Goal: Task Accomplishment & Management: Complete application form

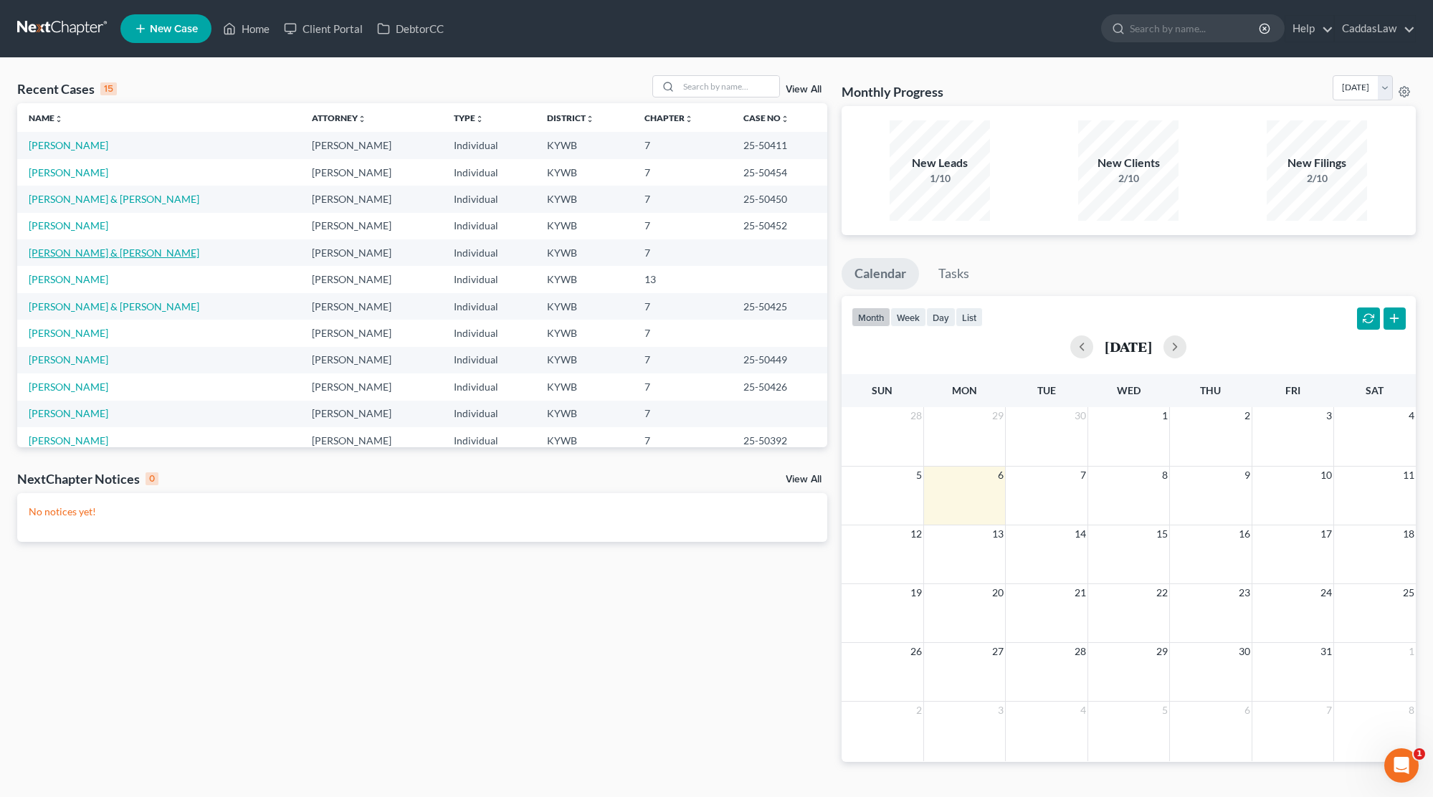
click at [91, 251] on link "[PERSON_NAME] & [PERSON_NAME]" at bounding box center [114, 253] width 171 height 12
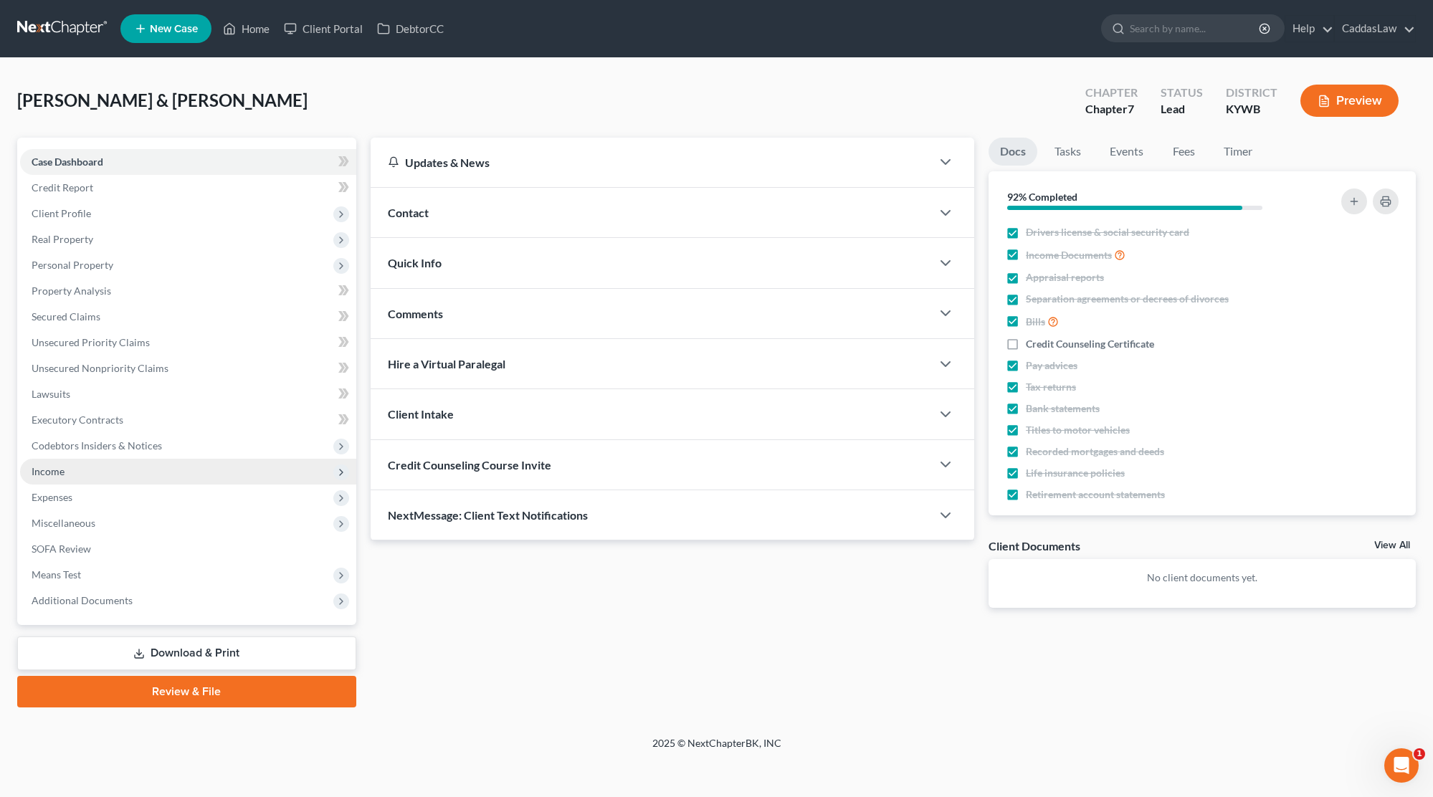
click at [57, 467] on span "Income" at bounding box center [48, 471] width 33 height 12
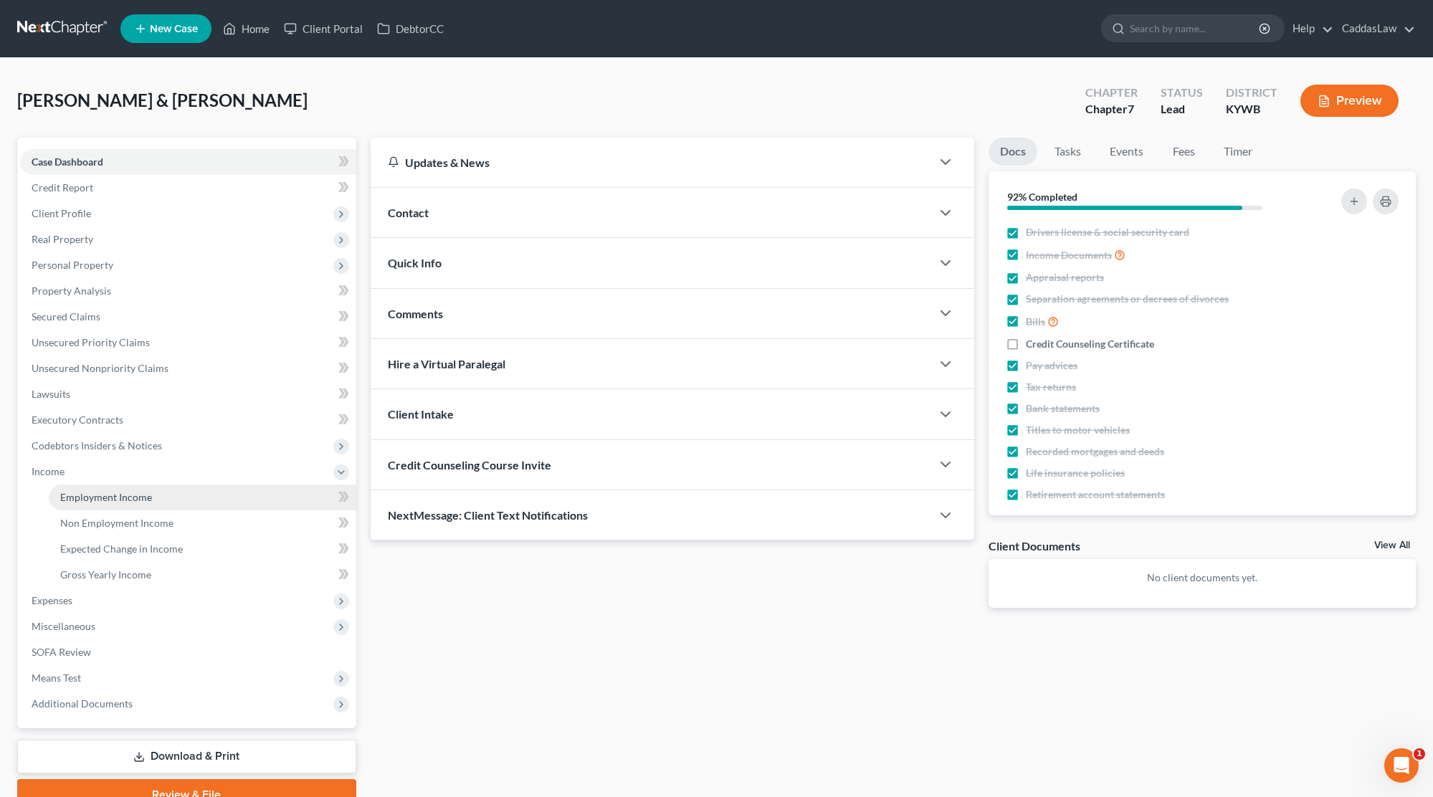
click at [94, 496] on span "Employment Income" at bounding box center [106, 497] width 92 height 12
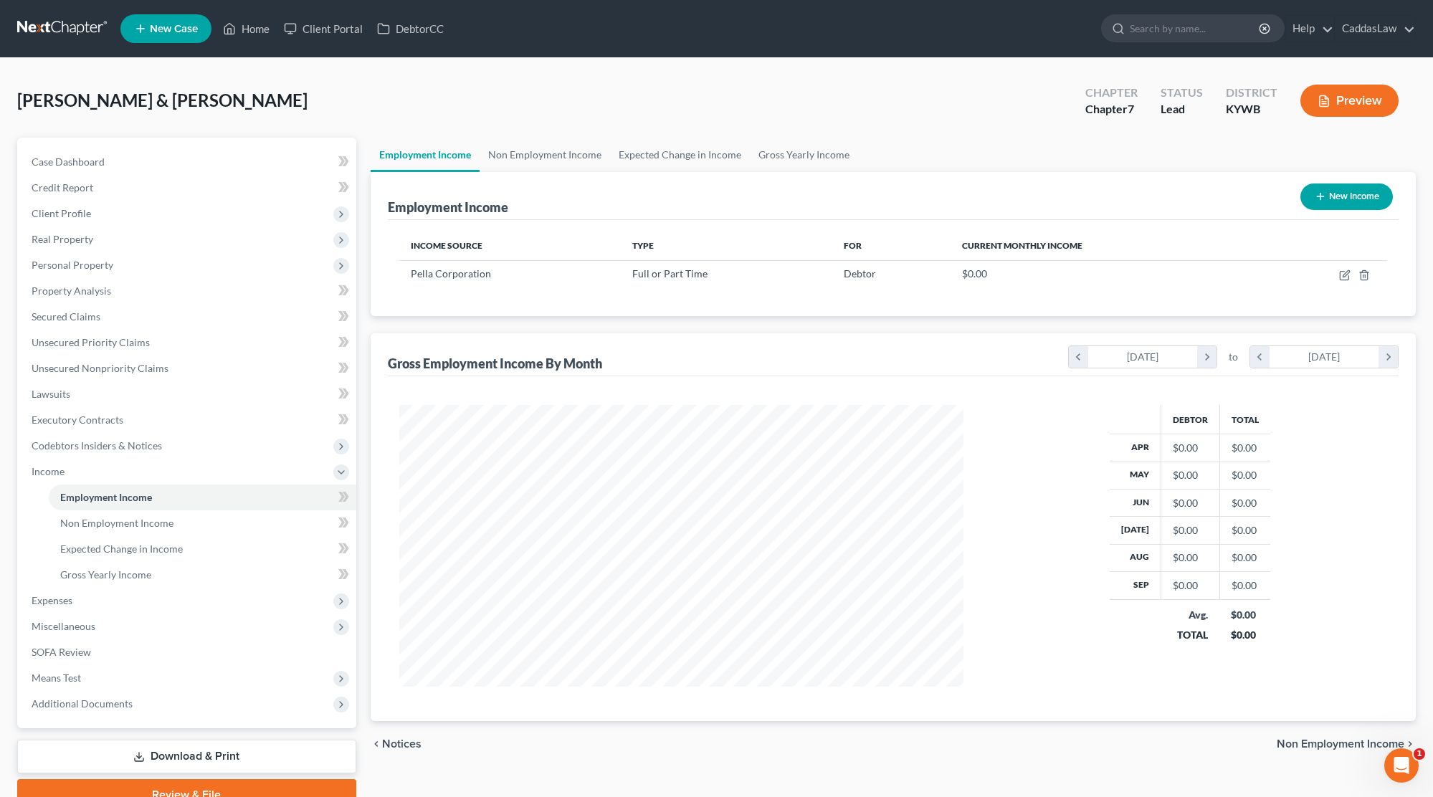
scroll to position [282, 593]
click at [1347, 276] on icon "button" at bounding box center [1344, 275] width 11 height 11
select select "0"
select select "18"
select select "1"
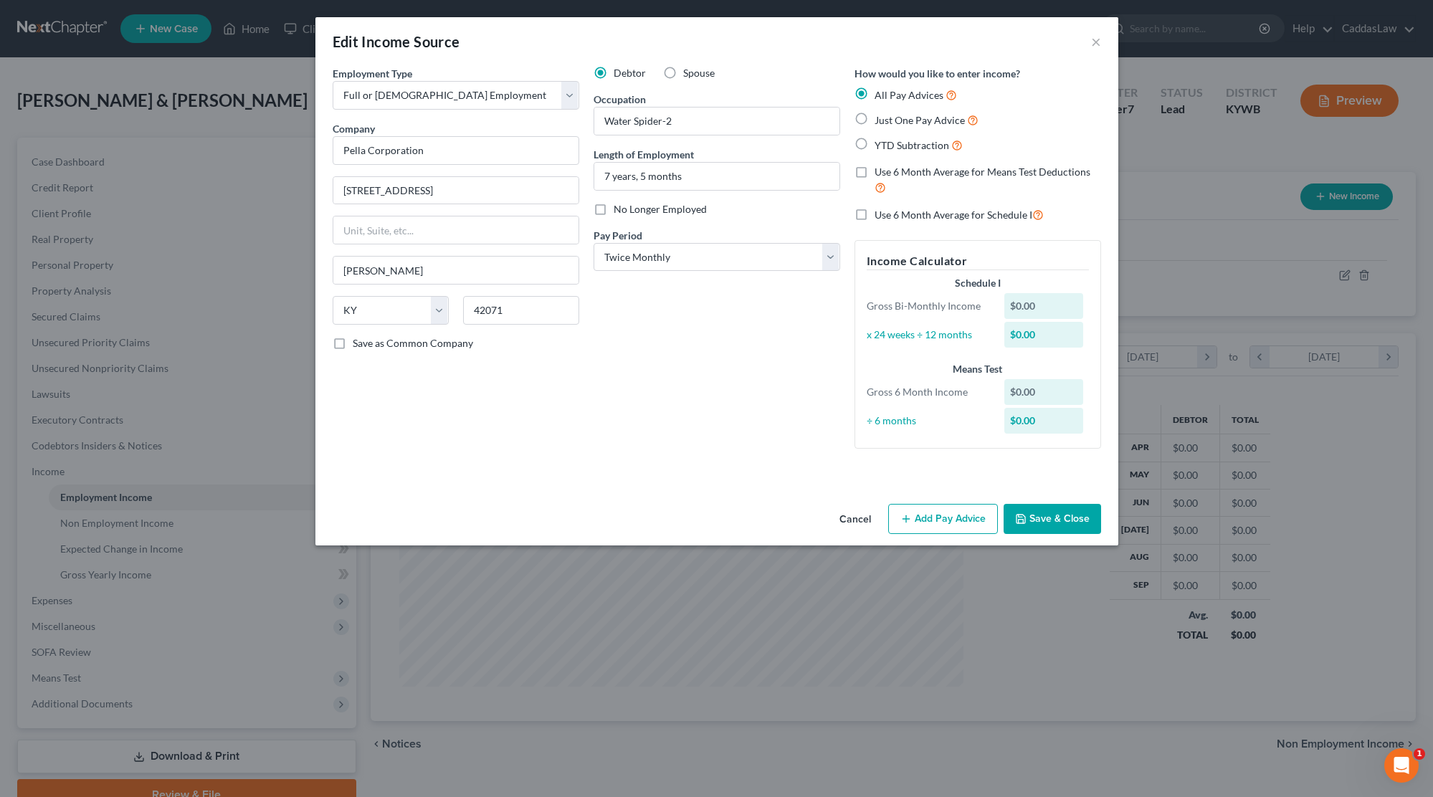
click at [972, 504] on button "Add Pay Advice" at bounding box center [943, 519] width 110 height 30
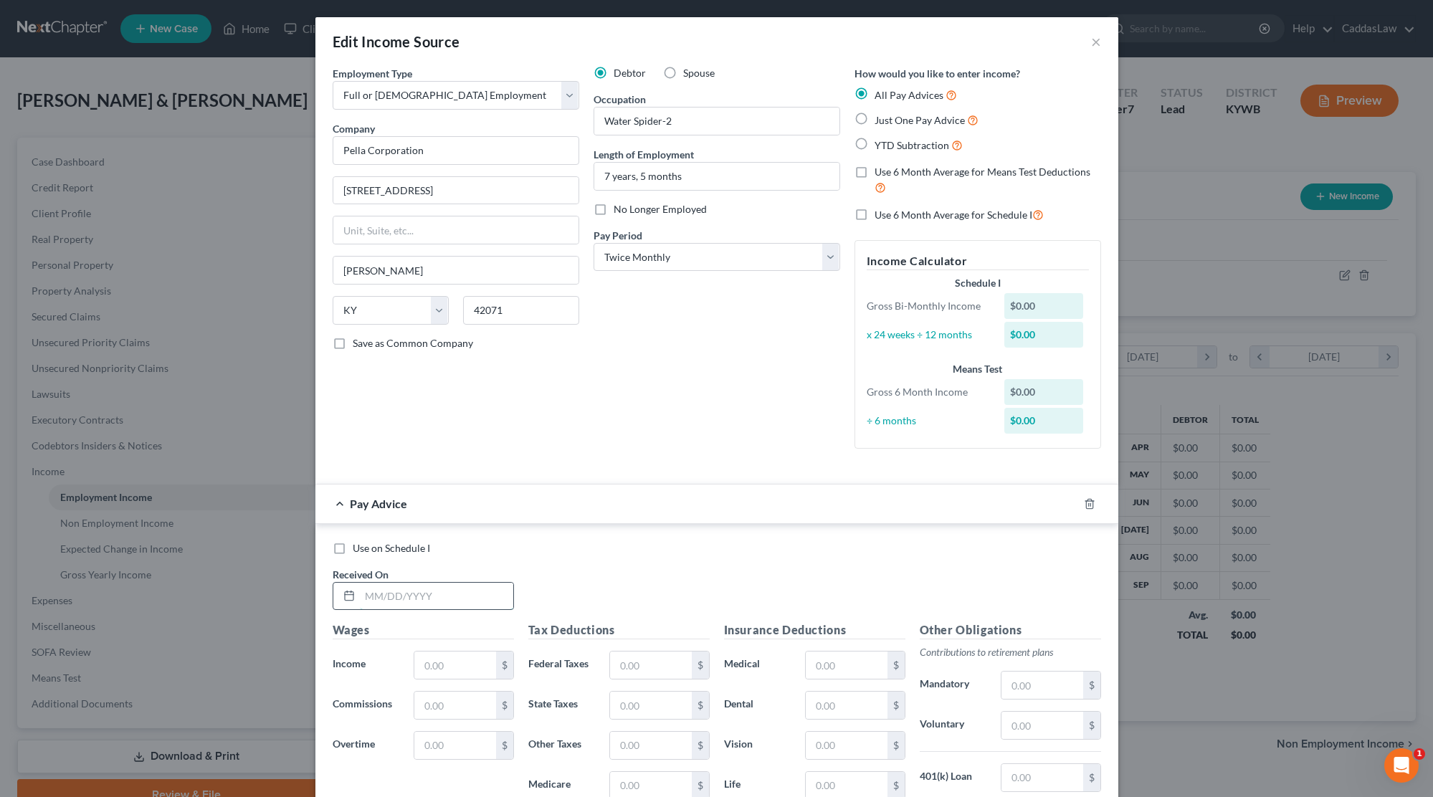
click at [409, 599] on input "text" at bounding box center [436, 596] width 153 height 27
type input "[DATE]"
click at [457, 670] on input "text" at bounding box center [454, 665] width 81 height 27
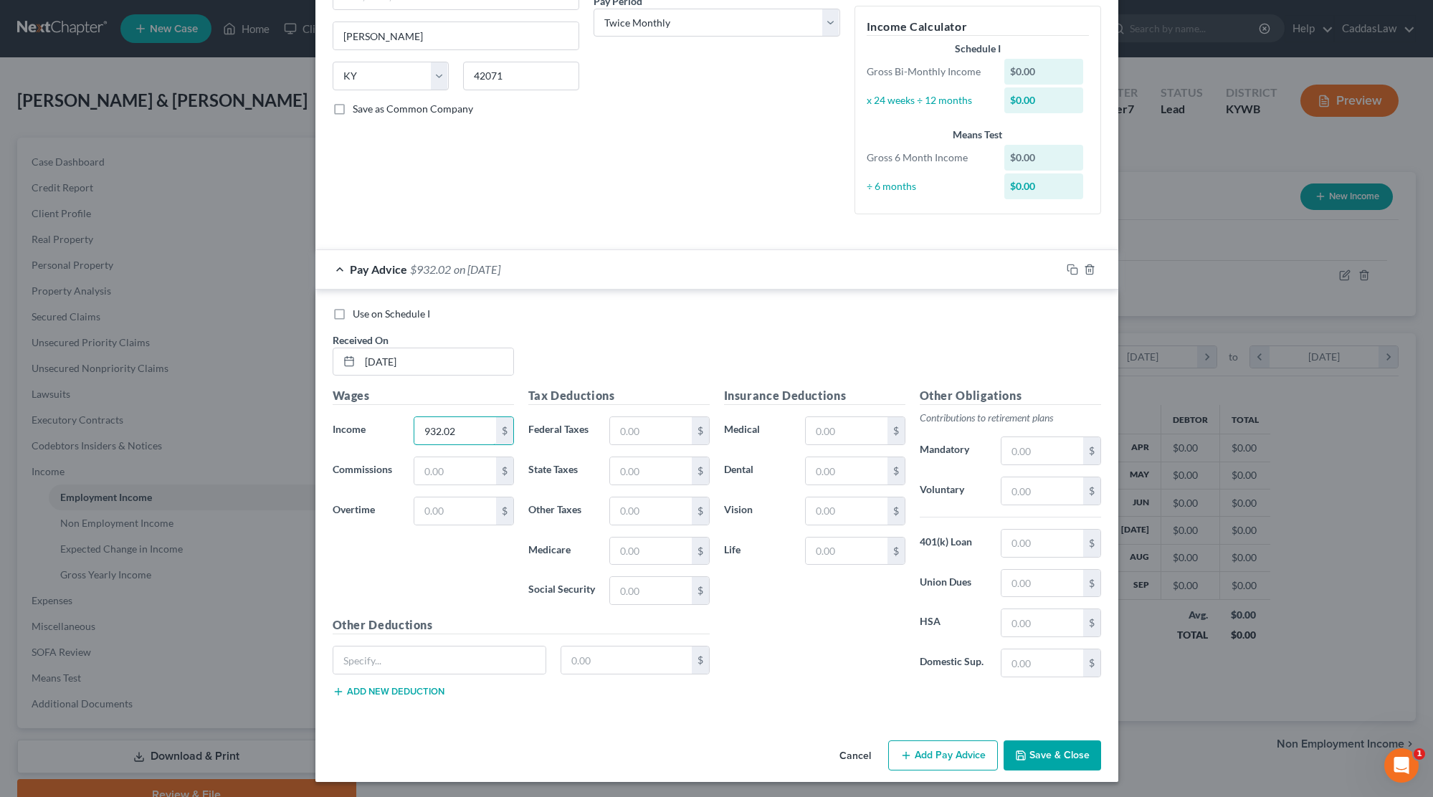
scroll to position [233, 0]
type input "932.02"
click at [630, 420] on input "text" at bounding box center [650, 432] width 81 height 27
click at [1044, 533] on input "text" at bounding box center [1041, 544] width 81 height 27
type input "93.18"
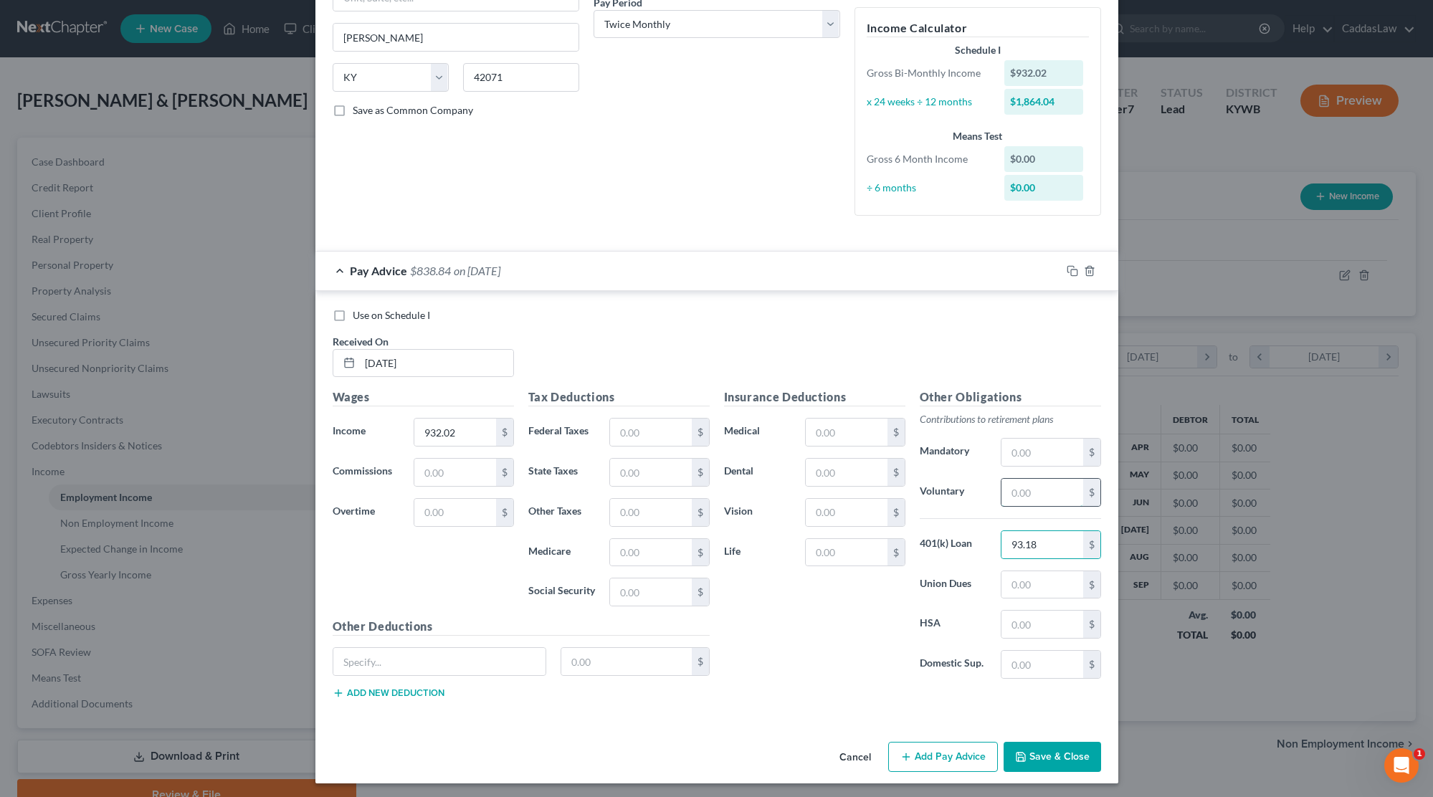
click at [1075, 488] on input "text" at bounding box center [1041, 492] width 81 height 27
type input "25.52"
type input "Deductions"
type input "145.07"
drag, startPoint x: 611, startPoint y: 664, endPoint x: 419, endPoint y: 659, distance: 192.2
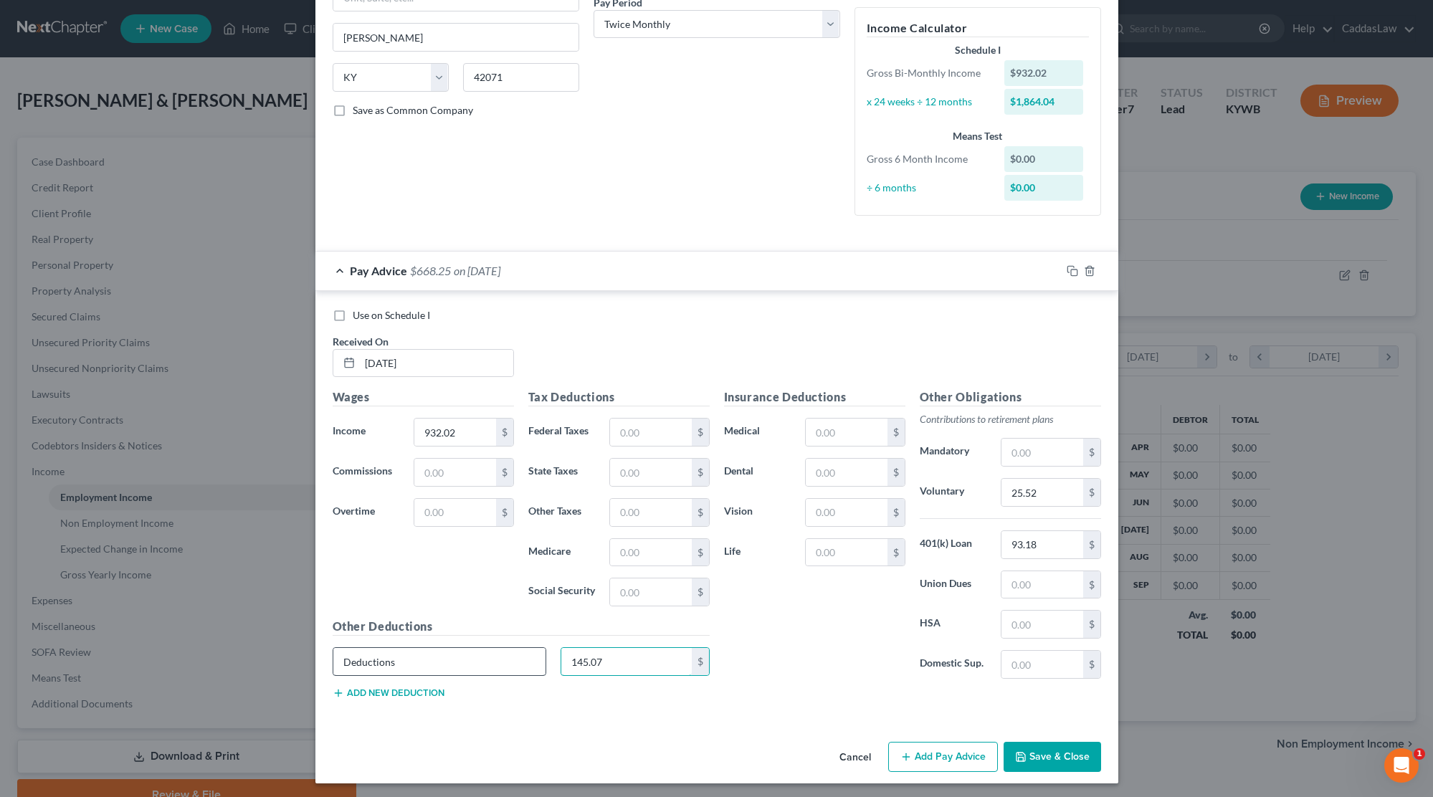
click at [419, 659] on div "Deductions 145.07 $" at bounding box center [520, 667] width 391 height 40
type input "238.45"
drag, startPoint x: 1064, startPoint y: 548, endPoint x: 951, endPoint y: 546, distance: 113.3
click at [951, 546] on div "401(k) Loan 93.18 $" at bounding box center [1010, 544] width 196 height 29
click at [1065, 268] on div at bounding box center [1089, 270] width 57 height 23
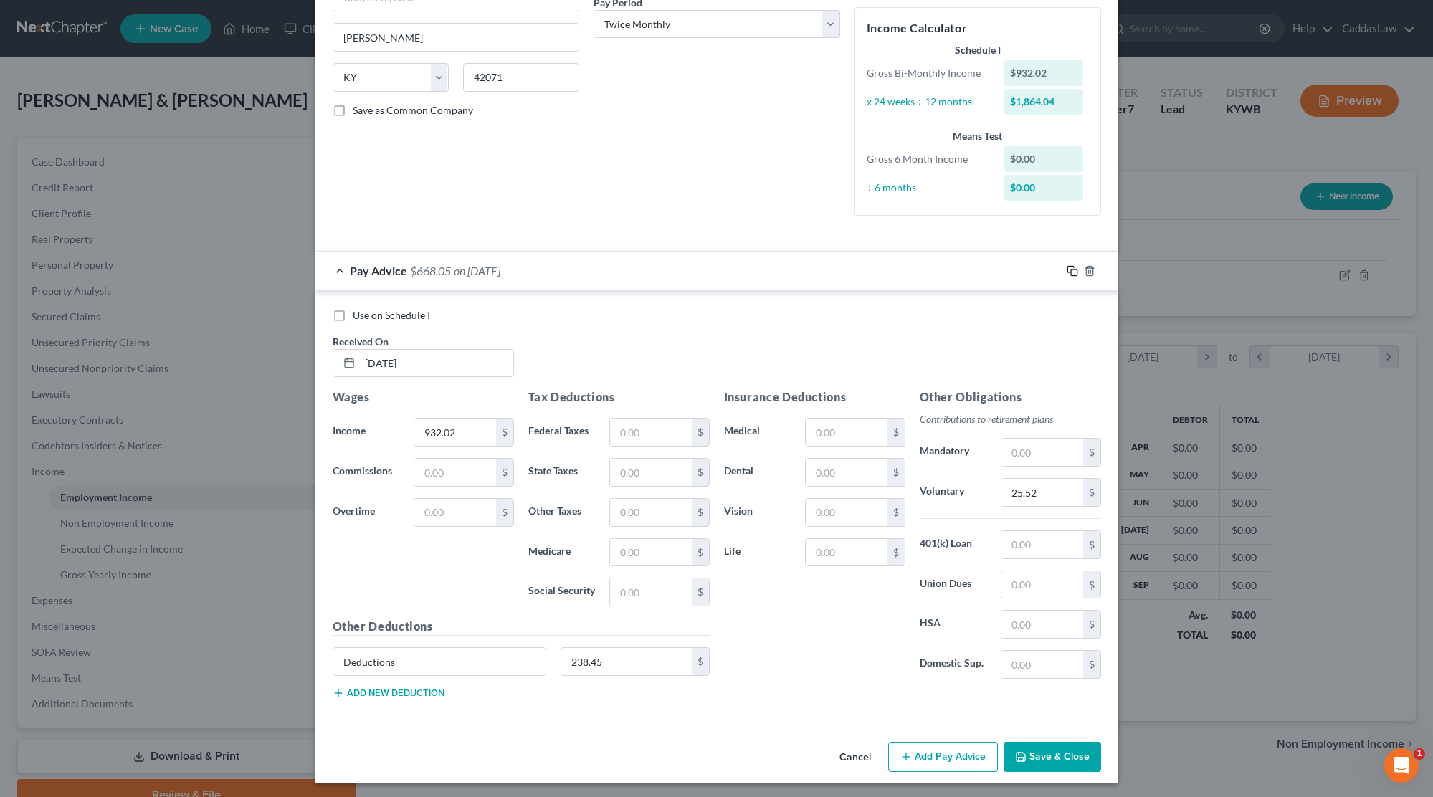
click at [1071, 270] on rect "button" at bounding box center [1074, 273] width 6 height 6
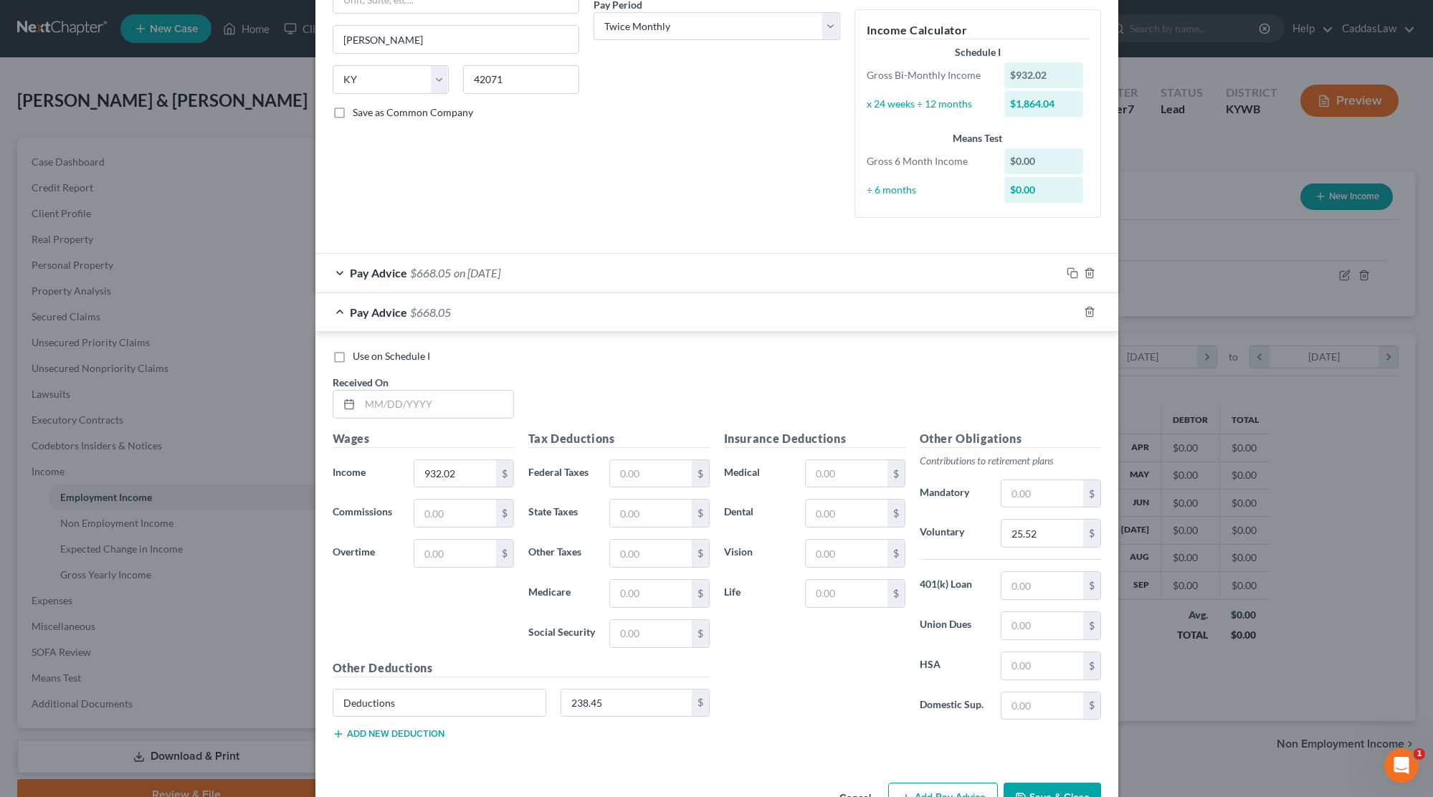
scroll to position [272, 0]
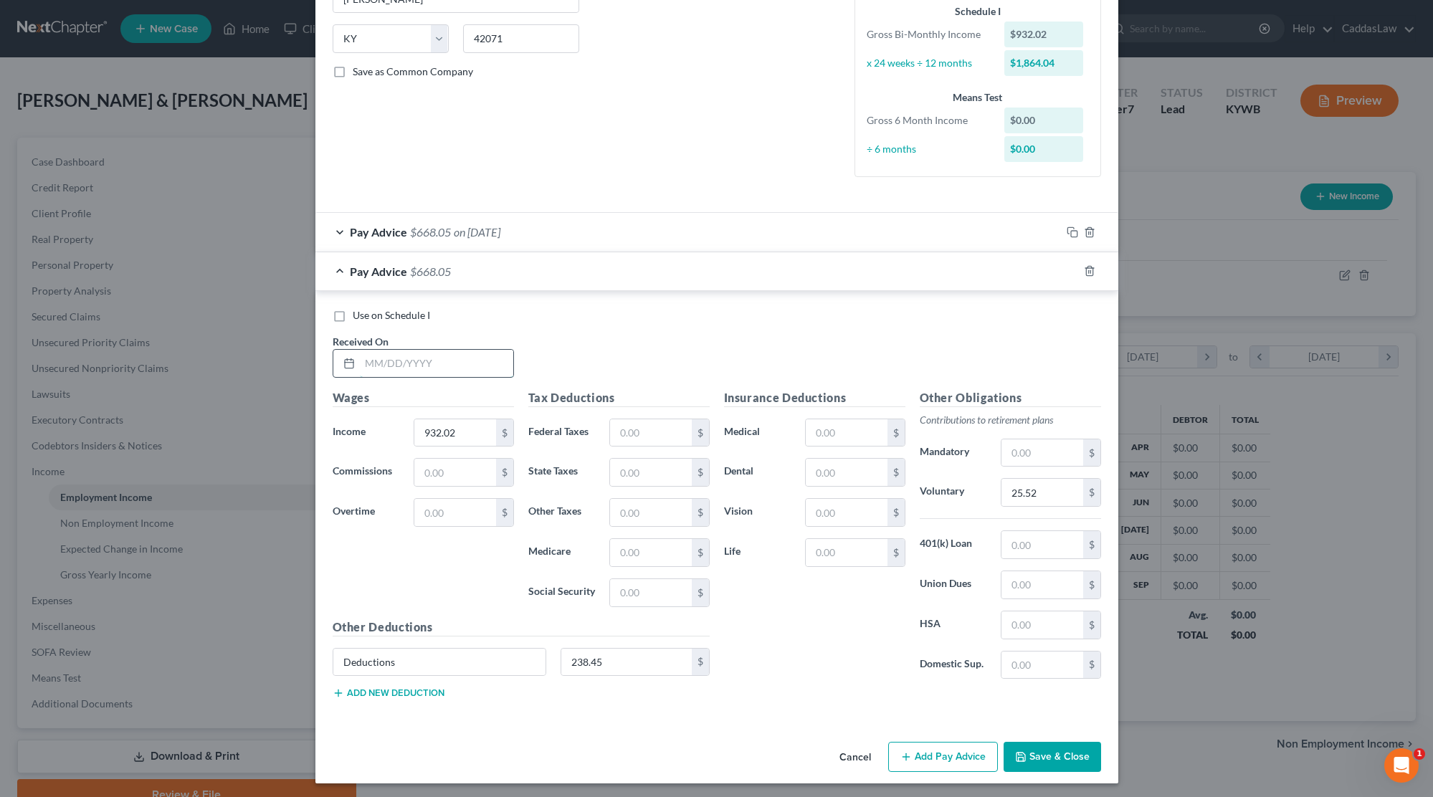
click at [365, 369] on input "text" at bounding box center [436, 363] width 153 height 27
type input "[DATE]"
drag, startPoint x: 476, startPoint y: 428, endPoint x: 224, endPoint y: 439, distance: 251.8
click at [224, 439] on div "Edit Income Source × Employment Type * Select Full or [DEMOGRAPHIC_DATA] Employ…" at bounding box center [716, 398] width 1433 height 797
type input "9"
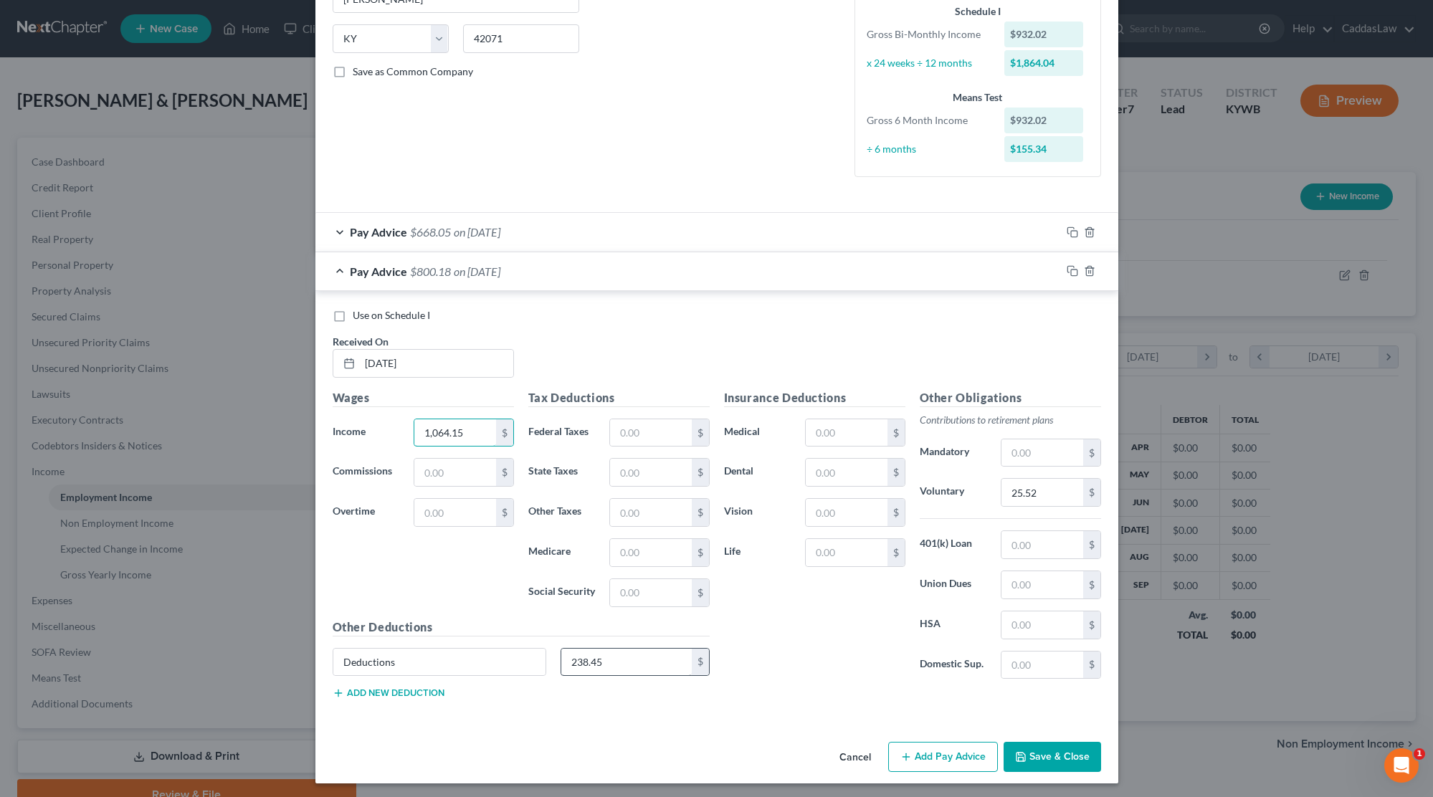
type input "1,064.15"
click at [615, 662] on input "238.45" at bounding box center [626, 662] width 130 height 27
click at [587, 659] on input "238.17" at bounding box center [626, 662] width 130 height 27
click at [603, 659] on input "238.17" at bounding box center [626, 662] width 130 height 27
type input "280.17"
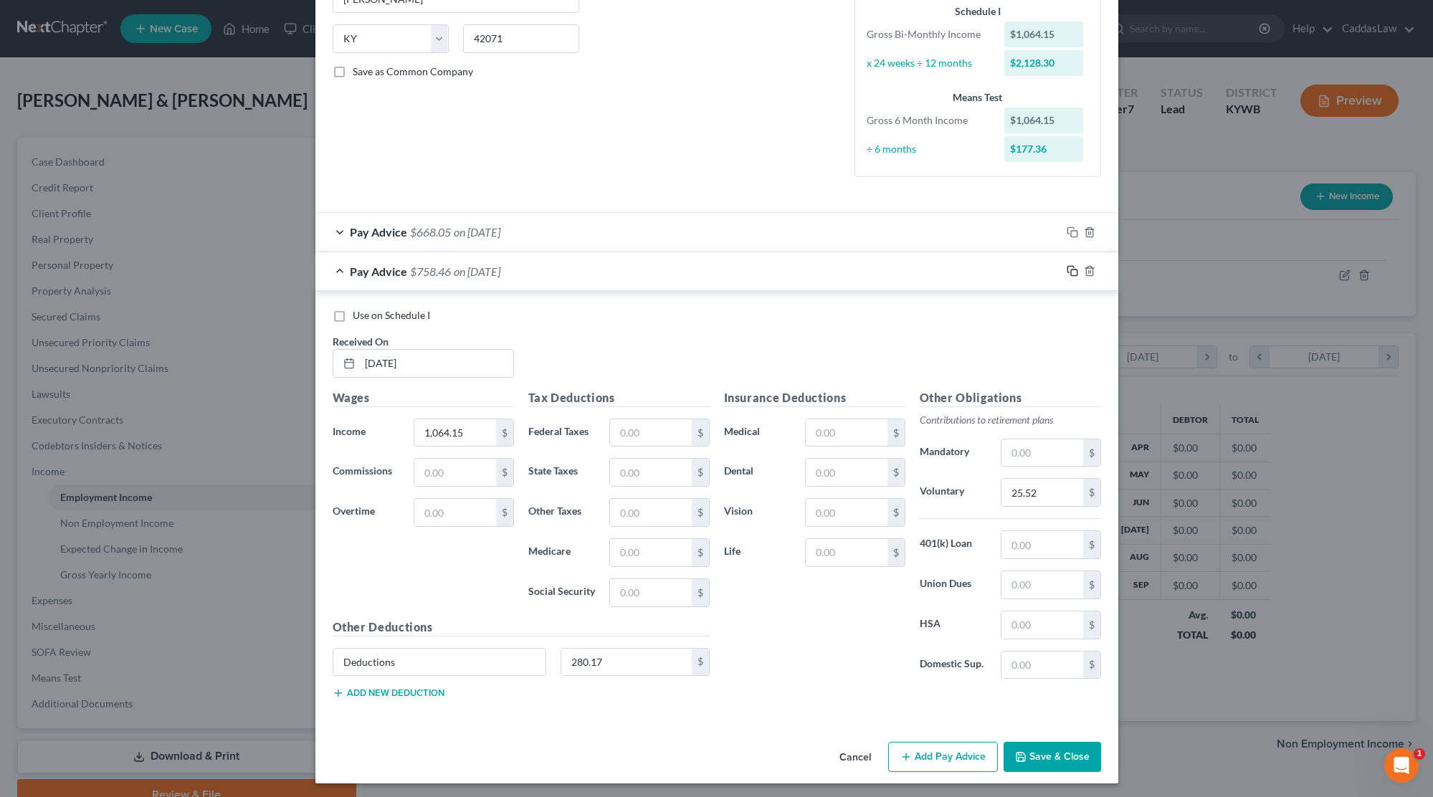
click at [1077, 268] on icon "button" at bounding box center [1072, 270] width 11 height 11
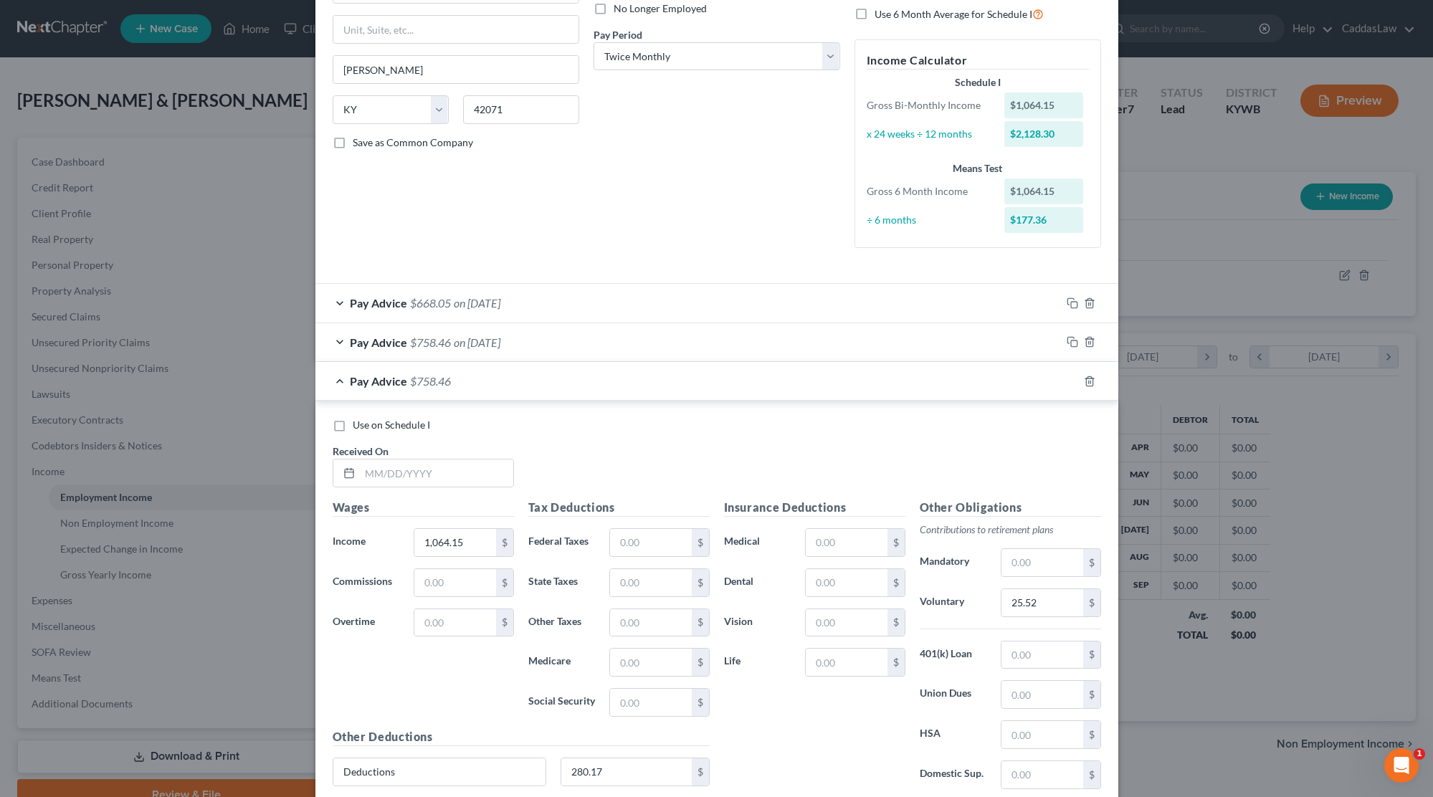
scroll to position [213, 0]
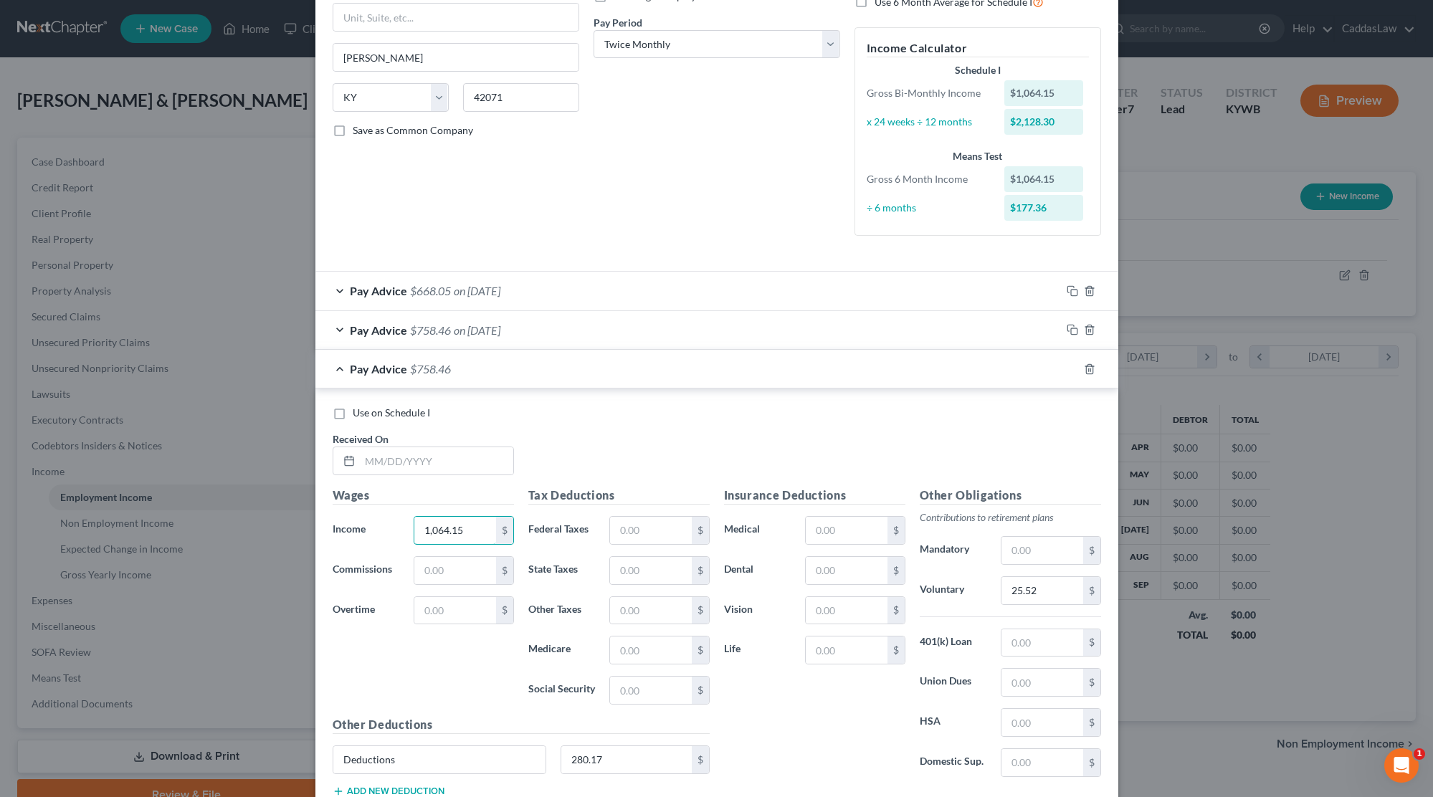
drag, startPoint x: 474, startPoint y: 523, endPoint x: 308, endPoint y: 509, distance: 166.8
click at [320, 515] on div "Use on Schedule I Received On * Wages Income * 1,064.15 $ Commissions $ Overtim…" at bounding box center [716, 603] width 803 height 431
type input "7"
type input "873.34"
click at [608, 746] on input "280.17" at bounding box center [626, 759] width 130 height 27
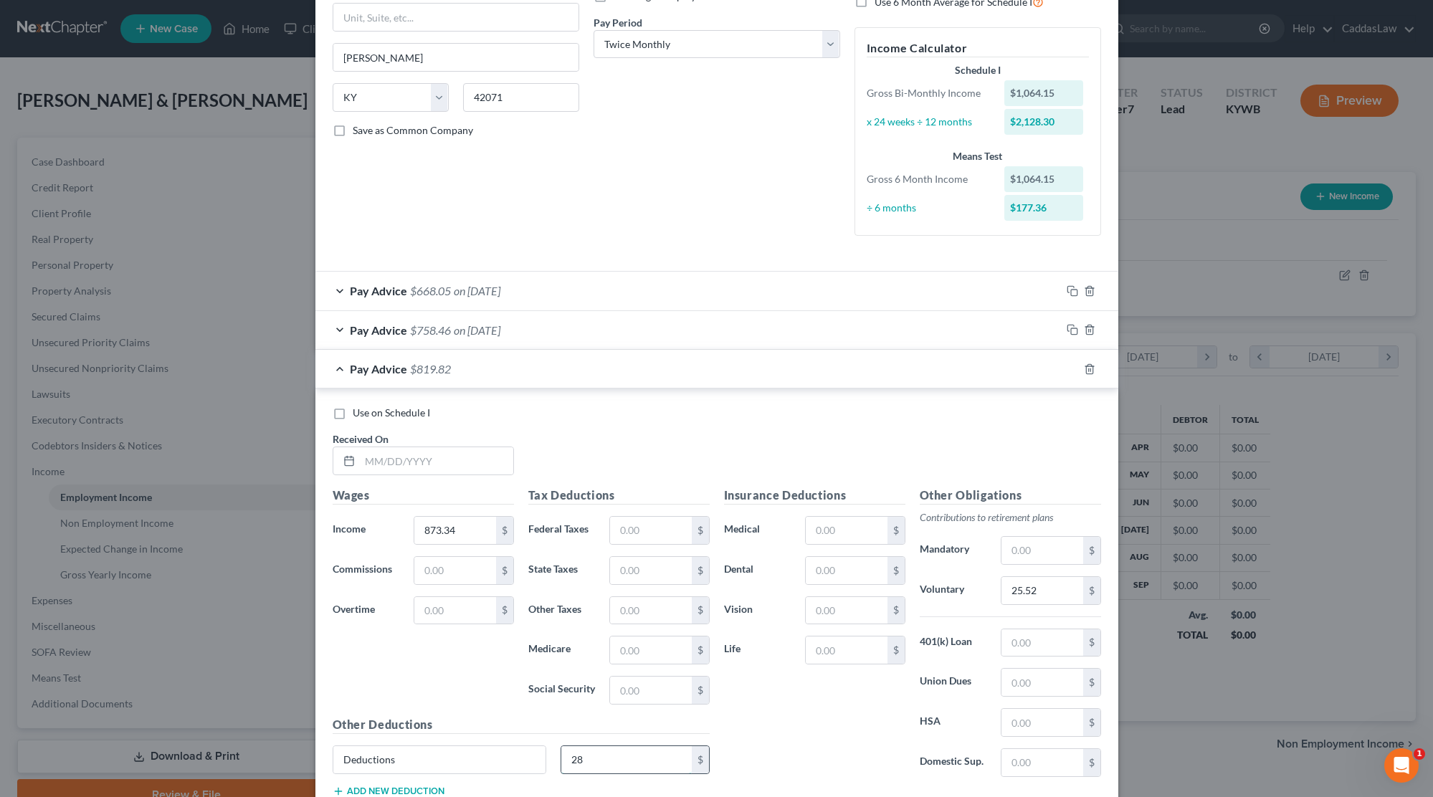
type input "2"
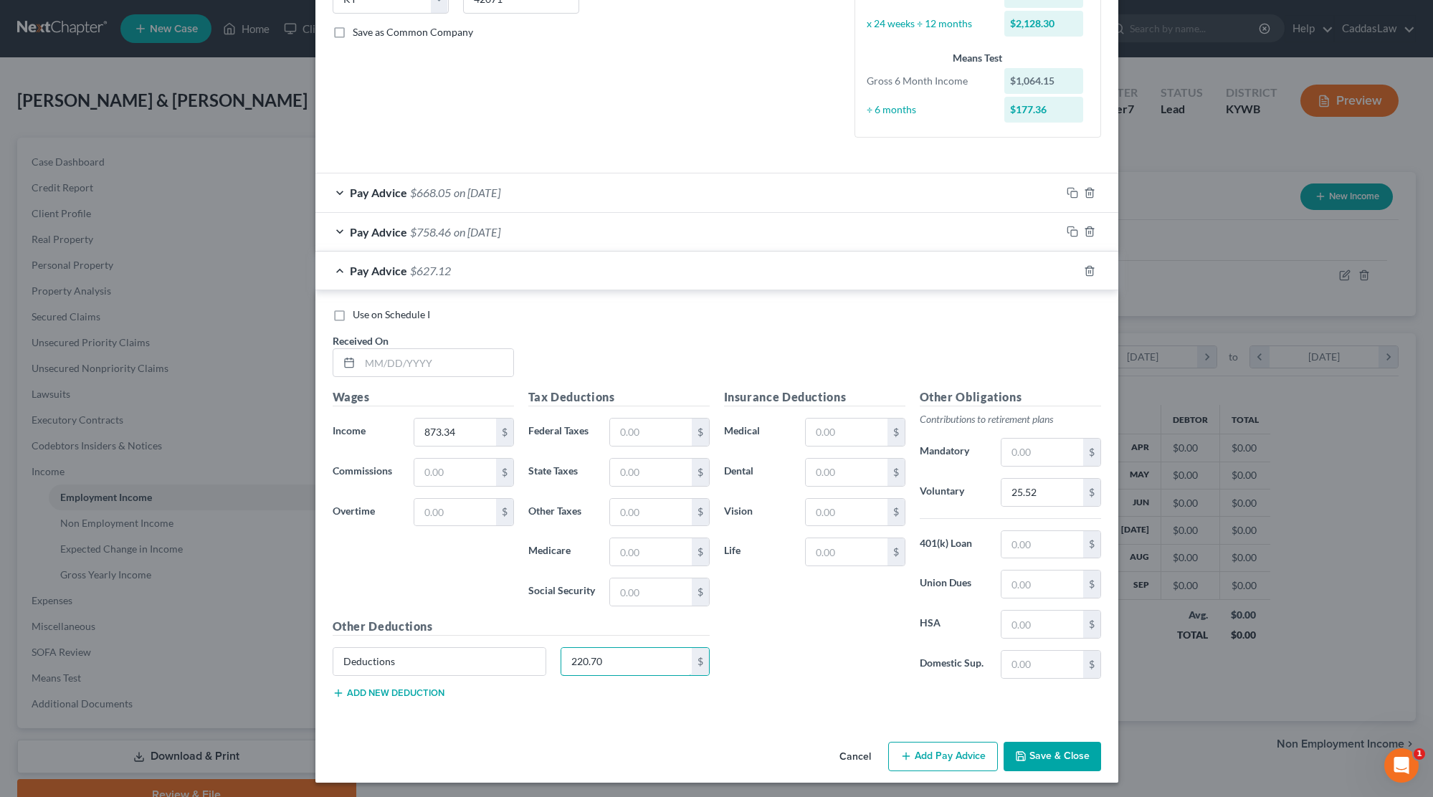
scroll to position [310, 0]
type input "220.70"
click at [945, 750] on button "Add Pay Advice" at bounding box center [943, 758] width 110 height 30
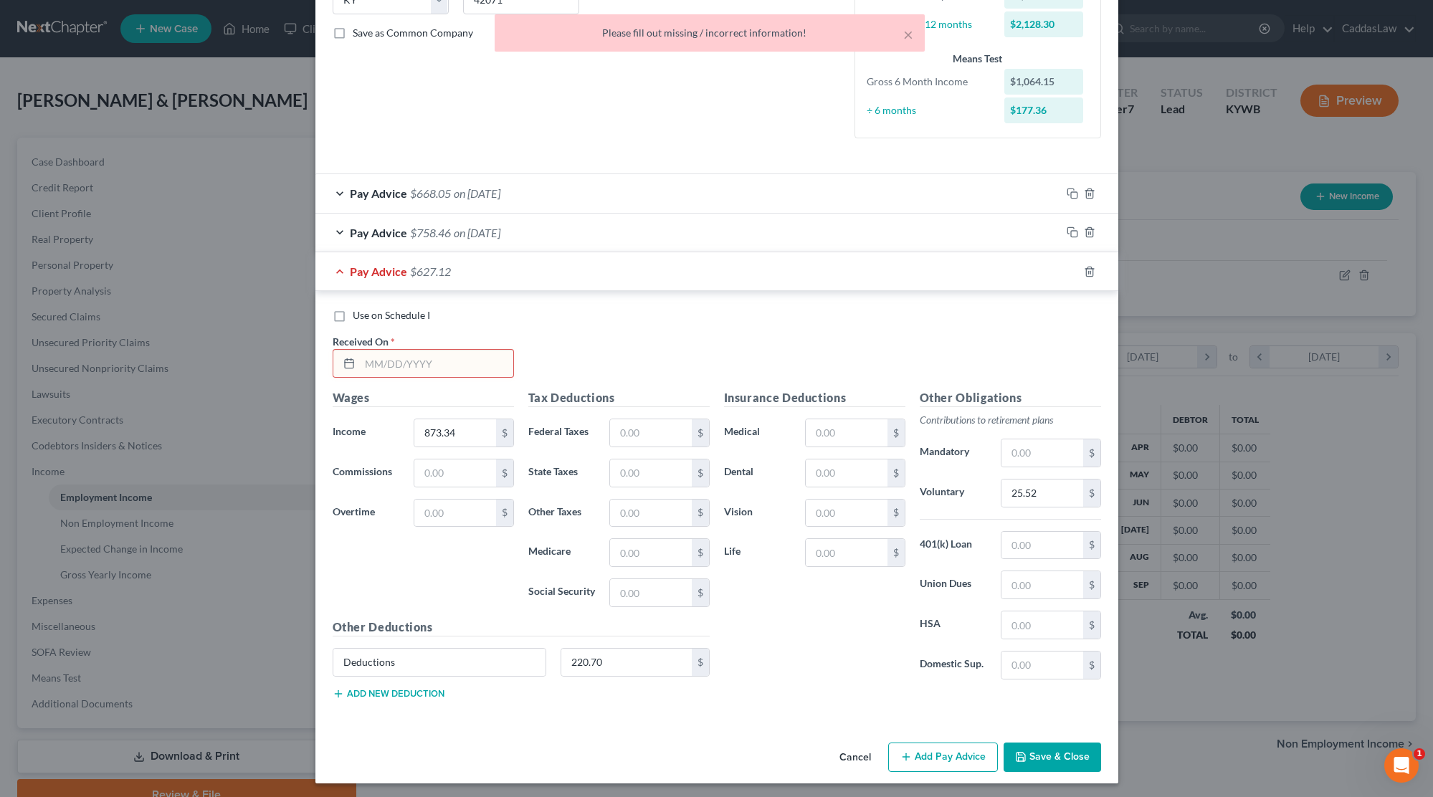
click at [368, 357] on input "text" at bounding box center [436, 363] width 153 height 27
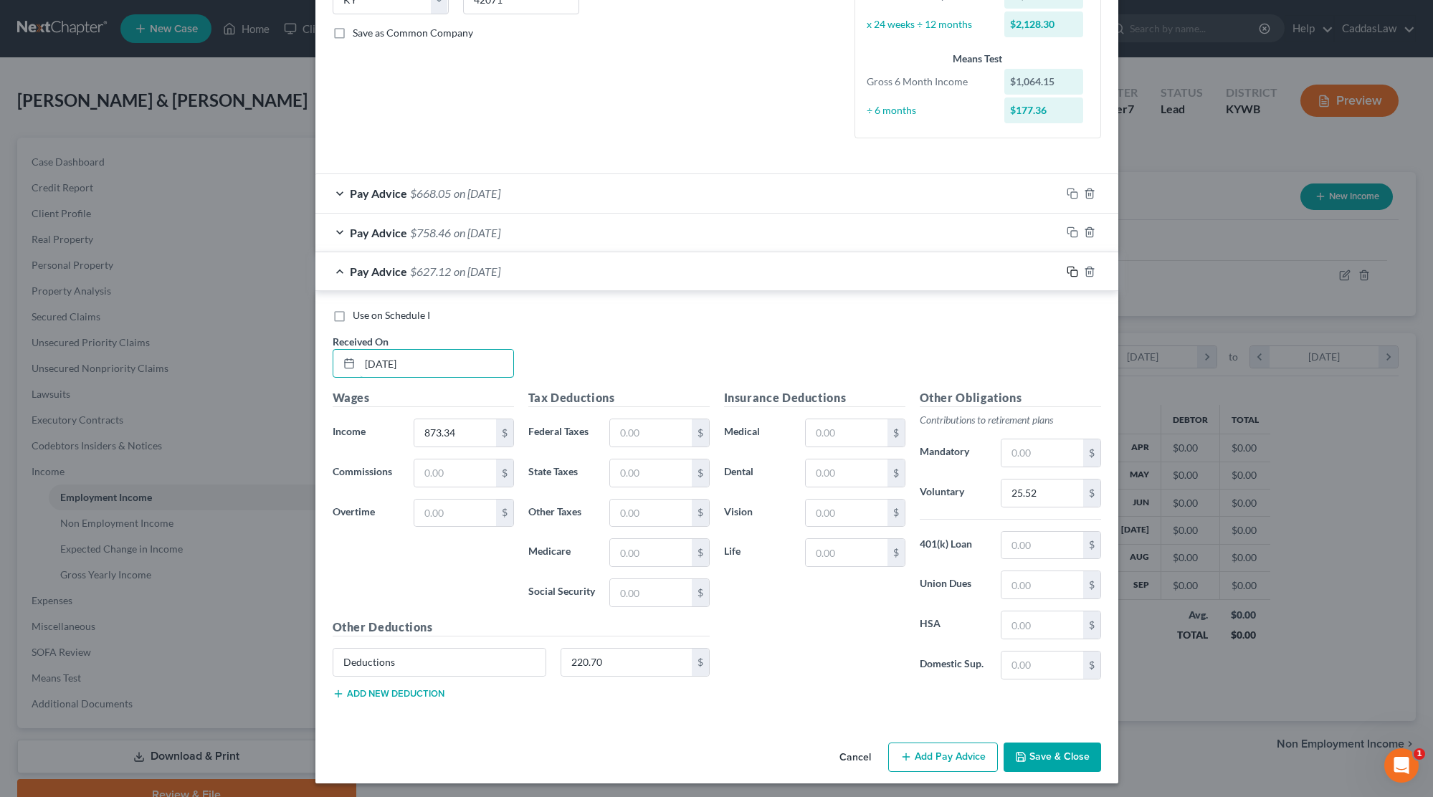
type input "[DATE]"
click at [1072, 267] on icon "button" at bounding box center [1072, 271] width 11 height 11
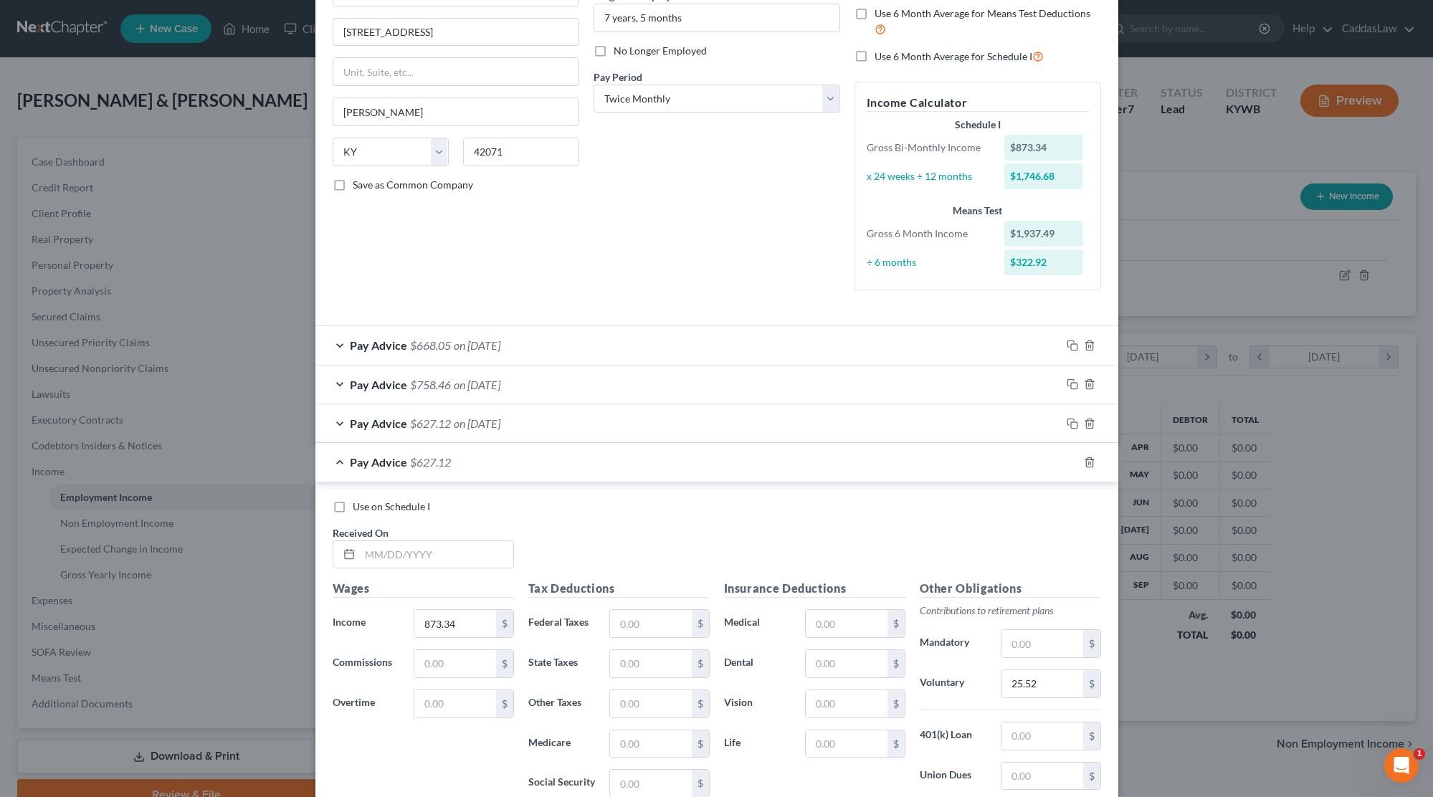
scroll to position [198, 0]
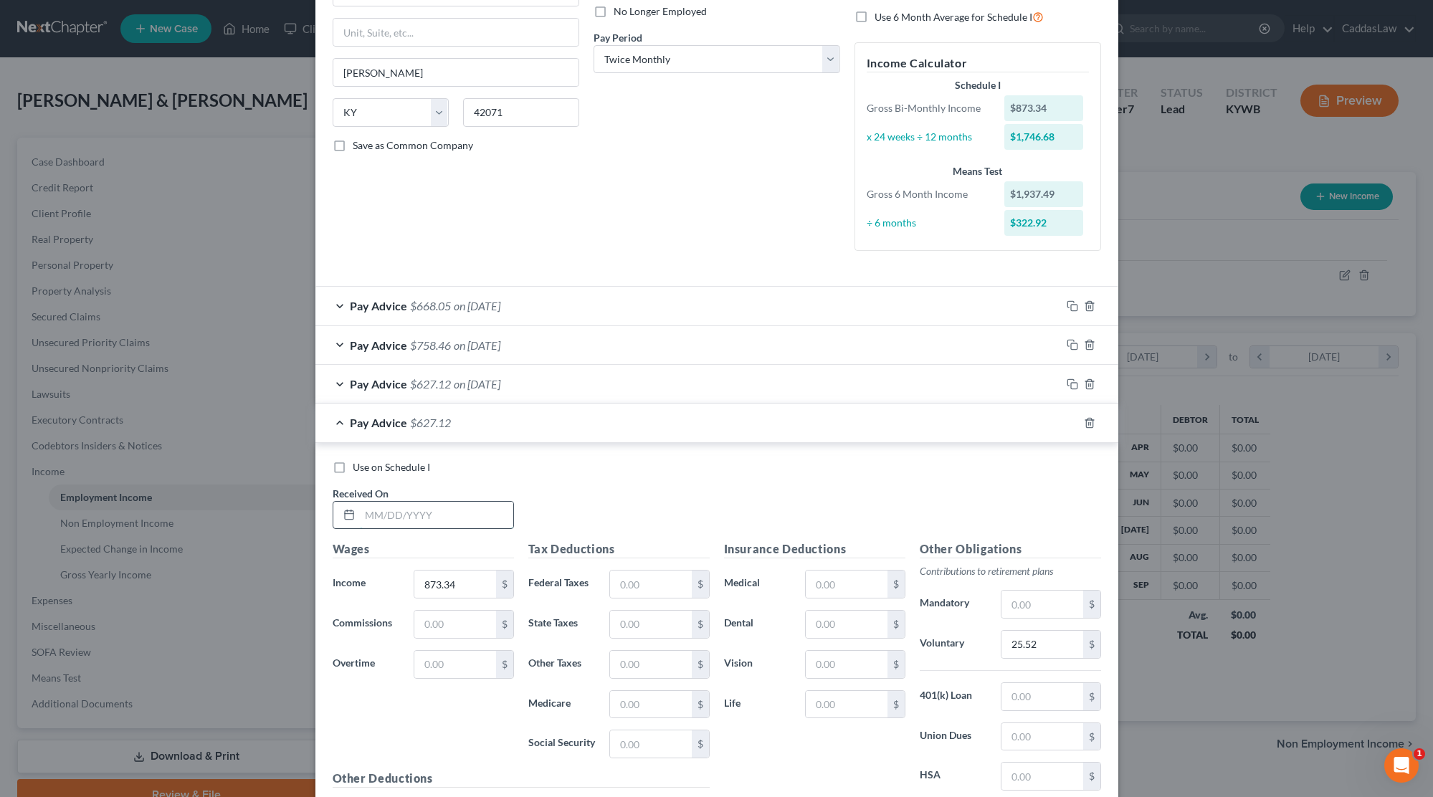
click at [371, 510] on input "text" at bounding box center [436, 515] width 153 height 27
type input "[DATE]"
click at [461, 573] on input "873.34" at bounding box center [454, 584] width 81 height 27
type input "8"
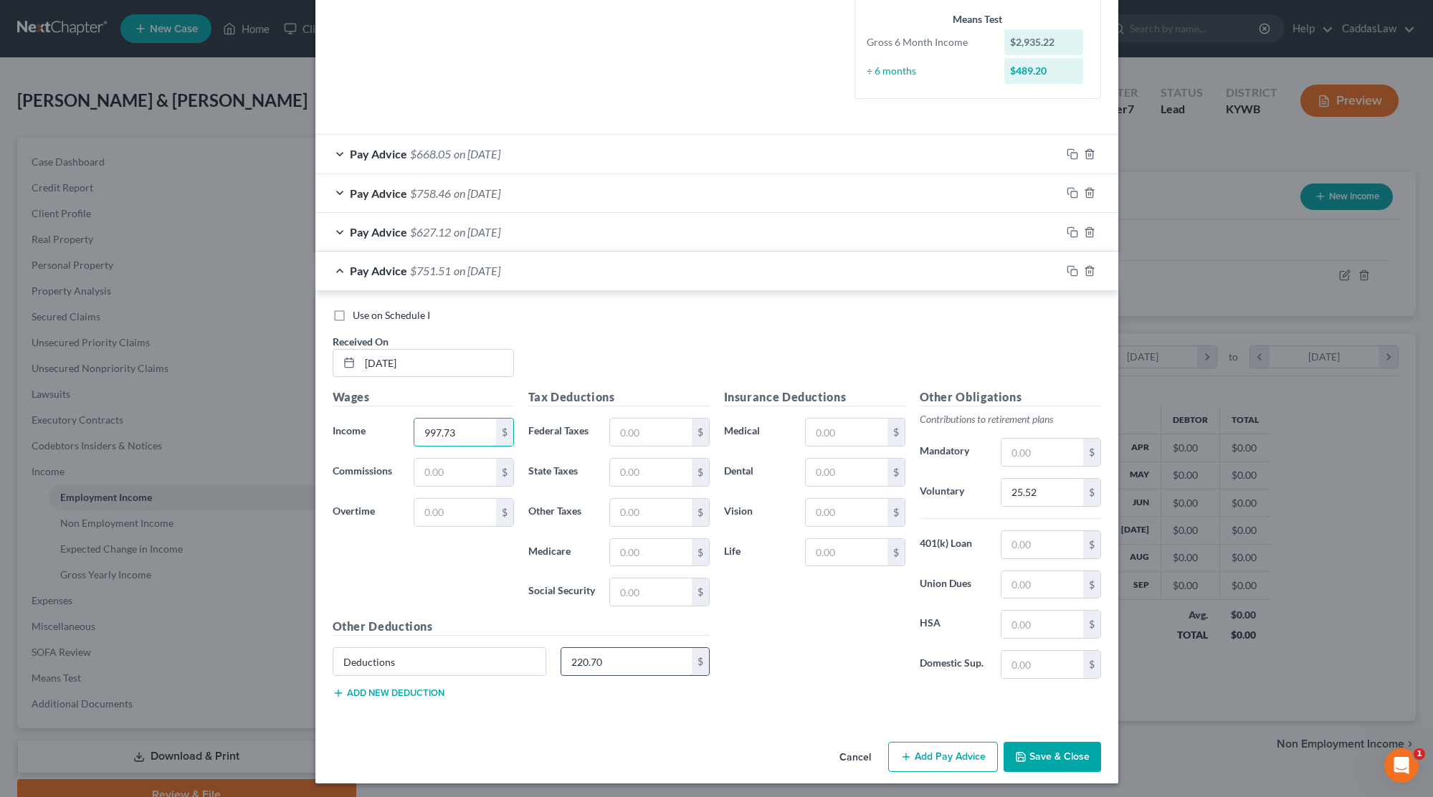
scroll to position [349, 0]
type input "997.73"
click at [622, 657] on input "220.70" at bounding box center [626, 662] width 130 height 27
type input "2"
type input "258.88"
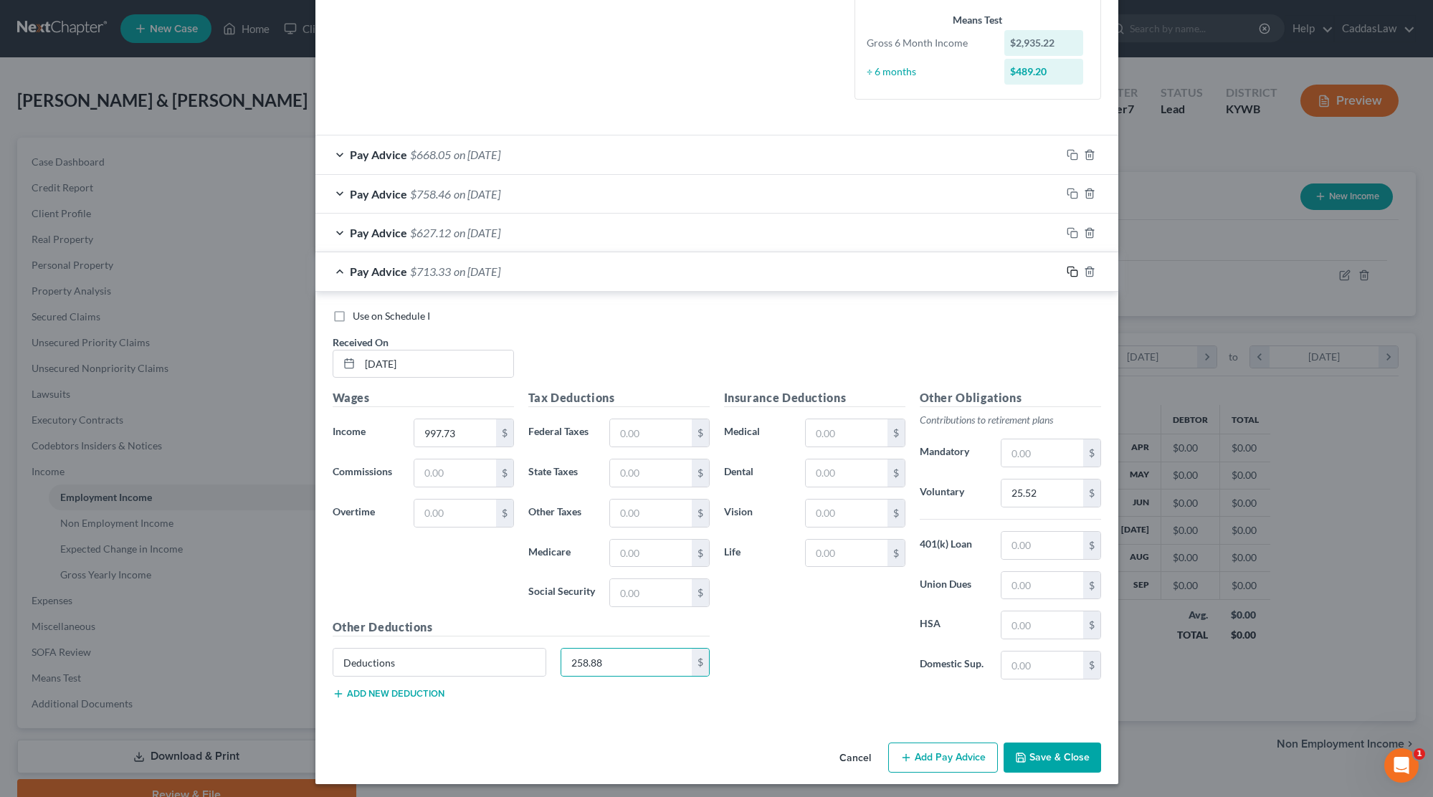
click at [1068, 267] on icon "button" at bounding box center [1072, 271] width 11 height 11
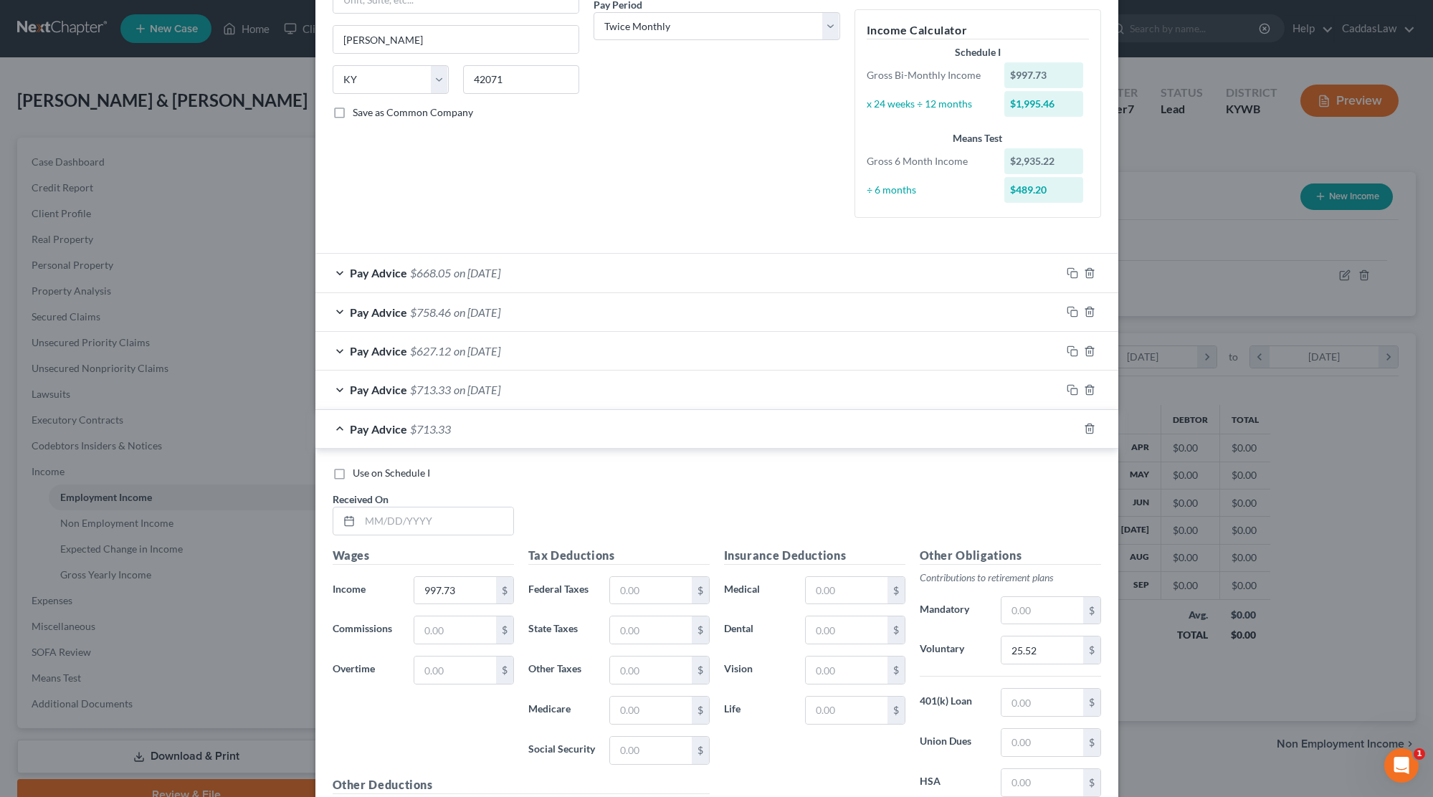
scroll to position [280, 0]
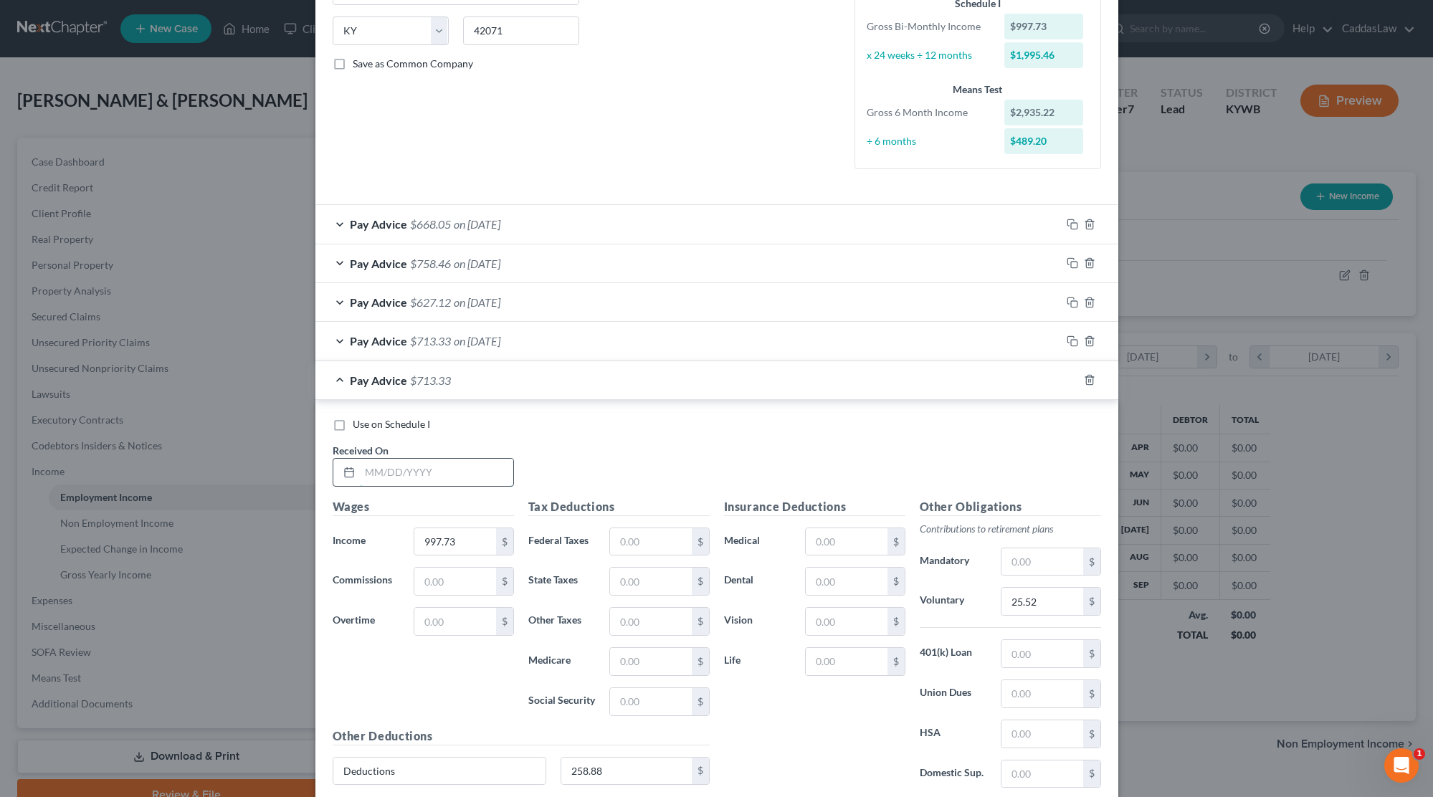
click at [376, 466] on input "text" at bounding box center [436, 472] width 153 height 27
type input "[DATE]"
click at [476, 544] on input "997.73" at bounding box center [454, 541] width 81 height 27
type input "9"
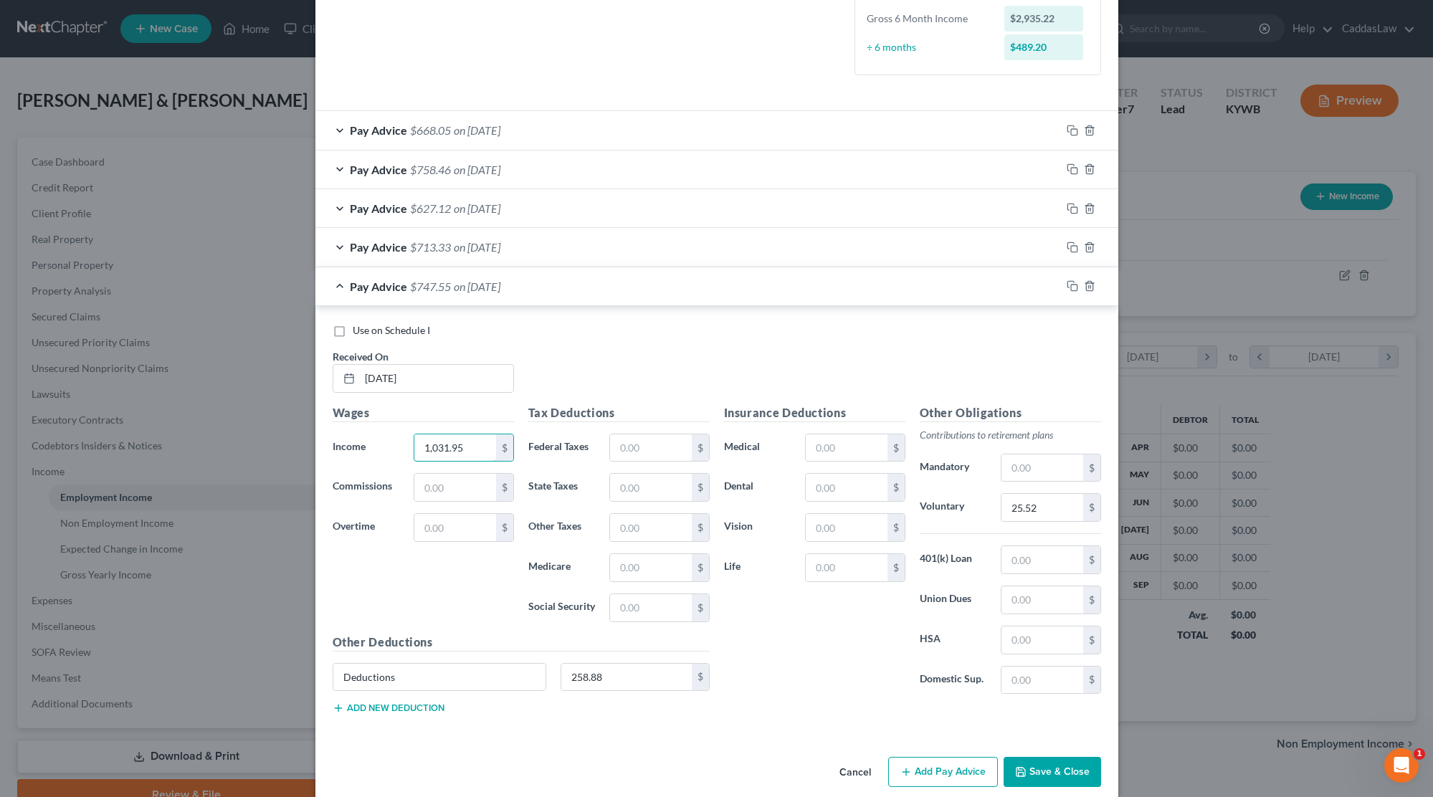
scroll to position [380, 0]
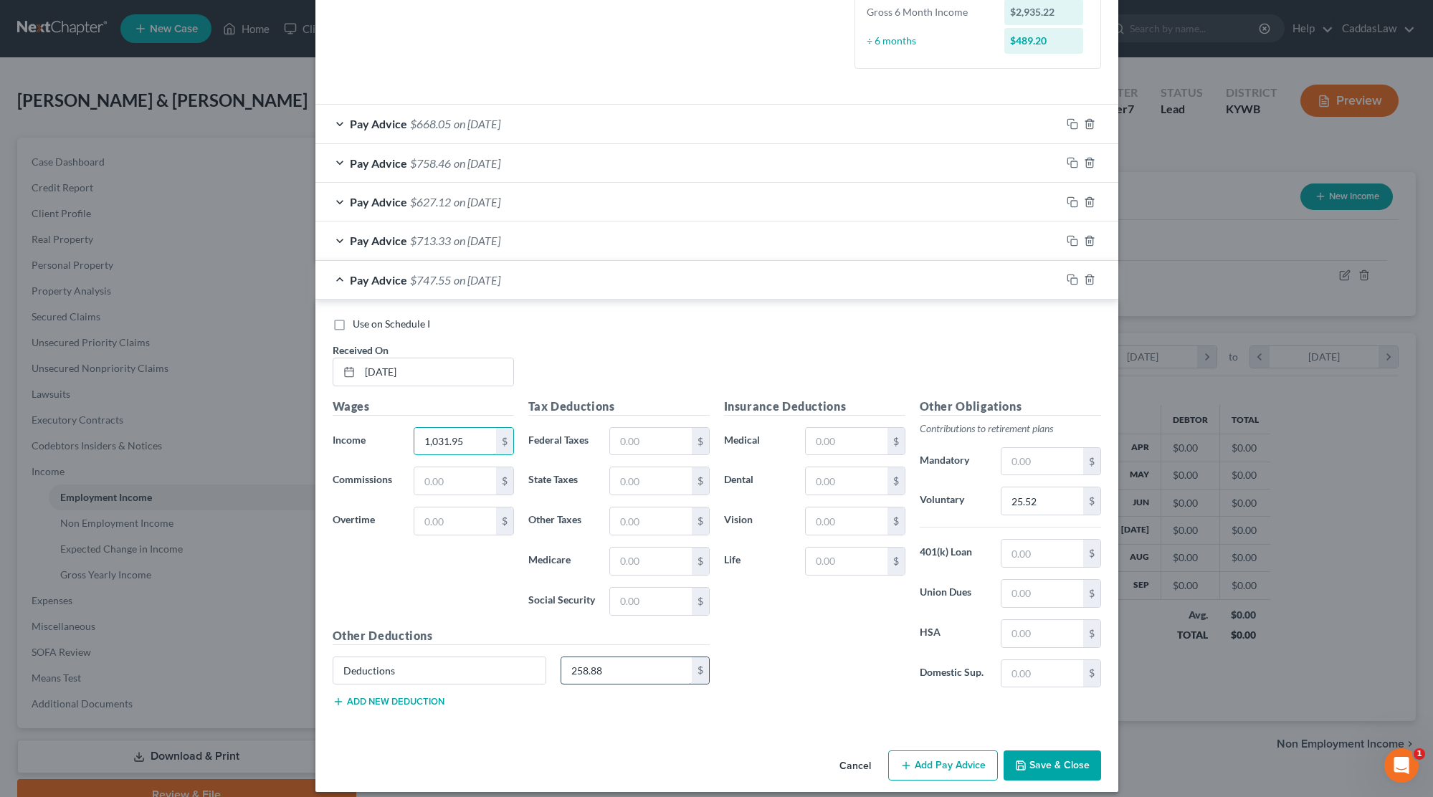
type input "1,031.95"
drag, startPoint x: 610, startPoint y: 659, endPoint x: 450, endPoint y: 658, distance: 159.8
click at [450, 658] on div "Deductions 258.88 $" at bounding box center [520, 677] width 391 height 40
drag, startPoint x: 619, startPoint y: 667, endPoint x: 515, endPoint y: 667, distance: 103.9
click at [515, 667] on div "Deductions 258.88 $" at bounding box center [520, 677] width 391 height 40
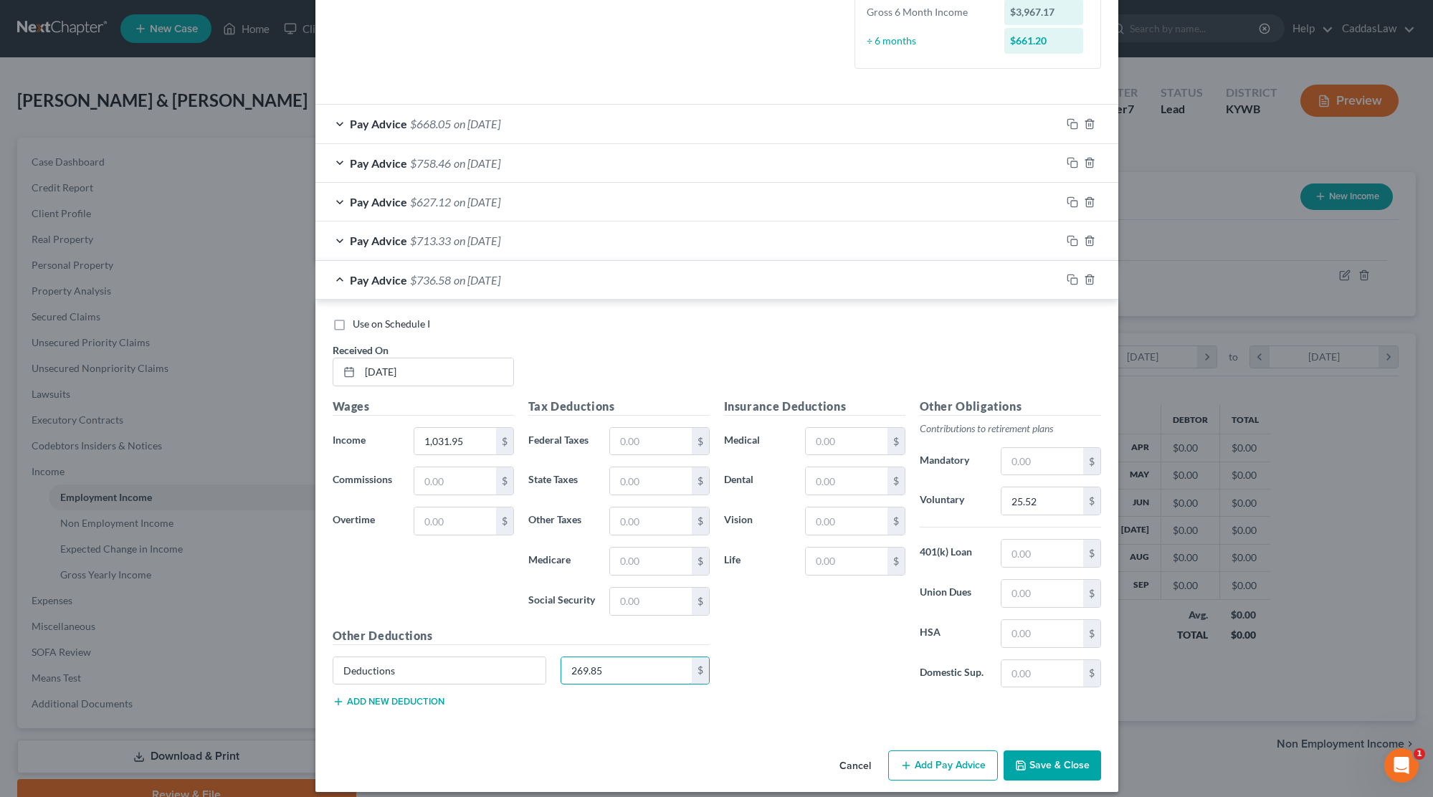
type input "269.85"
click at [1053, 758] on button "Save & Close" at bounding box center [1051, 765] width 97 height 30
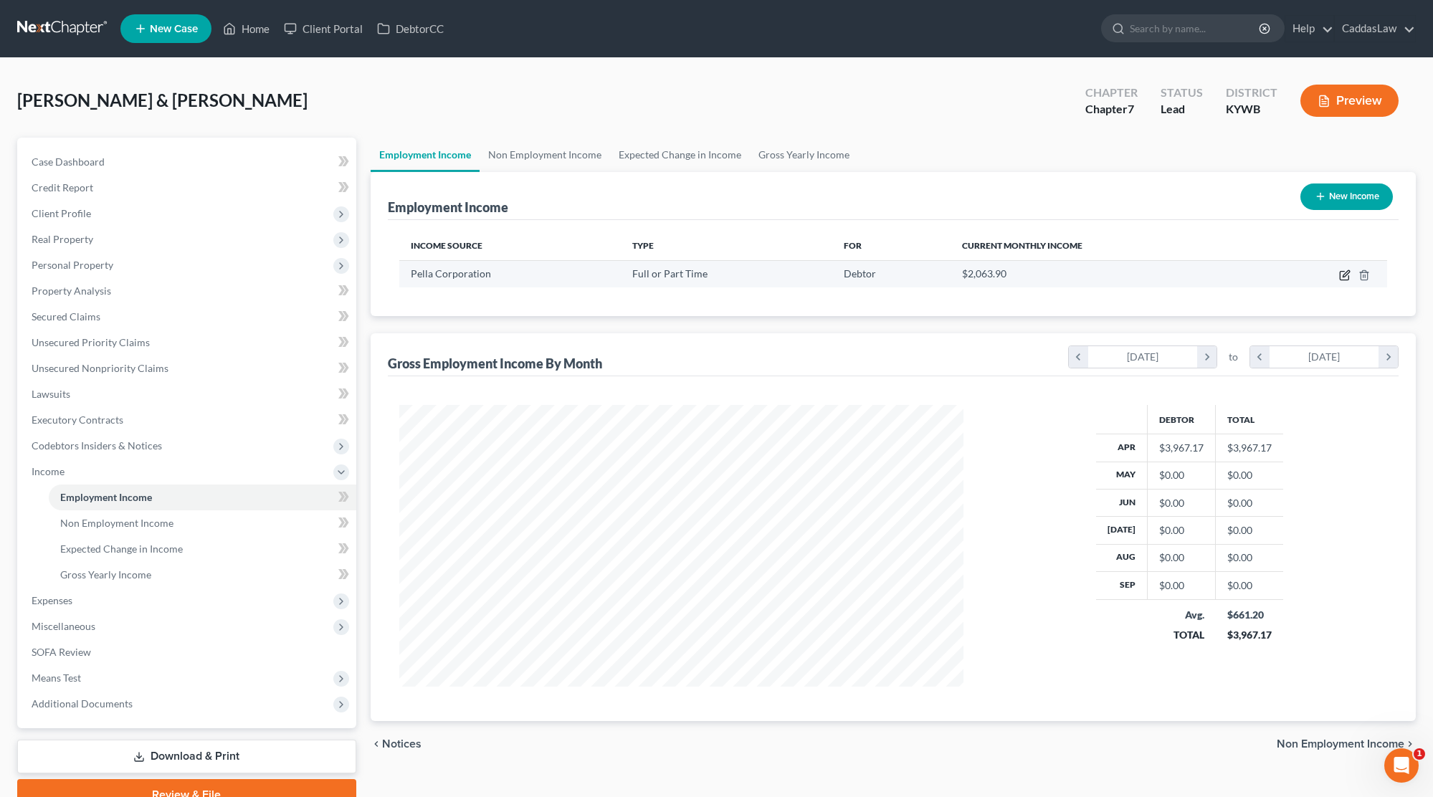
click at [1345, 275] on icon "button" at bounding box center [1344, 275] width 11 height 11
select select "0"
select select "18"
select select "1"
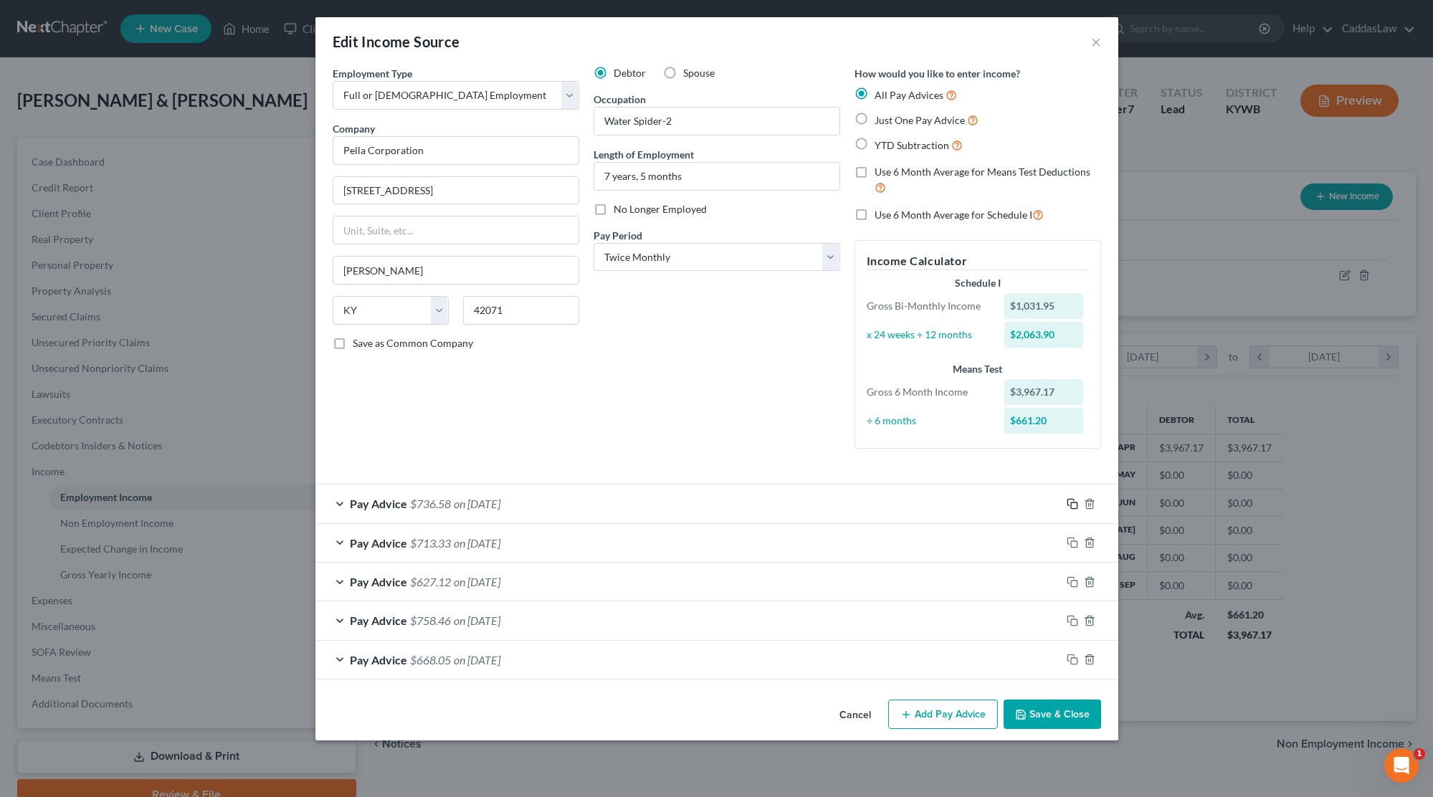
click at [1073, 503] on icon "button" at bounding box center [1072, 503] width 11 height 11
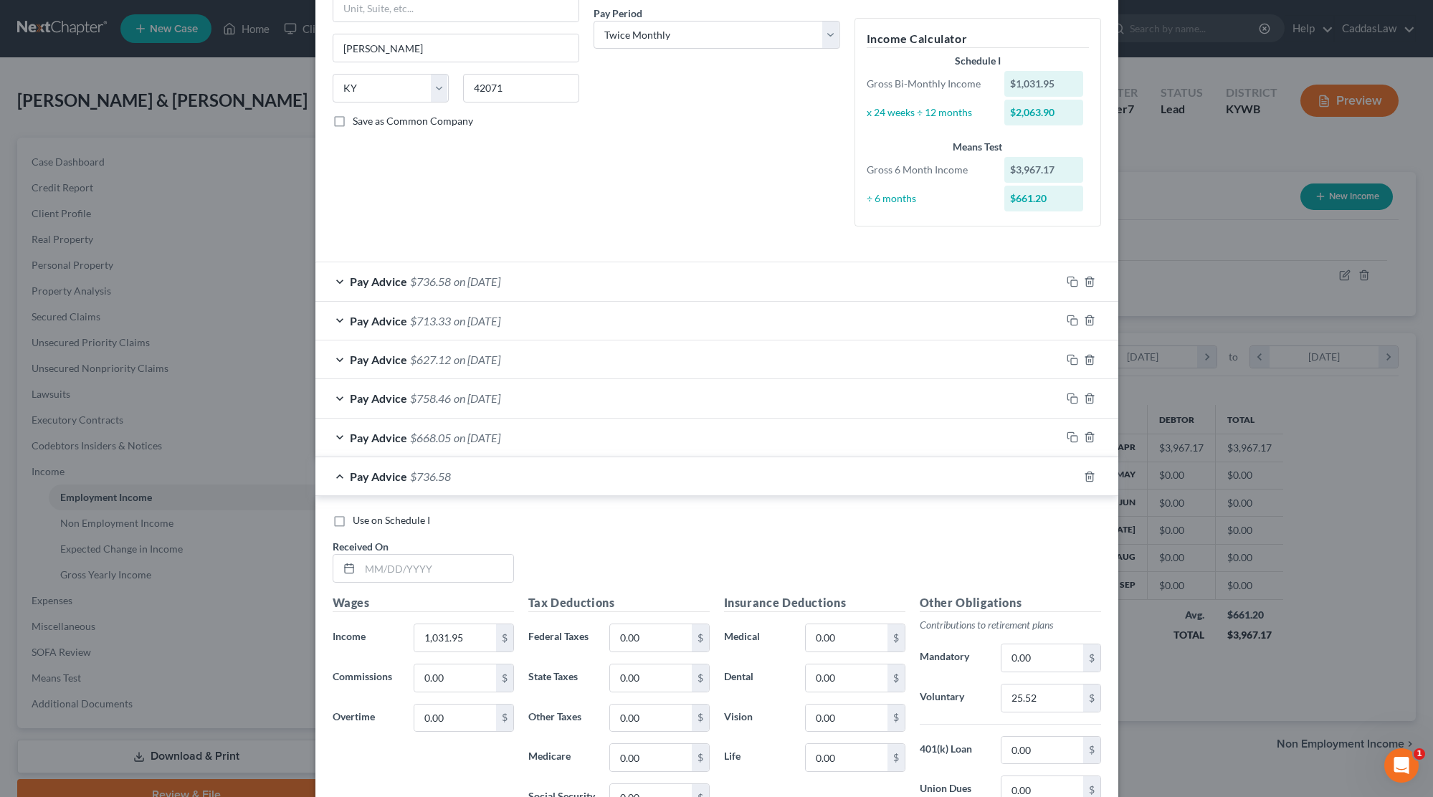
scroll to position [252, 0]
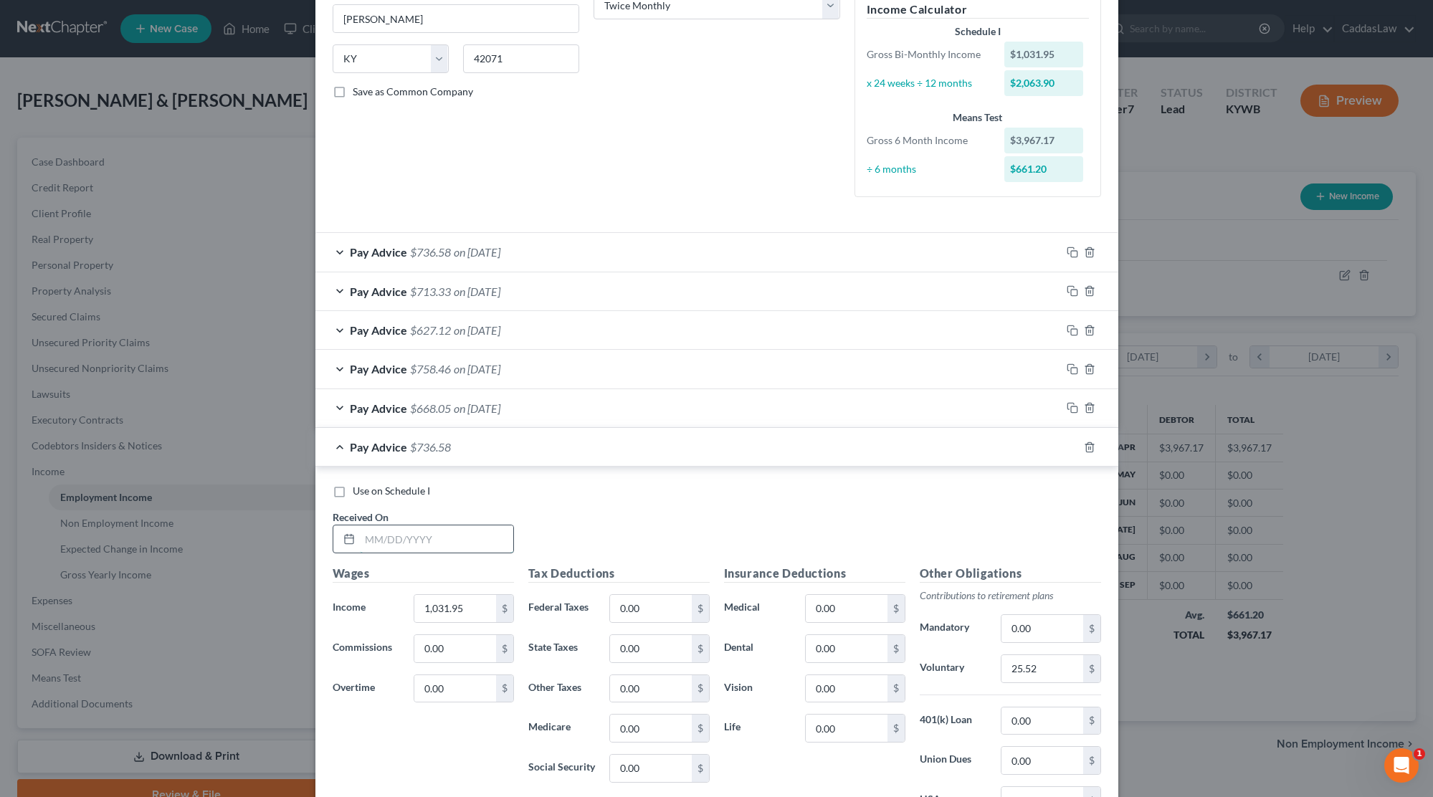
click at [366, 537] on input "text" at bounding box center [436, 538] width 153 height 27
type input "[DATE]"
drag, startPoint x: 471, startPoint y: 604, endPoint x: 353, endPoint y: 602, distance: 118.3
click at [353, 602] on div "Income * 1,031.95 $" at bounding box center [423, 608] width 196 height 29
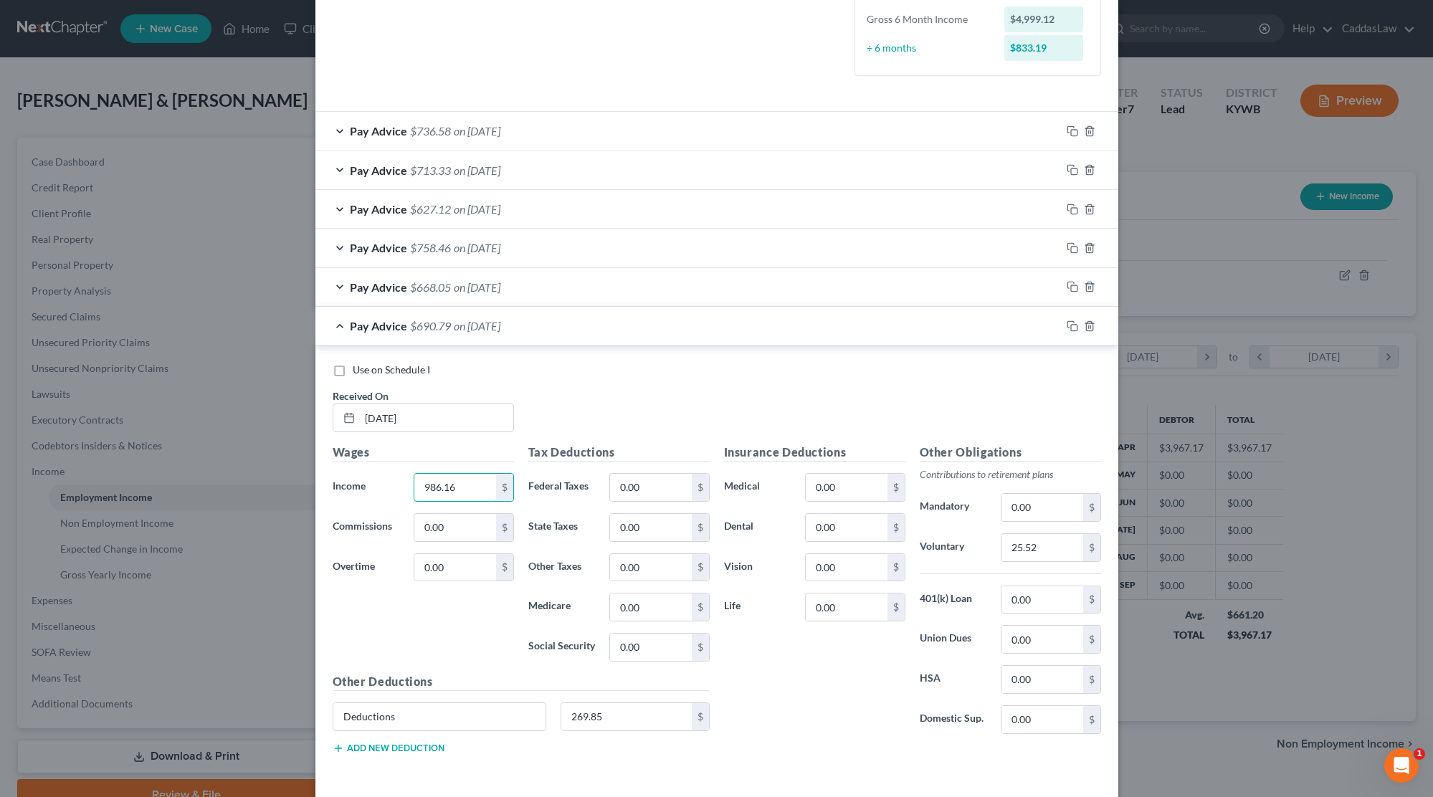
scroll to position [416, 0]
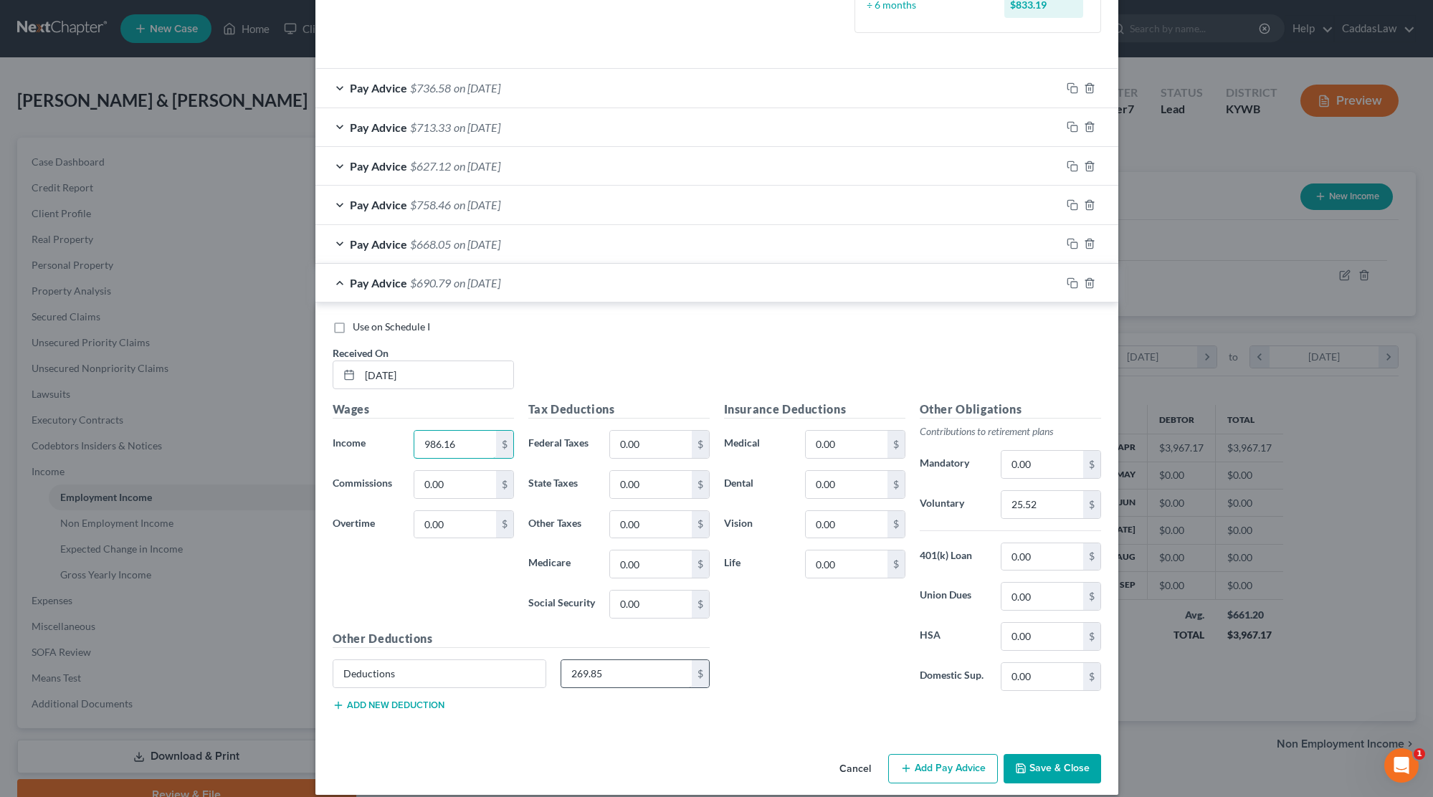
type input "986.16"
drag, startPoint x: 624, startPoint y: 664, endPoint x: 462, endPoint y: 660, distance: 162.0
click at [462, 660] on div "Deductions 269.85 $" at bounding box center [520, 679] width 391 height 40
type input "255.18"
click at [1074, 279] on icon "button" at bounding box center [1072, 282] width 11 height 11
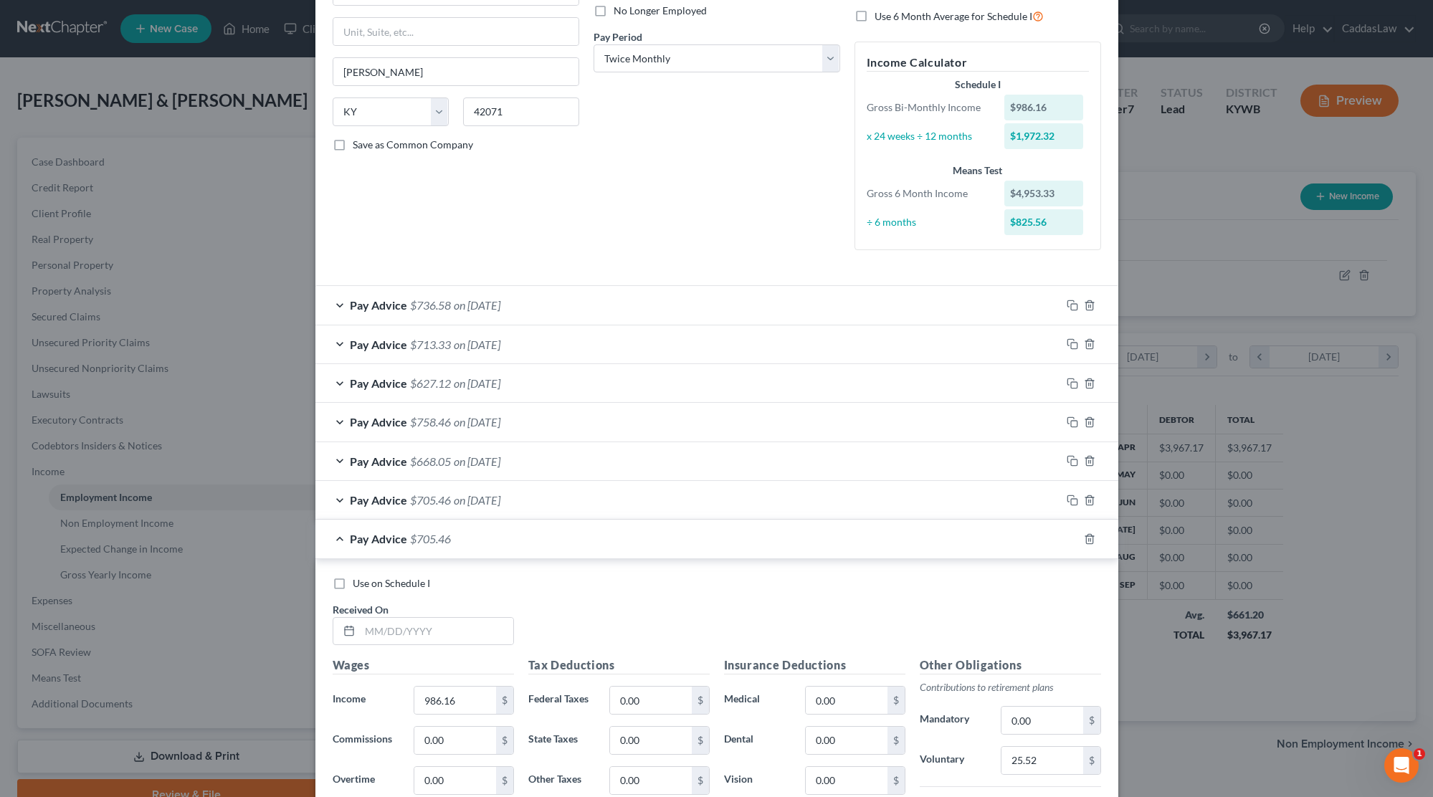
scroll to position [297, 0]
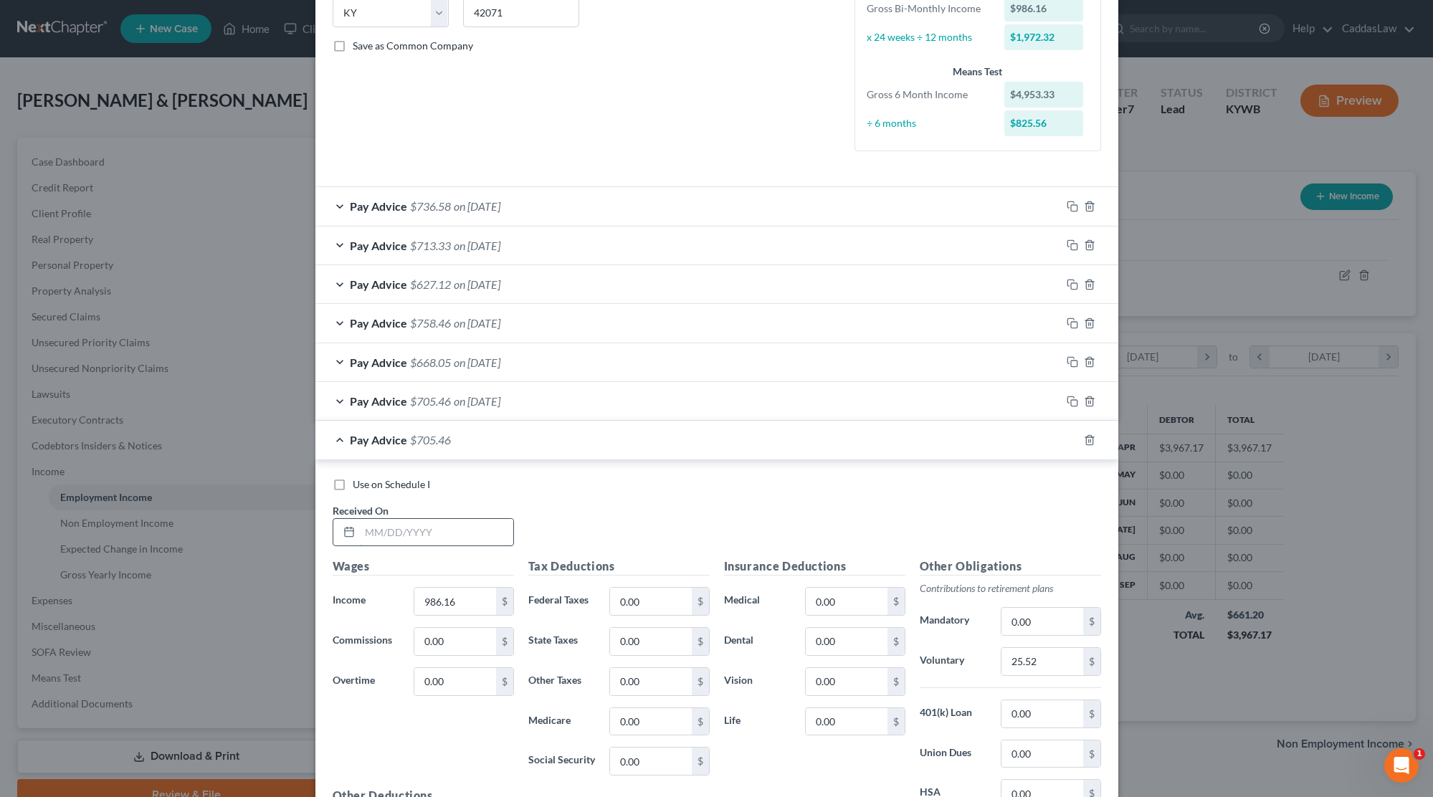
click at [373, 533] on input "text" at bounding box center [436, 532] width 153 height 27
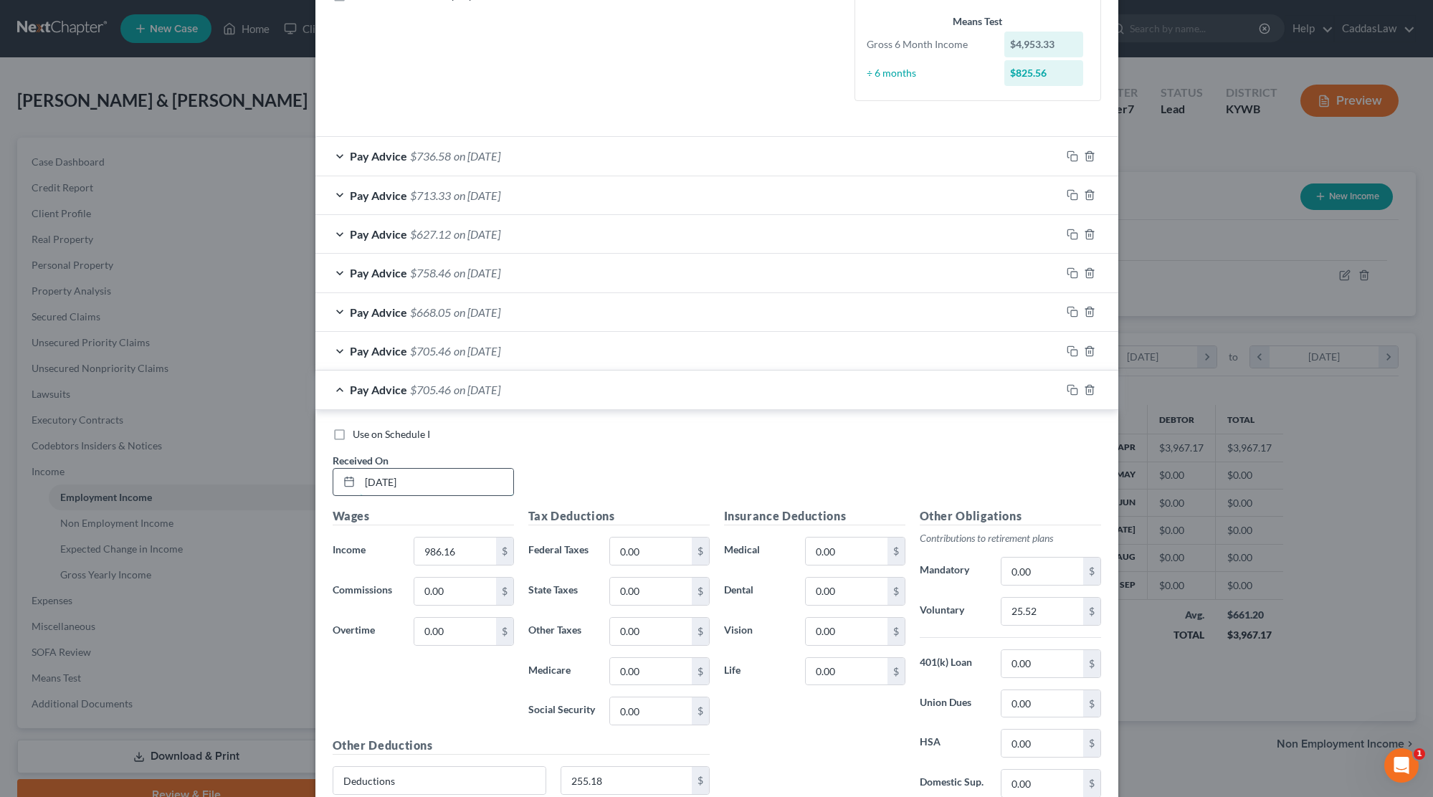
scroll to position [366, 0]
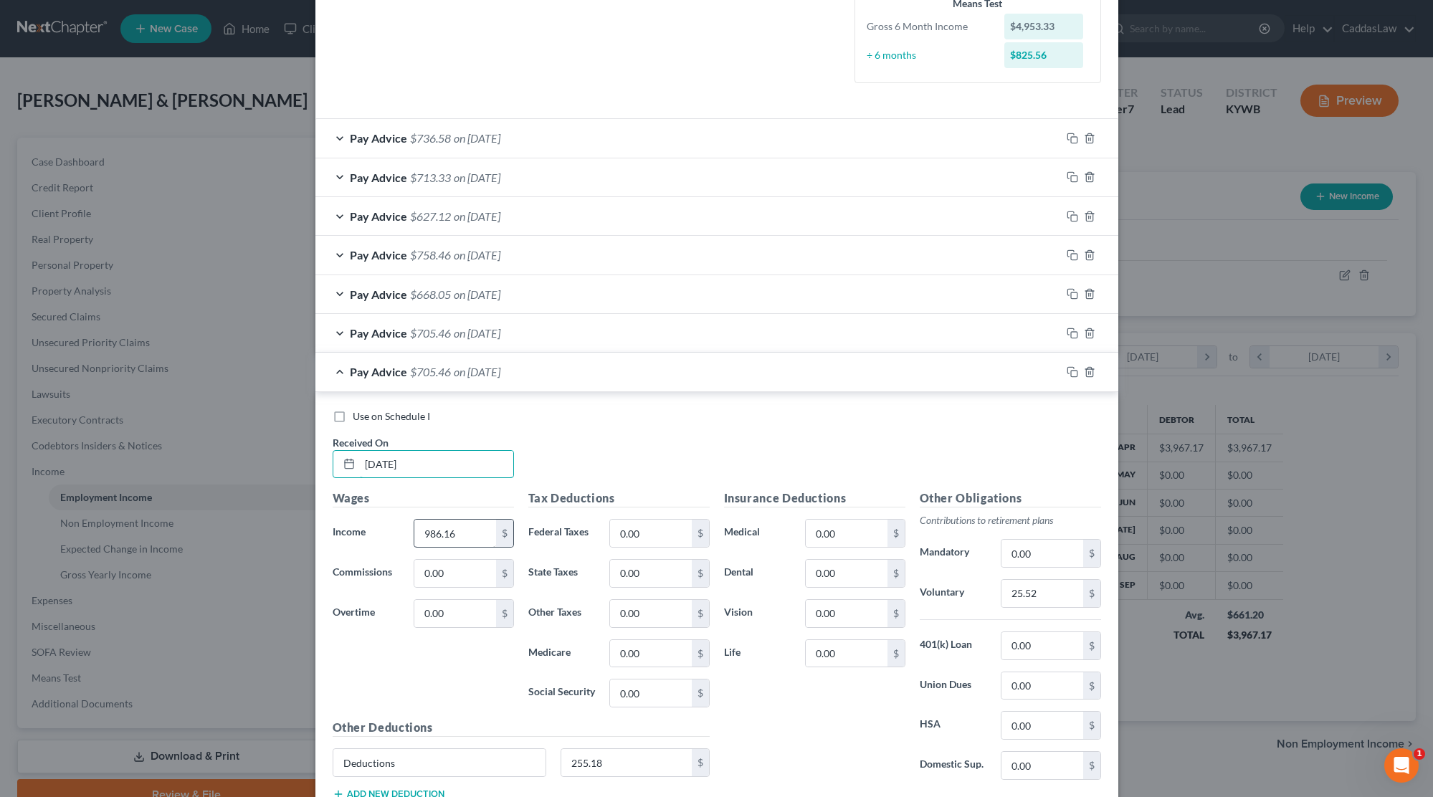
type input "[DATE]"
click at [473, 528] on input "986.16" at bounding box center [454, 533] width 81 height 27
type input "9"
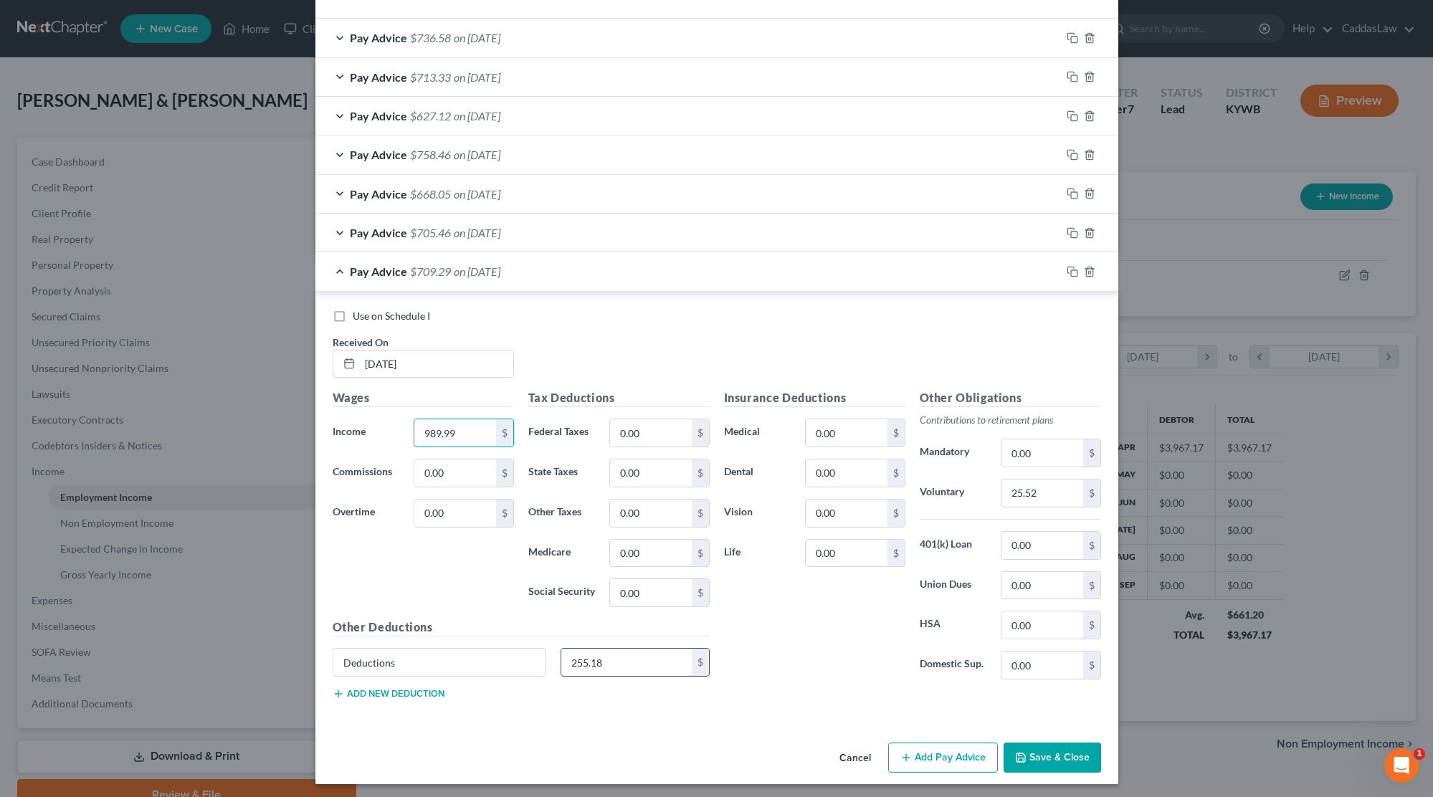
type input "989.99"
drag, startPoint x: 627, startPoint y: 664, endPoint x: 514, endPoint y: 662, distance: 113.3
click at [514, 662] on div "Deductions 255.18 $" at bounding box center [520, 669] width 391 height 40
type input "256.41"
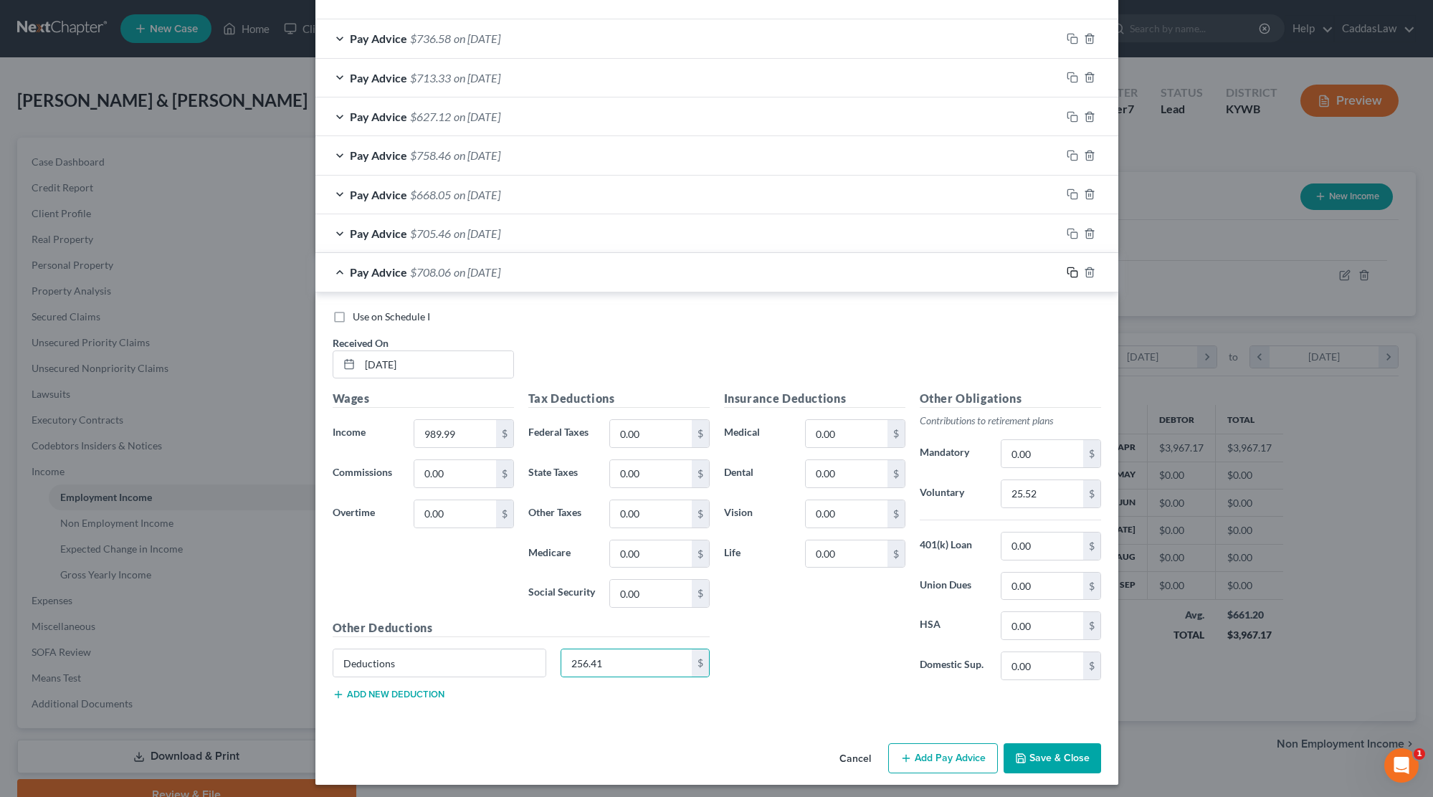
click at [1074, 270] on icon "button" at bounding box center [1072, 272] width 11 height 11
click at [373, 361] on input "text" at bounding box center [436, 364] width 153 height 27
type input "[DATE]"
click at [473, 434] on input "989.99" at bounding box center [454, 434] width 81 height 27
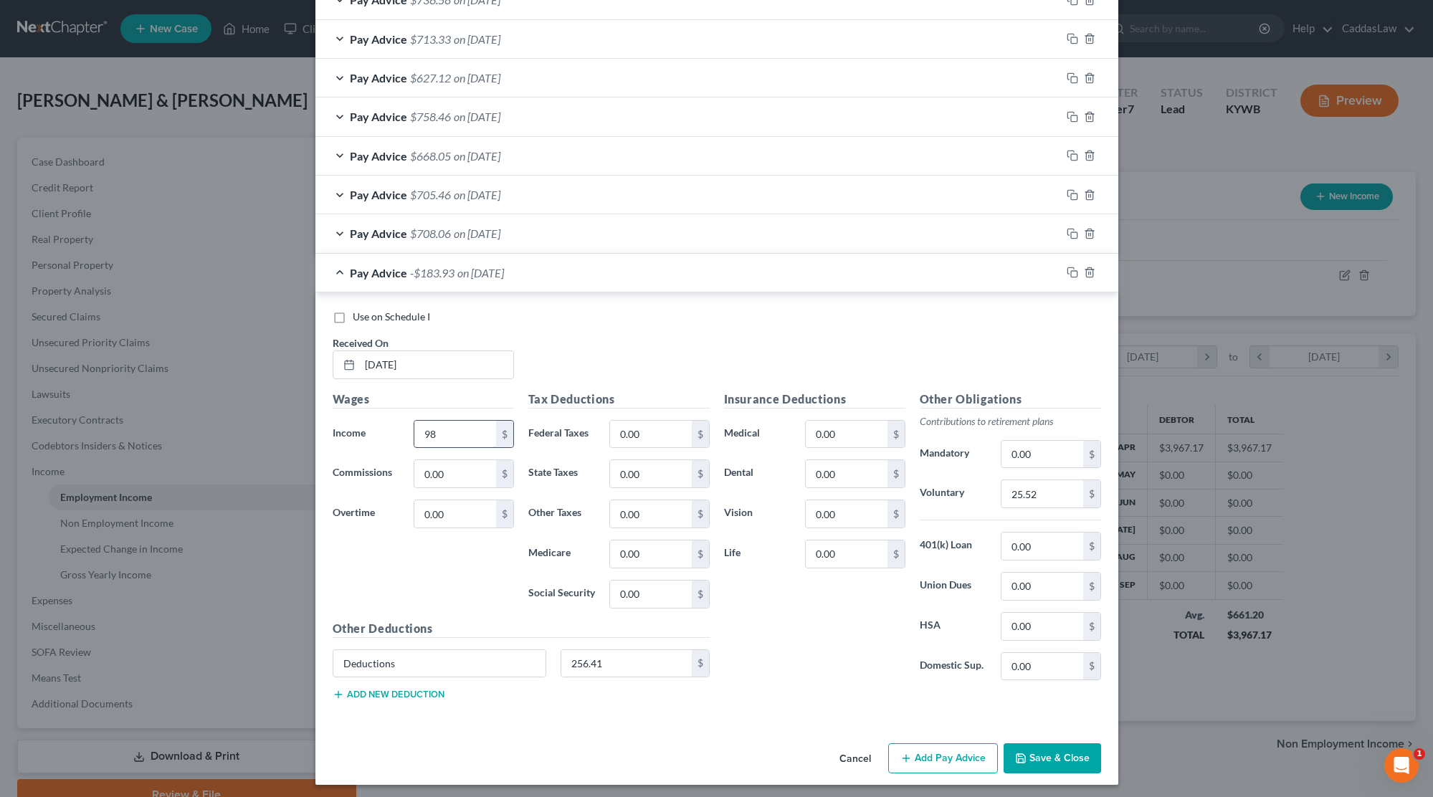
type input "9"
type input "1,250.41"
drag, startPoint x: 608, startPoint y: 659, endPoint x: 500, endPoint y: 658, distance: 107.5
click at [500, 658] on div "Deductions 256.41 $" at bounding box center [520, 669] width 391 height 40
type input "336.65"
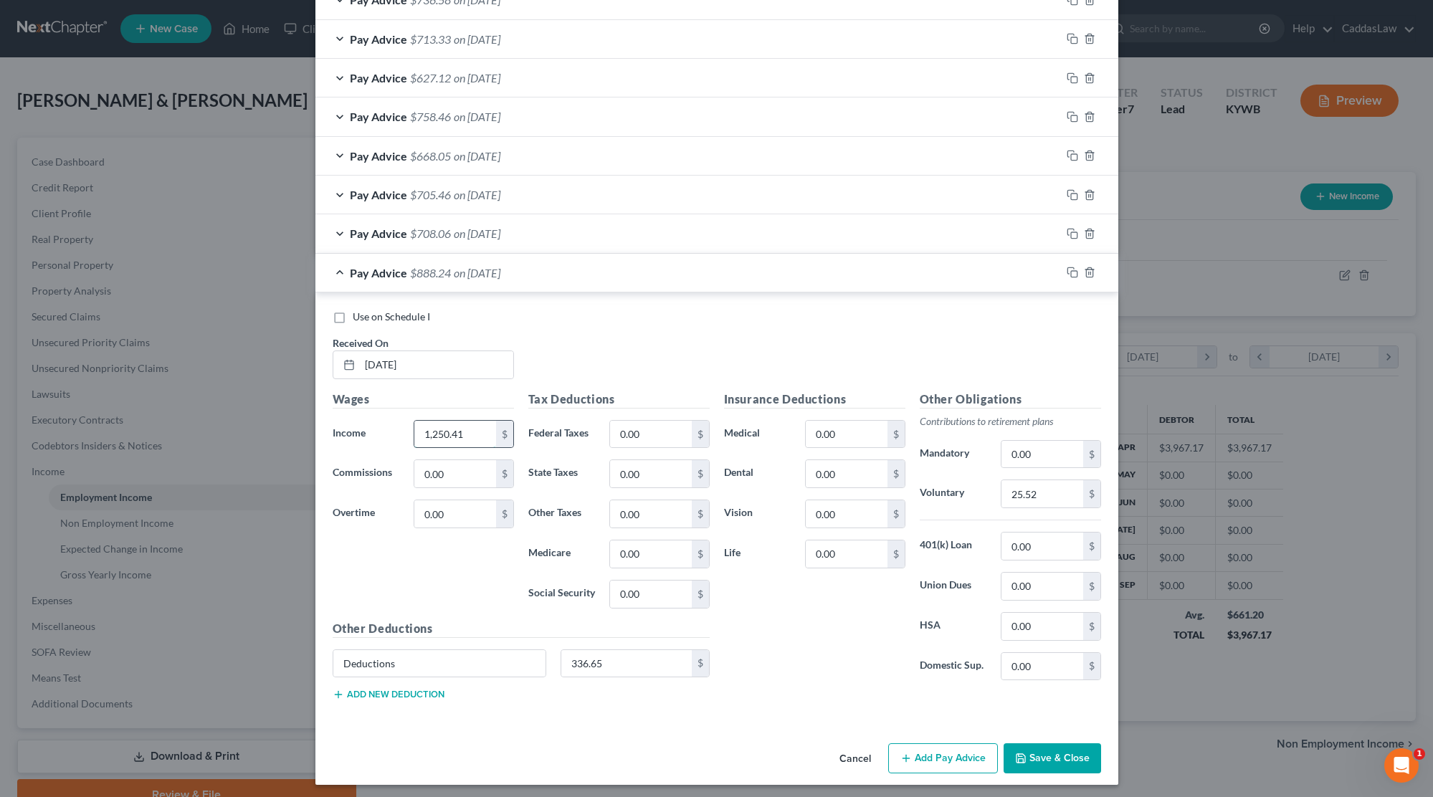
click at [444, 426] on input "1,250.41" at bounding box center [454, 434] width 81 height 27
click at [437, 428] on input "120.41" at bounding box center [454, 434] width 81 height 27
type input "1,240.41"
click at [1071, 271] on rect "button" at bounding box center [1074, 274] width 6 height 6
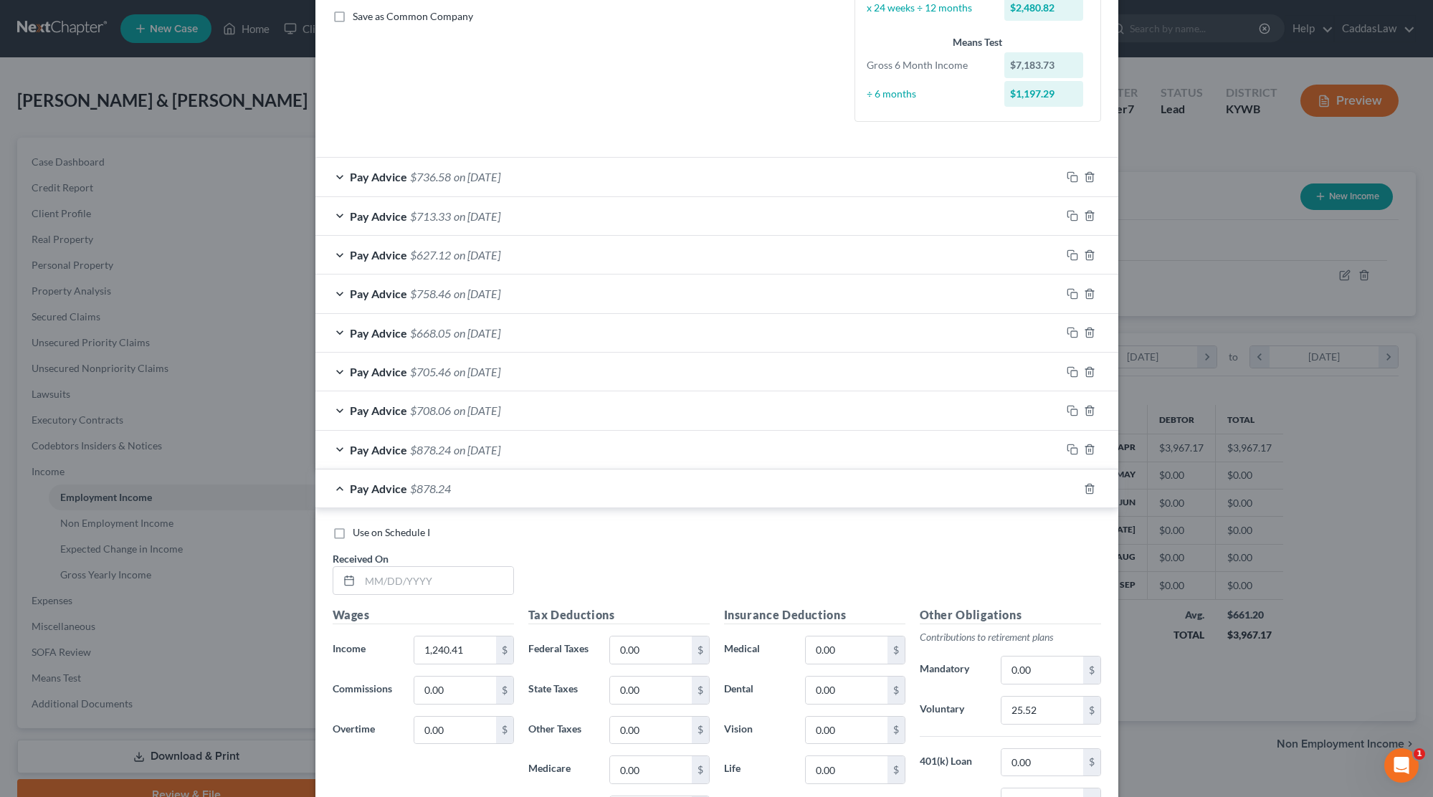
scroll to position [384, 0]
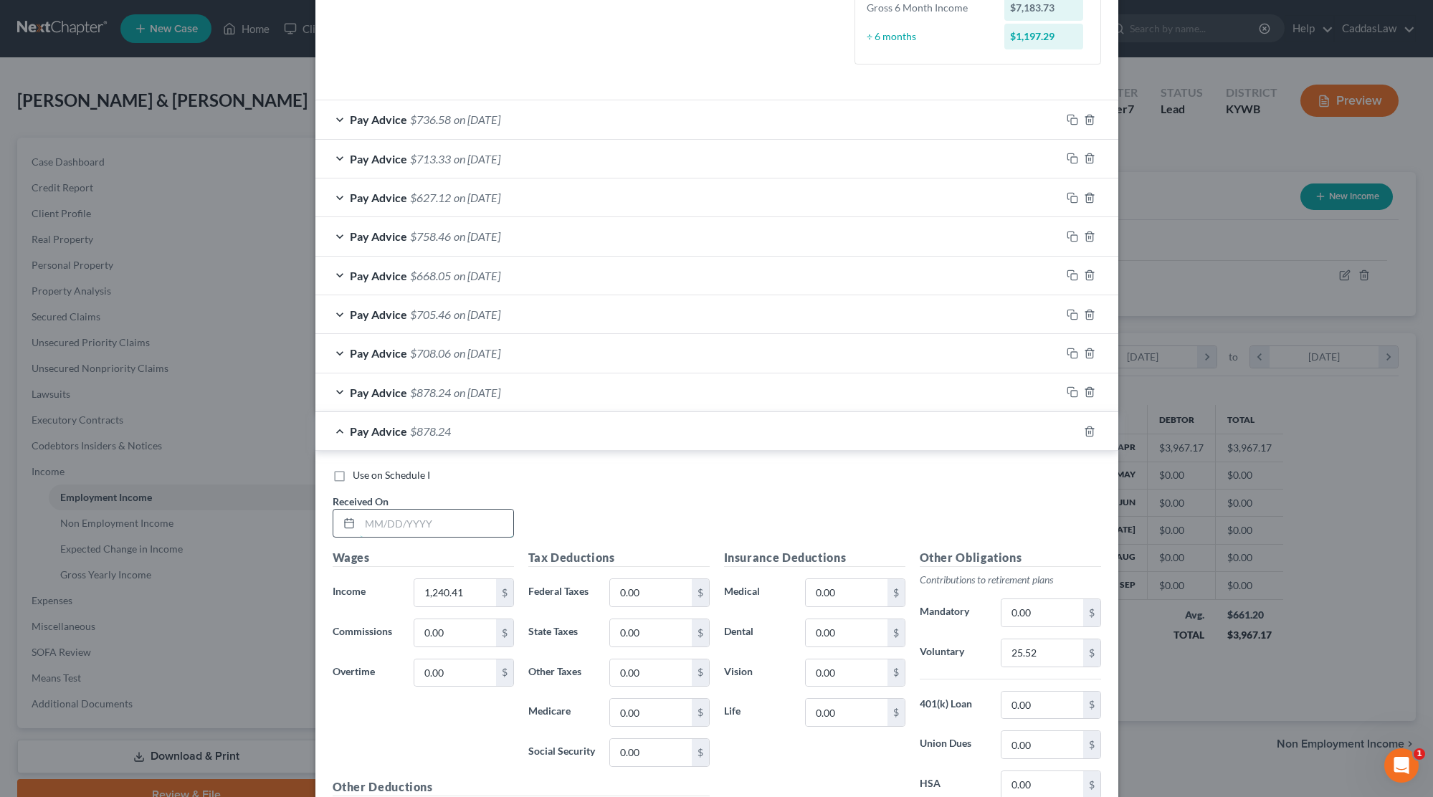
click at [368, 512] on input "text" at bounding box center [436, 523] width 153 height 27
type input "[DATE]"
drag, startPoint x: 469, startPoint y: 591, endPoint x: 303, endPoint y: 591, distance: 166.3
click at [303, 591] on div "Edit Income Source × Employment Type * Select Full or [DEMOGRAPHIC_DATA] Employ…" at bounding box center [716, 398] width 1433 height 797
type input "1,221.82"
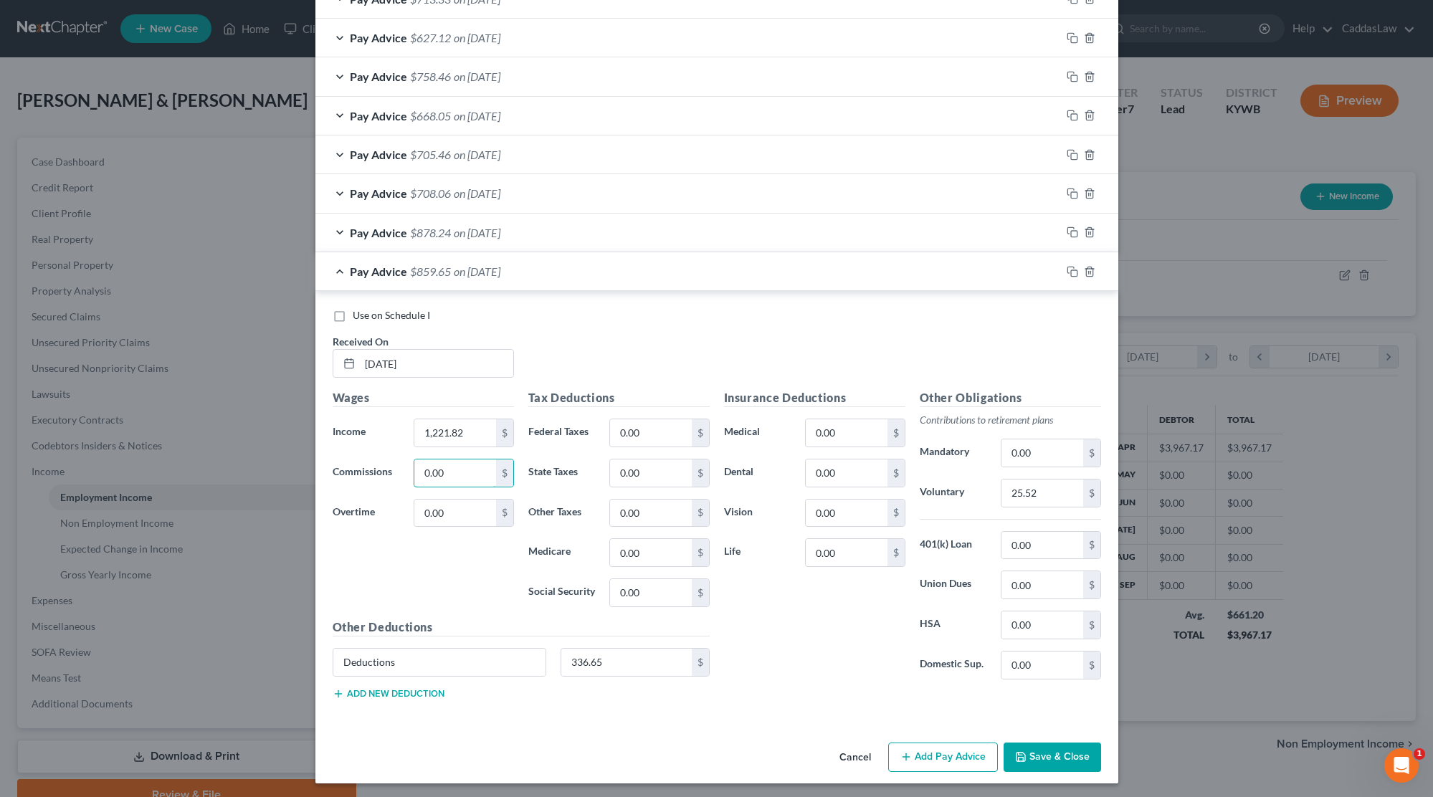
scroll to position [543, 0]
drag, startPoint x: 621, startPoint y: 662, endPoint x: 501, endPoint y: 666, distance: 120.5
click at [501, 666] on div "Deductions 336.65 $" at bounding box center [520, 669] width 391 height 40
type input "3"
type input "330.71"
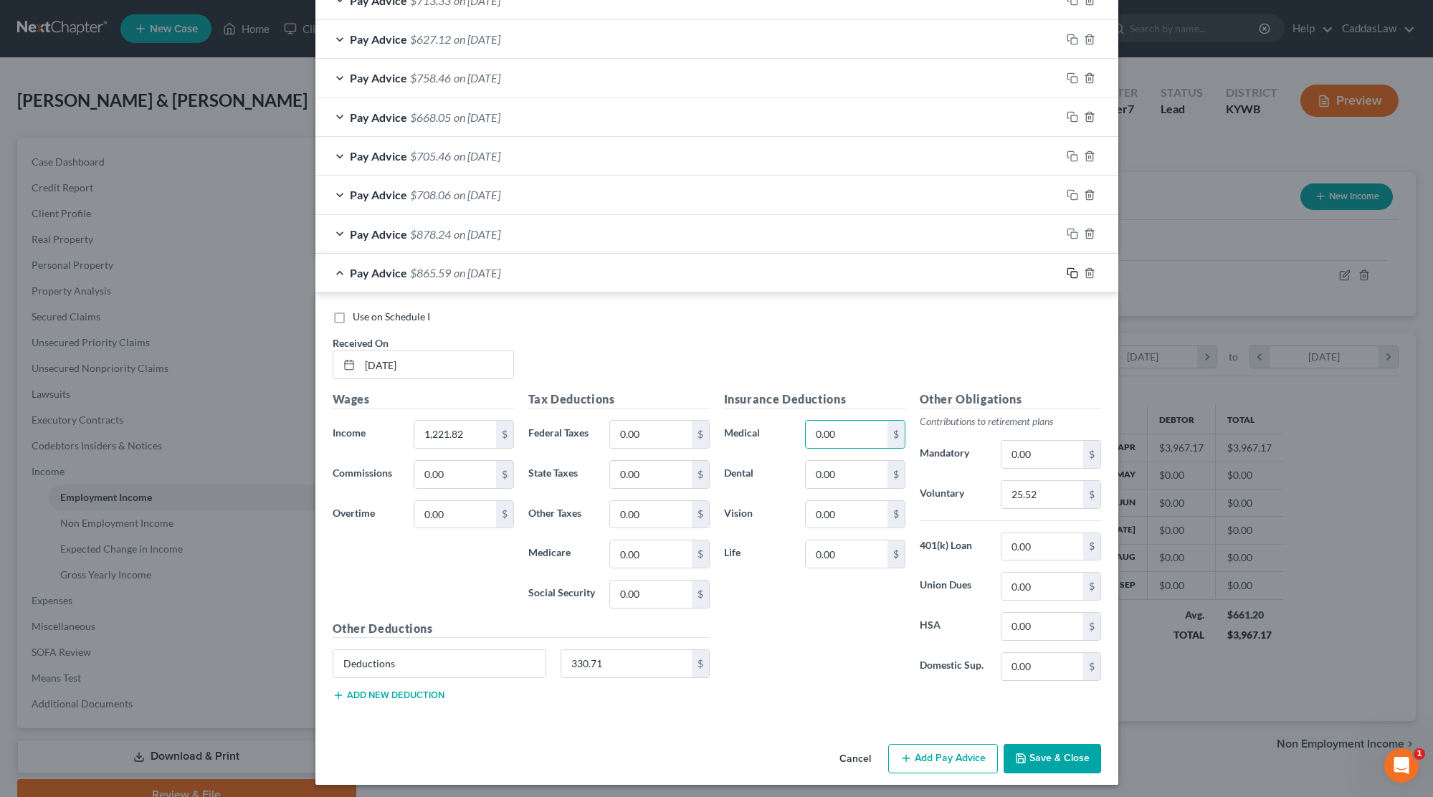
click at [1069, 271] on icon "button" at bounding box center [1072, 272] width 11 height 11
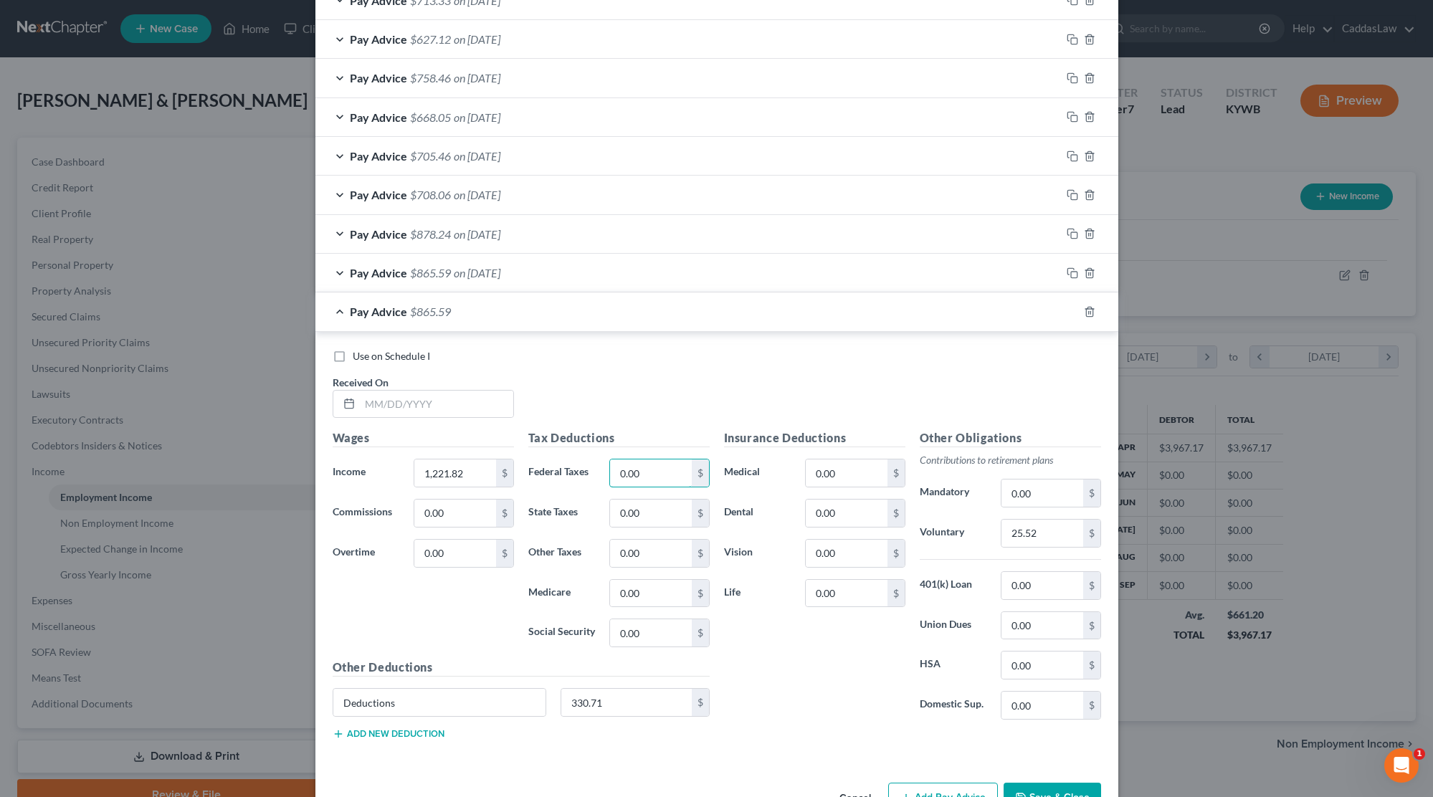
drag, startPoint x: 653, startPoint y: 472, endPoint x: 568, endPoint y: 467, distance: 84.7
click at [568, 467] on div "Federal Taxes 0.00 $" at bounding box center [619, 473] width 196 height 29
click at [477, 464] on input "1,221.82" at bounding box center [454, 472] width 81 height 27
drag, startPoint x: 477, startPoint y: 464, endPoint x: 323, endPoint y: 459, distance: 153.5
click at [323, 459] on div "Use on Schedule I Received On * Wages Income * 1,221.82 $ Commissions 0.00 $ Ov…" at bounding box center [716, 547] width 803 height 431
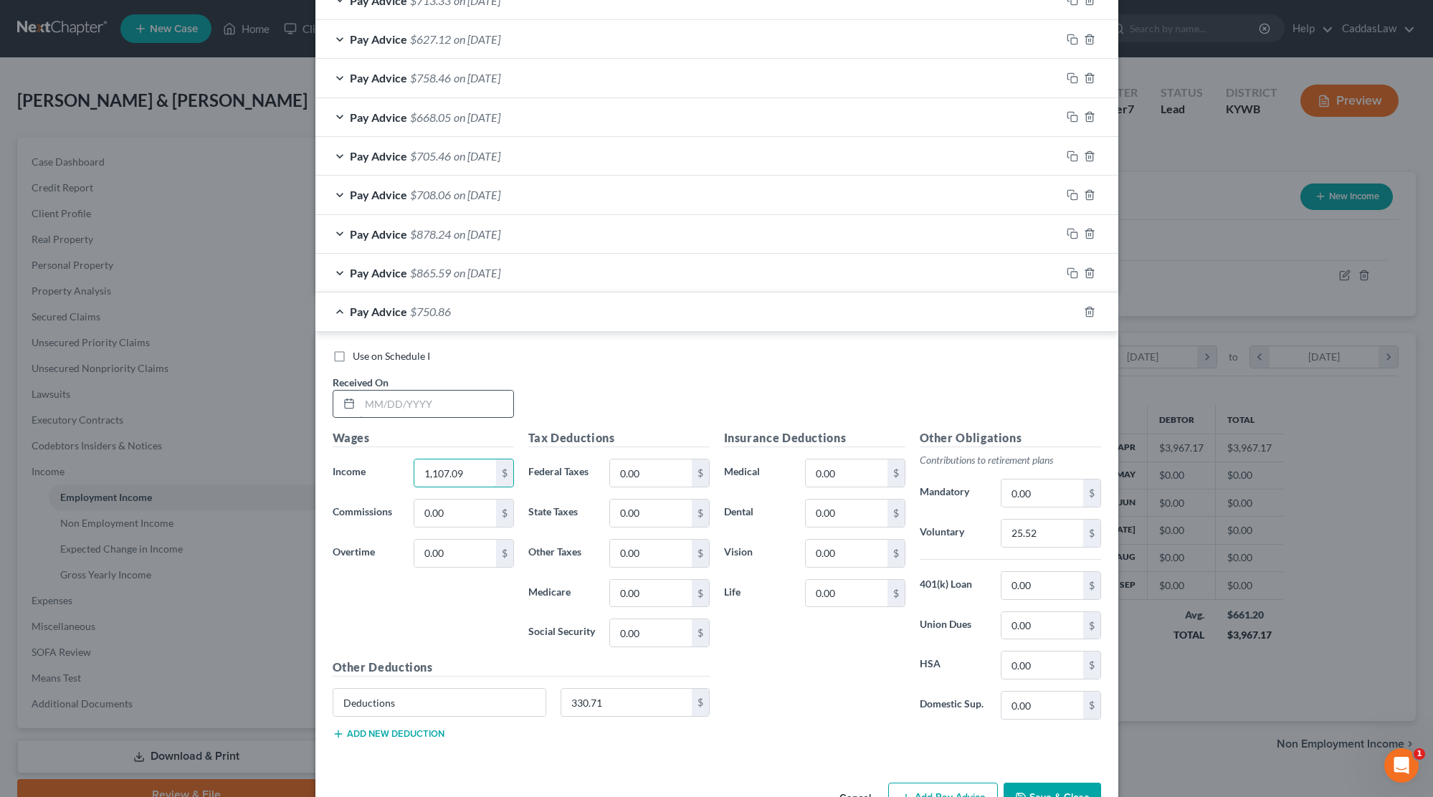
type input "1,107.09"
click at [390, 396] on input "text" at bounding box center [436, 404] width 153 height 27
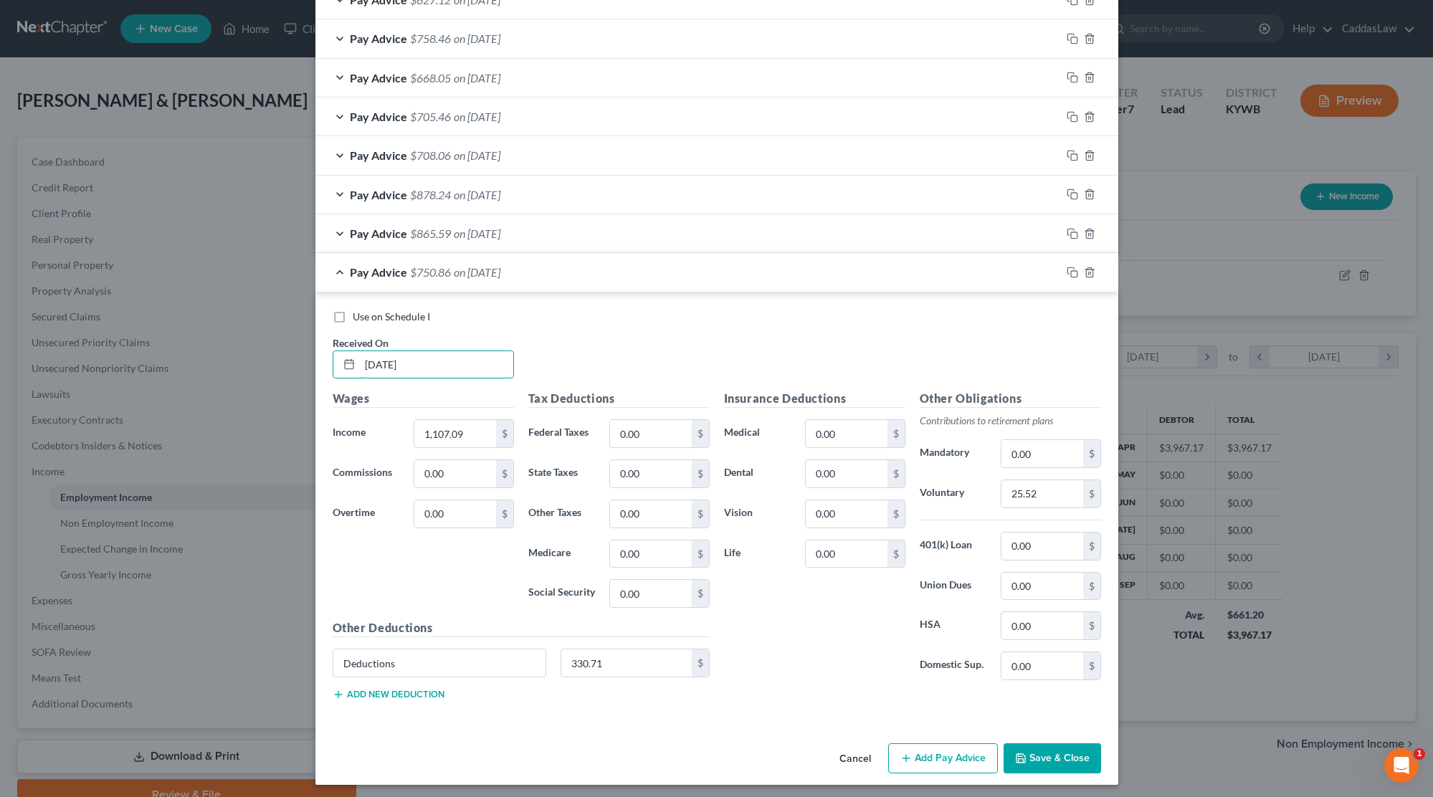
scroll to position [581, 0]
type input "[DATE]"
drag, startPoint x: 609, startPoint y: 654, endPoint x: 482, endPoint y: 647, distance: 126.4
click at [482, 649] on div "Deductions 330.71 $" at bounding box center [520, 669] width 391 height 40
type input "293.93"
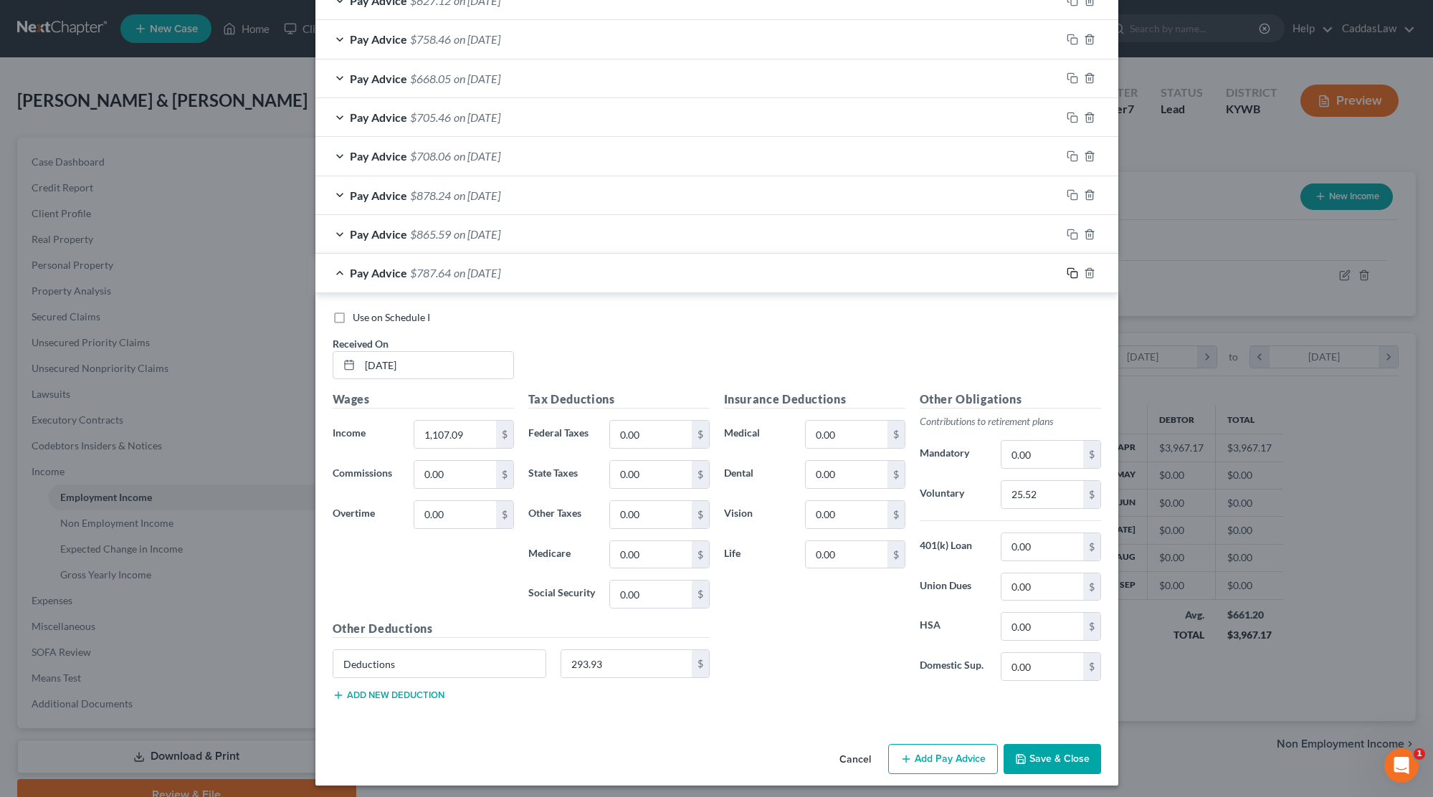
click at [1069, 270] on icon "button" at bounding box center [1072, 272] width 11 height 11
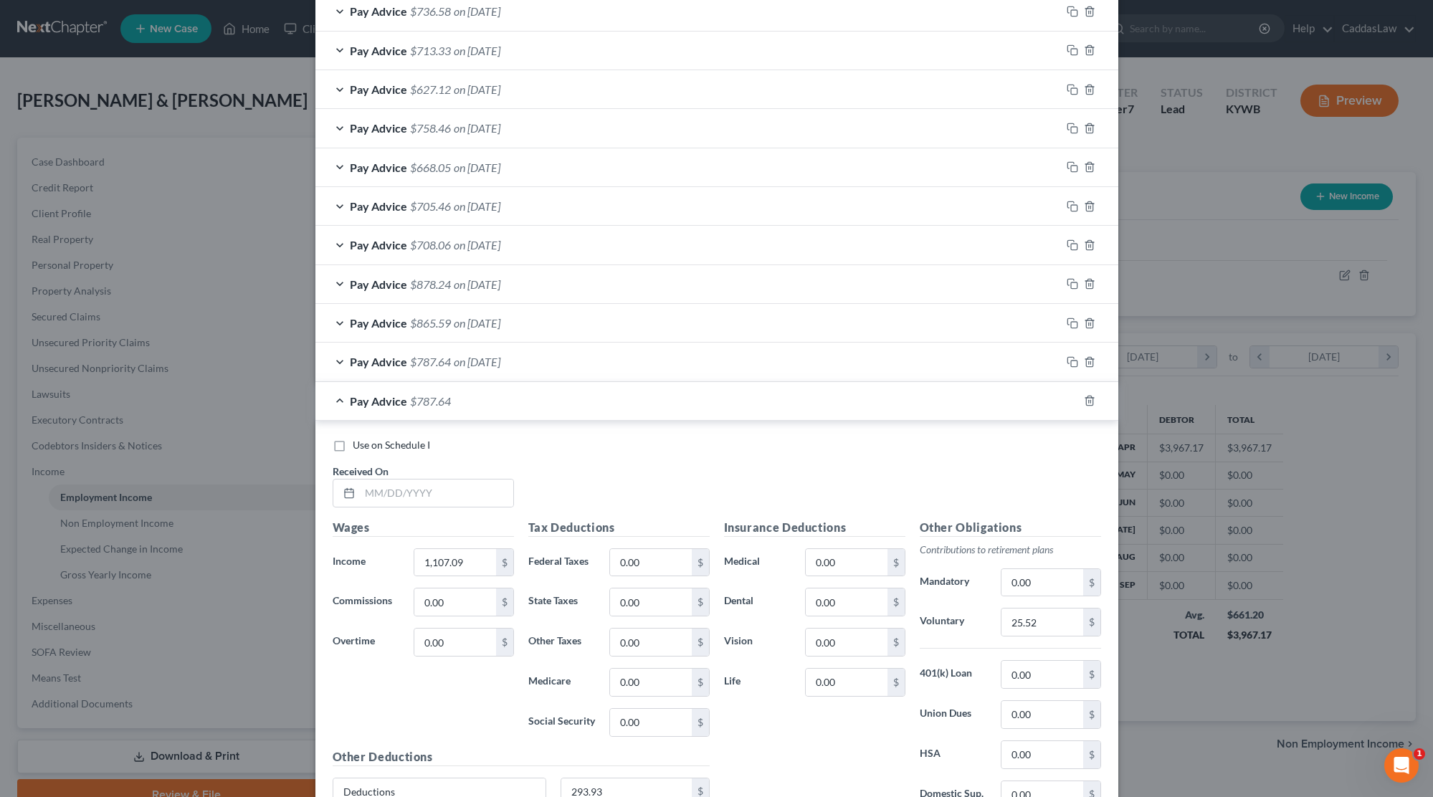
scroll to position [525, 0]
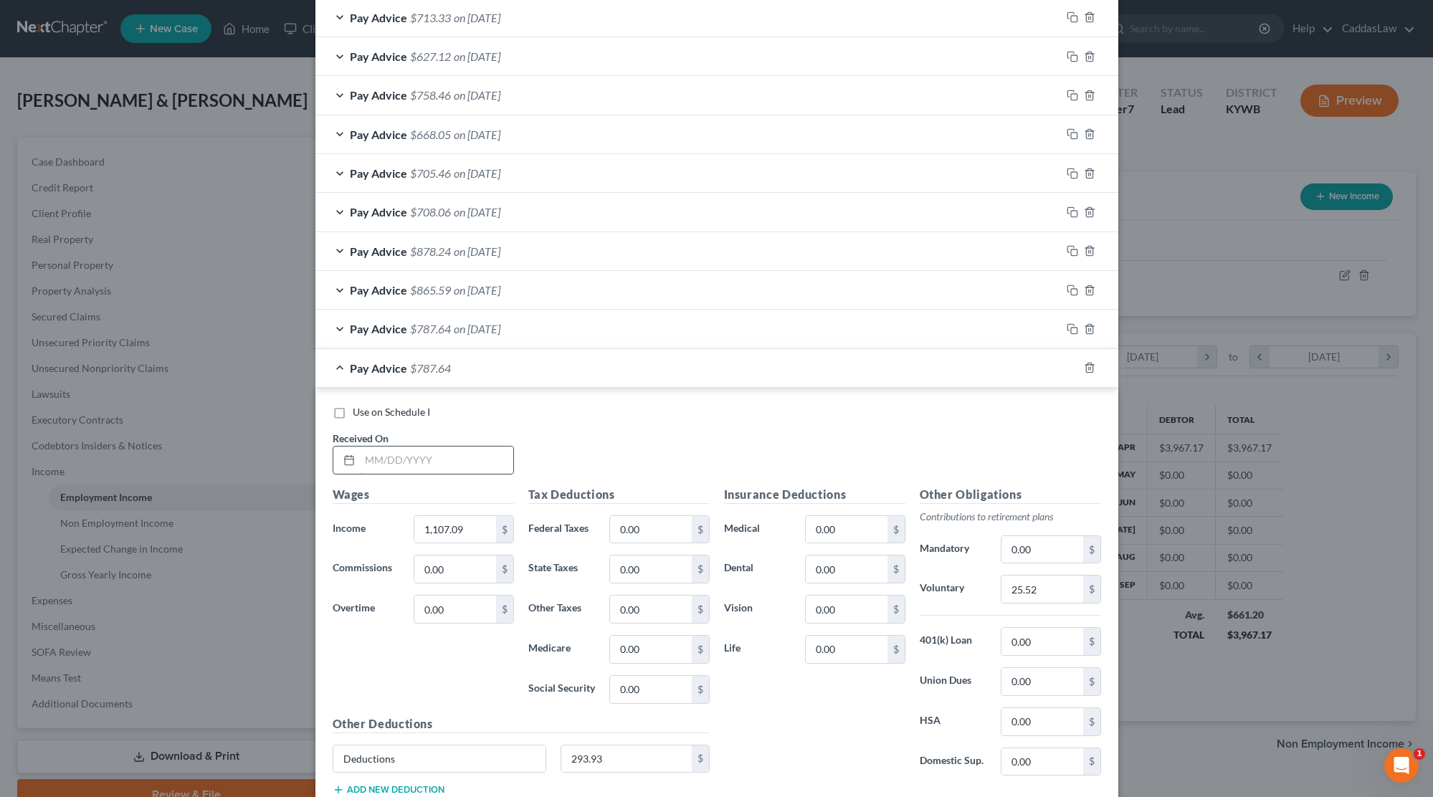
click at [374, 458] on input "text" at bounding box center [436, 460] width 153 height 27
type input "954.20"
drag, startPoint x: 467, startPoint y: 521, endPoint x: 379, endPoint y: 518, distance: 87.5
click at [379, 519] on div "Income * 1,107.09 $" at bounding box center [423, 529] width 196 height 29
type input "954.20"
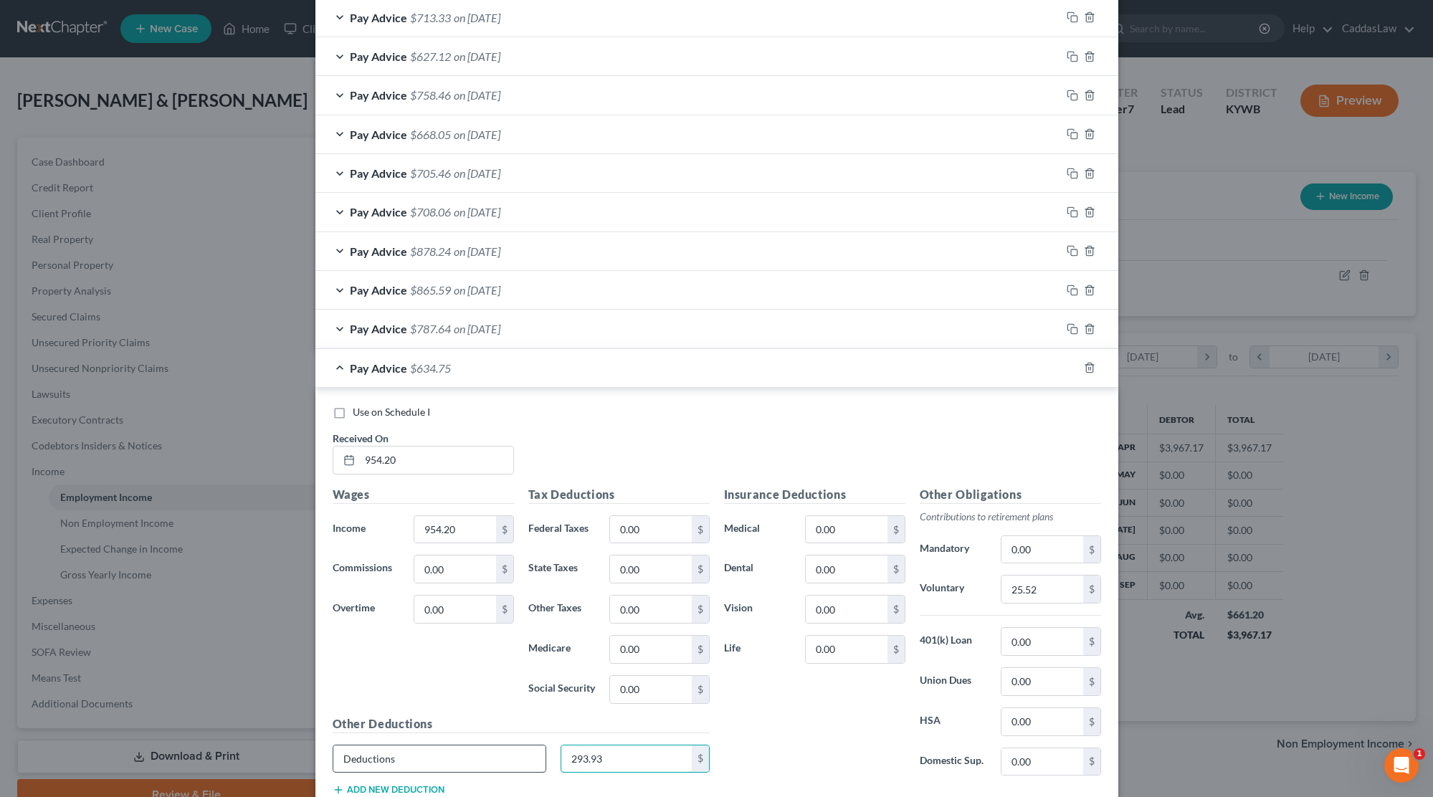
drag, startPoint x: 614, startPoint y: 752, endPoint x: 536, endPoint y: 748, distance: 77.5
click at [537, 749] on div "Deductions 293.93 $" at bounding box center [520, 765] width 391 height 40
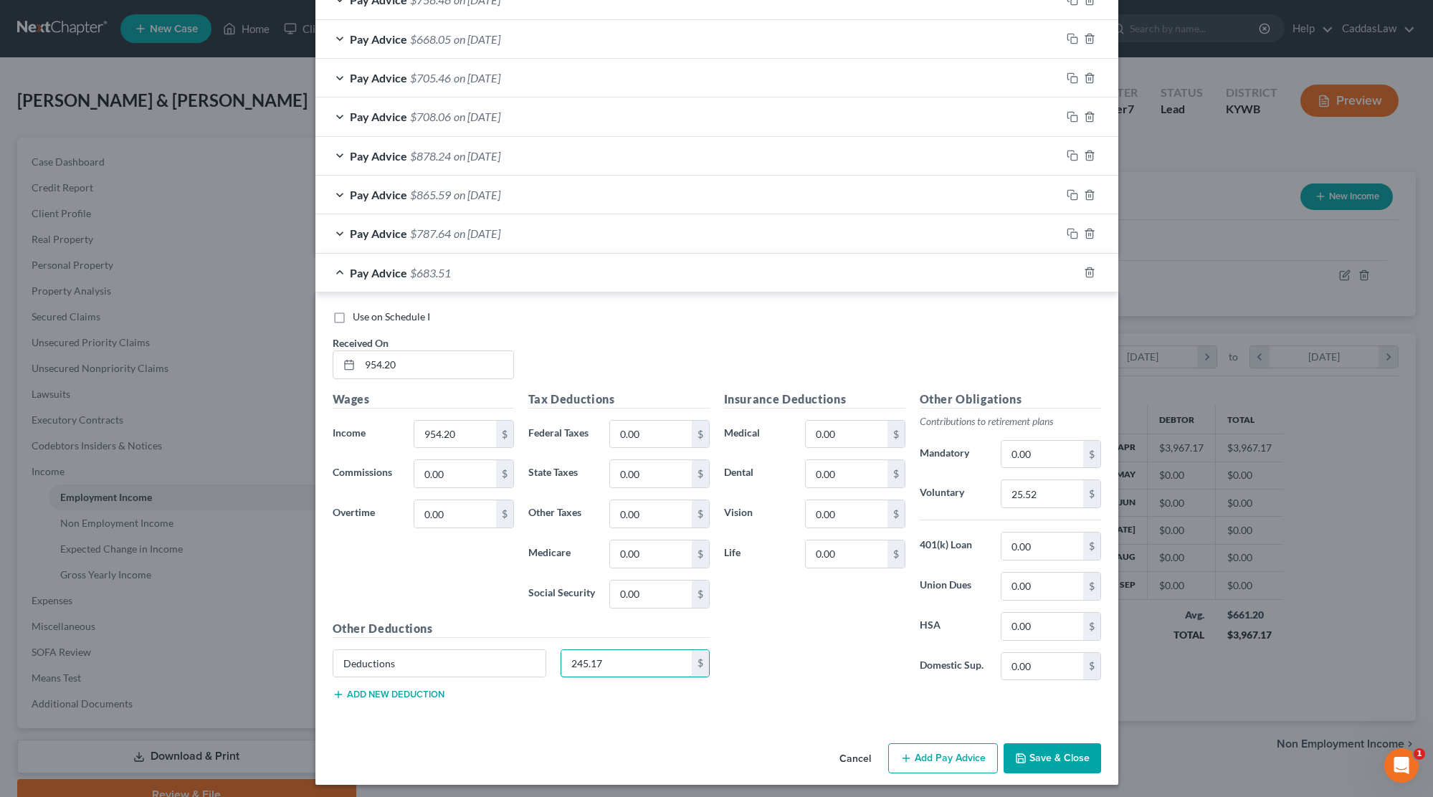
scroll to position [620, 0]
type input "245.17"
drag, startPoint x: 400, startPoint y: 357, endPoint x: 262, endPoint y: 364, distance: 137.8
click at [262, 365] on div "Edit Income Source × Employment Type * Select Full or [DEMOGRAPHIC_DATA] Employ…" at bounding box center [716, 398] width 1433 height 797
type input "[DATE]"
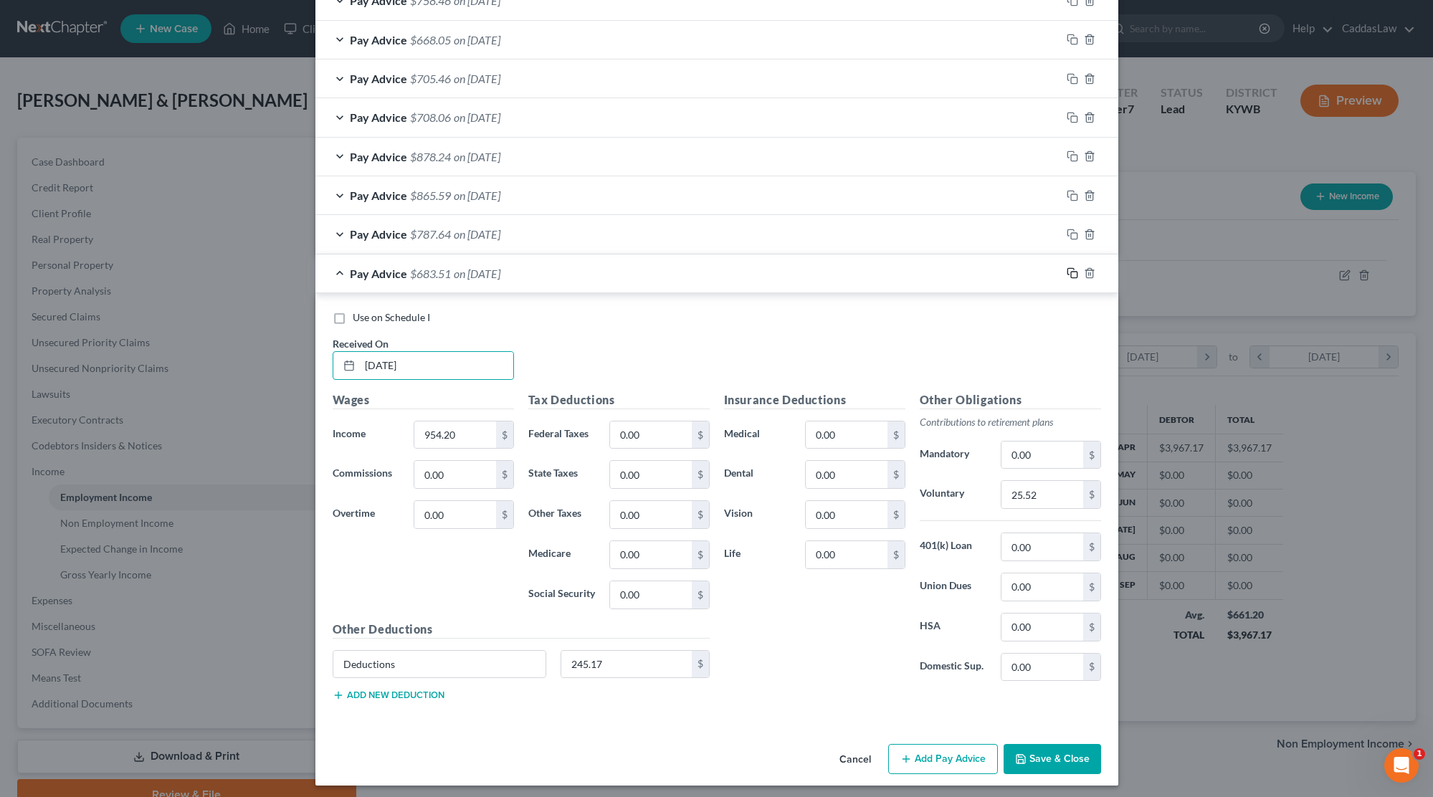
click at [1071, 272] on rect "button" at bounding box center [1074, 275] width 6 height 6
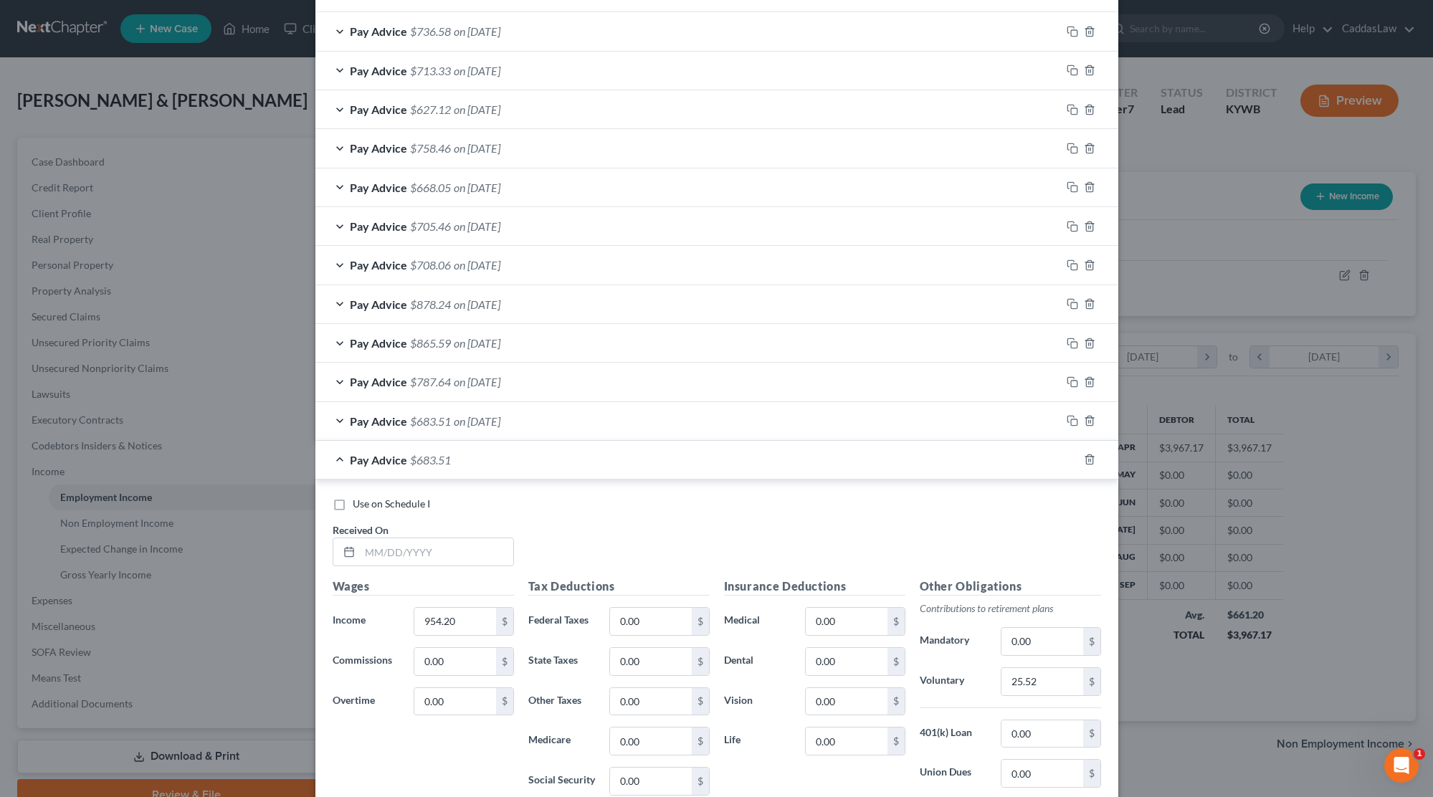
scroll to position [543, 0]
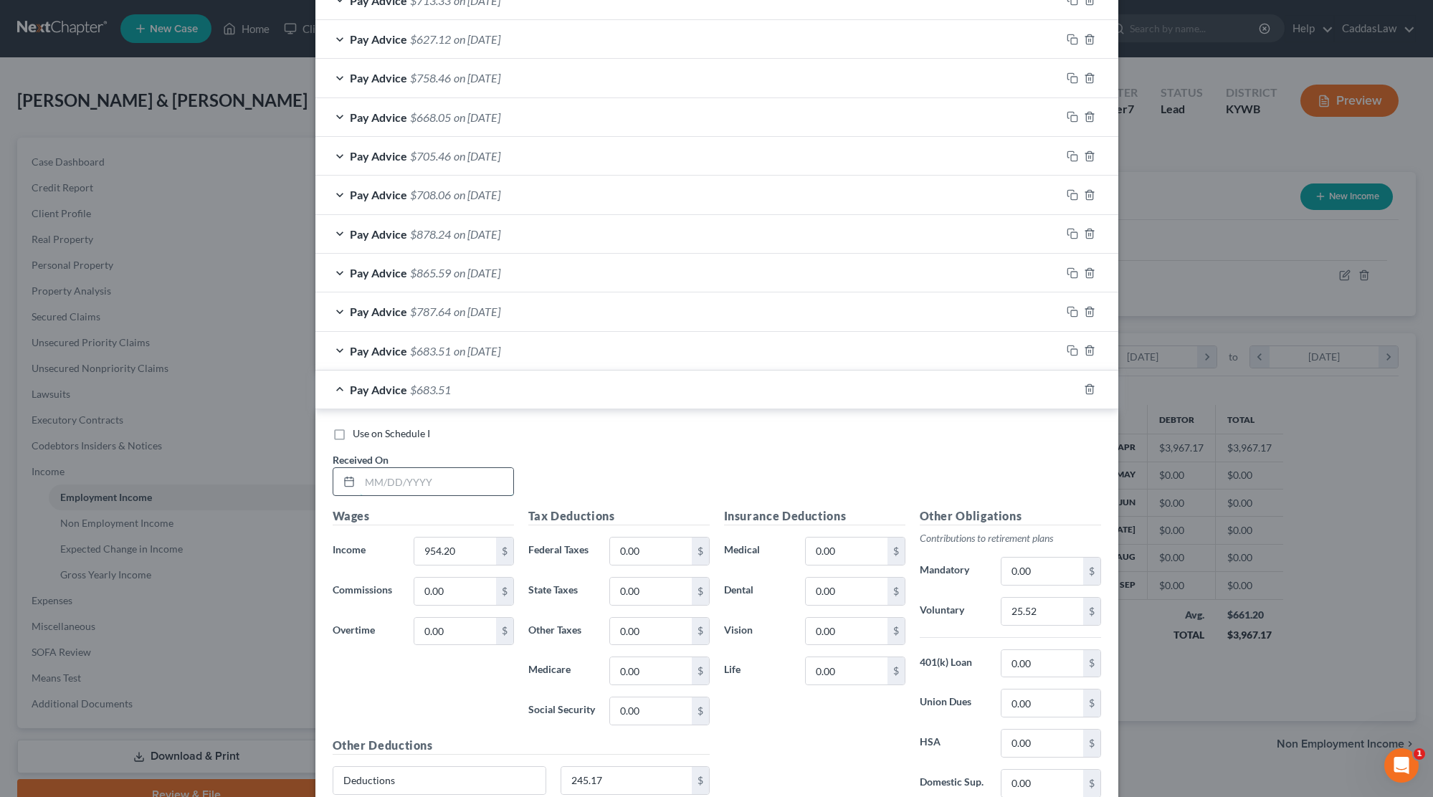
click at [362, 473] on input "text" at bounding box center [436, 481] width 153 height 27
type input "[DATE]"
drag, startPoint x: 471, startPoint y: 545, endPoint x: 297, endPoint y: 541, distance: 174.2
click at [297, 543] on div "Edit Income Source × Employment Type * Select Full or [DEMOGRAPHIC_DATA] Employ…" at bounding box center [716, 398] width 1433 height 797
type input "1,115.21"
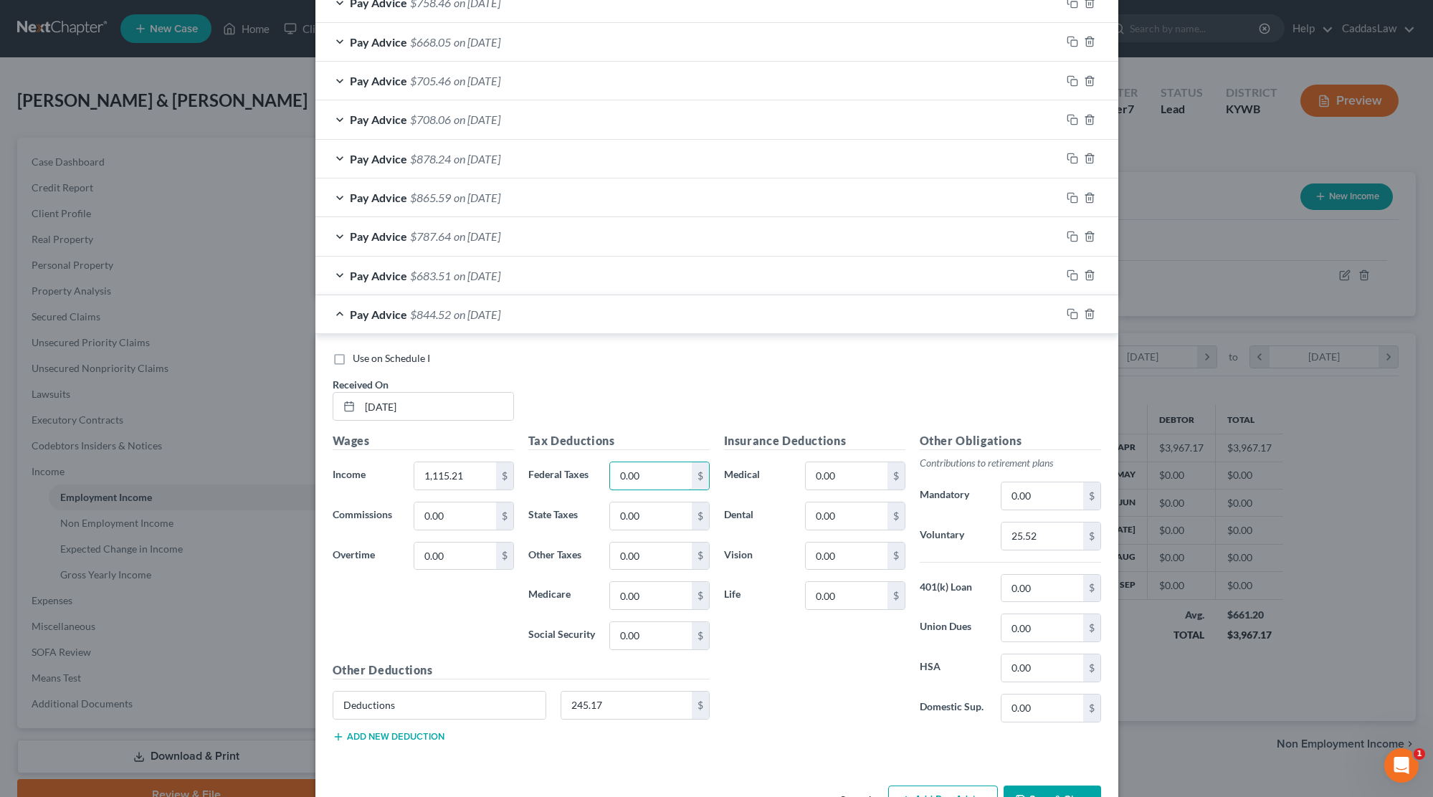
scroll to position [648, 0]
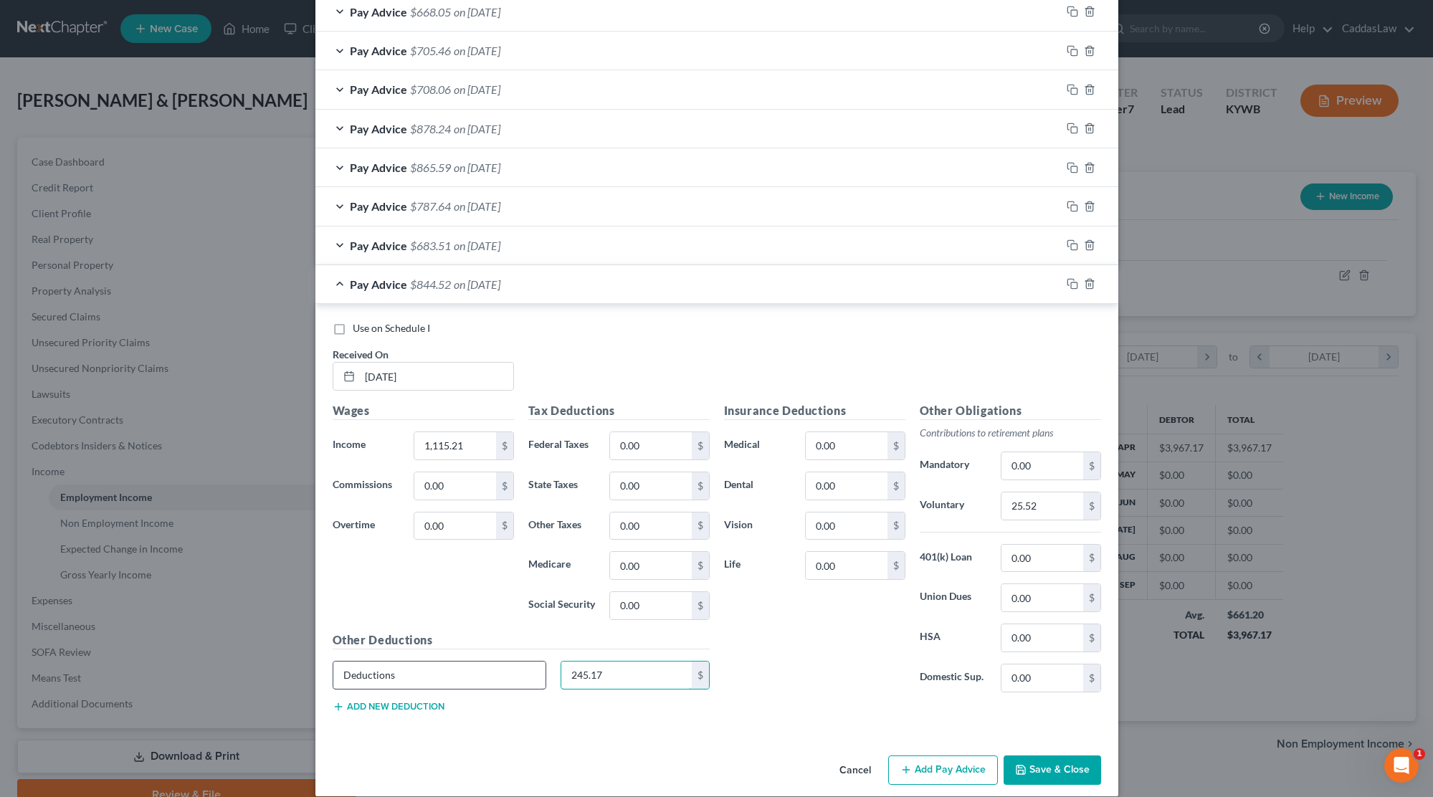
drag, startPoint x: 594, startPoint y: 669, endPoint x: 477, endPoint y: 666, distance: 116.9
click at [482, 668] on div "Deductions 245.17 $" at bounding box center [520, 681] width 391 height 40
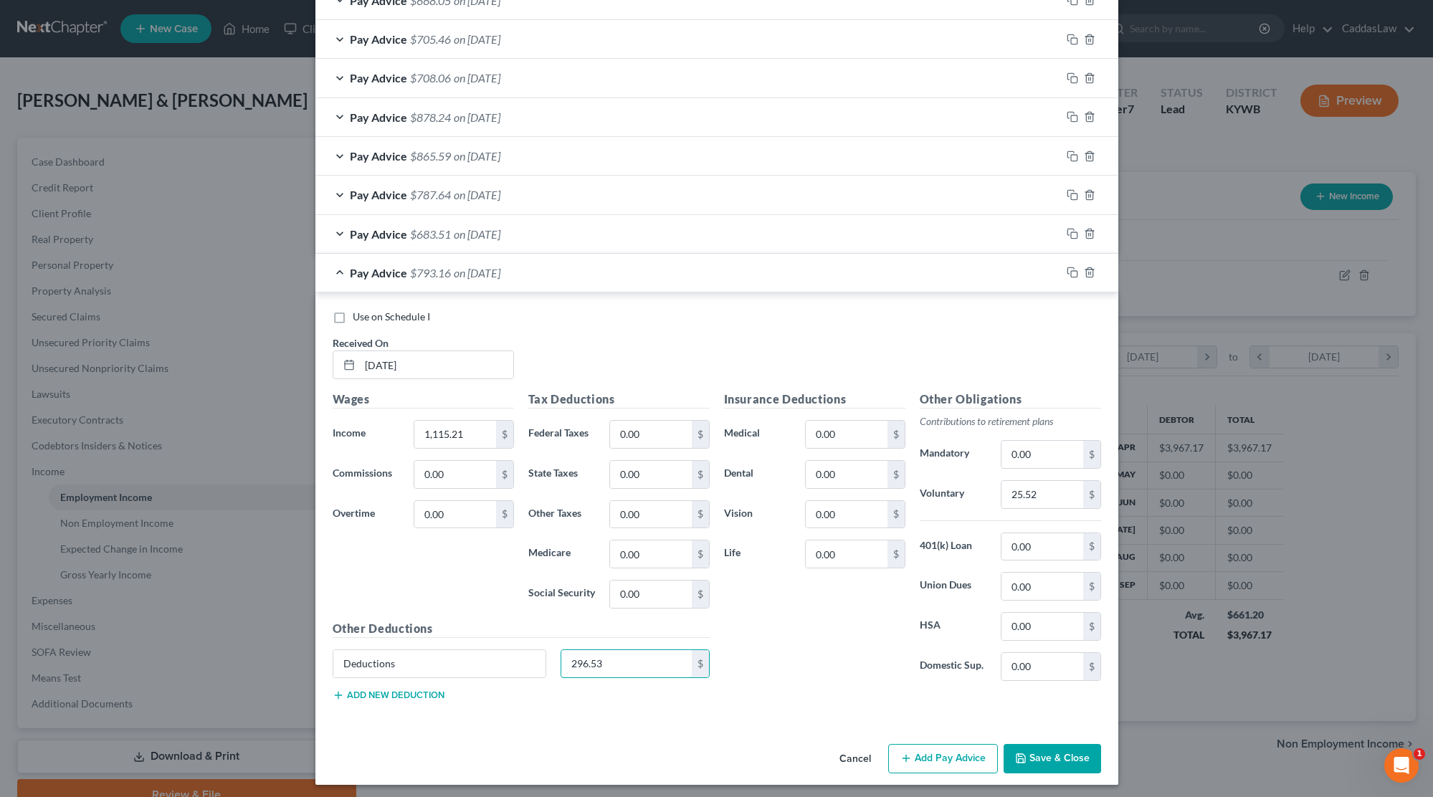
scroll to position [659, 0]
type input "296.53"
click at [1067, 267] on icon "button" at bounding box center [1072, 272] width 11 height 11
click at [383, 352] on input "text" at bounding box center [436, 365] width 153 height 27
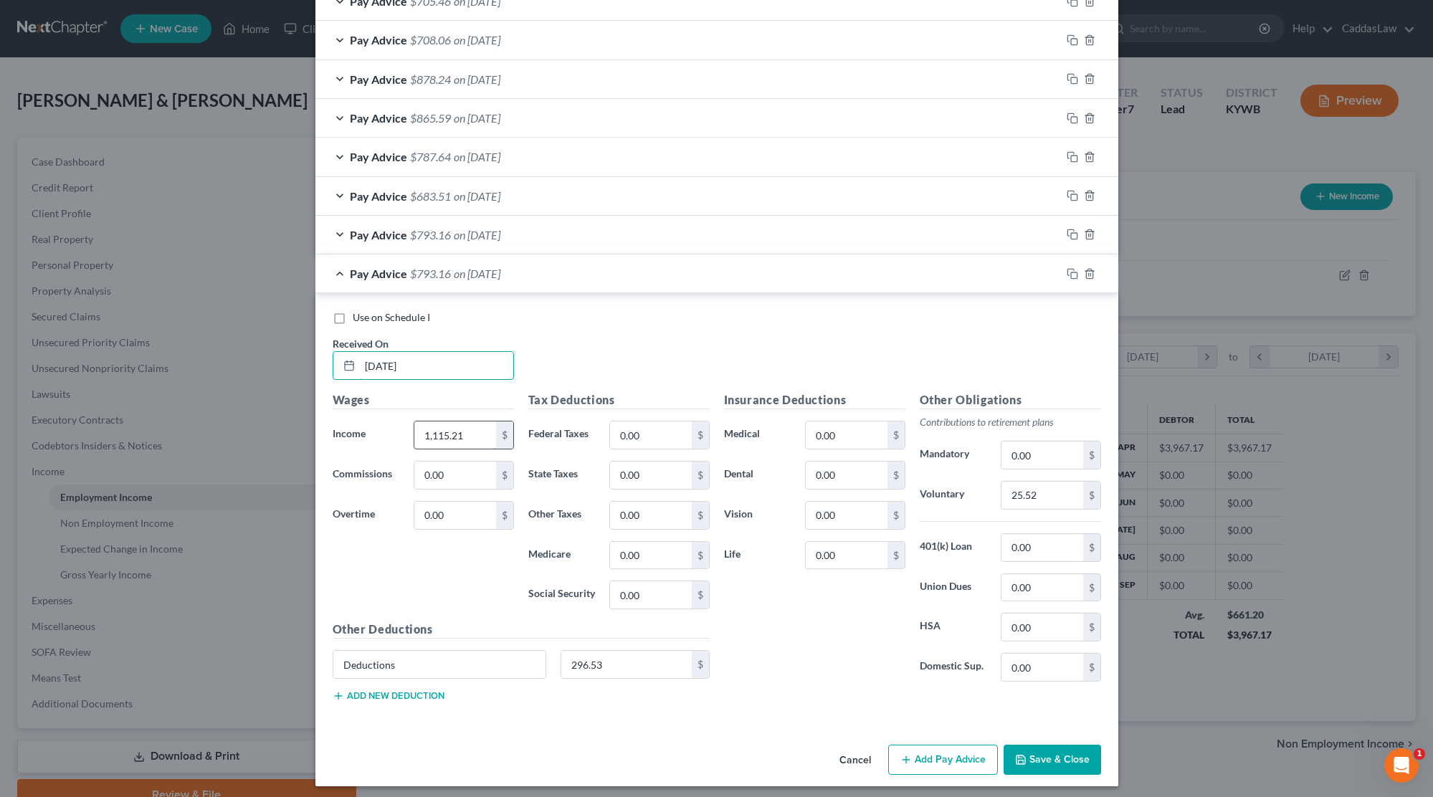
type input "[DATE]"
drag, startPoint x: 472, startPoint y: 420, endPoint x: 291, endPoint y: 416, distance: 180.7
click at [292, 418] on div "Edit Income Source × Employment Type * Select Full or [DEMOGRAPHIC_DATA] Employ…" at bounding box center [716, 398] width 1433 height 797
type input "1"
type input "1,078.35"
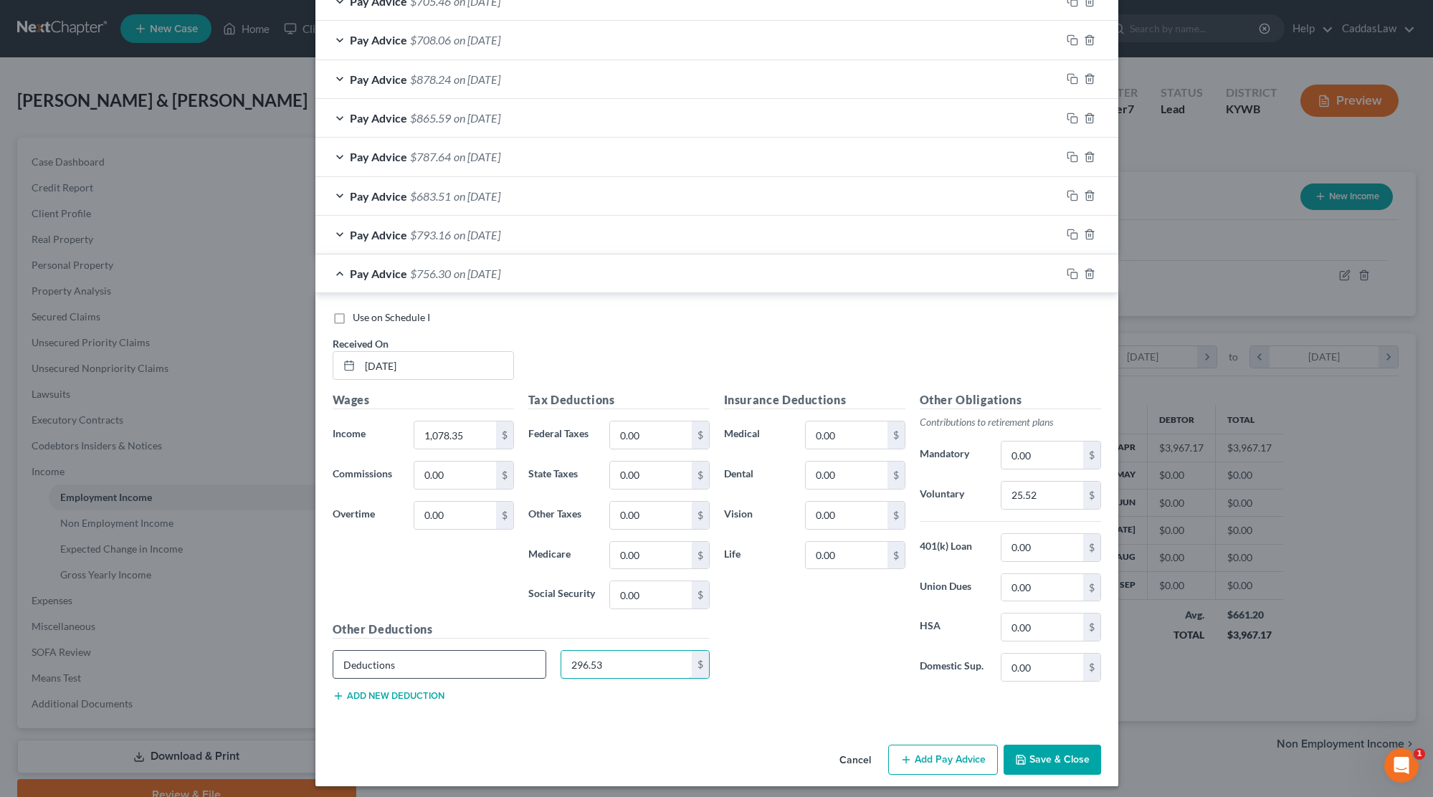
drag, startPoint x: 609, startPoint y: 657, endPoint x: 462, endPoint y: 654, distance: 147.7
click at [462, 654] on div "Deductions 296.53 $" at bounding box center [520, 670] width 391 height 40
type input "284.73"
drag, startPoint x: 1049, startPoint y: 484, endPoint x: 852, endPoint y: 471, distance: 197.5
click at [852, 471] on div "Insurance Deductions Medical 0.00 $ Dental 0.00 $ Vision 0.00 $ Life 0.00 $ Oth…" at bounding box center [912, 542] width 391 height 302
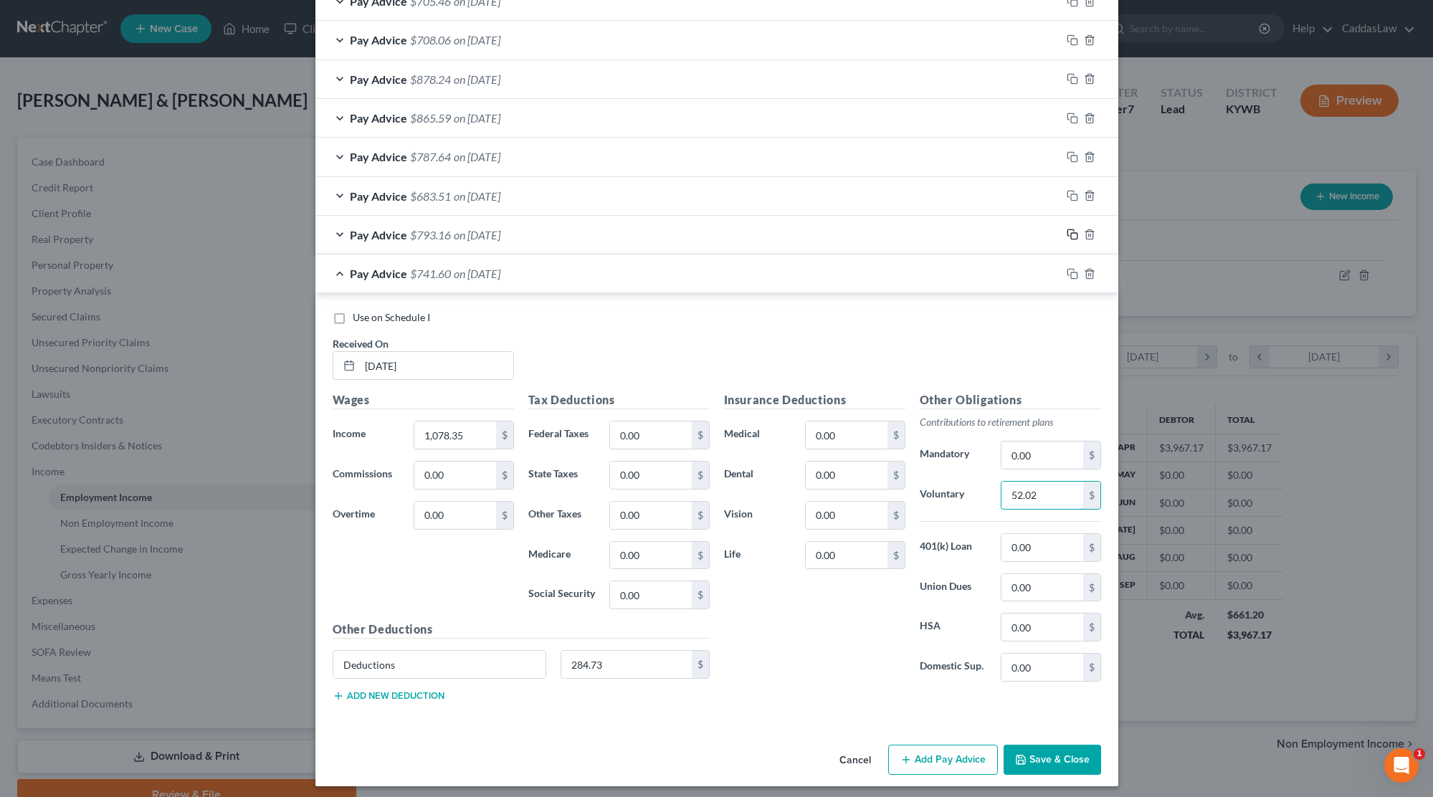
type input "52.02"
click at [1068, 231] on icon "button" at bounding box center [1070, 233] width 6 height 6
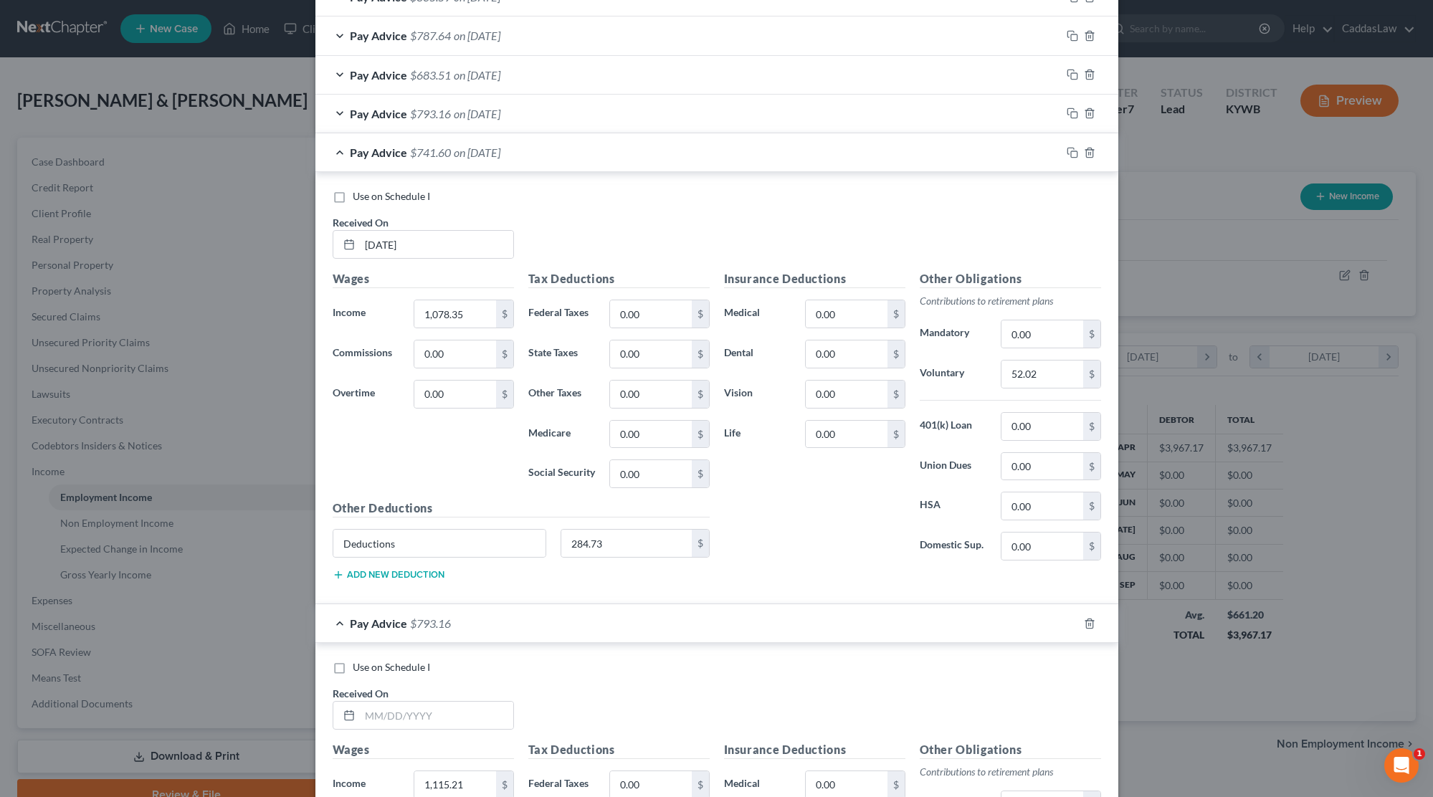
scroll to position [890, 0]
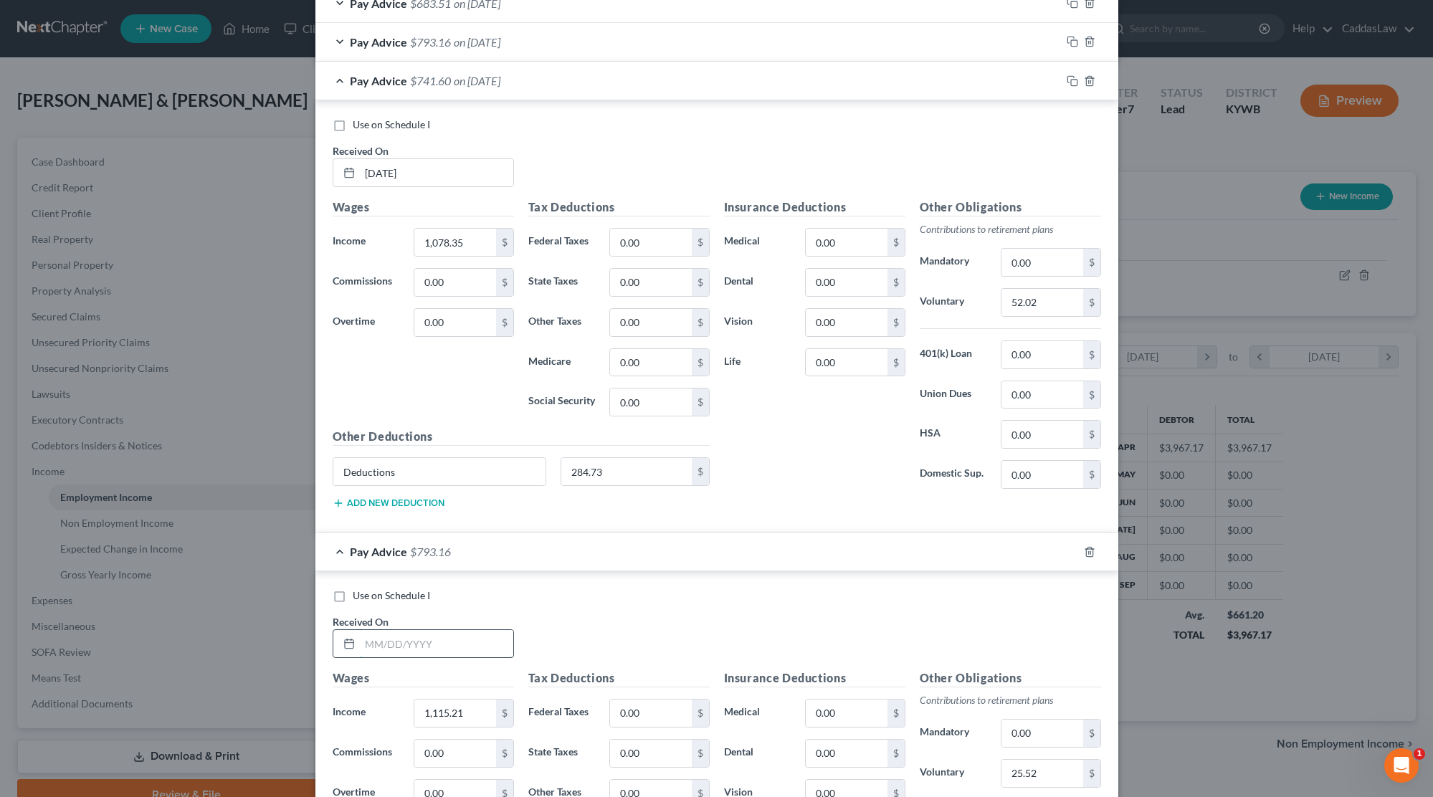
click at [392, 639] on input "text" at bounding box center [436, 643] width 153 height 27
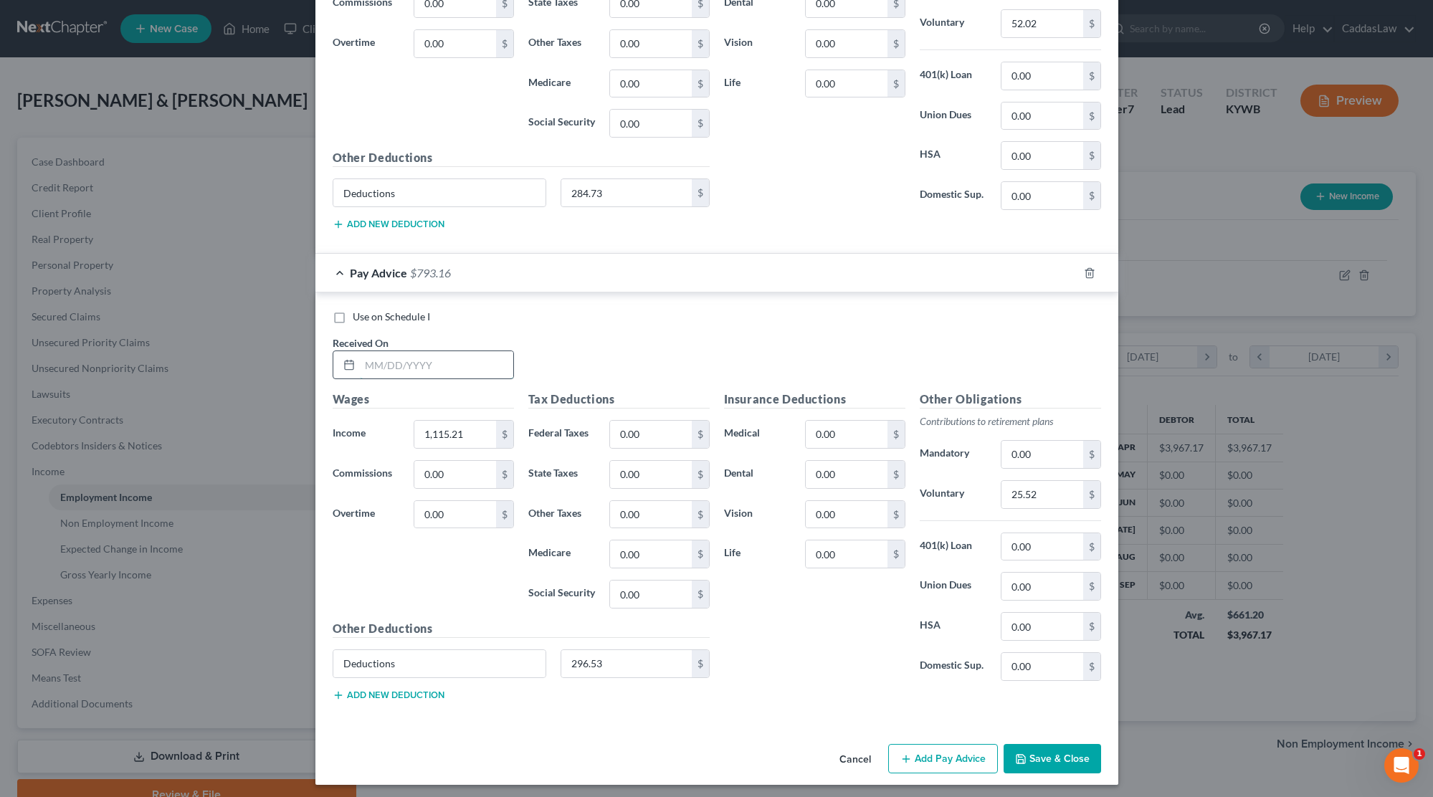
scroll to position [1168, 0]
type input "[DATE]"
click at [470, 426] on input "1,115.21" at bounding box center [454, 434] width 81 height 27
drag, startPoint x: 470, startPoint y: 426, endPoint x: 315, endPoint y: 422, distance: 155.6
click at [315, 422] on div "Use on Schedule I Received On * [DATE] Wages Income * 1,115.21 $ Commissions 0.…" at bounding box center [716, 508] width 803 height 431
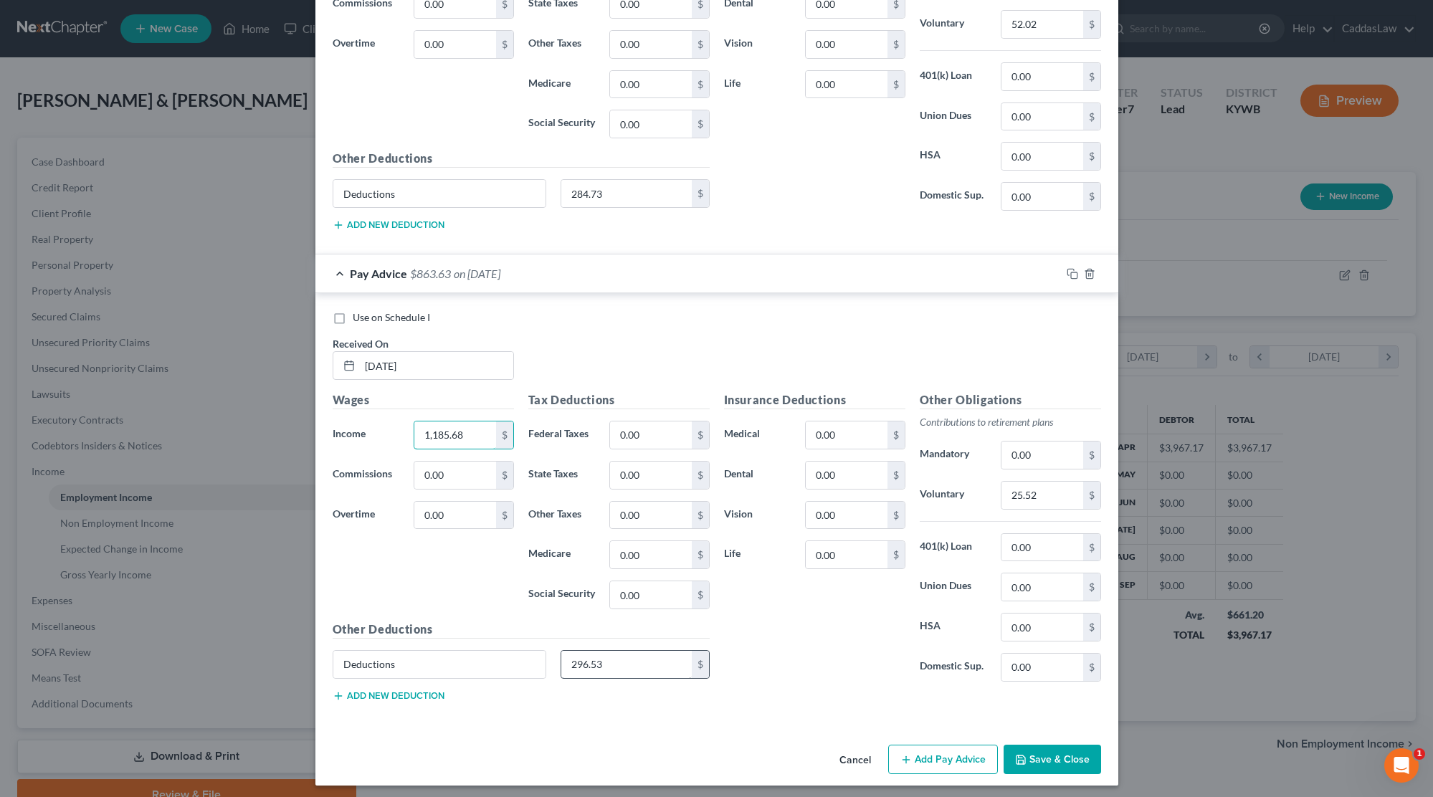
type input "1,185.68"
drag, startPoint x: 614, startPoint y: 660, endPoint x: 491, endPoint y: 656, distance: 122.6
click at [502, 659] on div "Deductions 296.53 $" at bounding box center [520, 670] width 391 height 40
type input "319.13"
click at [1065, 265] on div at bounding box center [1089, 273] width 57 height 23
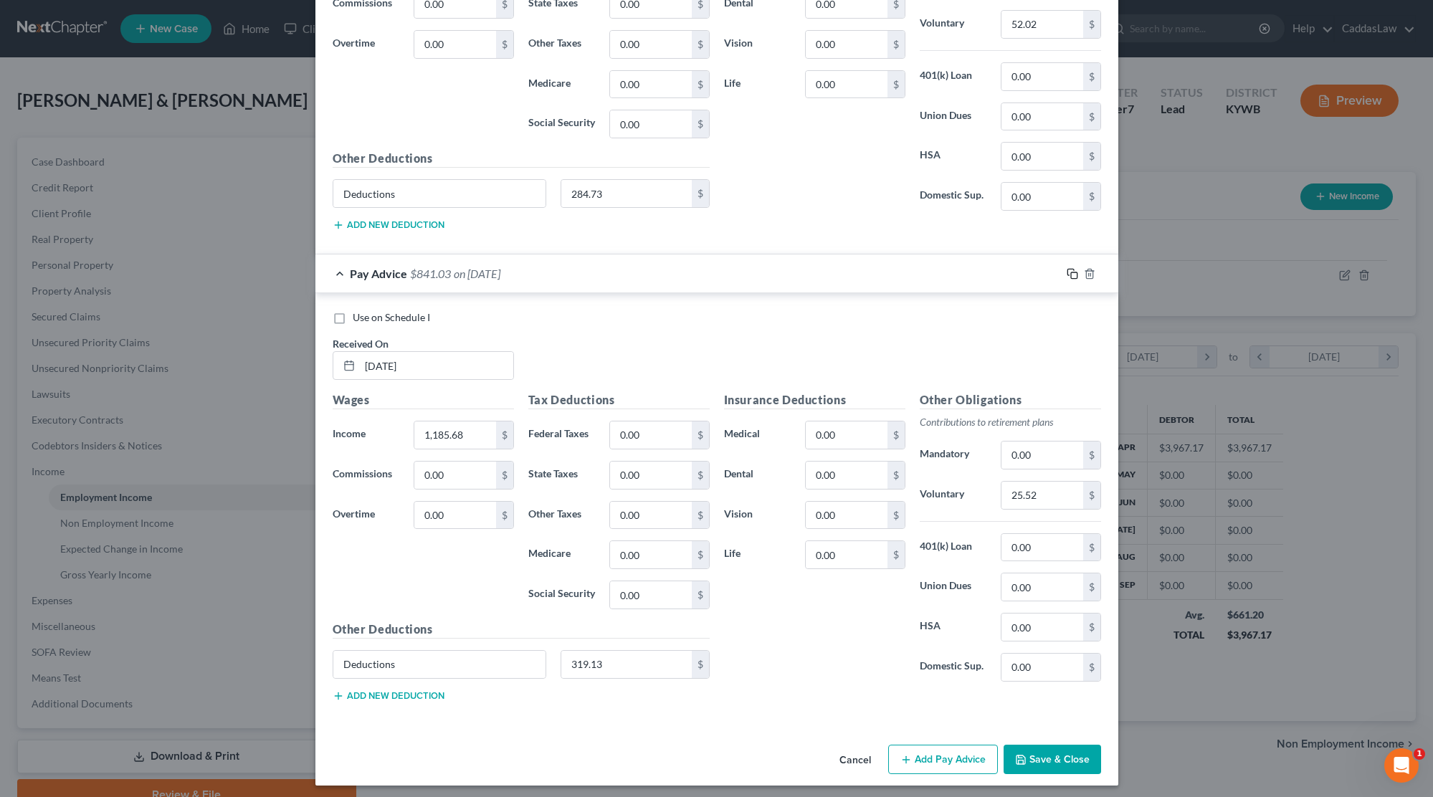
click at [1071, 272] on rect "button" at bounding box center [1074, 275] width 6 height 6
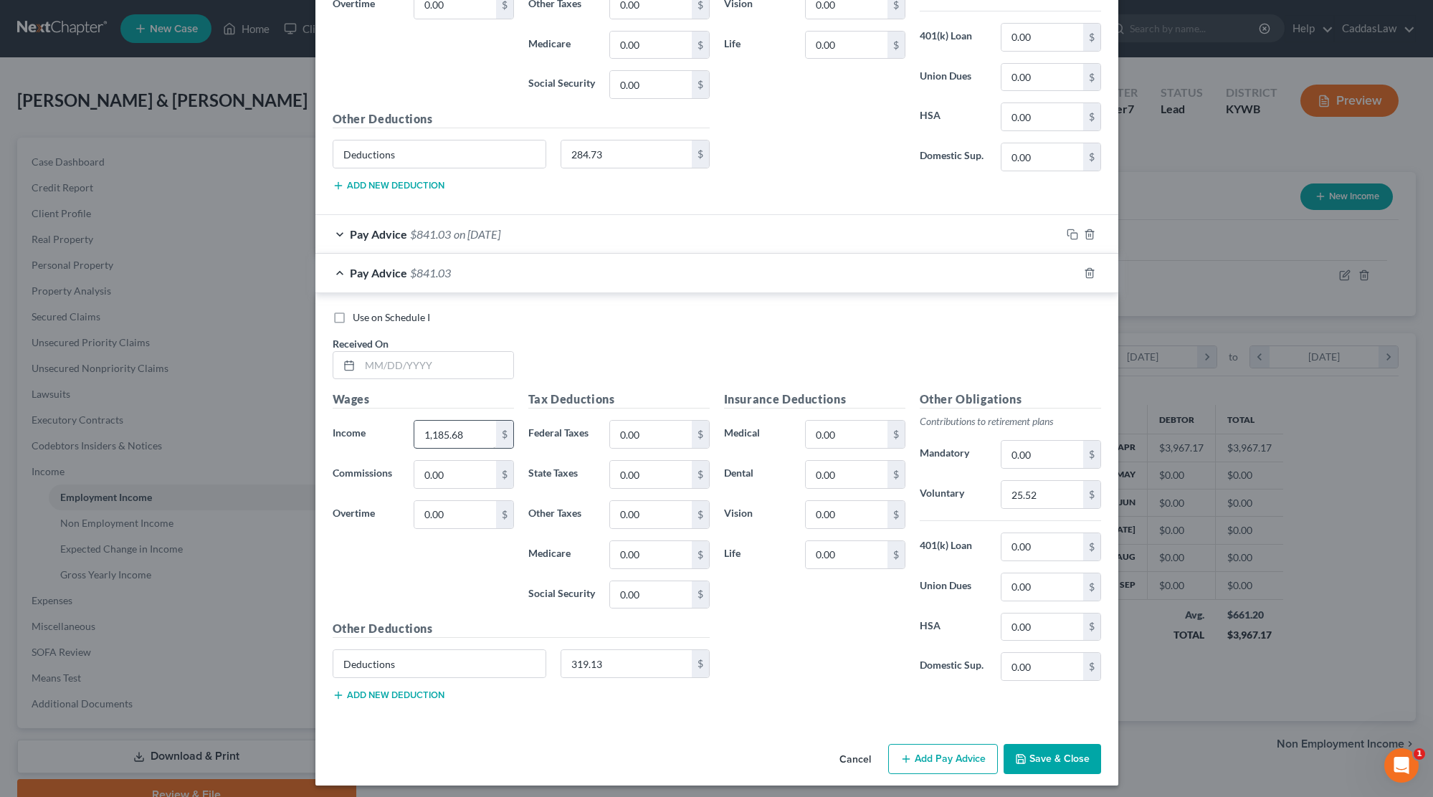
scroll to position [1207, 0]
click at [431, 361] on input "text" at bounding box center [436, 366] width 153 height 27
type input "[DATE]"
drag, startPoint x: 466, startPoint y: 431, endPoint x: 386, endPoint y: 431, distance: 79.6
click at [386, 431] on div "Income * 1,185.68 $" at bounding box center [423, 435] width 196 height 29
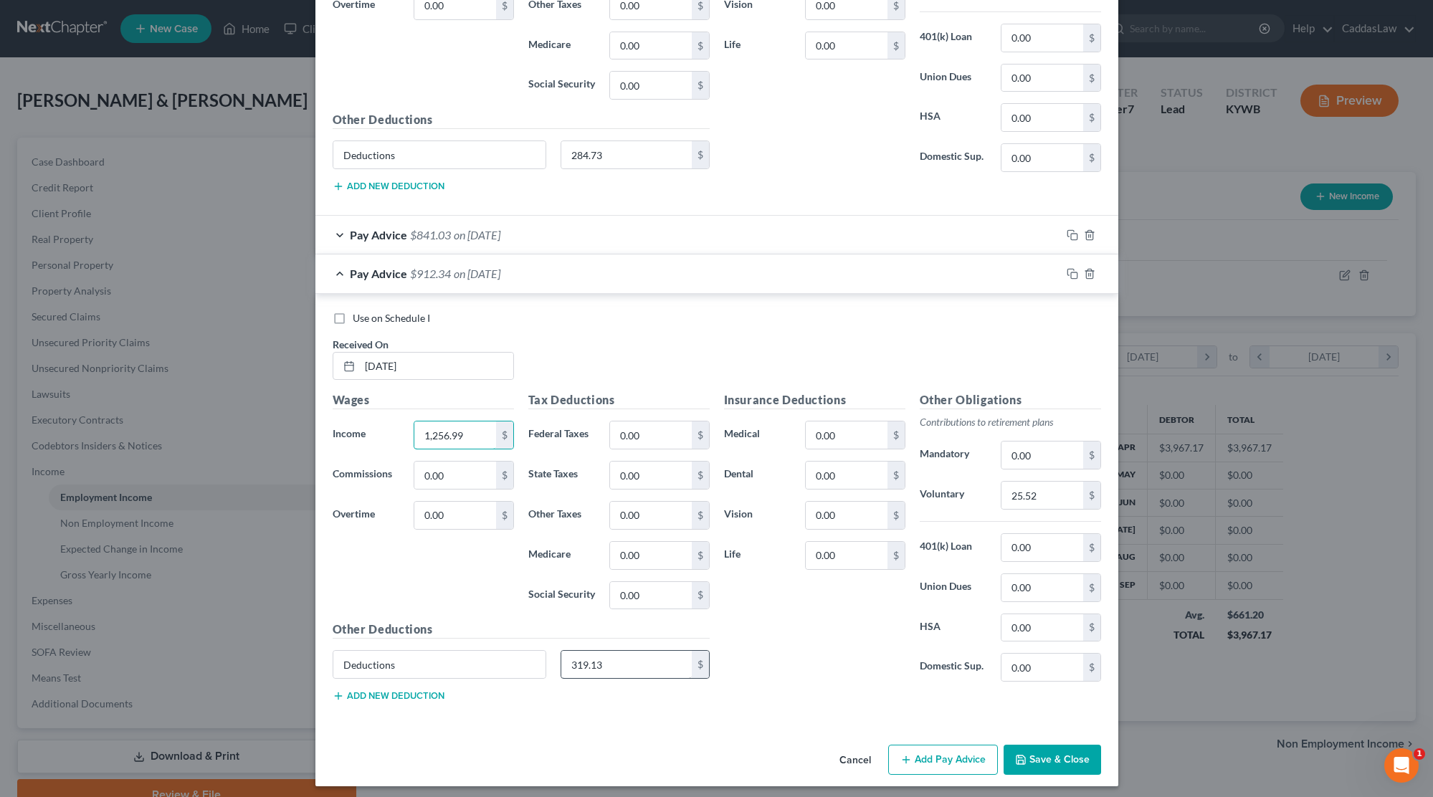
type input "1,256.99"
drag, startPoint x: 619, startPoint y: 654, endPoint x: 356, endPoint y: 642, distance: 262.6
click at [356, 642] on div "Other Deductions Deductions 319.13 $ Add new deduction" at bounding box center [520, 667] width 391 height 92
type input "341.97"
drag, startPoint x: 1046, startPoint y: 490, endPoint x: 918, endPoint y: 487, distance: 127.6
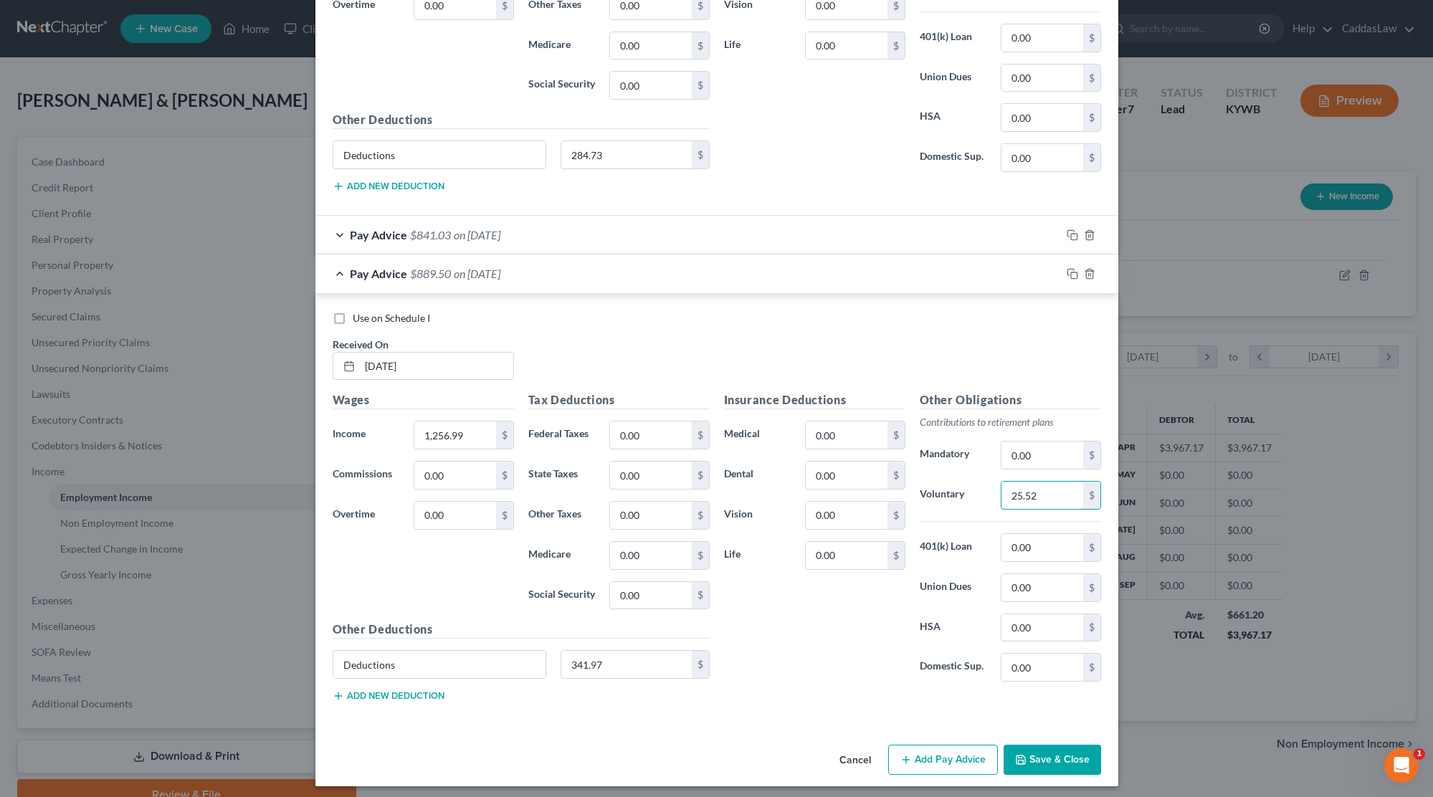
click at [918, 489] on div "Voluntary 25.52 $" at bounding box center [1010, 495] width 196 height 29
type input "15.10"
click at [1077, 268] on icon "button" at bounding box center [1072, 273] width 11 height 11
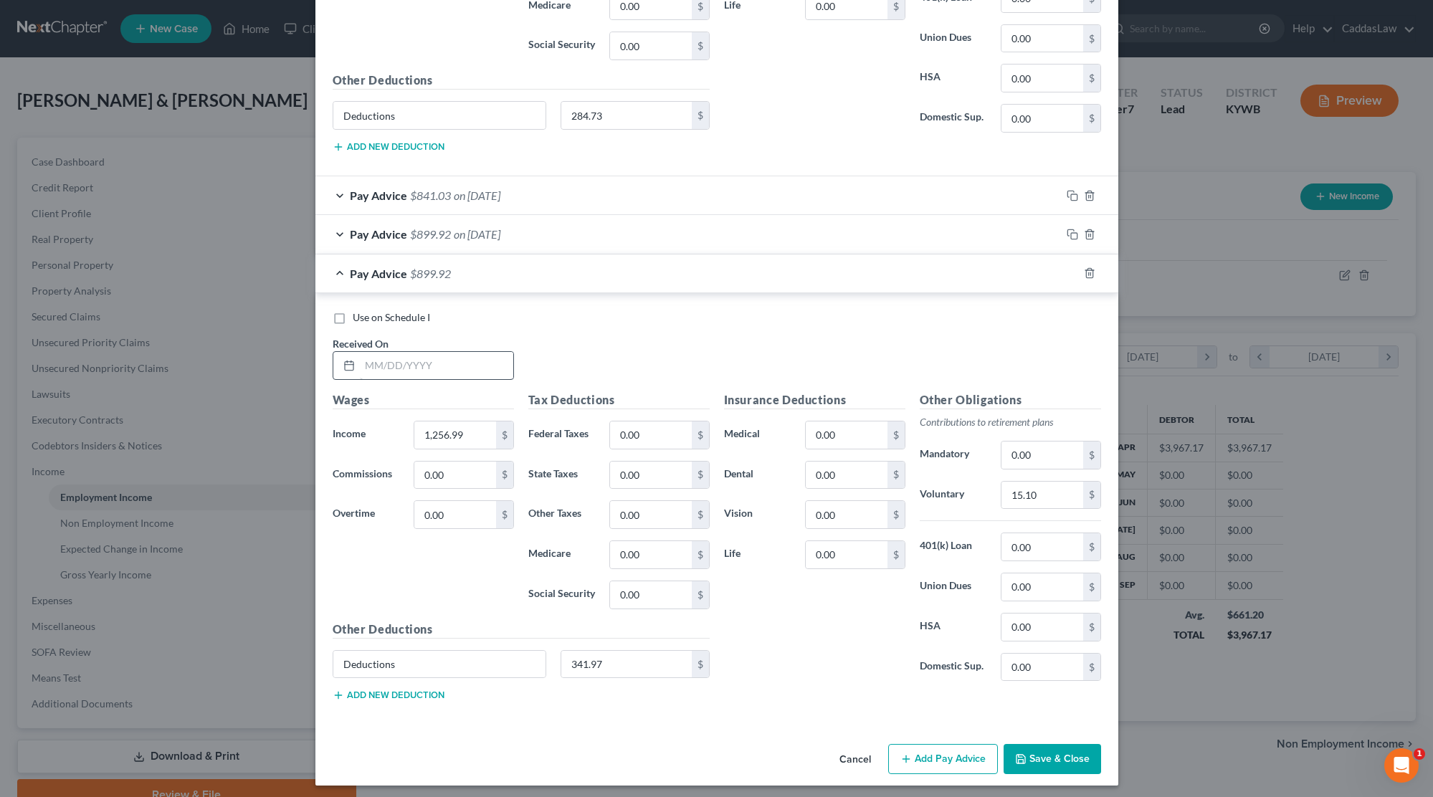
scroll to position [1246, 0]
click at [391, 358] on input "text" at bounding box center [436, 366] width 153 height 27
type input "[DATE]"
drag, startPoint x: 467, startPoint y: 426, endPoint x: 372, endPoint y: 422, distance: 95.4
click at [372, 424] on div "Income * 1,256.99 $" at bounding box center [423, 435] width 196 height 29
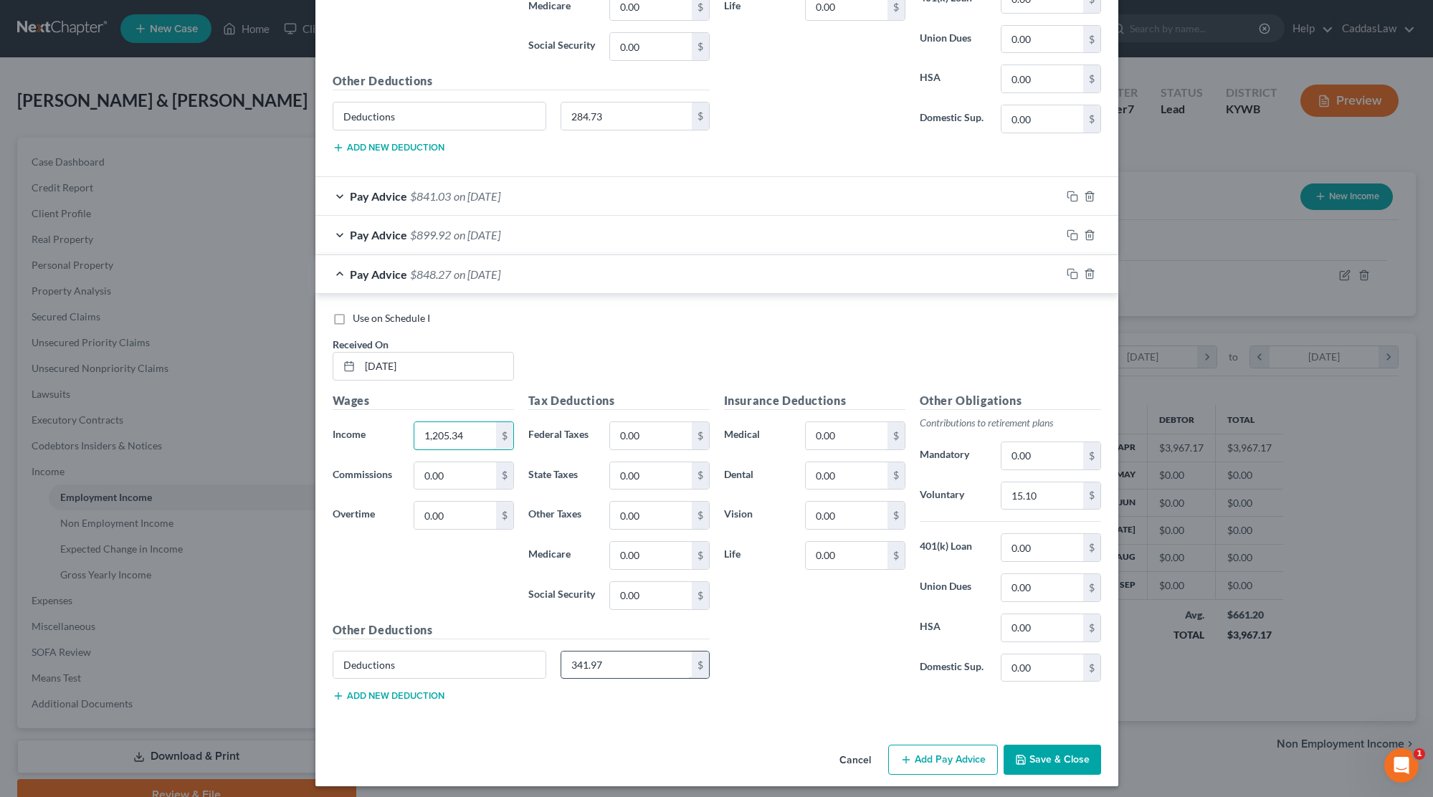
type input "1,205.34"
drag, startPoint x: 611, startPoint y: 652, endPoint x: 495, endPoint y: 643, distance: 116.5
click at [500, 651] on div "Deductions 341.97 $" at bounding box center [520, 671] width 391 height 40
type input "325.43"
click at [1071, 268] on icon "button" at bounding box center [1072, 273] width 11 height 11
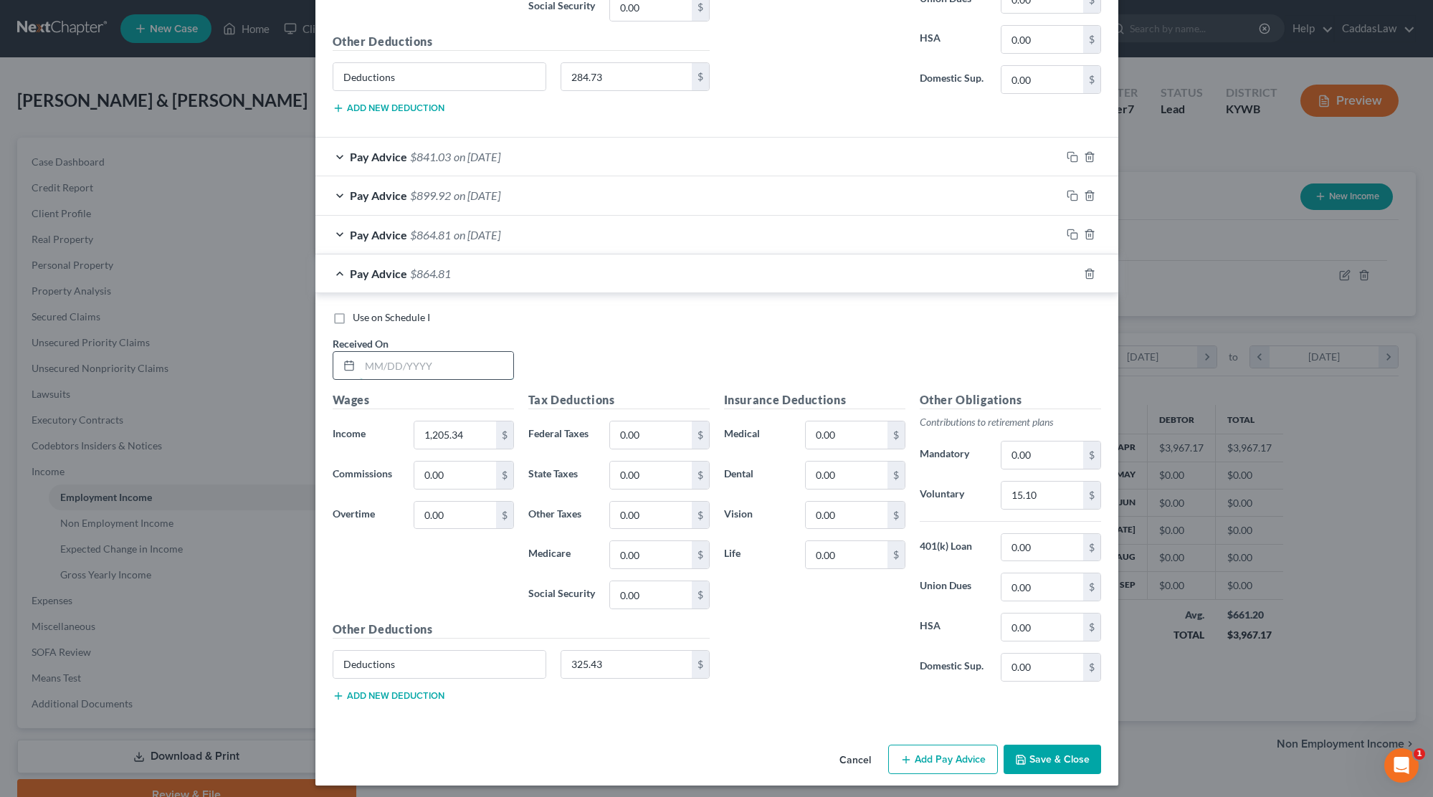
scroll to position [1284, 0]
click at [366, 357] on input "text" at bounding box center [436, 366] width 153 height 27
type input "[DATE]"
drag, startPoint x: 467, startPoint y: 429, endPoint x: 366, endPoint y: 426, distance: 101.8
click at [366, 427] on div "Income * 1,205.34 $" at bounding box center [423, 435] width 196 height 29
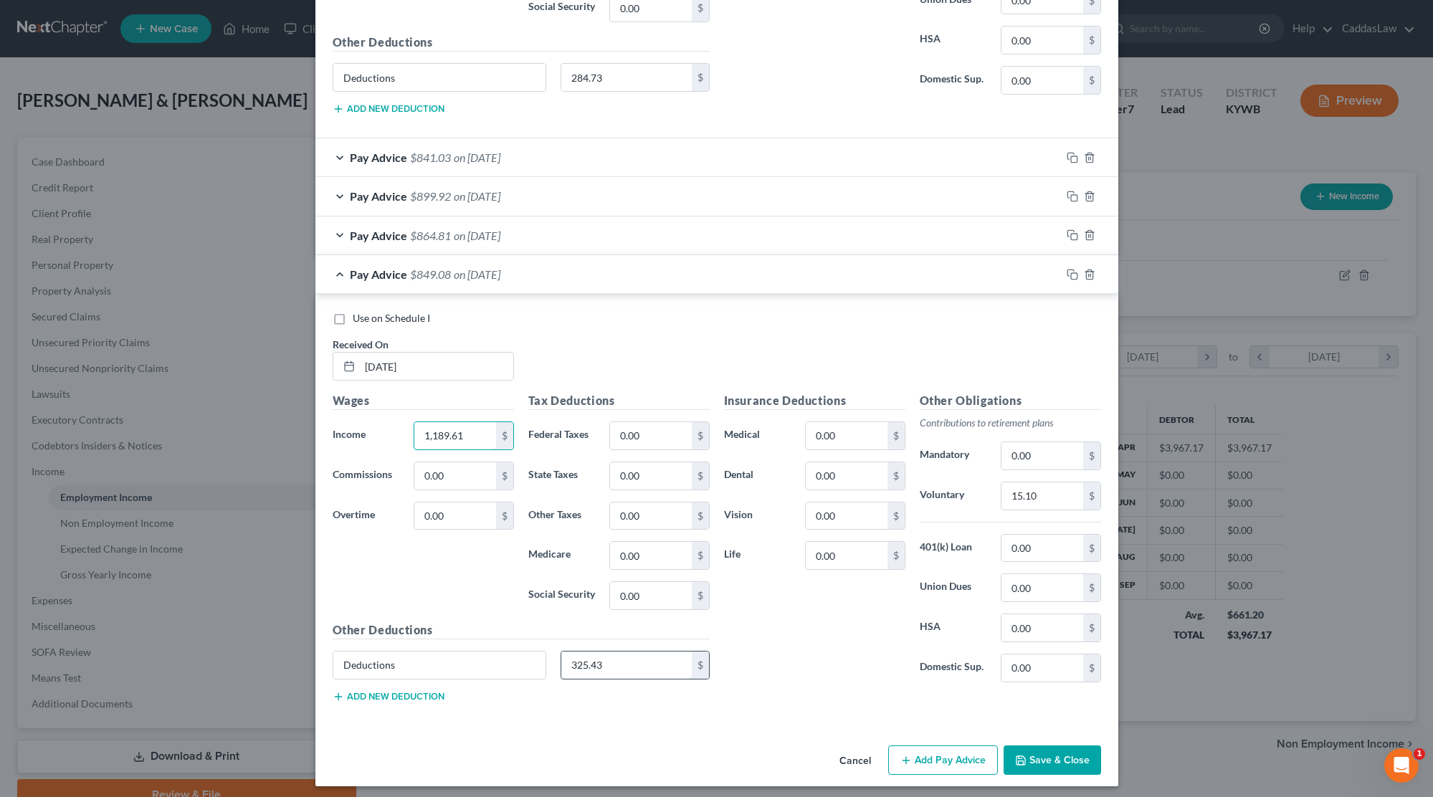
type input "1,189.61"
drag, startPoint x: 616, startPoint y: 659, endPoint x: 356, endPoint y: 645, distance: 260.6
click at [386, 656] on div "Deductions 325.43 $" at bounding box center [520, 671] width 391 height 40
type input "320.37"
click at [1072, 269] on icon "button" at bounding box center [1072, 274] width 11 height 11
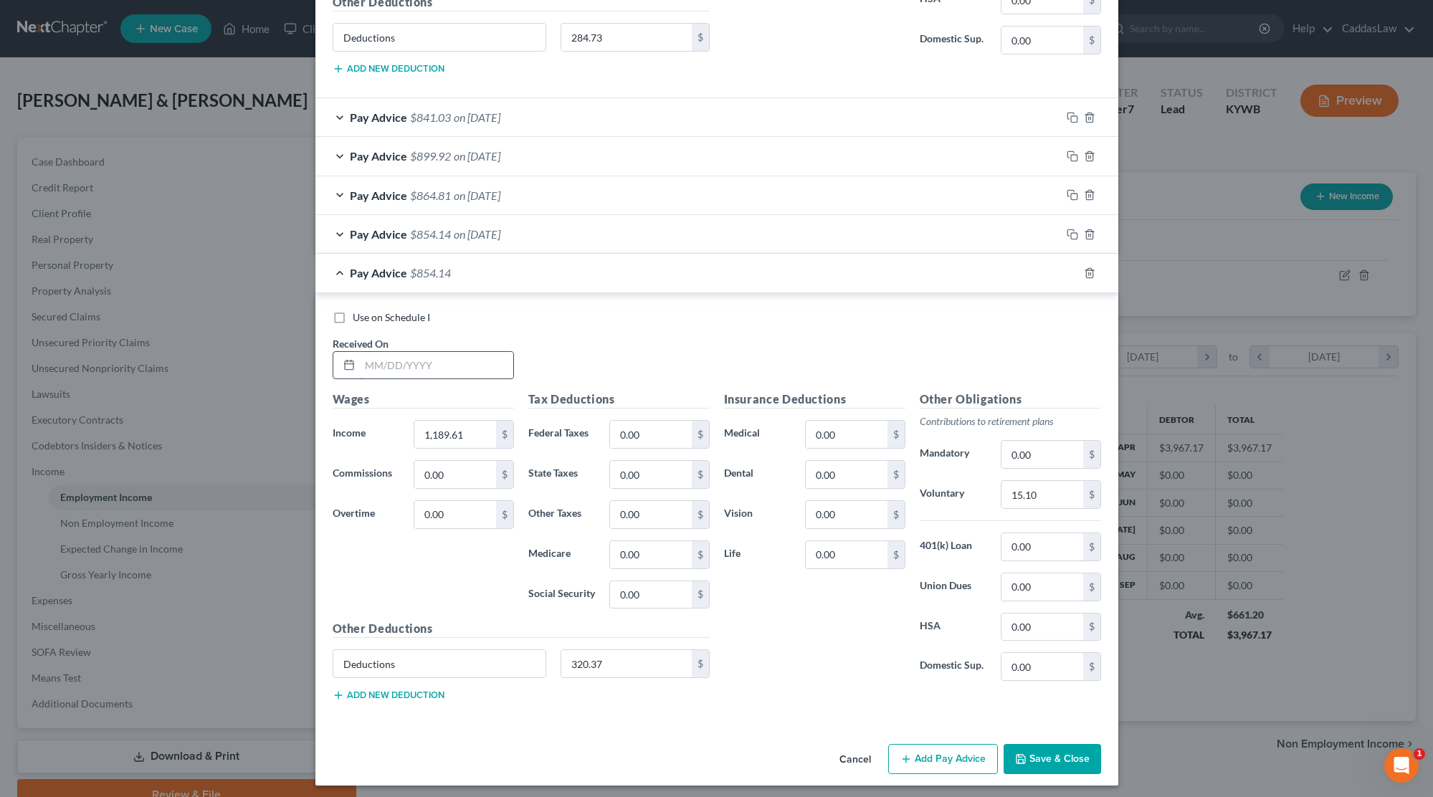
scroll to position [1323, 0]
click at [366, 355] on input "text" at bounding box center [436, 366] width 153 height 27
type input "[DATE]"
drag, startPoint x: 464, startPoint y: 430, endPoint x: 251, endPoint y: 428, distance: 213.6
click at [251, 428] on div "Edit Income Source × Employment Type * Select Full or [DEMOGRAPHIC_DATA] Employ…" at bounding box center [716, 398] width 1433 height 797
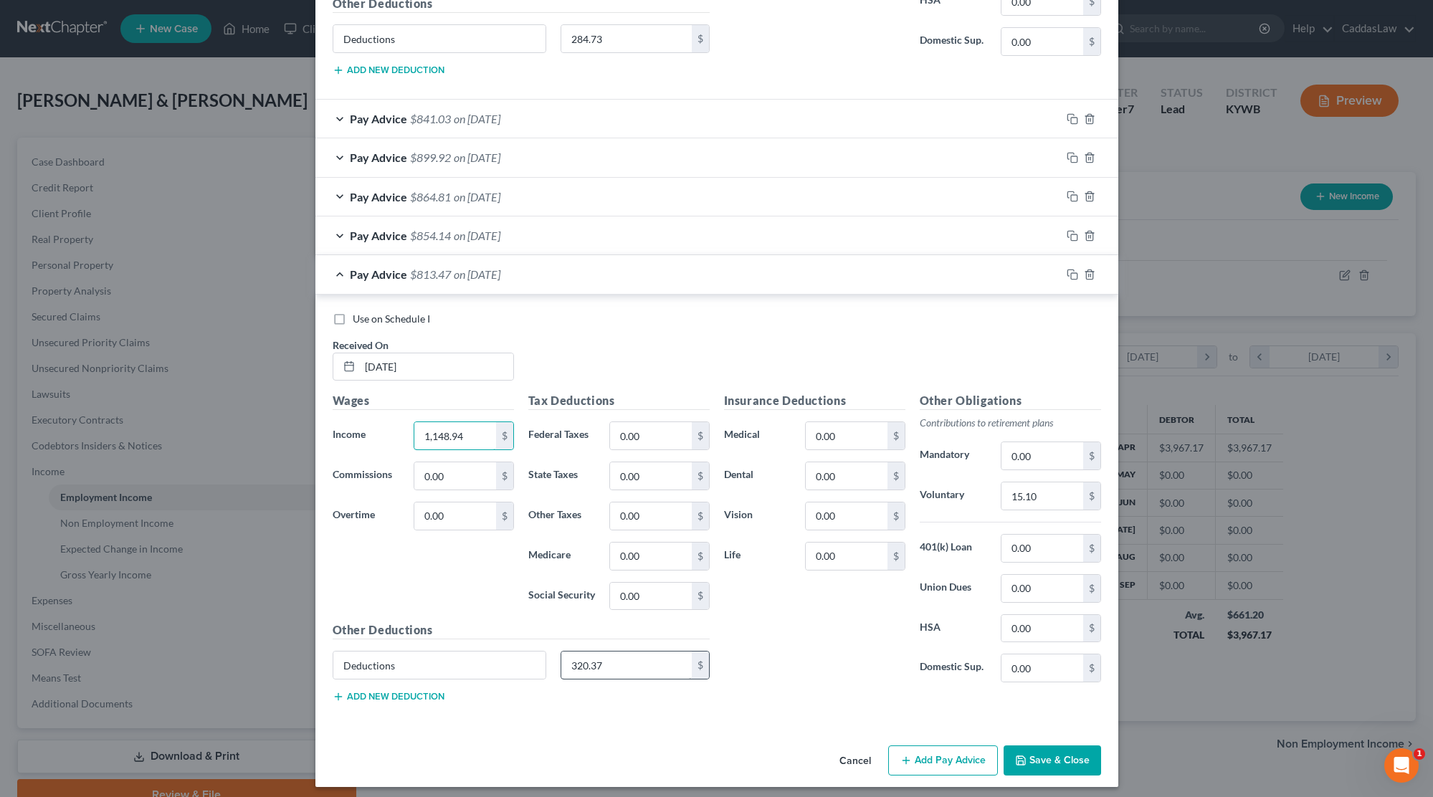
type input "1,148.94"
drag, startPoint x: 611, startPoint y: 662, endPoint x: 464, endPoint y: 662, distance: 146.9
click at [464, 662] on div "Deductions 320.37 $" at bounding box center [520, 671] width 391 height 40
type input "307.35"
click at [1069, 269] on icon "button" at bounding box center [1072, 274] width 11 height 11
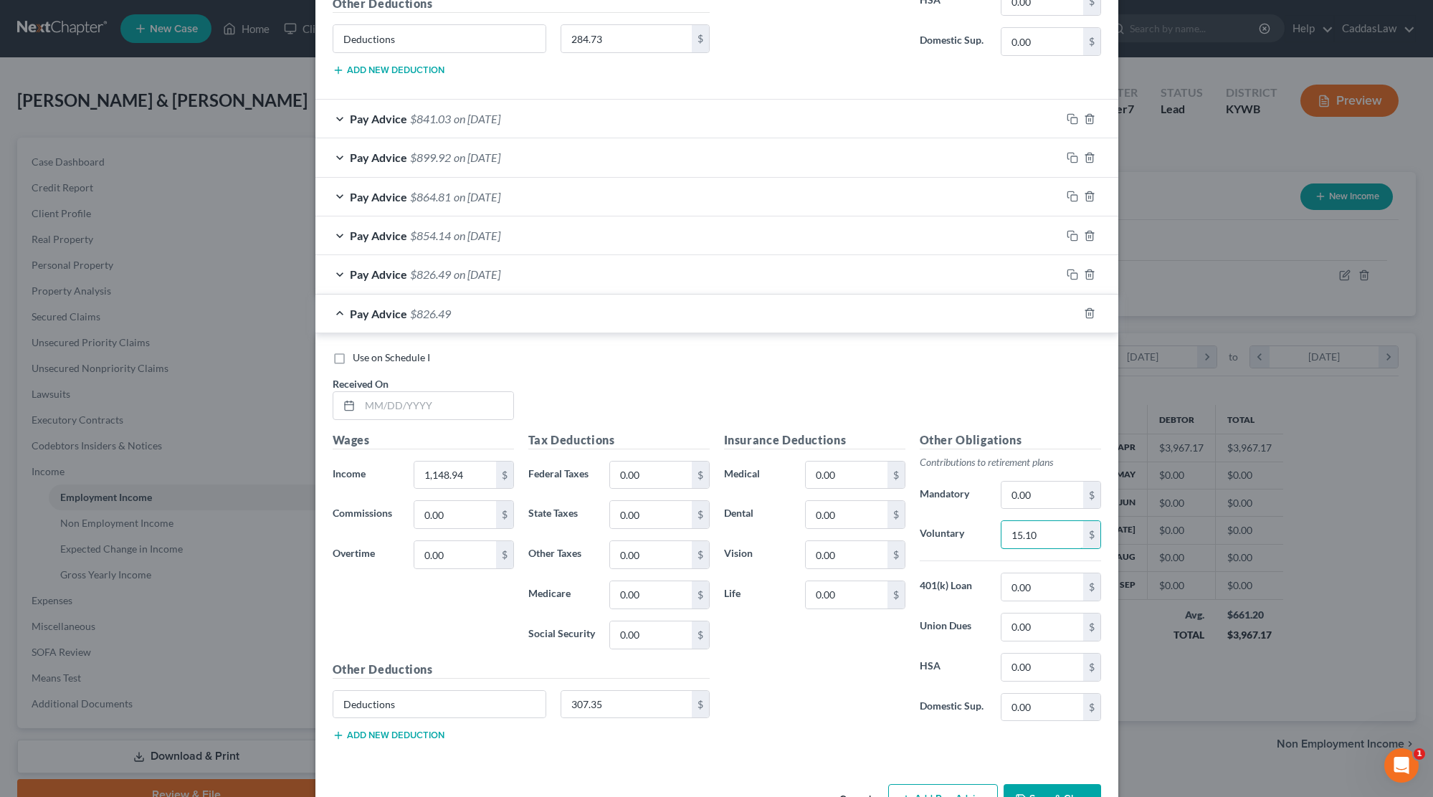
drag, startPoint x: 1043, startPoint y: 526, endPoint x: 884, endPoint y: 522, distance: 158.5
click at [884, 522] on div "Insurance Deductions Medical 0.00 $ Dental 0.00 $ Vision 0.00 $ Life 0.00 $ Oth…" at bounding box center [912, 582] width 391 height 302
type input "93.56"
click at [376, 399] on input "text" at bounding box center [436, 405] width 153 height 27
type input "[DATE]"
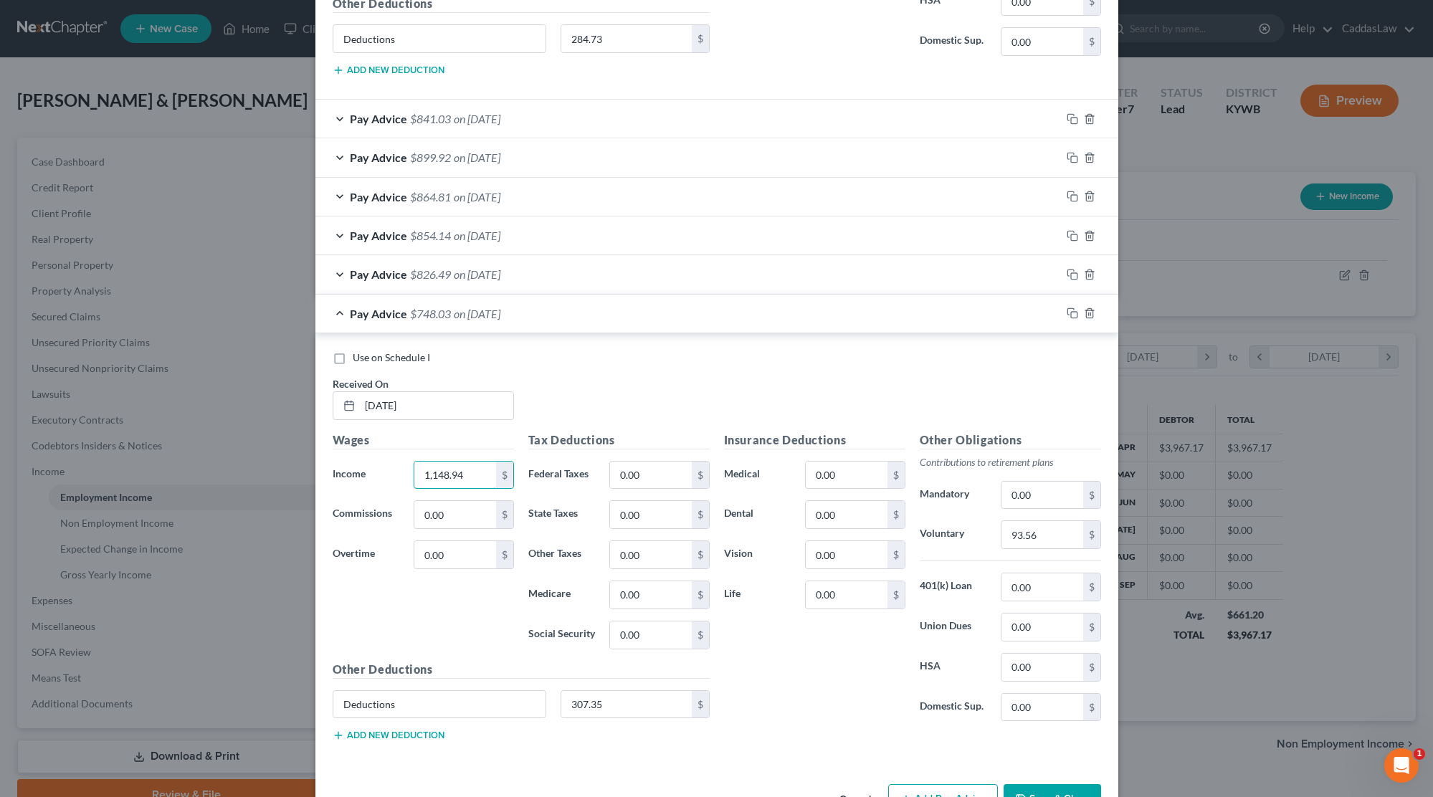
drag, startPoint x: 474, startPoint y: 469, endPoint x: 337, endPoint y: 464, distance: 137.0
click at [337, 464] on div "Income * 1,148.94 $" at bounding box center [423, 475] width 196 height 29
type input "1,005.71"
drag, startPoint x: 616, startPoint y: 696, endPoint x: 469, endPoint y: 696, distance: 147.7
click at [472, 696] on div "Deductions 307.35 $" at bounding box center [520, 710] width 391 height 40
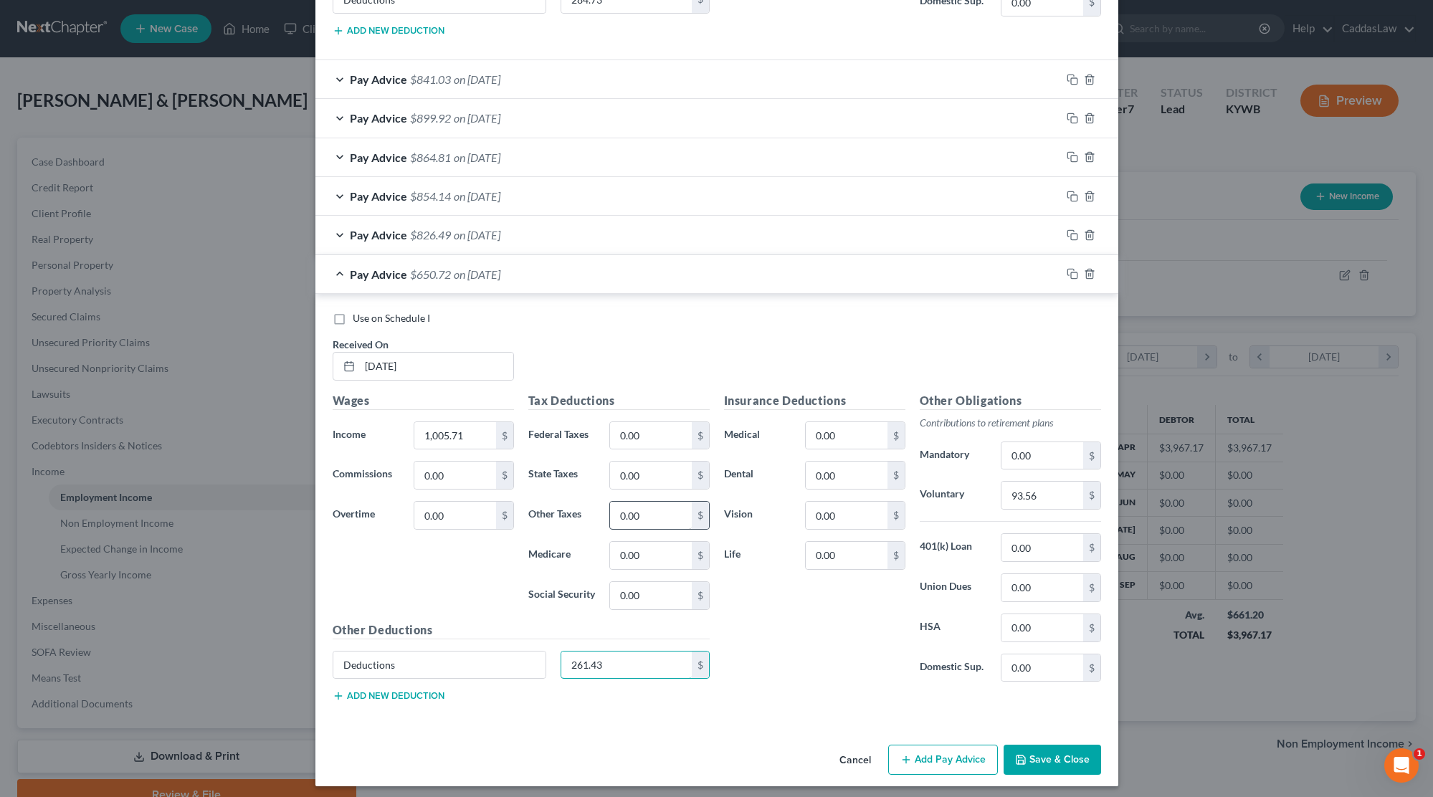
scroll to position [1362, 0]
type input "261.43"
click at [1067, 270] on icon "button" at bounding box center [1070, 273] width 6 height 6
click at [358, 353] on div at bounding box center [346, 366] width 27 height 27
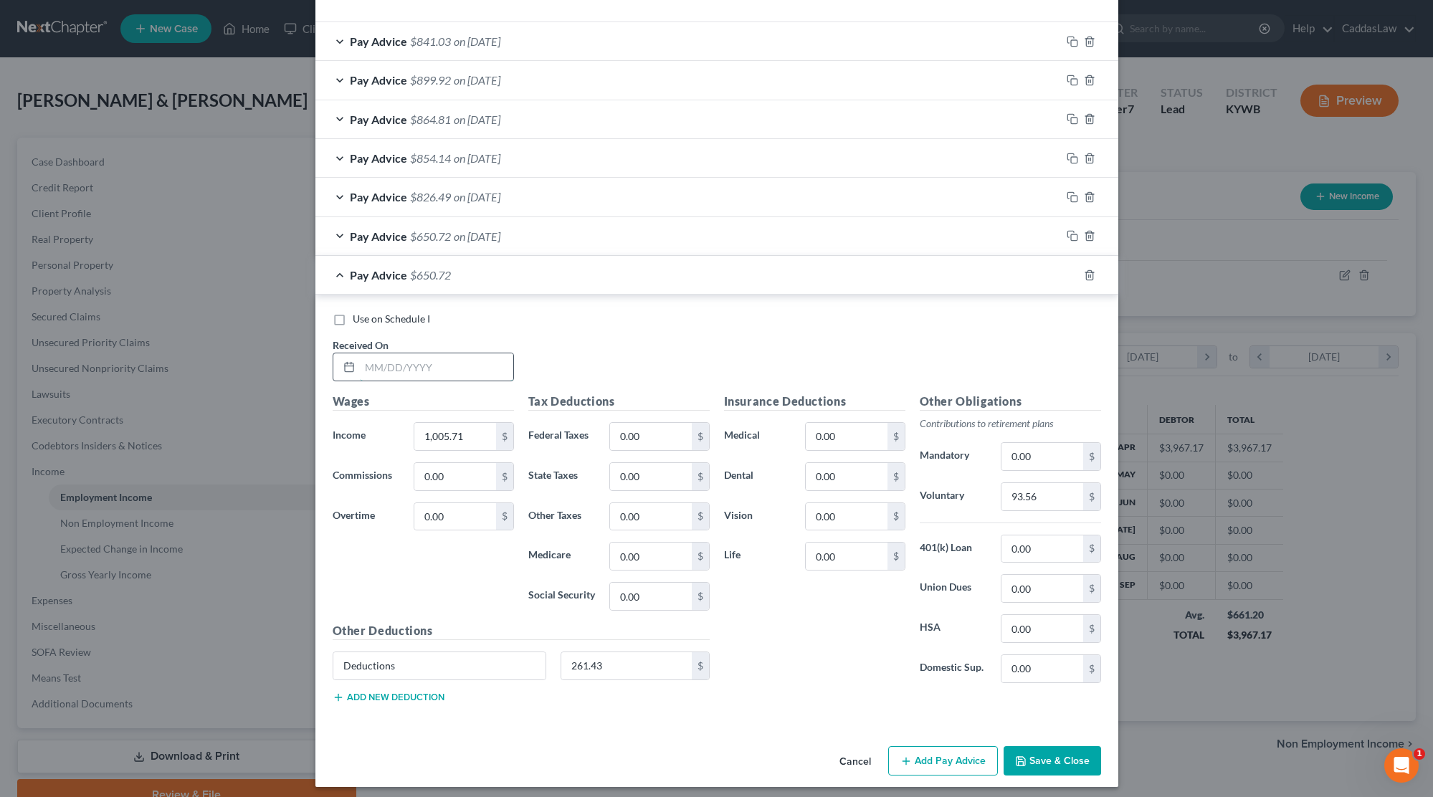
click at [364, 355] on input "text" at bounding box center [436, 366] width 153 height 27
type input "[DATE]"
drag, startPoint x: 469, startPoint y: 430, endPoint x: 359, endPoint y: 426, distance: 109.7
click at [359, 429] on div "Income * 1,005.71 $" at bounding box center [423, 436] width 196 height 29
type input "997.61"
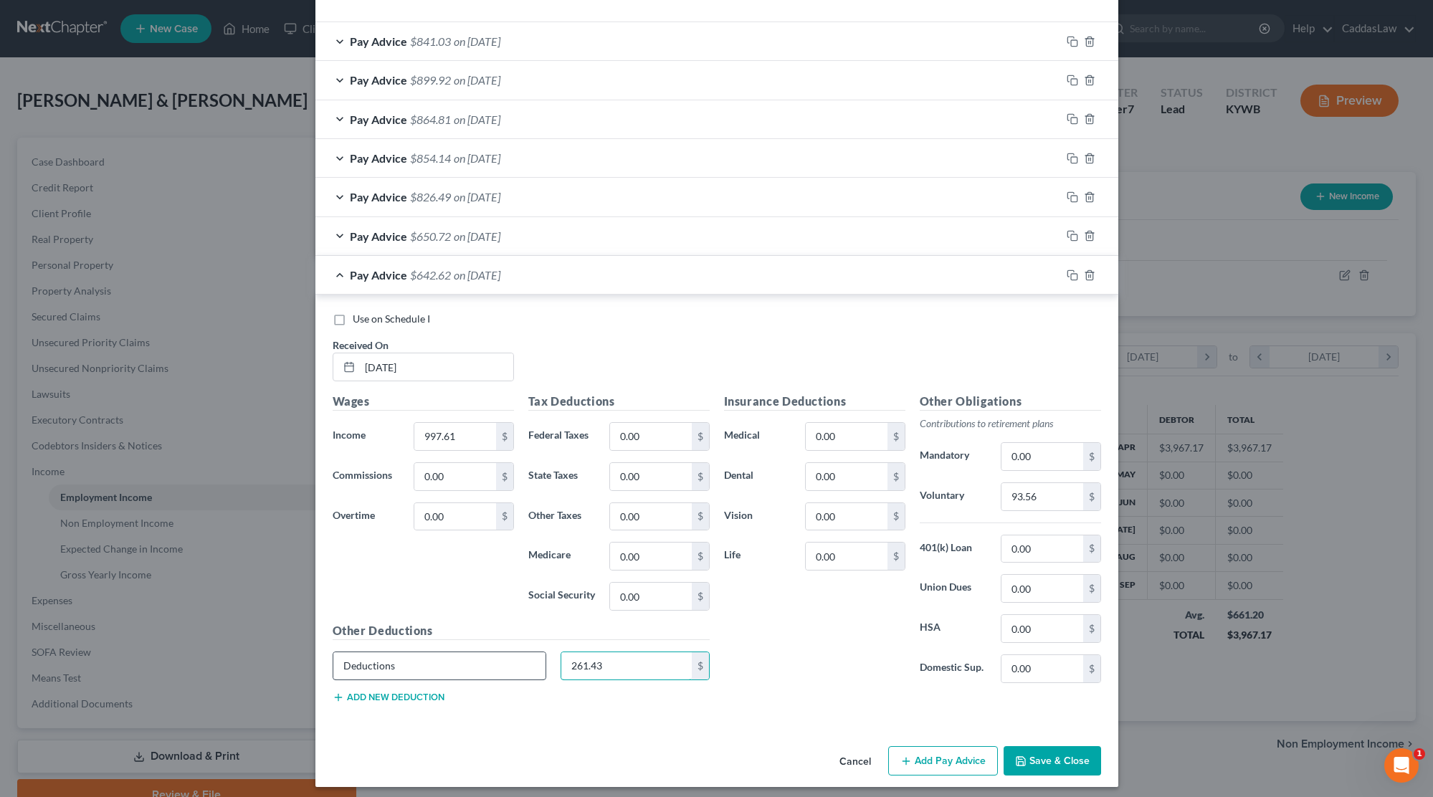
drag, startPoint x: 604, startPoint y: 654, endPoint x: 493, endPoint y: 652, distance: 111.1
click at [493, 652] on div "Deductions 261.43 $" at bounding box center [520, 672] width 391 height 40
type input "258.85"
click at [1074, 270] on icon "button" at bounding box center [1072, 275] width 11 height 11
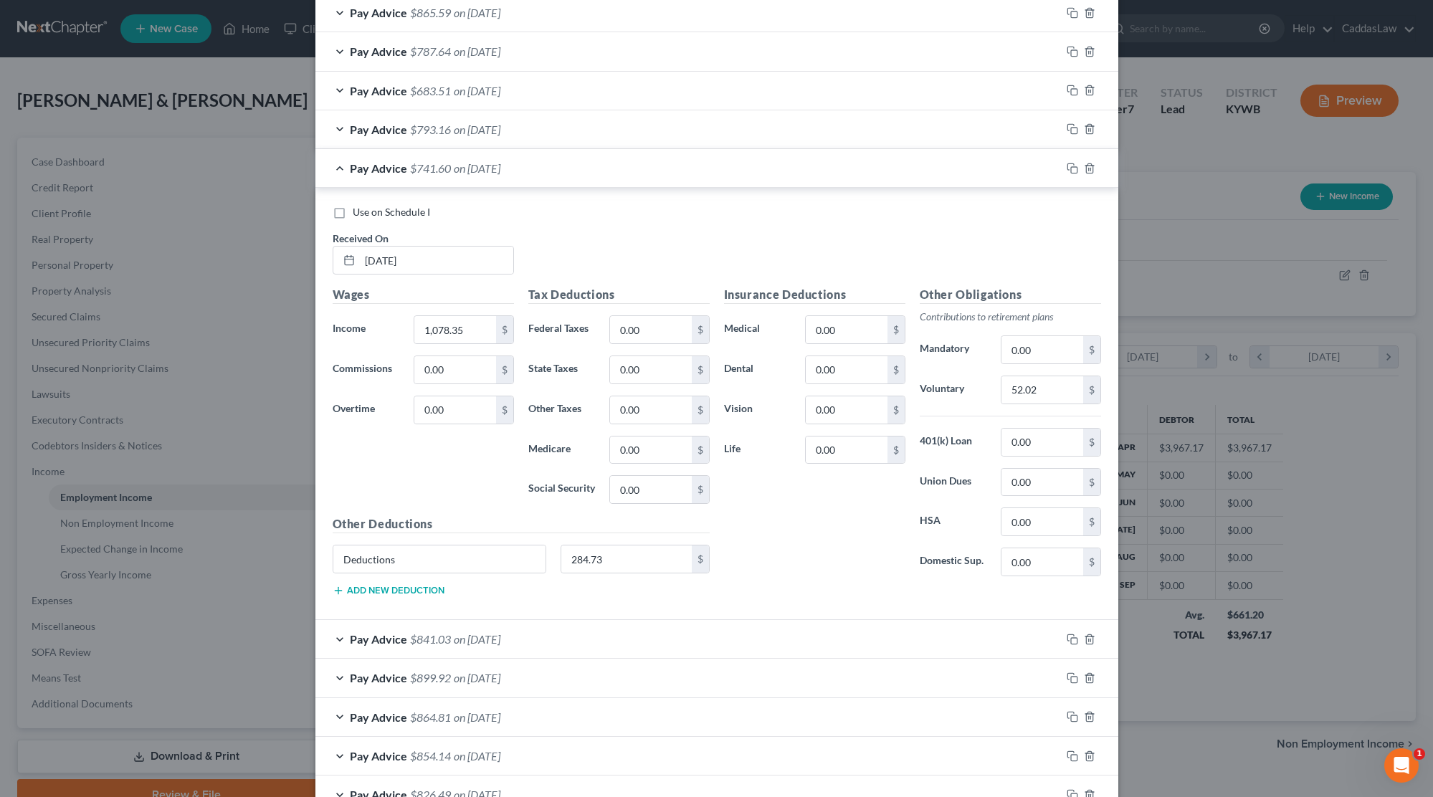
scroll to position [795, 0]
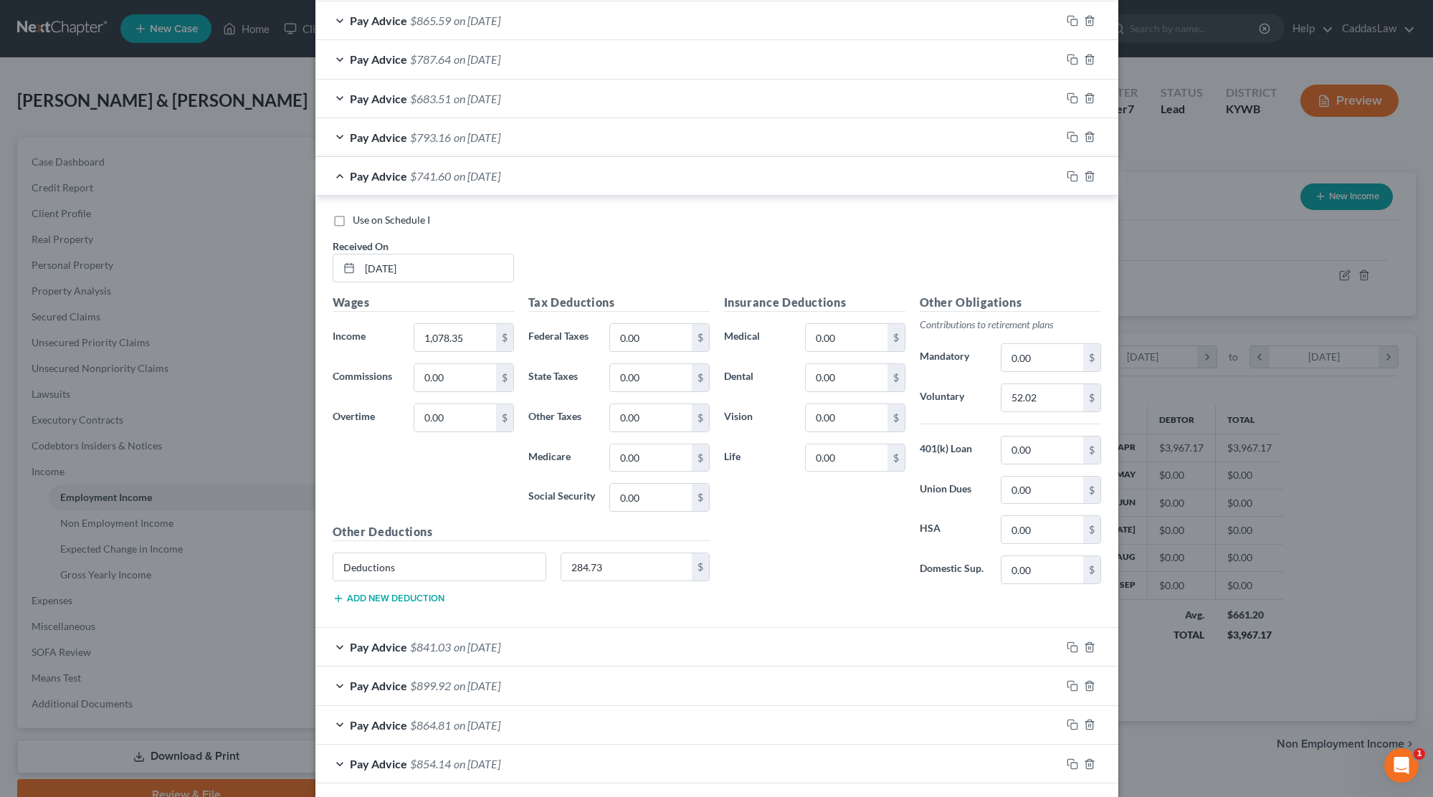
click at [1016, 173] on div "Pay Advice $741.60 on [DATE]" at bounding box center [687, 176] width 745 height 38
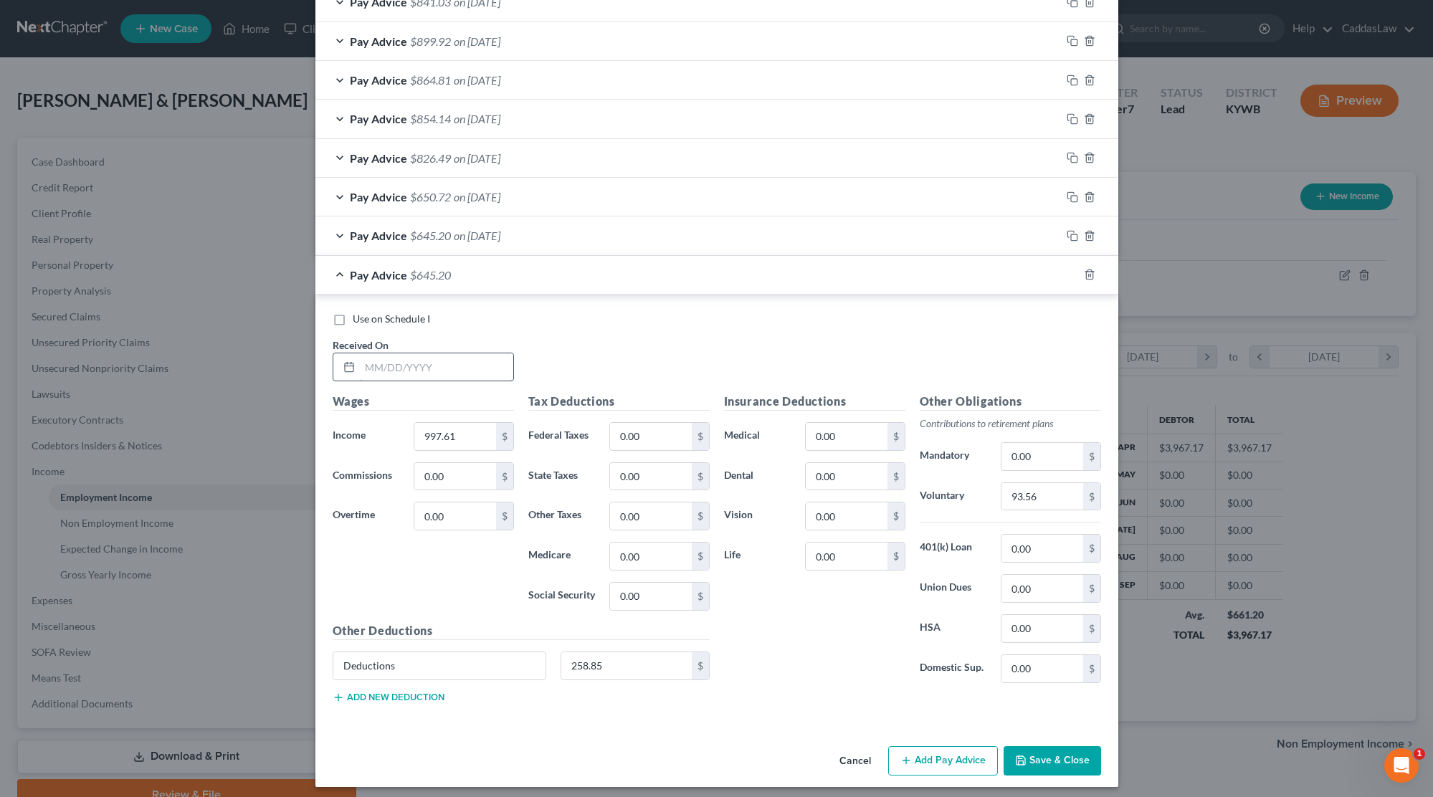
scroll to position [1007, 0]
click at [371, 363] on input "text" at bounding box center [436, 367] width 153 height 27
type input "[DATE]"
drag, startPoint x: 457, startPoint y: 426, endPoint x: 330, endPoint y: 426, distance: 126.9
click at [332, 427] on div "Income * 997.61 $" at bounding box center [423, 437] width 196 height 29
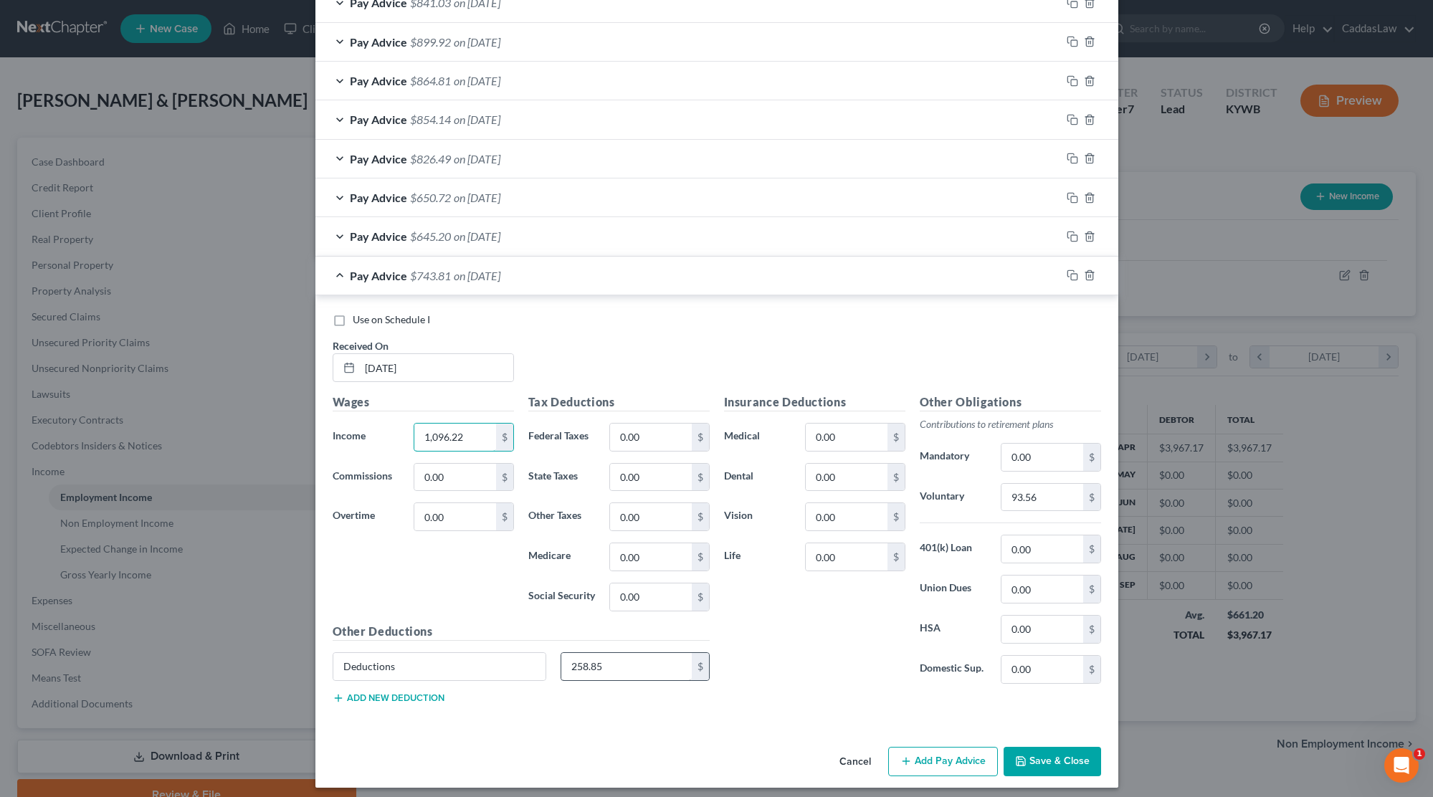
type input "1,096.22"
drag, startPoint x: 612, startPoint y: 654, endPoint x: 426, endPoint y: 652, distance: 185.7
click at [426, 652] on div "Deductions 258.85 $" at bounding box center [520, 672] width 391 height 40
type input "290.45"
click at [1074, 270] on icon "button" at bounding box center [1072, 275] width 11 height 11
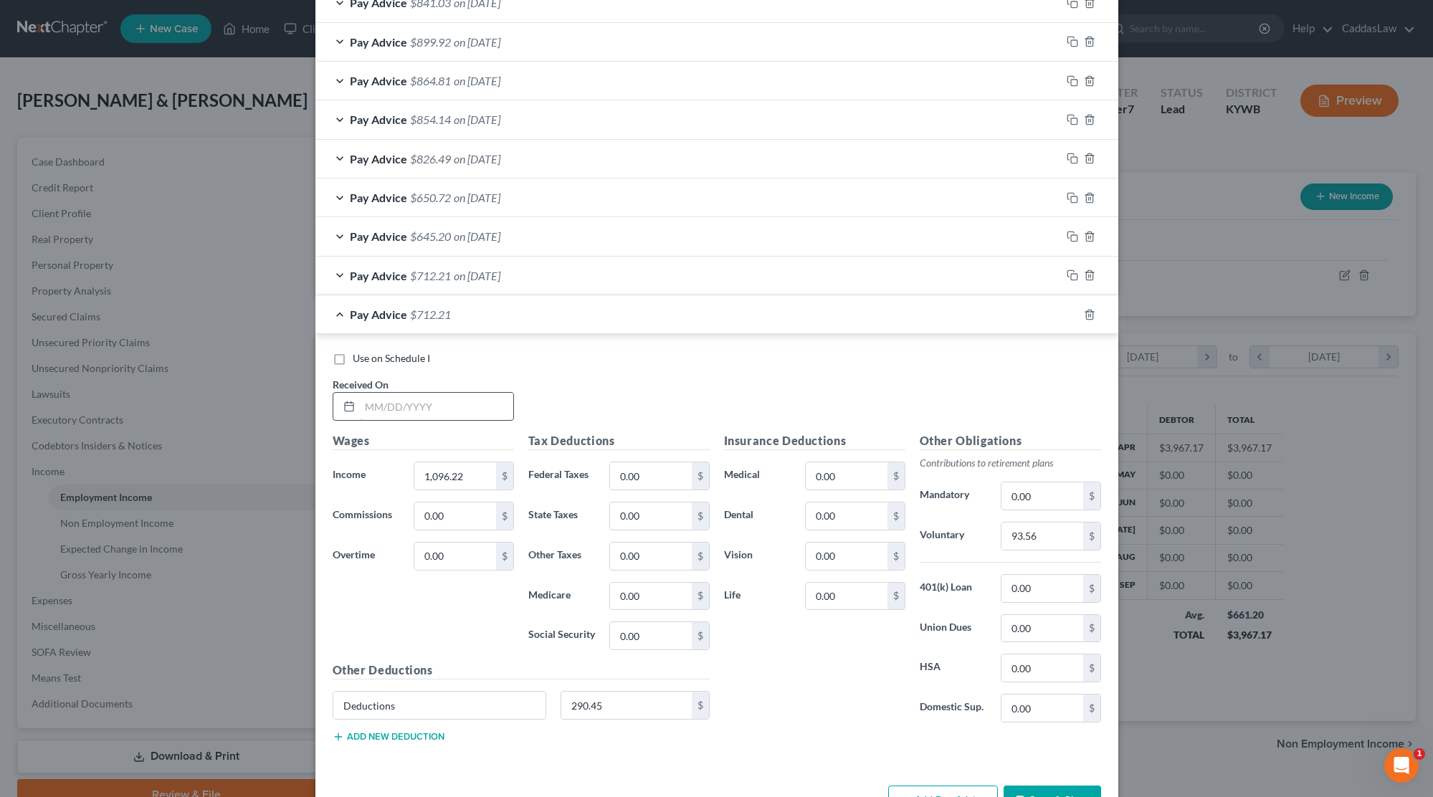
click at [386, 398] on input "text" at bounding box center [436, 406] width 153 height 27
type input "[DATE]"
click at [474, 462] on input "1,096.22" at bounding box center [454, 475] width 81 height 27
drag, startPoint x: 472, startPoint y: 465, endPoint x: 347, endPoint y: 461, distance: 124.8
click at [347, 462] on div "Income * 1,096.22 $" at bounding box center [423, 476] width 196 height 29
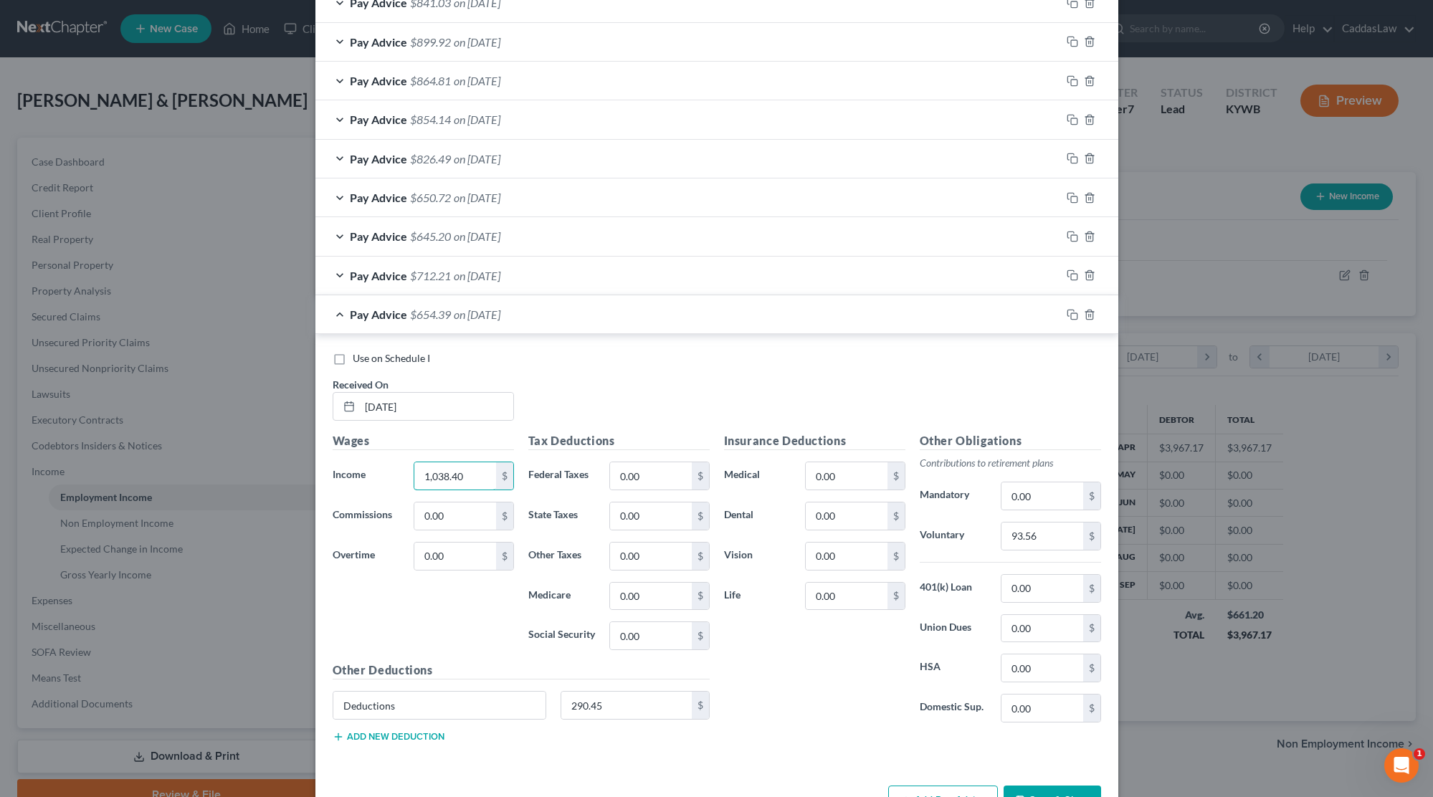
type input "1,038.40"
drag, startPoint x: 604, startPoint y: 690, endPoint x: 457, endPoint y: 685, distance: 146.3
click at [457, 691] on div "Deductions 290.45 $" at bounding box center [520, 711] width 391 height 40
drag, startPoint x: 610, startPoint y: 702, endPoint x: 424, endPoint y: 702, distance: 185.6
click at [424, 702] on div "Deductions 290.45 $" at bounding box center [520, 711] width 391 height 40
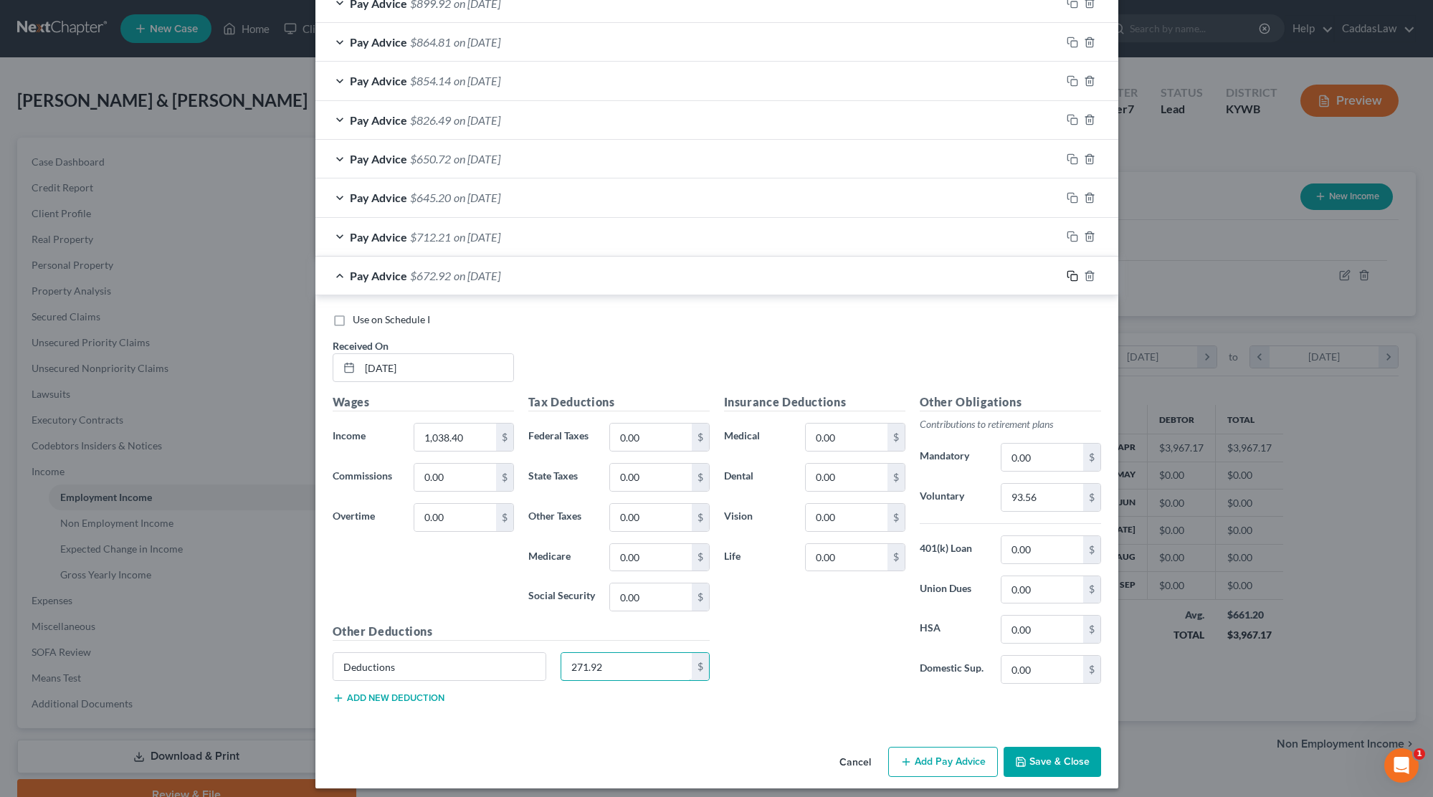
type input "271.92"
click at [1074, 271] on icon "button" at bounding box center [1072, 275] width 11 height 11
click at [368, 355] on input "text" at bounding box center [436, 368] width 153 height 27
type input "[DATE]"
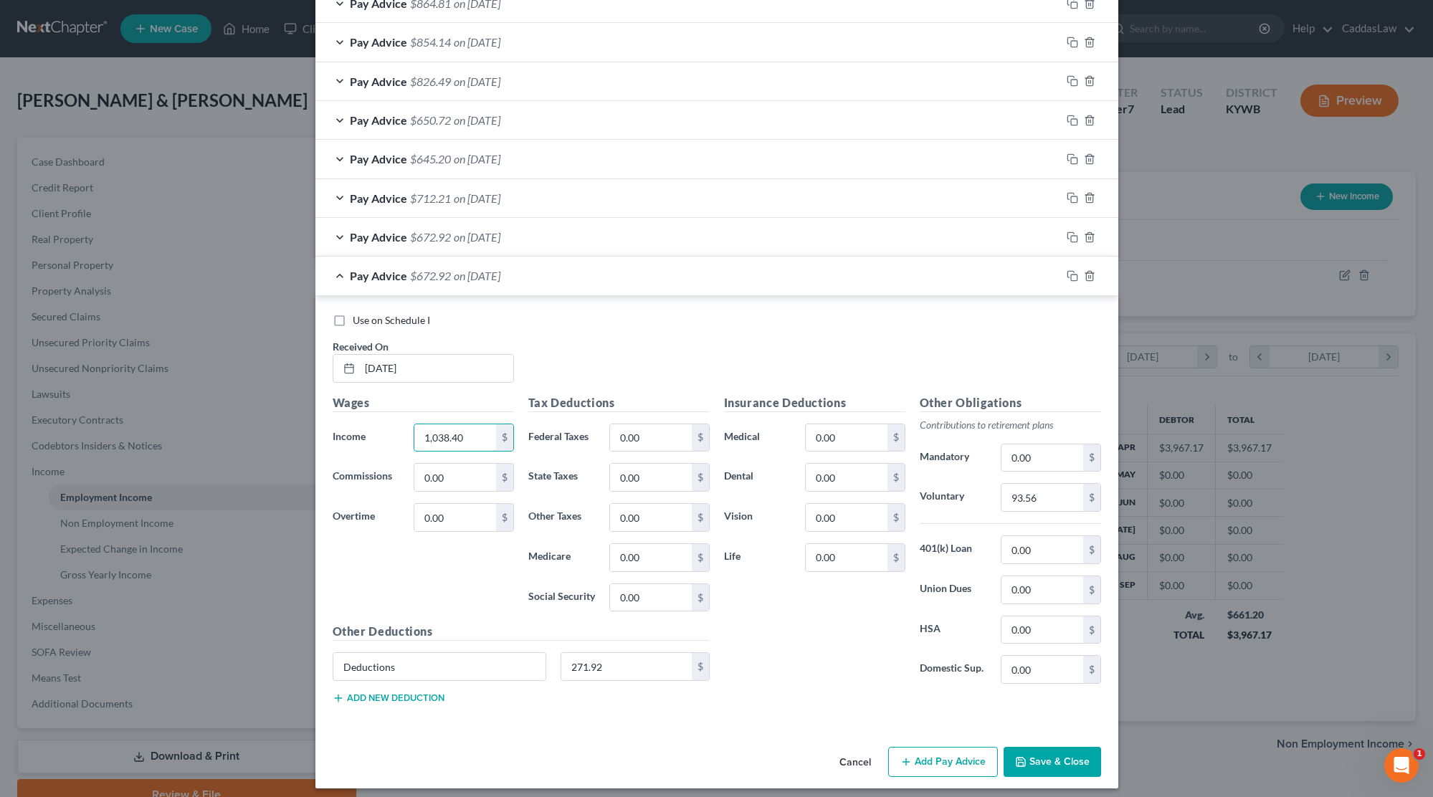
drag, startPoint x: 477, startPoint y: 426, endPoint x: 367, endPoint y: 426, distance: 110.4
click at [367, 426] on div "Income * 1,038.40 $" at bounding box center [423, 438] width 196 height 29
type input "1,099.58"
drag, startPoint x: 609, startPoint y: 657, endPoint x: 491, endPoint y: 657, distance: 118.3
click at [491, 657] on div "Deductions 271.92 $" at bounding box center [520, 672] width 391 height 40
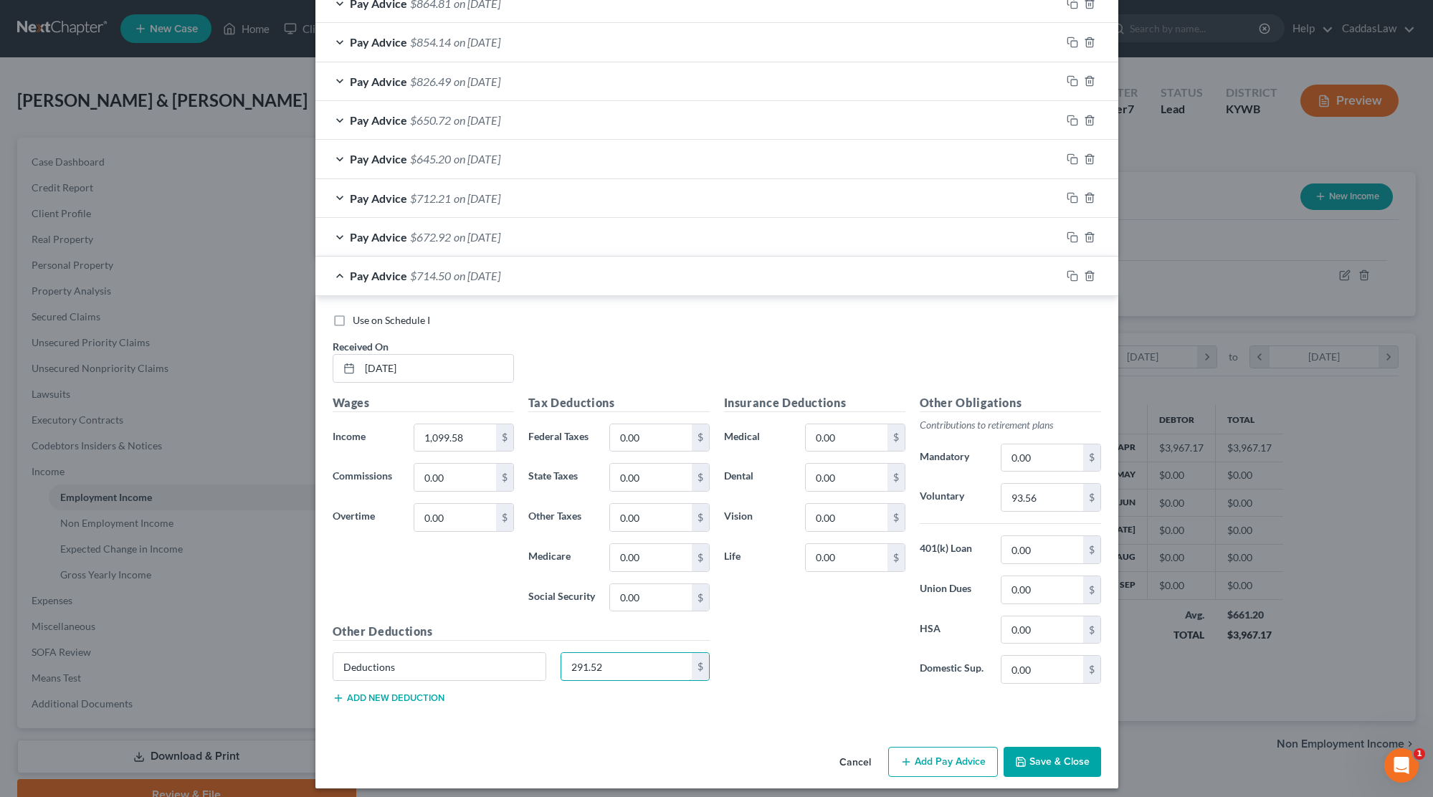
type input "291.52"
click at [1074, 270] on icon "button" at bounding box center [1072, 275] width 11 height 11
click at [373, 364] on input "text" at bounding box center [436, 368] width 153 height 27
type input "[DATE]"
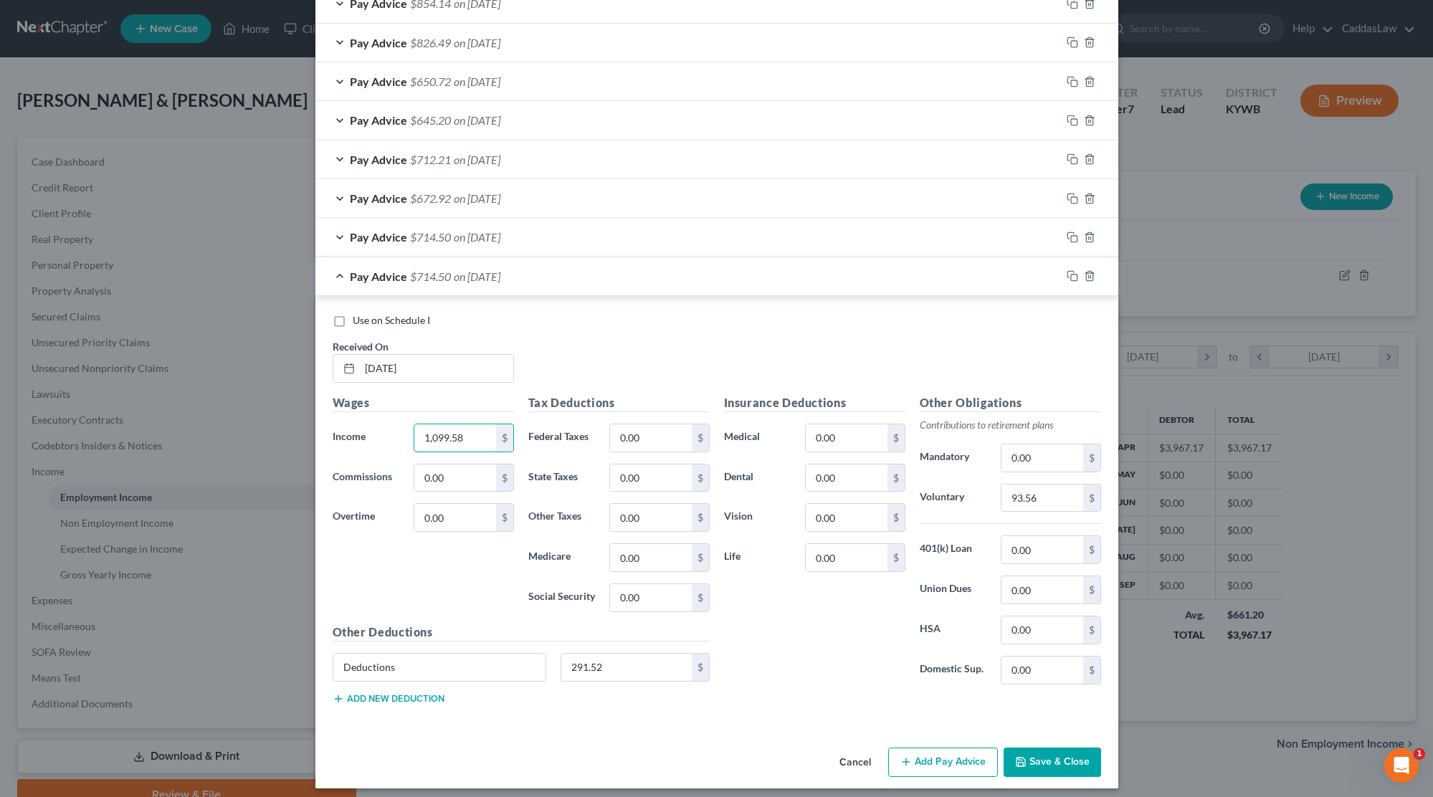
drag, startPoint x: 470, startPoint y: 431, endPoint x: 323, endPoint y: 432, distance: 146.9
click at [326, 432] on div "Income * 1,099.58 $" at bounding box center [423, 438] width 196 height 29
type input "1,025.74"
drag, startPoint x: 616, startPoint y: 657, endPoint x: 322, endPoint y: 640, distance: 294.3
click at [353, 653] on div "Deductions 291.52 $" at bounding box center [520, 673] width 391 height 40
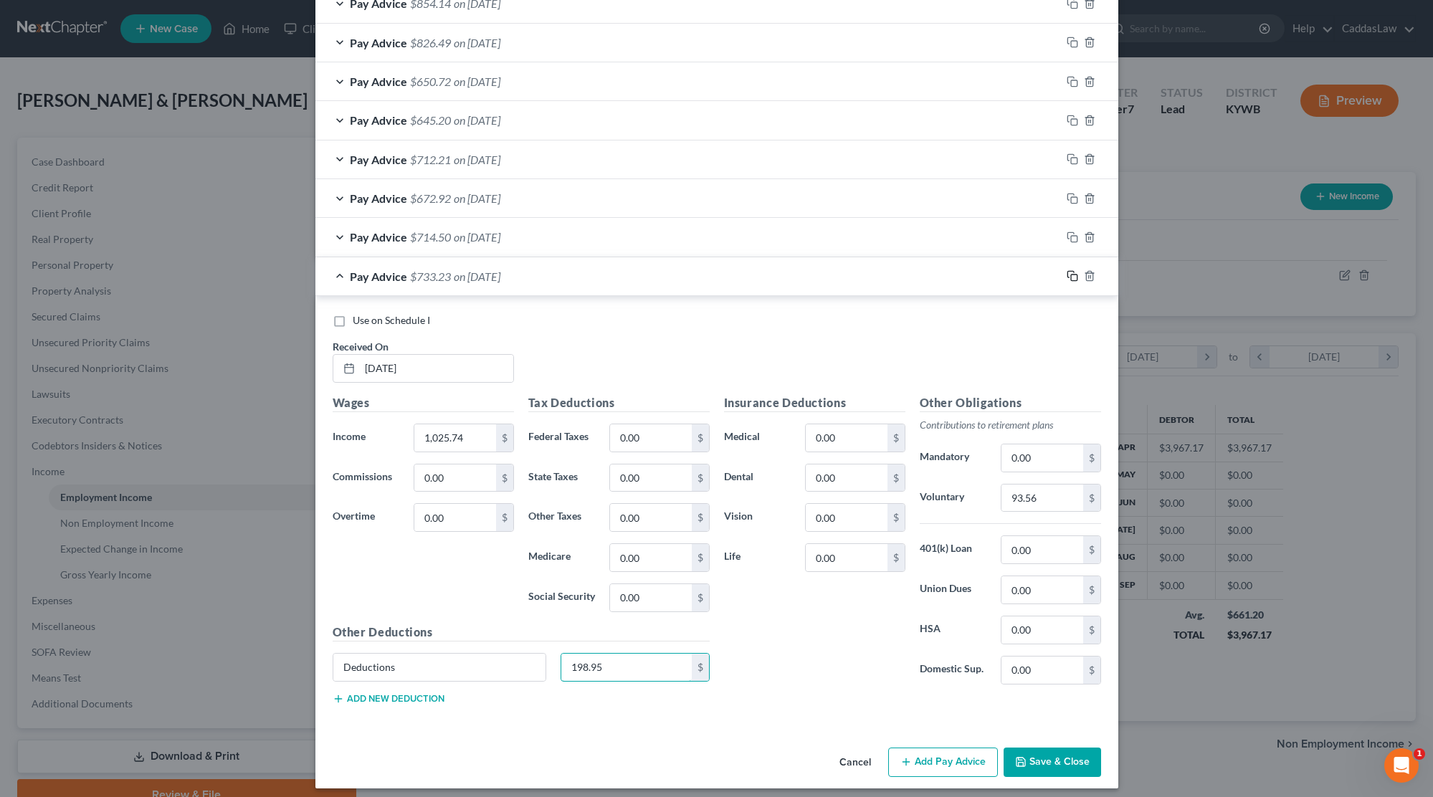
type input "198.95"
click at [1072, 270] on icon "button" at bounding box center [1072, 275] width 11 height 11
click at [395, 357] on input "text" at bounding box center [436, 367] width 153 height 27
type input "0"
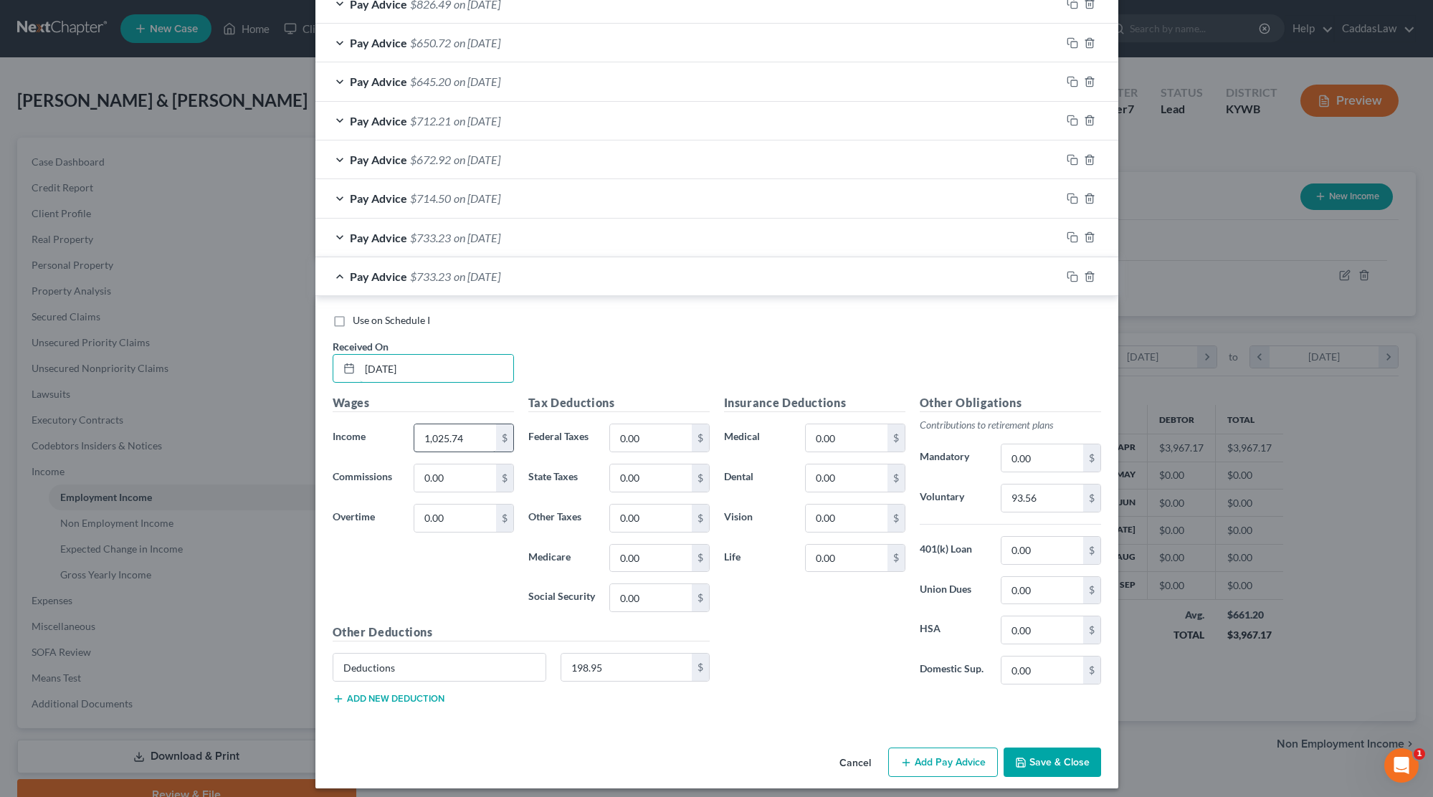
type input "[DATE]"
drag, startPoint x: 465, startPoint y: 425, endPoint x: 393, endPoint y: 424, distance: 72.4
click at [393, 424] on div "Income * 1,025.74 $" at bounding box center [423, 438] width 196 height 29
type input "1,050.79"
drag, startPoint x: 613, startPoint y: 658, endPoint x: 473, endPoint y: 658, distance: 139.8
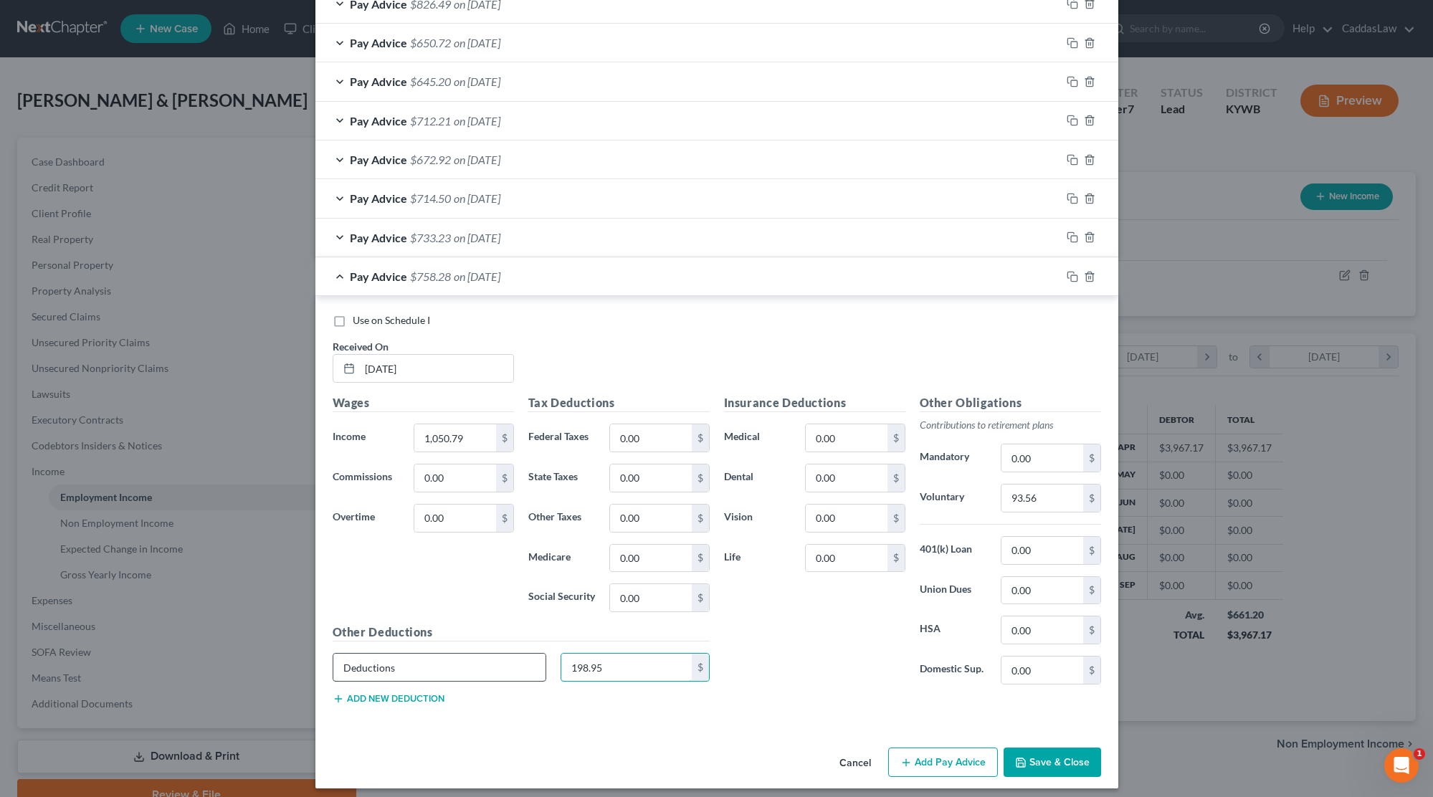
click at [473, 658] on div "Deductions 198.95 $" at bounding box center [520, 673] width 391 height 40
type input "205.29"
click at [1071, 275] on rect "button" at bounding box center [1074, 278] width 6 height 6
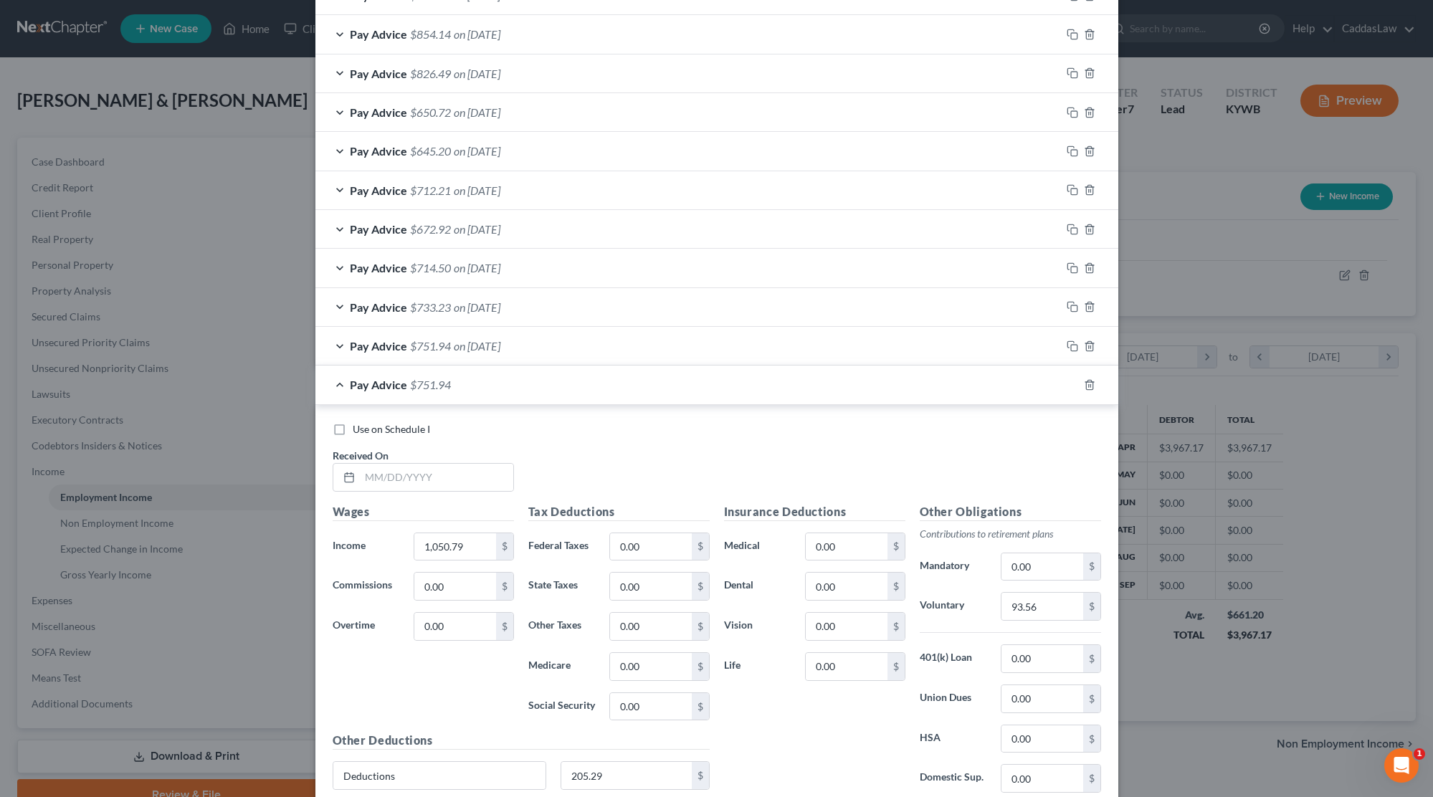
scroll to position [1152, 0]
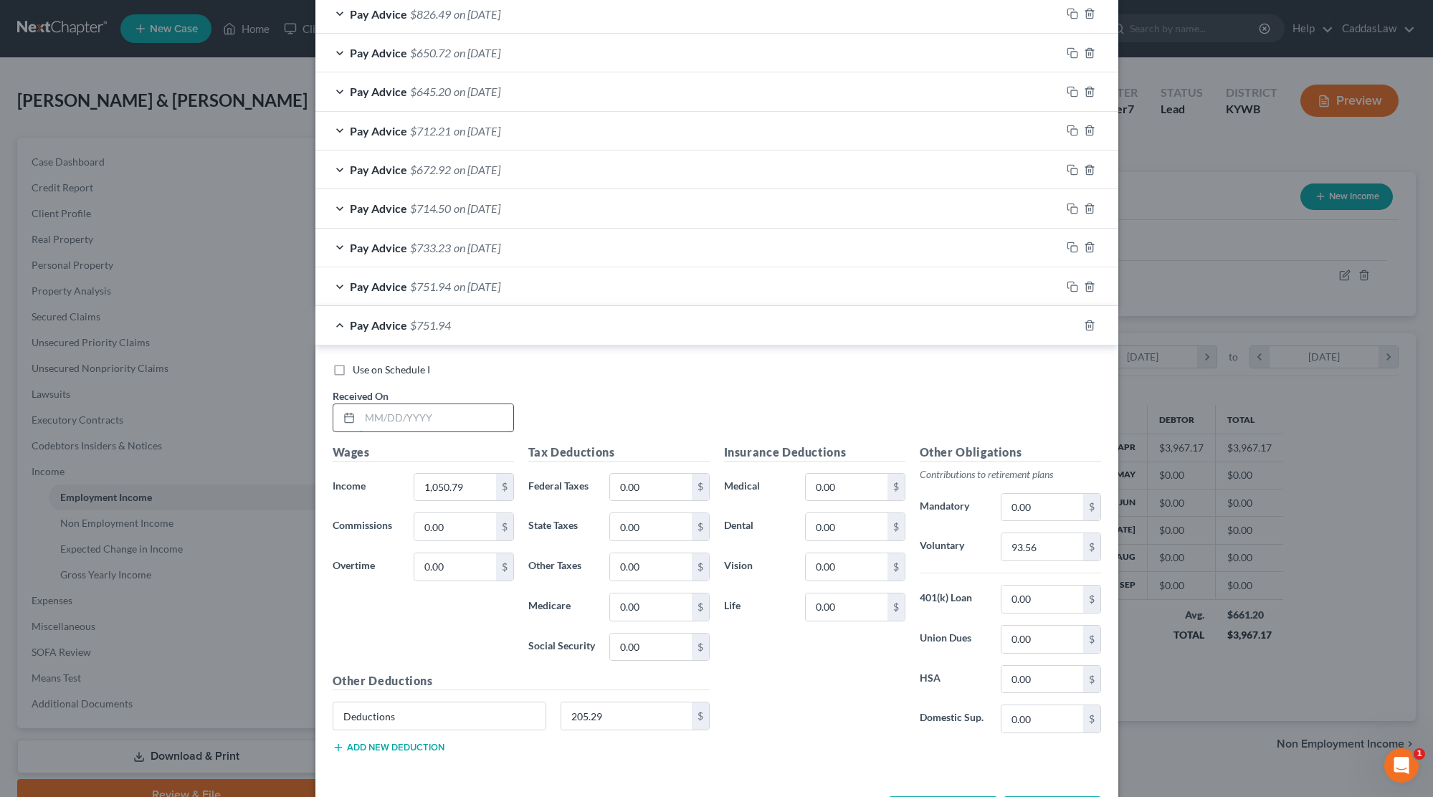
click at [378, 409] on input "text" at bounding box center [436, 417] width 153 height 27
type input "0"
type input "[DATE]"
drag, startPoint x: 466, startPoint y: 484, endPoint x: 327, endPoint y: 486, distance: 139.1
click at [327, 486] on div "Income * 1,050.79 $" at bounding box center [423, 487] width 196 height 29
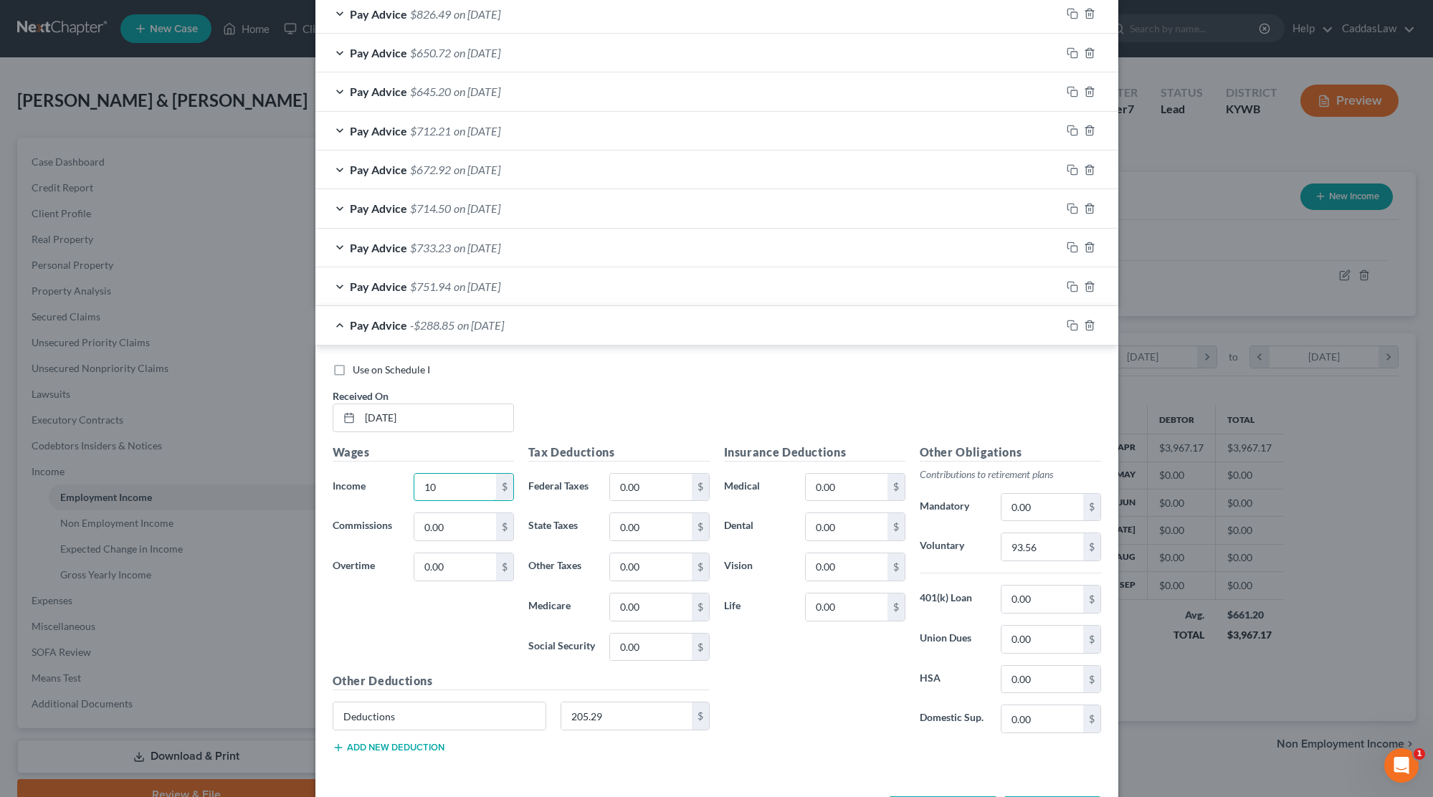
type input "1"
type input "1,169.34"
drag, startPoint x: 616, startPoint y: 704, endPoint x: 428, endPoint y: 702, distance: 187.8
click at [428, 702] on div "Deductions 205.29 $" at bounding box center [520, 722] width 391 height 40
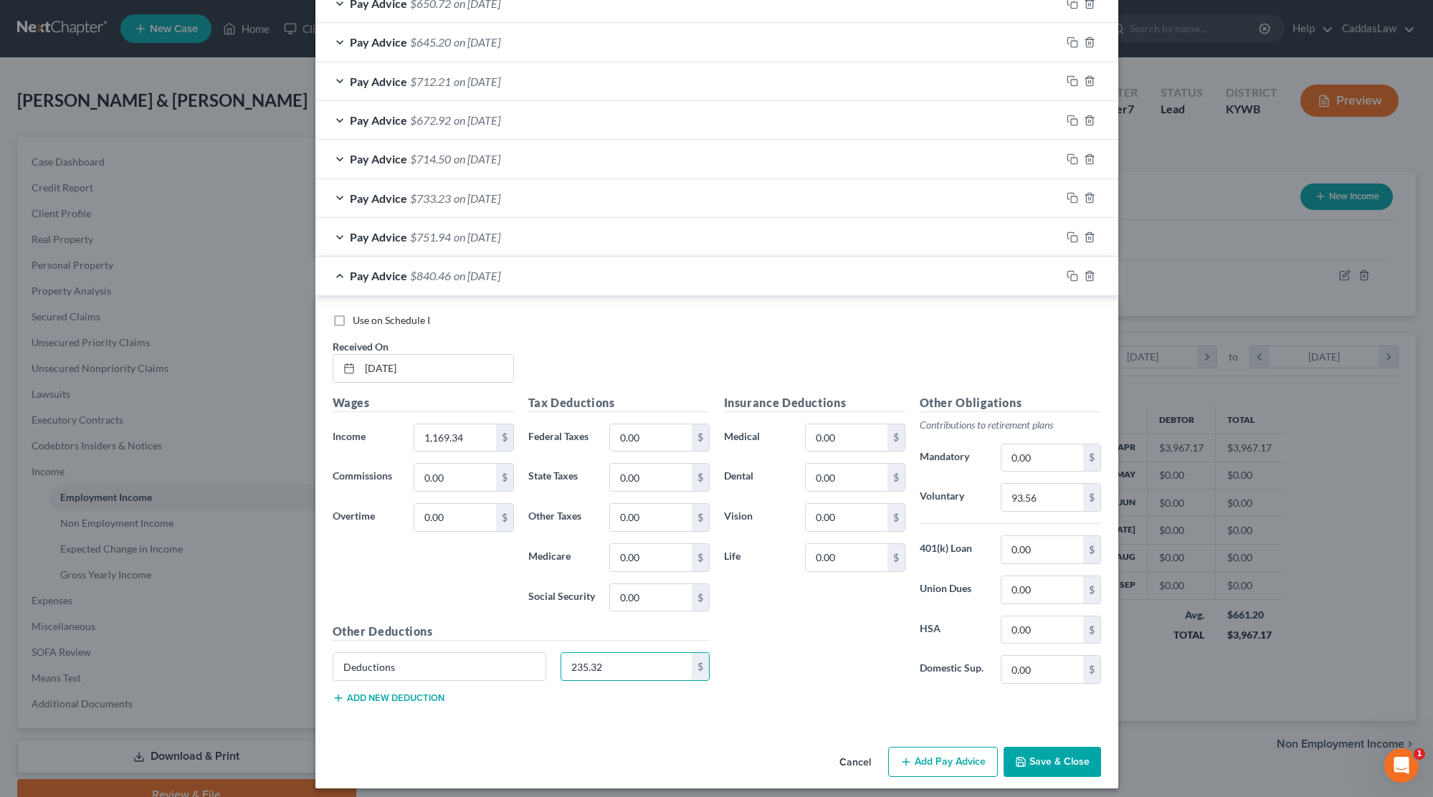
scroll to position [1201, 0]
type input "235.32"
click at [1064, 265] on div at bounding box center [1089, 276] width 57 height 23
click at [1074, 271] on icon "button" at bounding box center [1072, 276] width 11 height 11
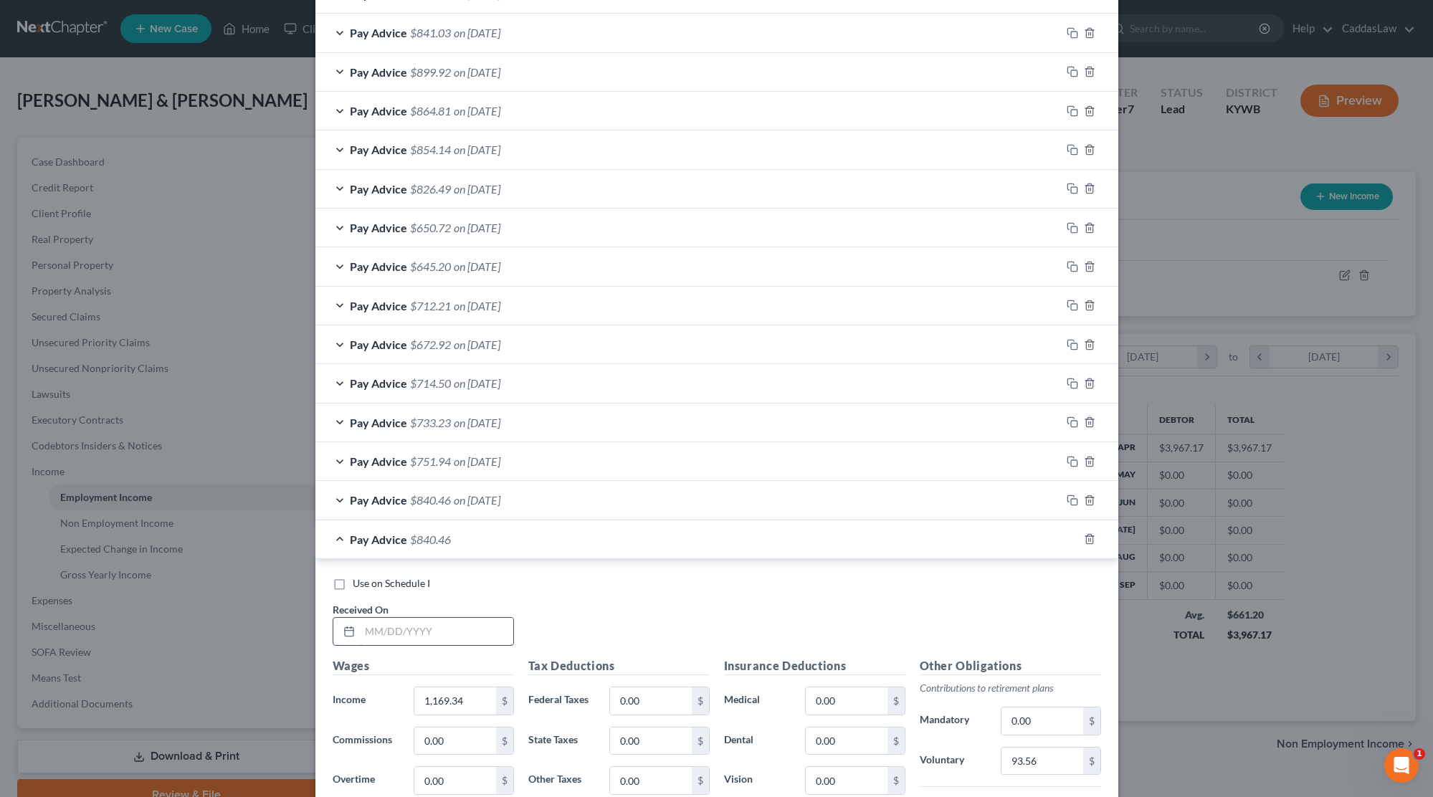
scroll to position [1002, 0]
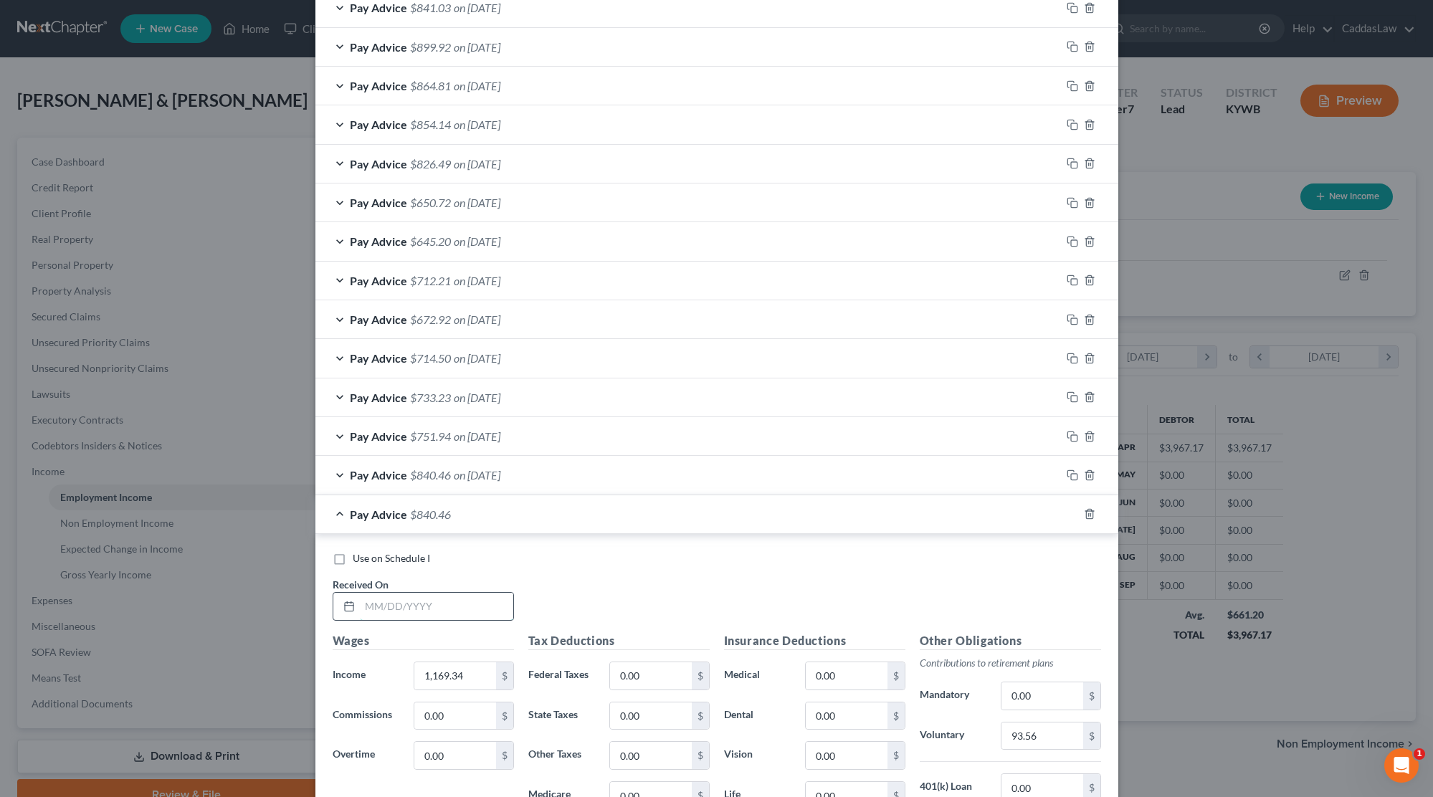
click at [384, 596] on input "text" at bounding box center [436, 606] width 153 height 27
type input "0"
type input "[DATE]"
drag, startPoint x: 470, startPoint y: 664, endPoint x: 324, endPoint y: 662, distance: 146.2
click at [323, 664] on div "Use on Schedule I Received On * [DATE] Wages Income * 1,169.34 $ Commissions 0.…" at bounding box center [716, 749] width 803 height 431
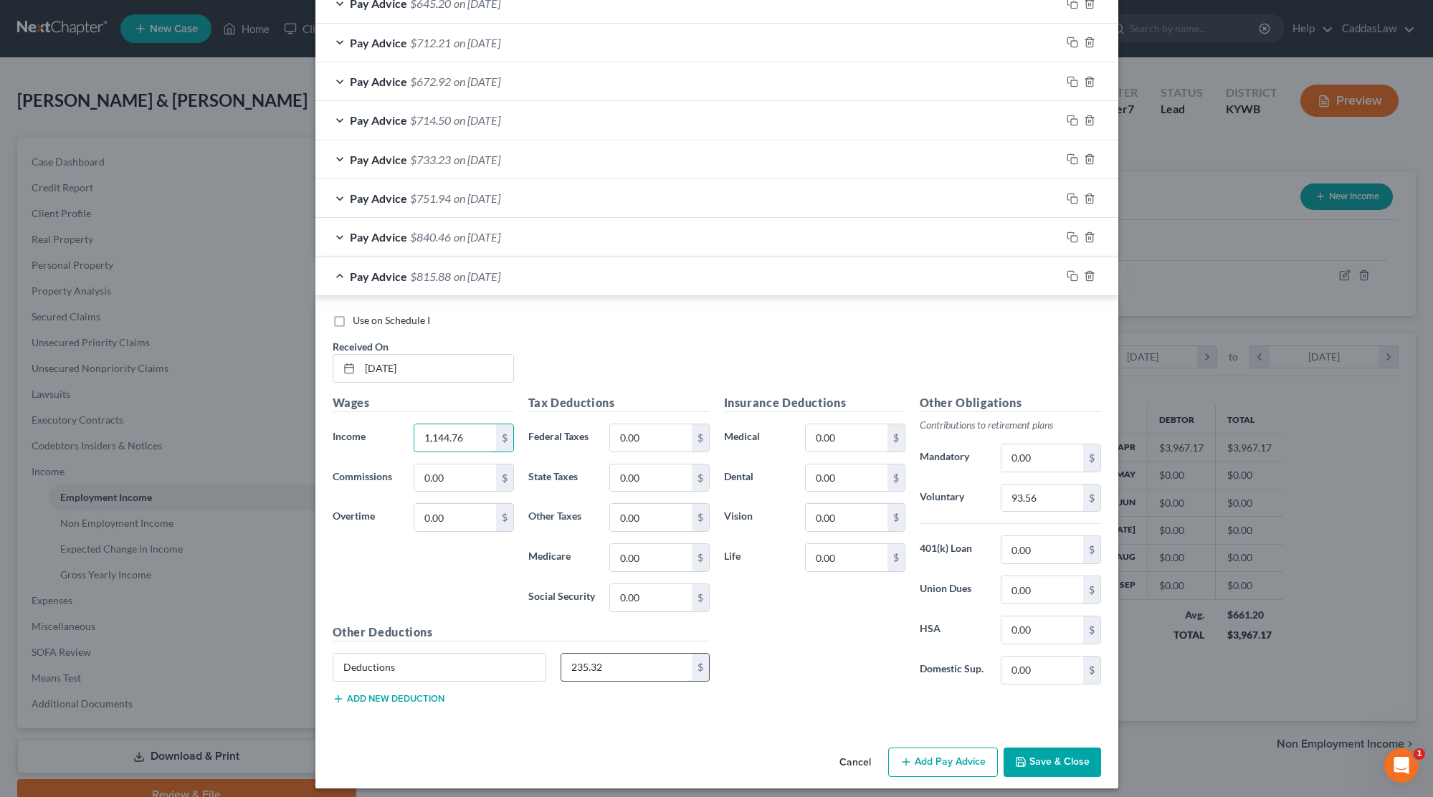
scroll to position [1239, 0]
type input "1,144.76"
drag, startPoint x: 617, startPoint y: 661, endPoint x: 409, endPoint y: 661, distance: 208.6
click at [409, 661] on div "Deductions 235.32 $" at bounding box center [520, 674] width 391 height 40
type input "229.09"
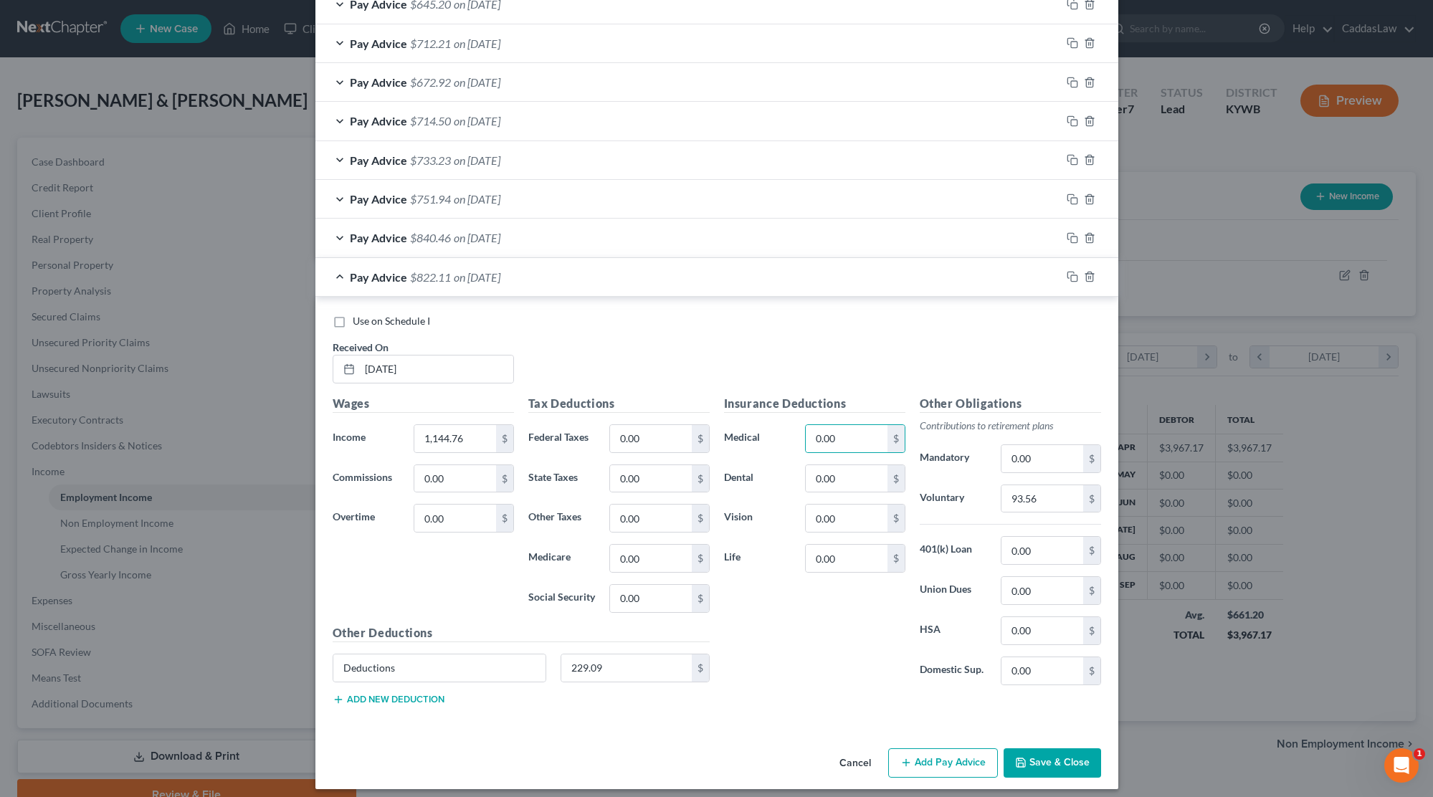
click at [1046, 755] on button "Save & Close" at bounding box center [1051, 763] width 97 height 30
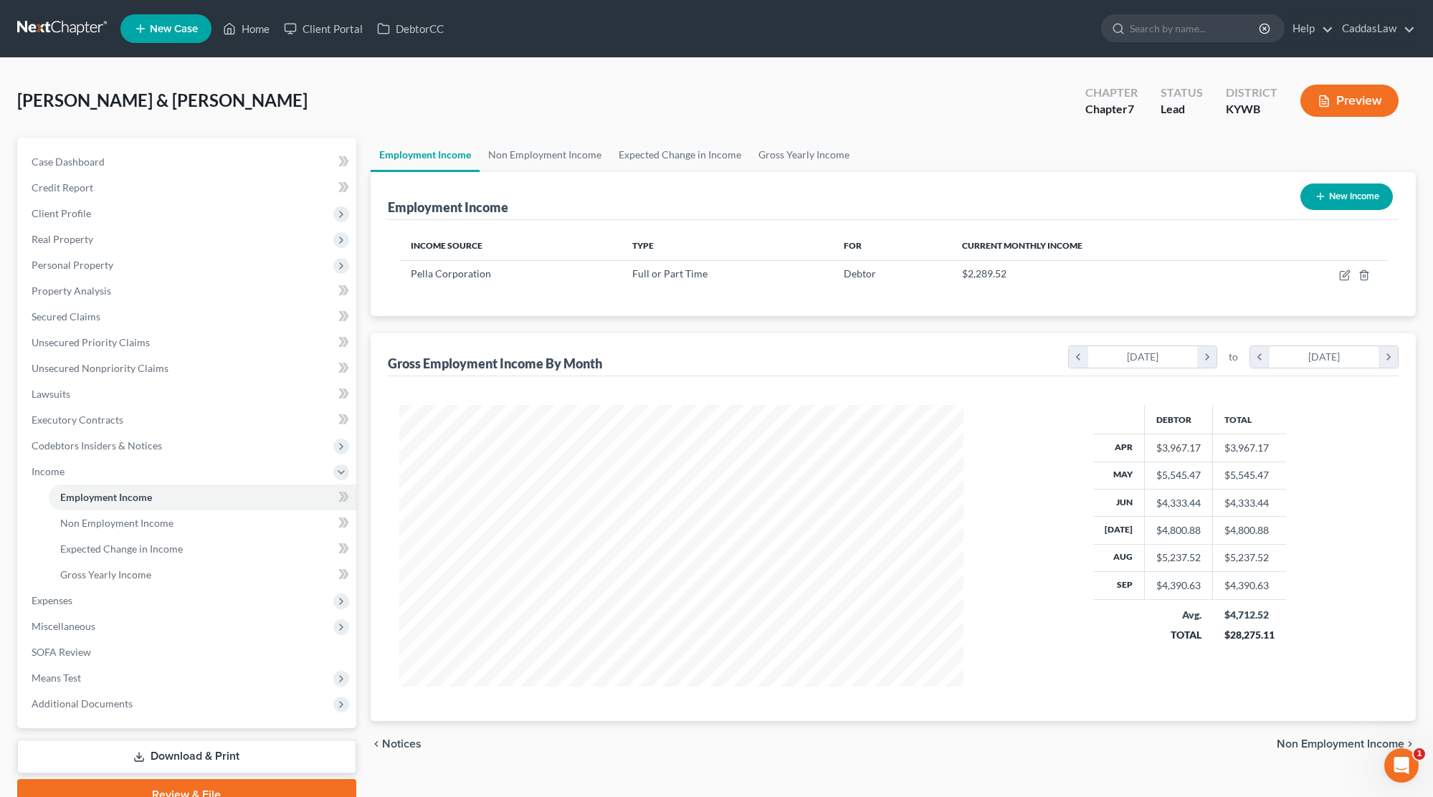
click at [1311, 205] on button "New Income" at bounding box center [1346, 196] width 92 height 27
select select "0"
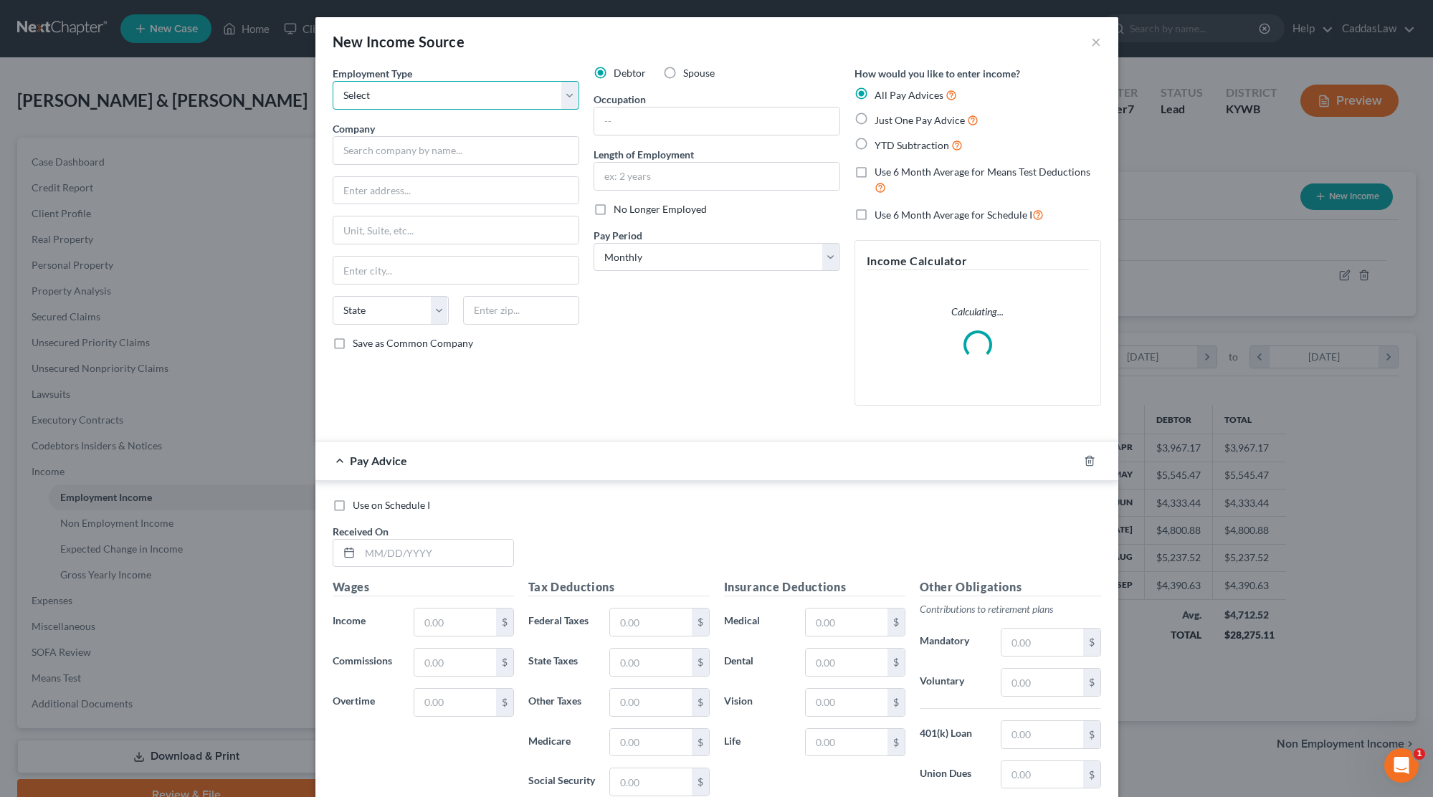
select select "0"
click at [411, 146] on input "text" at bounding box center [456, 150] width 247 height 29
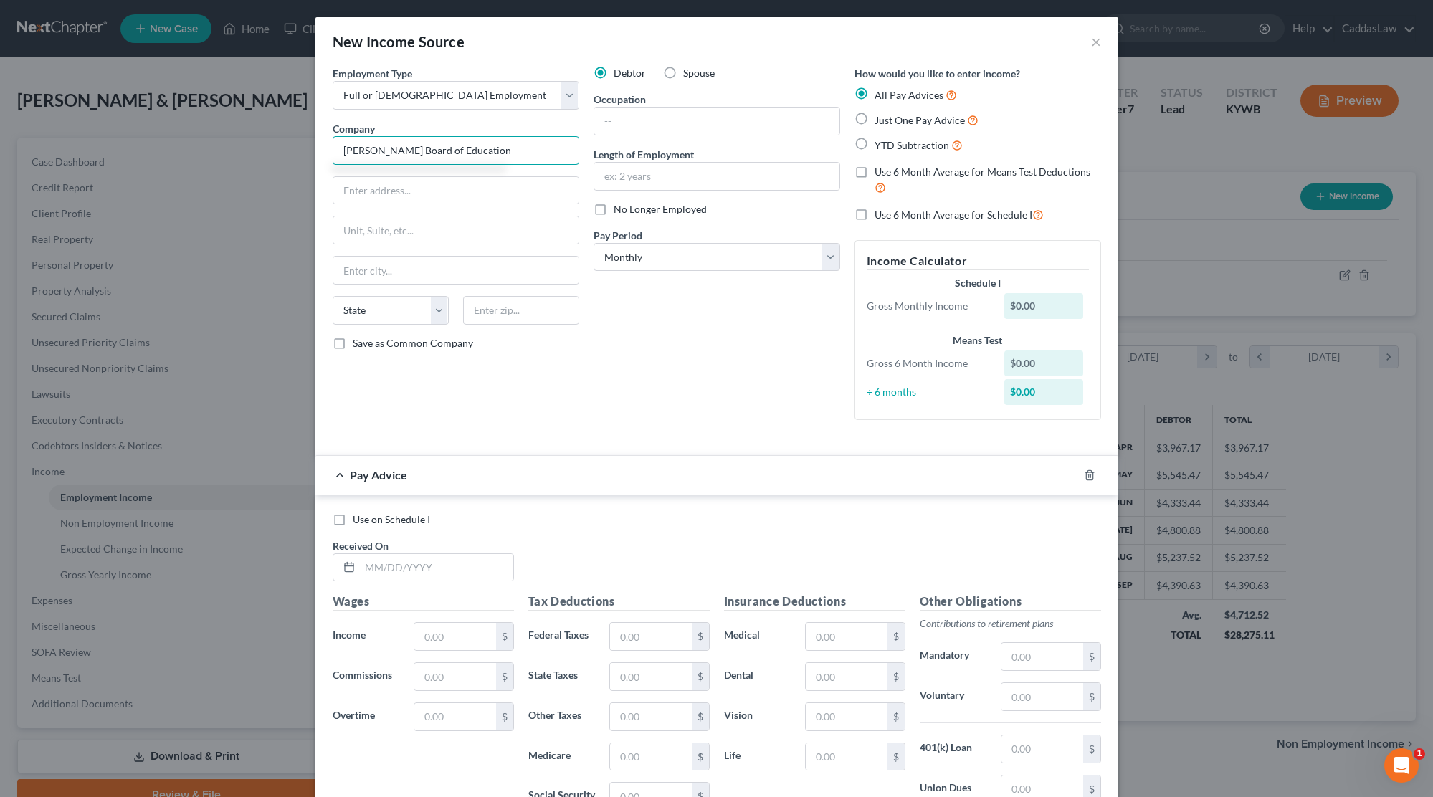
type input "[PERSON_NAME] Board of Education"
type input "[STREET_ADDRESS]"
type input "[PERSON_NAME]"
select select "18"
type input "42066"
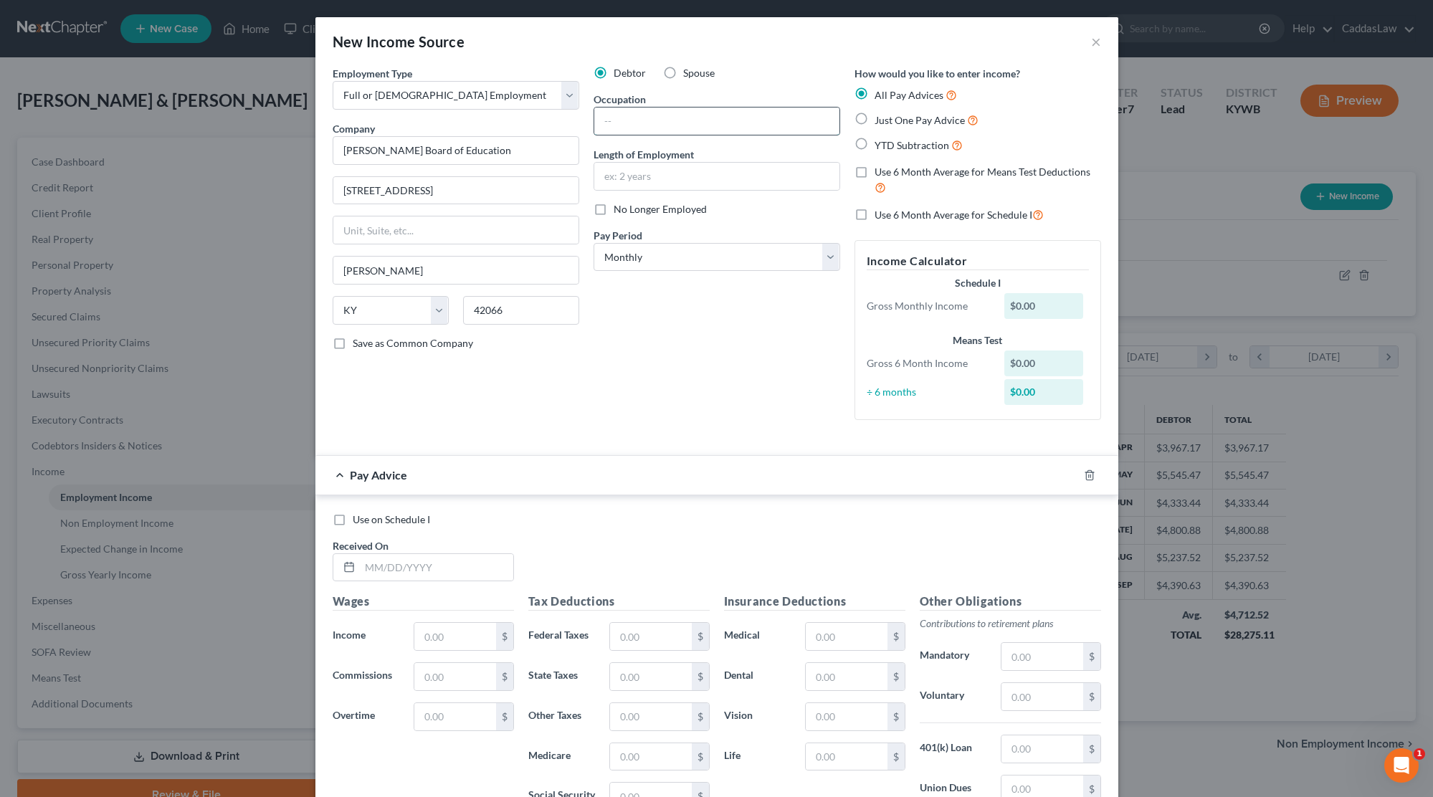
click at [639, 120] on input "text" at bounding box center [716, 121] width 245 height 27
type input "Substitute Teacher"
click at [623, 177] on input "Few months" at bounding box center [716, 176] width 245 height 27
click at [700, 168] on input "Few, random months" at bounding box center [716, 176] width 245 height 27
drag, startPoint x: 700, startPoint y: 182, endPoint x: 440, endPoint y: 181, distance: 259.5
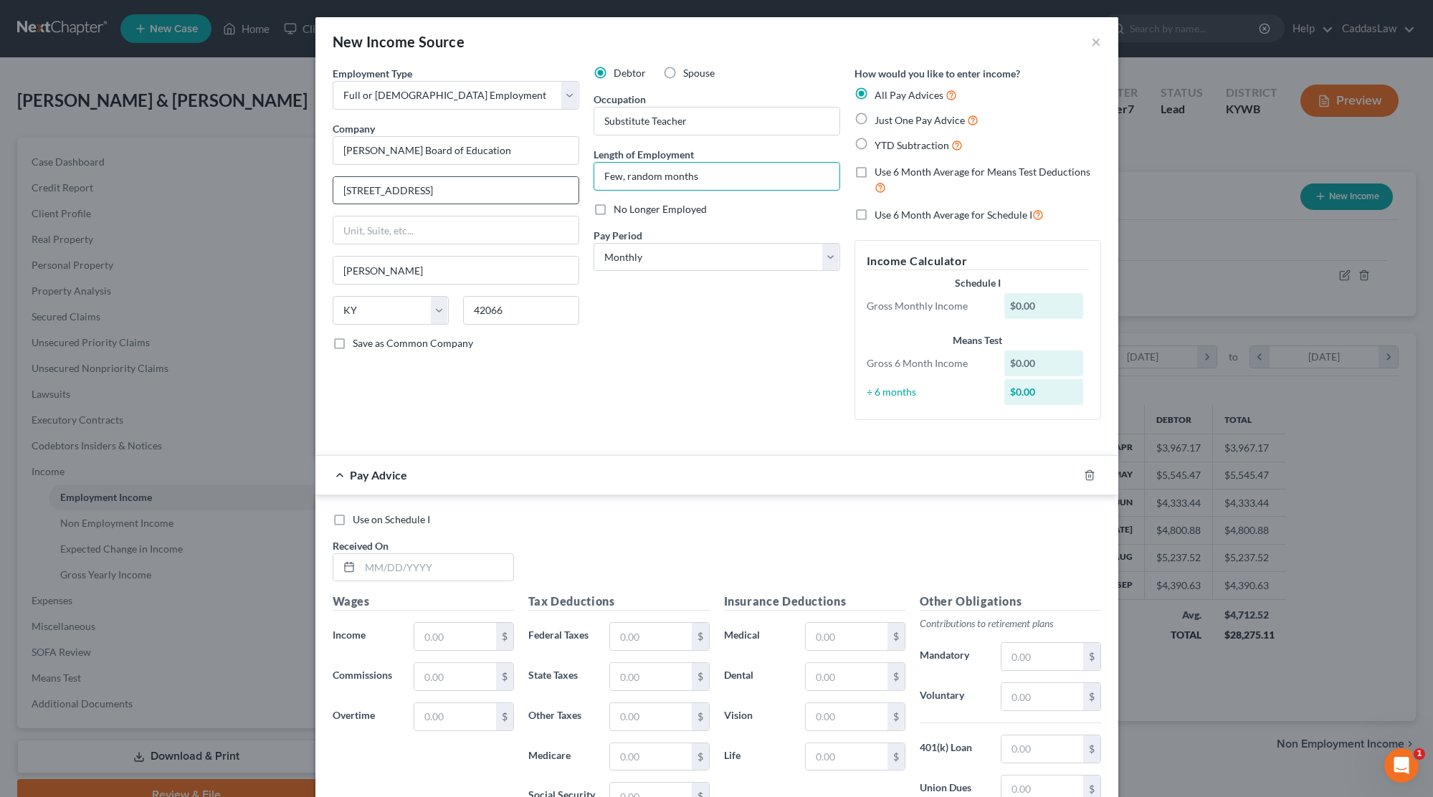
click at [440, 181] on div "Employment Type * Select Full or [DEMOGRAPHIC_DATA] Employment Self Employment …" at bounding box center [716, 255] width 783 height 378
type input "As needed"
click at [614, 210] on label "No Longer Employed" at bounding box center [660, 209] width 93 height 14
click at [619, 210] on input "No Longer Employed" at bounding box center [623, 206] width 9 height 9
checkbox input "true"
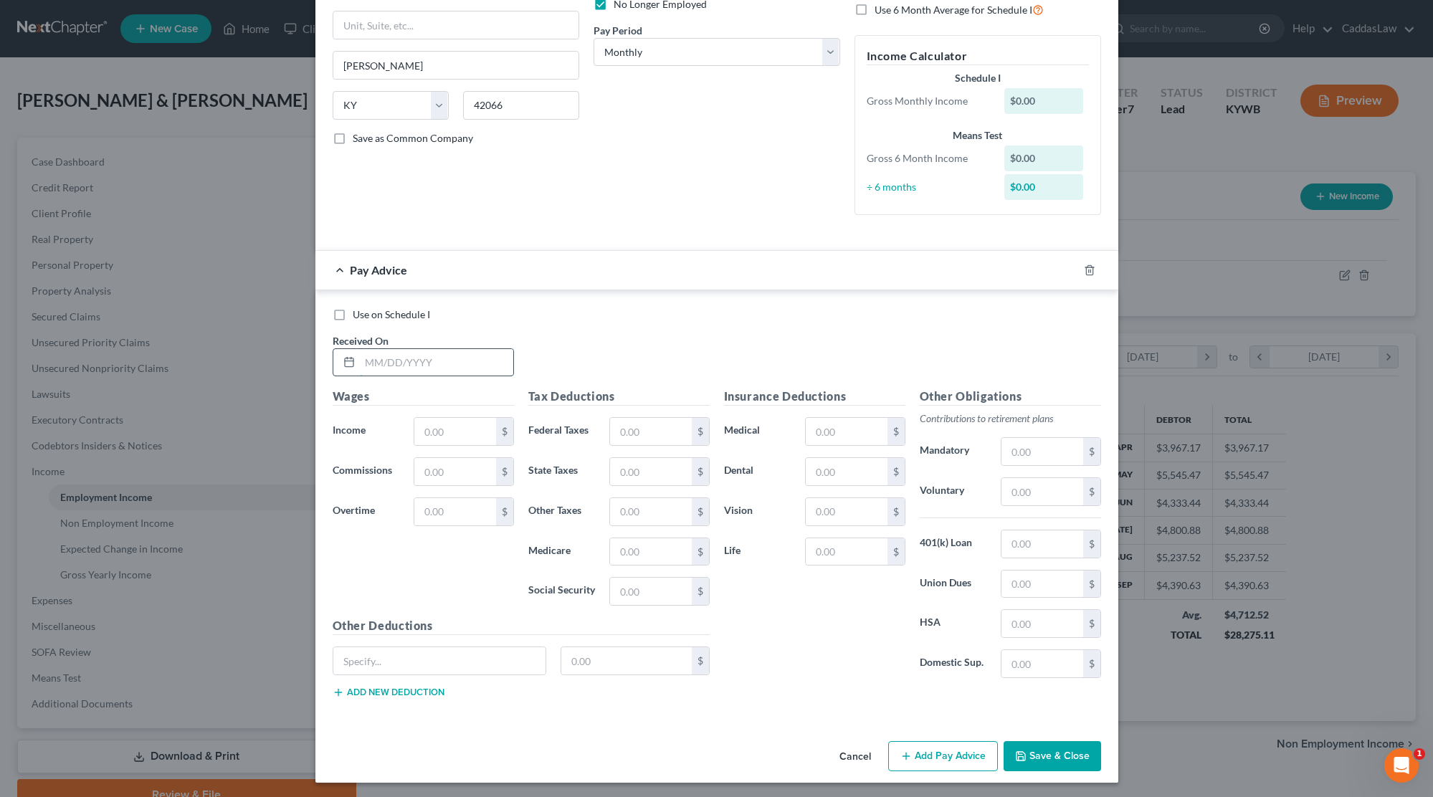
scroll to position [204, 0]
click at [392, 356] on input "text" at bounding box center [436, 363] width 153 height 27
type input "[DATE]"
click at [444, 429] on input "text" at bounding box center [454, 432] width 81 height 27
type input "172.10"
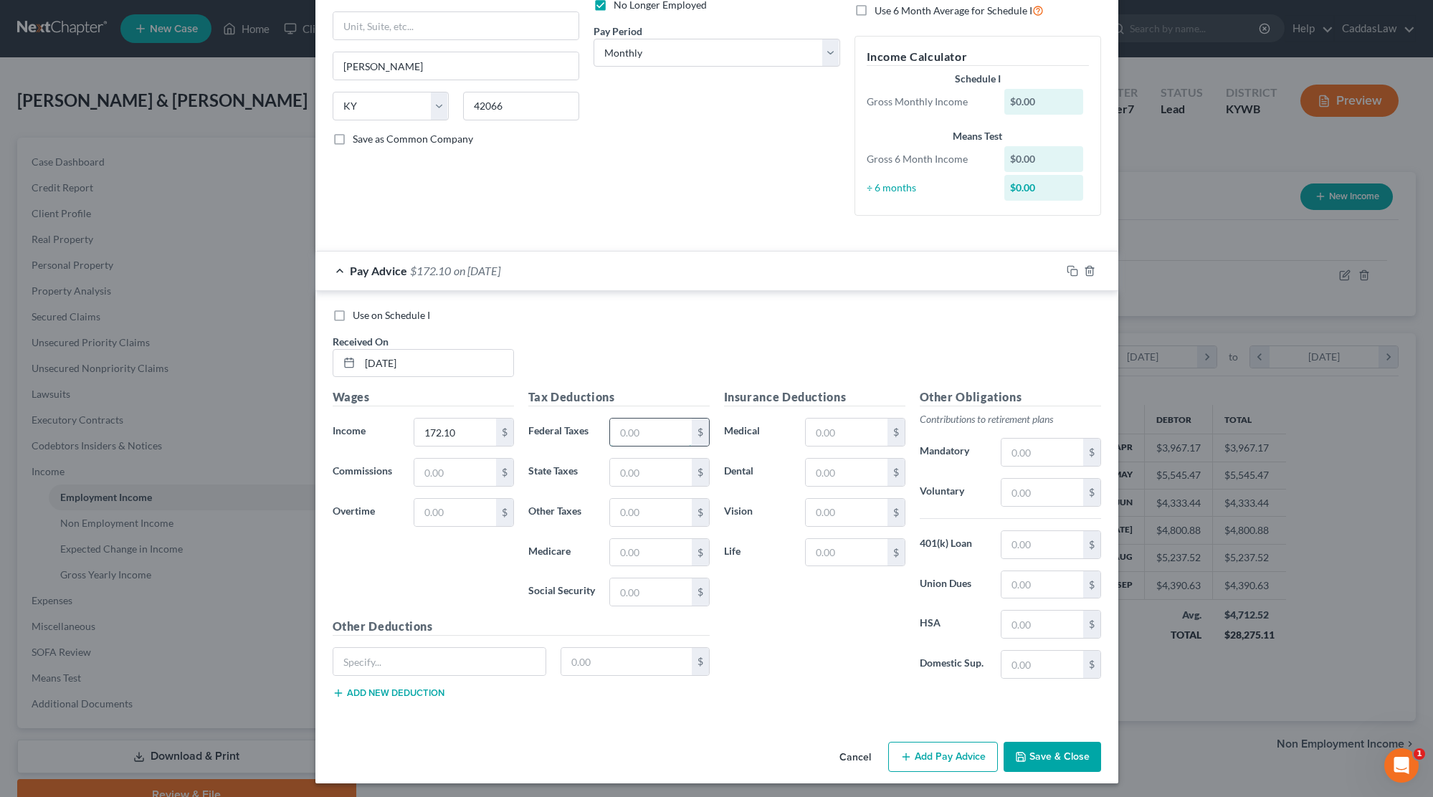
click at [623, 419] on input "text" at bounding box center [650, 432] width 81 height 27
click at [652, 556] on input "text" at bounding box center [650, 552] width 81 height 27
type input "2.50"
click at [633, 499] on input "text" at bounding box center [650, 512] width 81 height 27
type input "3.27"
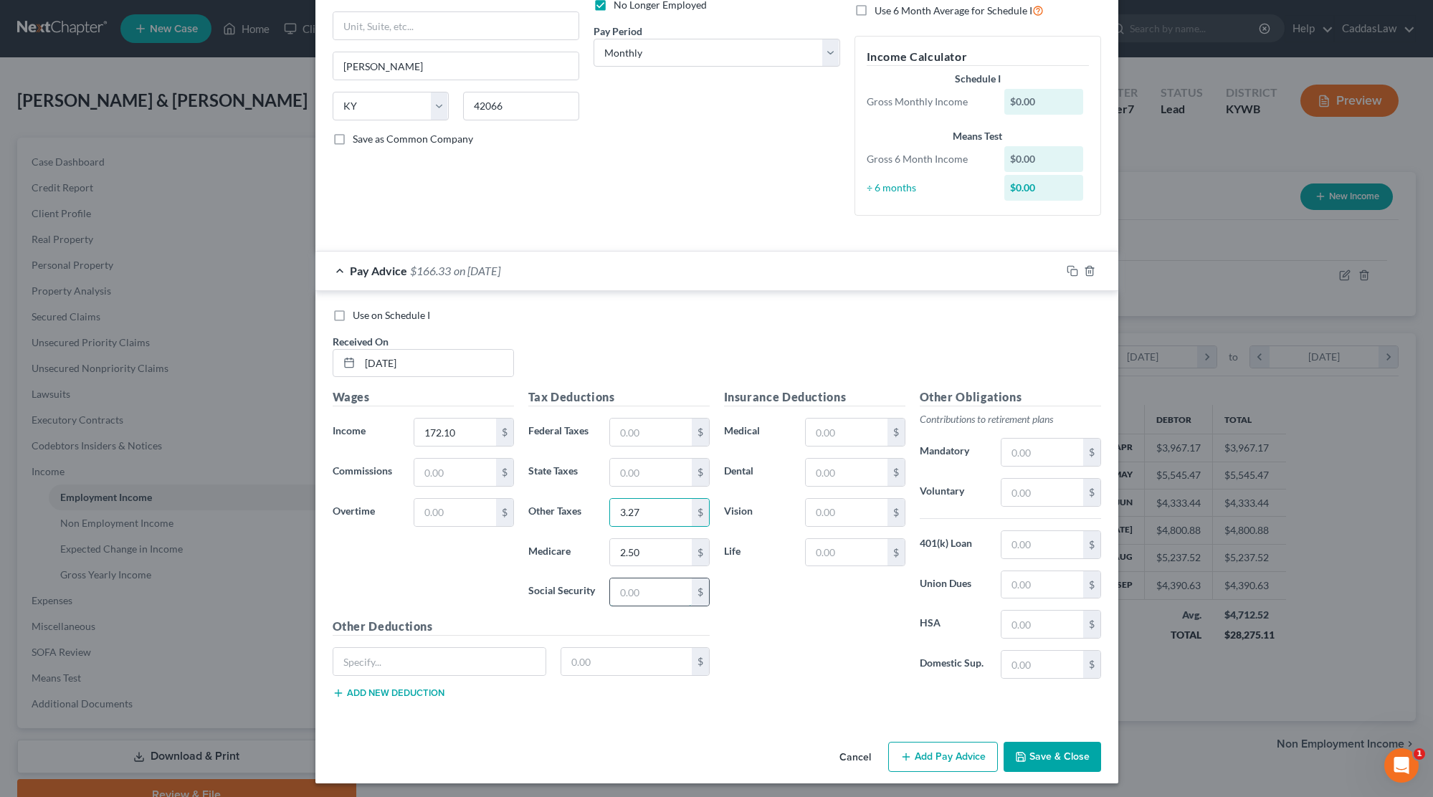
click at [629, 586] on input "text" at bounding box center [650, 591] width 81 height 27
type input "22.12"
click at [1076, 267] on icon "button" at bounding box center [1072, 270] width 11 height 11
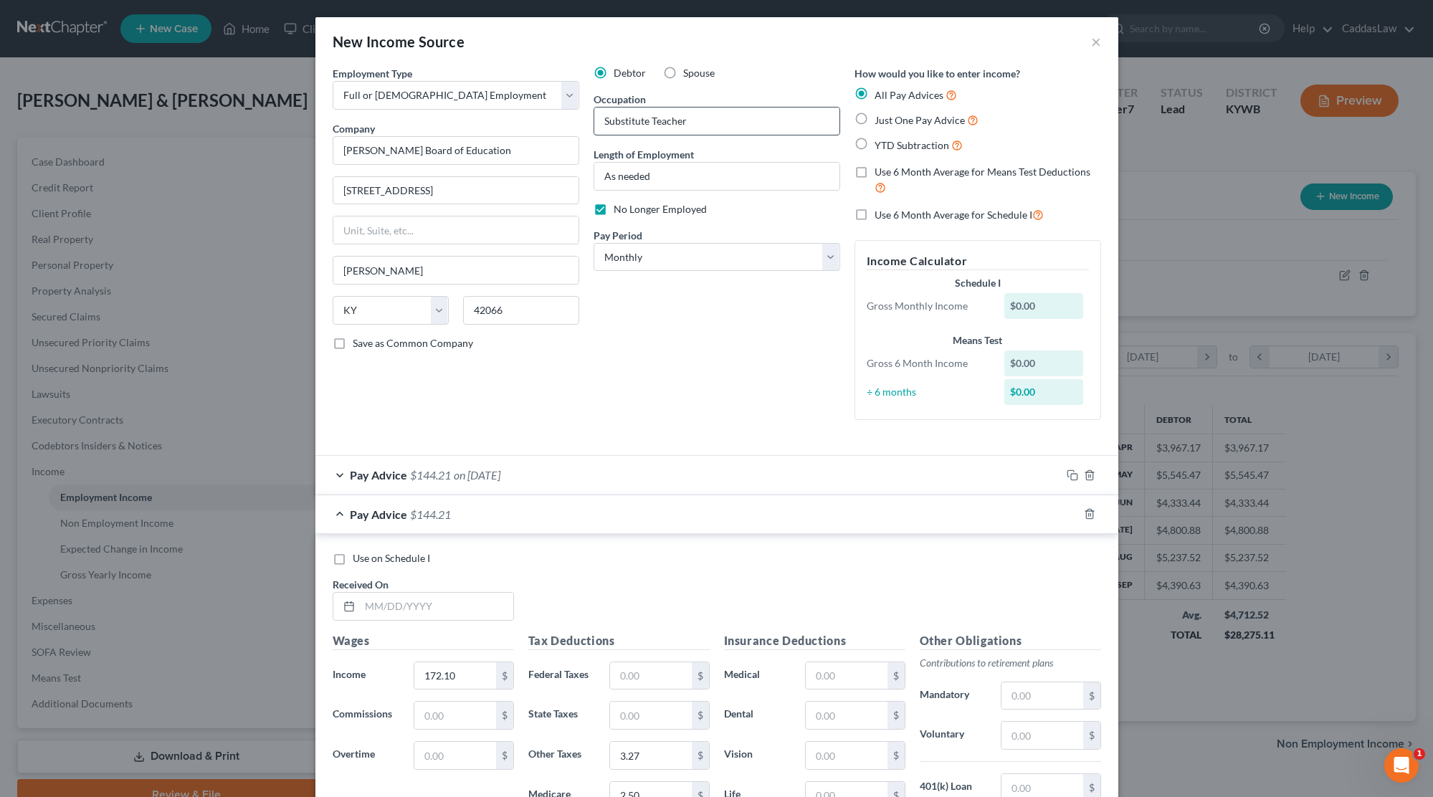
scroll to position [0, 0]
click at [605, 120] on input "Substitute Teacher" at bounding box center [716, 121] width 245 height 27
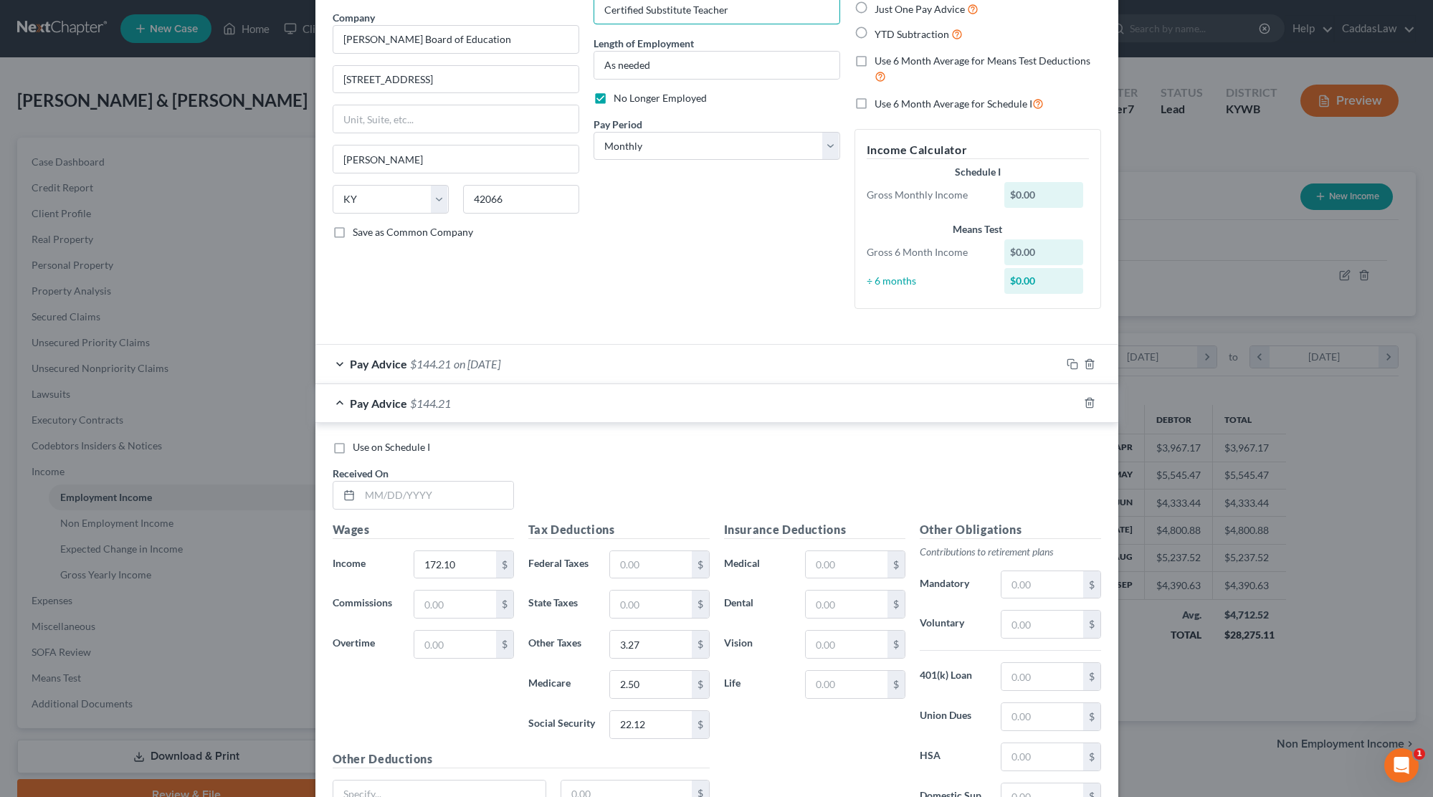
scroll to position [145, 0]
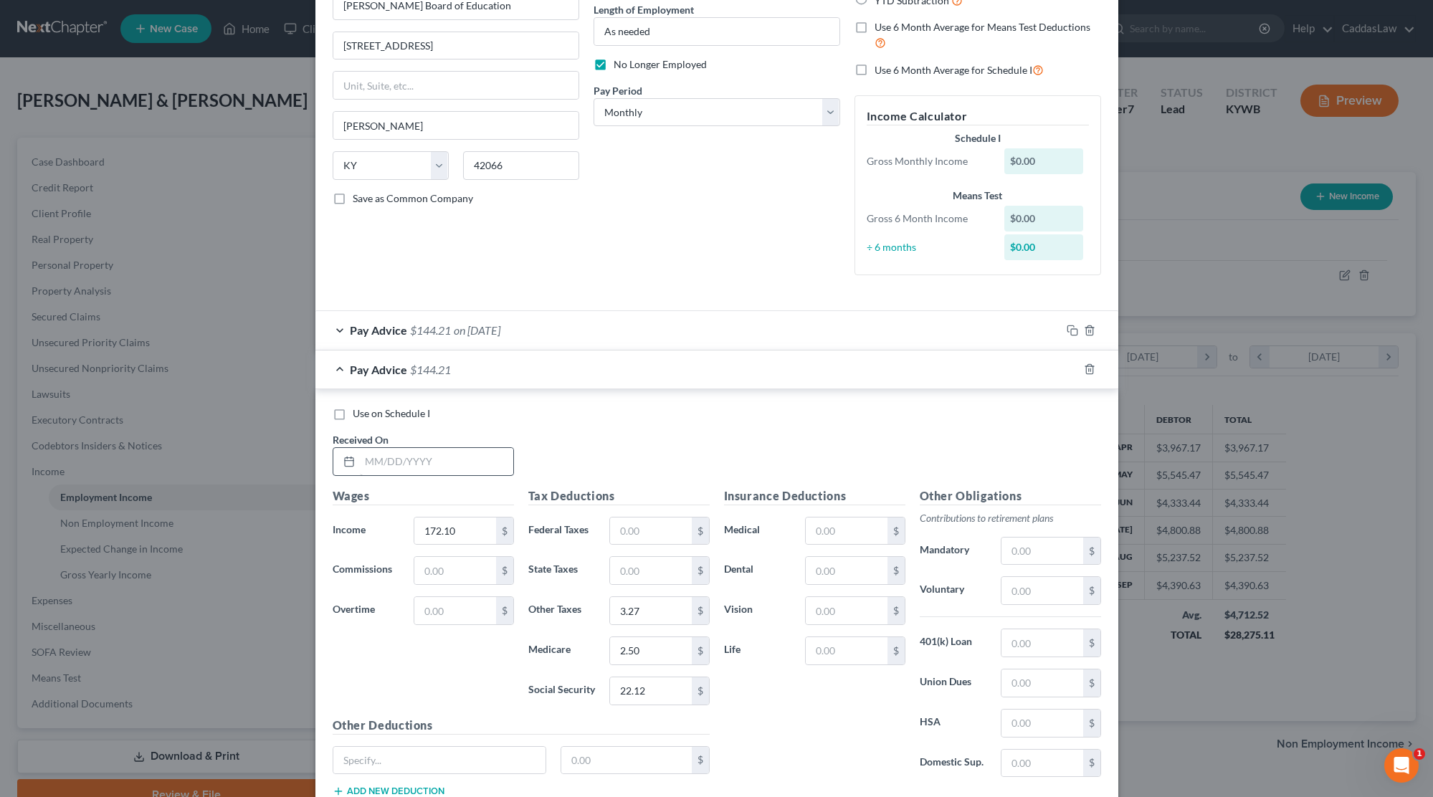
type input "Certified Substitute Teacher"
click at [361, 469] on input "text" at bounding box center [436, 461] width 153 height 27
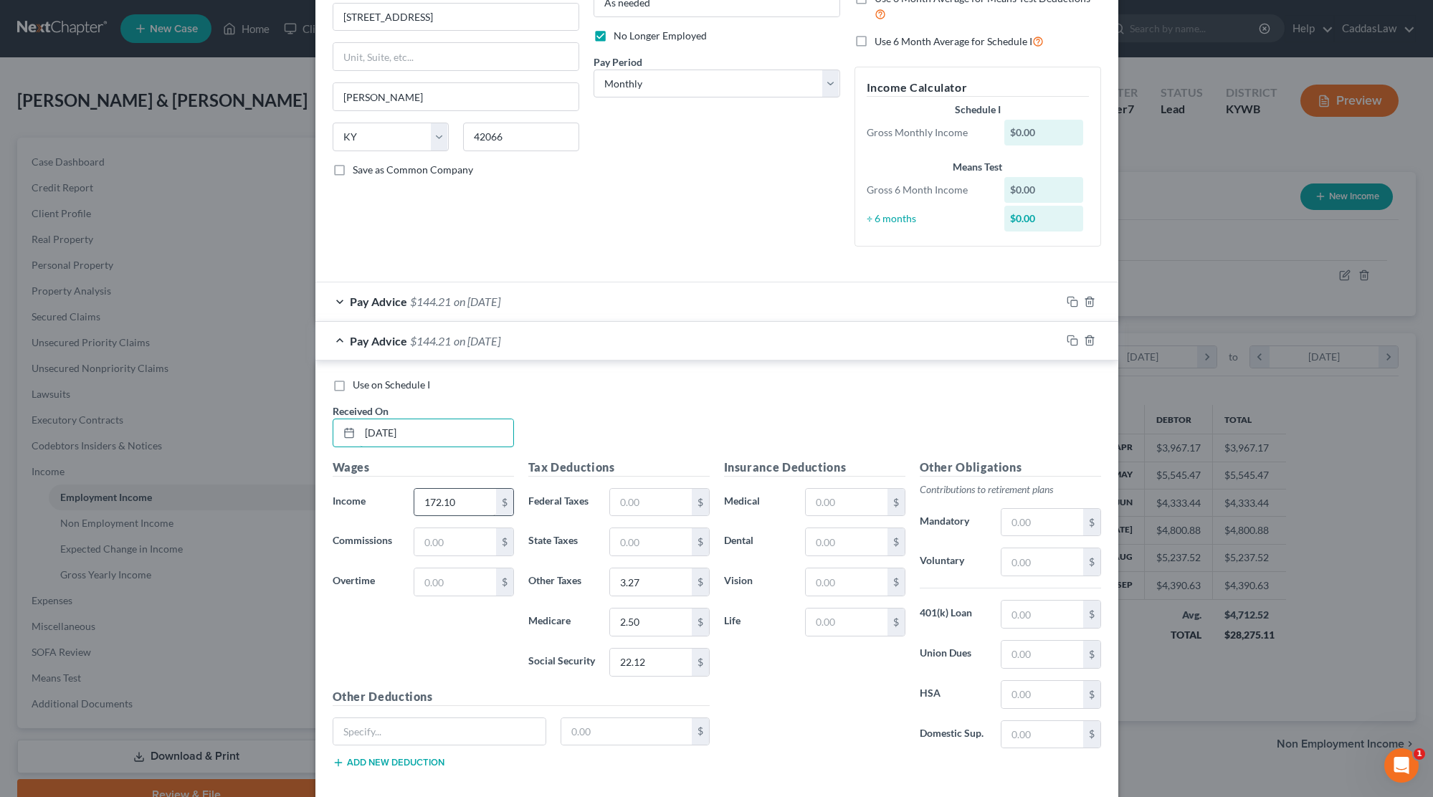
scroll to position [177, 0]
type input "[DATE]"
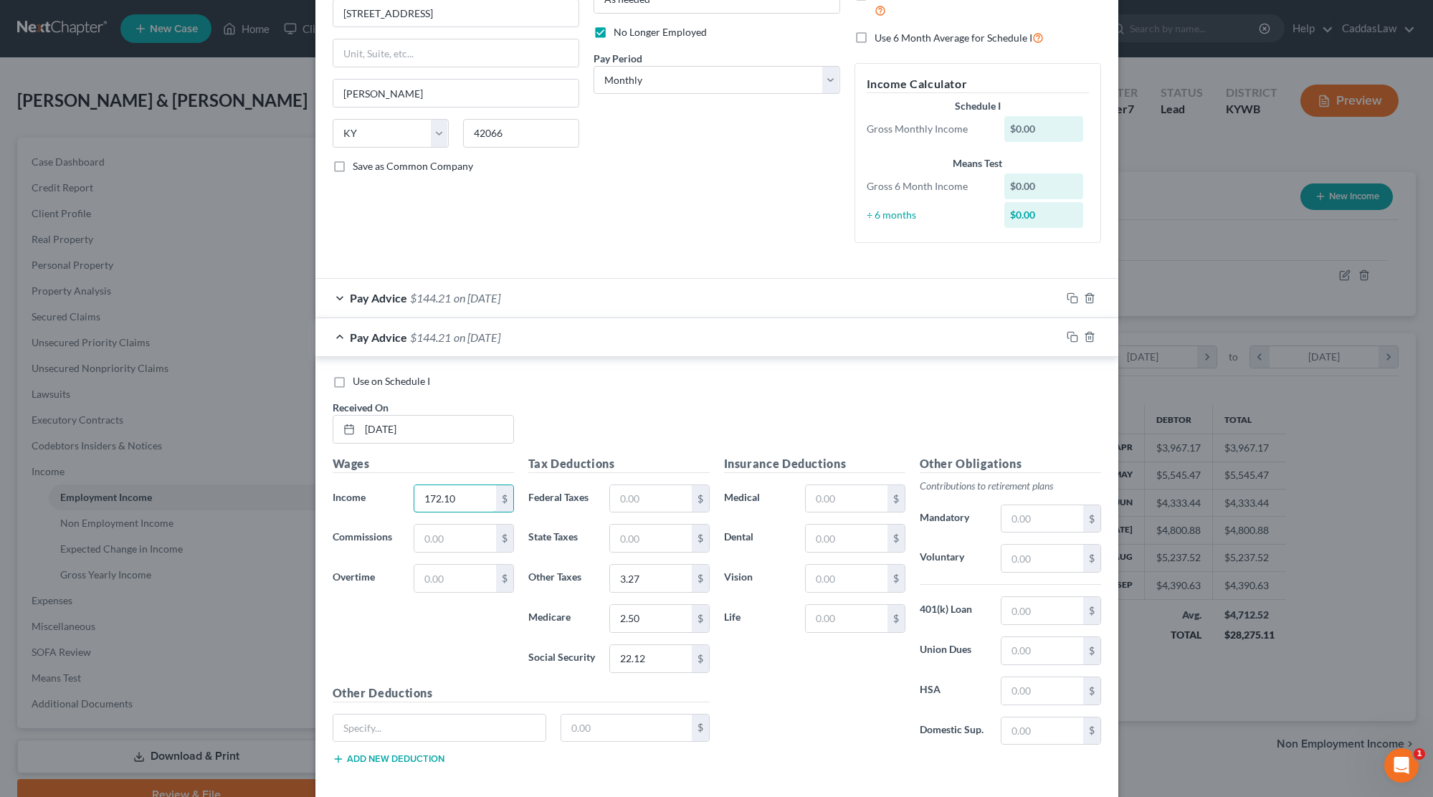
drag, startPoint x: 458, startPoint y: 487, endPoint x: 356, endPoint y: 482, distance: 102.6
click at [356, 485] on div "Income * 172.10 $" at bounding box center [423, 499] width 196 height 29
click at [447, 501] on input "172.10" at bounding box center [454, 498] width 81 height 27
drag, startPoint x: 467, startPoint y: 492, endPoint x: 339, endPoint y: 487, distance: 127.7
click at [339, 487] on div "Income * 172.10 $" at bounding box center [423, 499] width 196 height 29
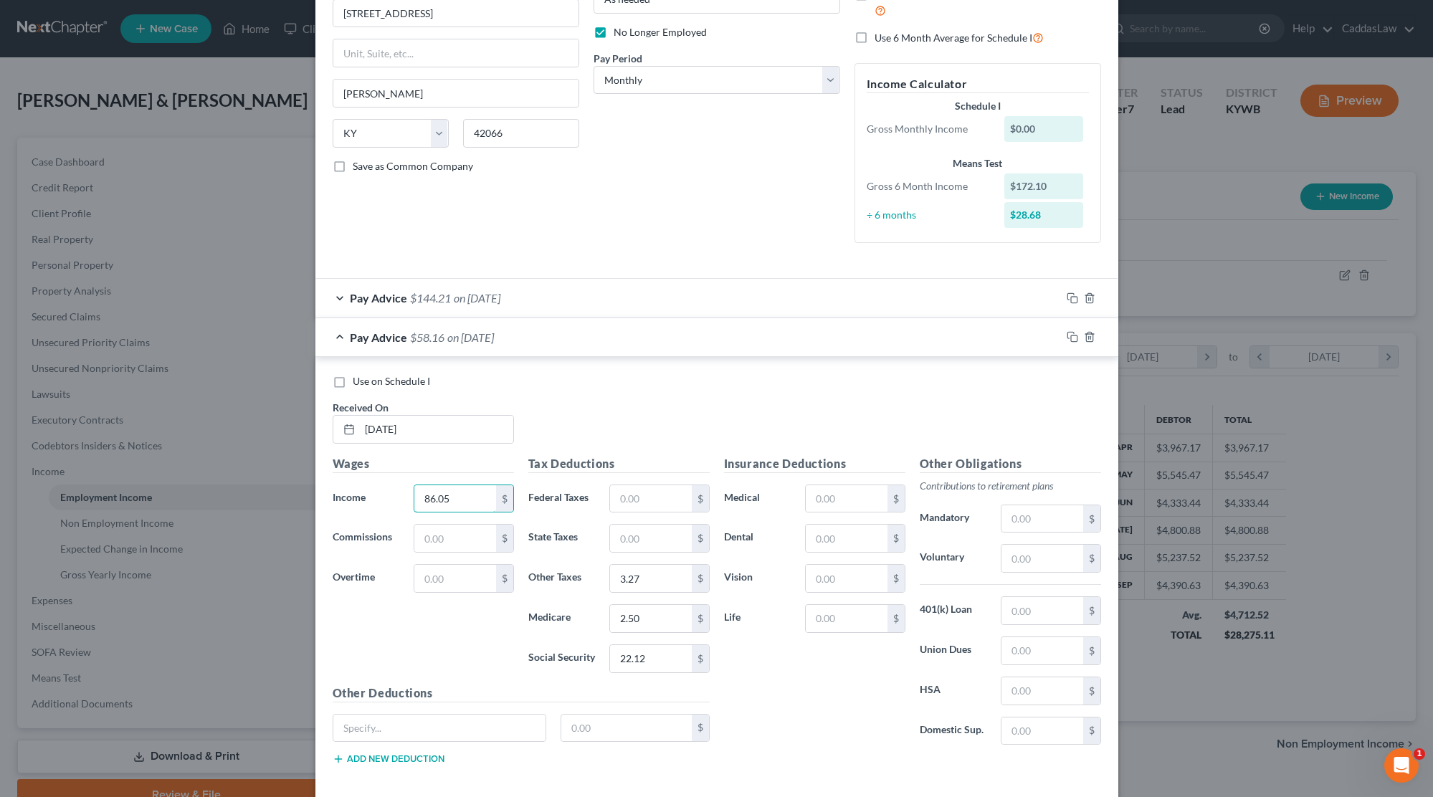
type input "86.05"
drag, startPoint x: 620, startPoint y: 572, endPoint x: 540, endPoint y: 572, distance: 80.3
click at [540, 572] on div "Other Taxes 3.27 $" at bounding box center [619, 578] width 196 height 29
type input "1.63"
type input "1.25"
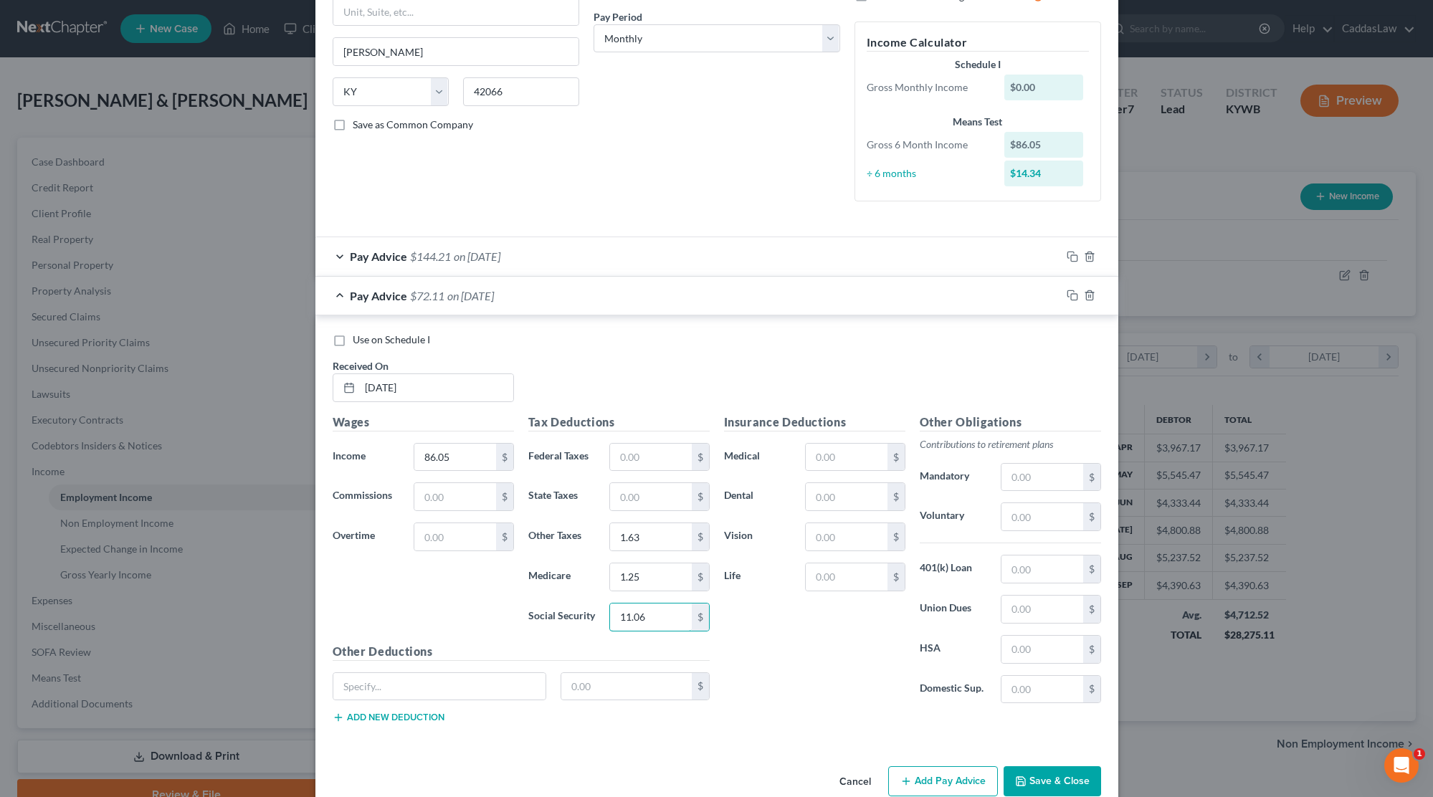
scroll to position [219, 0]
type input "11.06"
click at [1069, 291] on icon "button" at bounding box center [1072, 294] width 11 height 11
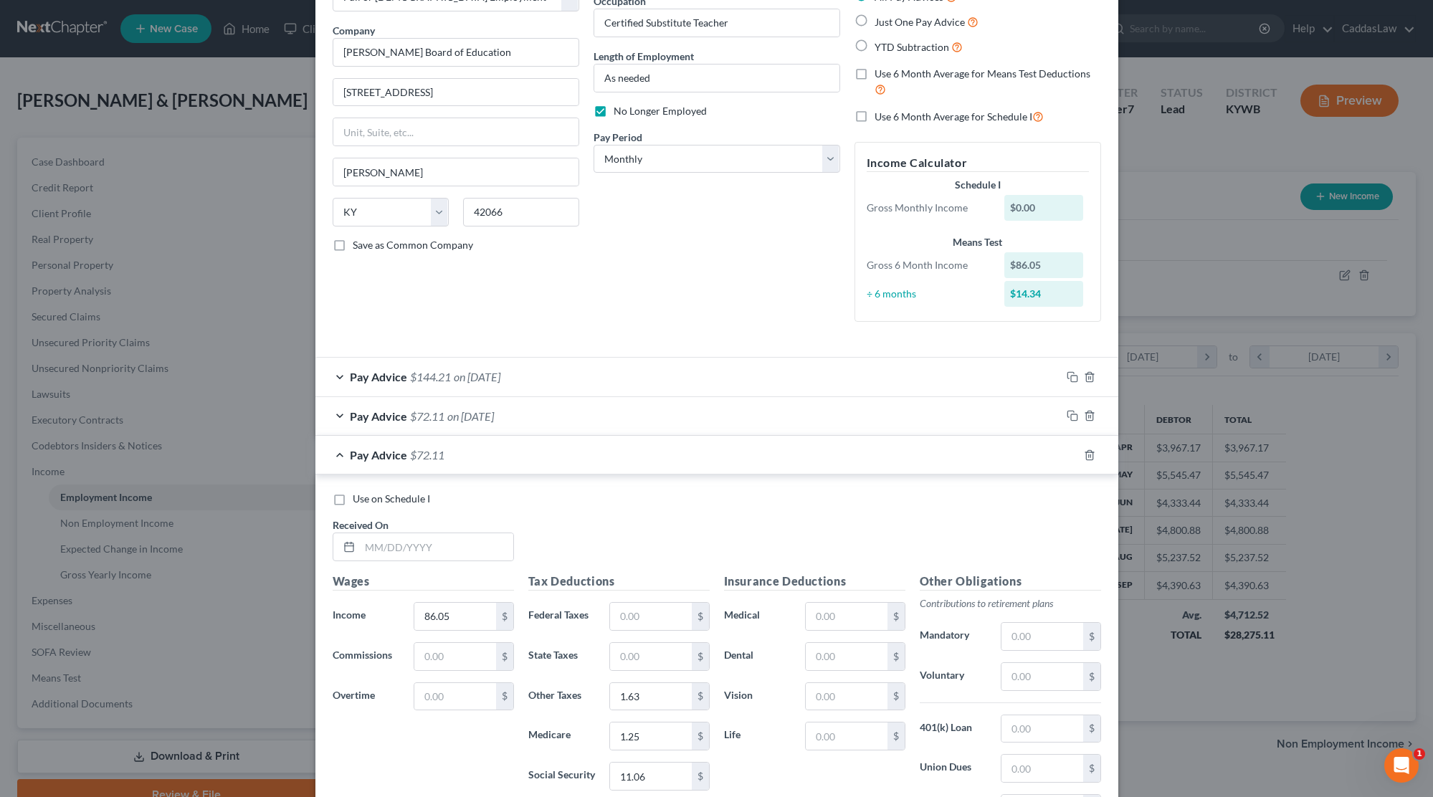
scroll to position [128, 0]
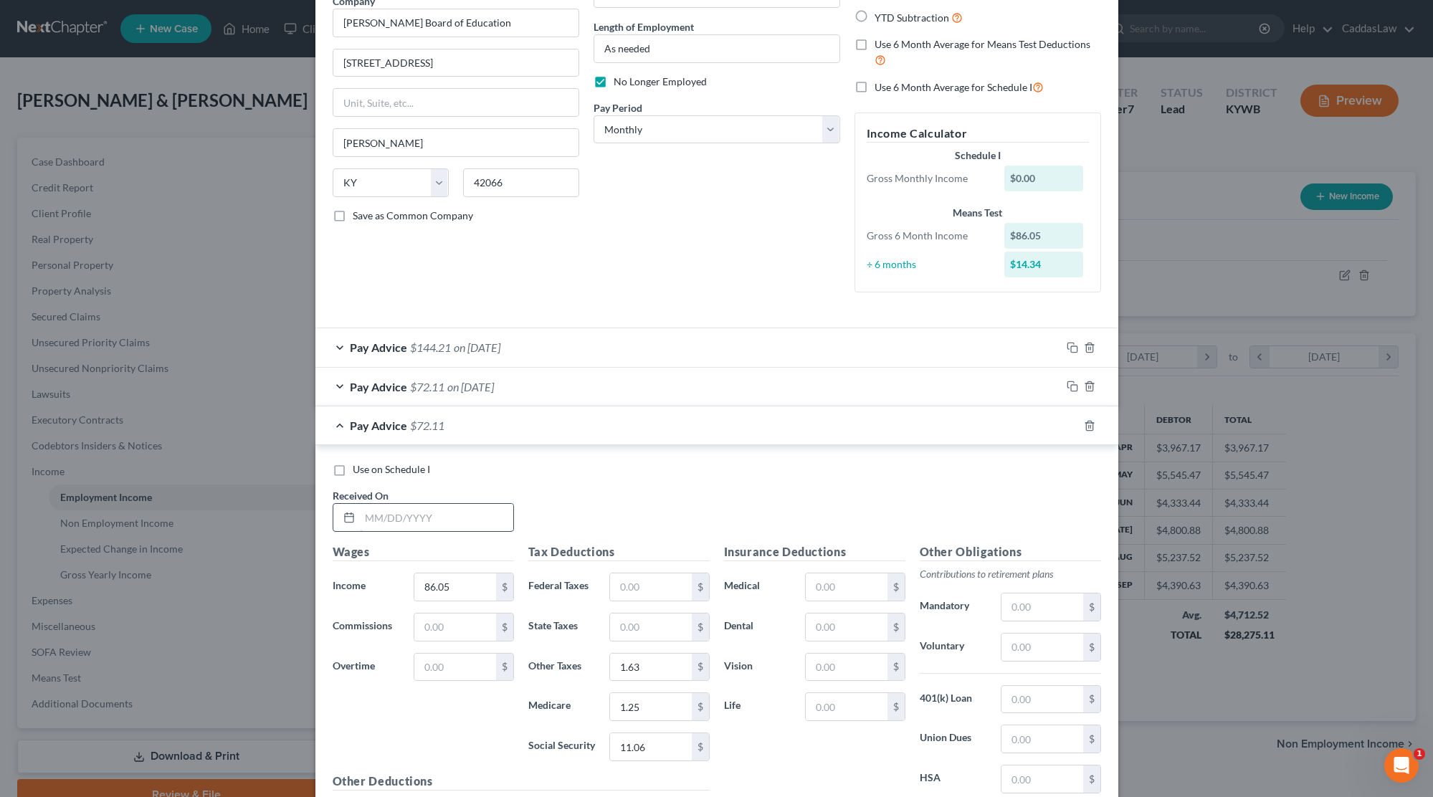
click at [403, 507] on input "text" at bounding box center [436, 517] width 153 height 27
type input "[DATE]"
drag, startPoint x: 459, startPoint y: 586, endPoint x: 366, endPoint y: 586, distance: 92.5
click at [369, 586] on div "Income * 86.05 $" at bounding box center [423, 587] width 196 height 29
type input "582.75"
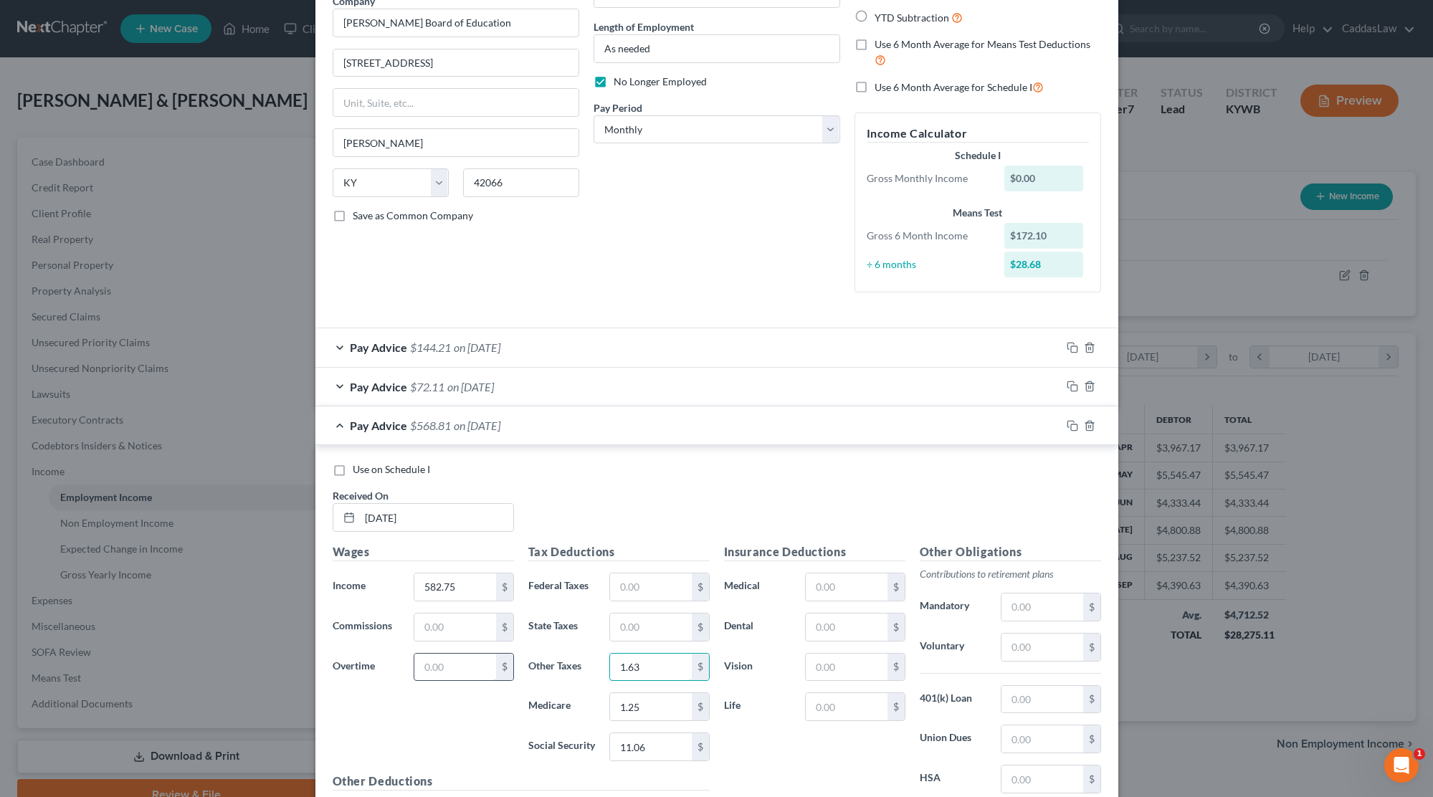
drag, startPoint x: 616, startPoint y: 664, endPoint x: 475, endPoint y: 659, distance: 140.6
click at [499, 662] on div "Wages Income * 582.75 $ Commissions $ Overtime $ Tax Deductions Federal Taxes $…" at bounding box center [520, 704] width 391 height 322
type input "11.07"
type input "9.78"
click at [668, 581] on input "text" at bounding box center [650, 586] width 81 height 27
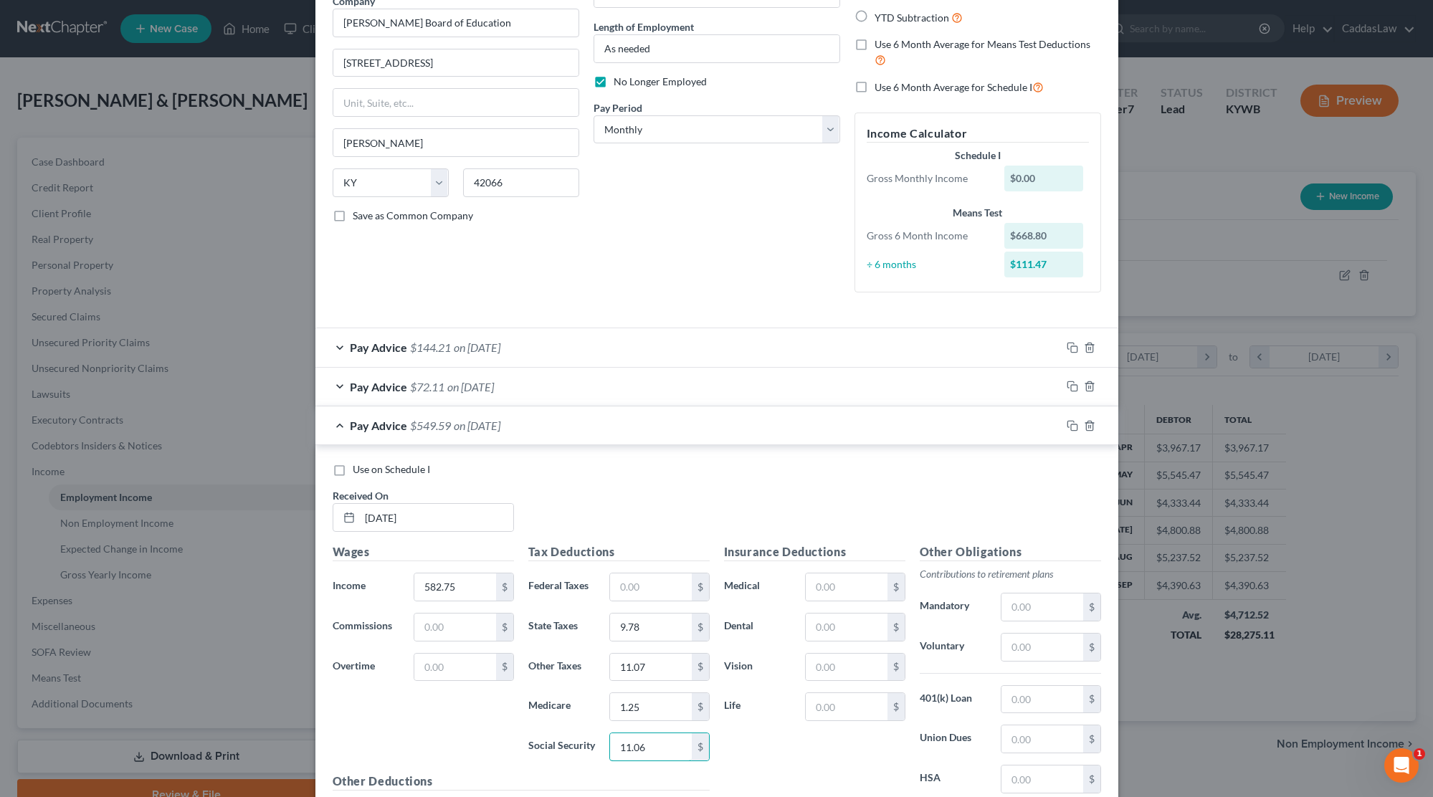
drag, startPoint x: 637, startPoint y: 735, endPoint x: 569, endPoint y: 733, distance: 68.1
click at [569, 733] on div "Social Security 11.06 $" at bounding box center [619, 747] width 196 height 29
drag, startPoint x: 665, startPoint y: 750, endPoint x: 504, endPoint y: 748, distance: 161.3
click at [513, 750] on div "Wages Income * 582.75 $ Commissions $ Overtime $ Tax Deductions Federal Taxes $…" at bounding box center [520, 704] width 391 height 322
type input "1"
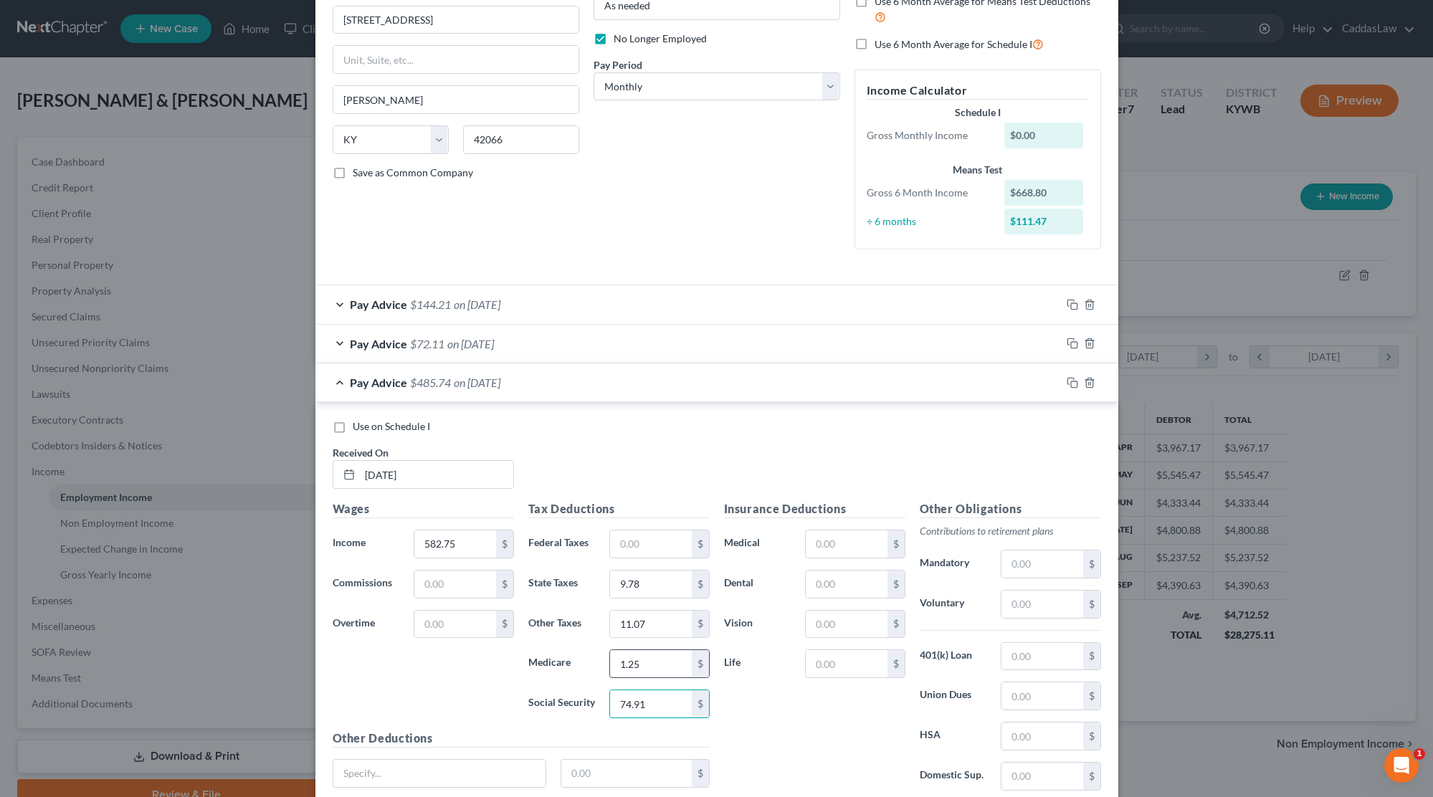
scroll to position [171, 0]
type input "74.91"
drag, startPoint x: 649, startPoint y: 657, endPoint x: 550, endPoint y: 637, distance: 100.9
click at [550, 637] on div "Tax Deductions Federal Taxes $ State Taxes 9.78 $ Other Taxes 11.07 $ Medicare …" at bounding box center [619, 614] width 196 height 229
type input "8.45"
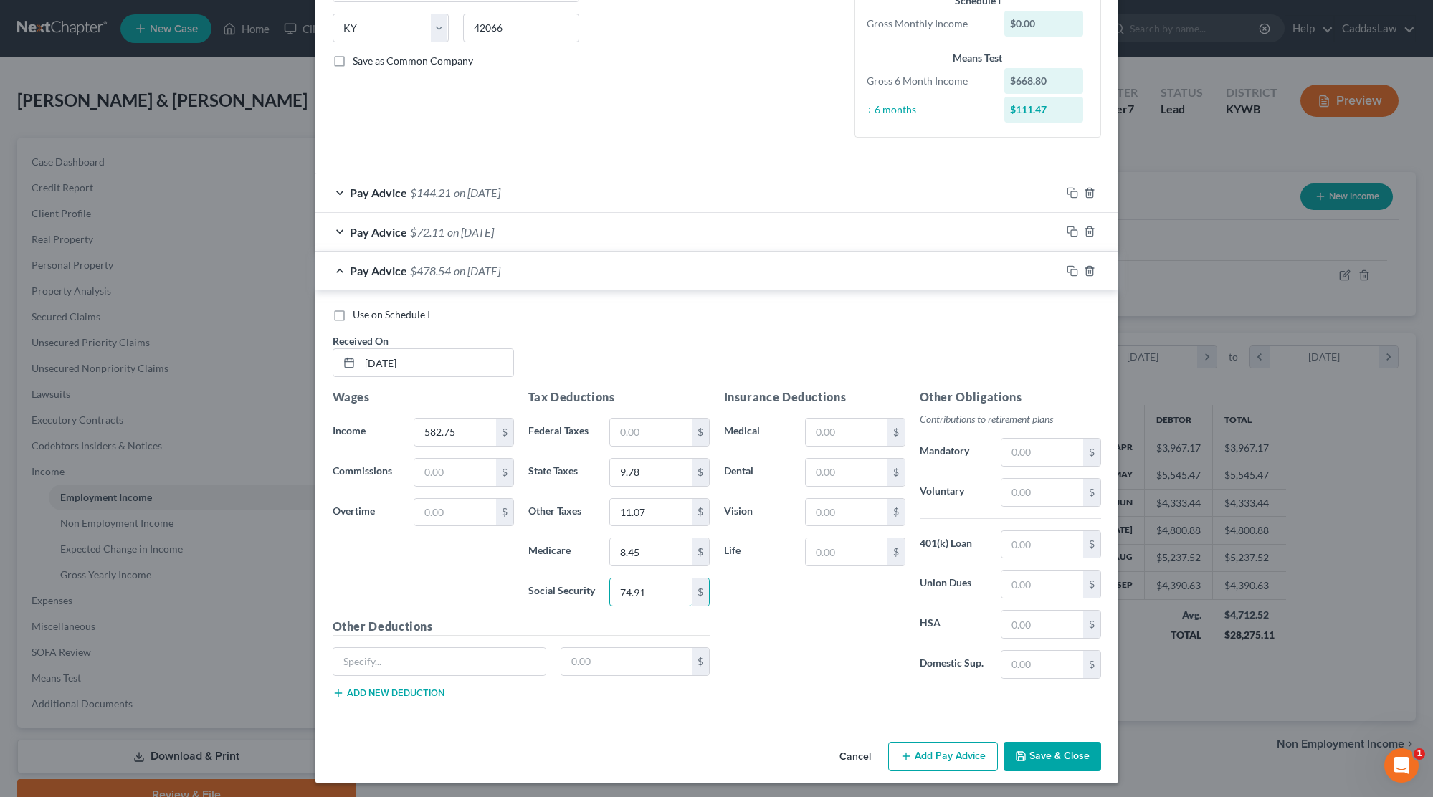
scroll to position [282, 0]
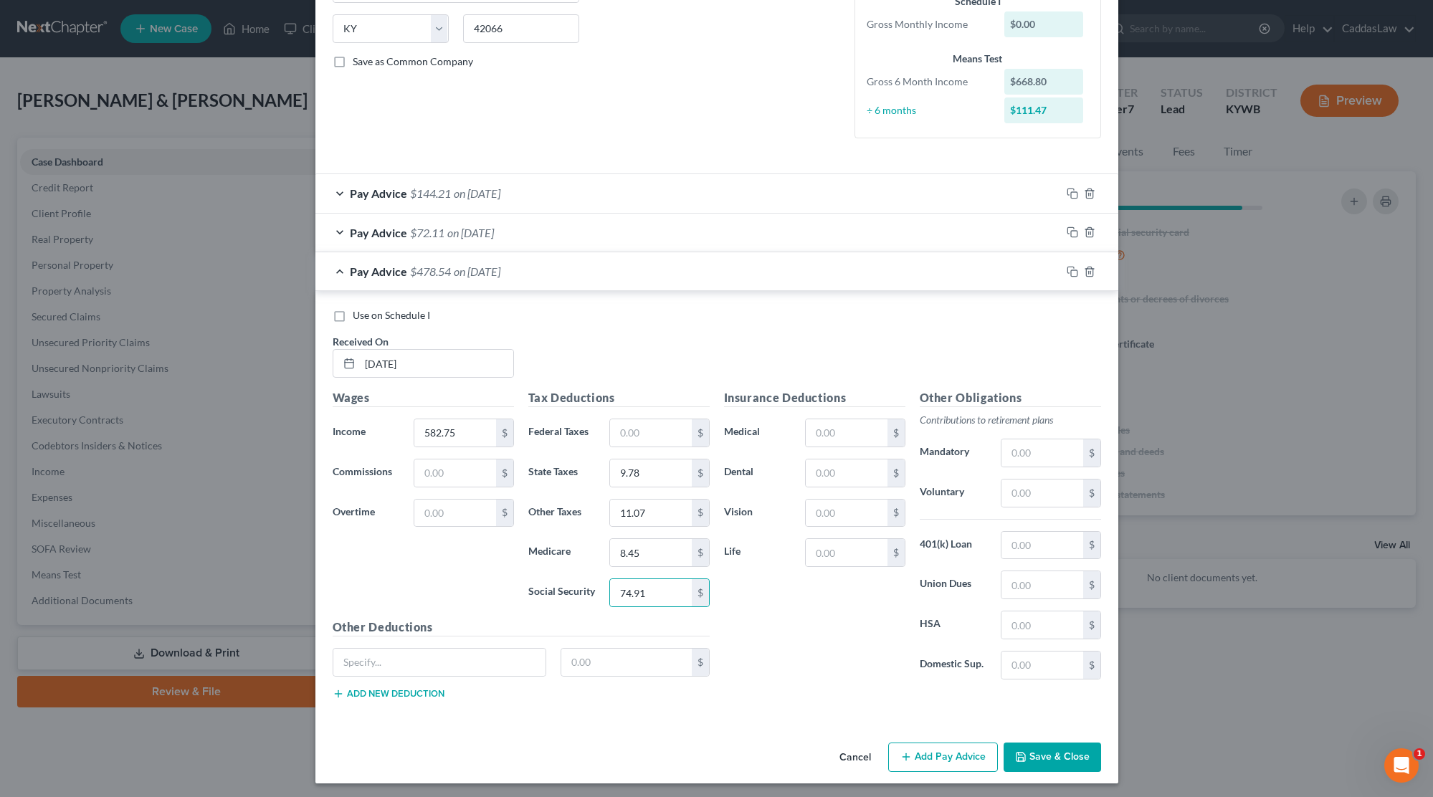
click at [1046, 754] on button "Save & Close" at bounding box center [1051, 758] width 97 height 30
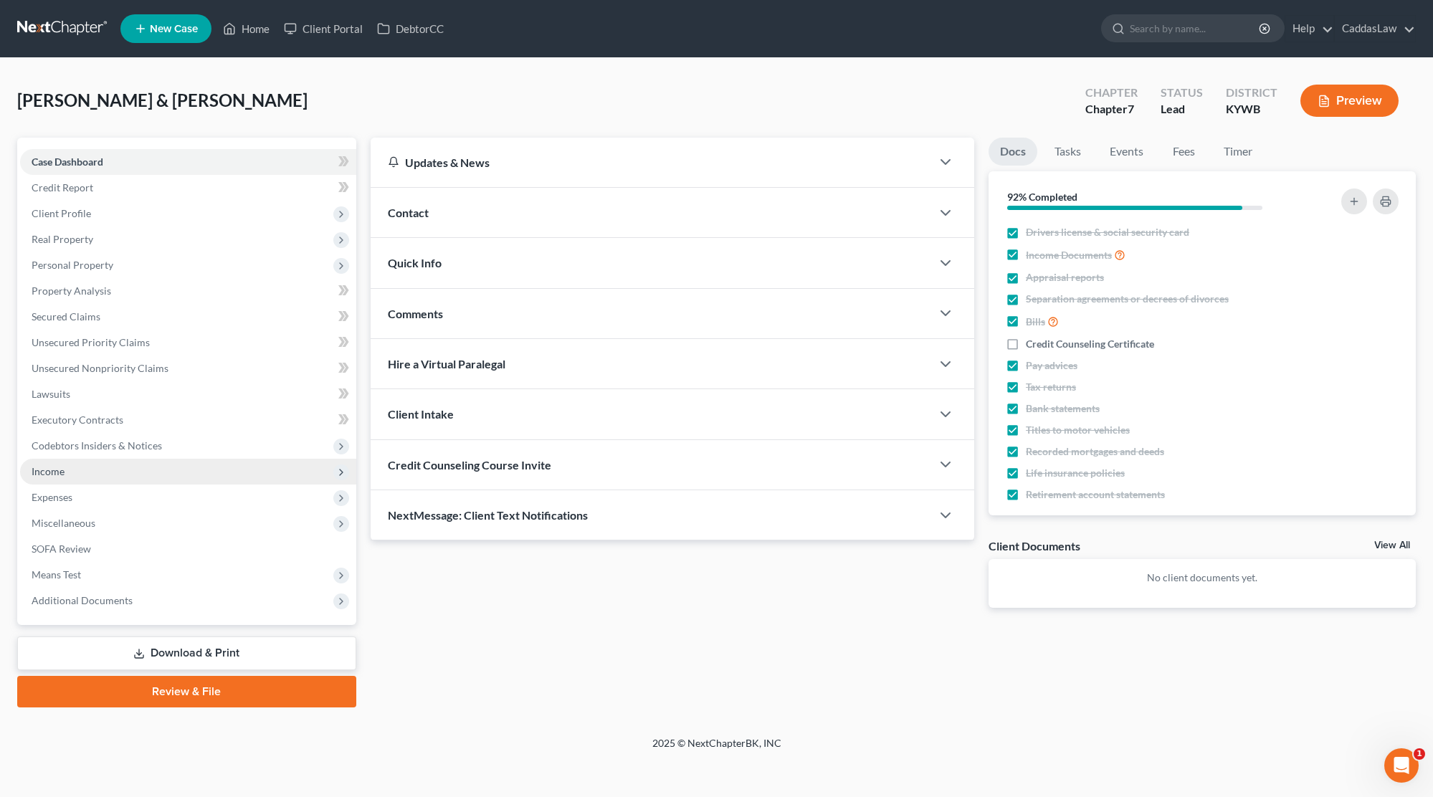
click at [75, 467] on span "Income" at bounding box center [188, 472] width 336 height 26
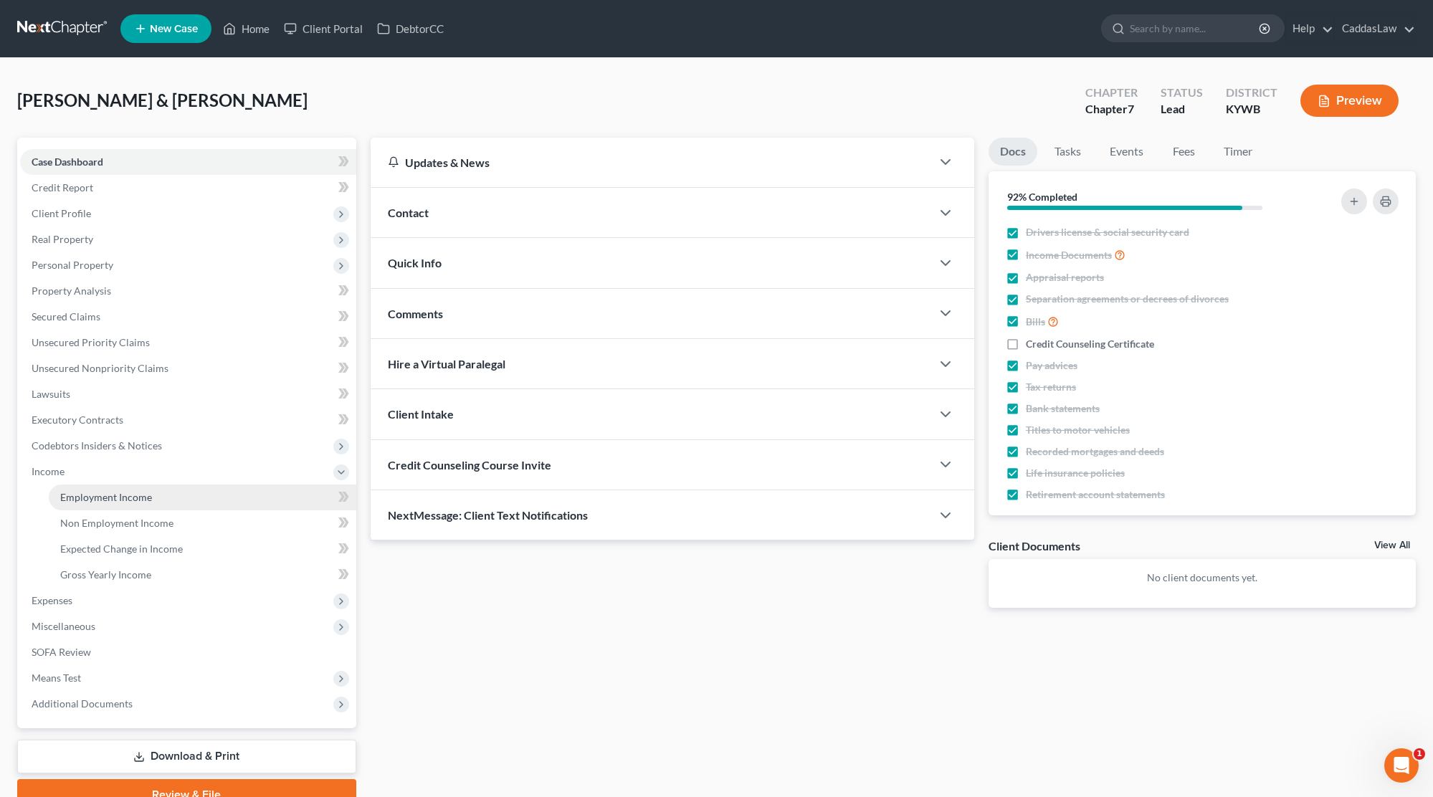
click at [81, 494] on span "Employment Income" at bounding box center [106, 497] width 92 height 12
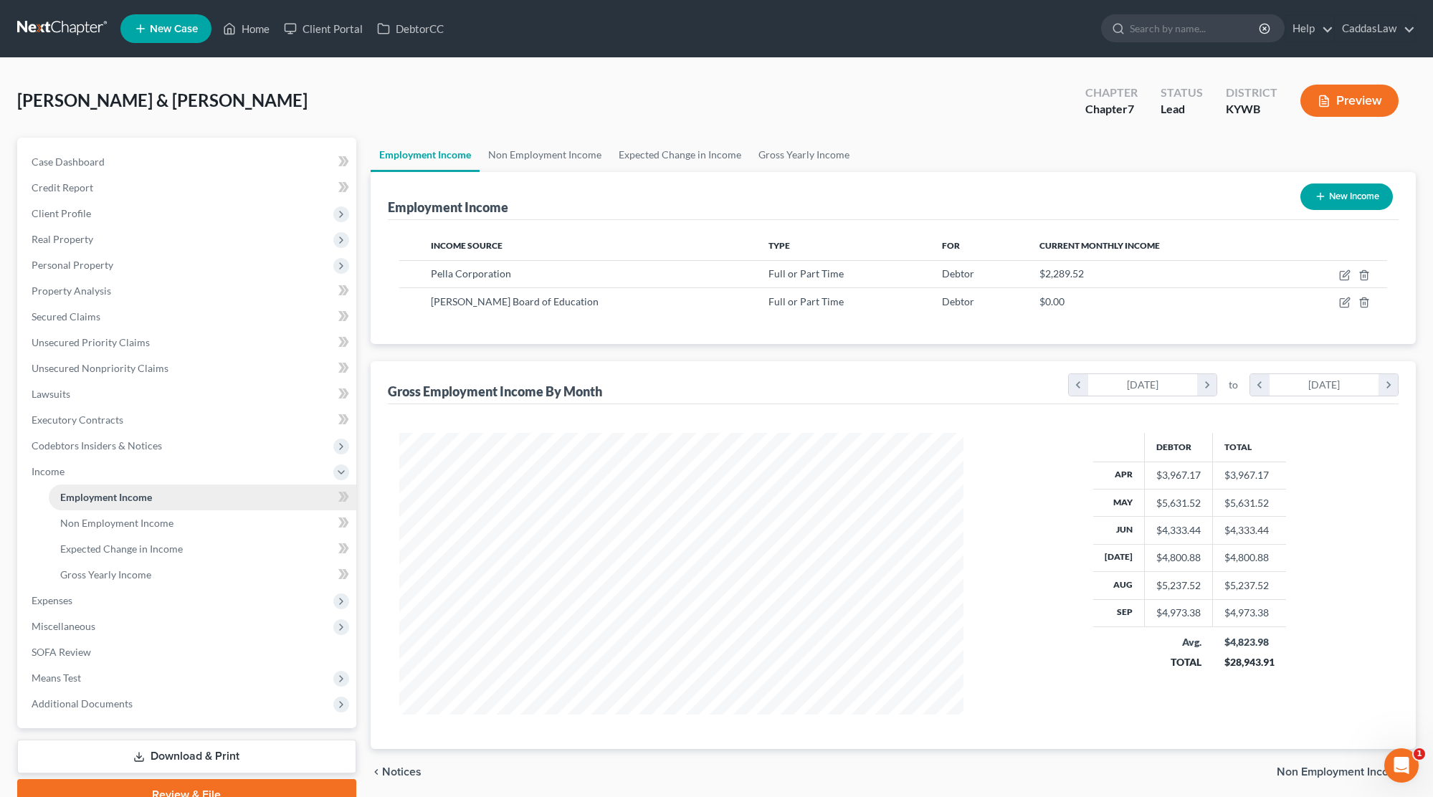
scroll to position [282, 593]
click at [1342, 305] on icon "button" at bounding box center [1344, 302] width 11 height 11
select select "0"
select select "18"
select select "0"
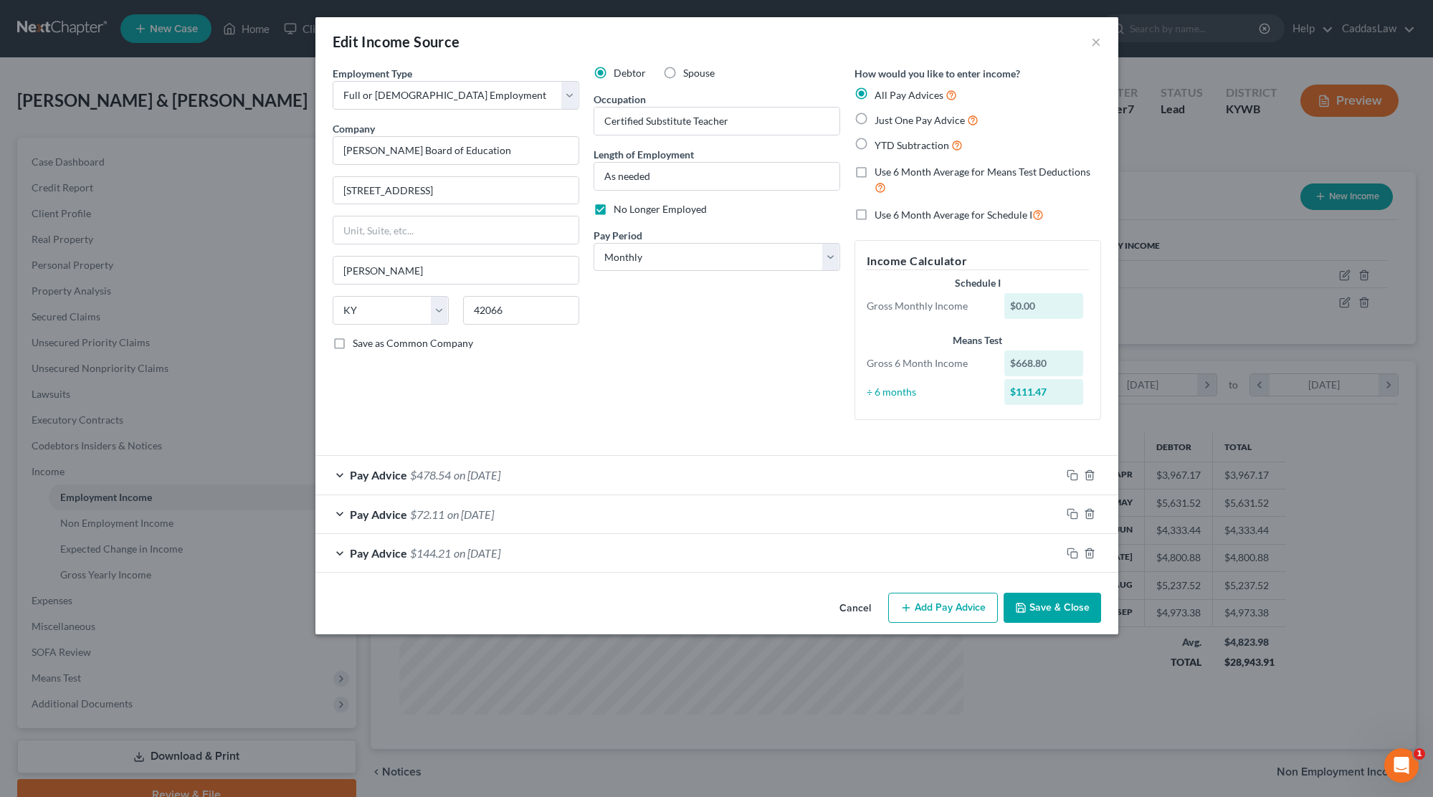
click at [718, 429] on div "Employment Type * Select Full or [DEMOGRAPHIC_DATA] Employment Self Employment …" at bounding box center [716, 255] width 783 height 378
click at [1033, 606] on button "Save & Close" at bounding box center [1051, 608] width 97 height 30
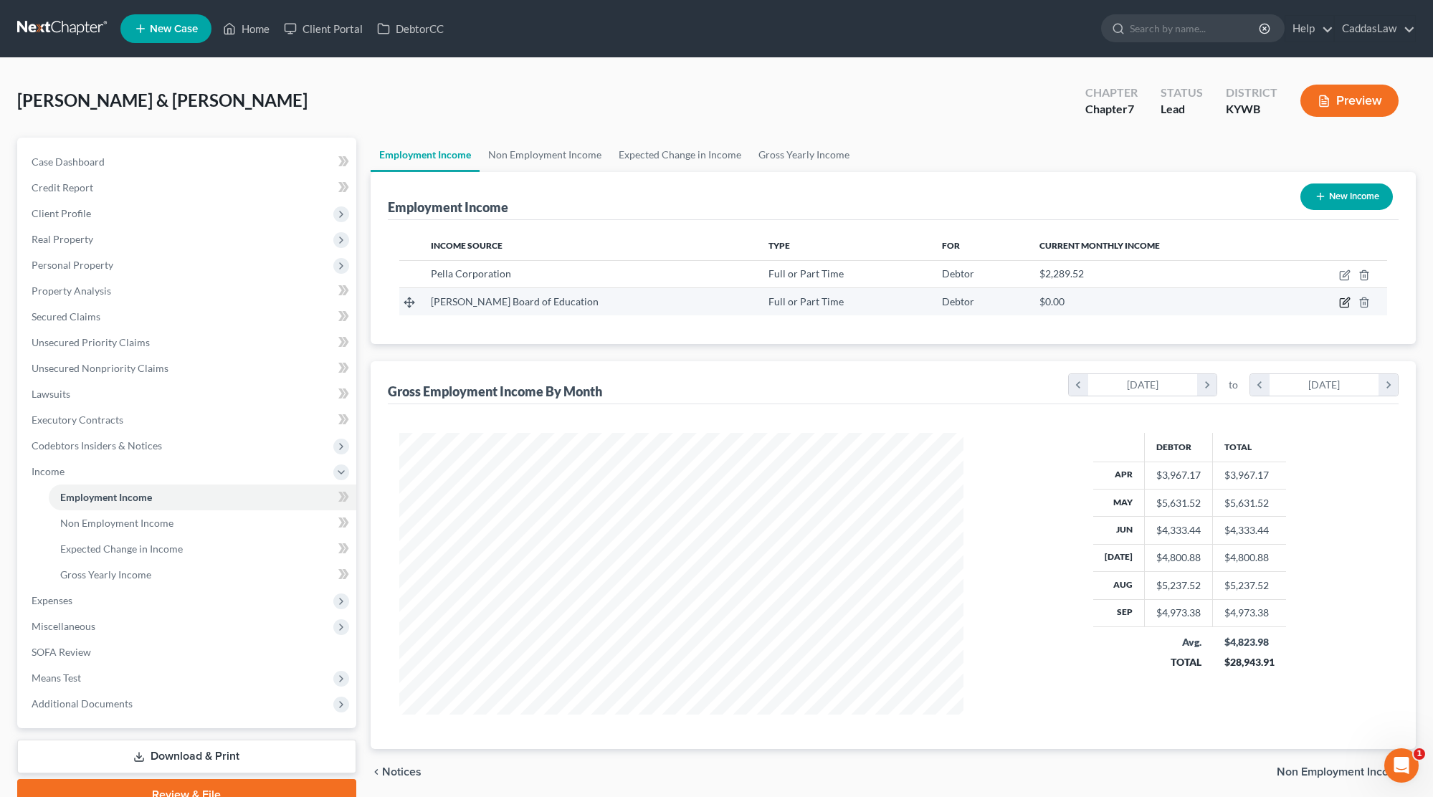
click at [1347, 302] on icon "button" at bounding box center [1345, 301] width 6 height 6
select select "0"
select select "18"
select select "0"
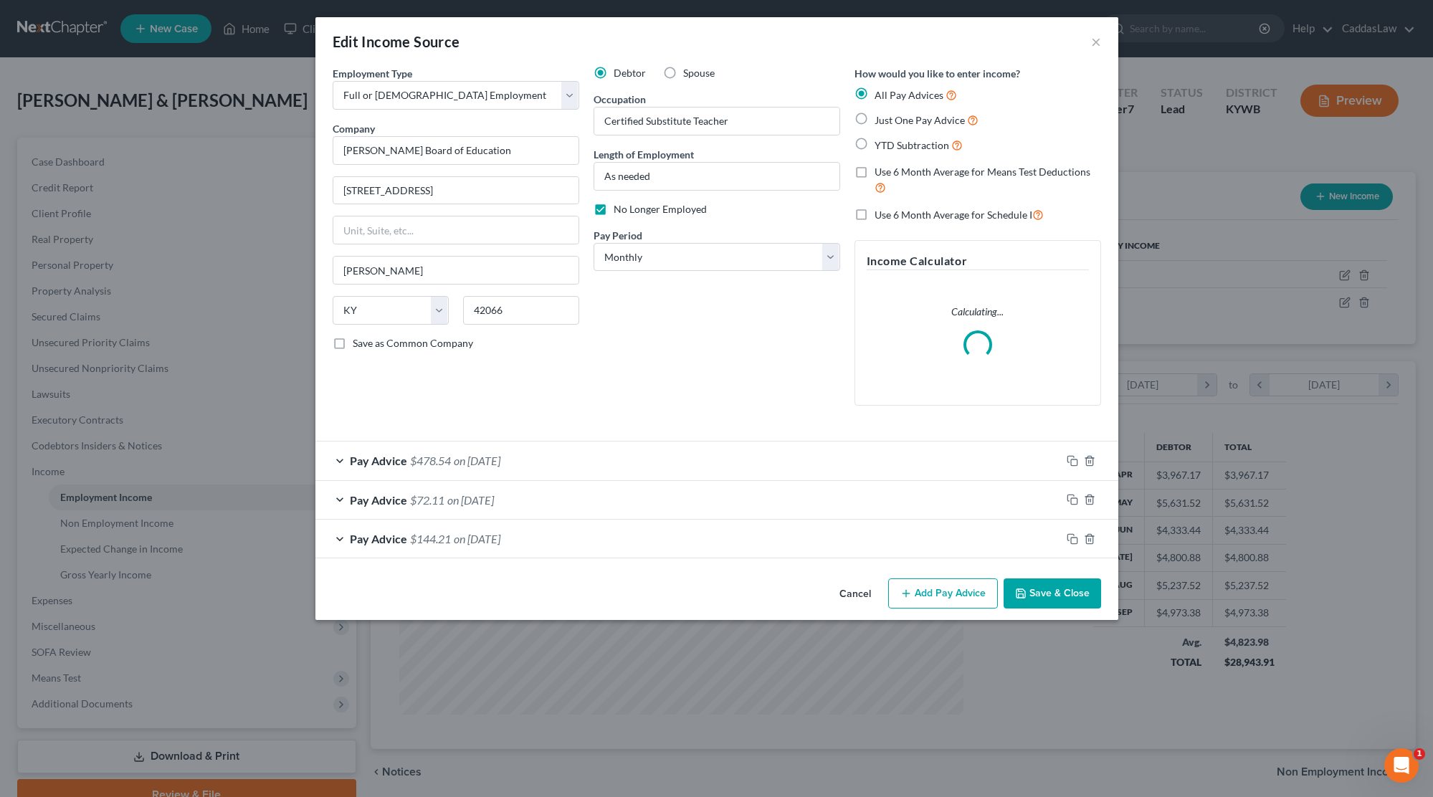
click at [683, 75] on label "Spouse" at bounding box center [699, 73] width 32 height 14
click at [689, 75] on input "Spouse" at bounding box center [693, 70] width 9 height 9
radio input "true"
click at [1062, 590] on button "Save & Close" at bounding box center [1051, 593] width 97 height 30
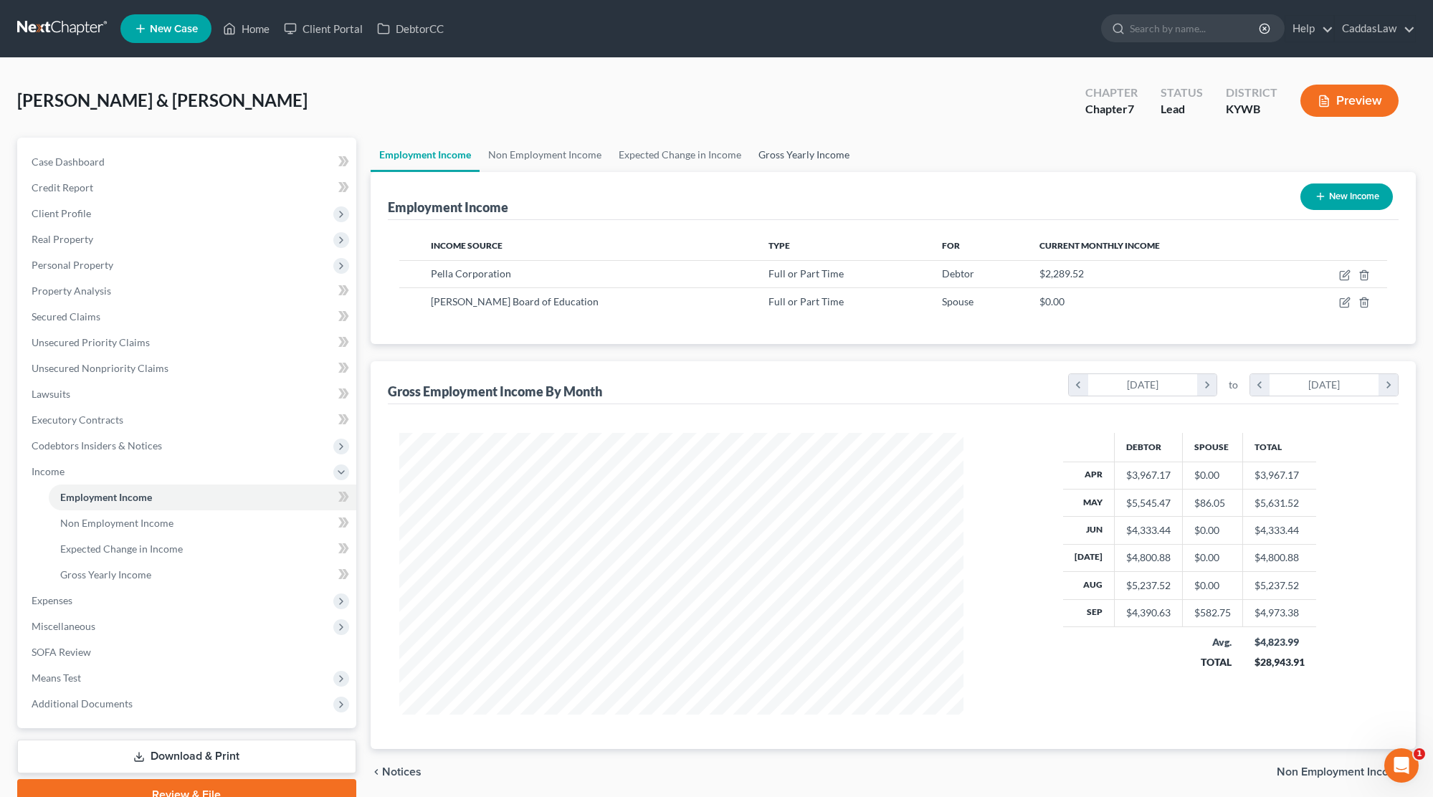
click at [820, 153] on link "Gross Yearly Income" at bounding box center [804, 155] width 108 height 34
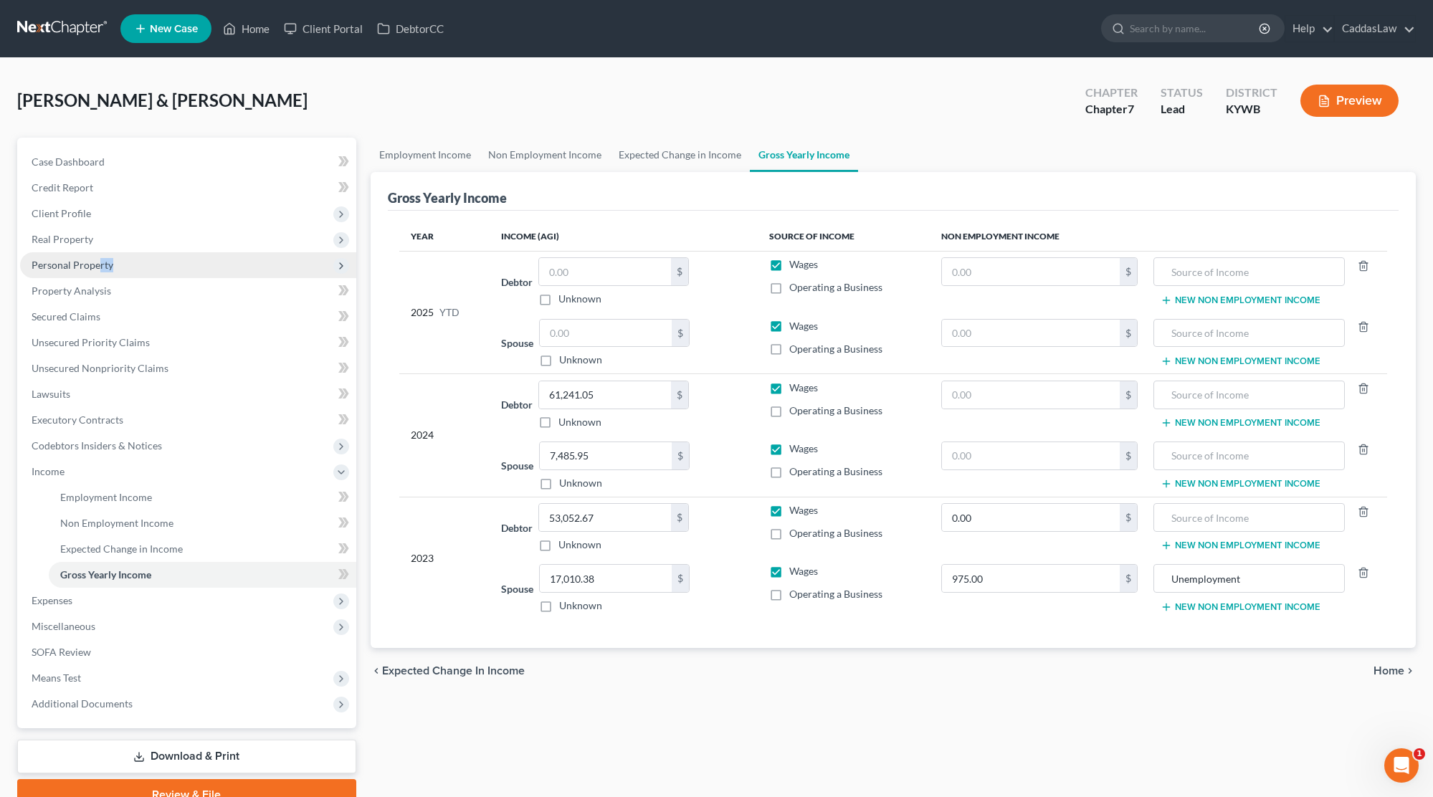
click at [97, 270] on span "Personal Property" at bounding box center [188, 265] width 336 height 26
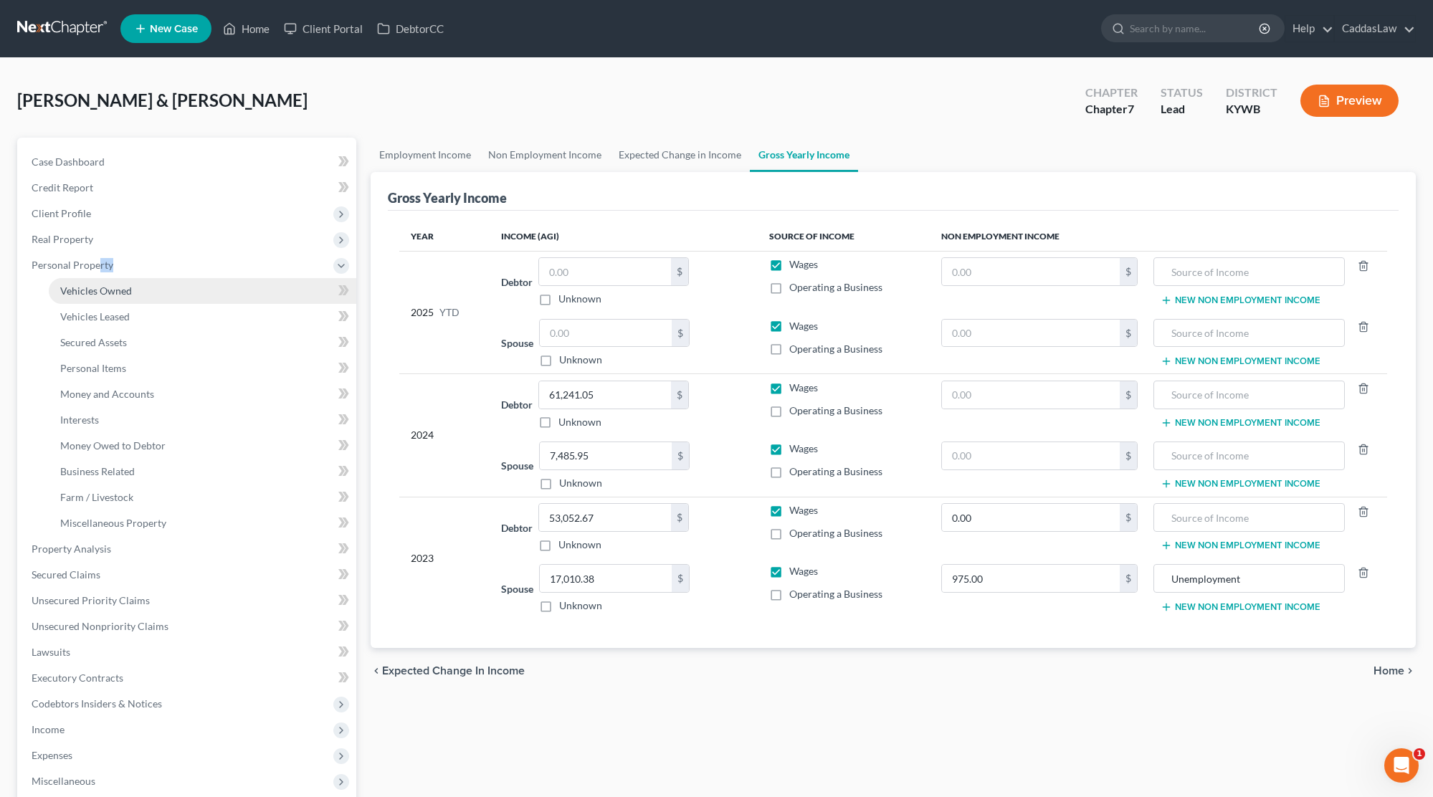
click at [96, 296] on span "Vehicles Owned" at bounding box center [96, 291] width 72 height 12
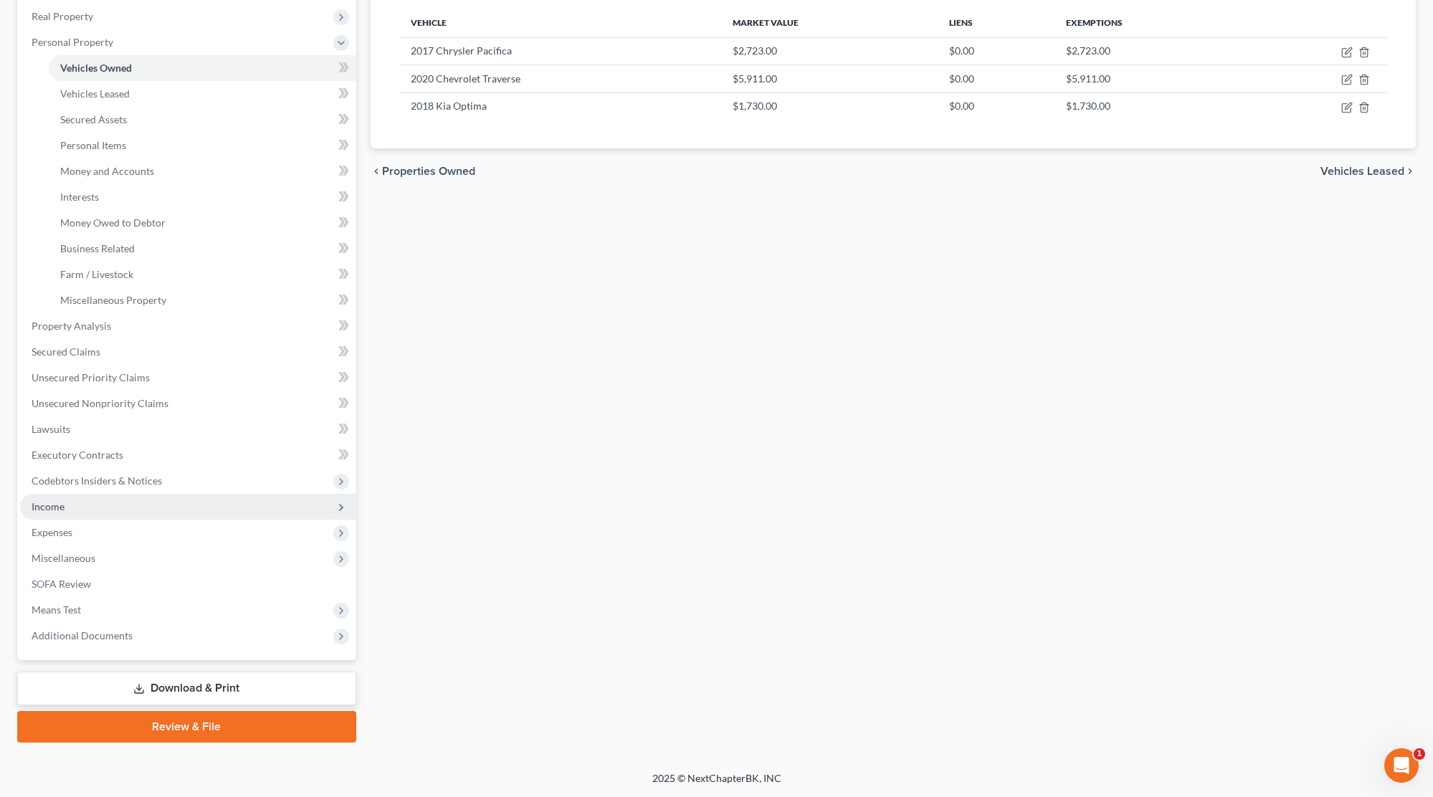
click at [70, 503] on span "Income" at bounding box center [188, 507] width 336 height 26
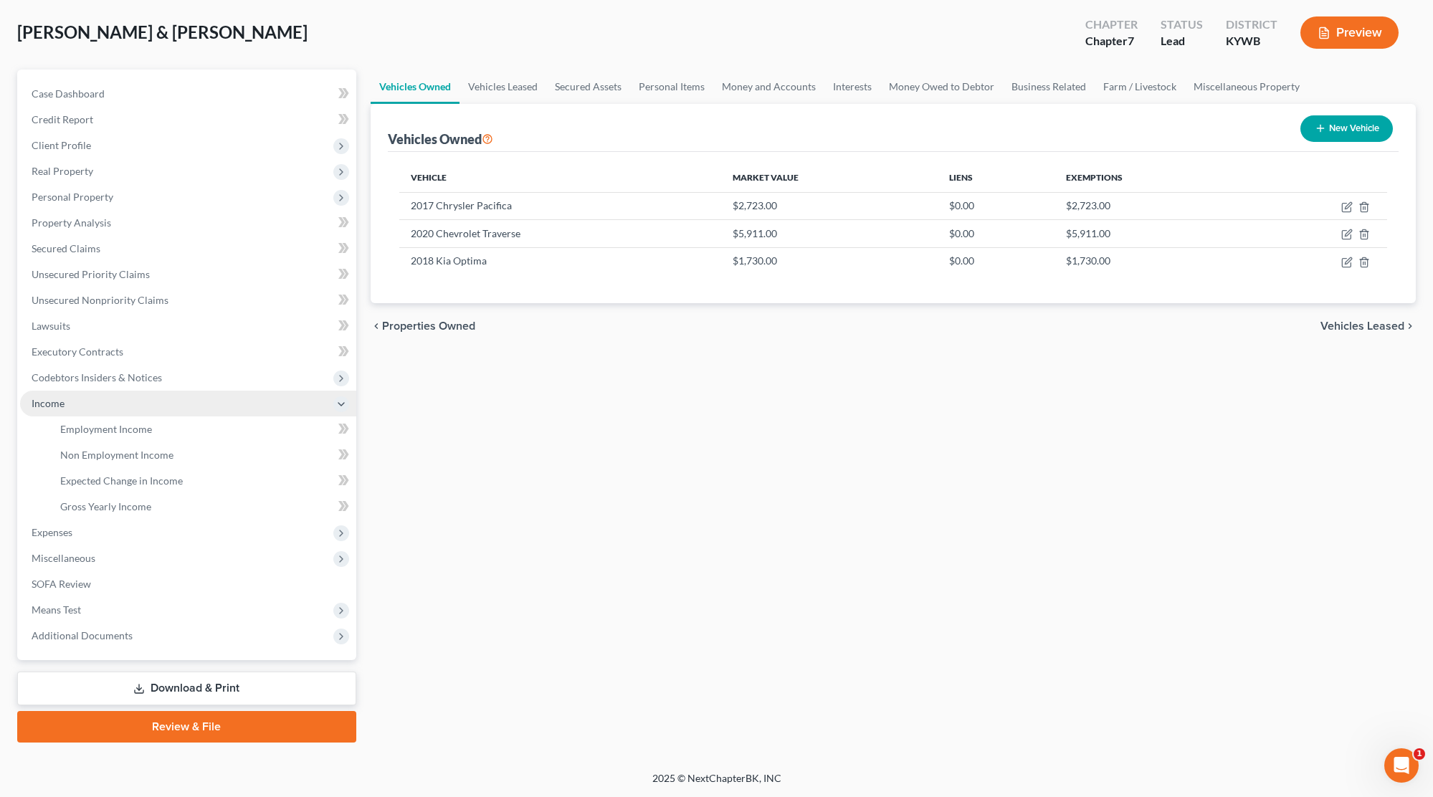
scroll to position [68, 0]
click at [109, 423] on span "Employment Income" at bounding box center [106, 429] width 92 height 12
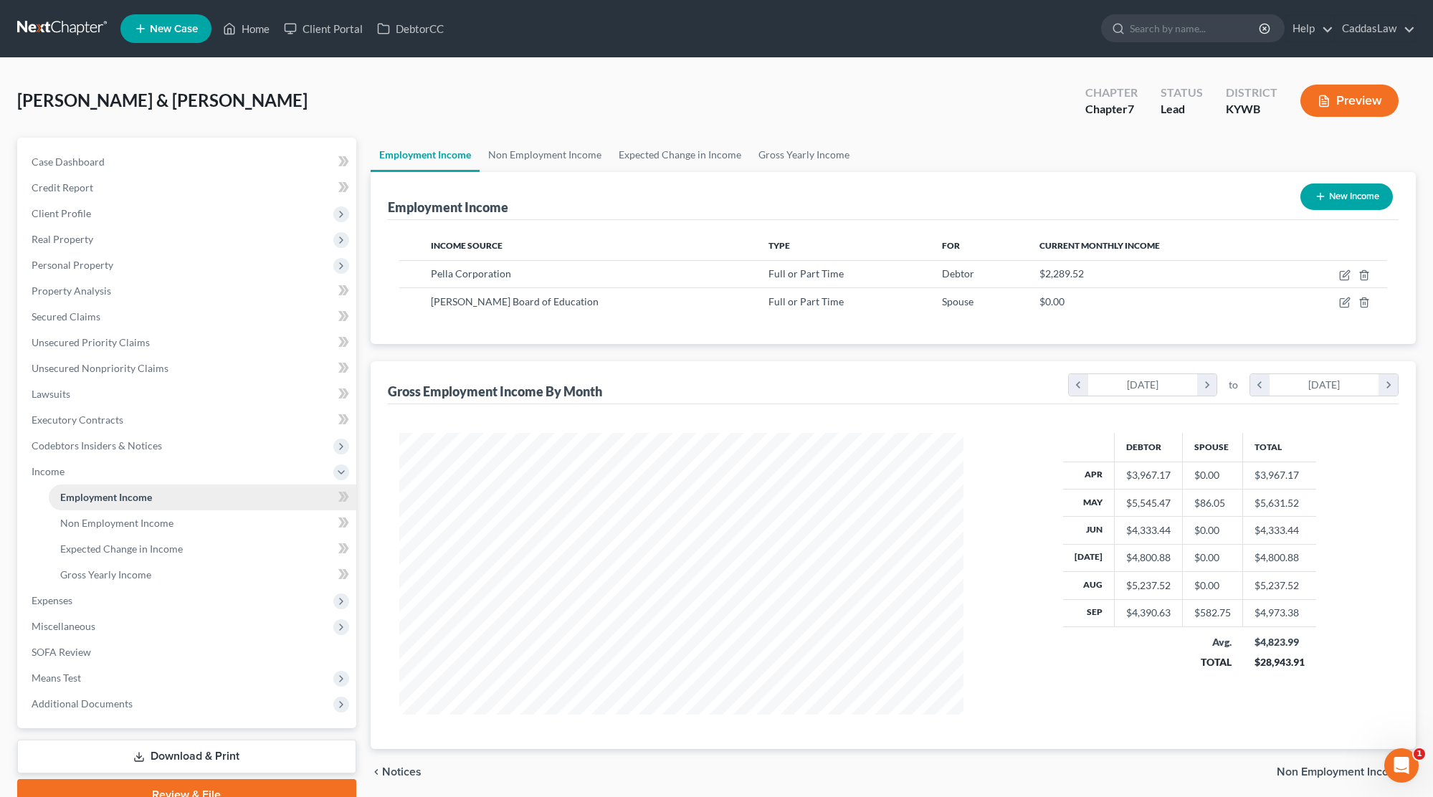
scroll to position [282, 593]
click at [123, 576] on span "Gross Yearly Income" at bounding box center [105, 574] width 91 height 12
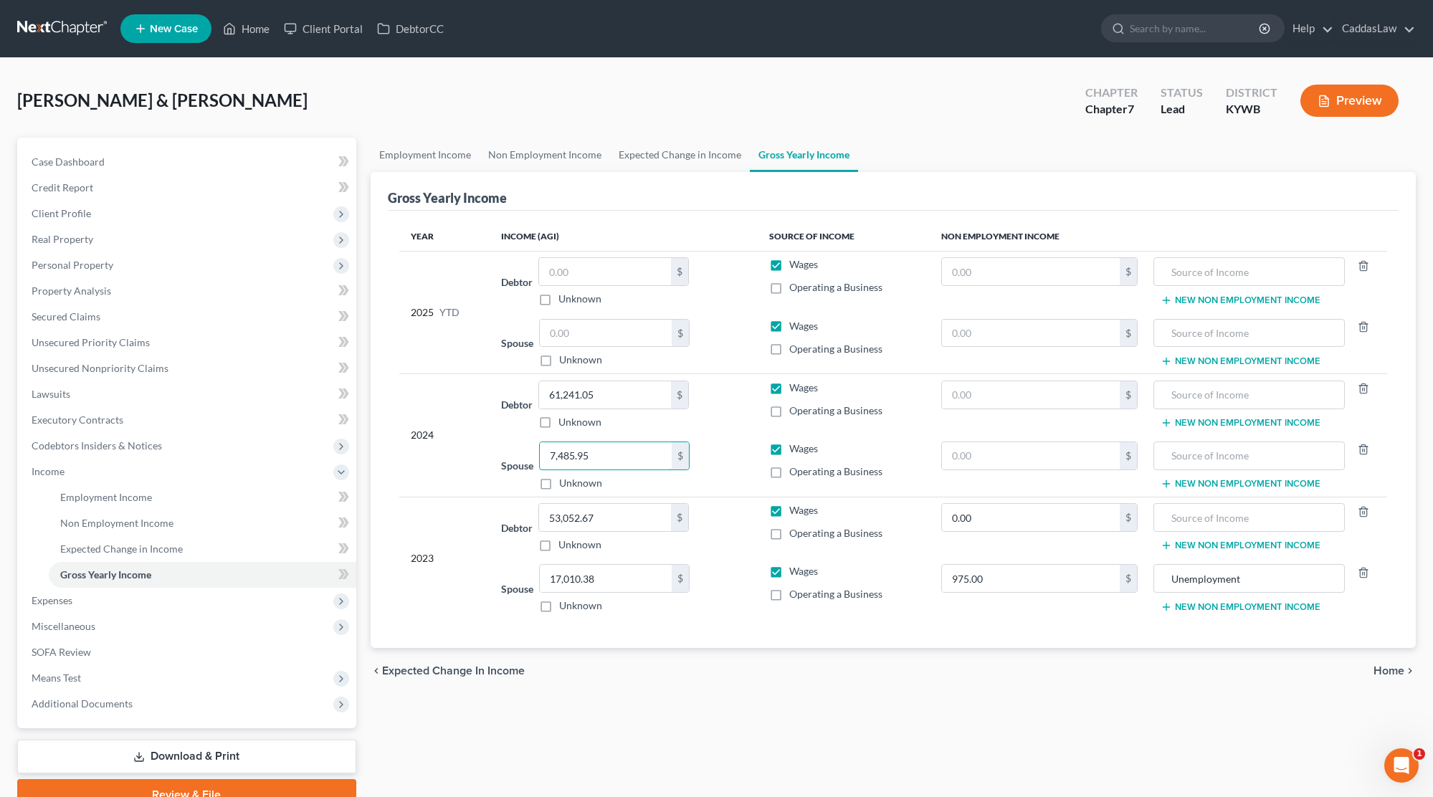
drag, startPoint x: 606, startPoint y: 452, endPoint x: 463, endPoint y: 452, distance: 142.6
click at [463, 452] on tbody "2024 Debtor 61,241.05 $ Unknown Balance Undetermined 61,241.05 $ Unknown Wages …" at bounding box center [893, 435] width 988 height 123
drag, startPoint x: 610, startPoint y: 571, endPoint x: 485, endPoint y: 570, distance: 124.7
click at [485, 570] on tbody "2023 Debtor 53,052.67 $ Unknown Balance Undetermined 53,052.67 $ Unknown Wages …" at bounding box center [893, 558] width 988 height 123
click at [624, 578] on input "17,010.38" at bounding box center [606, 578] width 132 height 27
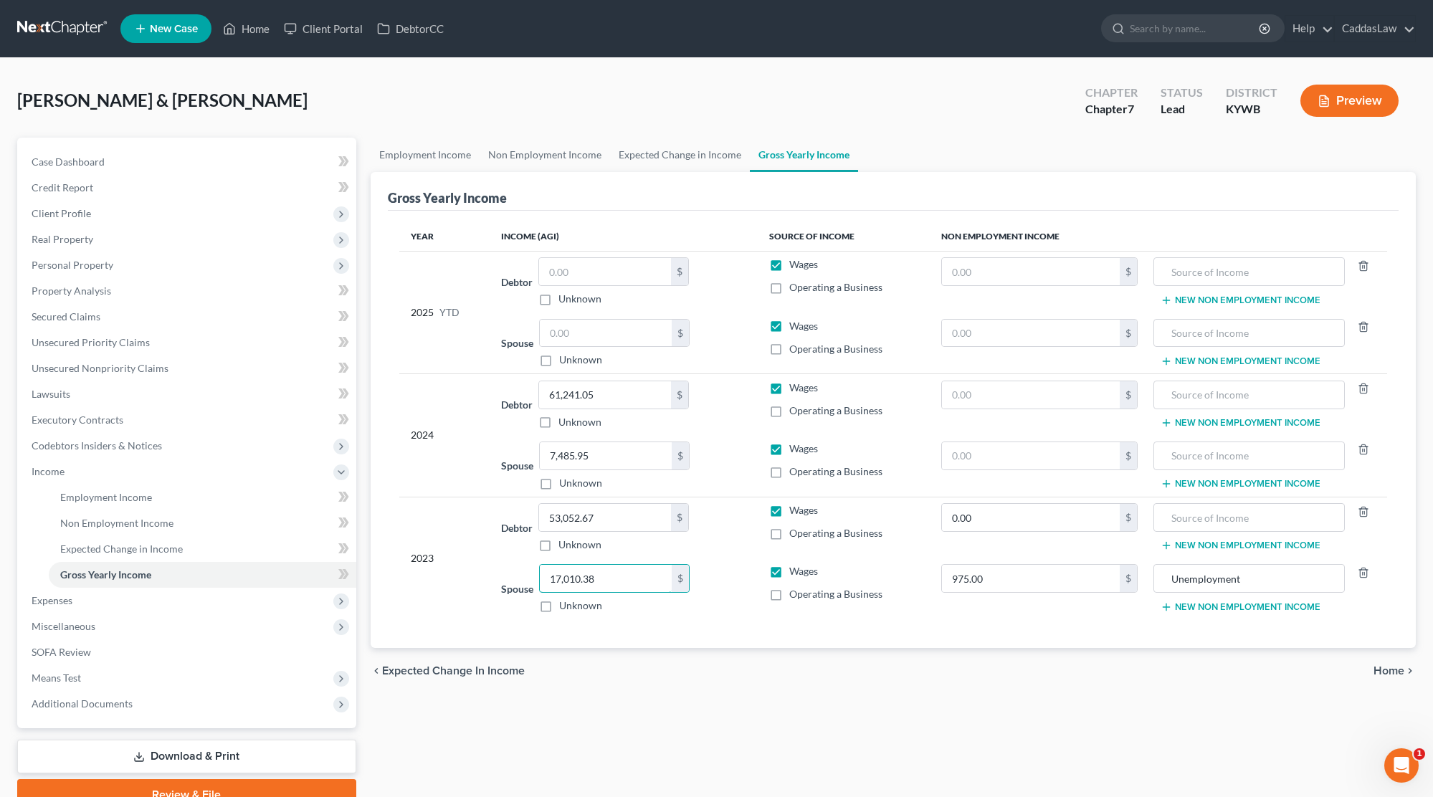
drag, startPoint x: 613, startPoint y: 578, endPoint x: 485, endPoint y: 577, distance: 128.3
click at [485, 577] on tbody "2023 Debtor 53,052.67 $ Unknown Balance Undetermined 53,052.67 $ Unknown Wages …" at bounding box center [893, 558] width 988 height 123
paste input "7,485.95"
type input "7,485.95"
click at [601, 454] on input "7,485.95" at bounding box center [606, 455] width 132 height 27
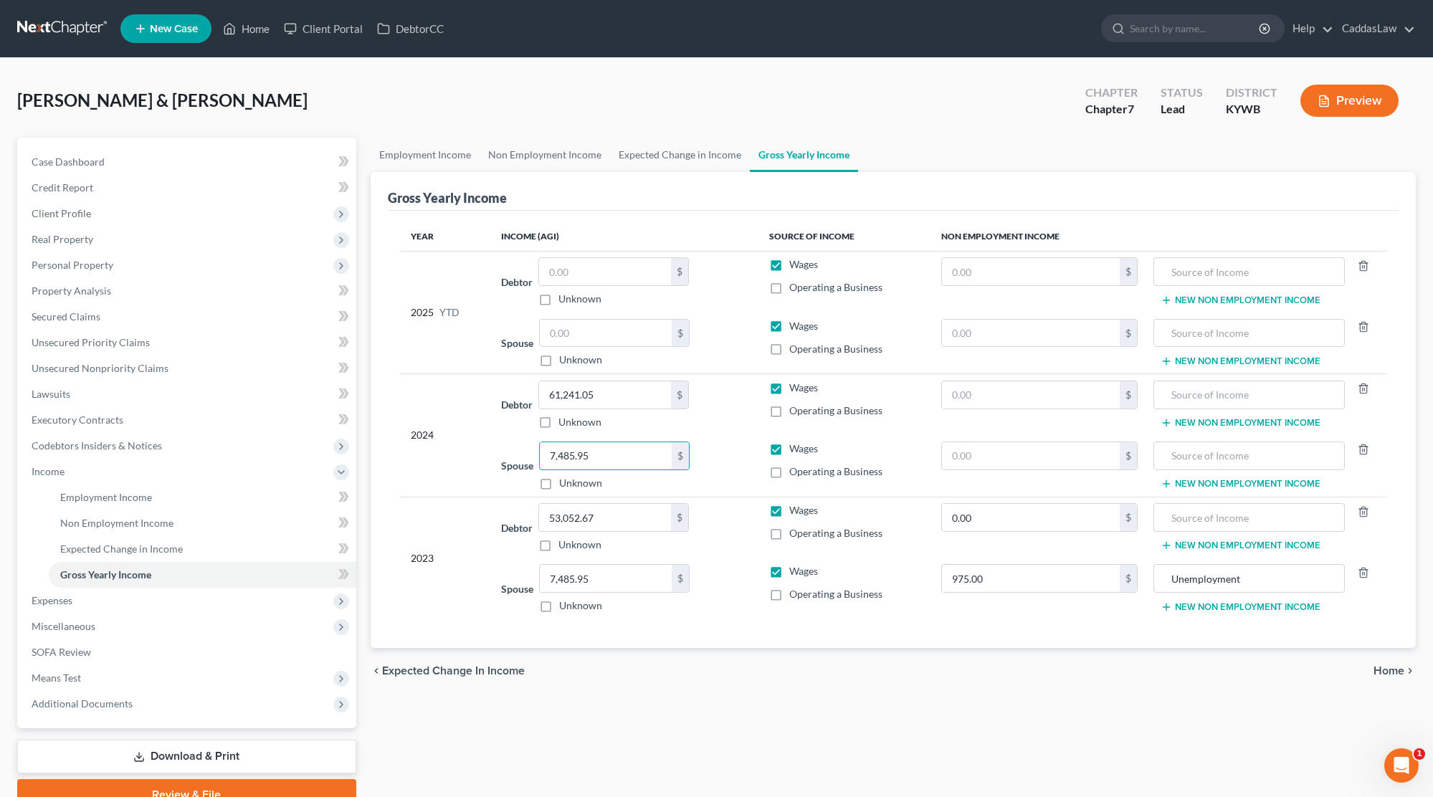
drag, startPoint x: 601, startPoint y: 454, endPoint x: 502, endPoint y: 454, distance: 98.2
click at [502, 454] on div "Spouse 7,485.95 $ Unknown Balance Undetermined 7,485.95 $ Unknown" at bounding box center [623, 466] width 244 height 49
type input "17,010.38"
click at [607, 515] on input "53,052.67" at bounding box center [605, 517] width 132 height 27
click at [44, 209] on span "Client Profile" at bounding box center [61, 213] width 59 height 12
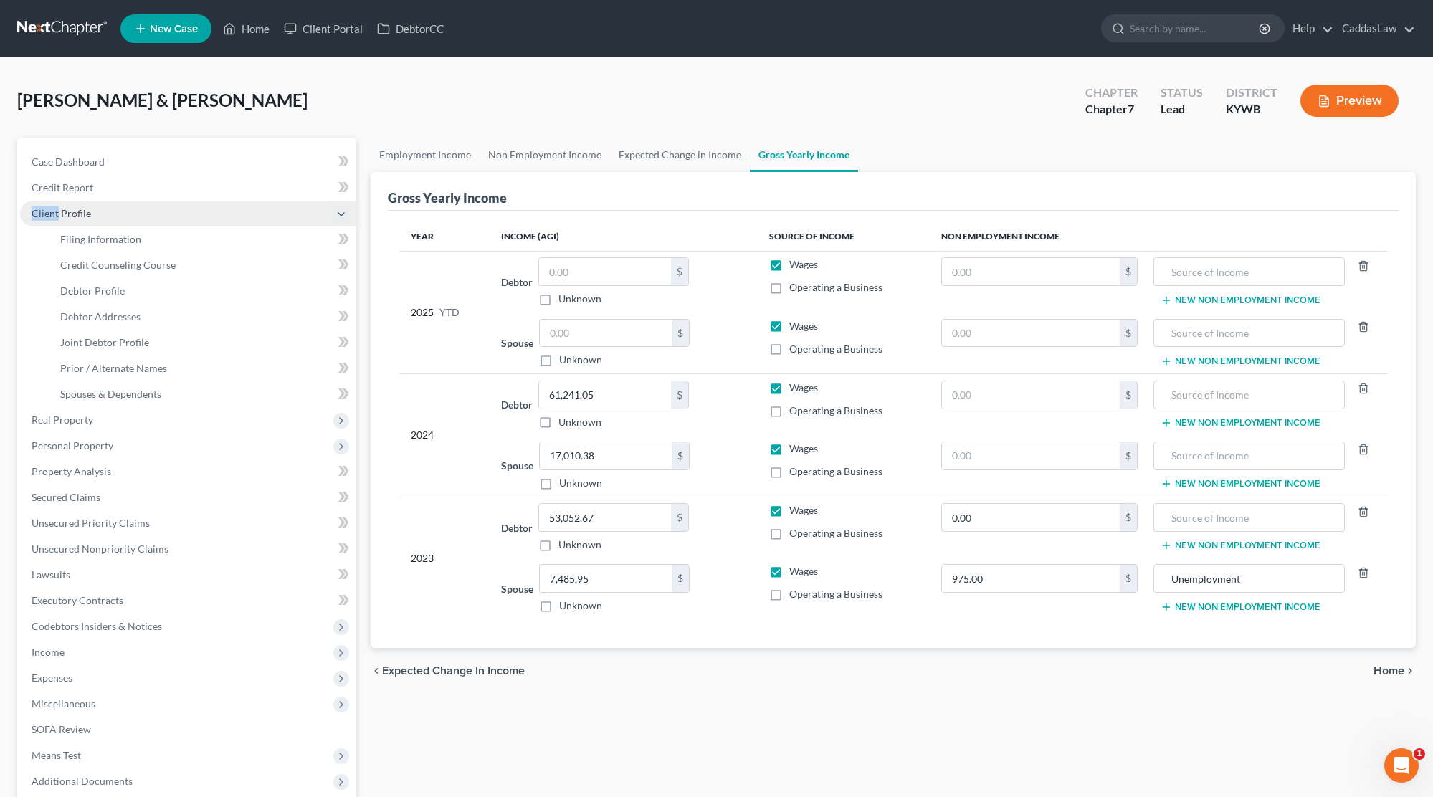
click at [44, 209] on span "Client Profile" at bounding box center [61, 213] width 59 height 12
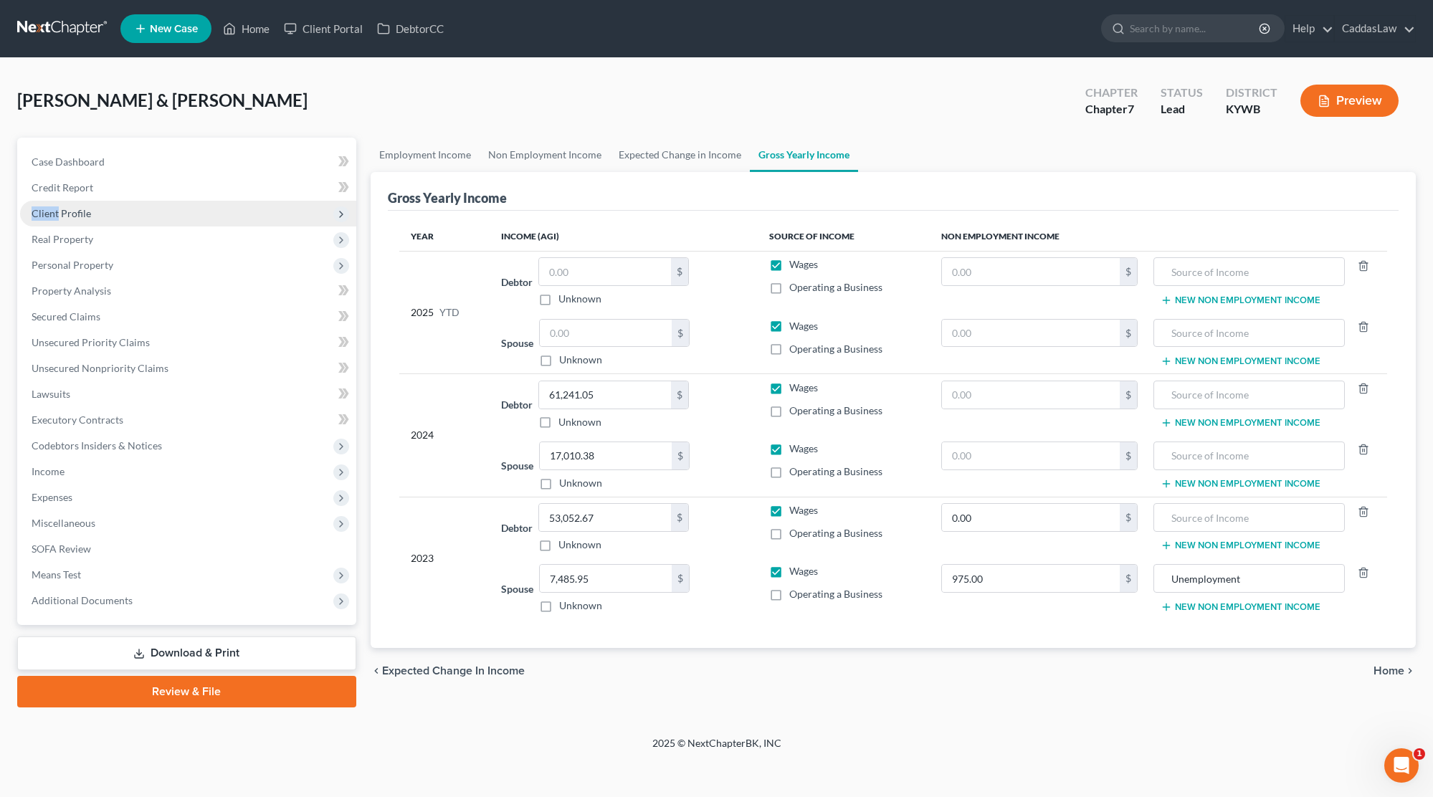
click at [82, 213] on span "Client Profile" at bounding box center [61, 213] width 59 height 12
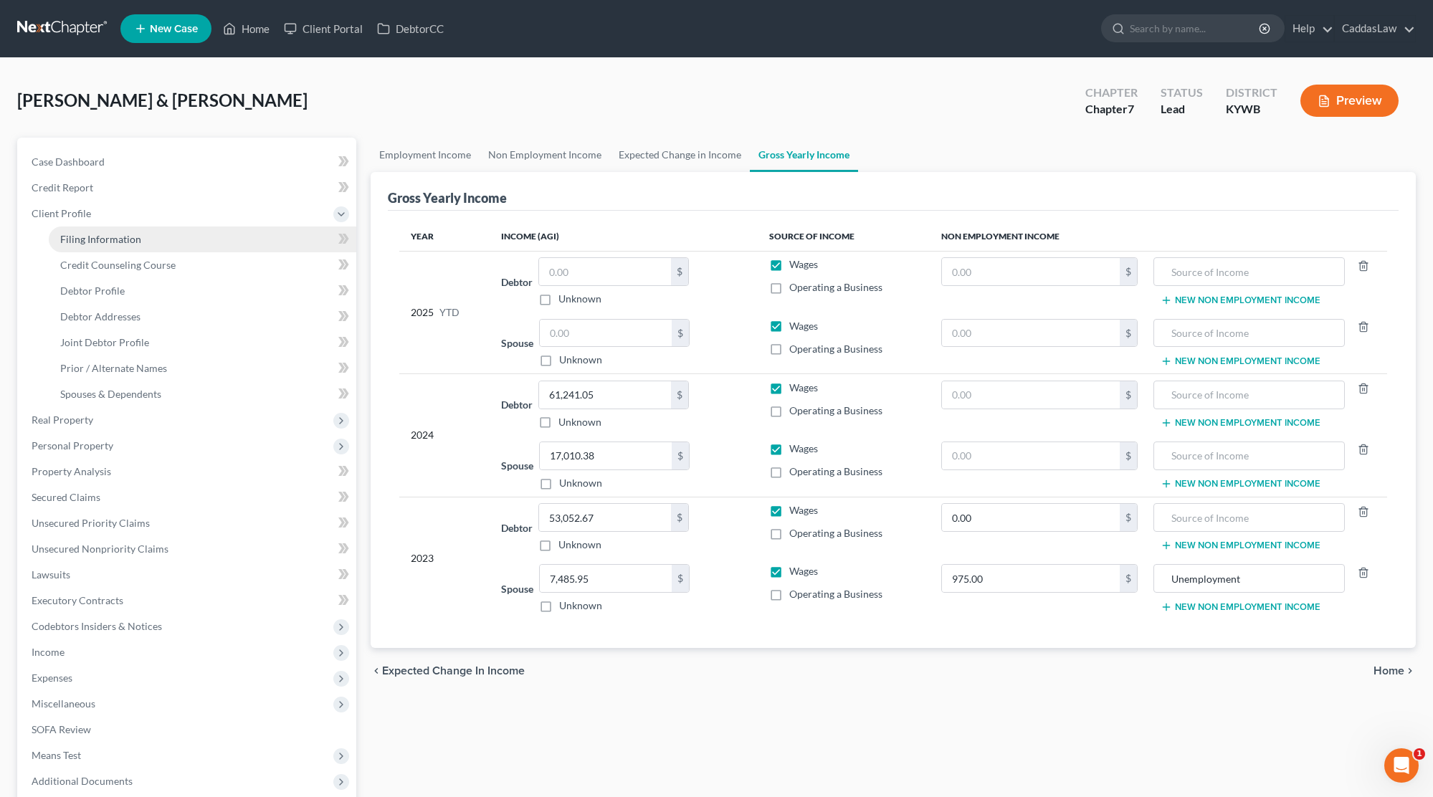
click at [84, 242] on span "Filing Information" at bounding box center [100, 239] width 81 height 12
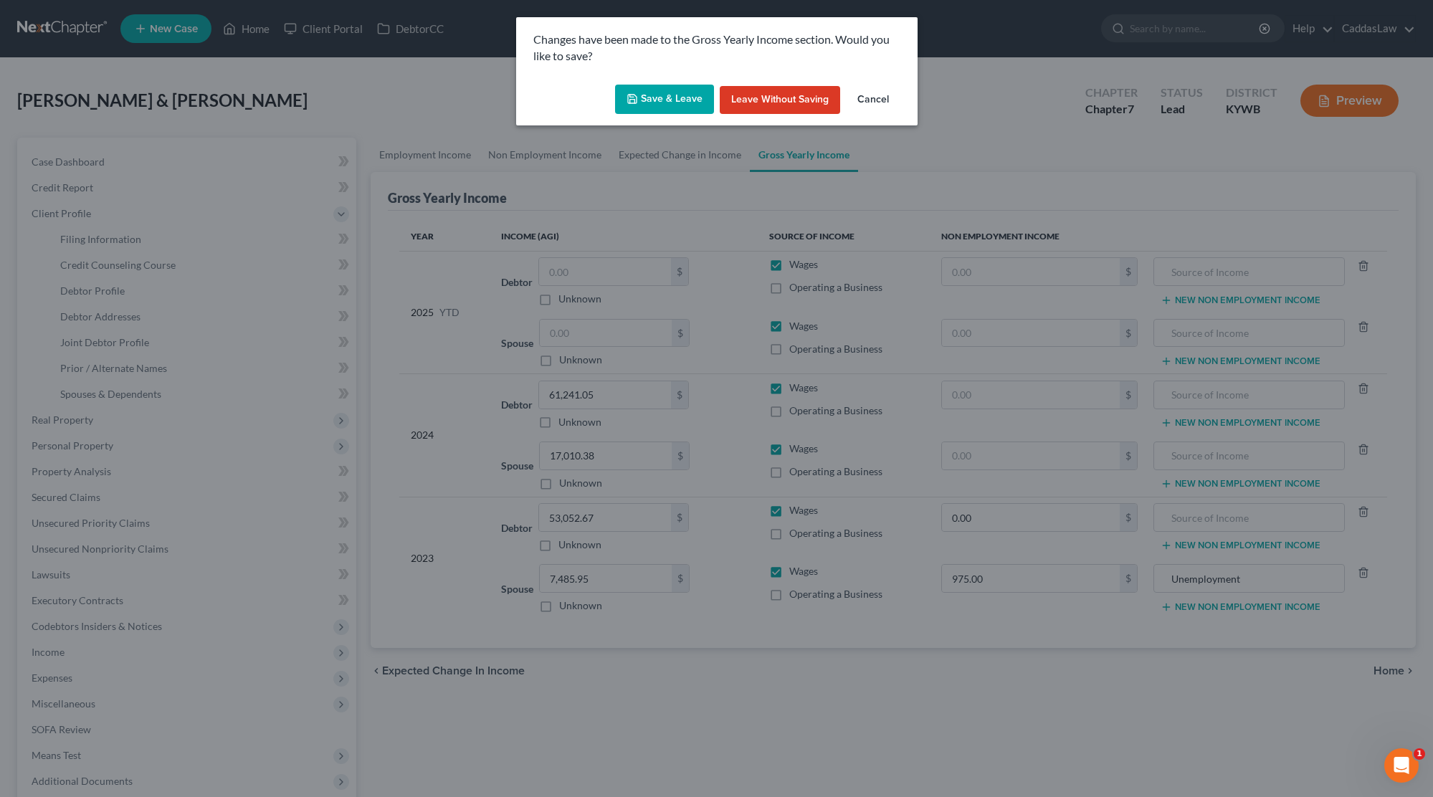
click at [677, 103] on button "Save & Leave" at bounding box center [664, 100] width 99 height 30
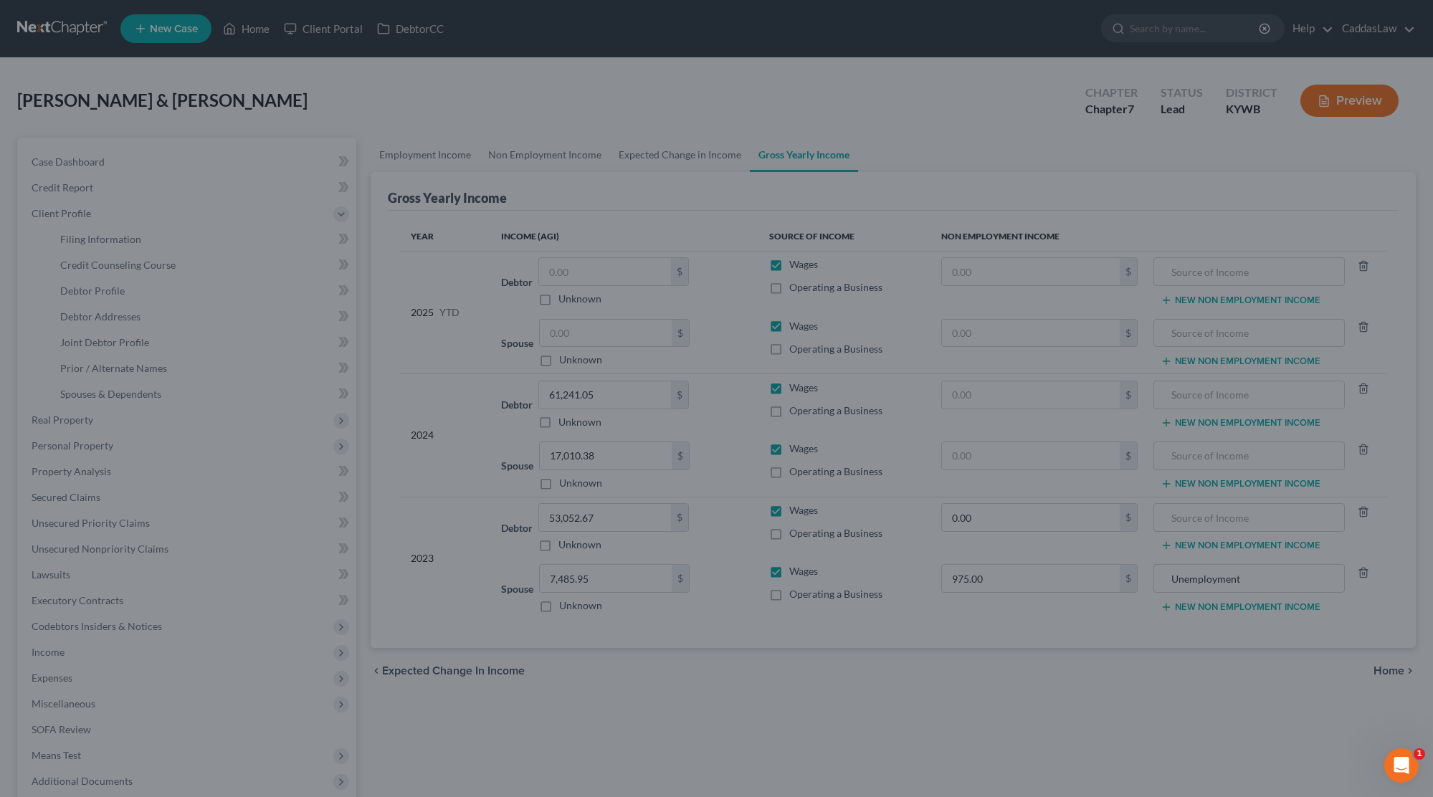
select select "1"
select select "0"
select select "33"
select select "0"
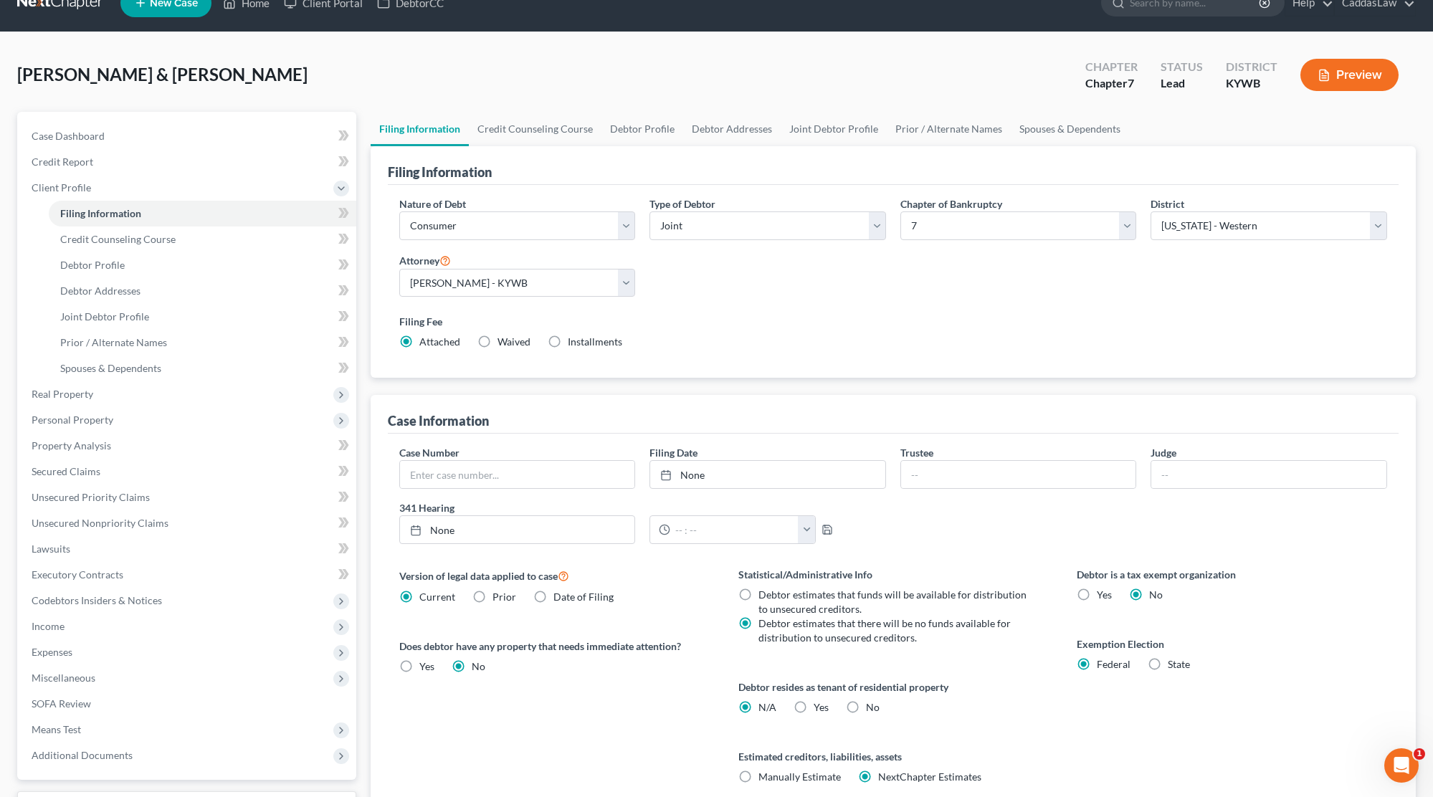
scroll to position [30, 0]
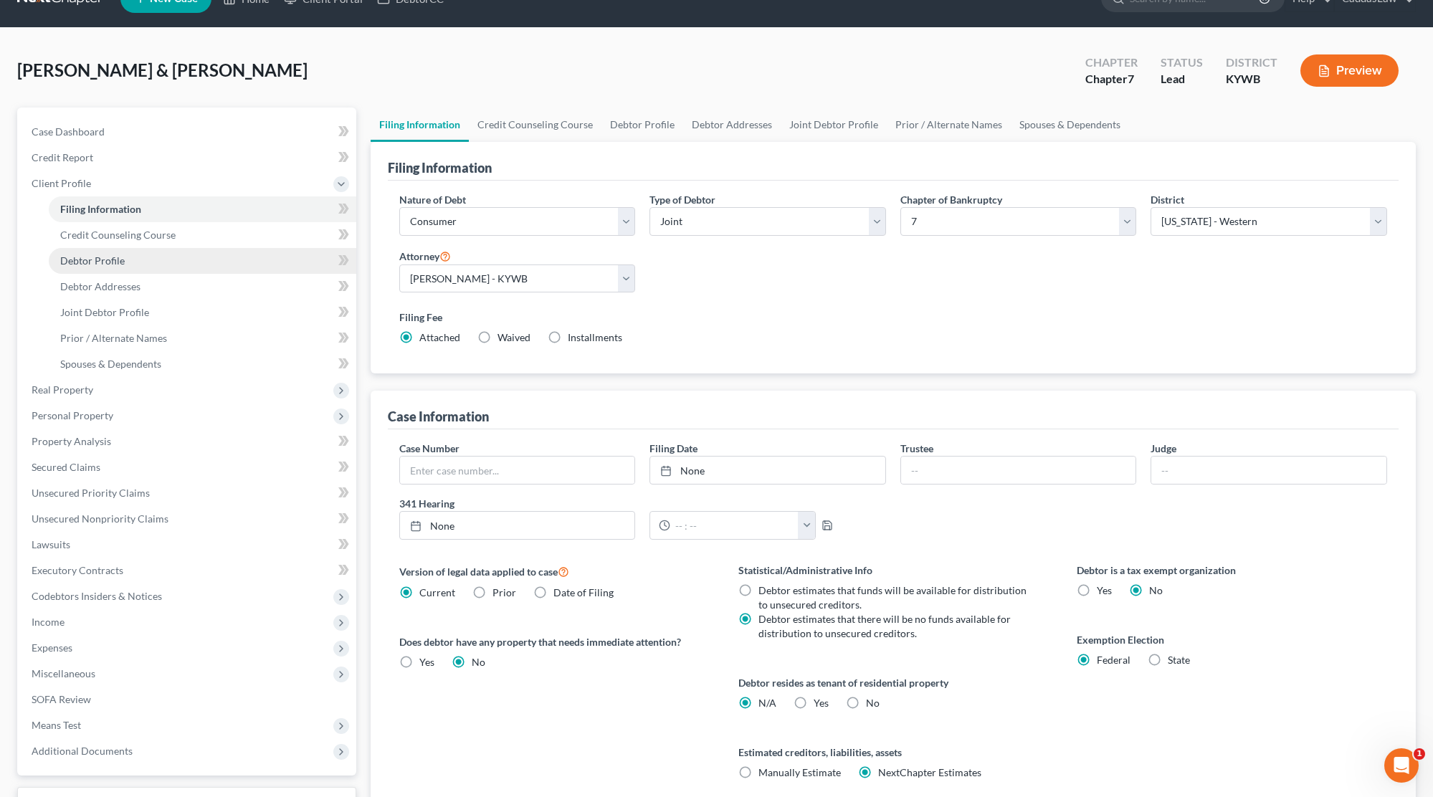
click at [100, 268] on link "Debtor Profile" at bounding box center [202, 261] width 307 height 26
select select "1"
select select "4"
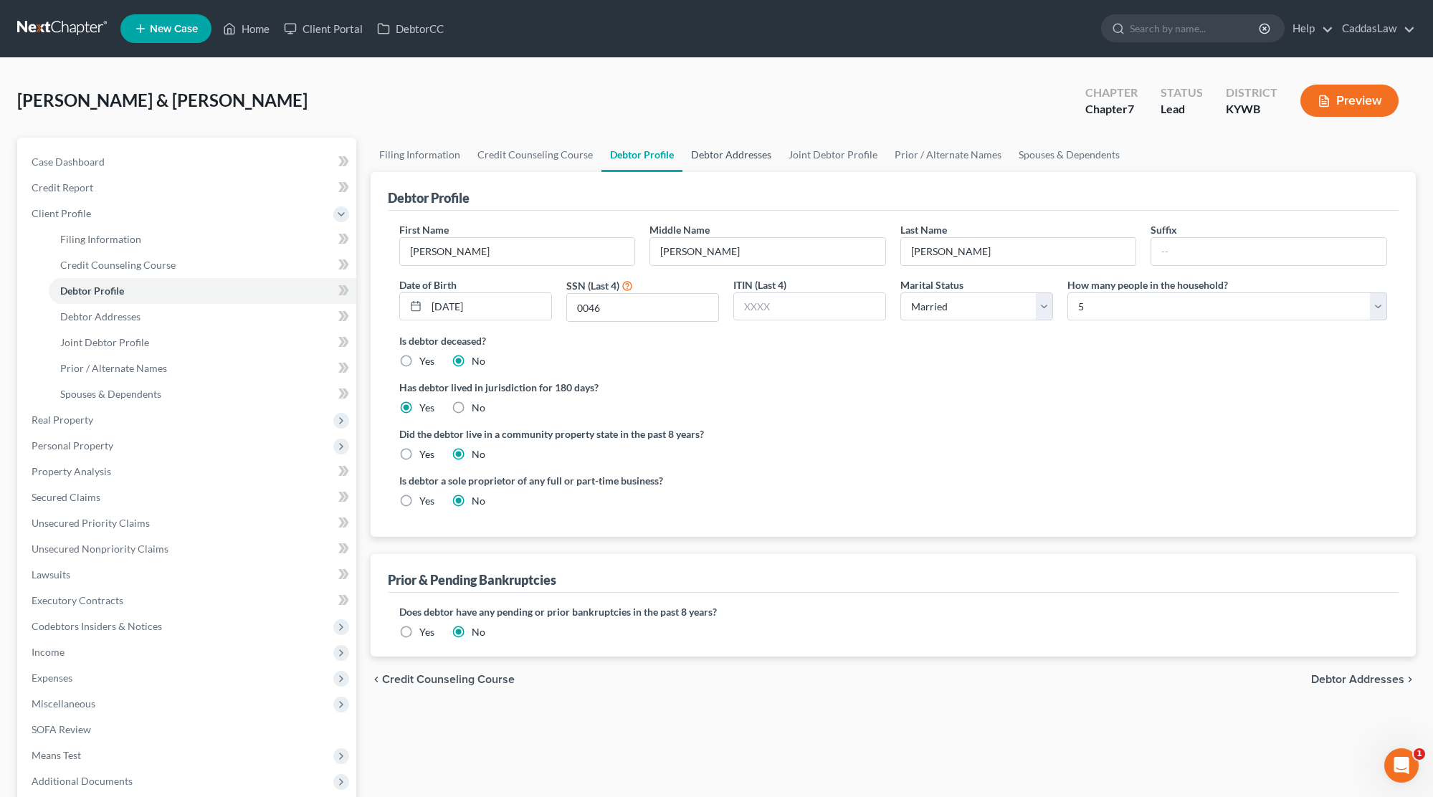
click at [722, 161] on link "Debtor Addresses" at bounding box center [730, 155] width 97 height 34
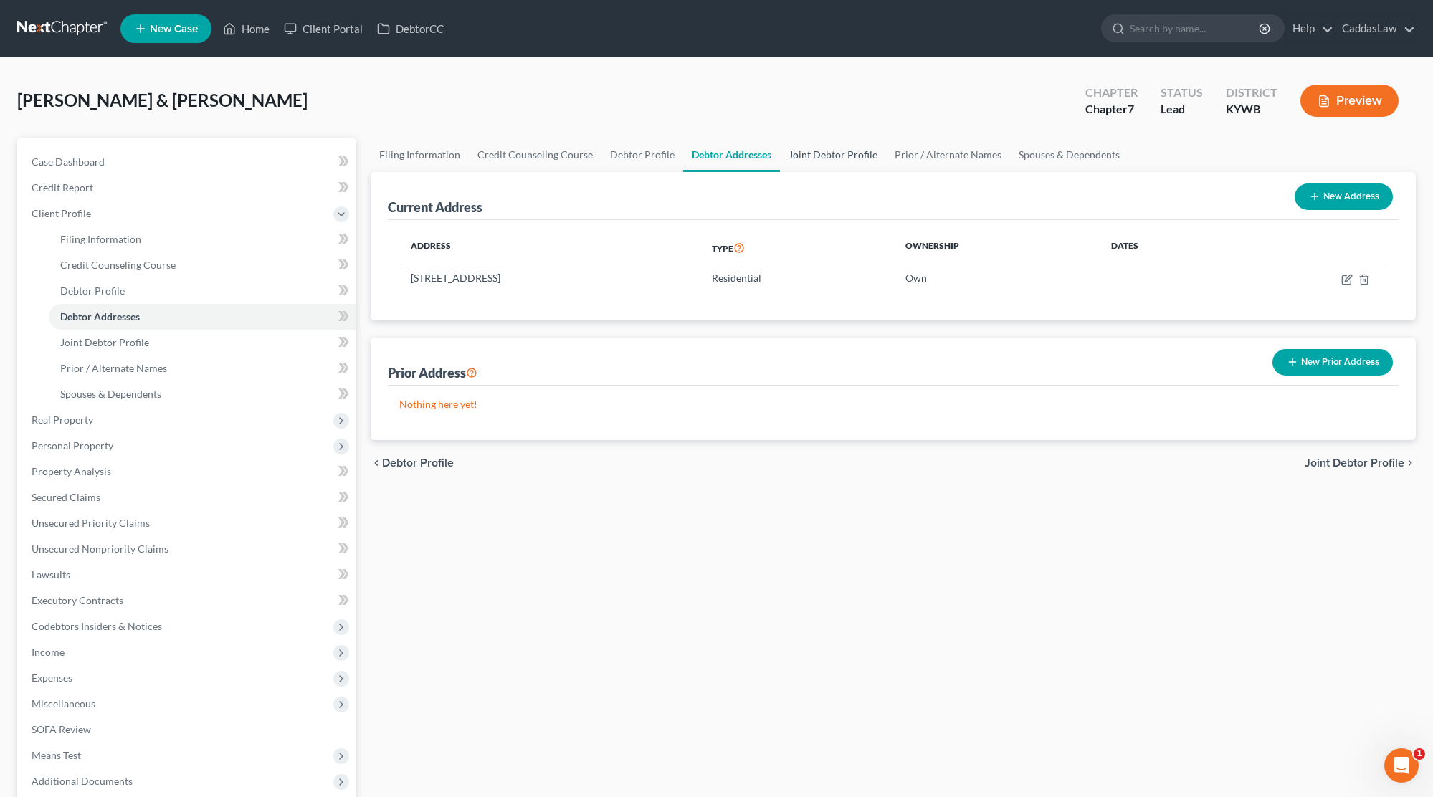
click at [843, 152] on link "Joint Debtor Profile" at bounding box center [833, 155] width 106 height 34
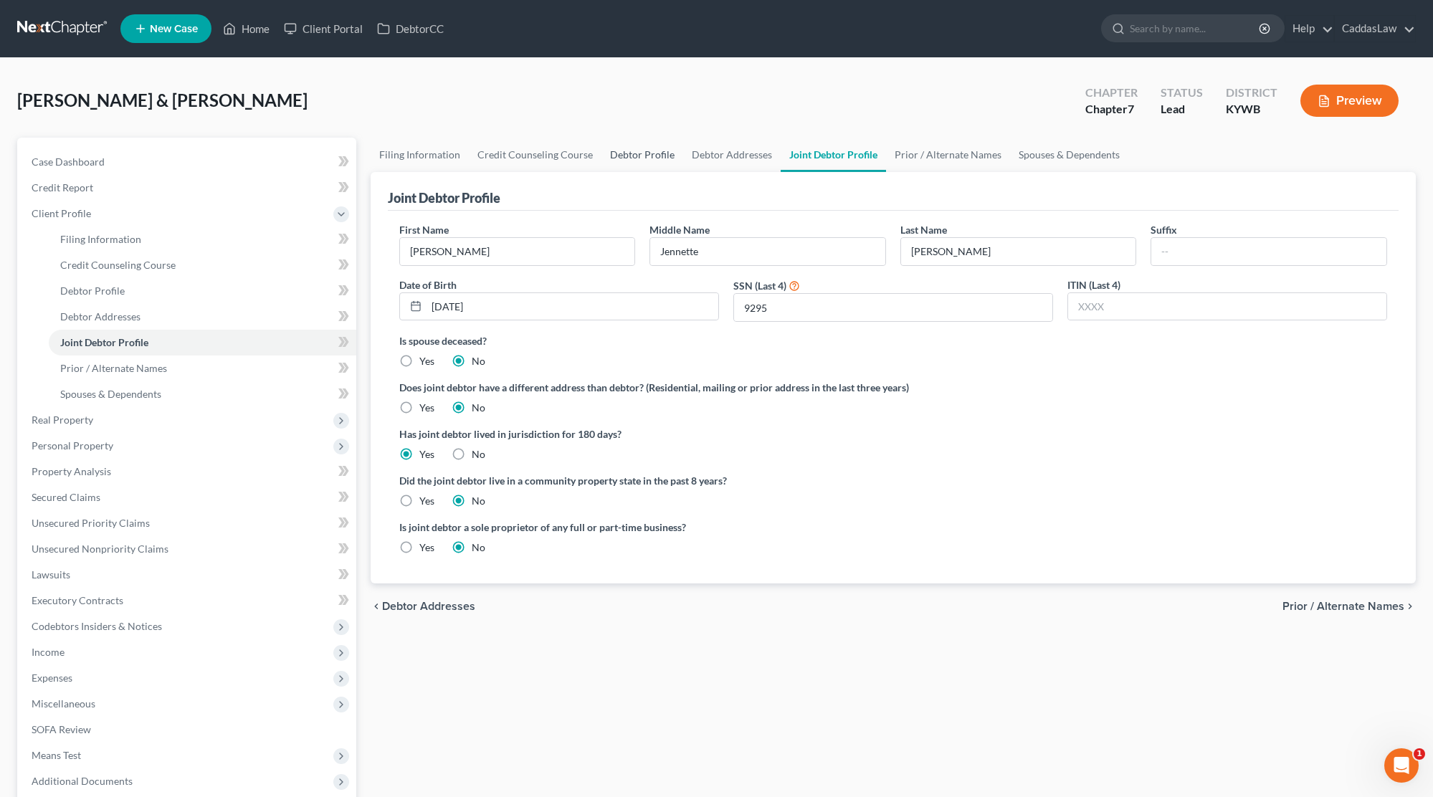
click at [617, 156] on link "Debtor Profile" at bounding box center [642, 155] width 82 height 34
select select "1"
select select "4"
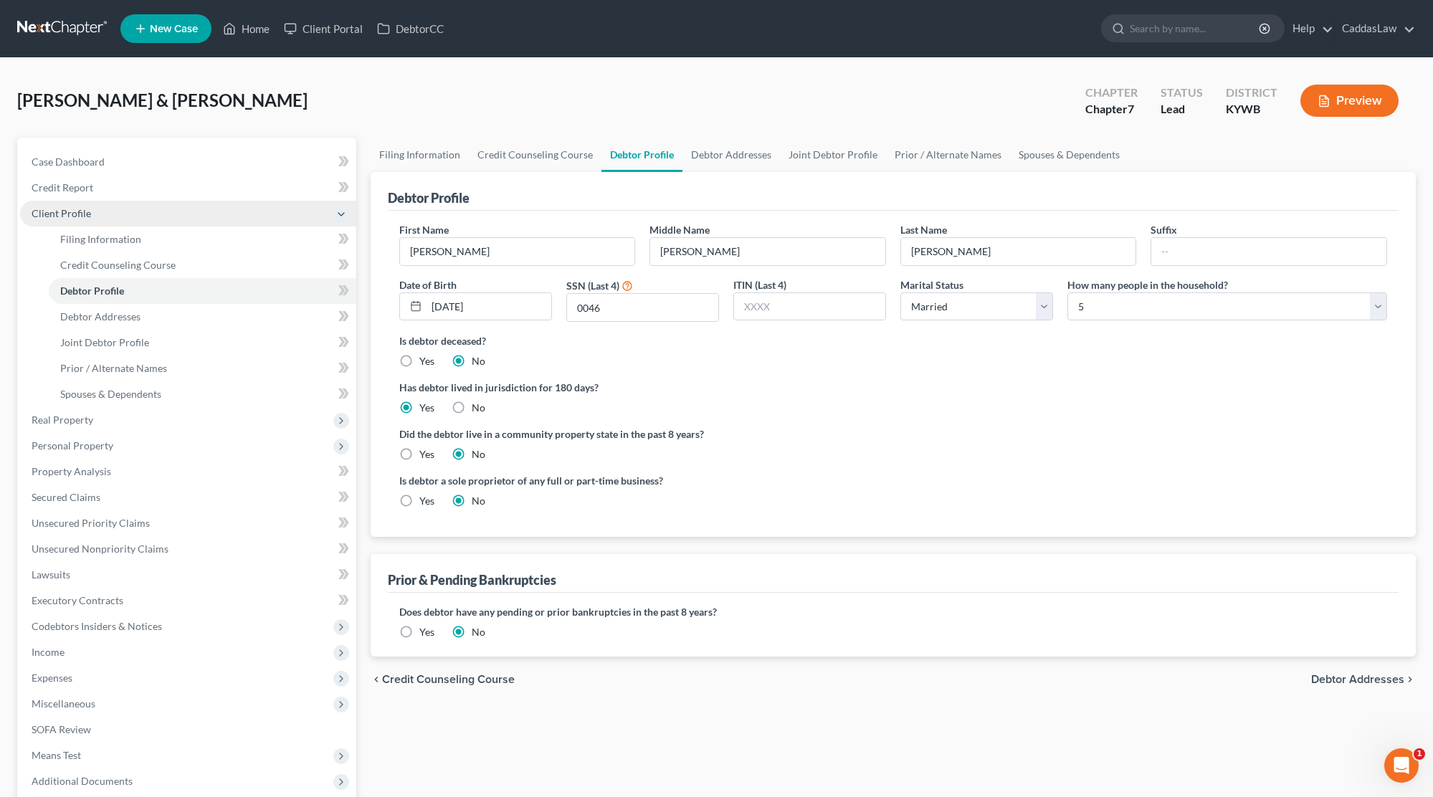
click at [341, 213] on icon at bounding box center [340, 214] width 11 height 11
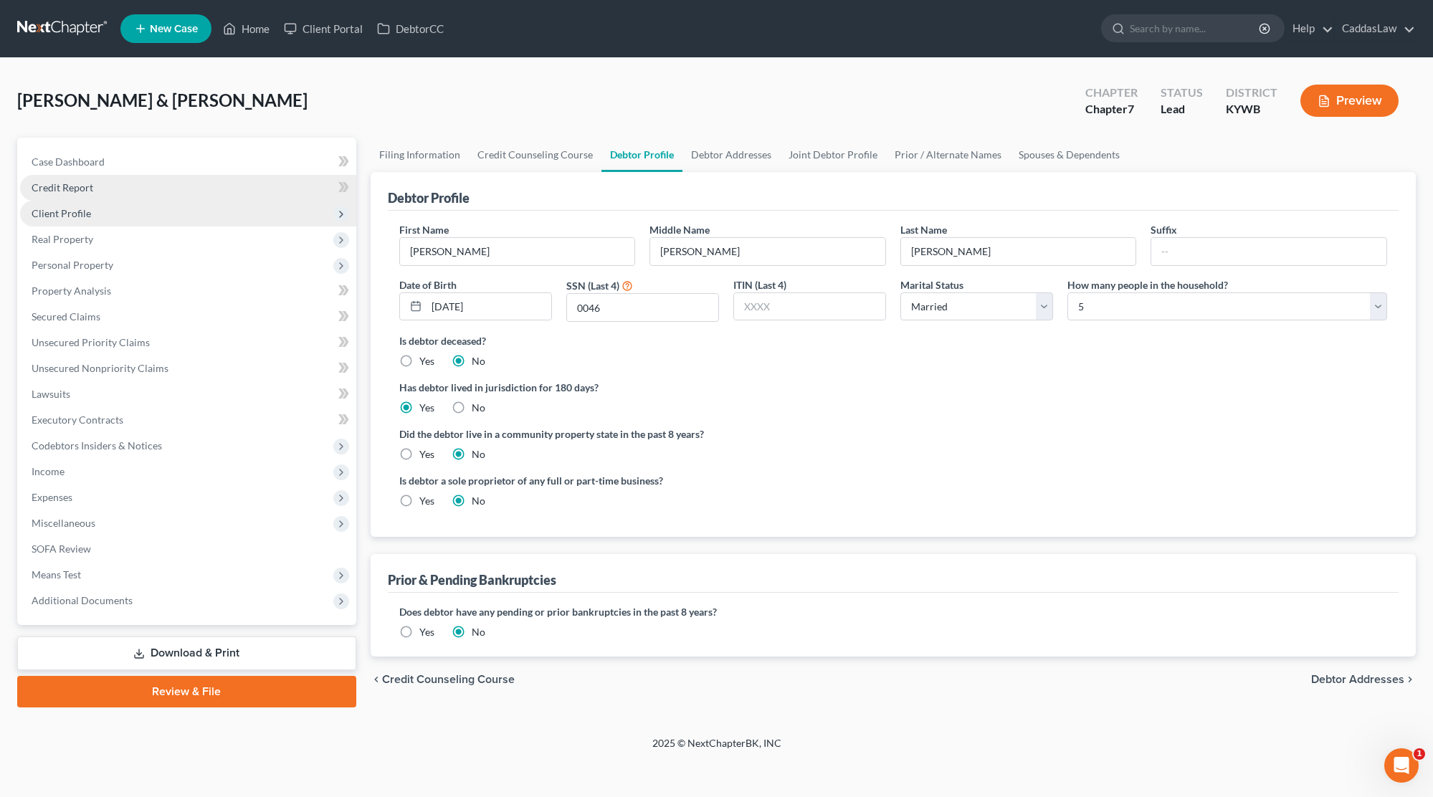
click at [94, 191] on link "Credit Report" at bounding box center [188, 188] width 336 height 26
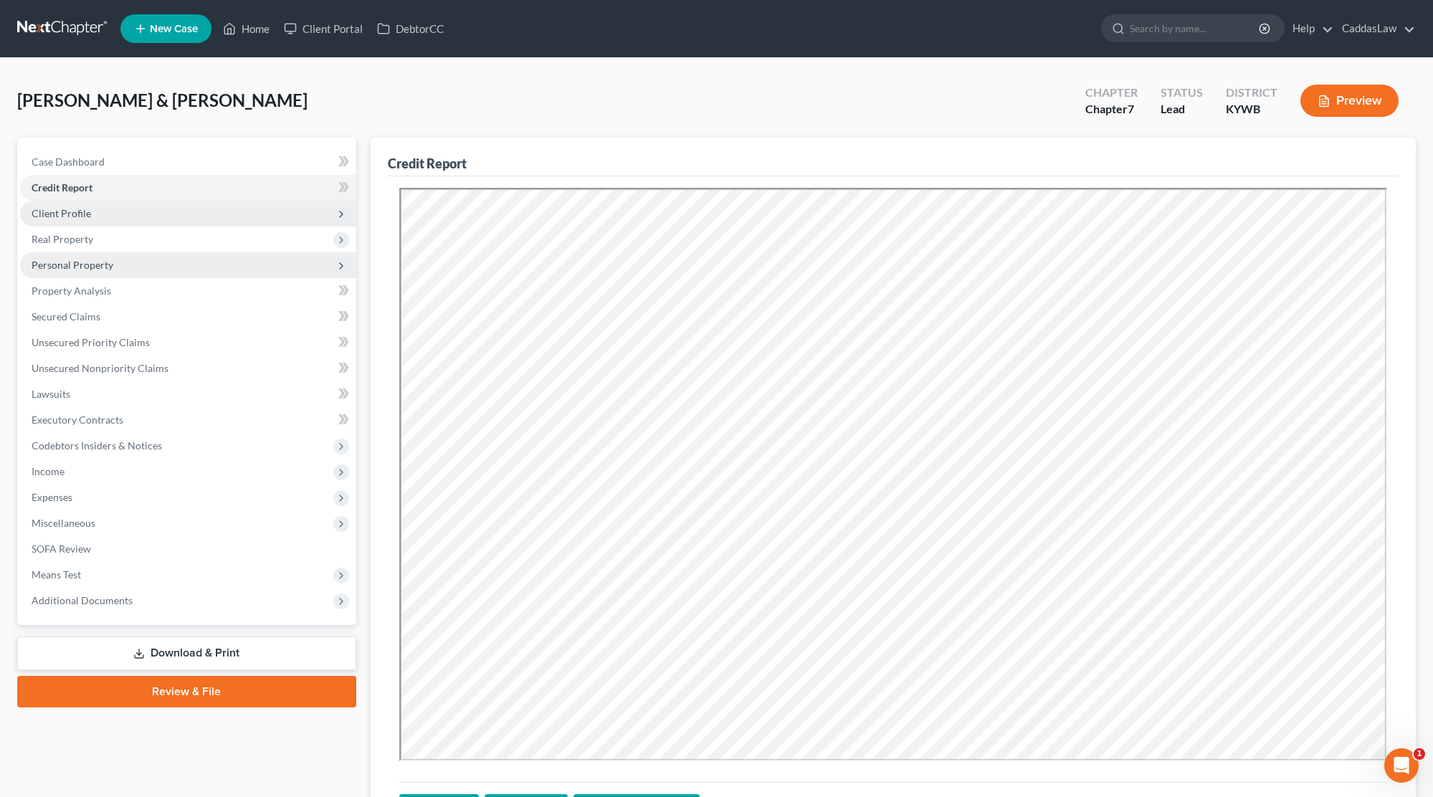
click at [95, 266] on span "Personal Property" at bounding box center [73, 265] width 82 height 12
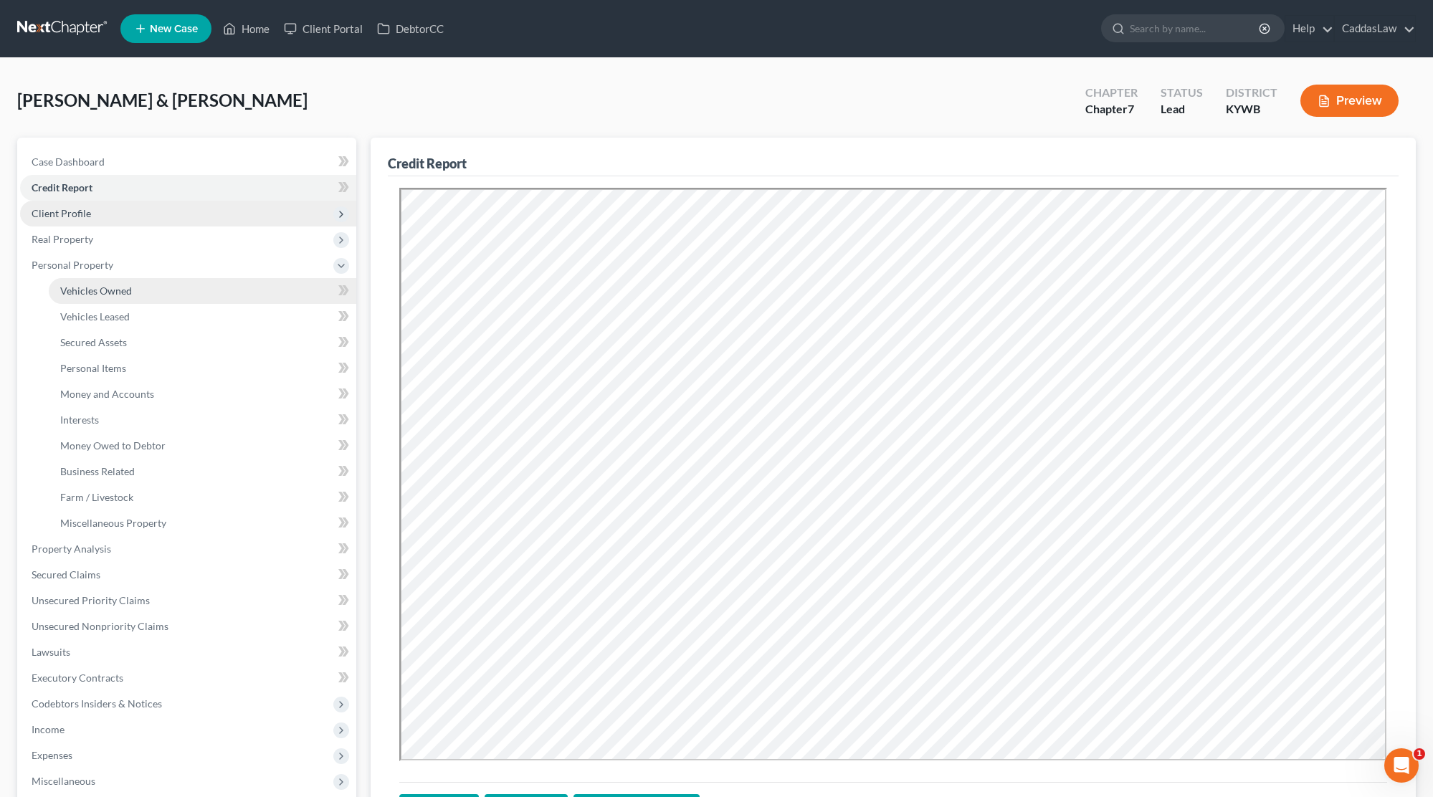
click at [93, 291] on span "Vehicles Owned" at bounding box center [96, 291] width 72 height 12
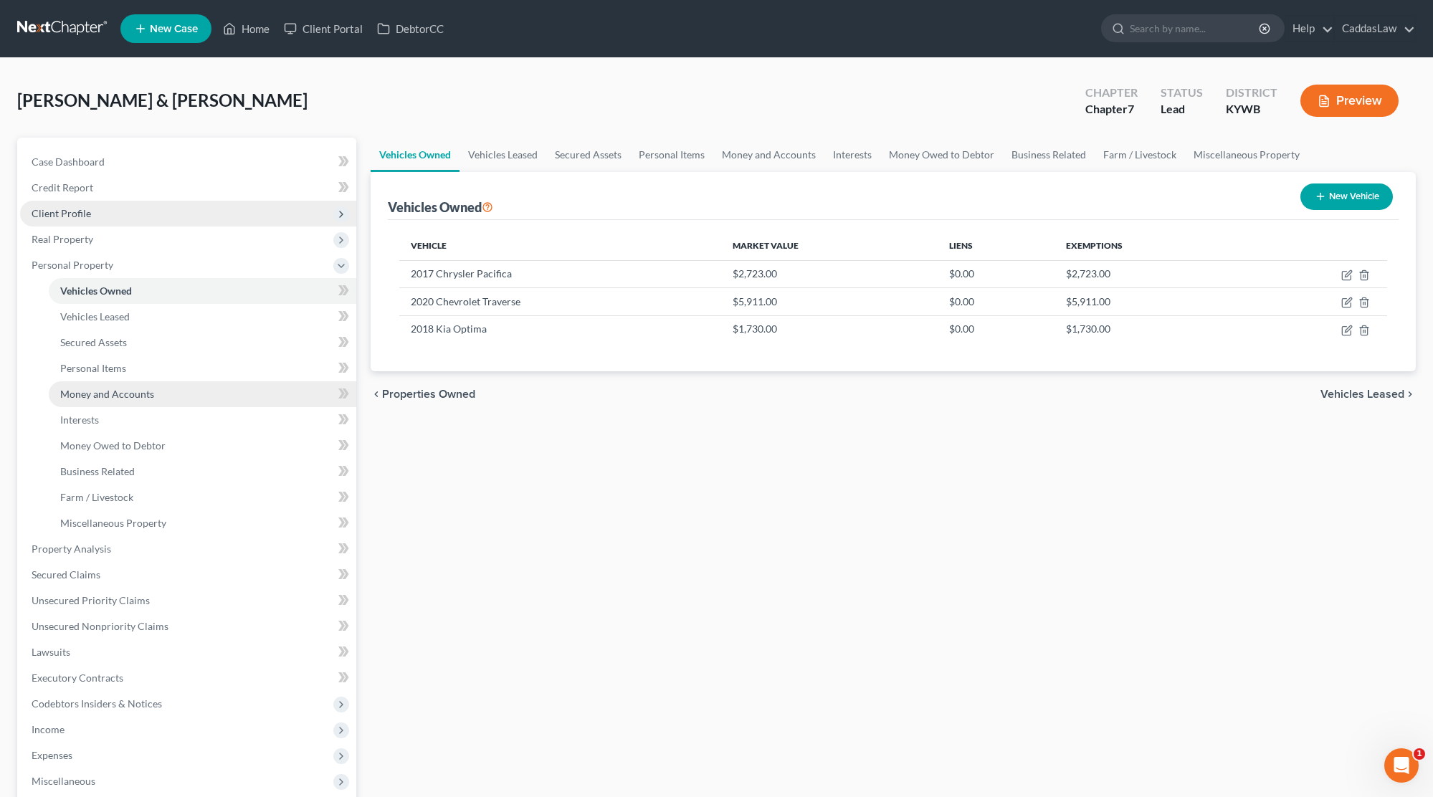
click at [113, 388] on span "Money and Accounts" at bounding box center [107, 394] width 94 height 12
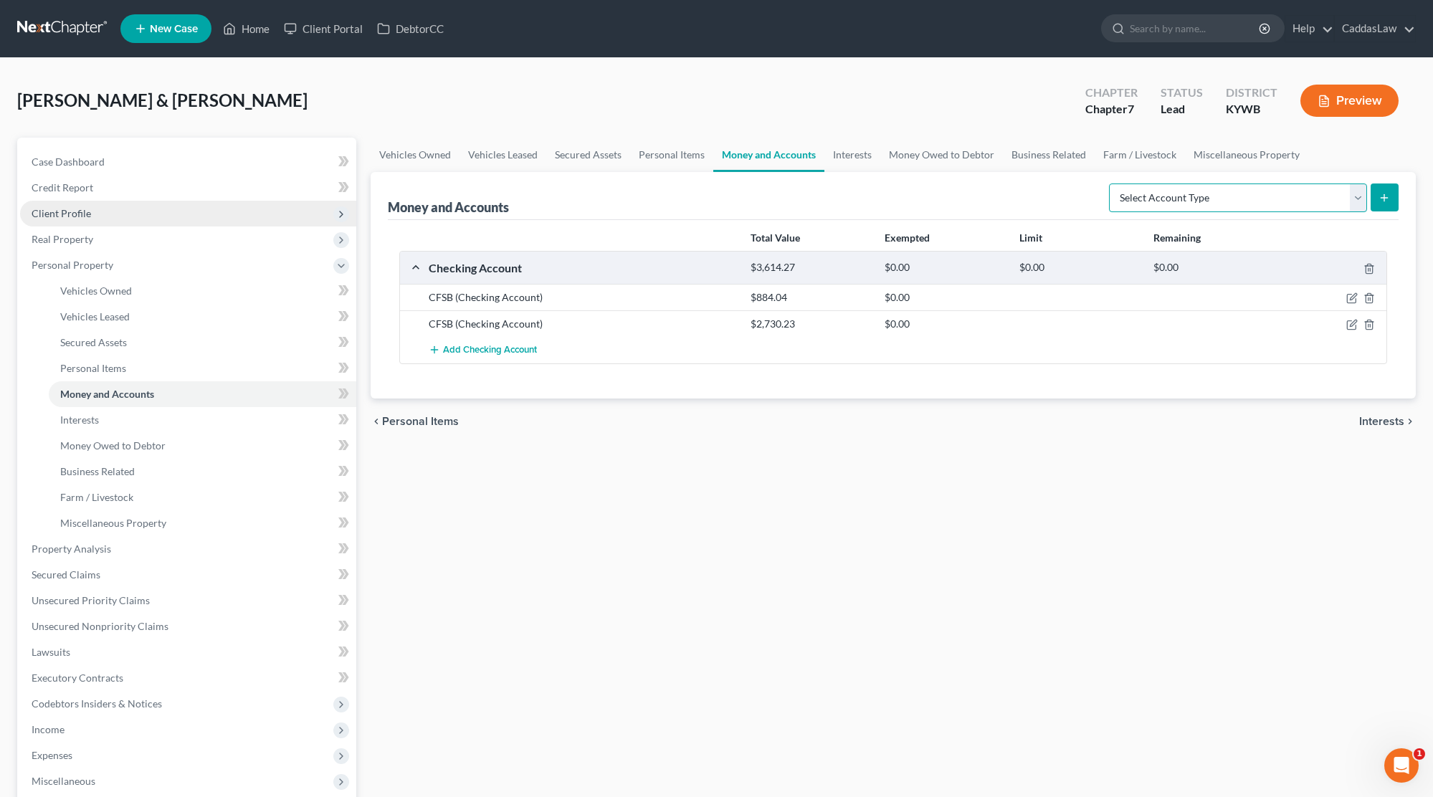
select select "checking"
click at [1386, 207] on button "submit" at bounding box center [1384, 197] width 28 height 28
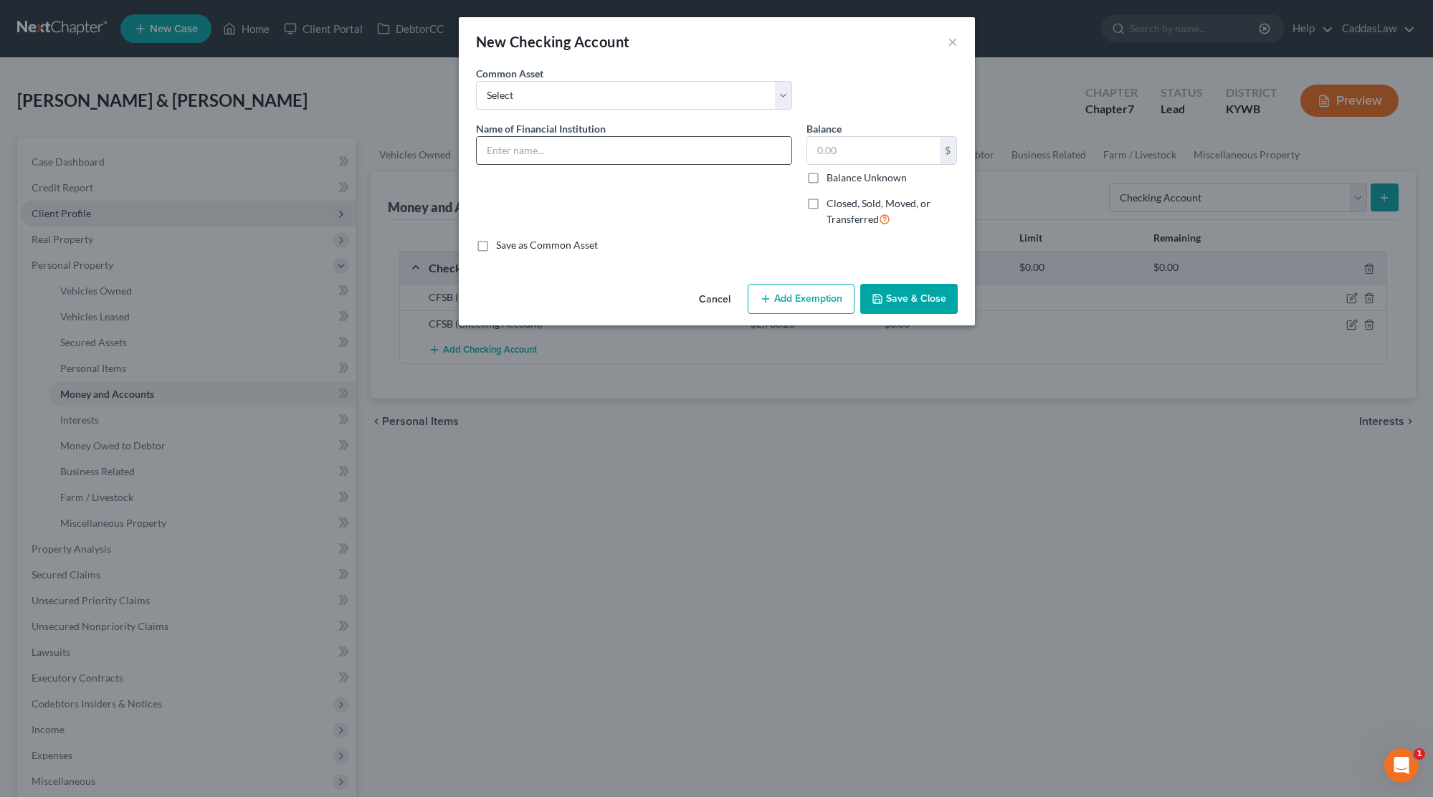
click at [524, 154] on input "text" at bounding box center [634, 150] width 315 height 27
type input "FNB"
click at [826, 209] on label "Closed, Sold, Moved, or Transferred" at bounding box center [891, 211] width 131 height 31
click at [832, 206] on input "Closed, Sold, Moved, or Transferred" at bounding box center [836, 200] width 9 height 9
checkbox input "true"
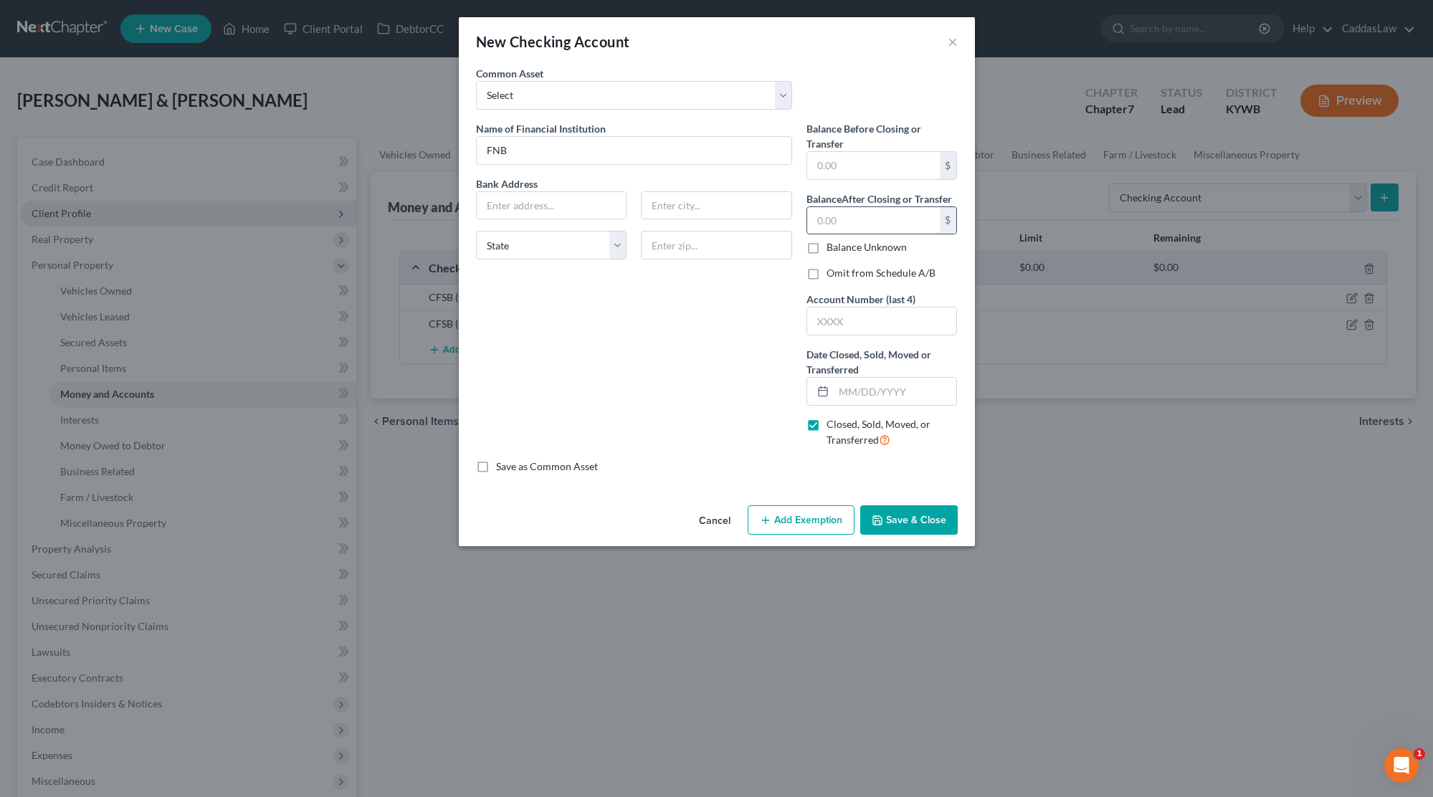
click at [845, 219] on input "text" at bounding box center [873, 220] width 133 height 27
click at [864, 173] on input "text" at bounding box center [873, 165] width 133 height 27
type input "998.70"
type input "1322"
click at [852, 391] on input "text" at bounding box center [895, 391] width 123 height 27
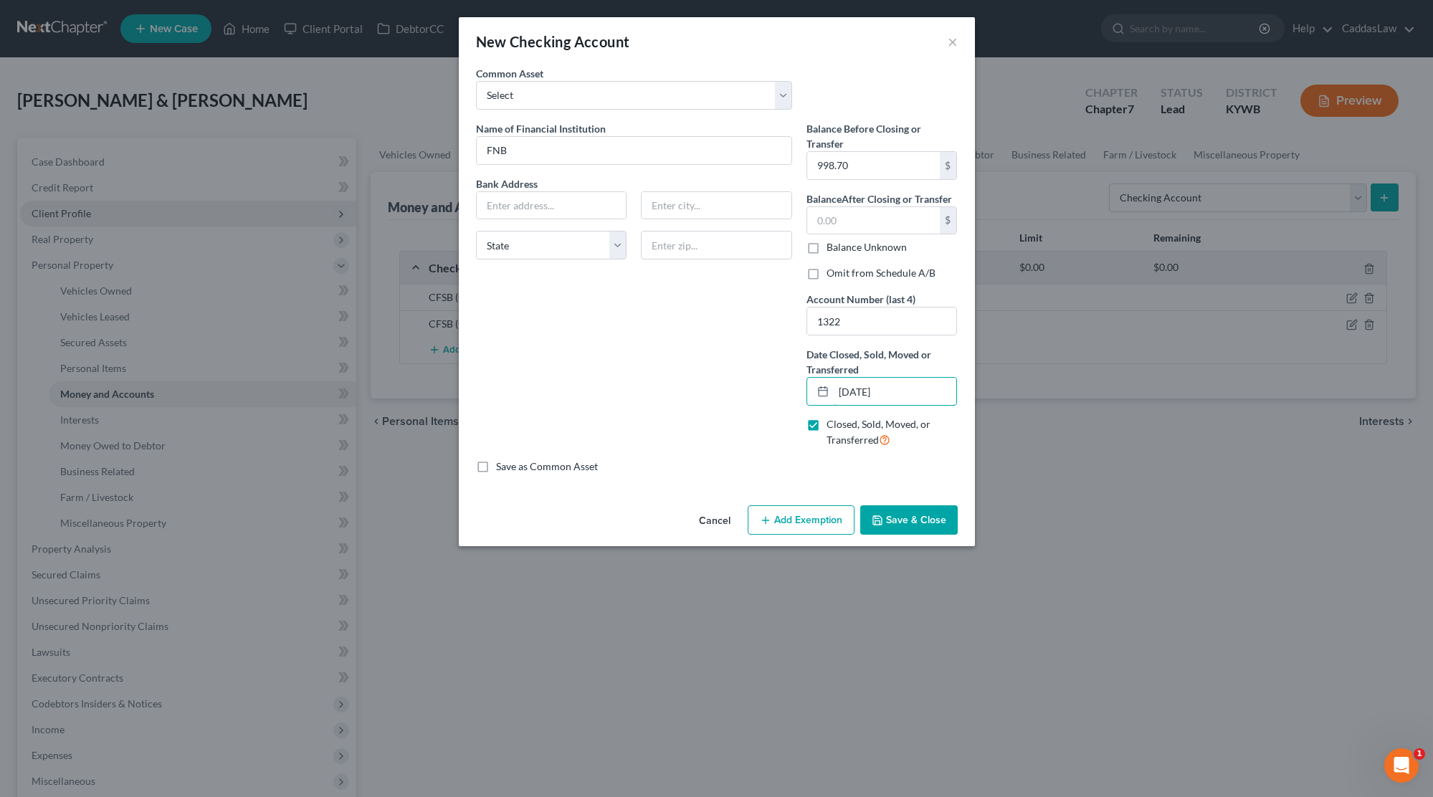
type input "[DATE]"
click at [911, 520] on button "Save & Close" at bounding box center [908, 520] width 97 height 30
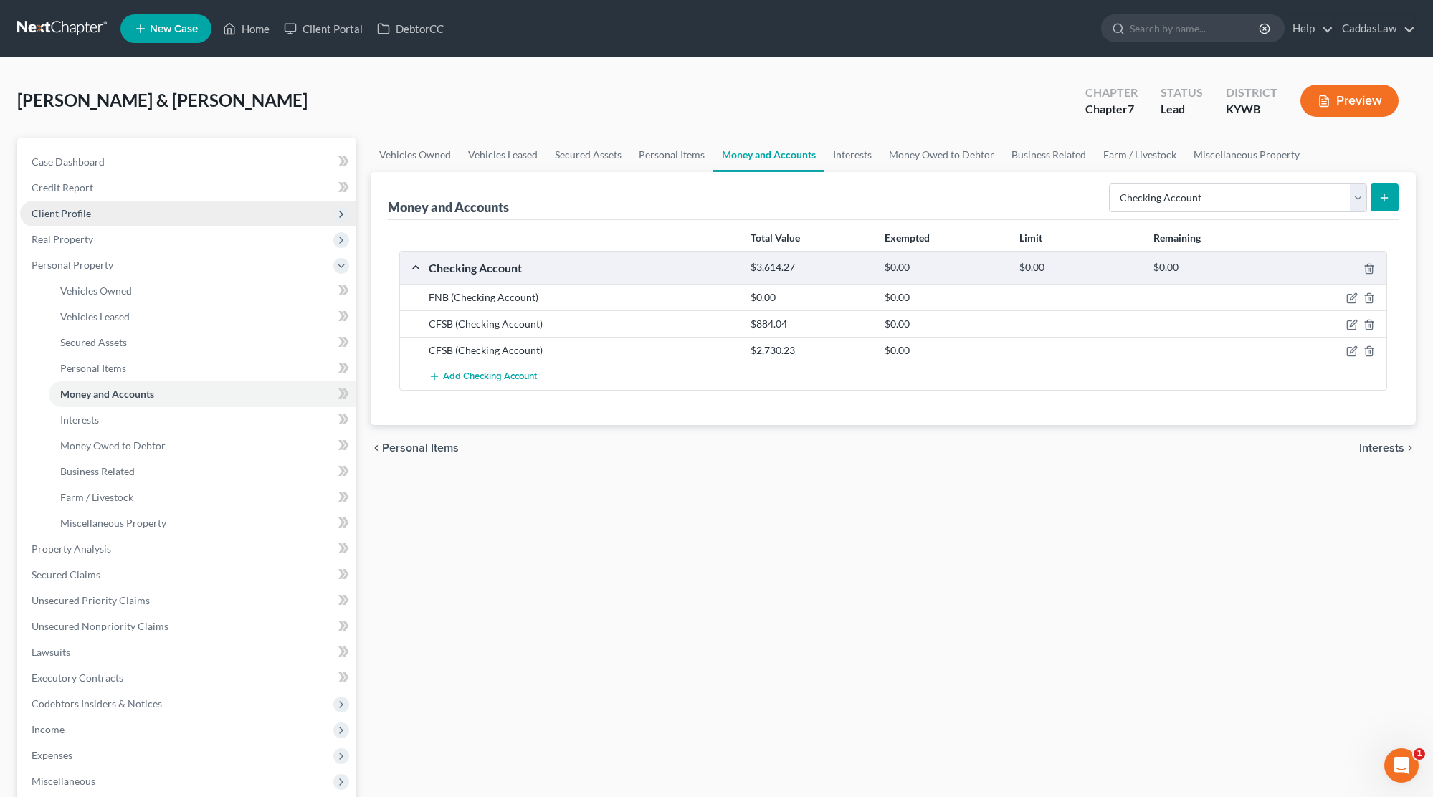
click at [749, 289] on div "FNB (Checking Account) $0.00 $0.00" at bounding box center [893, 297] width 986 height 27
click at [1357, 297] on icon "button" at bounding box center [1351, 297] width 11 height 11
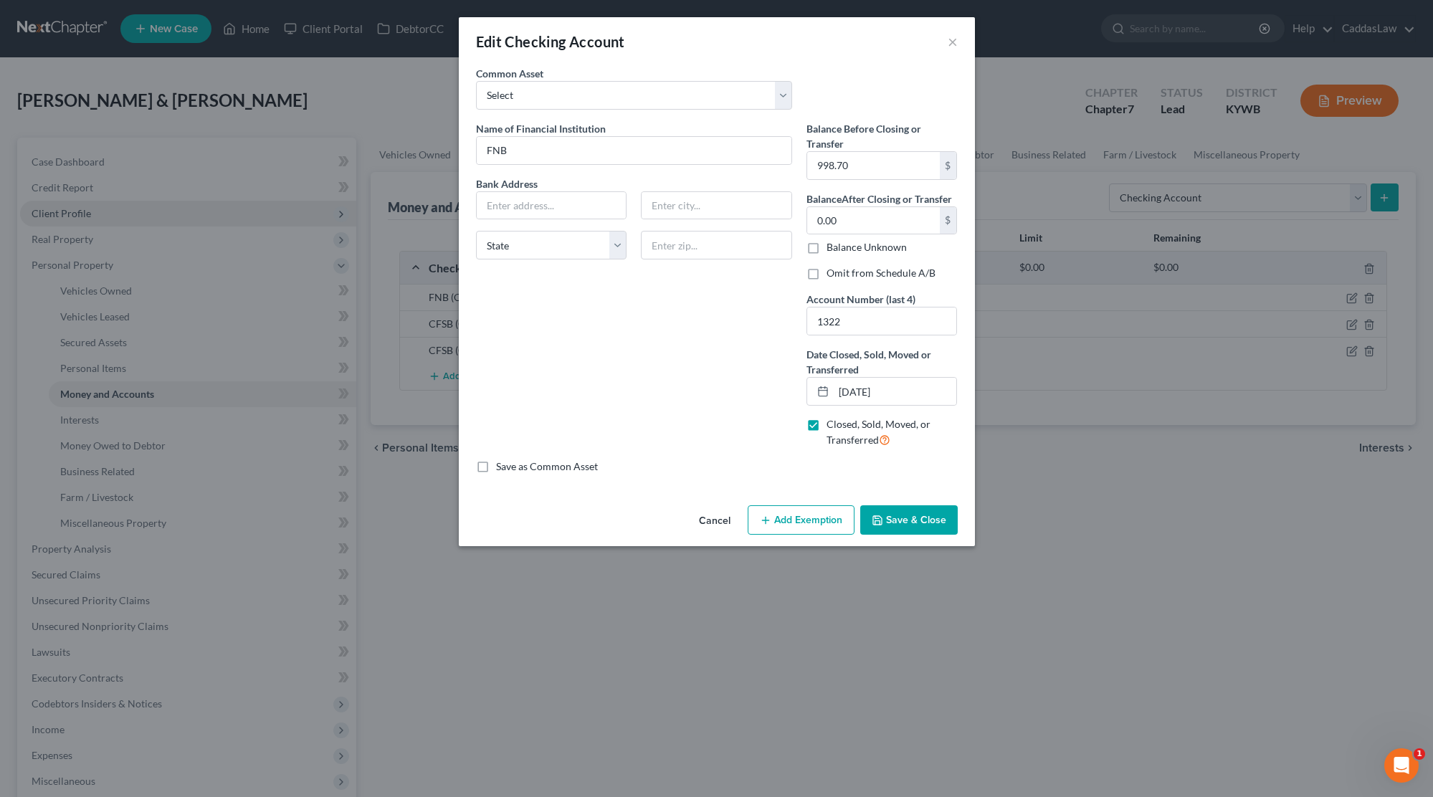
click at [702, 520] on button "Cancel" at bounding box center [714, 521] width 54 height 29
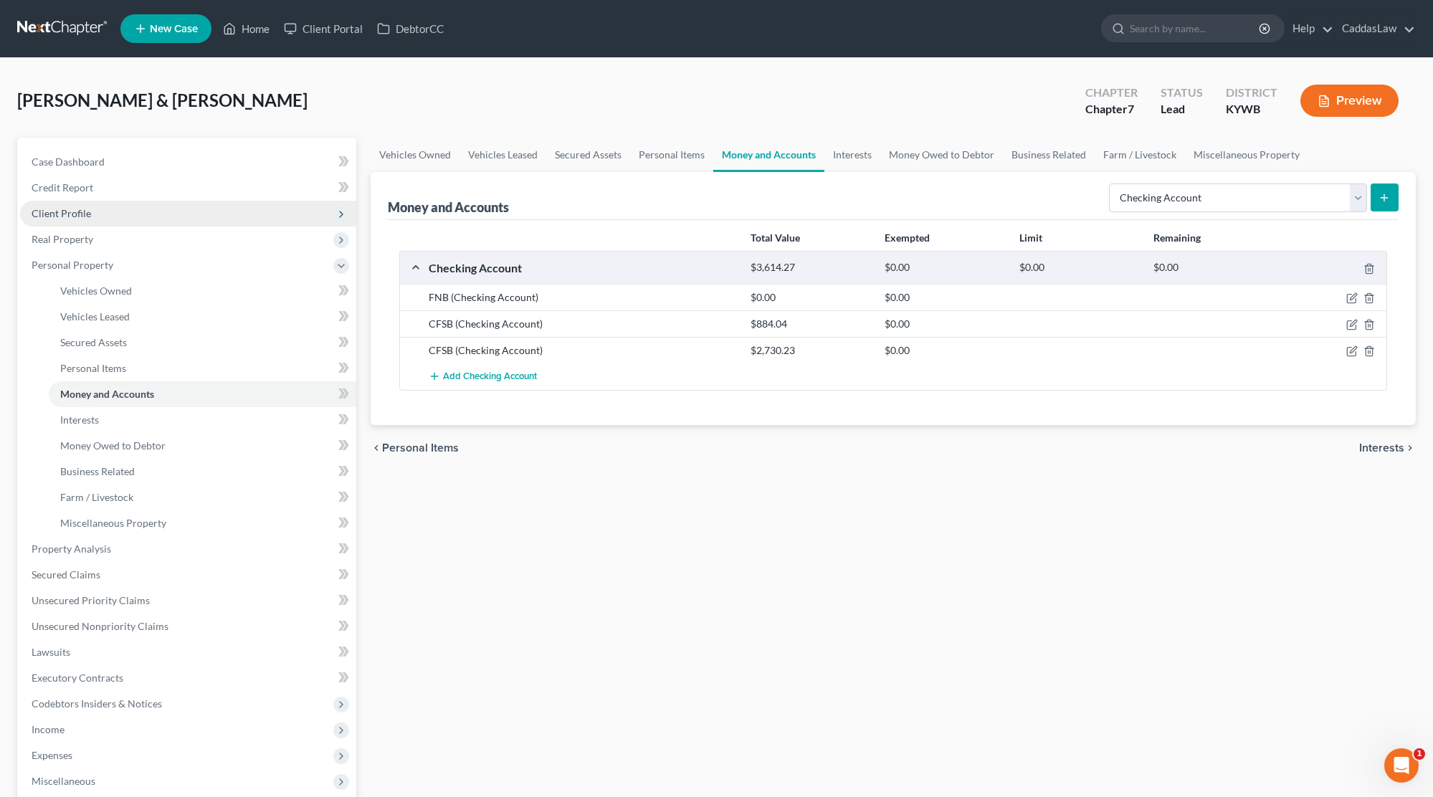
click at [1378, 197] on button "submit" at bounding box center [1384, 197] width 28 height 28
click at [1378, 204] on button "submit" at bounding box center [1384, 197] width 28 height 28
click at [489, 396] on div "Total Value Exempted Limit Remaining Checking Account $3,614.27 $0.00 $0.00 $0.…" at bounding box center [893, 322] width 1011 height 205
click at [492, 383] on button "Add Checking Account" at bounding box center [483, 376] width 108 height 27
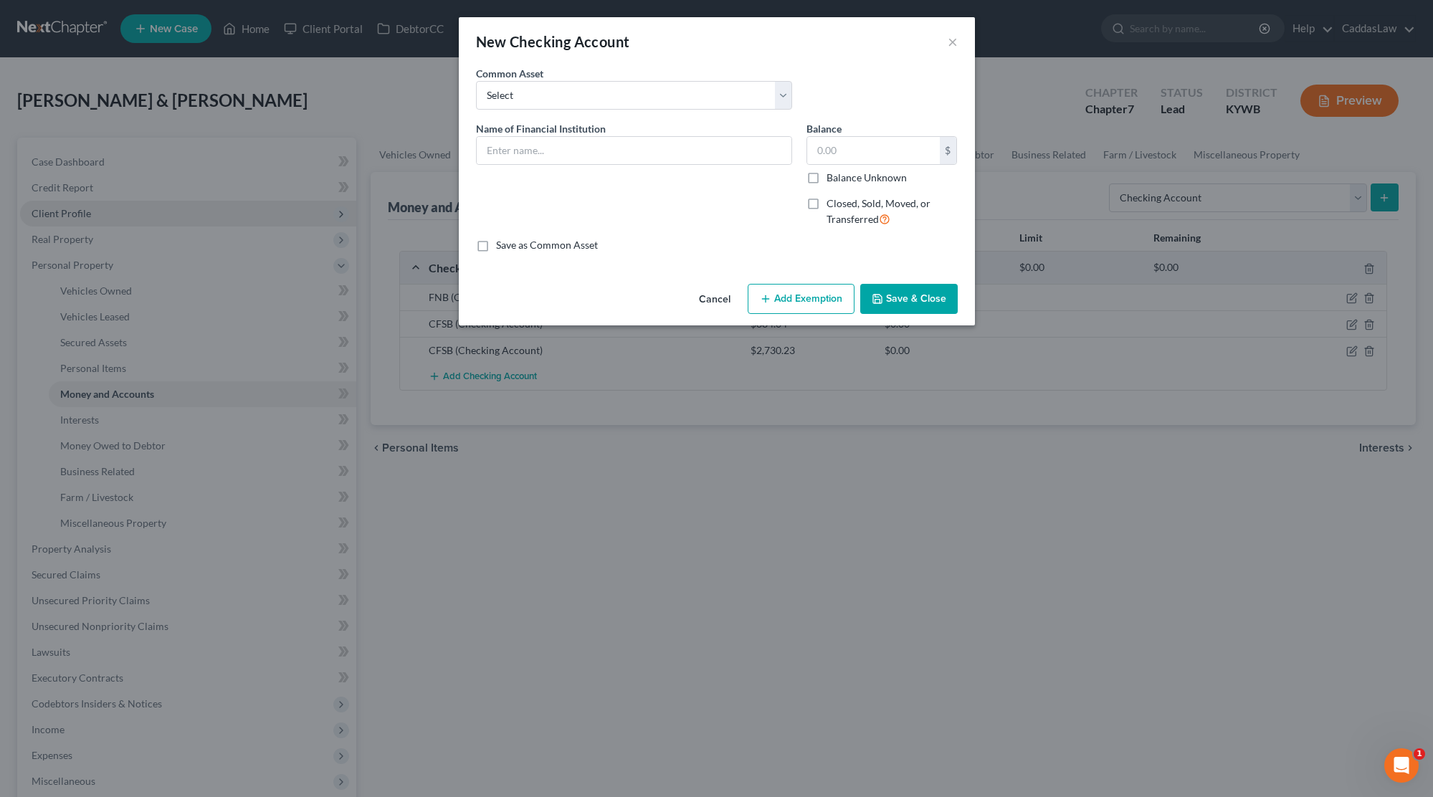
click at [625, 166] on div "Name of Financial Institution *" at bounding box center [634, 180] width 330 height 118
click at [625, 157] on input "text" at bounding box center [634, 150] width 315 height 27
type input "fnb"
drag, startPoint x: 511, startPoint y: 146, endPoint x: 373, endPoint y: 145, distance: 138.3
click at [373, 145] on div "New Checking Account × An exemption set must first be selected from the Filing …" at bounding box center [716, 398] width 1433 height 797
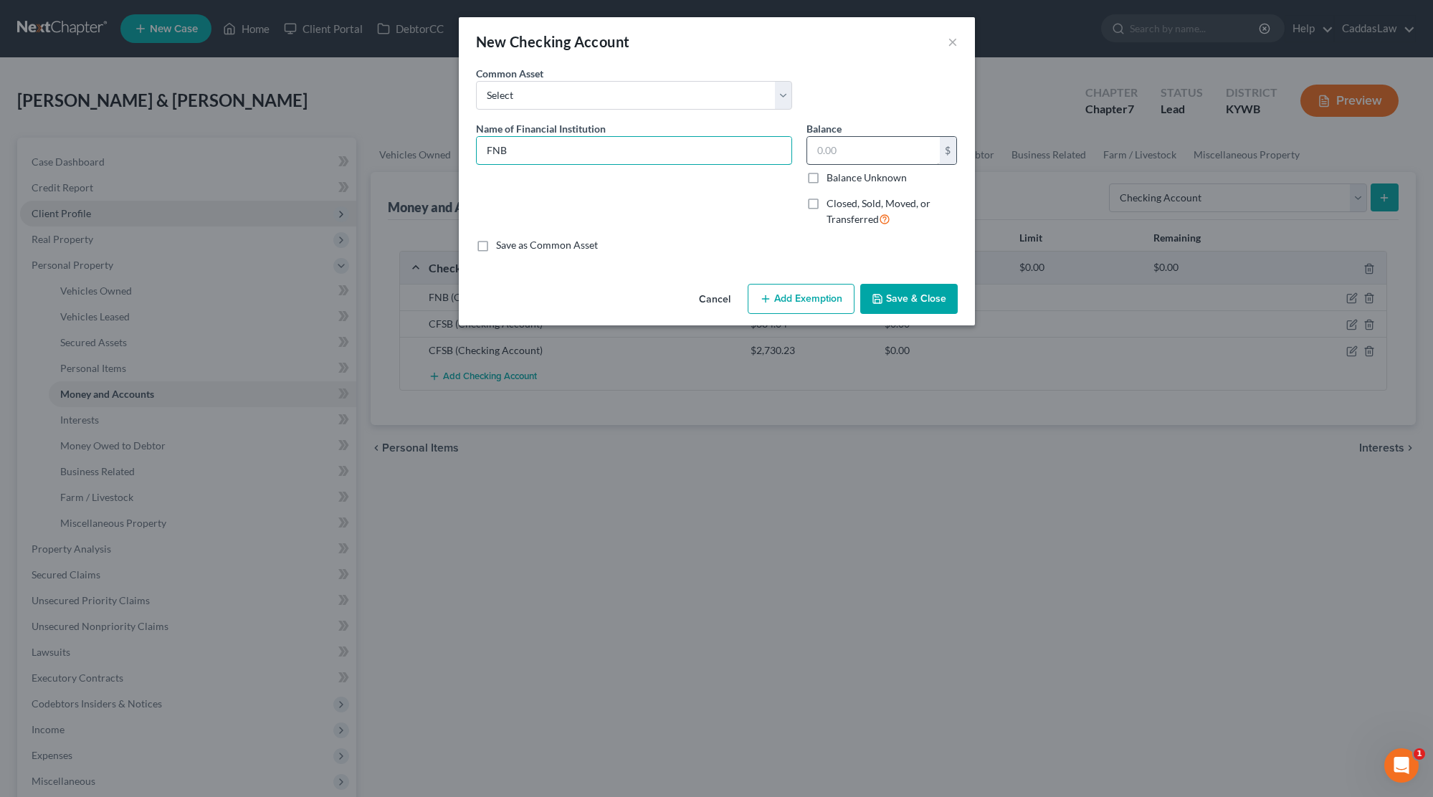
type input "FNB"
click at [870, 157] on input "text" at bounding box center [873, 150] width 133 height 27
click at [826, 206] on label "Closed, Sold, Moved, or Transferred" at bounding box center [891, 211] width 131 height 31
click at [832, 206] on input "Closed, Sold, Moved, or Transferred" at bounding box center [836, 200] width 9 height 9
checkbox input "true"
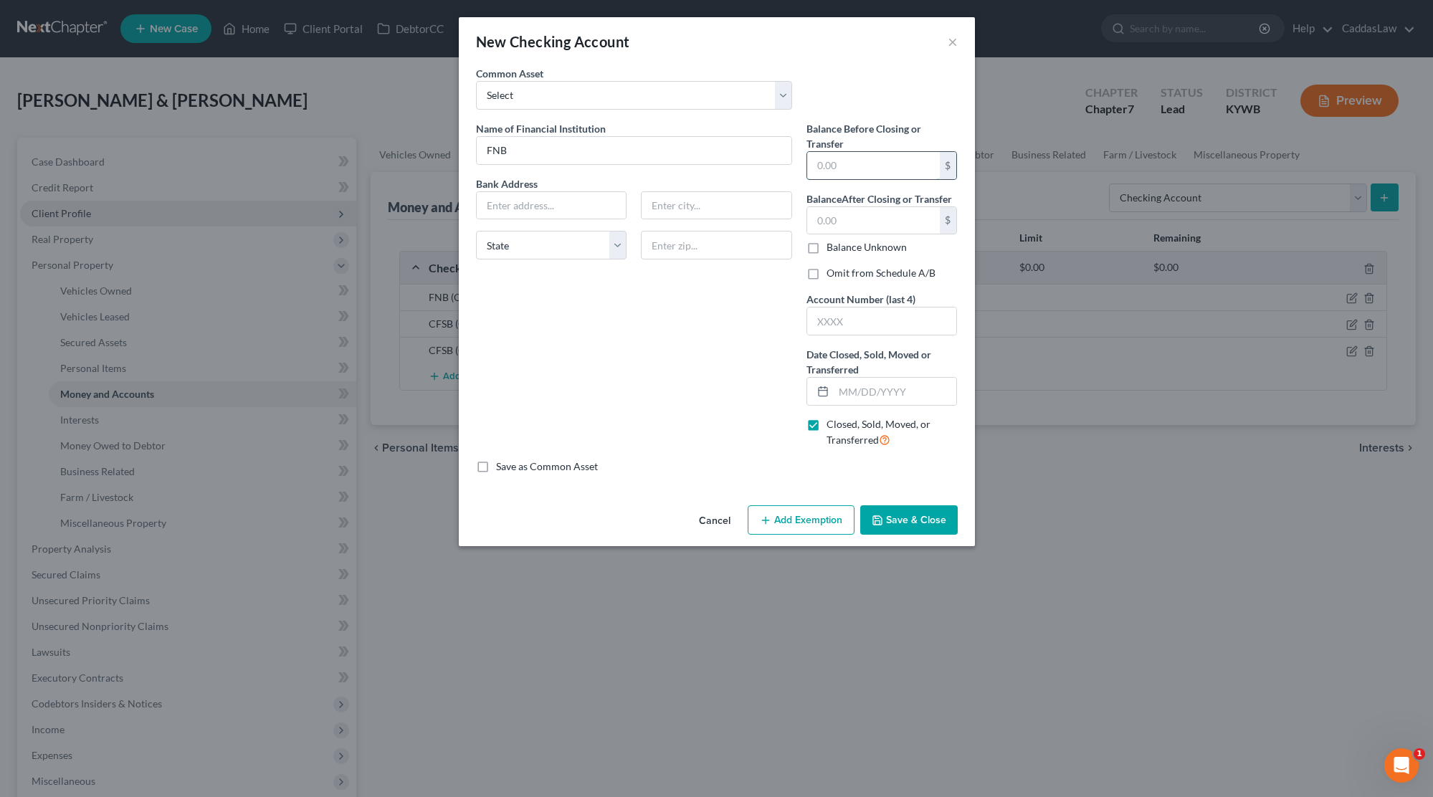
click at [841, 163] on input "text" at bounding box center [873, 165] width 133 height 27
type input "0.00"
type input "4635"
click at [856, 394] on input "text" at bounding box center [895, 391] width 123 height 27
type input "[DATE]"
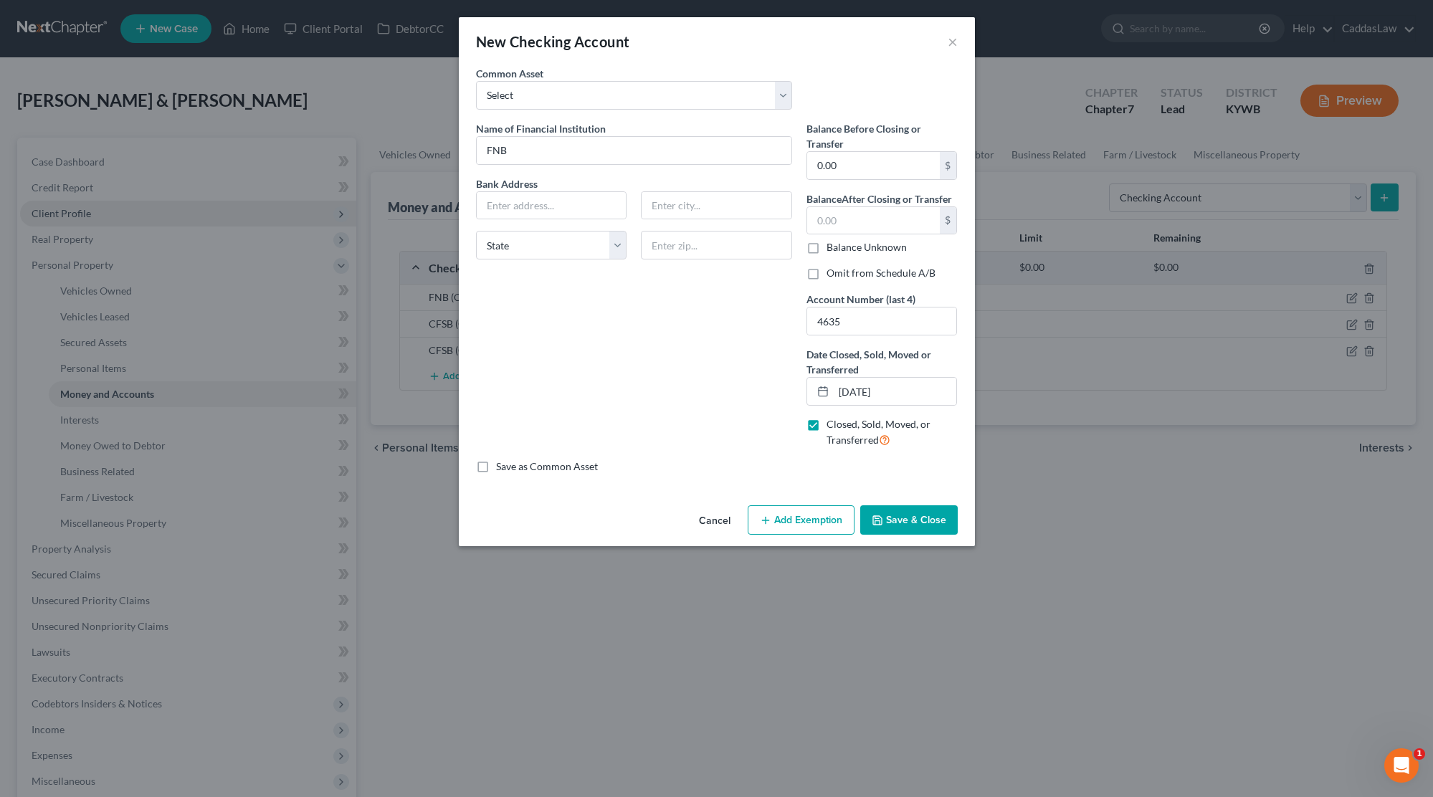
click at [929, 519] on button "Save & Close" at bounding box center [908, 520] width 97 height 30
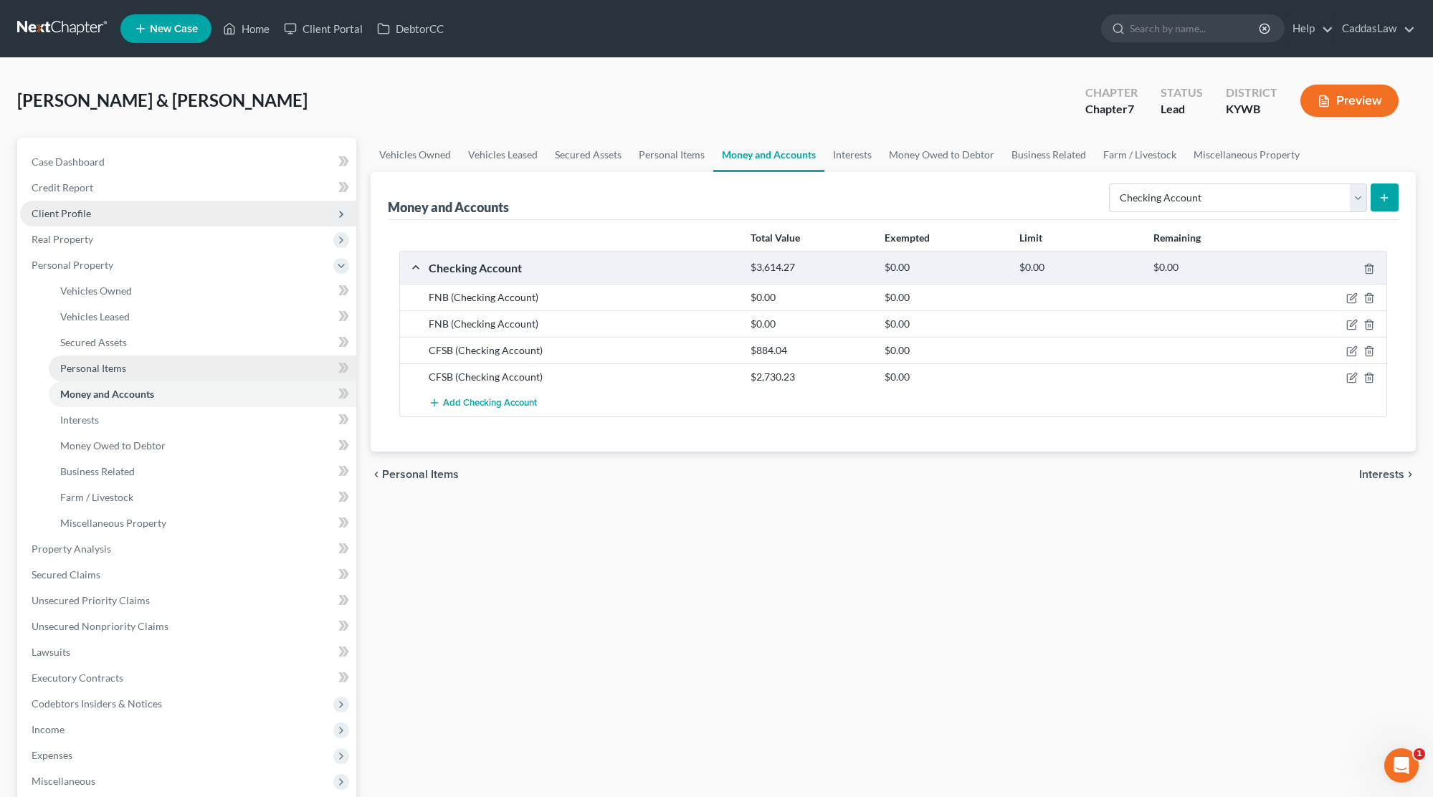
click at [116, 366] on span "Personal Items" at bounding box center [93, 368] width 66 height 12
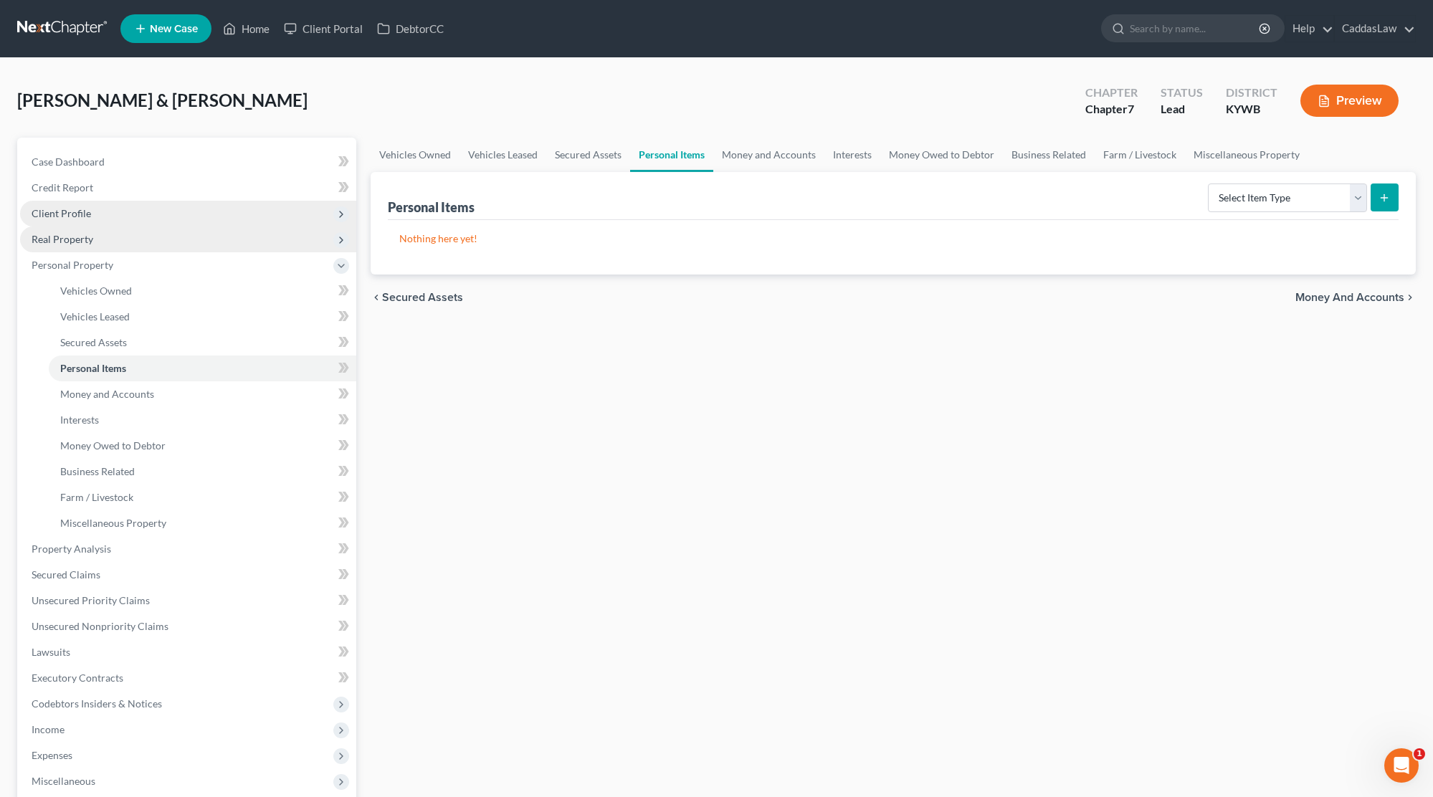
click at [72, 245] on span "Real Property" at bounding box center [188, 239] width 336 height 26
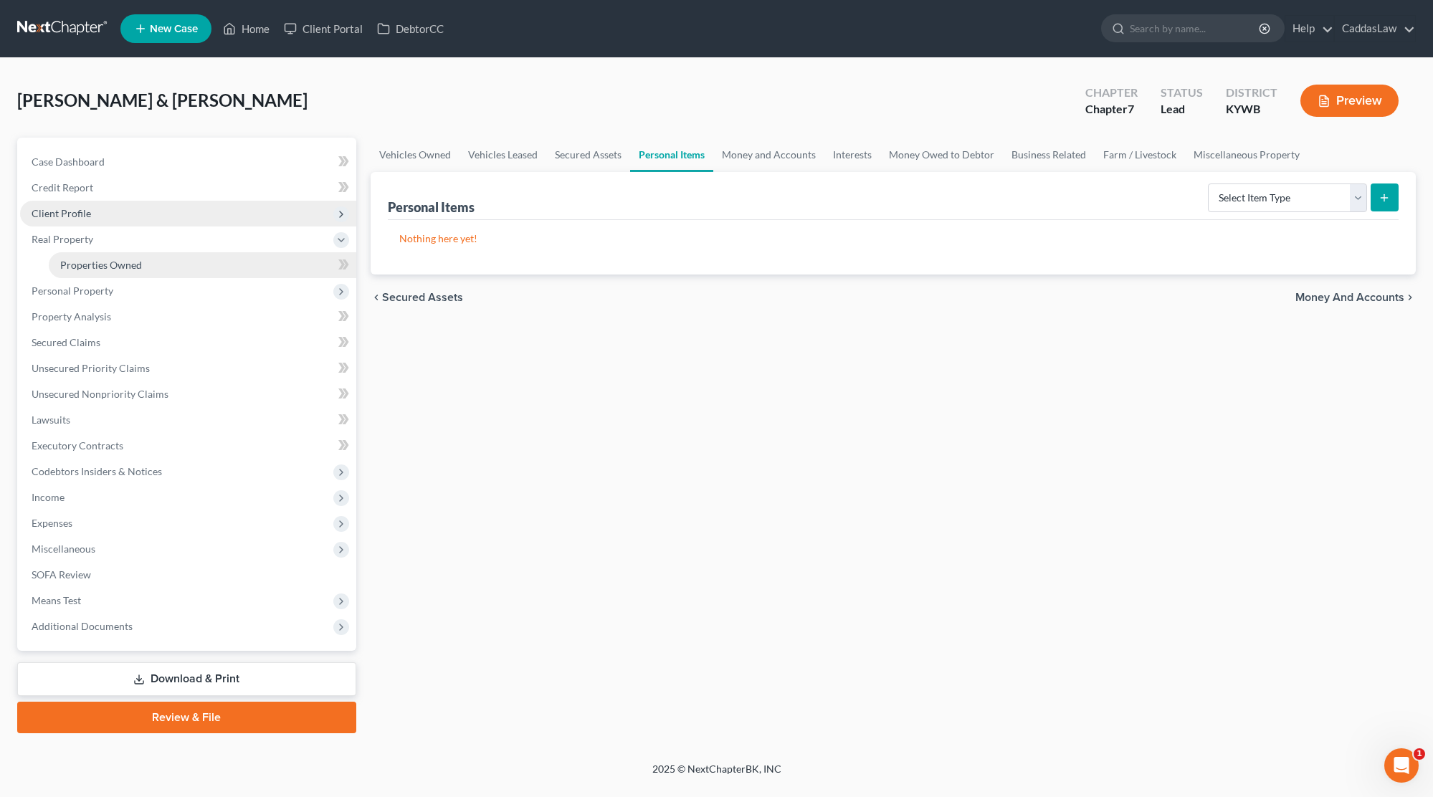
click at [90, 264] on span "Properties Owned" at bounding box center [101, 265] width 82 height 12
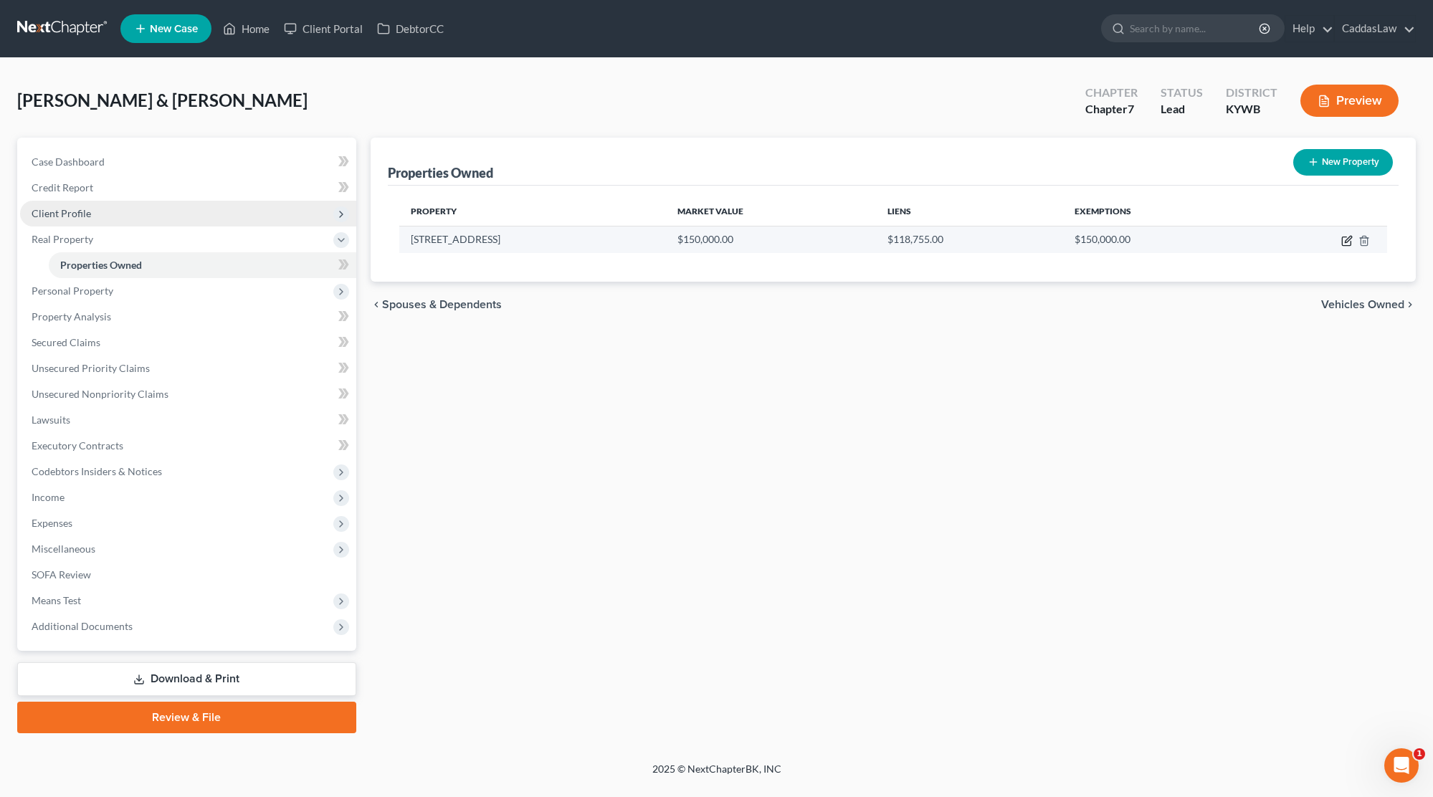
click at [1349, 241] on icon "button" at bounding box center [1346, 240] width 11 height 11
select select "18"
select select "2"
select select "18"
select select "0"
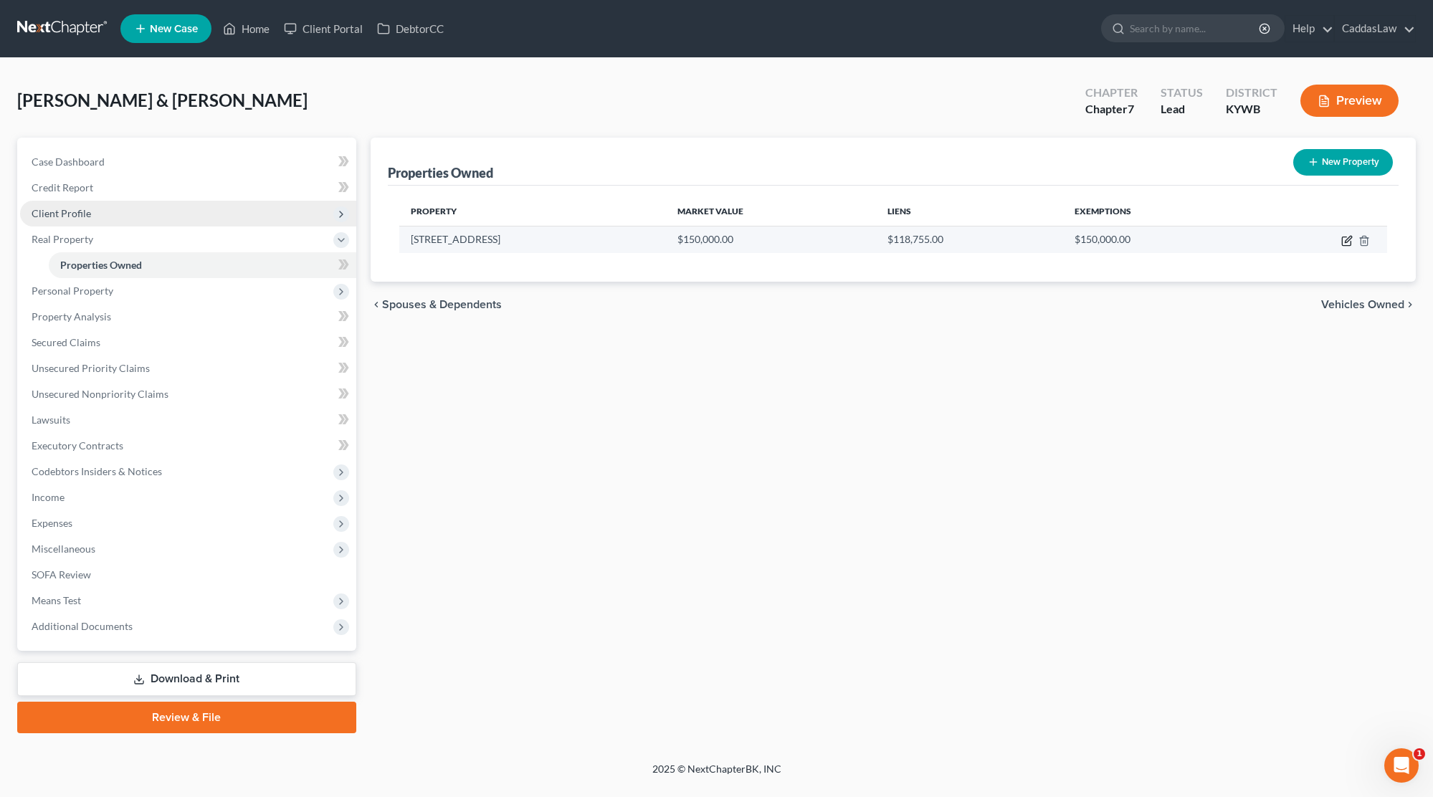
select select "0"
select select "2"
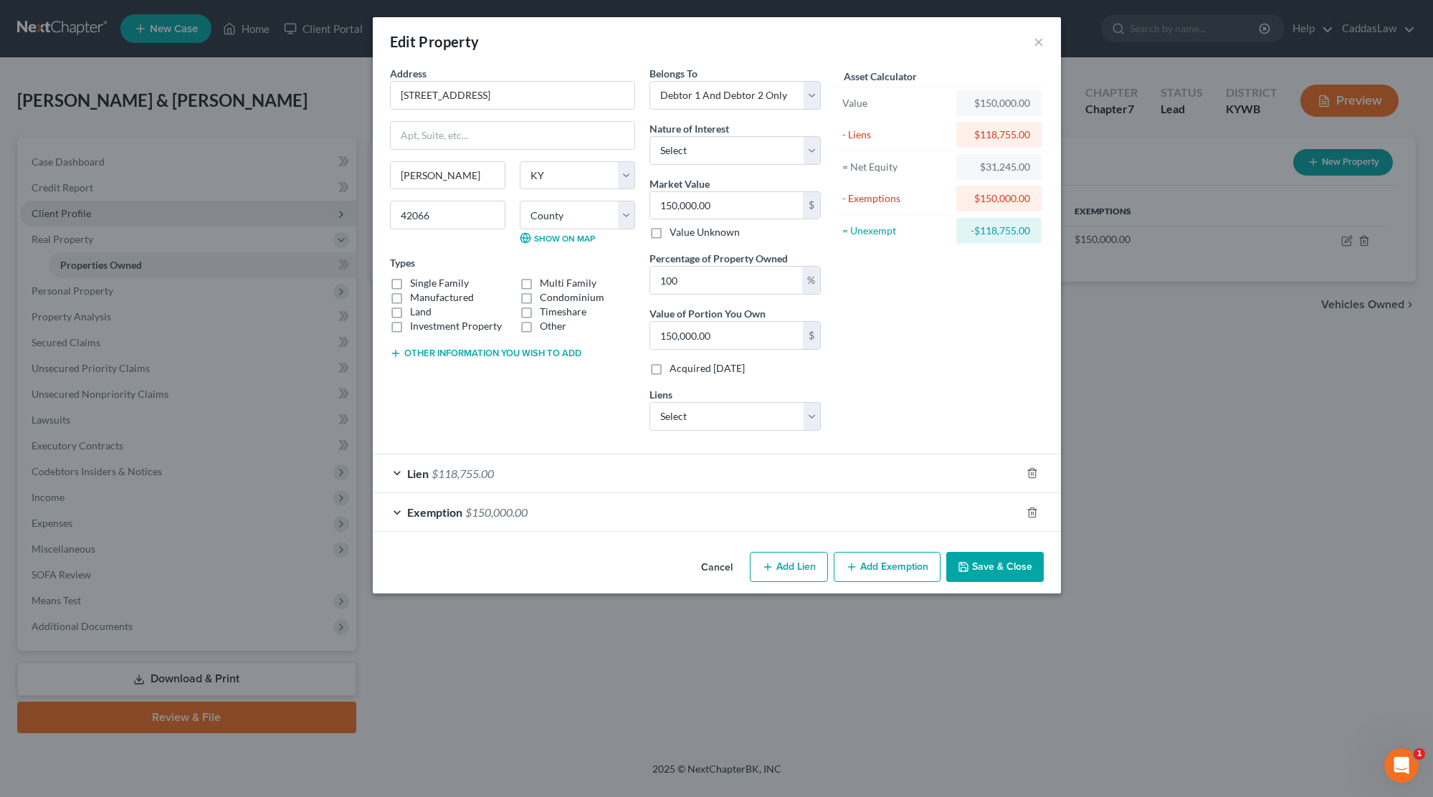
click at [477, 487] on div "Lien $118,755.00" at bounding box center [697, 473] width 648 height 38
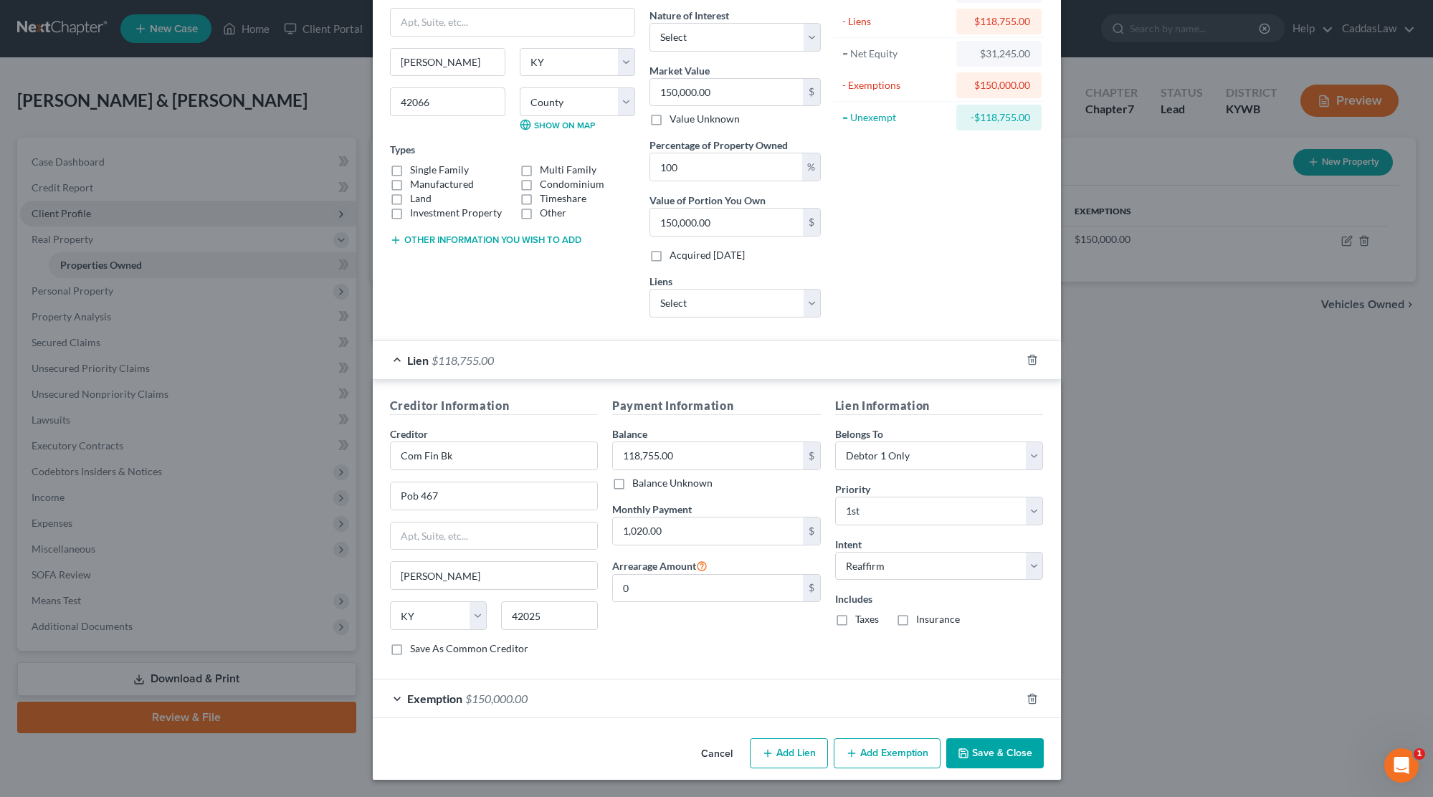
scroll to position [113, 0]
click at [535, 361] on div "Lien $118,755.00" at bounding box center [697, 361] width 648 height 38
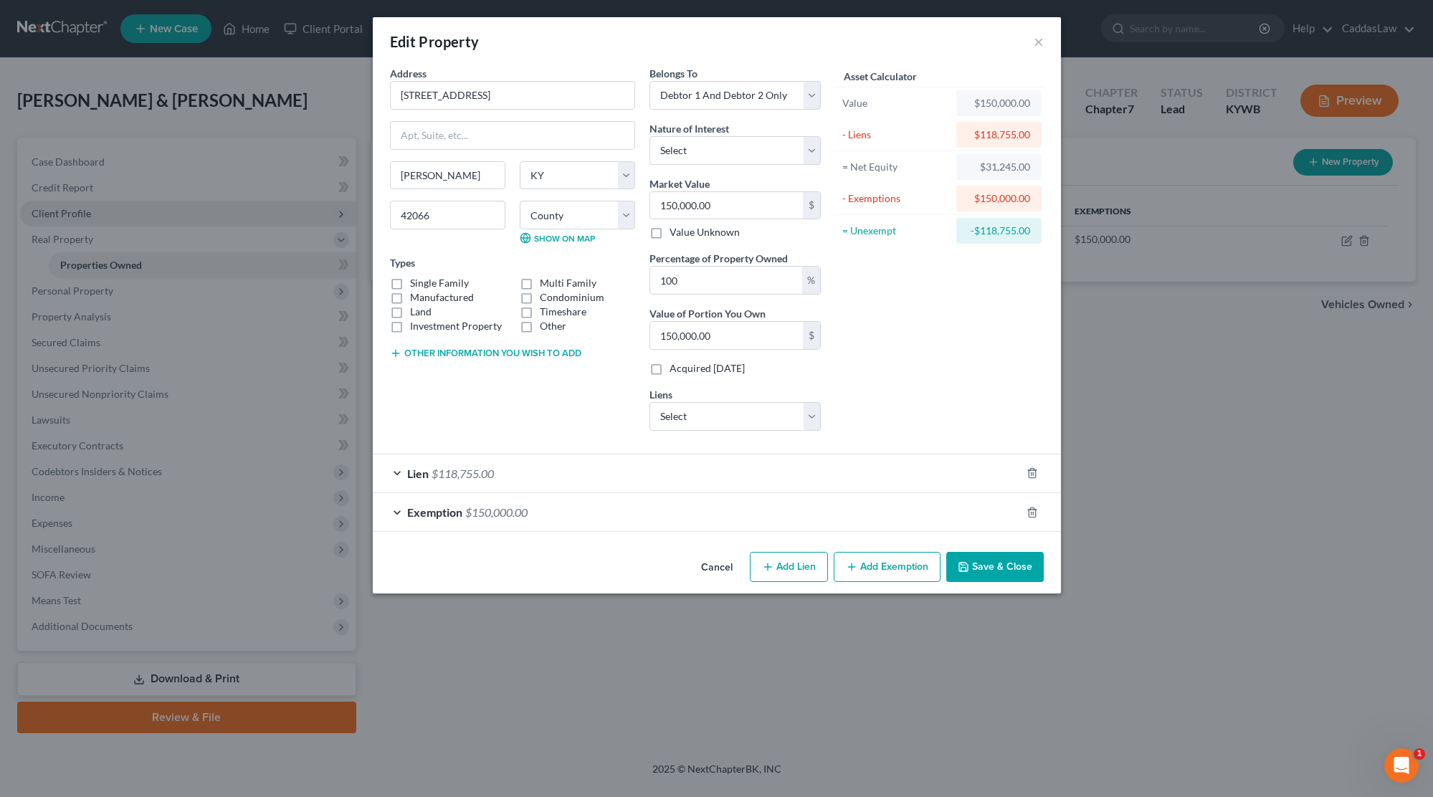
scroll to position [0, 0]
click at [631, 506] on div "Exemption $150,000.00" at bounding box center [697, 512] width 648 height 38
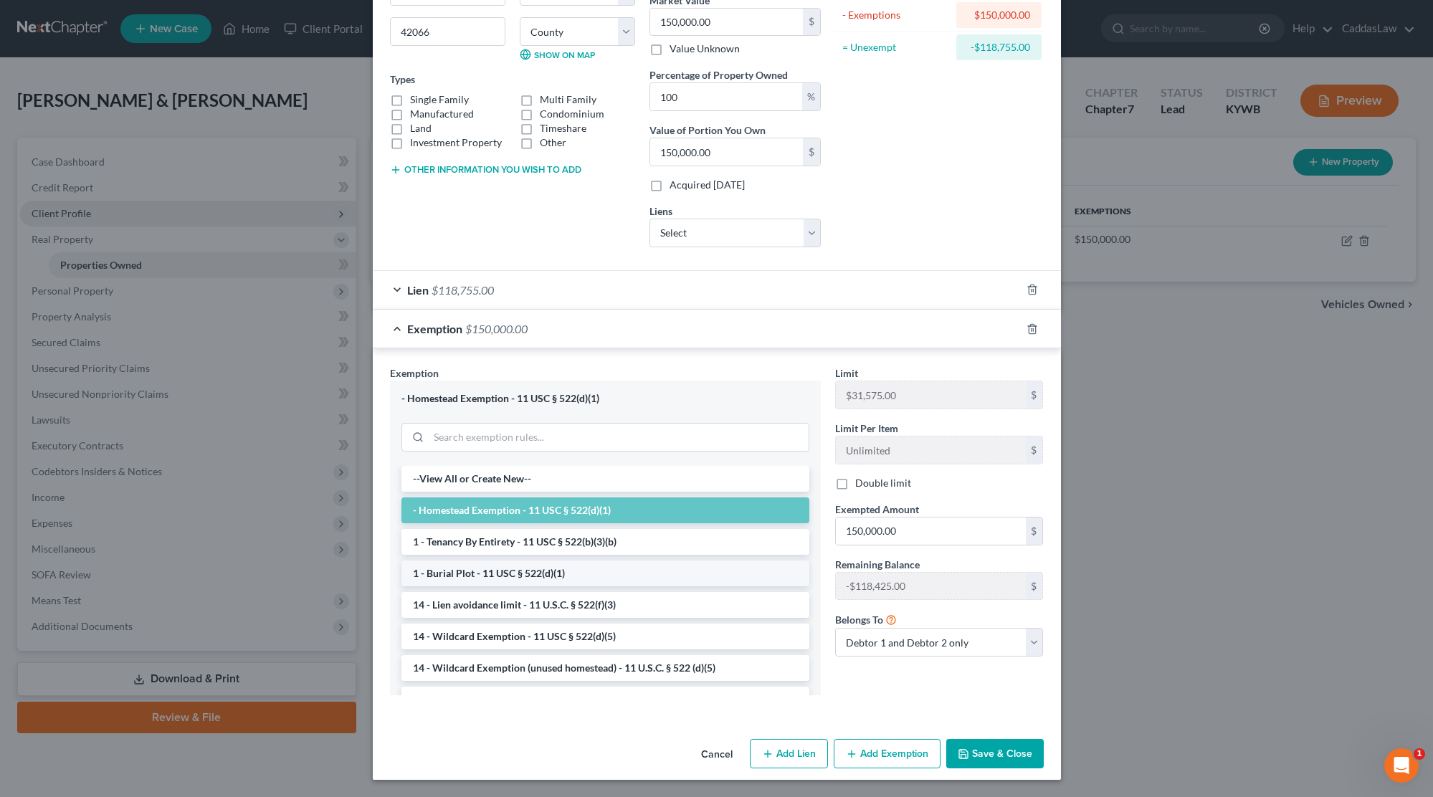
scroll to position [183, 0]
click at [683, 294] on div "Lien $118,755.00" at bounding box center [697, 291] width 648 height 38
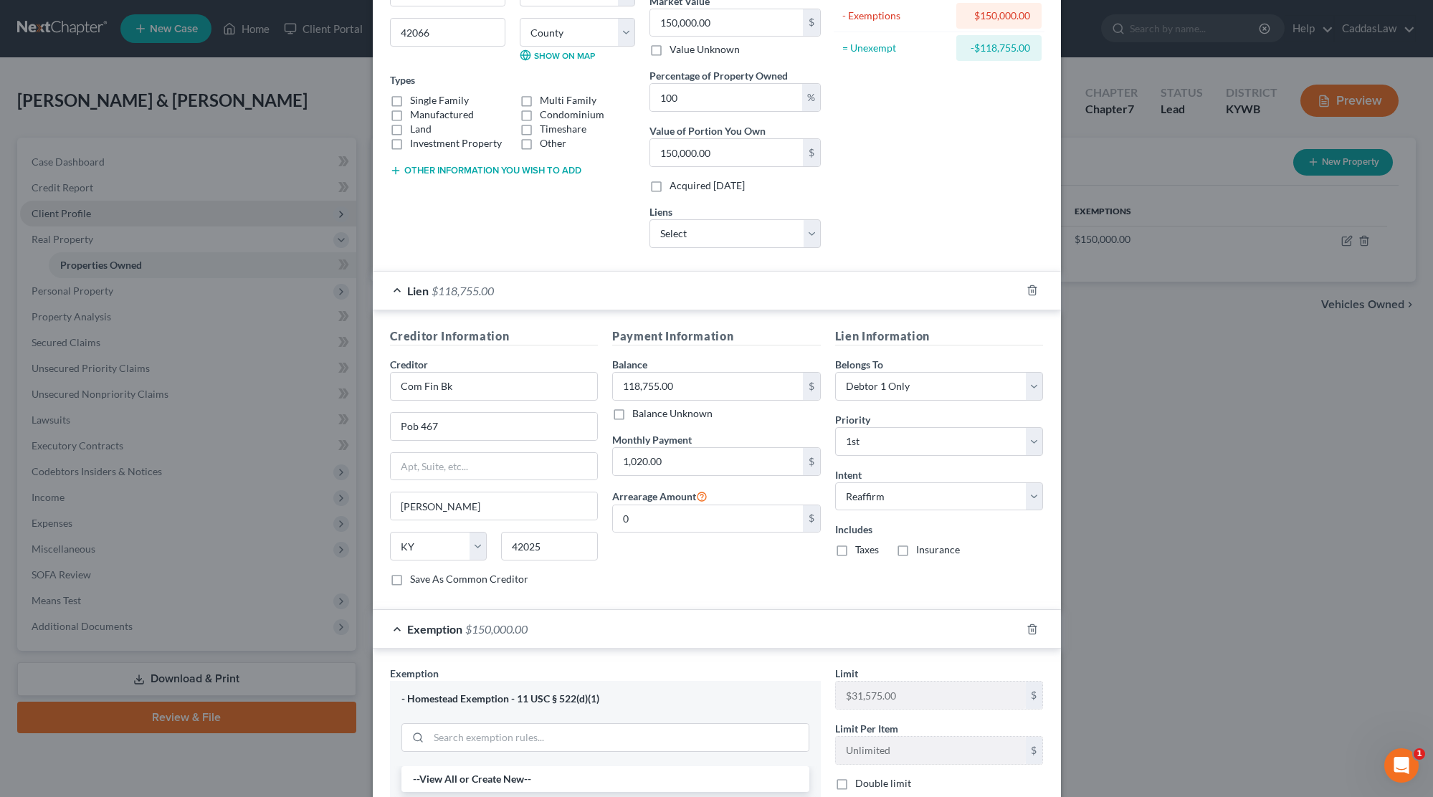
click at [855, 549] on label "Taxes" at bounding box center [867, 550] width 24 height 14
click at [861, 549] on input "Taxes" at bounding box center [865, 547] width 9 height 9
checkbox input "true"
click at [916, 552] on label "Insurance" at bounding box center [938, 550] width 44 height 14
click at [922, 552] on input "Insurance" at bounding box center [926, 547] width 9 height 9
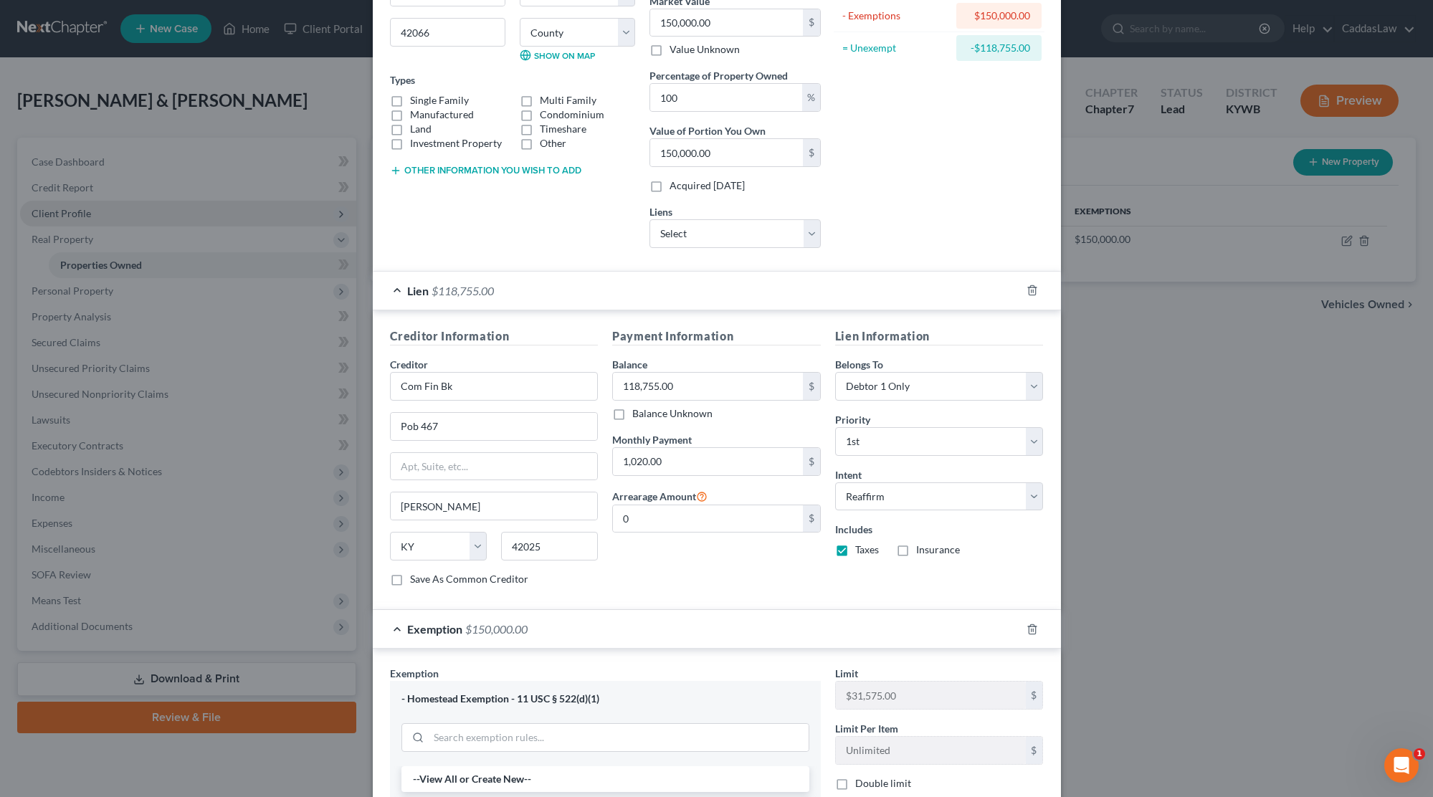
checkbox input "true"
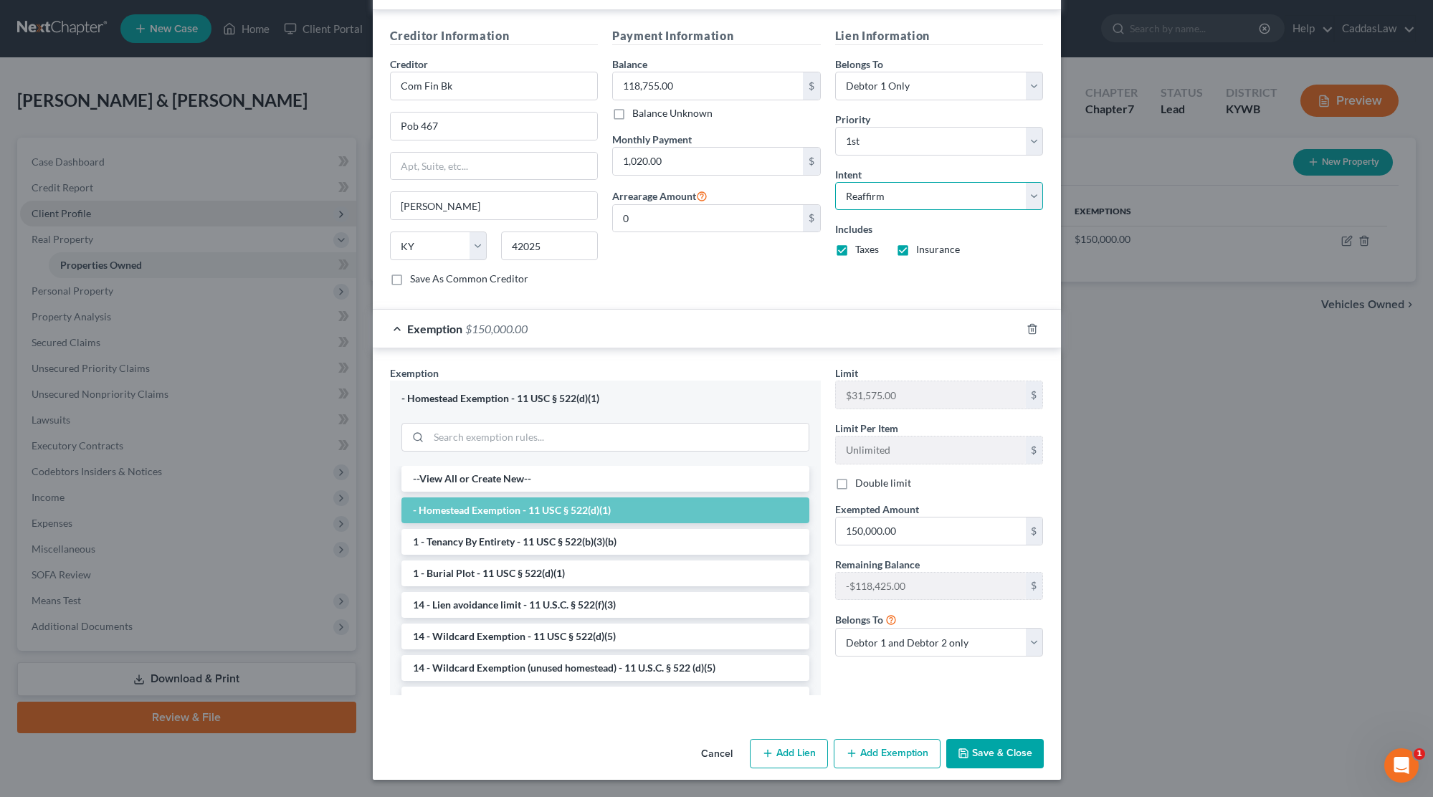
scroll to position [482, 0]
click at [986, 758] on button "Save & Close" at bounding box center [994, 755] width 97 height 30
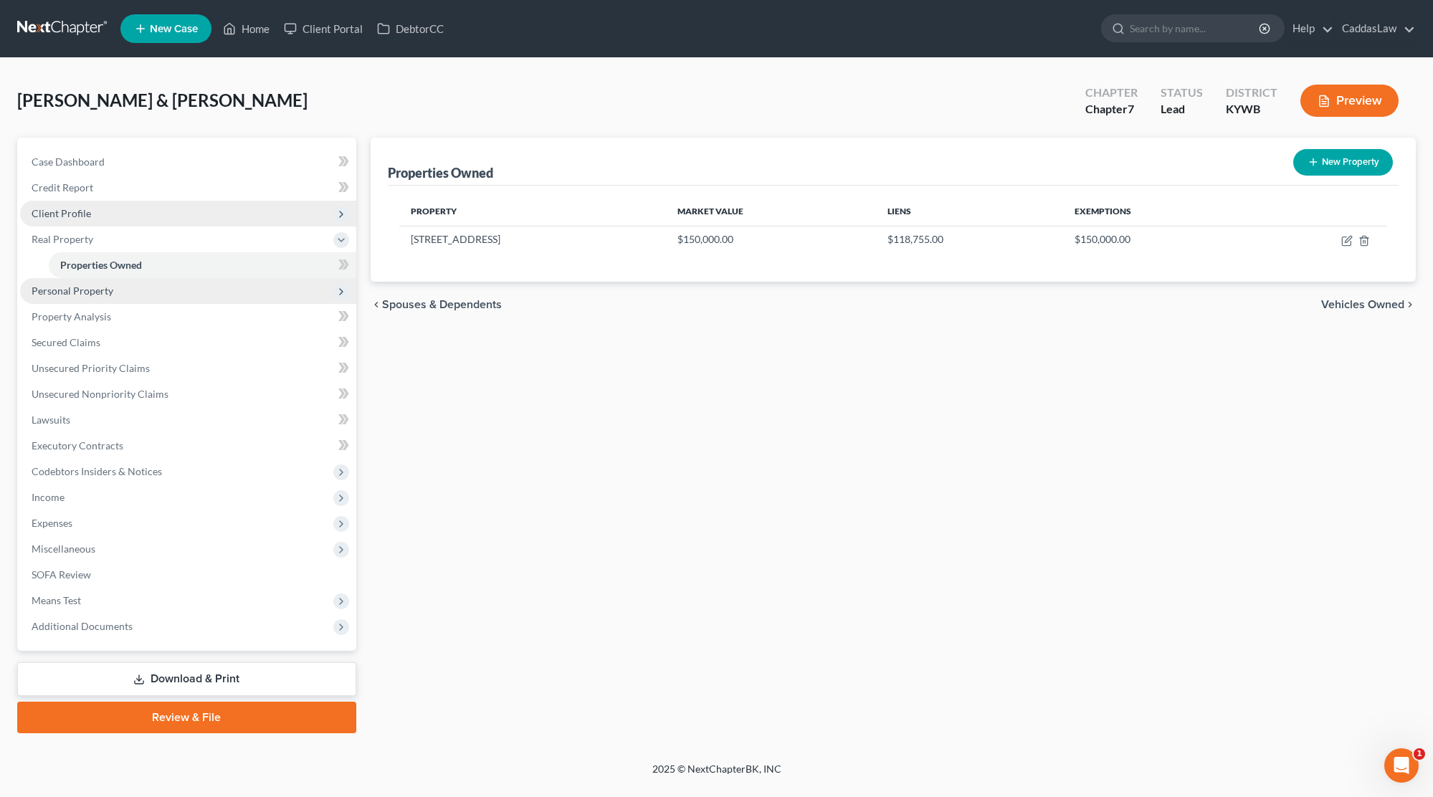
click at [118, 286] on span "Personal Property" at bounding box center [188, 291] width 336 height 26
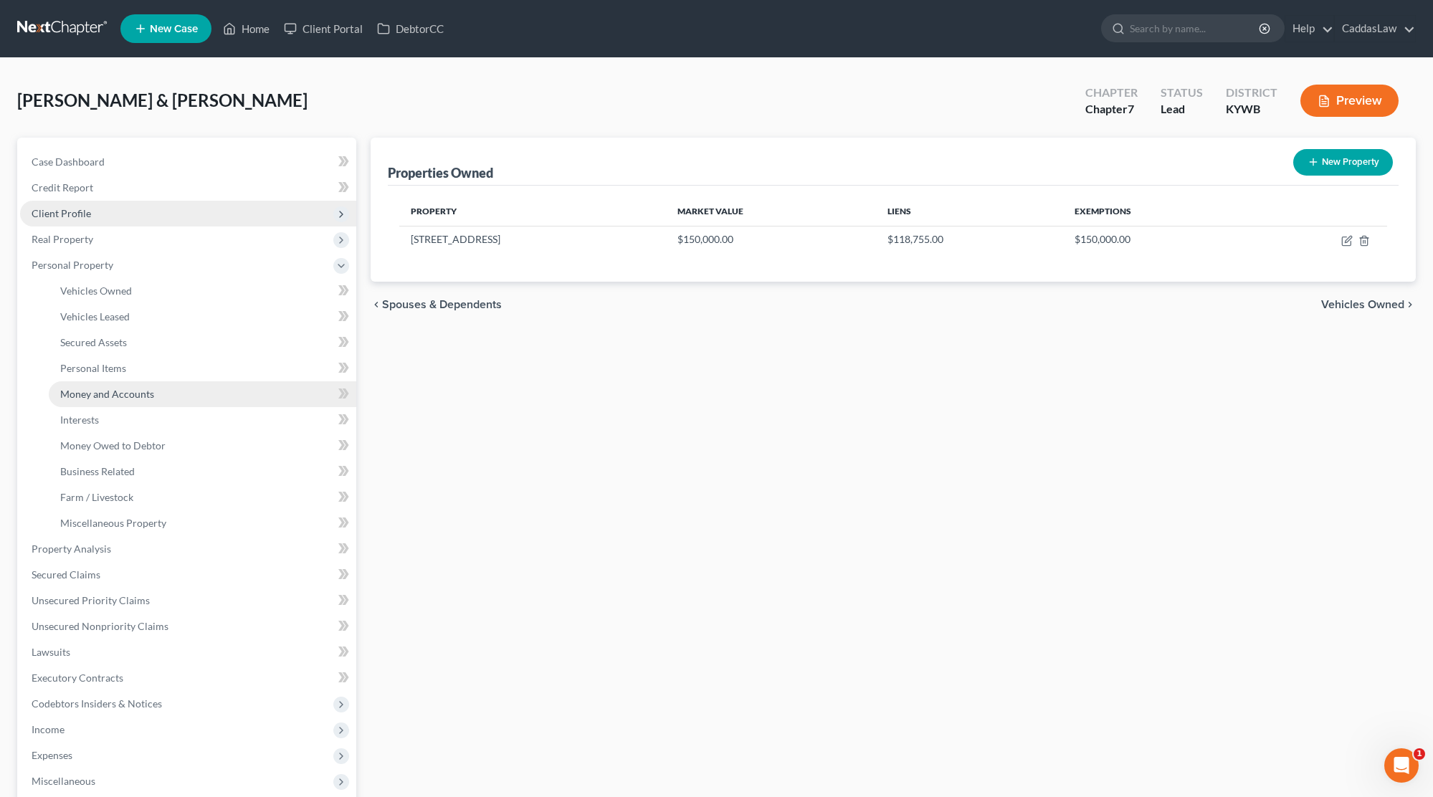
click at [125, 404] on link "Money and Accounts" at bounding box center [202, 394] width 307 height 26
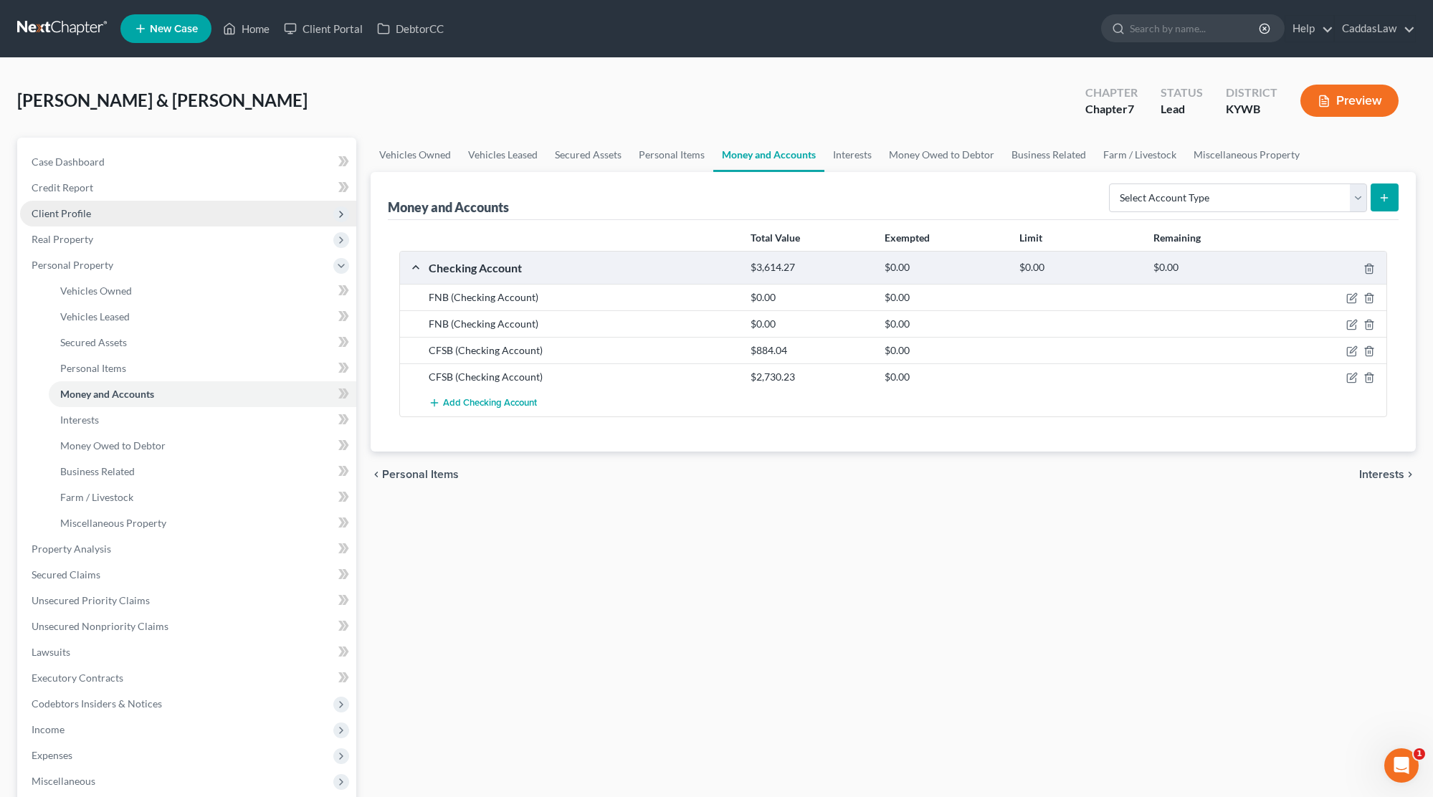
click at [623, 347] on div "CFSB (Checking Account)" at bounding box center [582, 350] width 322 height 14
click at [1353, 353] on icon "button" at bounding box center [1351, 350] width 11 height 11
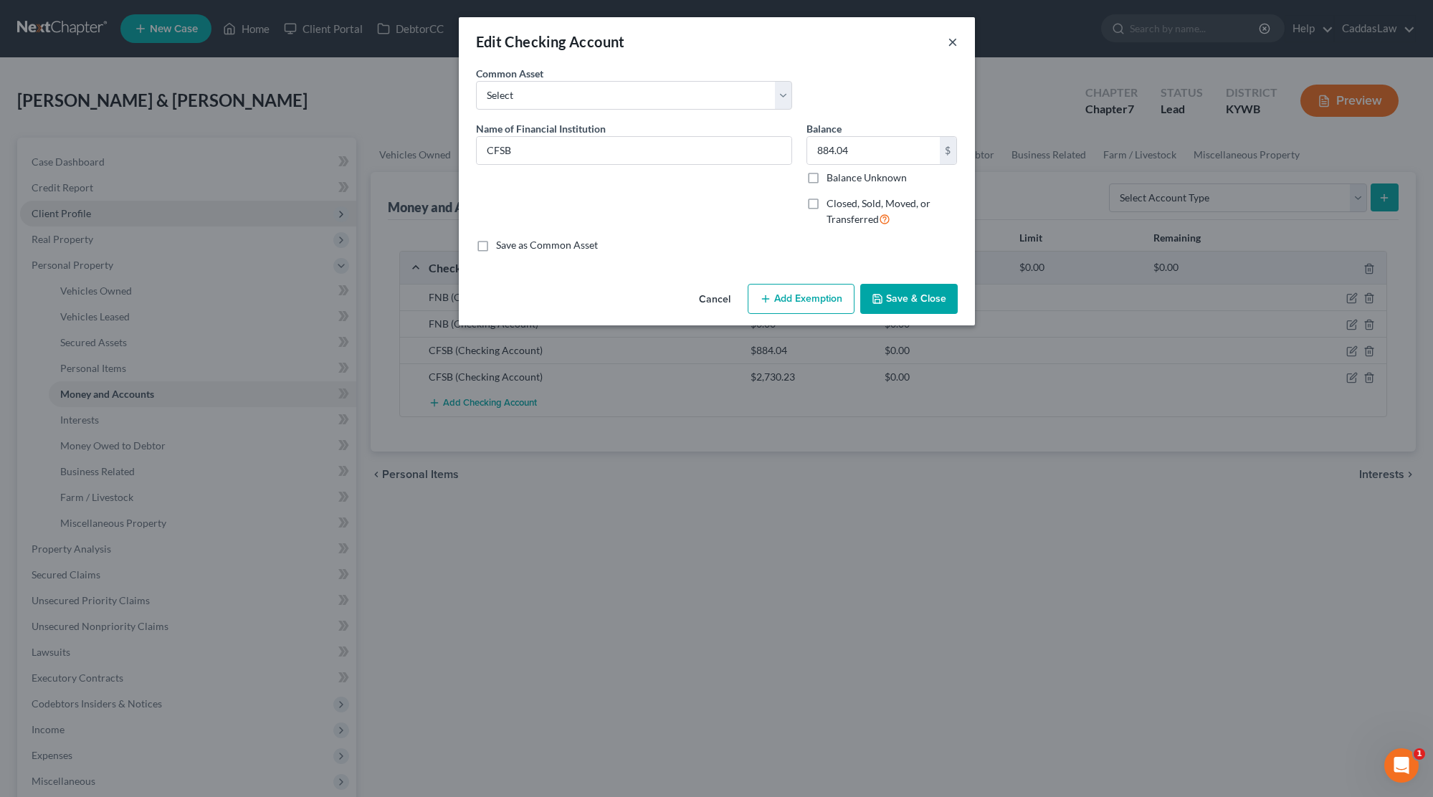
click at [955, 42] on button "×" at bounding box center [953, 41] width 10 height 17
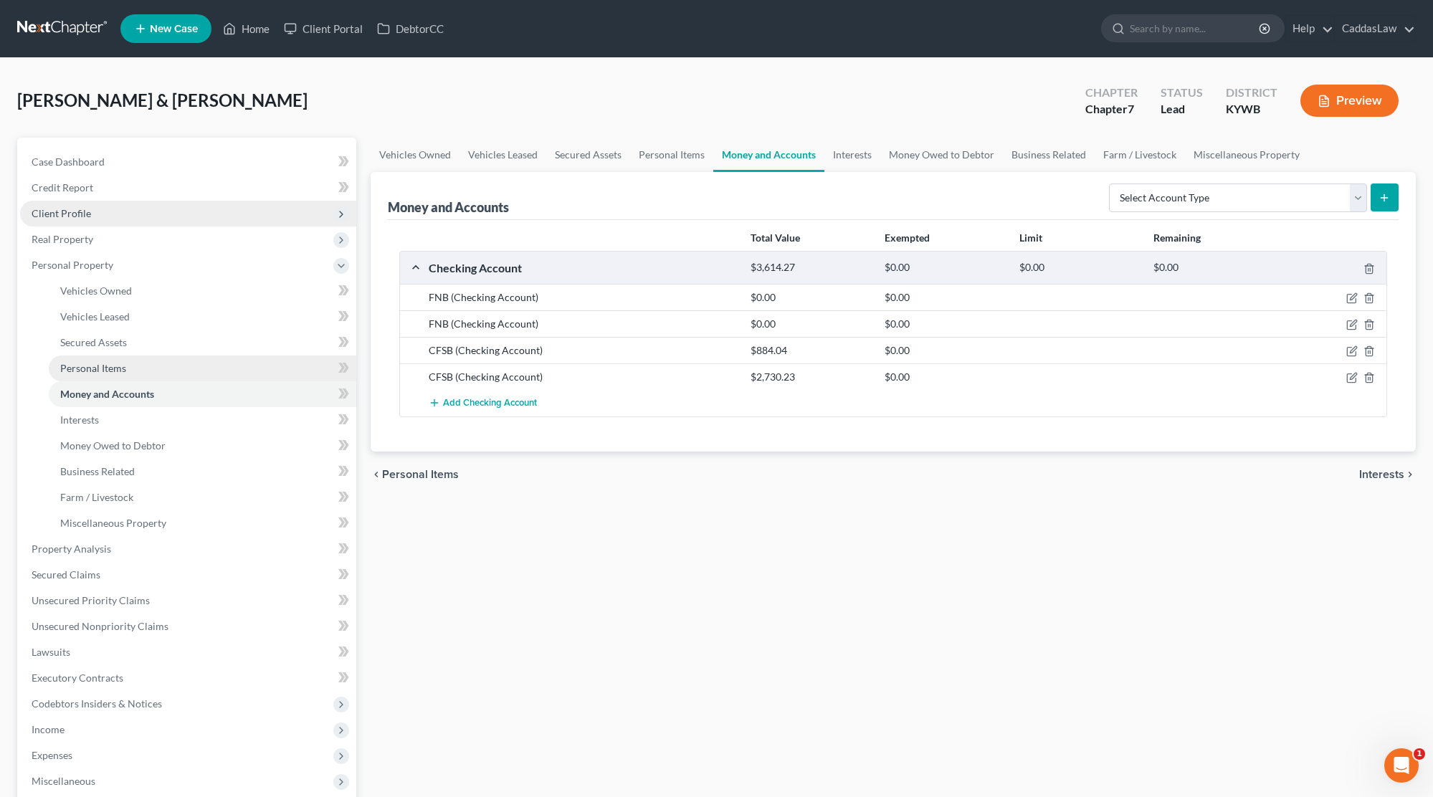
click at [102, 371] on span "Personal Items" at bounding box center [93, 368] width 66 height 12
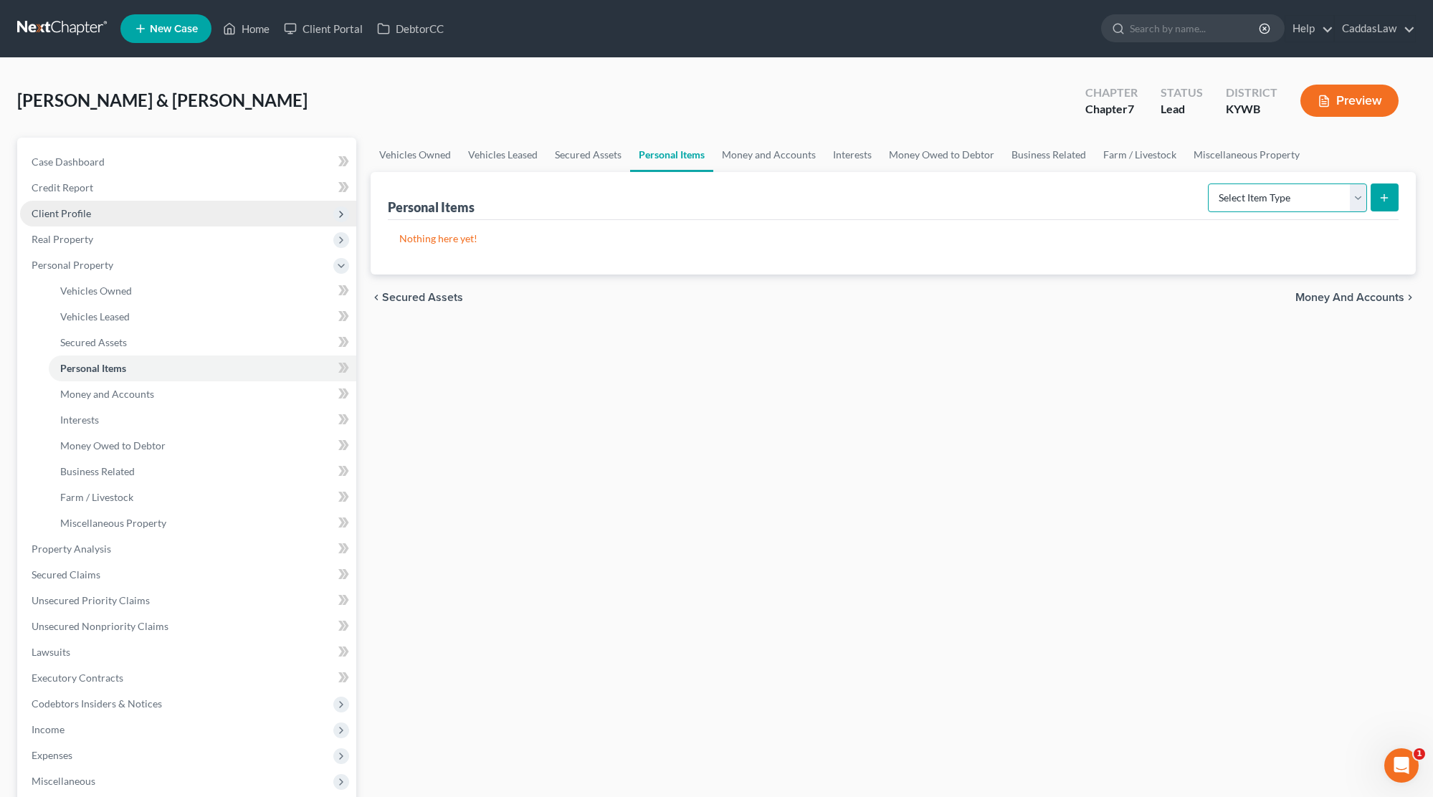
select select "household_goods"
click at [1384, 201] on icon "submit" at bounding box center [1383, 197] width 11 height 11
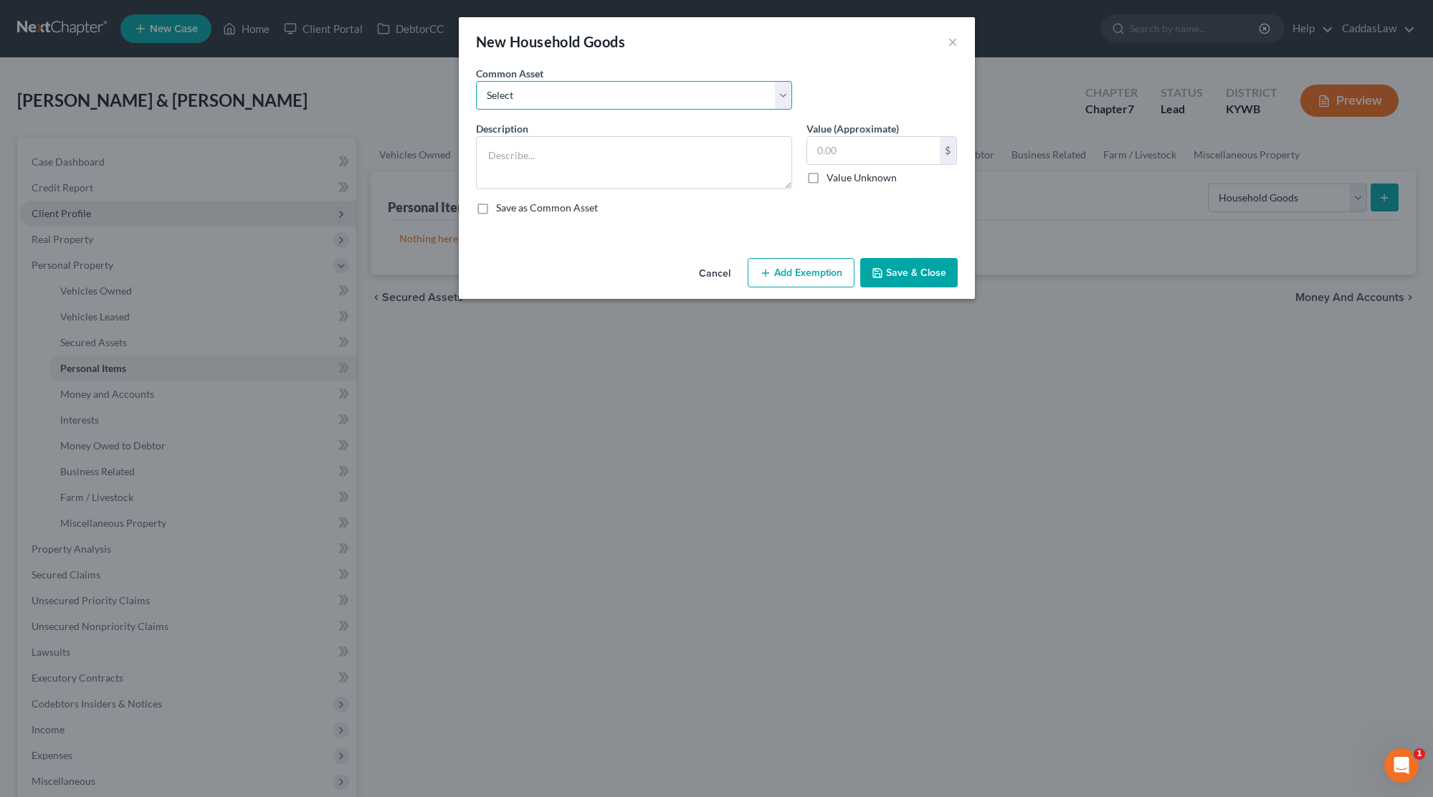
select select "1"
type textarea "Household goods,( living room, dining room, kitchen, bedrooms, bathrooms, garag…"
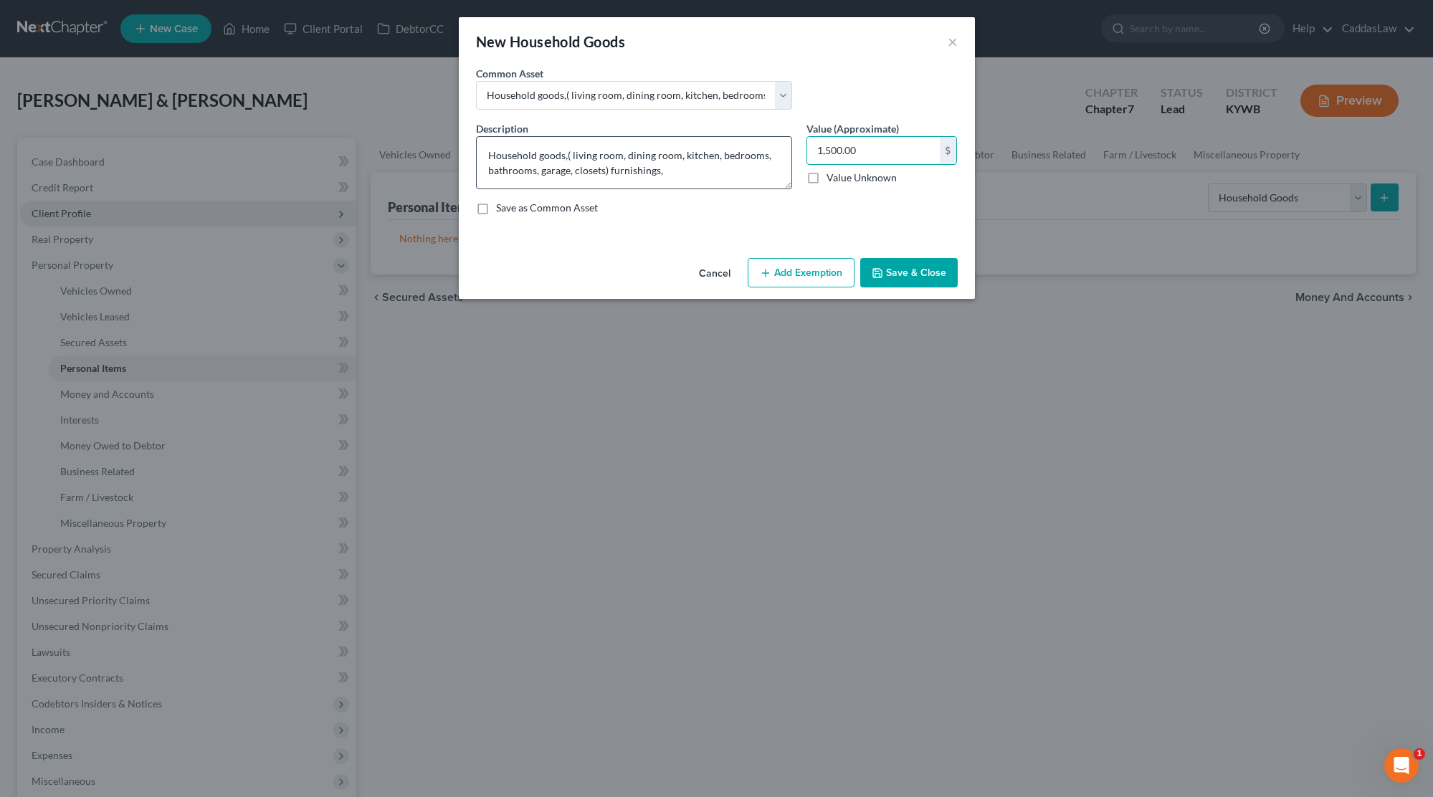
drag, startPoint x: 865, startPoint y: 152, endPoint x: 743, endPoint y: 149, distance: 122.6
click at [743, 149] on div "Description * Household goods,( living room, dining room, kitchen, bedrooms, ba…" at bounding box center [717, 173] width 496 height 105
type input "3,575.00"
click at [793, 267] on button "Add Exemption" at bounding box center [801, 273] width 107 height 30
select select "2"
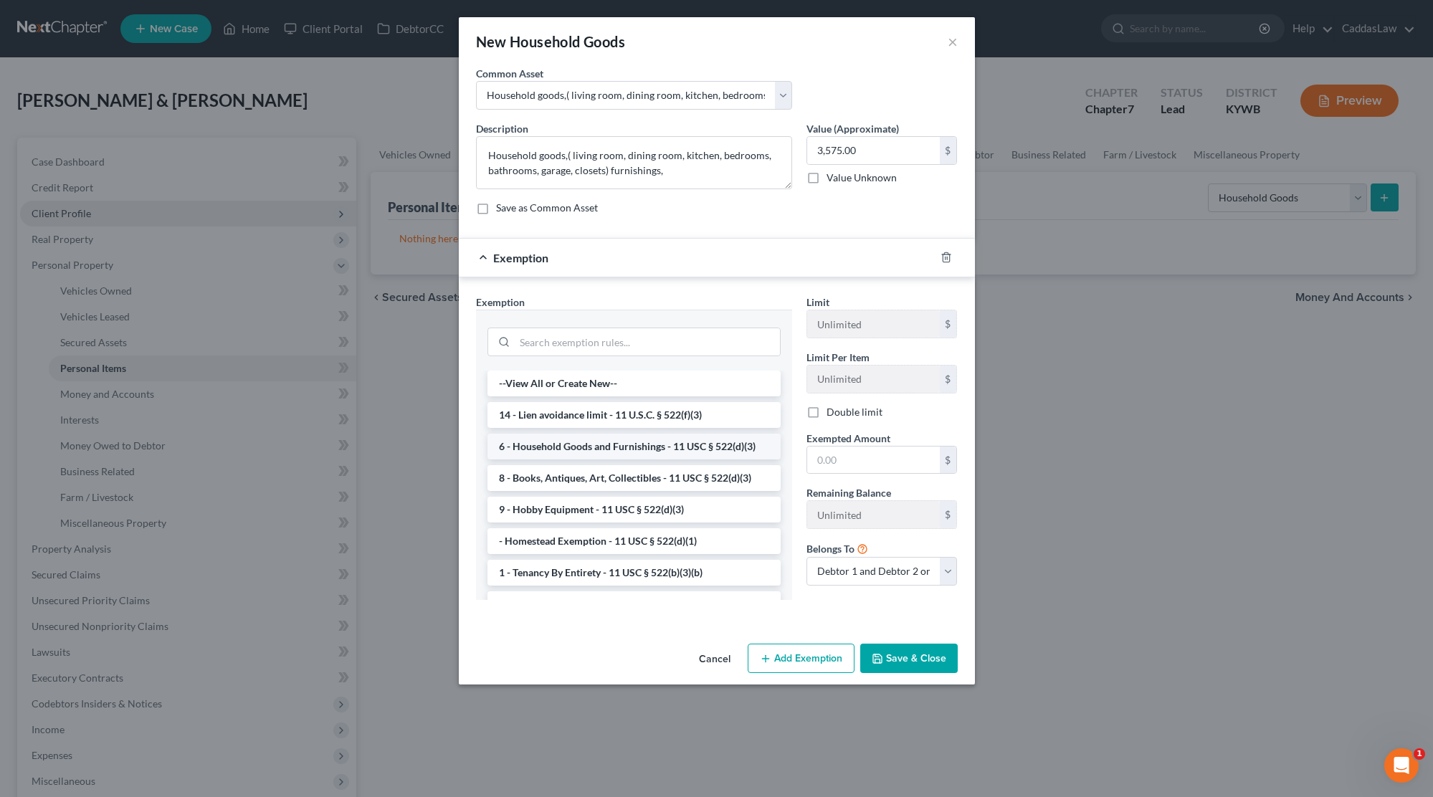
click at [577, 442] on li "6 - Household Goods and Furnishings - 11 USC § 522(d)(3)" at bounding box center [633, 447] width 293 height 26
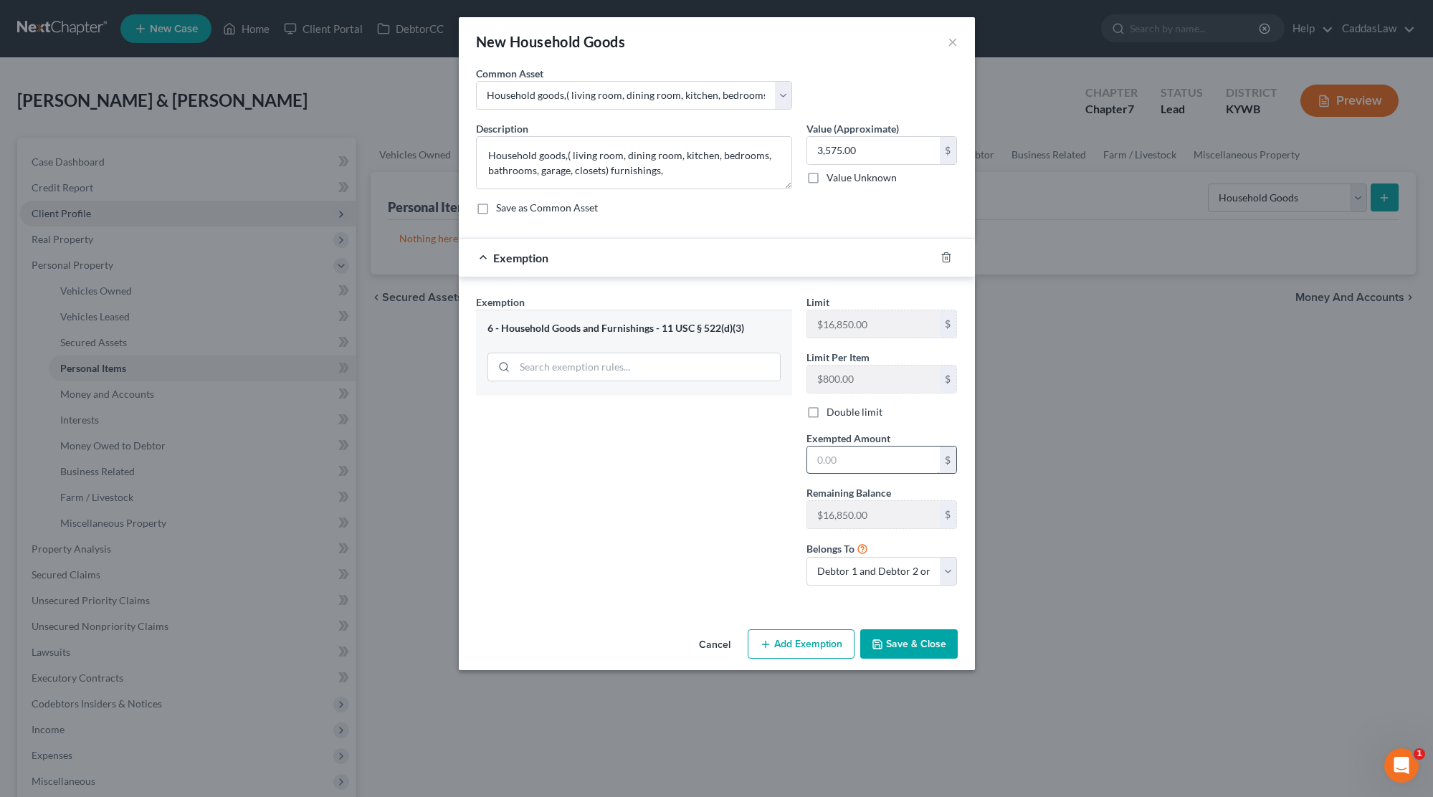
click at [829, 449] on input "text" at bounding box center [873, 460] width 133 height 27
type input "3,575.00"
click at [883, 647] on icon "button" at bounding box center [877, 644] width 11 height 11
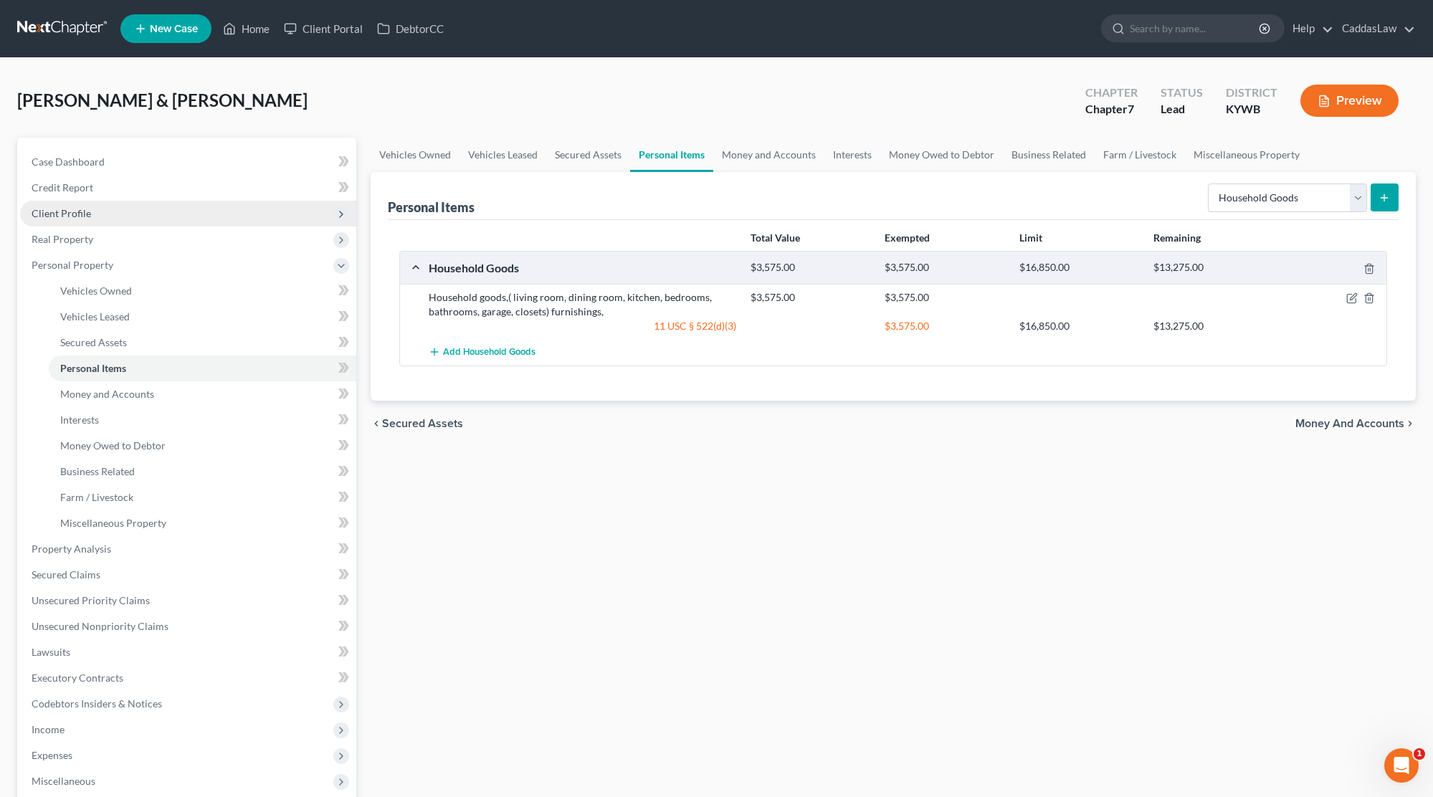
click at [1379, 200] on icon "submit" at bounding box center [1383, 197] width 11 height 11
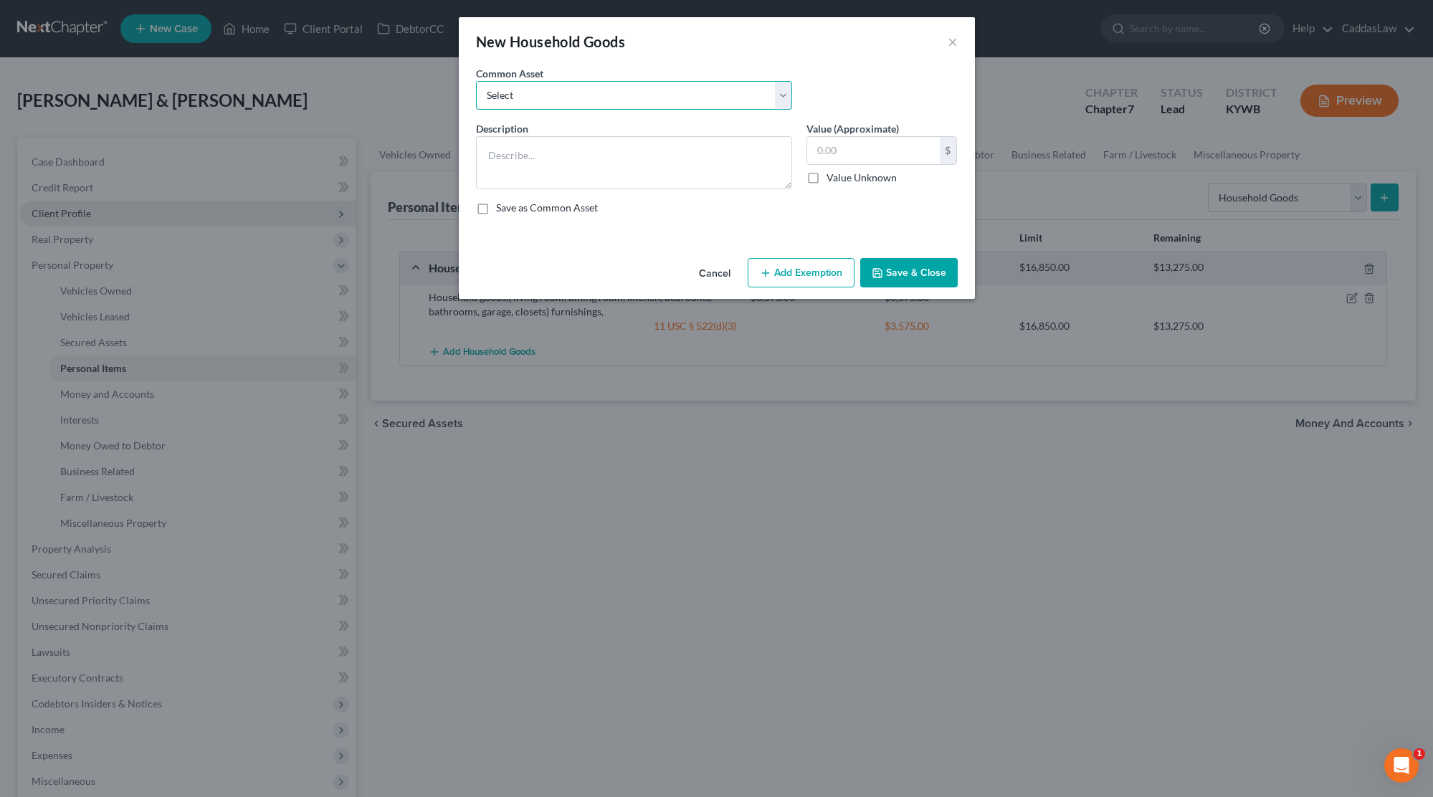
select select "3"
type textarea "Appliances"
drag, startPoint x: 864, startPoint y: 156, endPoint x: 742, endPoint y: 156, distance: 122.6
click at [748, 156] on div "Description * Appliances Value (Approximate) 200.00 $ Value Unknown Balance Und…" at bounding box center [717, 173] width 496 height 105
type input "2,000.00"
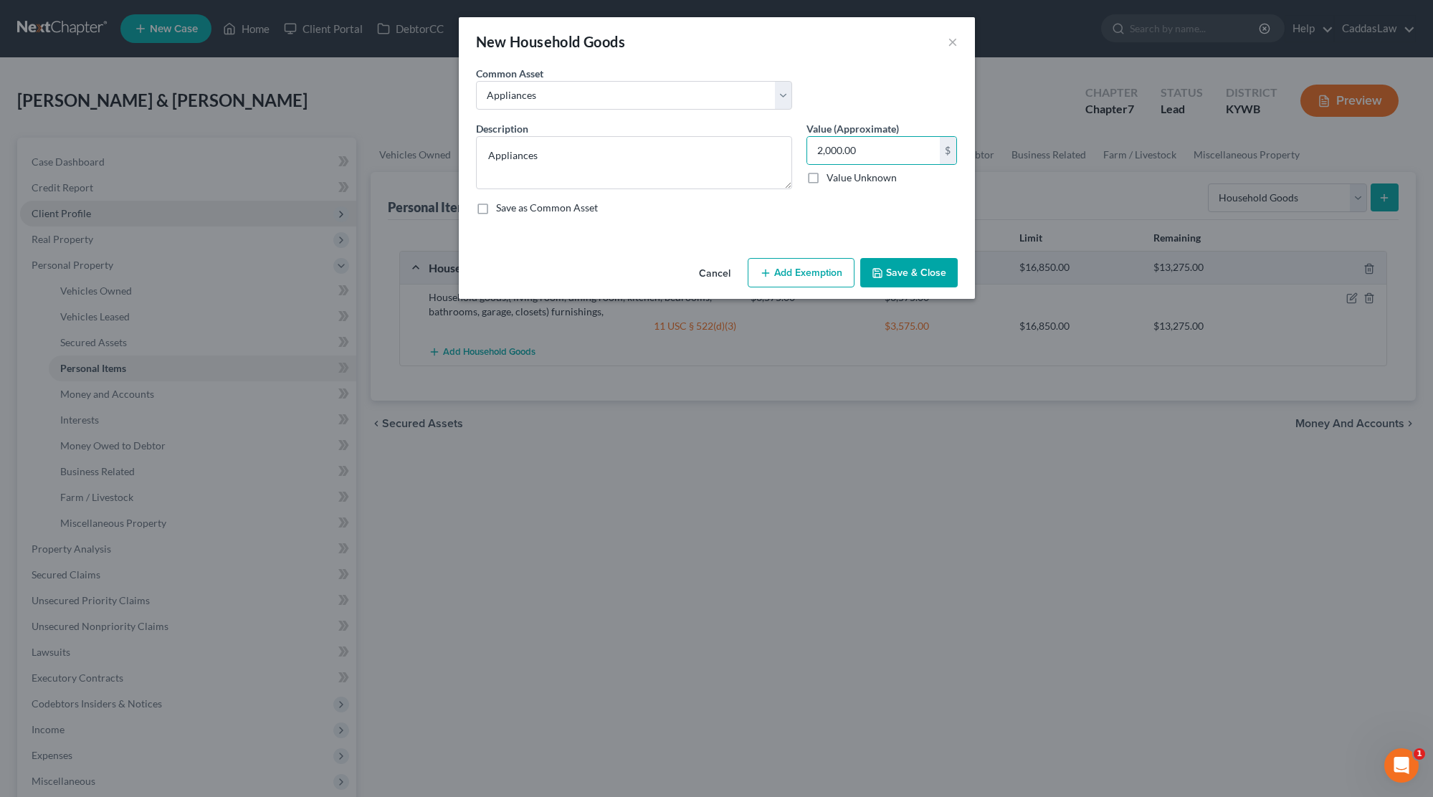
click at [776, 275] on button "Add Exemption" at bounding box center [801, 273] width 107 height 30
select select "2"
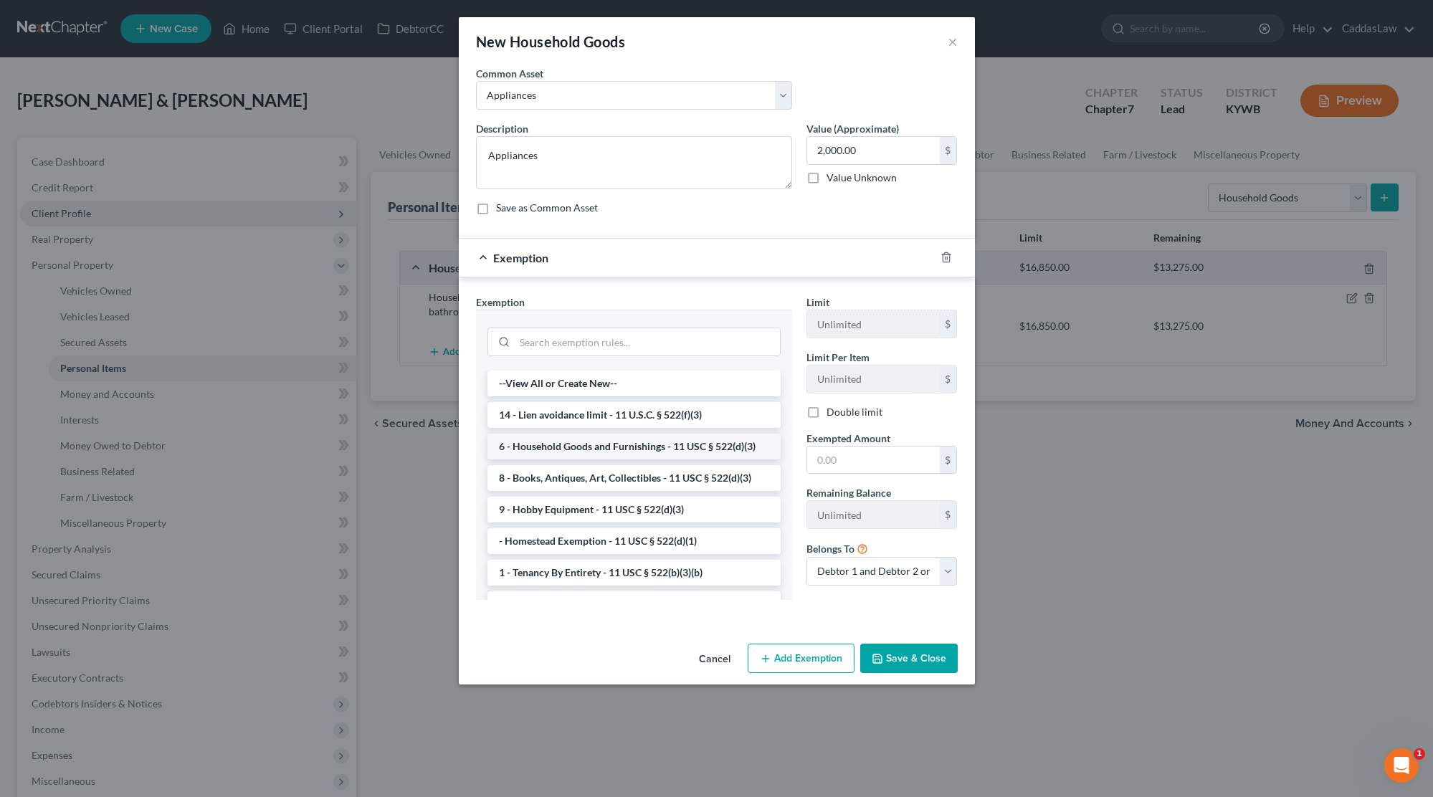
click at [617, 444] on li "6 - Household Goods and Furnishings - 11 USC § 522(d)(3)" at bounding box center [633, 447] width 293 height 26
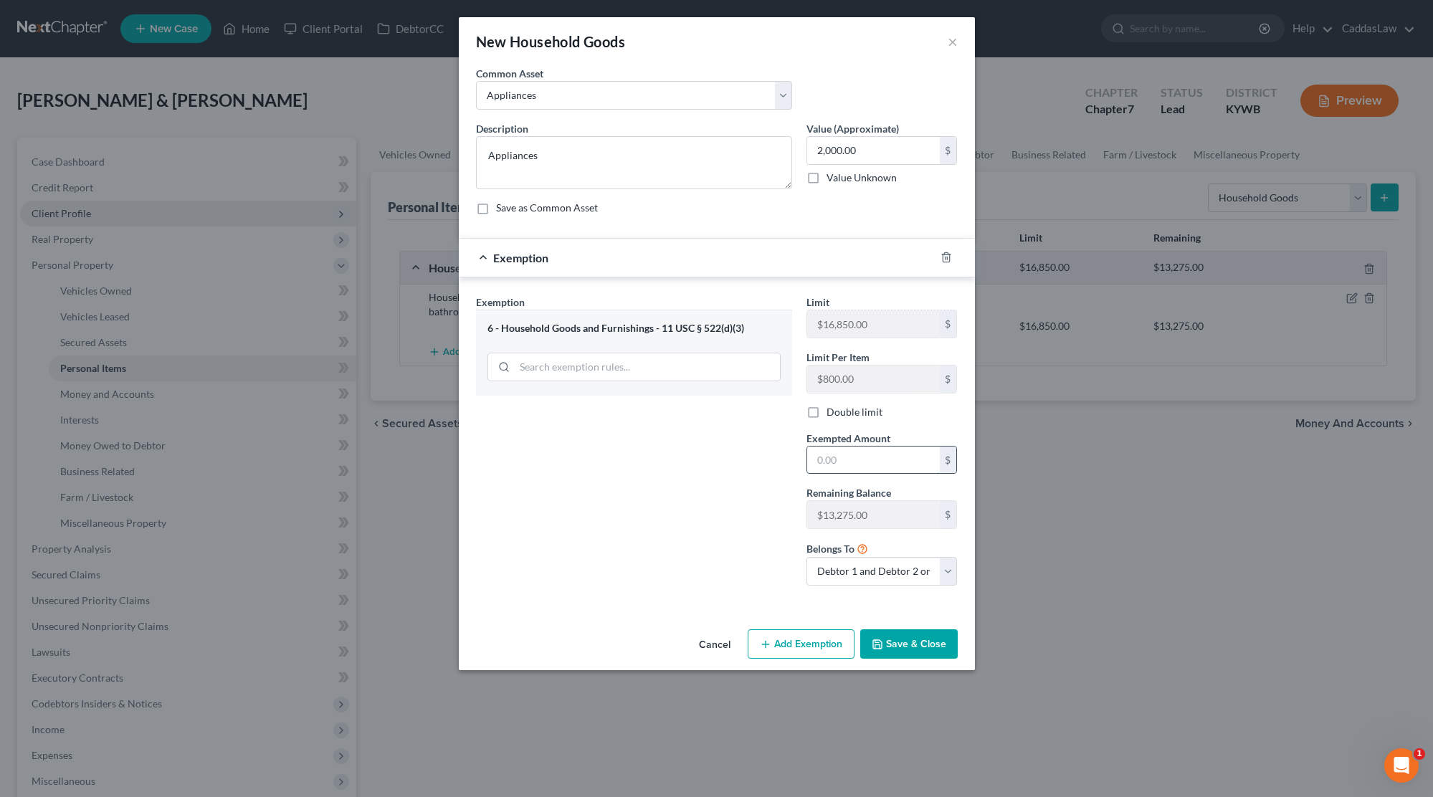
click at [853, 461] on input "text" at bounding box center [873, 460] width 133 height 27
type input "2,000.00"
click at [943, 645] on button "Save & Close" at bounding box center [908, 644] width 97 height 30
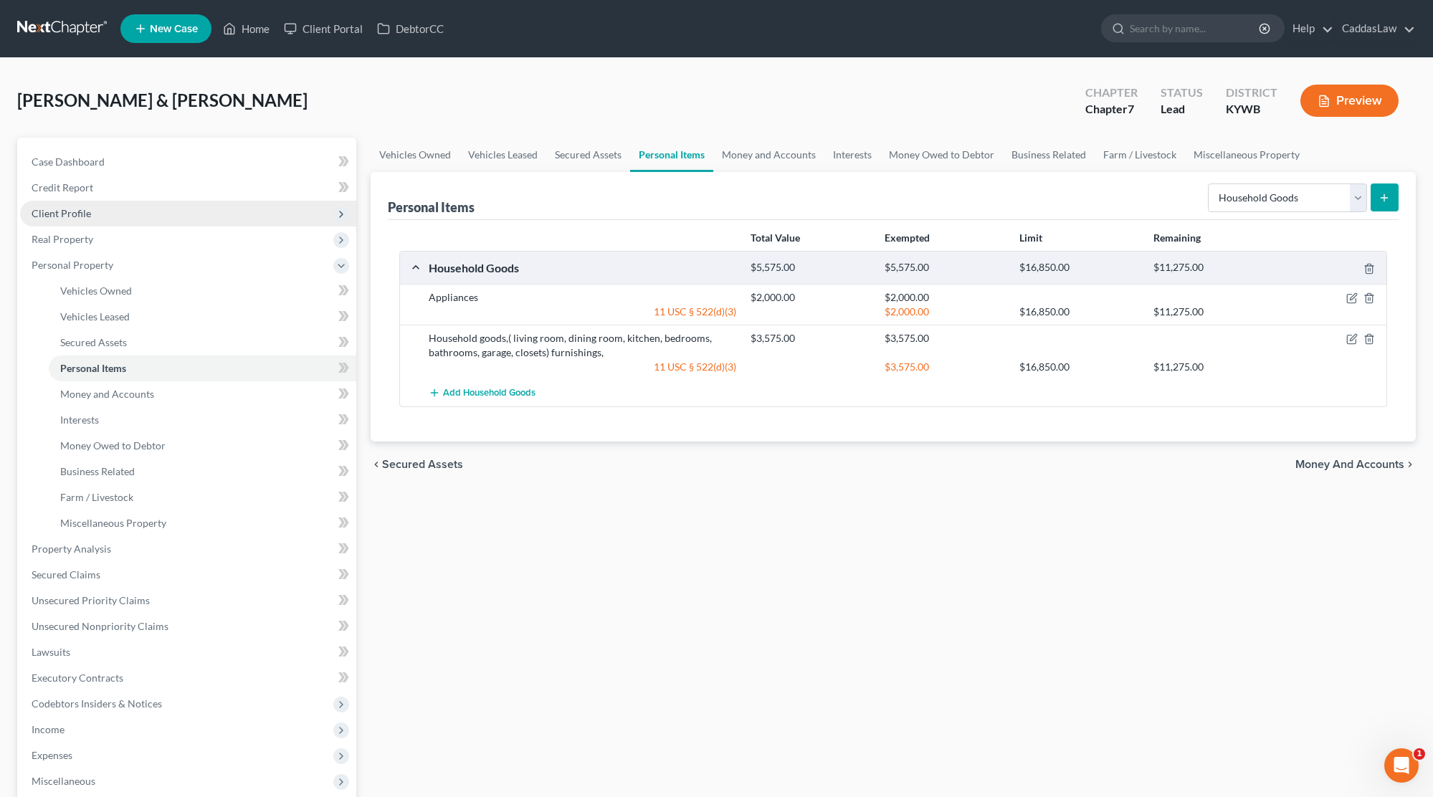
click at [1378, 205] on button "submit" at bounding box center [1384, 197] width 28 height 28
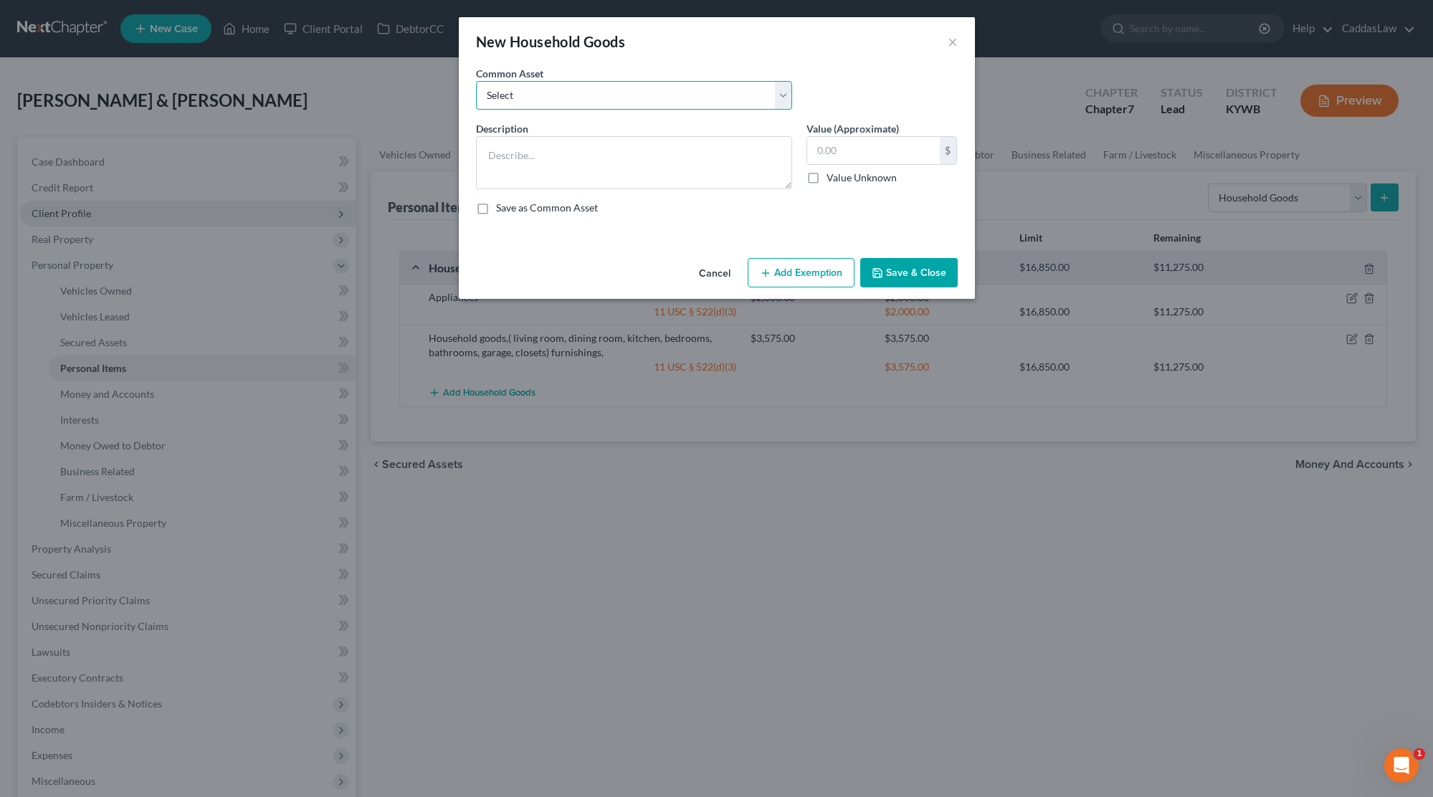
select select "2"
type textarea "Small Appliances/Countertop Appliances"
type input "300.00"
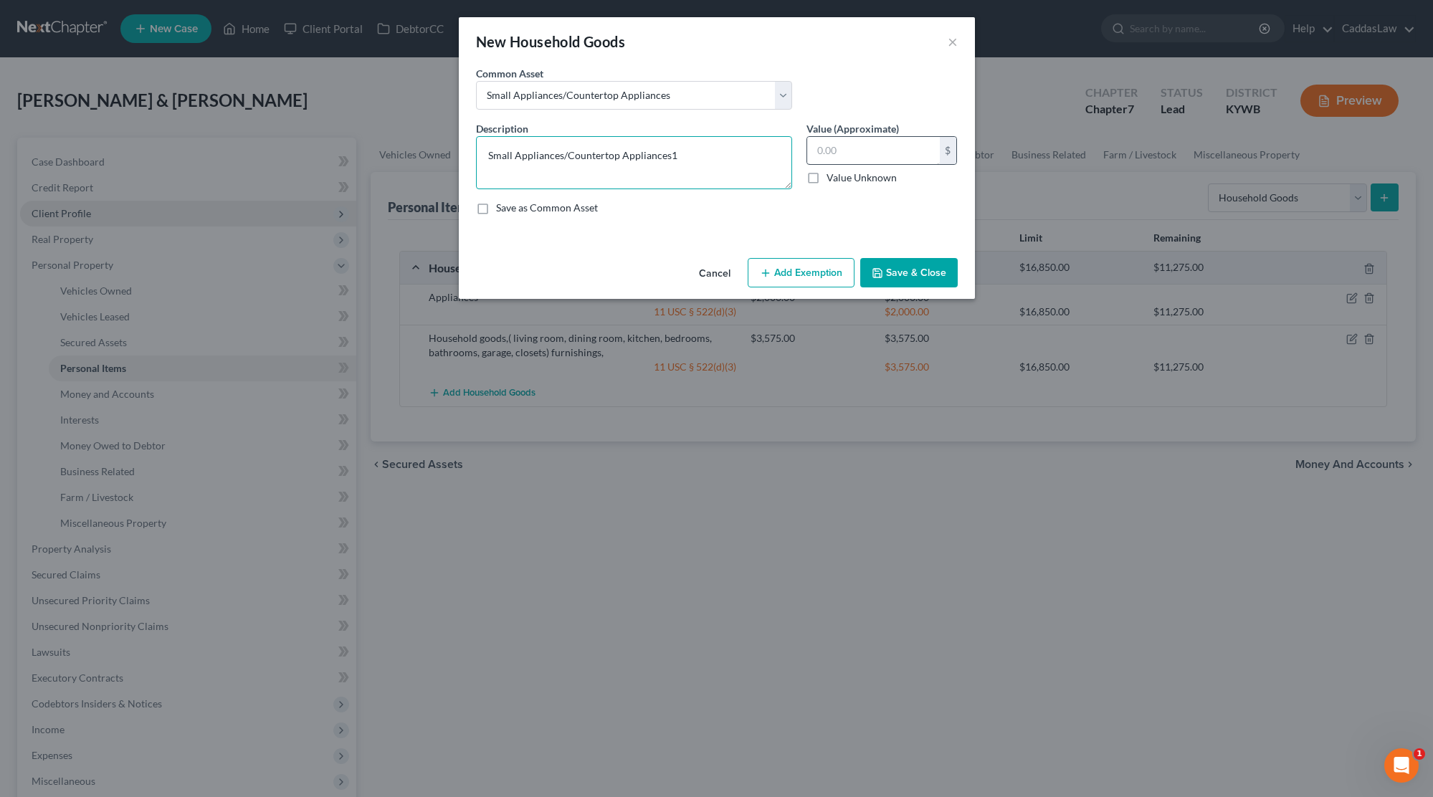
type textarea "Small Appliances/Countertop Appliances"
type input "170.00"
click at [793, 268] on button "Add Exemption" at bounding box center [801, 273] width 107 height 30
select select "2"
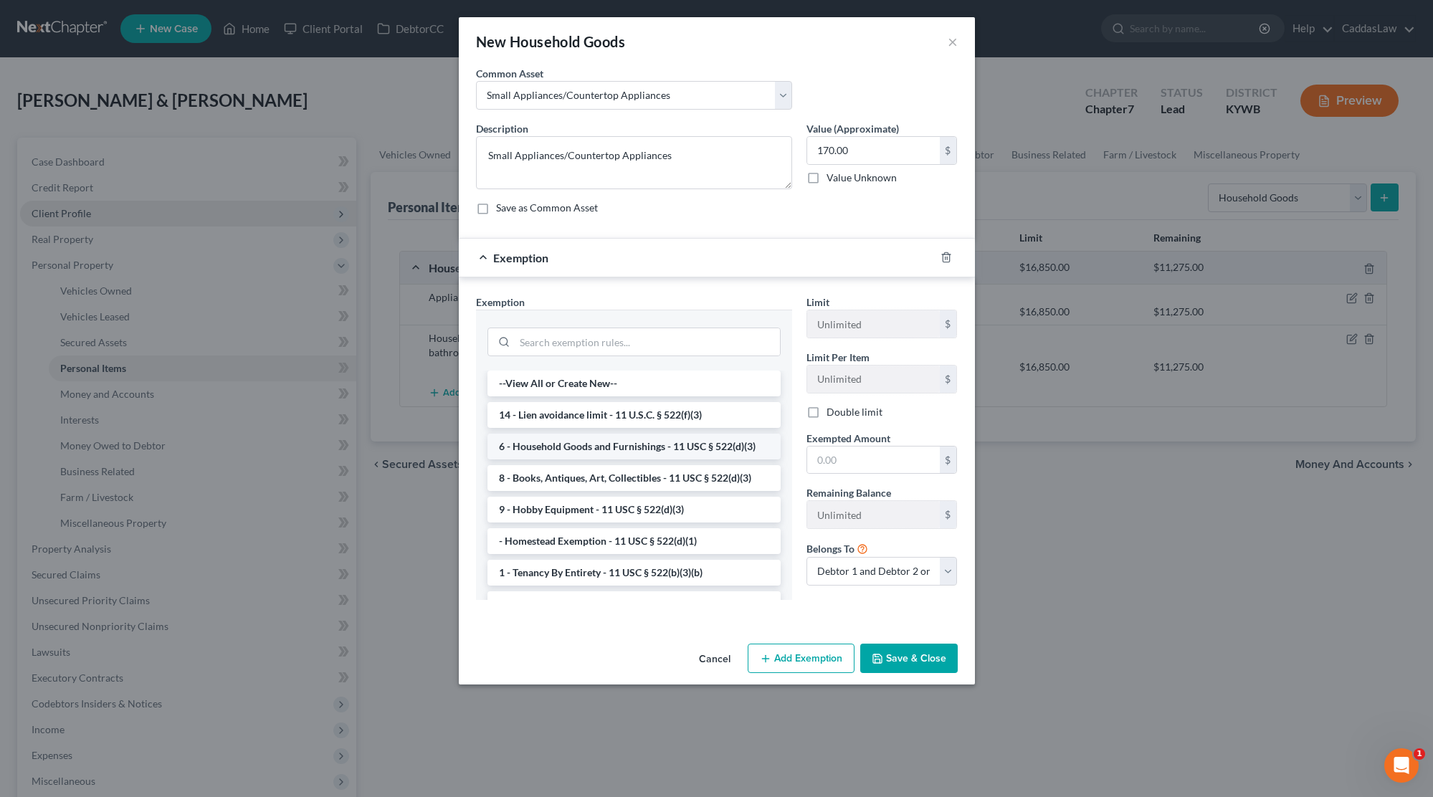
click at [588, 452] on li "6 - Household Goods and Furnishings - 11 USC § 522(d)(3)" at bounding box center [633, 447] width 293 height 26
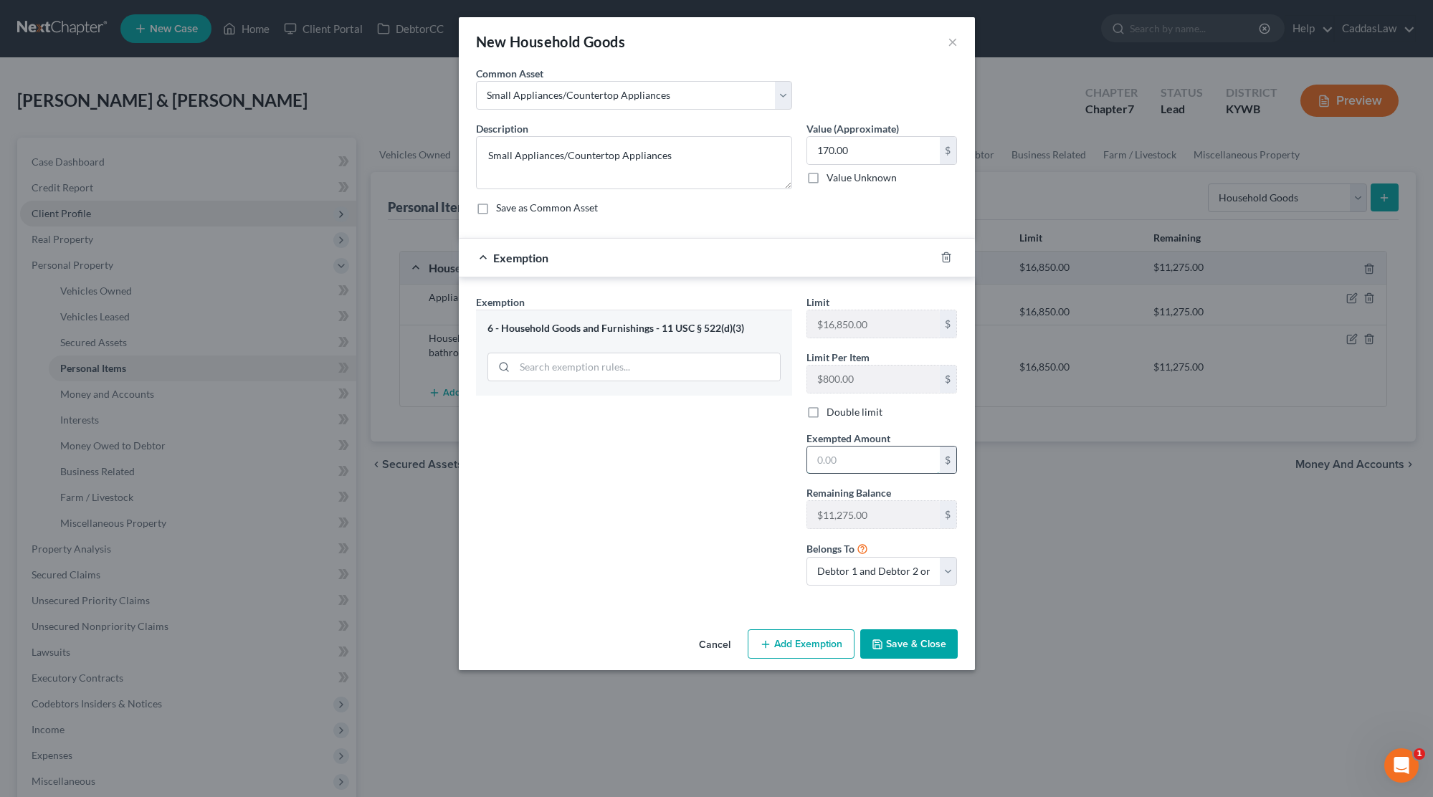
click at [859, 447] on input "text" at bounding box center [873, 460] width 133 height 27
type input "170.00"
click at [928, 639] on button "Save & Close" at bounding box center [908, 644] width 97 height 30
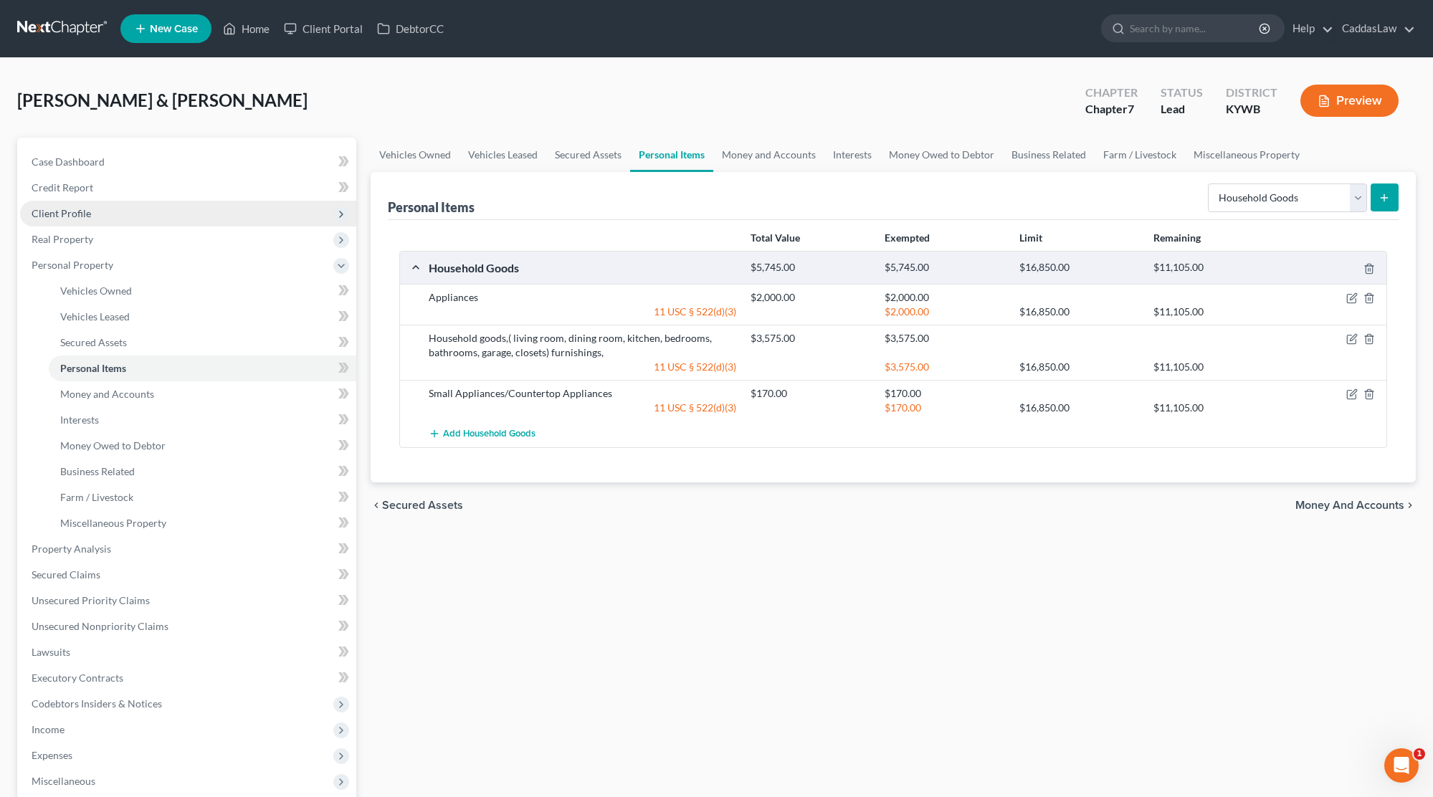
click at [1378, 201] on button "submit" at bounding box center [1384, 197] width 28 height 28
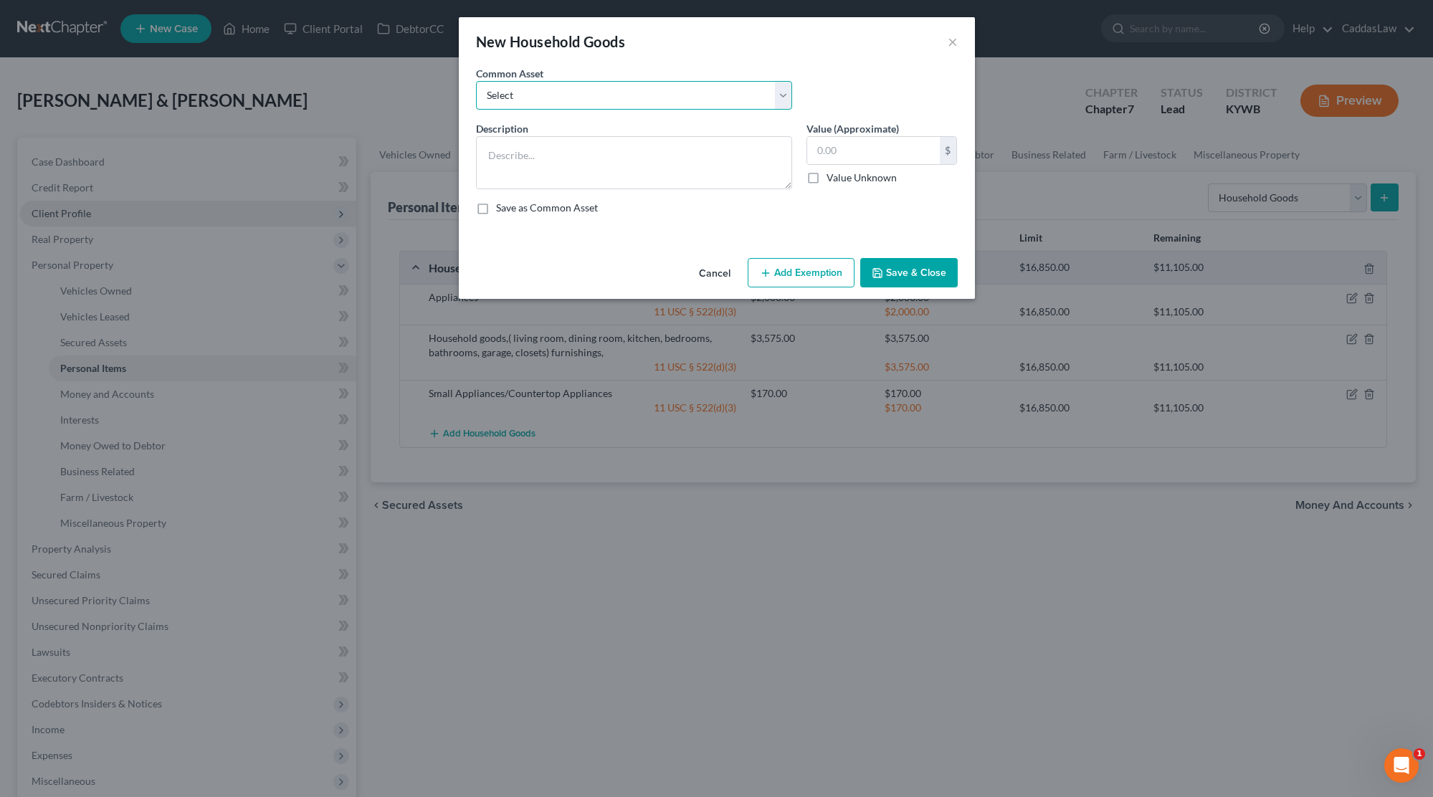
select select "4"
type textarea "Housewares, dishes, pots/pans etc."
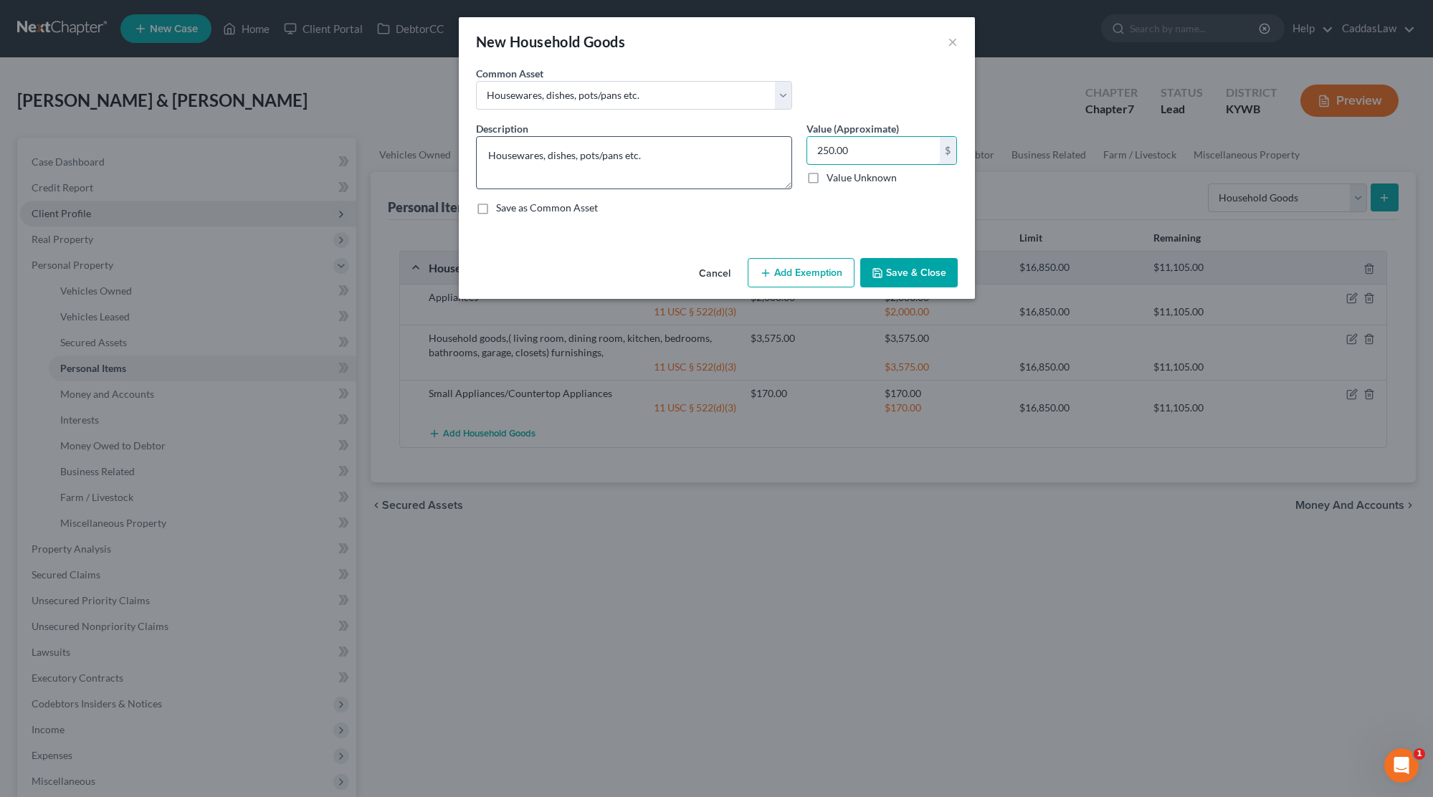
drag, startPoint x: 851, startPoint y: 148, endPoint x: 771, endPoint y: 145, distance: 80.3
click at [771, 145] on div "Description * Housewares, dishes, pots/pans etc. Value (Approximate) 250.00 $ V…" at bounding box center [717, 173] width 496 height 105
type input "420.00"
click at [785, 272] on button "Add Exemption" at bounding box center [801, 273] width 107 height 30
select select "2"
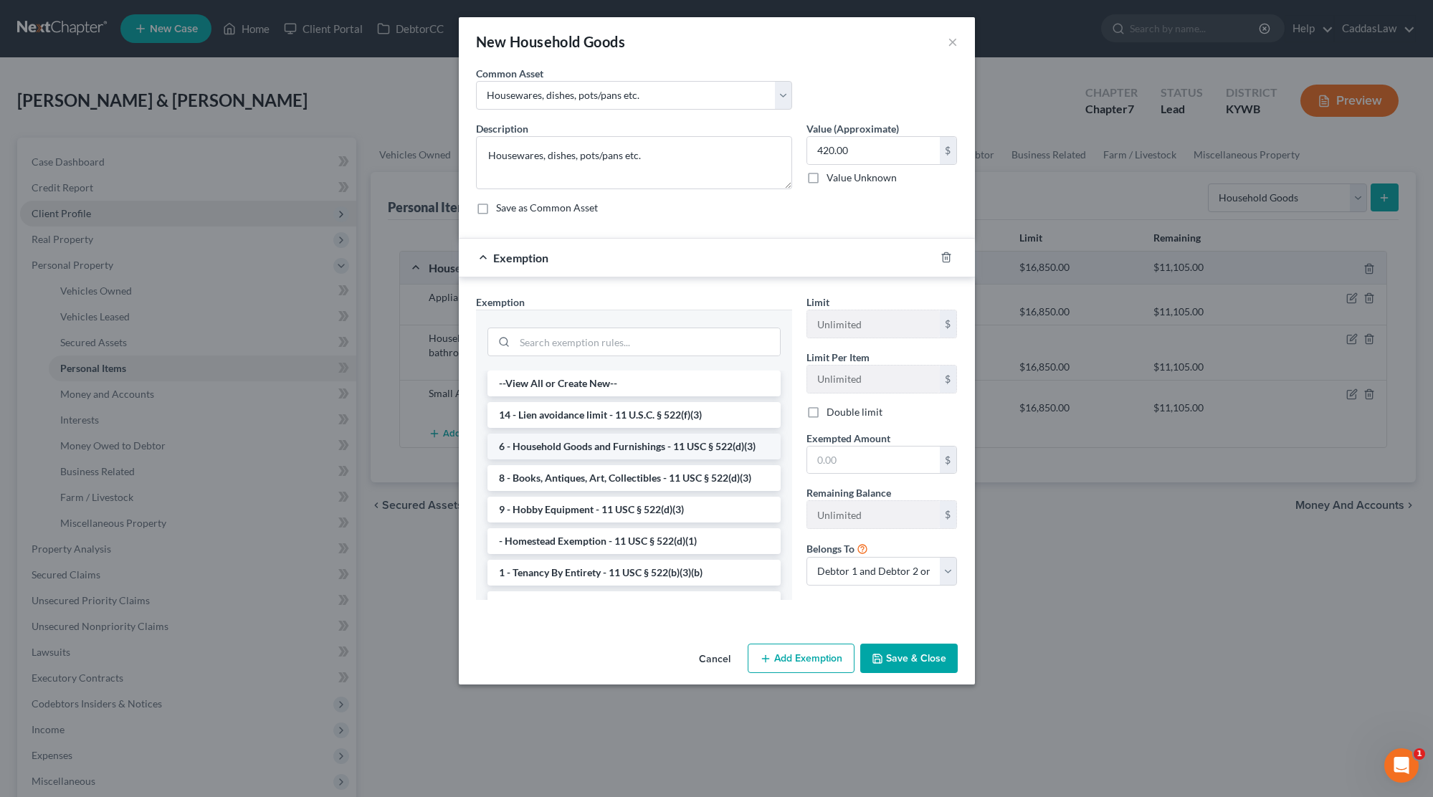
click at [616, 451] on li "6 - Household Goods and Furnishings - 11 USC § 522(d)(3)" at bounding box center [633, 447] width 293 height 26
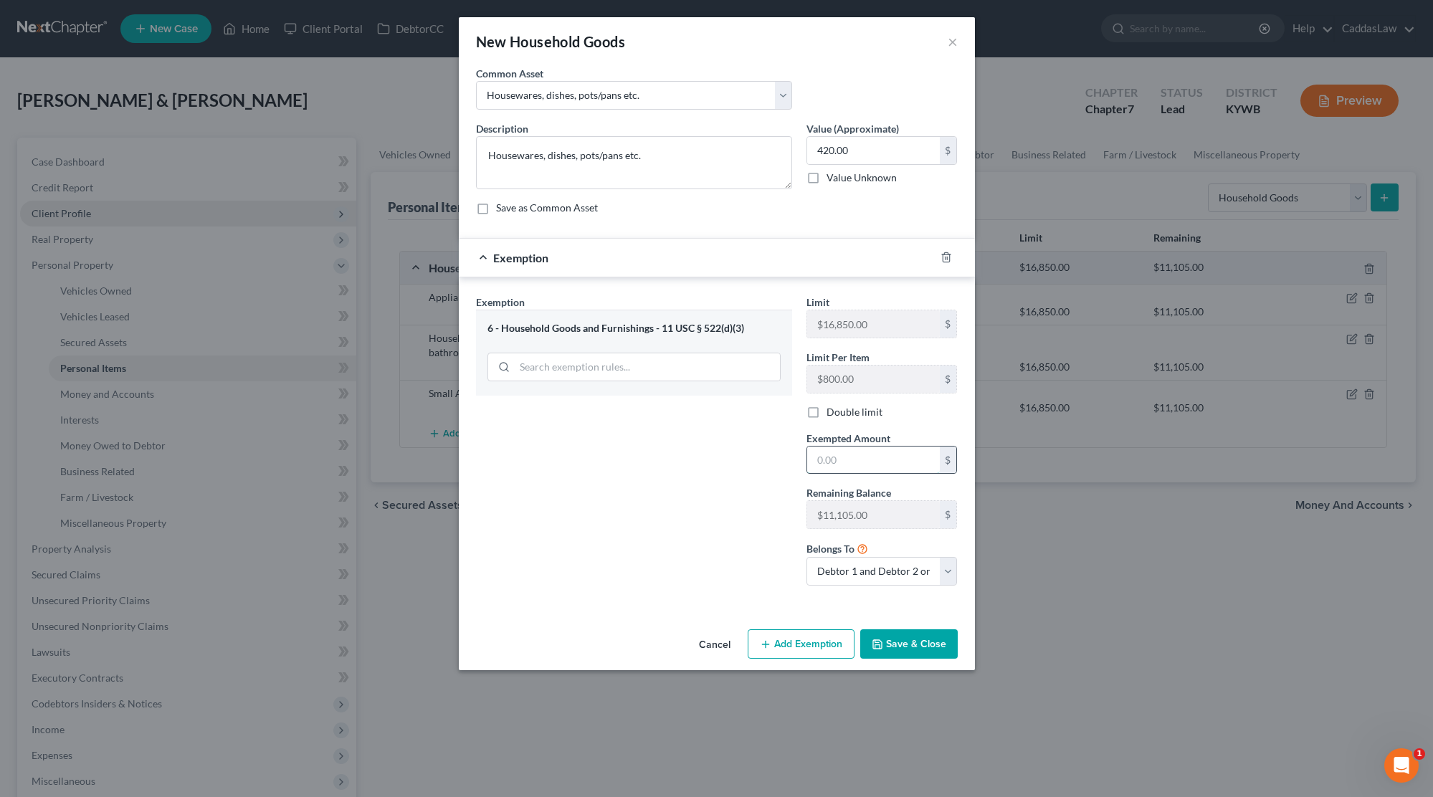
click at [844, 459] on input "text" at bounding box center [873, 460] width 133 height 27
click at [908, 644] on button "Save & Close" at bounding box center [908, 644] width 97 height 30
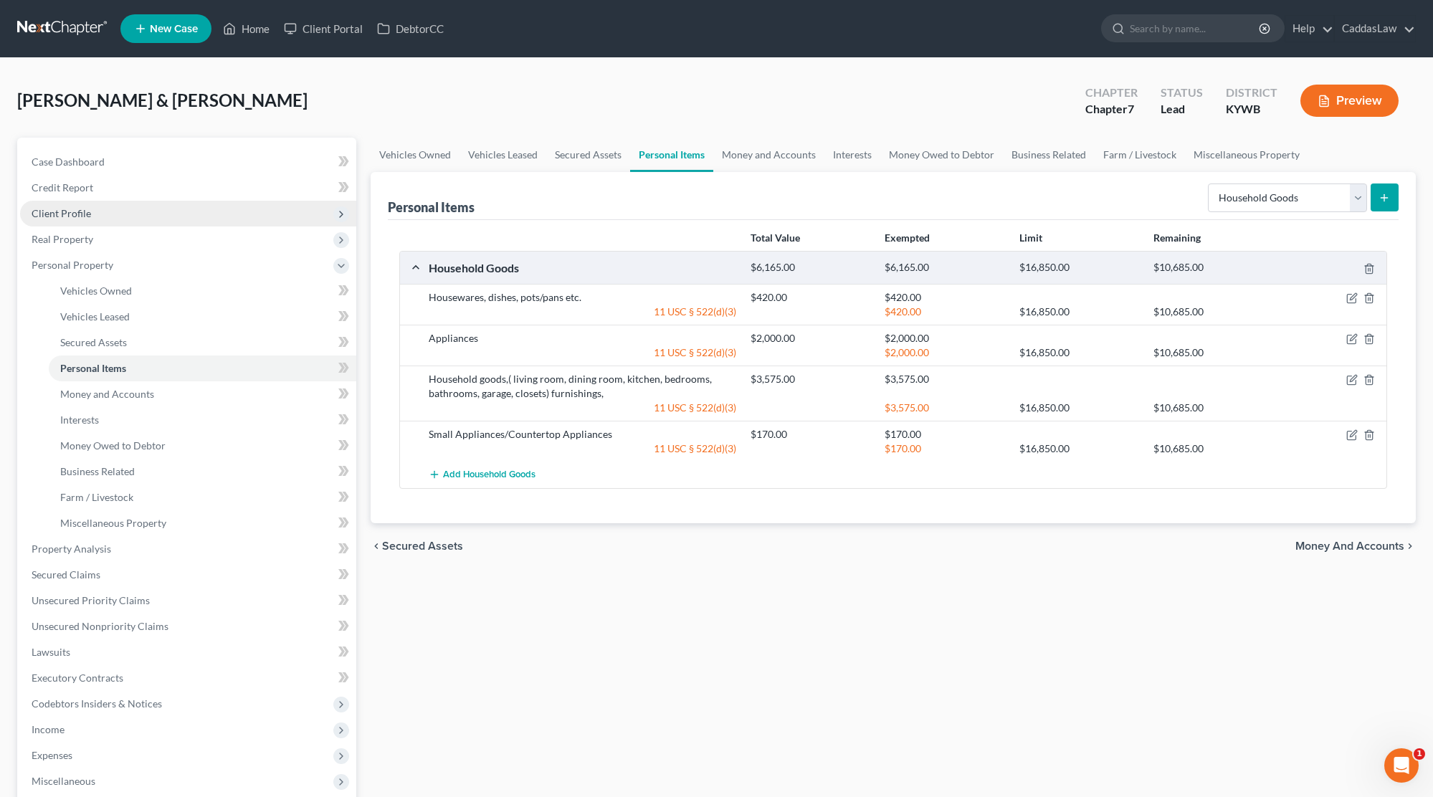
click at [1380, 200] on icon "submit" at bounding box center [1383, 197] width 11 height 11
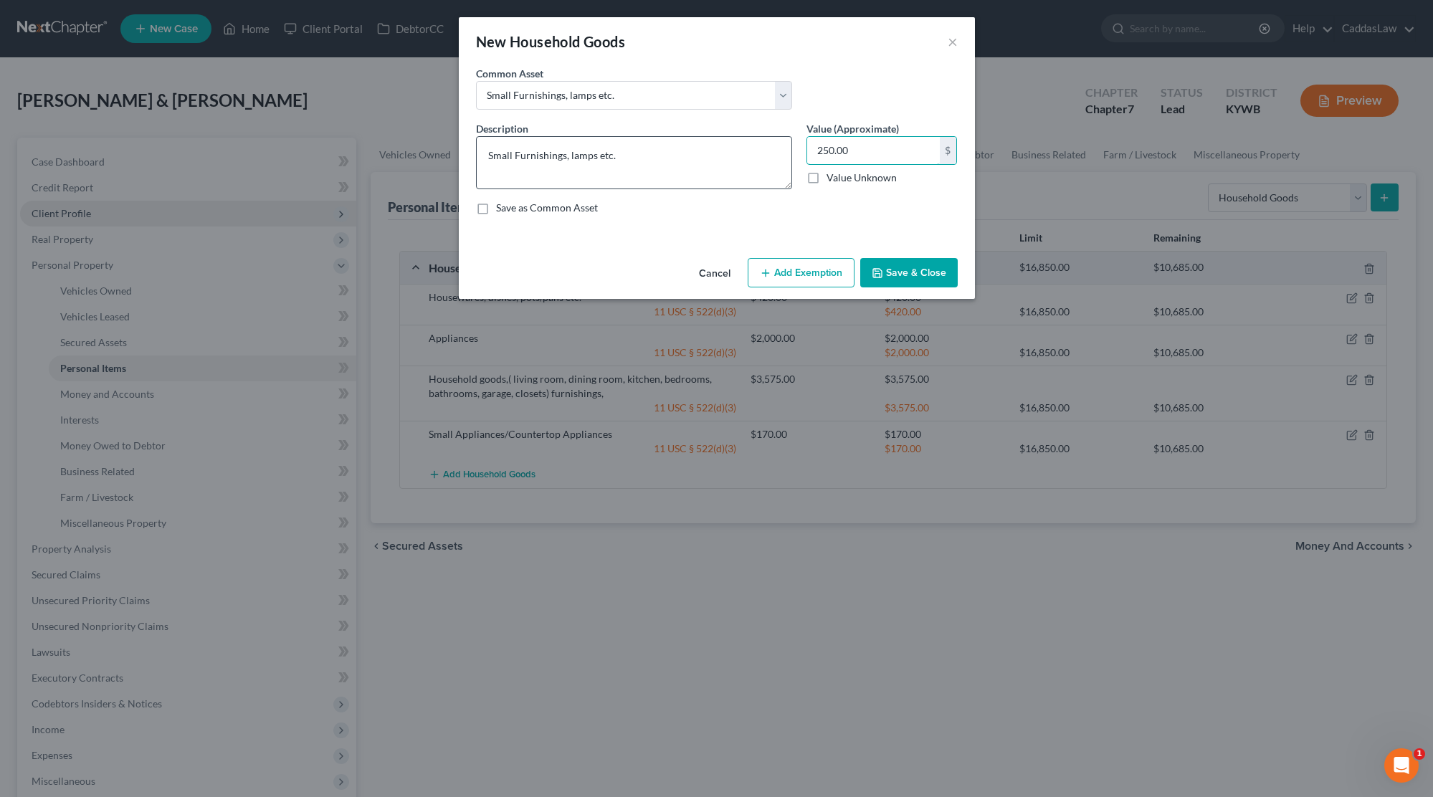
drag, startPoint x: 875, startPoint y: 152, endPoint x: 745, endPoint y: 151, distance: 129.7
click at [750, 151] on div "Description * Small Furnishings, lamps etc. Value (Approximate) 250.00 $ Value …" at bounding box center [717, 173] width 496 height 105
click at [800, 271] on button "Add Exemption" at bounding box center [801, 273] width 107 height 30
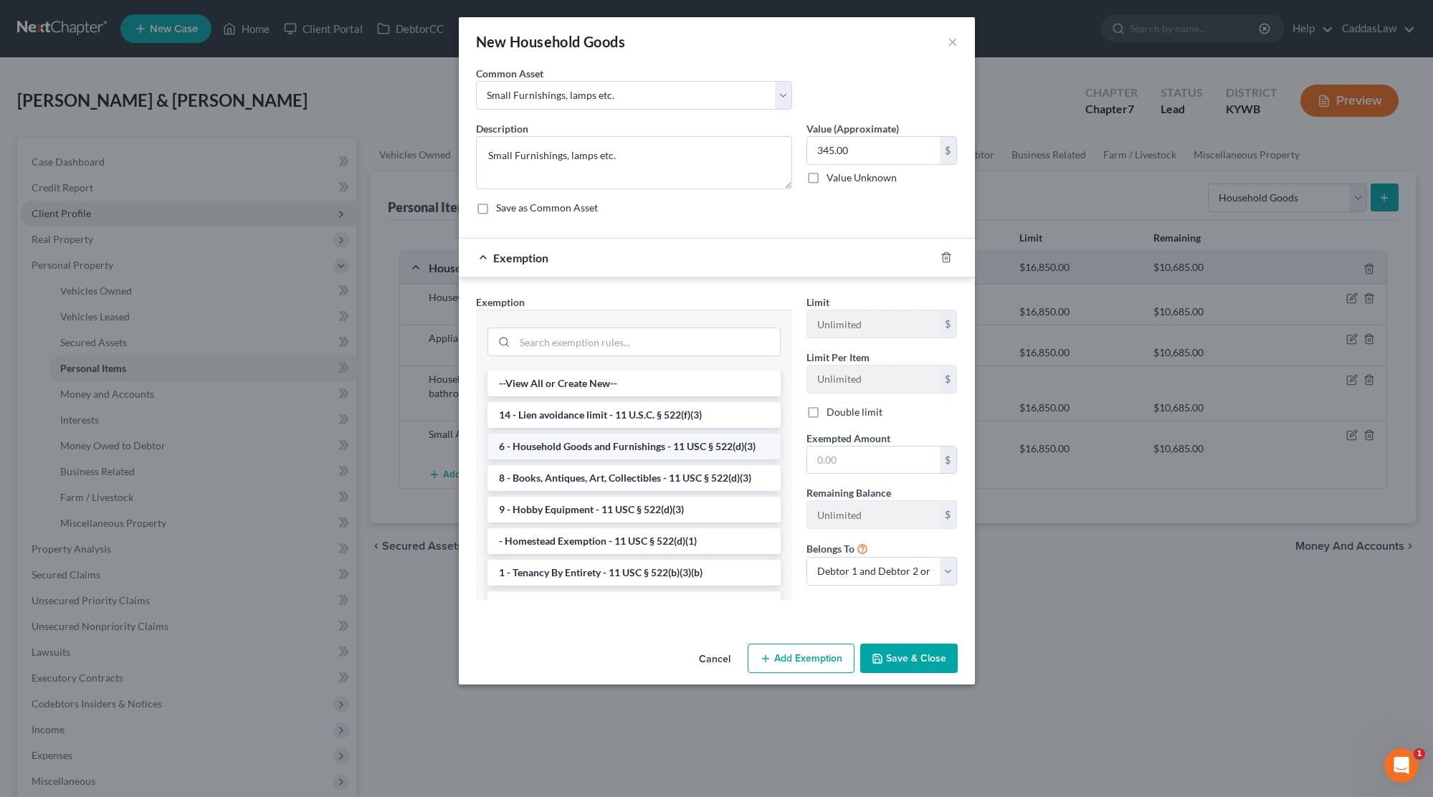
click at [598, 447] on li "6 - Household Goods and Furnishings - 11 USC § 522(d)(3)" at bounding box center [633, 447] width 293 height 26
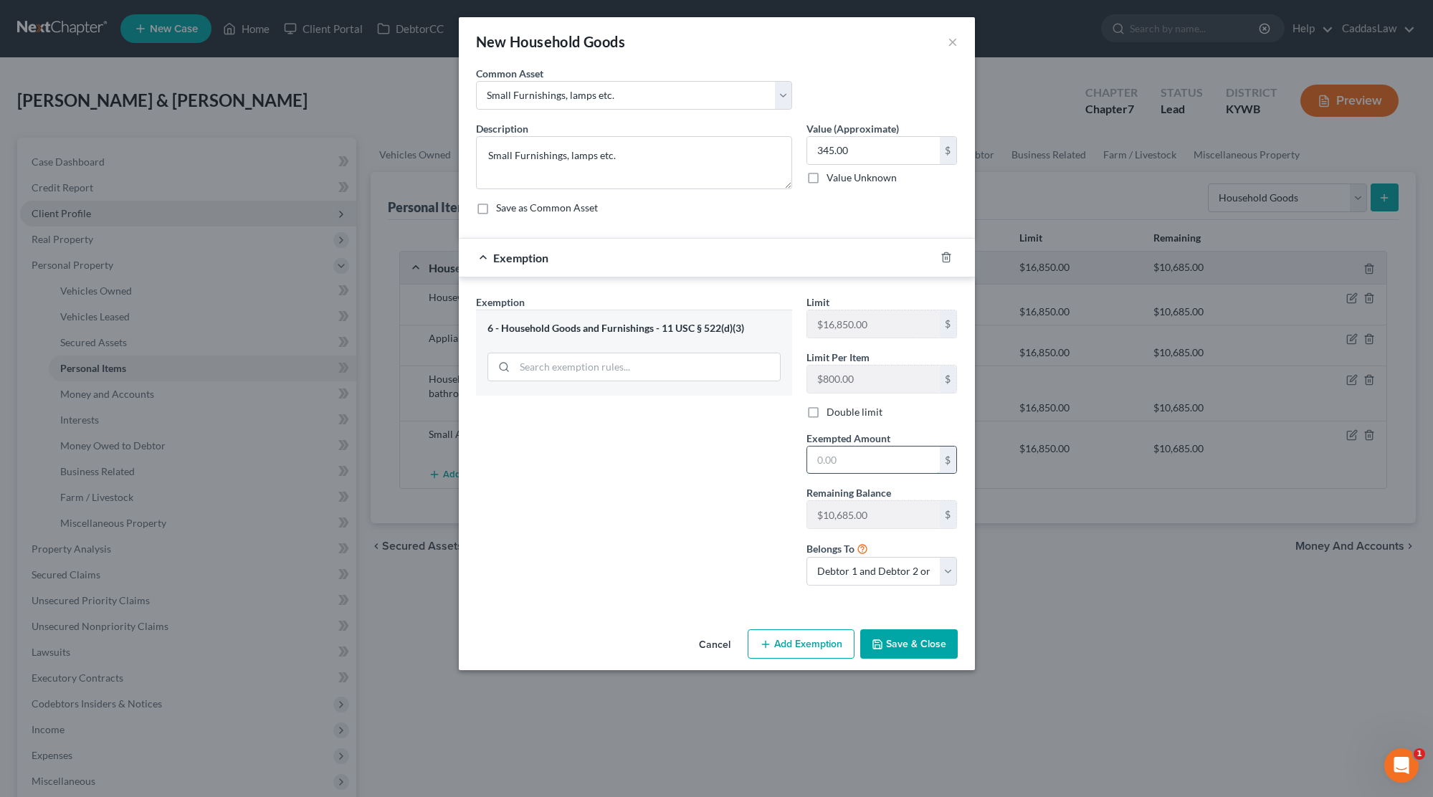
click at [826, 470] on input "text" at bounding box center [873, 460] width 133 height 27
click at [912, 640] on button "Save & Close" at bounding box center [908, 644] width 97 height 30
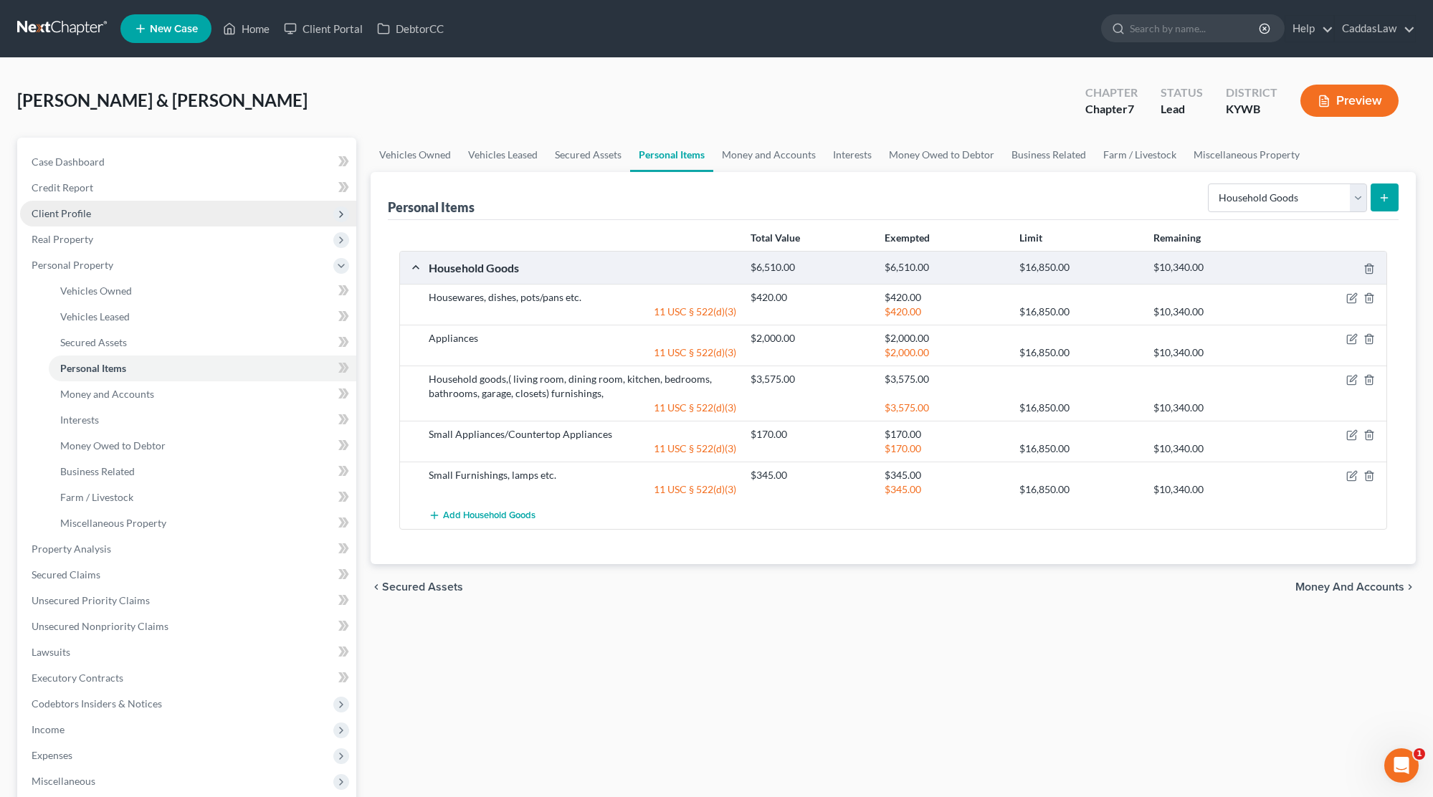
click at [1380, 207] on button "submit" at bounding box center [1384, 197] width 28 height 28
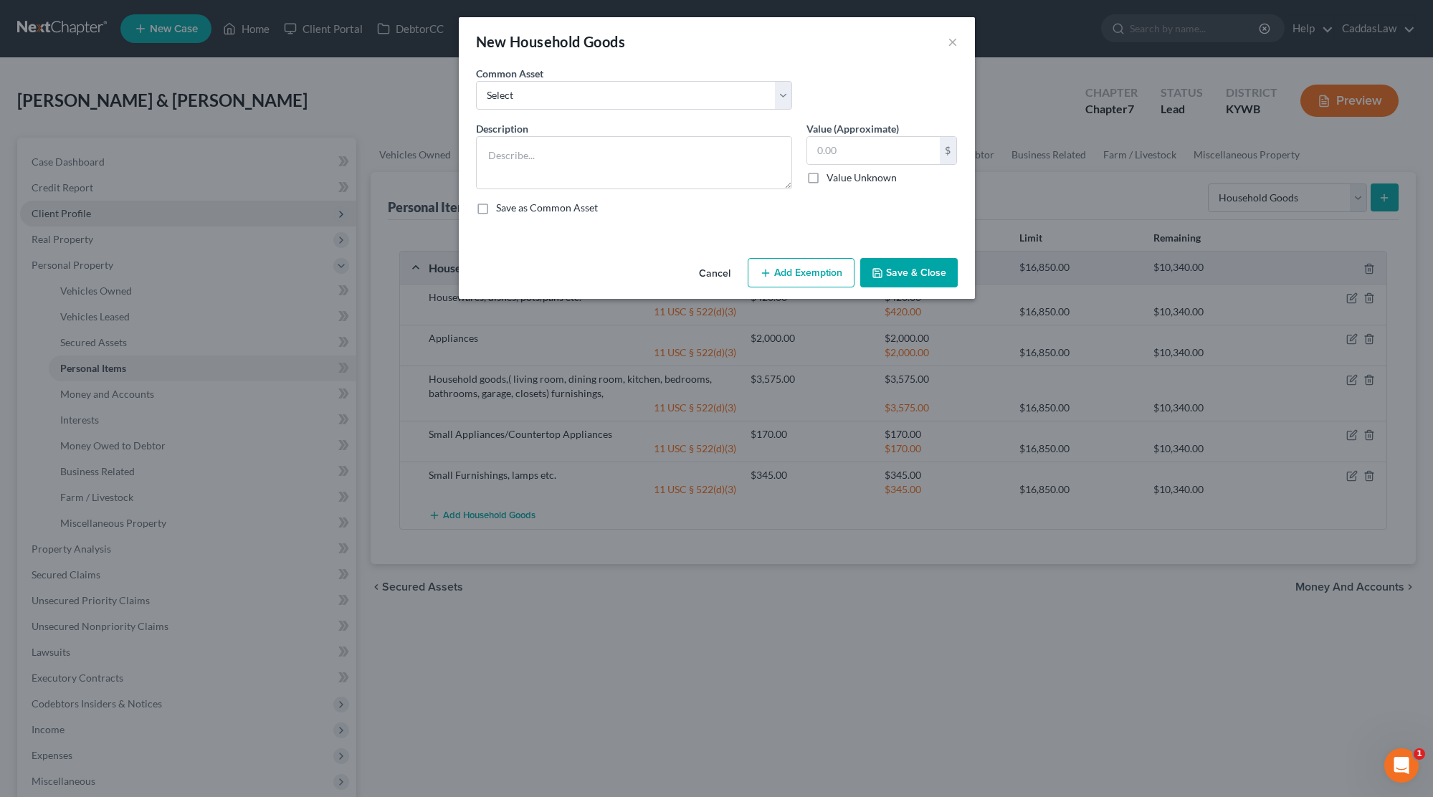
click at [750, 110] on div "Common Asset Select Gardening tools, outdoor maintenance equipment Household go…" at bounding box center [717, 93] width 496 height 55
drag, startPoint x: 864, startPoint y: 157, endPoint x: 737, endPoint y: 151, distance: 127.7
click at [739, 152] on div "Description * Gardening tools, outdoor maintenance equipment Value (Approximate…" at bounding box center [717, 173] width 496 height 105
click at [816, 269] on button "Add Exemption" at bounding box center [801, 273] width 107 height 30
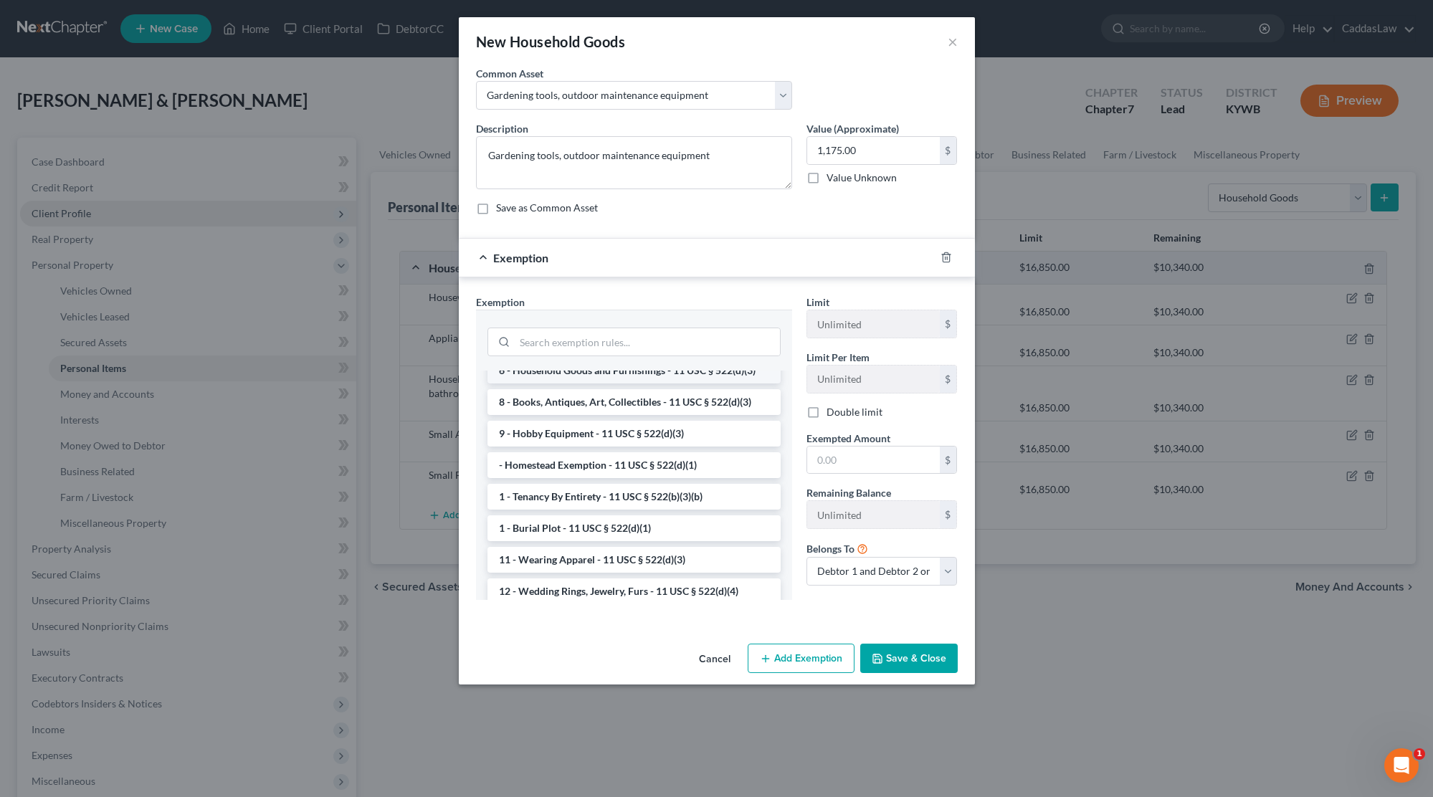
scroll to position [72, 0]
click at [610, 442] on li "9 - Hobby Equipment - 11 USC § 522(d)(3)" at bounding box center [633, 437] width 293 height 26
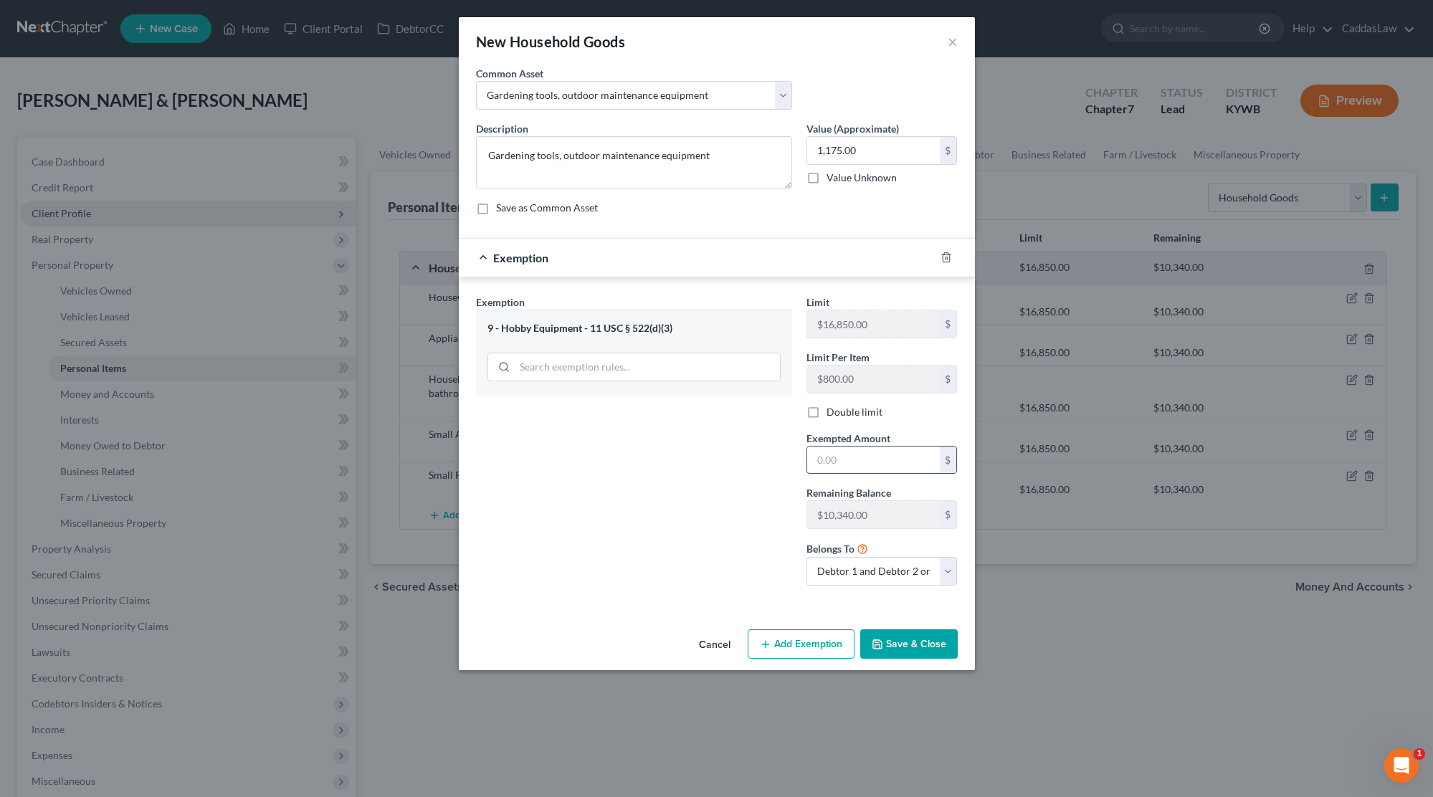
click at [849, 461] on input "text" at bounding box center [873, 460] width 133 height 27
click at [907, 637] on button "Save & Close" at bounding box center [908, 644] width 97 height 30
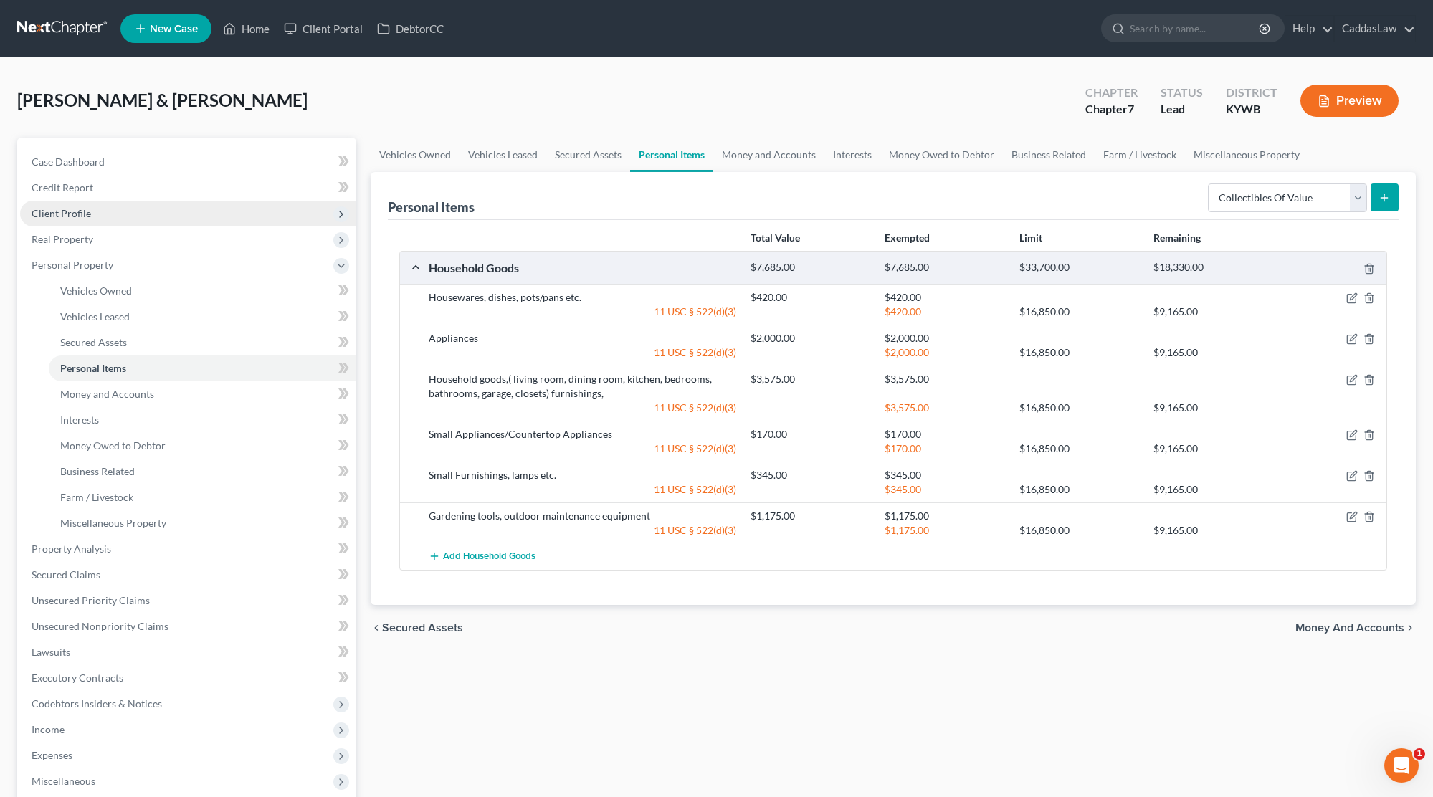
click at [1391, 195] on button "submit" at bounding box center [1384, 197] width 28 height 28
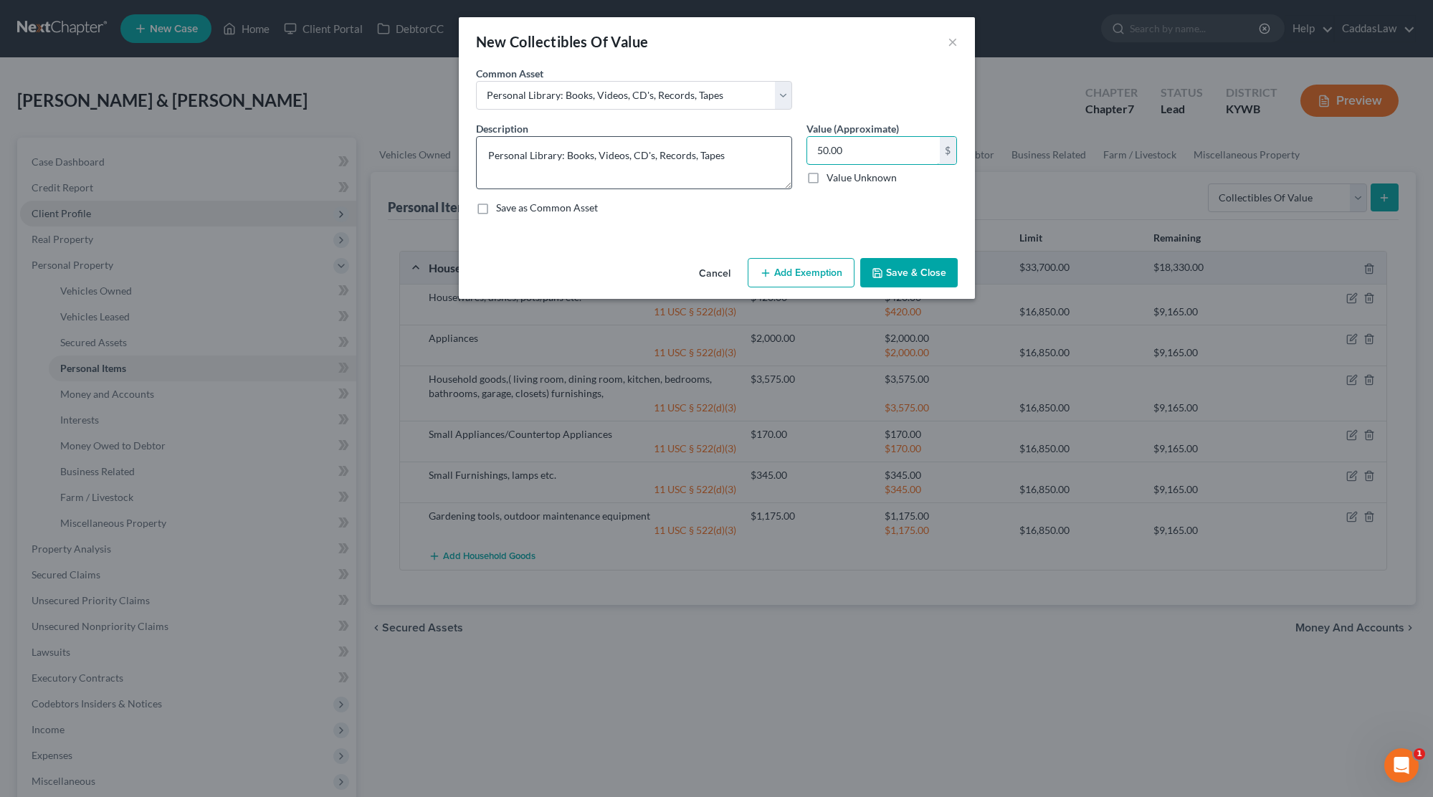
drag, startPoint x: 884, startPoint y: 155, endPoint x: 687, endPoint y: 153, distance: 196.4
click at [687, 153] on div "Description * Personal Library: Books, Videos, CD's, Records, Tapes Value (Appr…" at bounding box center [717, 173] width 496 height 105
click at [768, 284] on button "Add Exemption" at bounding box center [801, 273] width 107 height 30
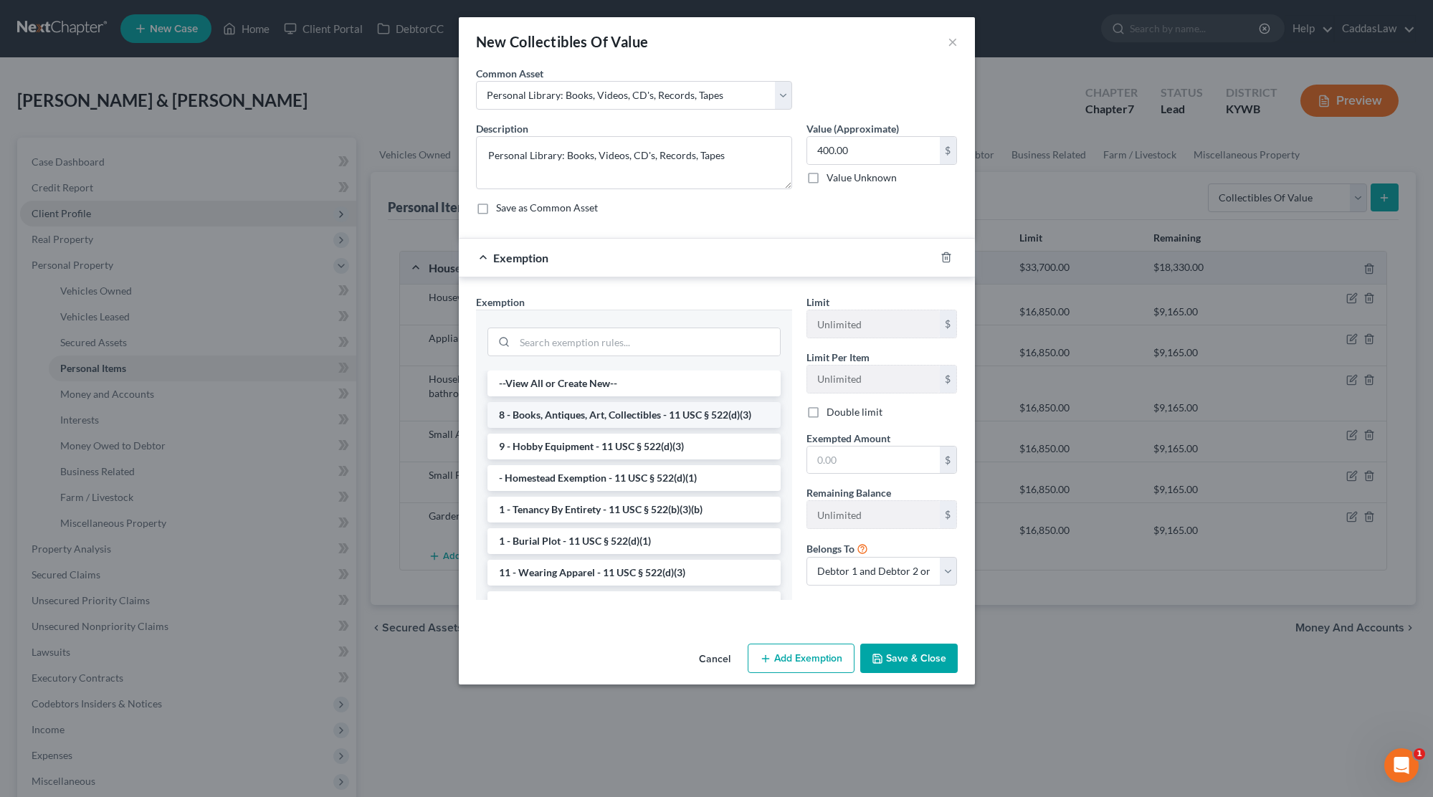
click at [571, 418] on li "8 - Books, Antiques, Art, Collectibles - 11 USC § 522(d)(3)" at bounding box center [633, 415] width 293 height 26
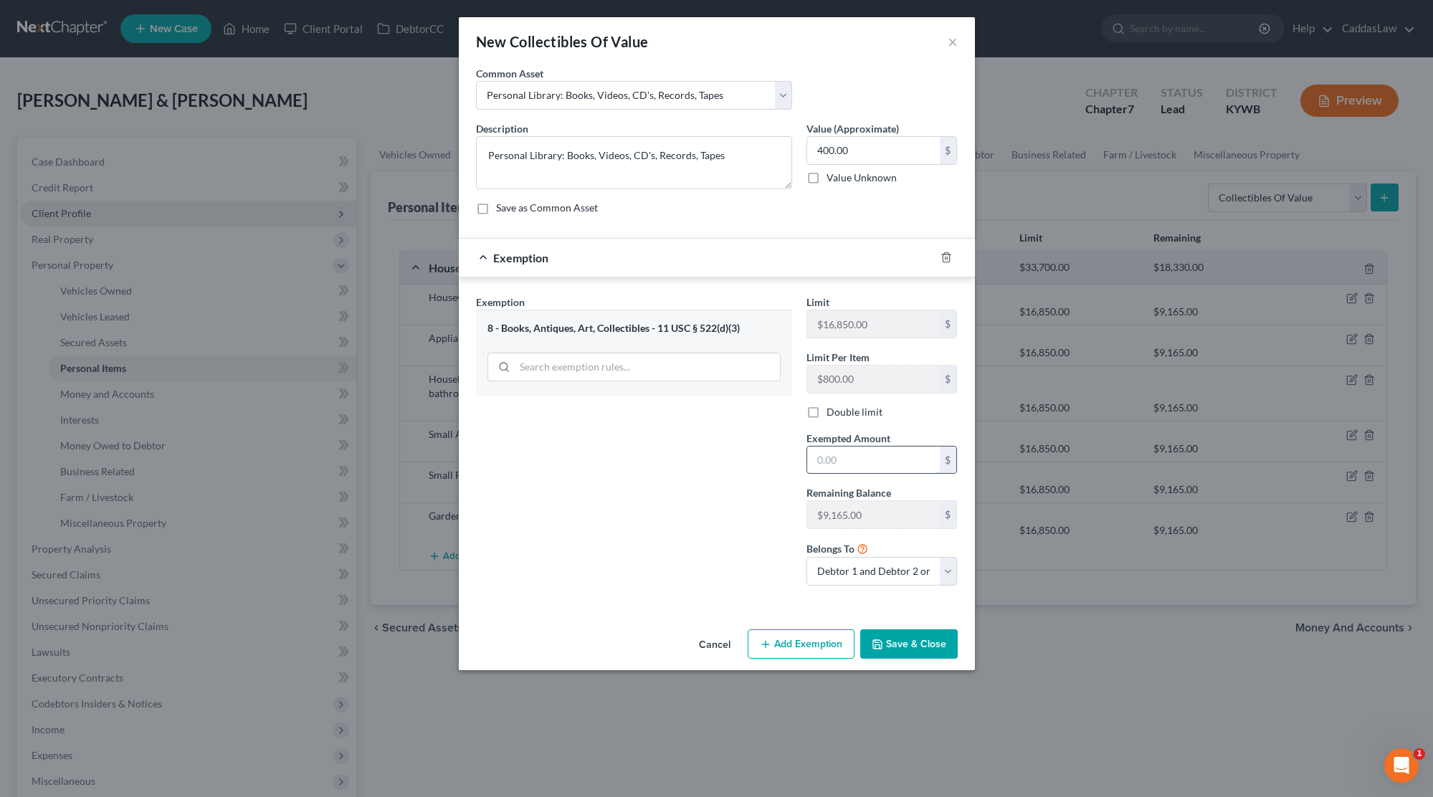
click at [846, 459] on input "text" at bounding box center [873, 460] width 133 height 27
click at [897, 642] on button "Save & Close" at bounding box center [908, 644] width 97 height 30
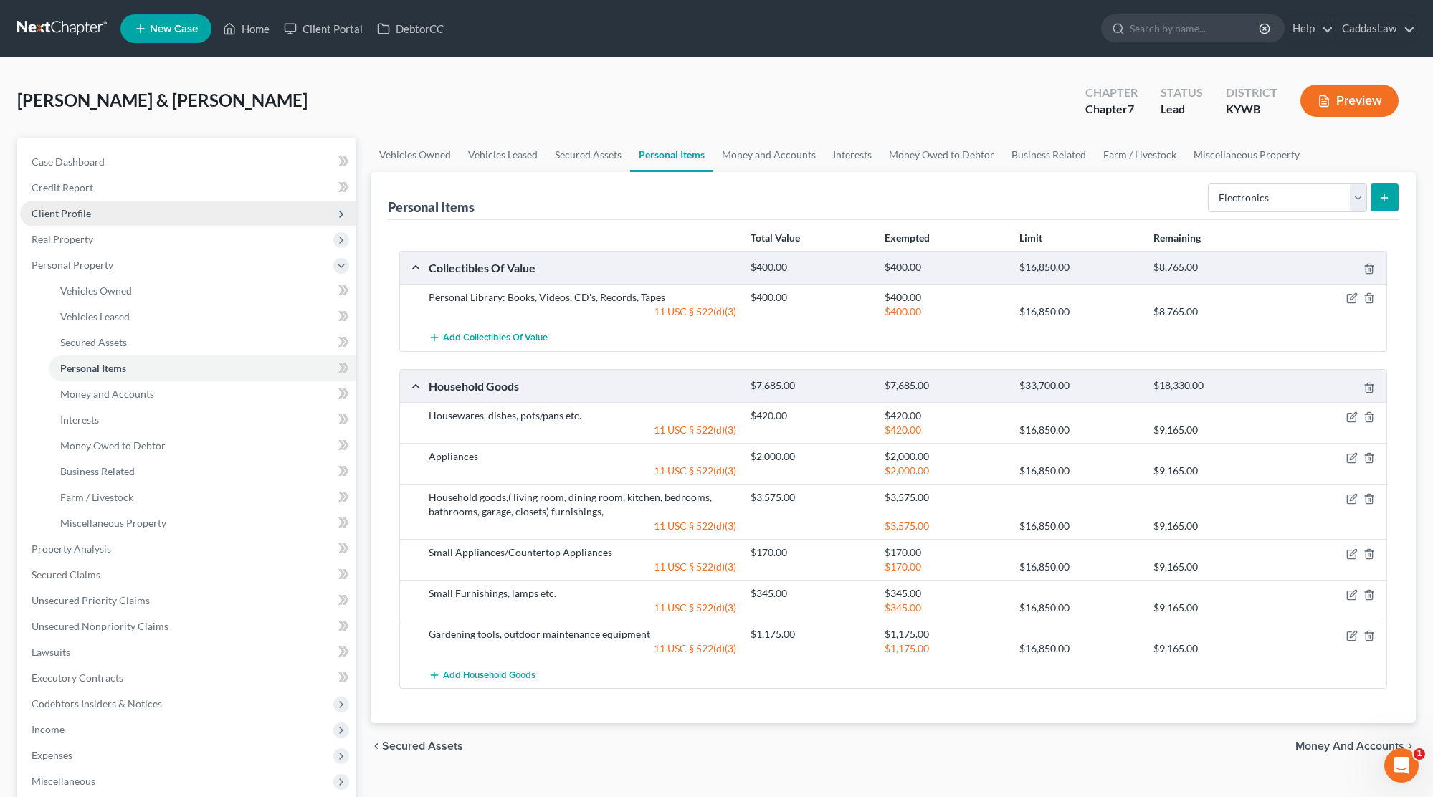
click at [1377, 195] on button "submit" at bounding box center [1384, 197] width 28 height 28
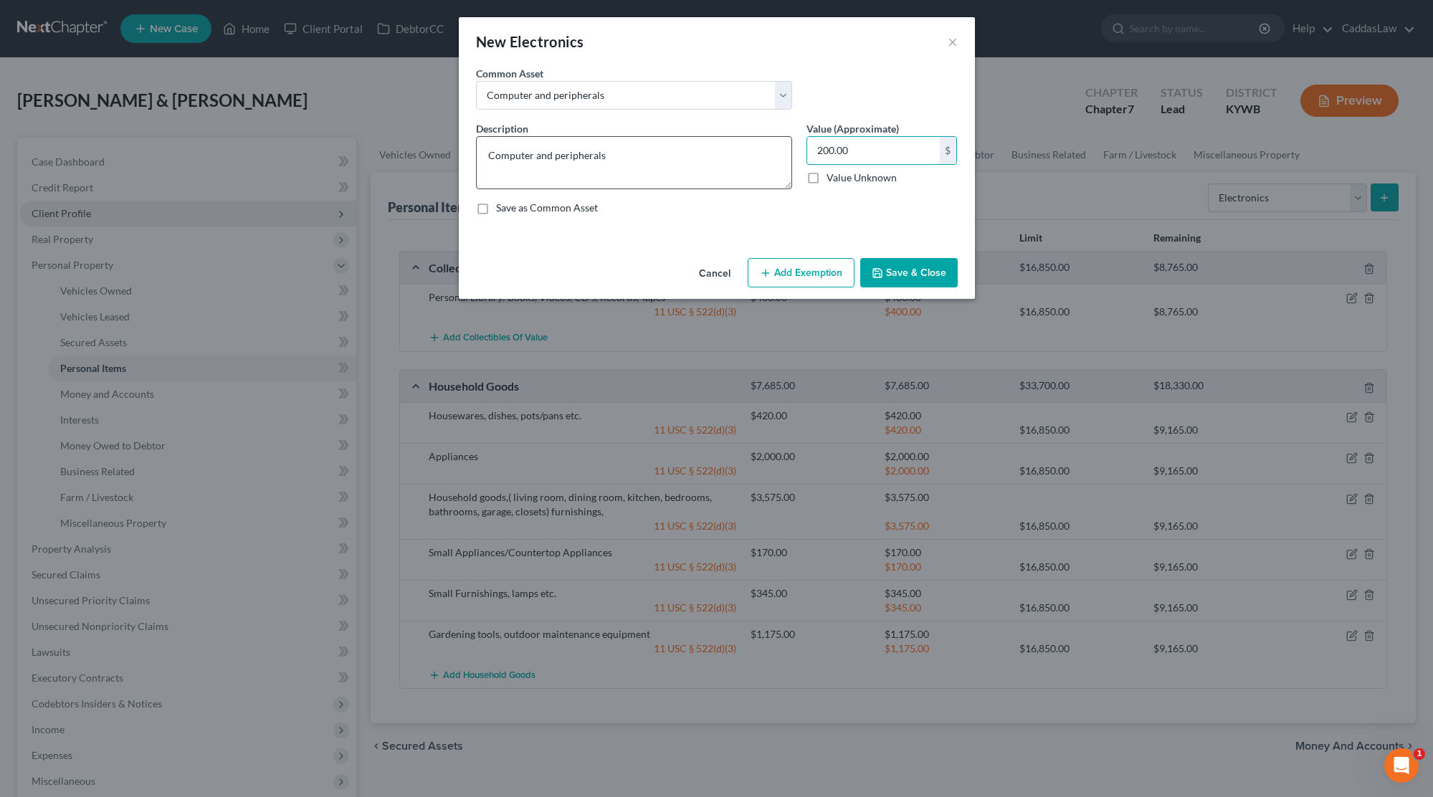
drag, startPoint x: 874, startPoint y: 147, endPoint x: 687, endPoint y: 147, distance: 186.4
click at [687, 147] on div "Description * Computer and peripherals Value (Approximate) 200.00 $ Value Unkno…" at bounding box center [717, 173] width 496 height 105
click at [781, 270] on button "Add Exemption" at bounding box center [801, 273] width 107 height 30
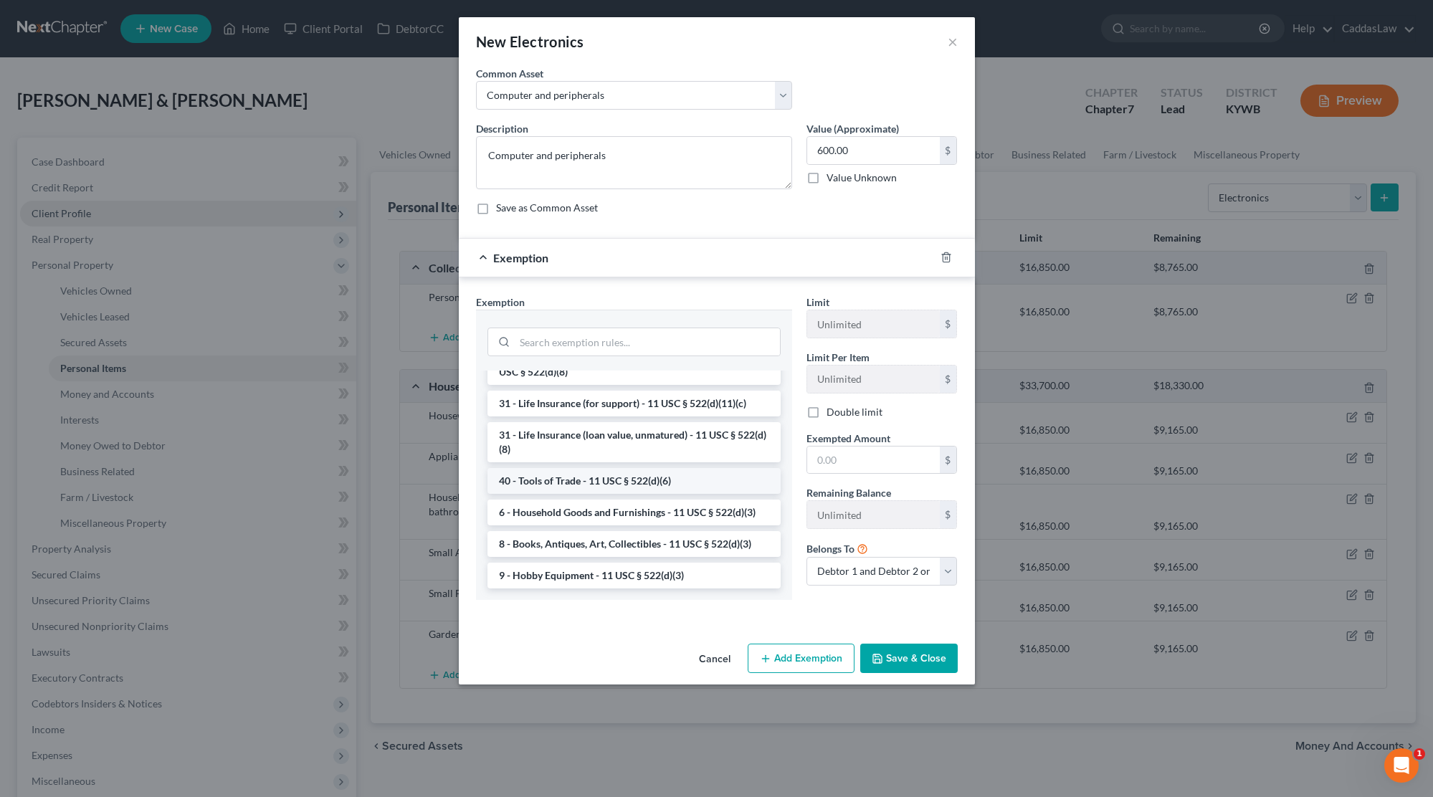
scroll to position [1110, 0]
click at [591, 510] on li "6 - Household Goods and Furnishings - 11 USC § 522(d)(3)" at bounding box center [633, 513] width 293 height 26
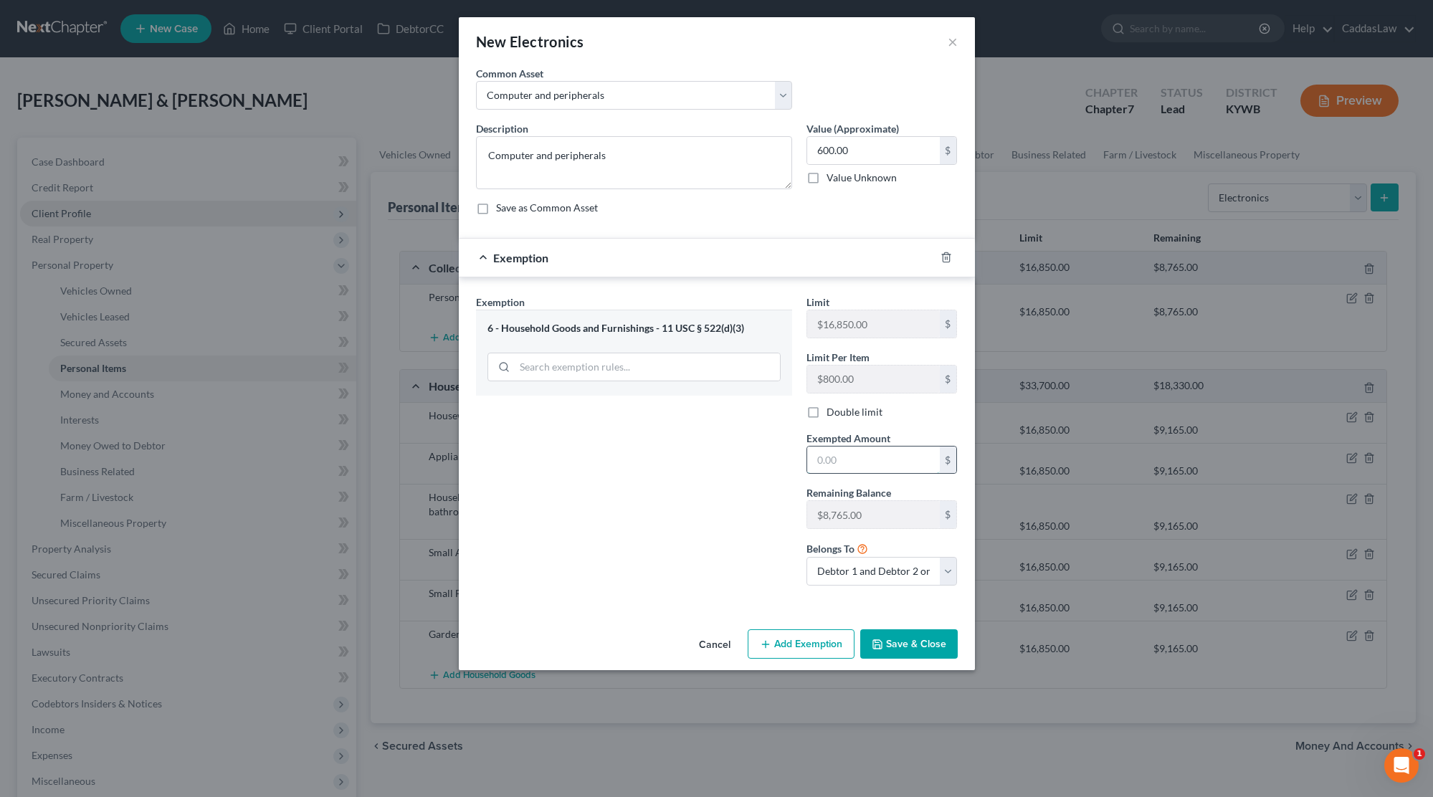
click at [846, 452] on input "text" at bounding box center [873, 460] width 133 height 27
click at [915, 651] on button "Save & Close" at bounding box center [908, 644] width 97 height 30
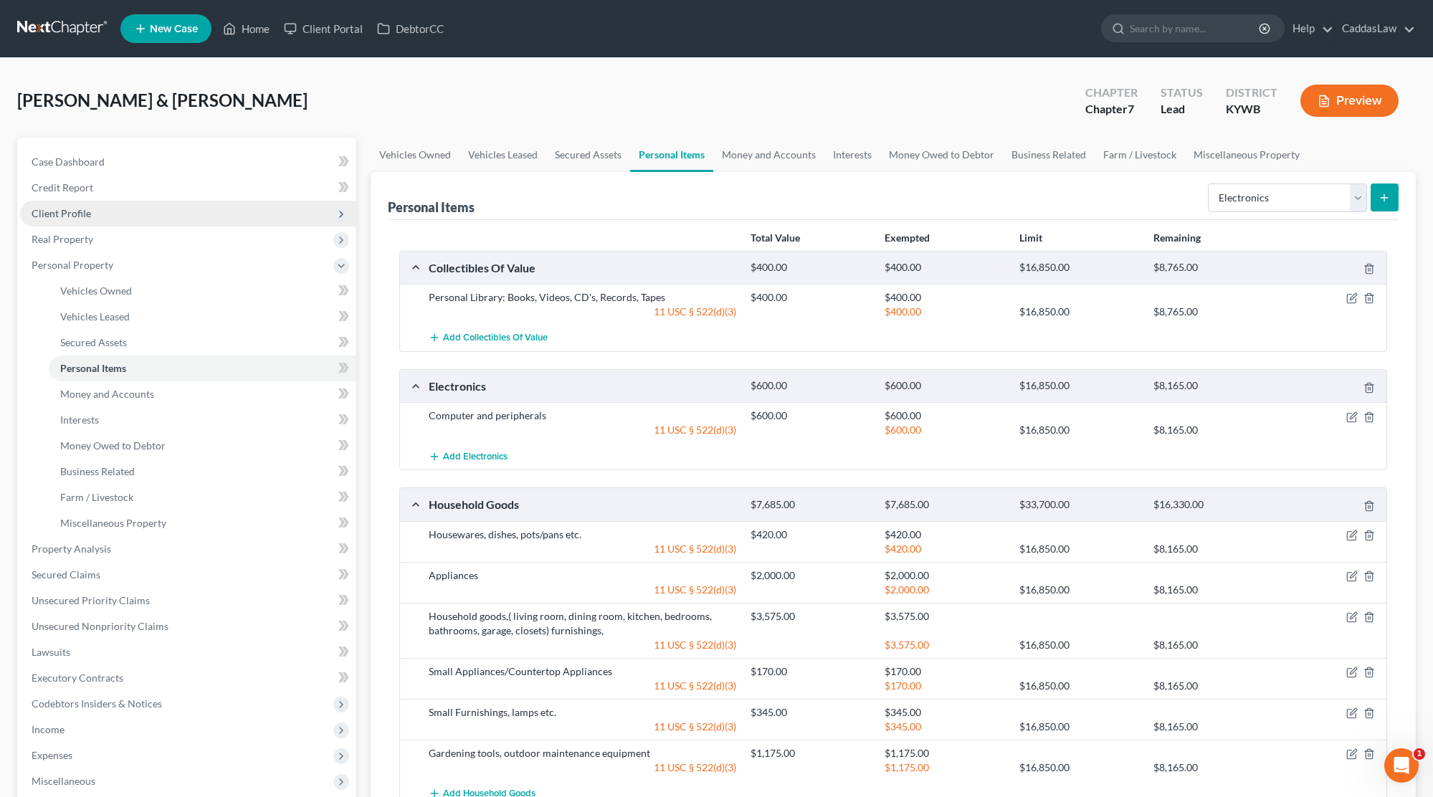
scroll to position [0, 0]
click at [1382, 202] on icon "submit" at bounding box center [1383, 197] width 11 height 11
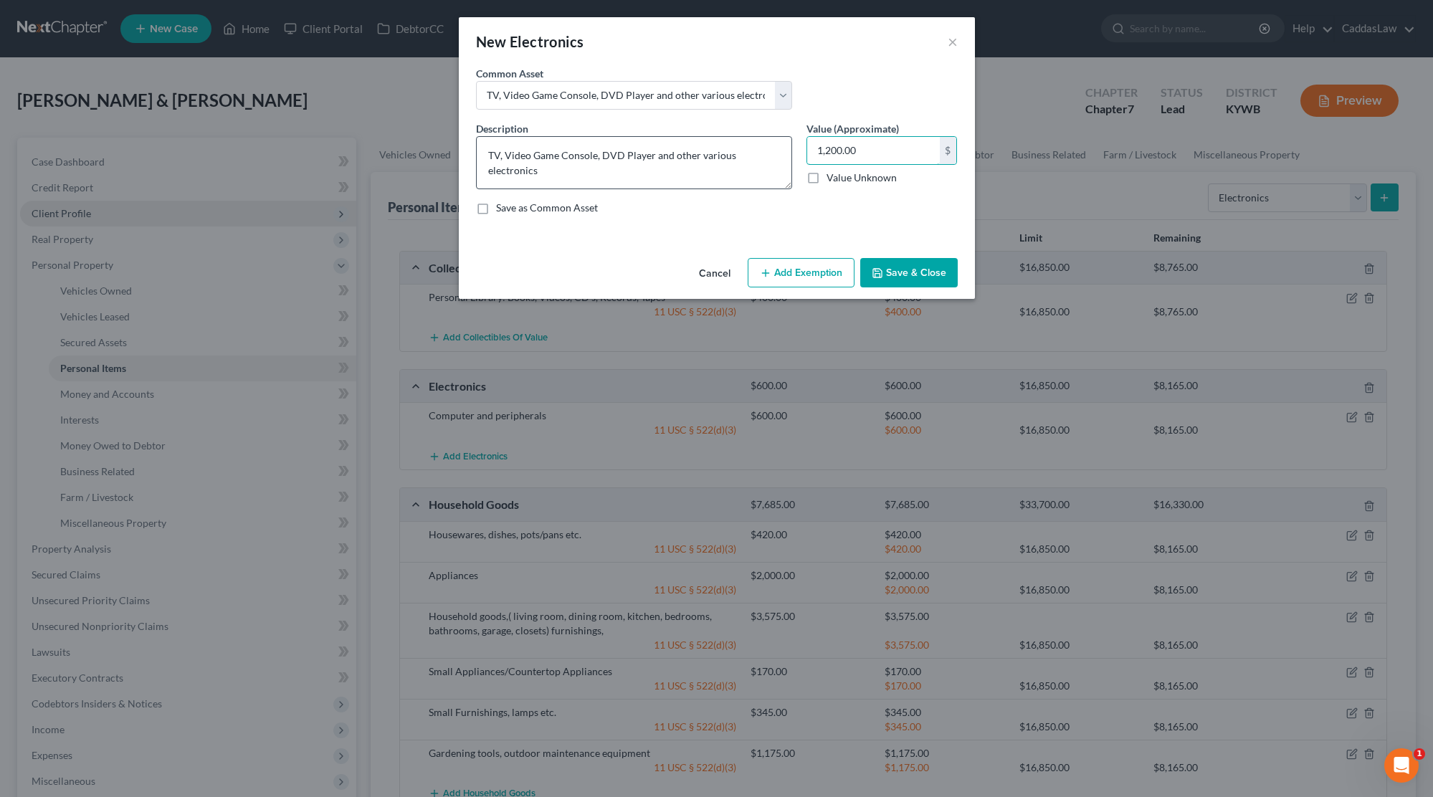
drag, startPoint x: 880, startPoint y: 153, endPoint x: 570, endPoint y: 153, distance: 310.4
click at [570, 153] on div "Description * TV, Video Game Console, DVD Player and other various electronics …" at bounding box center [717, 173] width 496 height 105
click at [760, 266] on button "Add Exemption" at bounding box center [801, 273] width 107 height 30
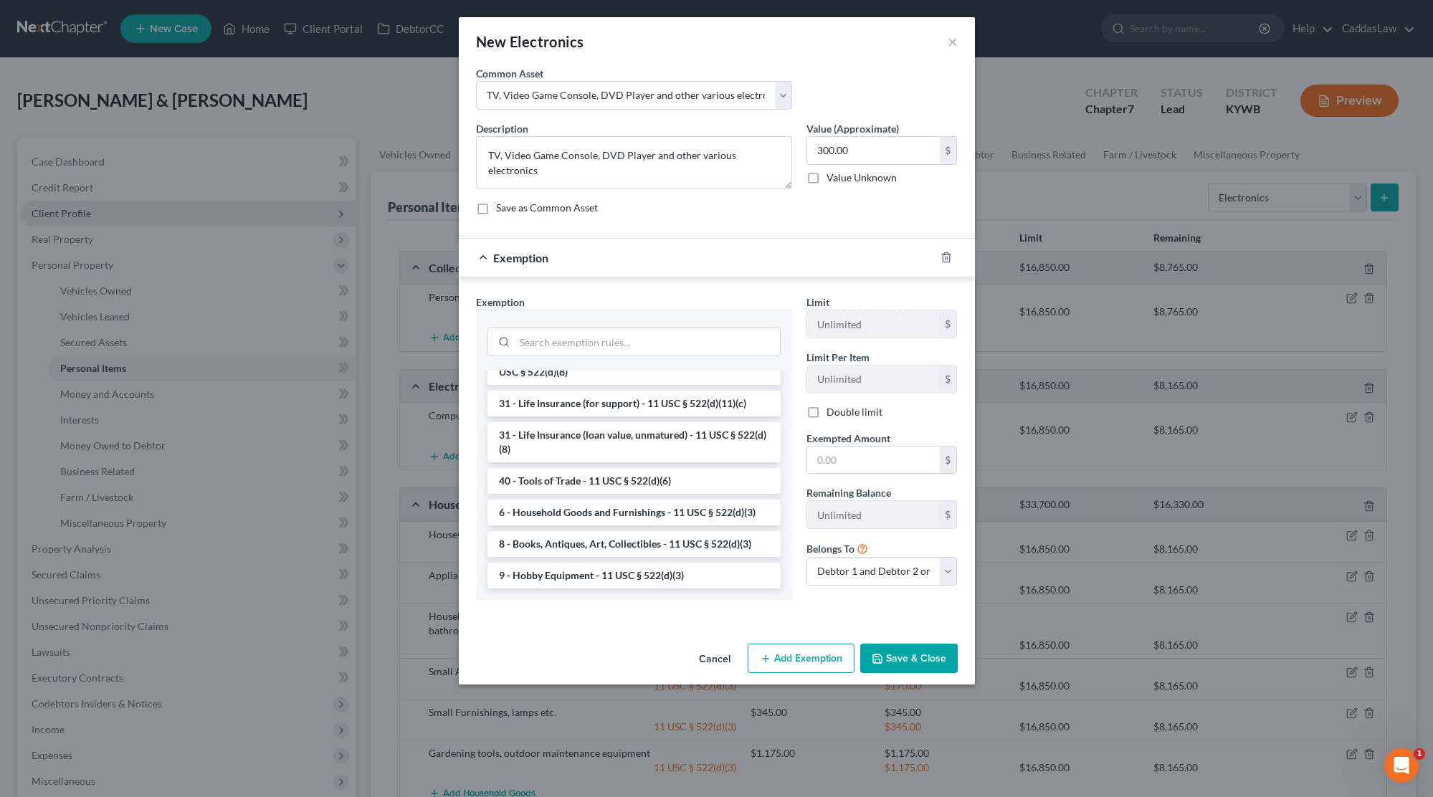
scroll to position [1110, 0]
click at [578, 514] on li "6 - Household Goods and Furnishings - 11 USC § 522(d)(3)" at bounding box center [633, 513] width 293 height 26
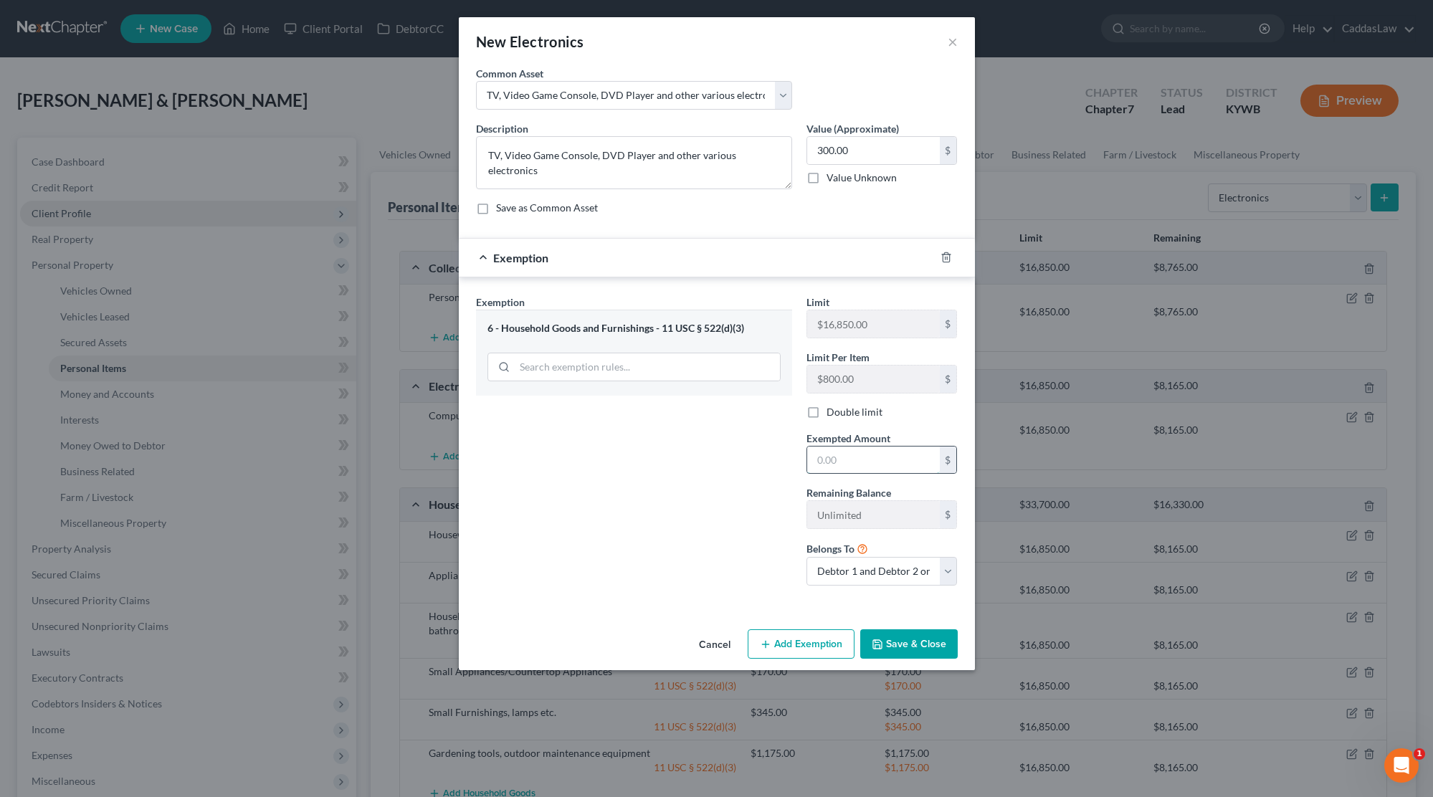
click at [821, 457] on input "text" at bounding box center [873, 460] width 133 height 27
click at [900, 642] on button "Save & Close" at bounding box center [908, 644] width 97 height 30
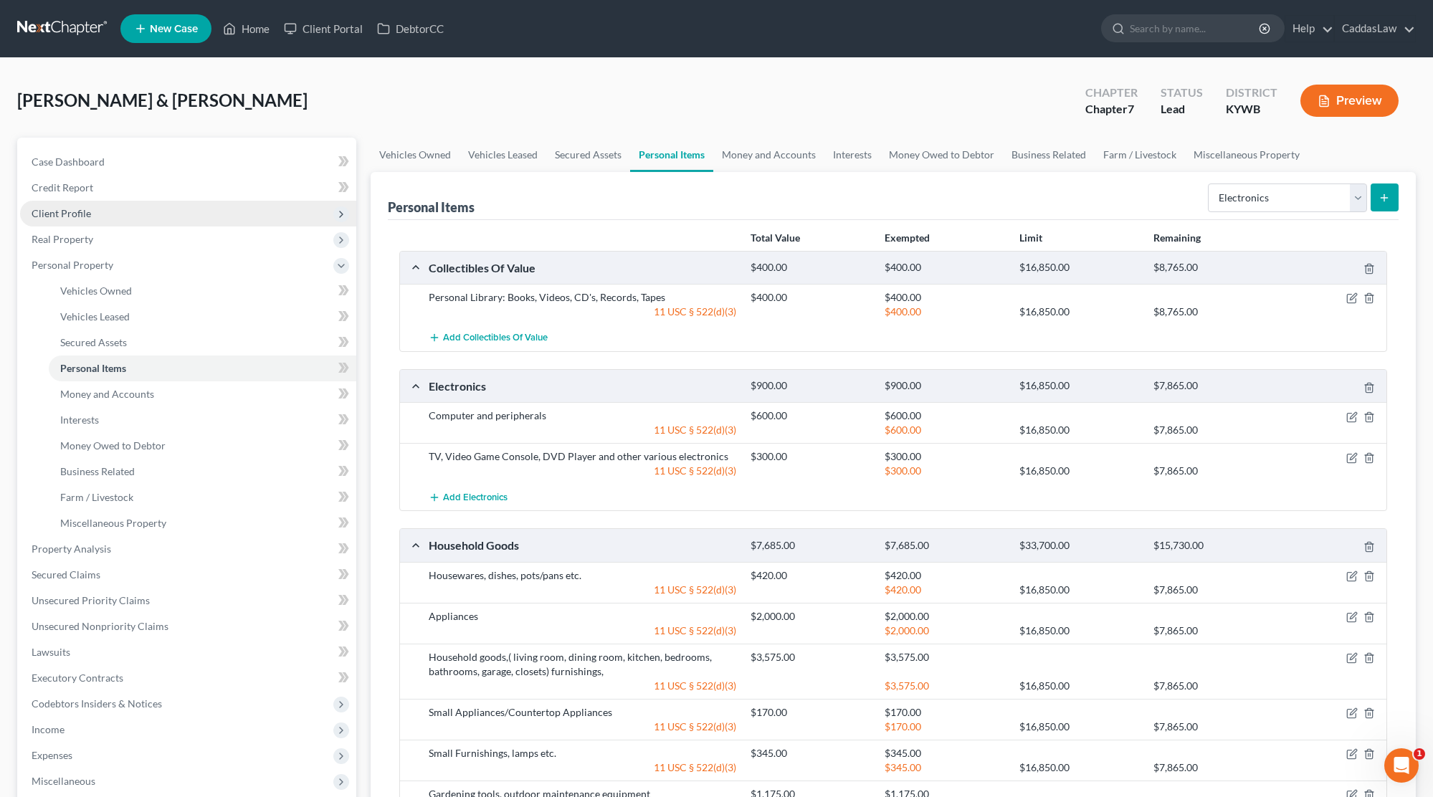
click at [1391, 193] on button "submit" at bounding box center [1384, 197] width 28 height 28
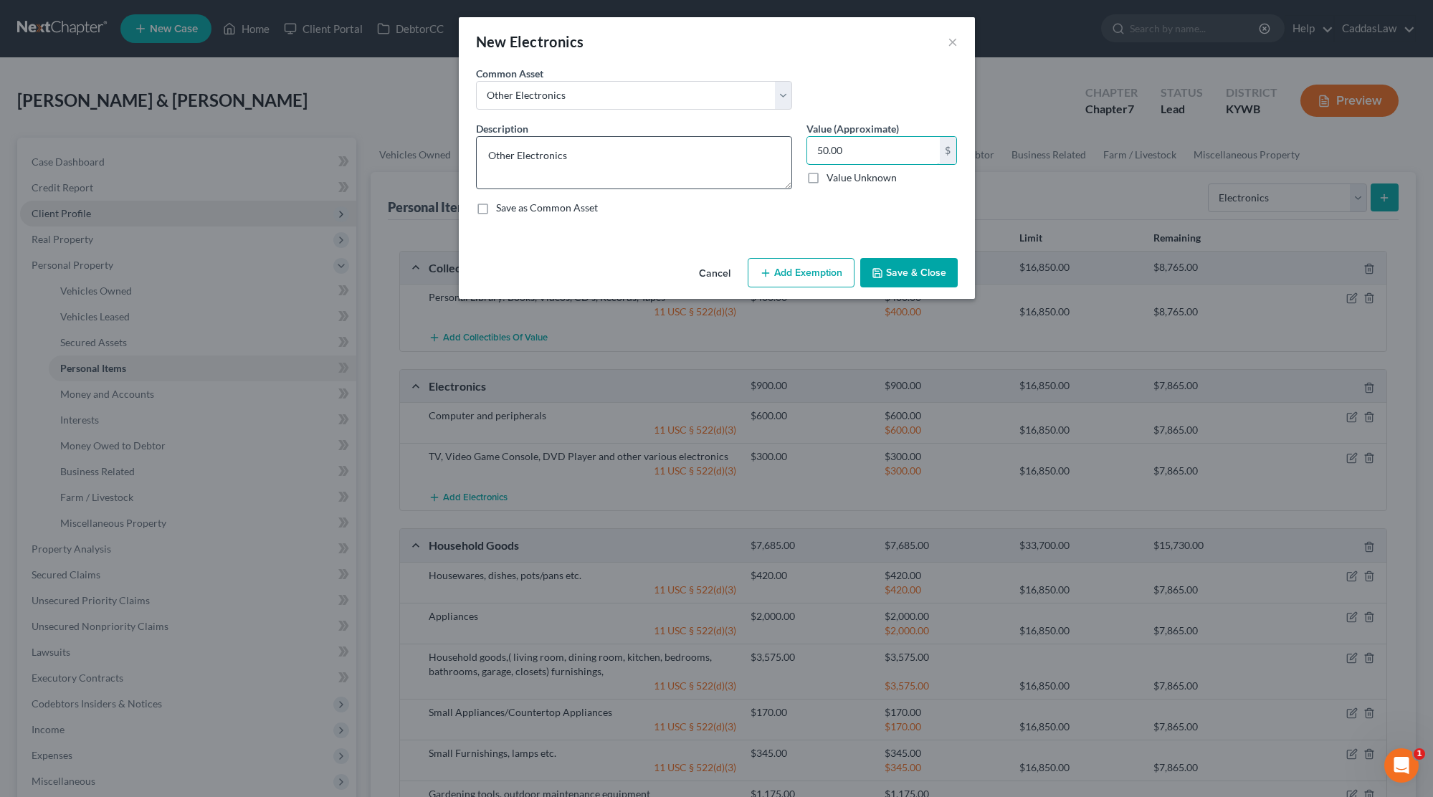
drag, startPoint x: 840, startPoint y: 156, endPoint x: 759, endPoint y: 155, distance: 81.0
click at [759, 155] on div "Description * Other Electronics Value (Approximate) 50.00 $ Value Unknown Balan…" at bounding box center [717, 173] width 496 height 105
click at [778, 272] on button "Add Exemption" at bounding box center [801, 273] width 107 height 30
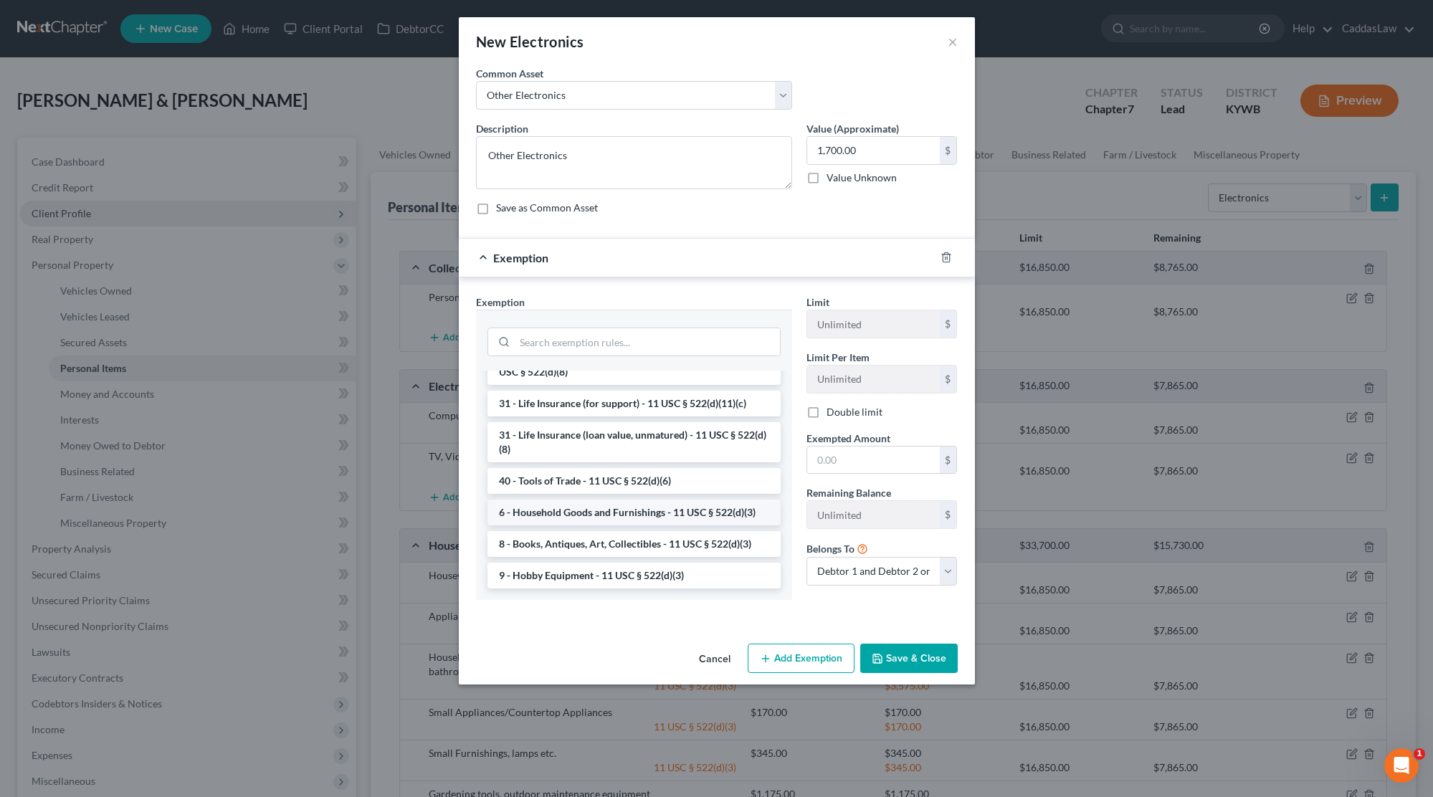
click at [573, 515] on li "6 - Household Goods and Furnishings - 11 USC § 522(d)(3)" at bounding box center [633, 513] width 293 height 26
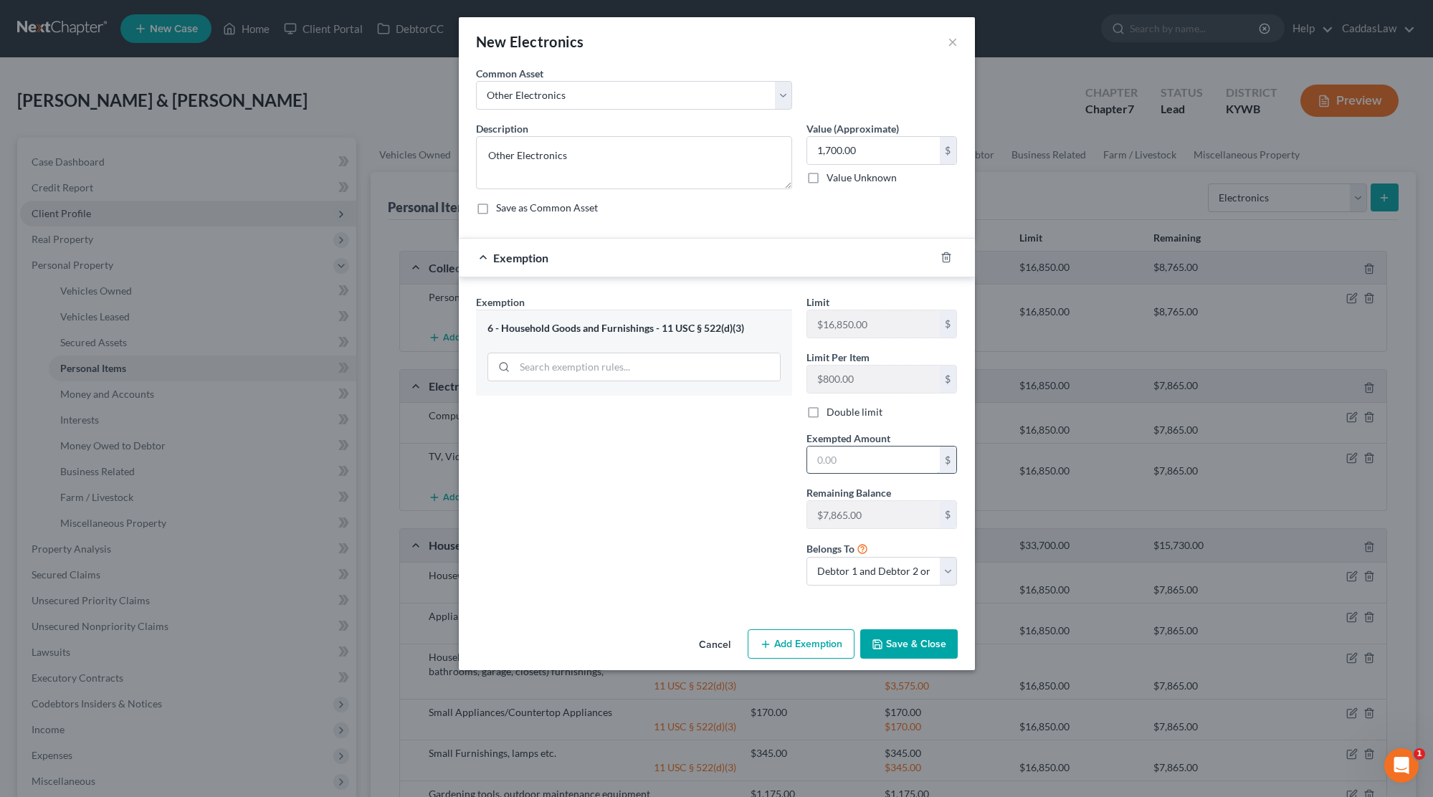
click at [830, 458] on input "text" at bounding box center [873, 460] width 133 height 27
click at [892, 652] on button "Save & Close" at bounding box center [908, 644] width 97 height 30
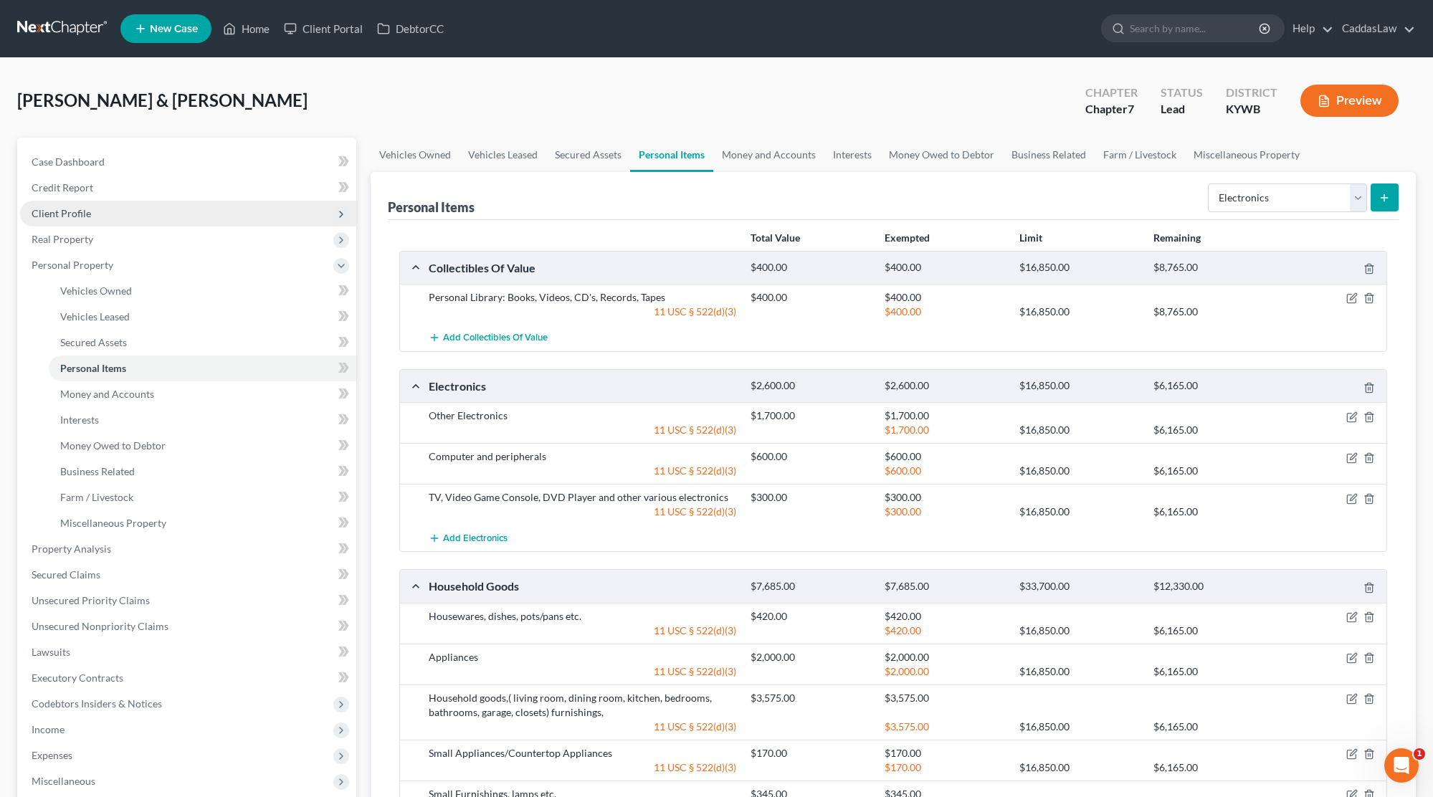
click at [1390, 201] on icon "submit" at bounding box center [1383, 197] width 11 height 11
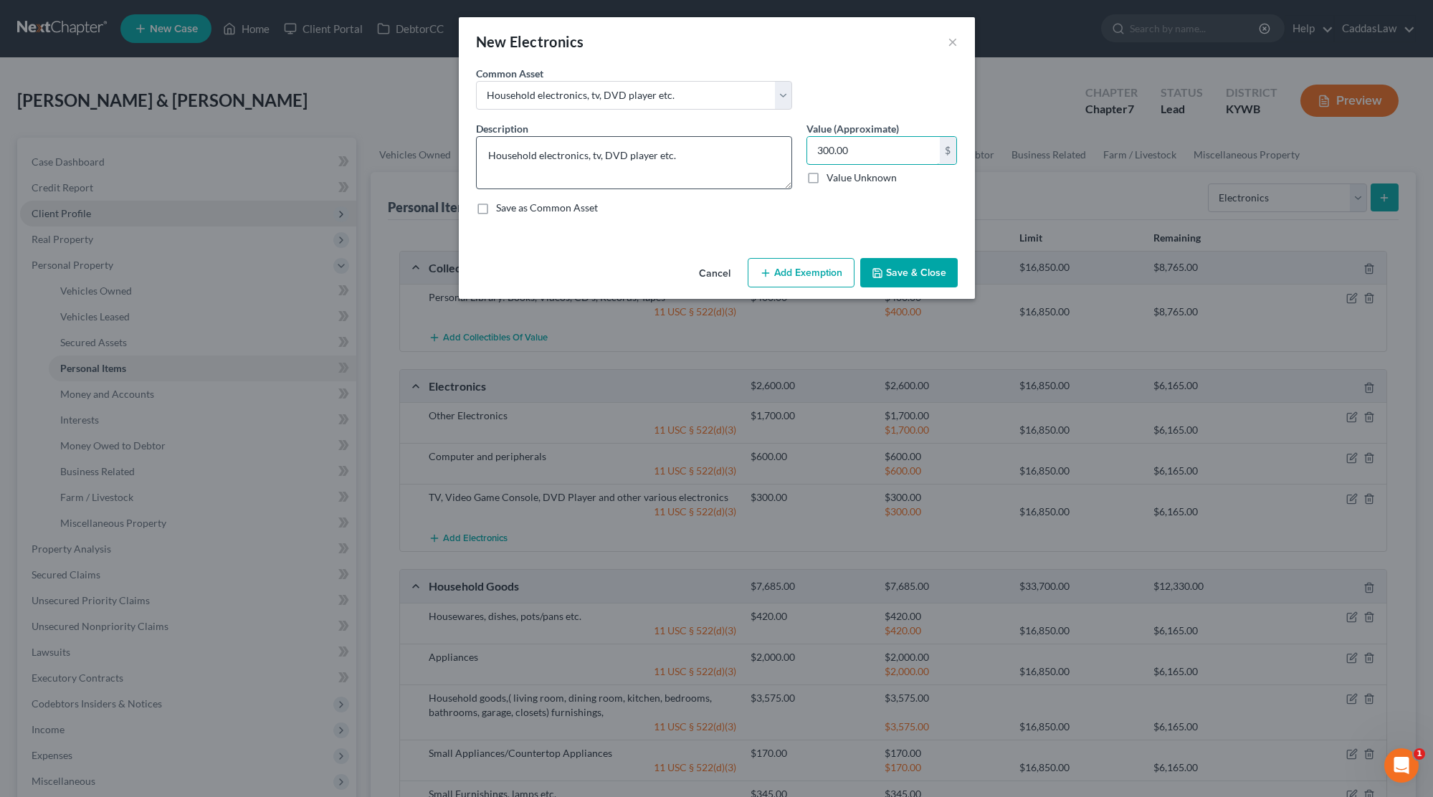
drag, startPoint x: 847, startPoint y: 149, endPoint x: 717, endPoint y: 146, distance: 129.8
click at [721, 148] on div "Description * Household electronics, tv, DVD player etc. Value (Approximate) 30…" at bounding box center [717, 173] width 496 height 105
click at [776, 272] on button "Add Exemption" at bounding box center [801, 273] width 107 height 30
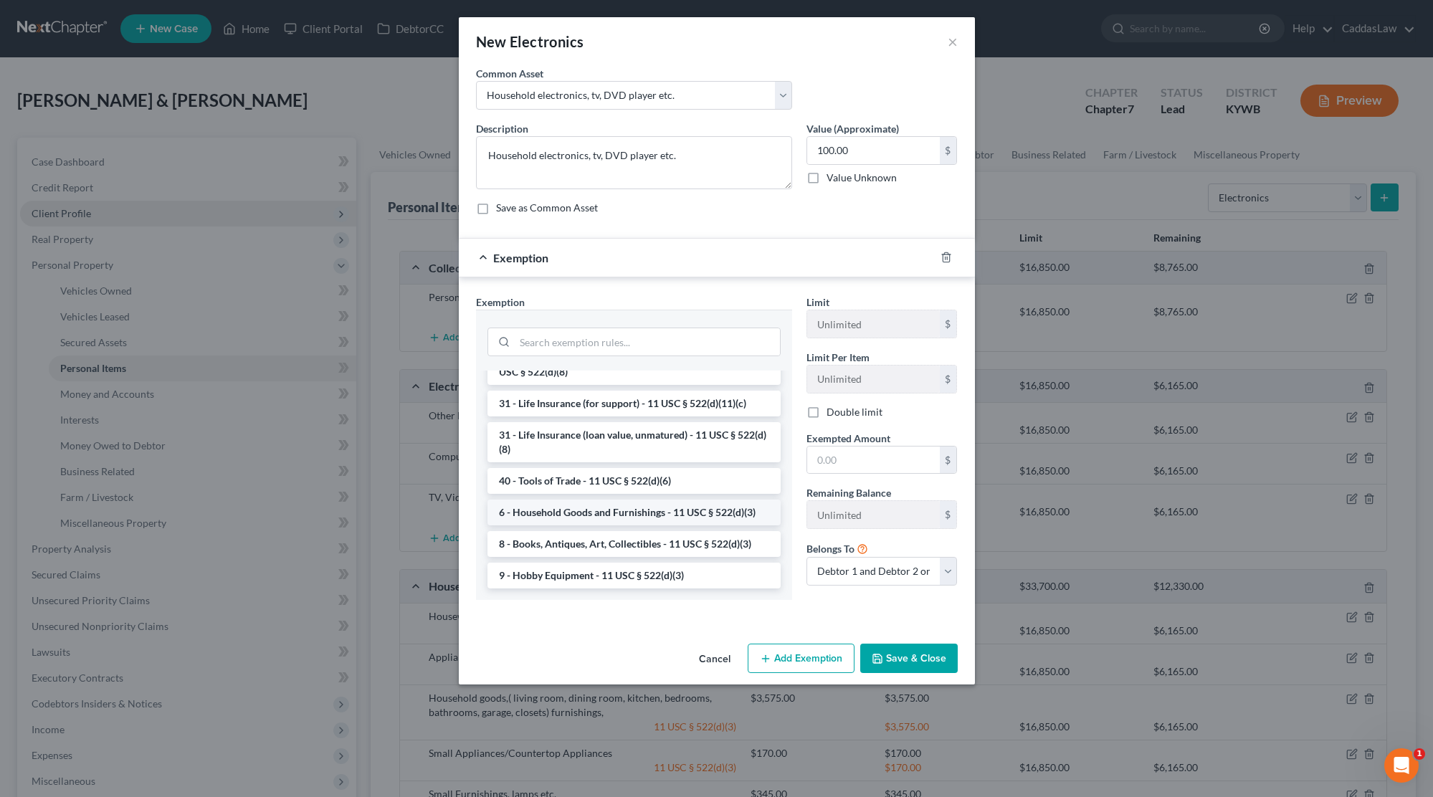
click at [613, 517] on li "6 - Household Goods and Furnishings - 11 USC § 522(d)(3)" at bounding box center [633, 513] width 293 height 26
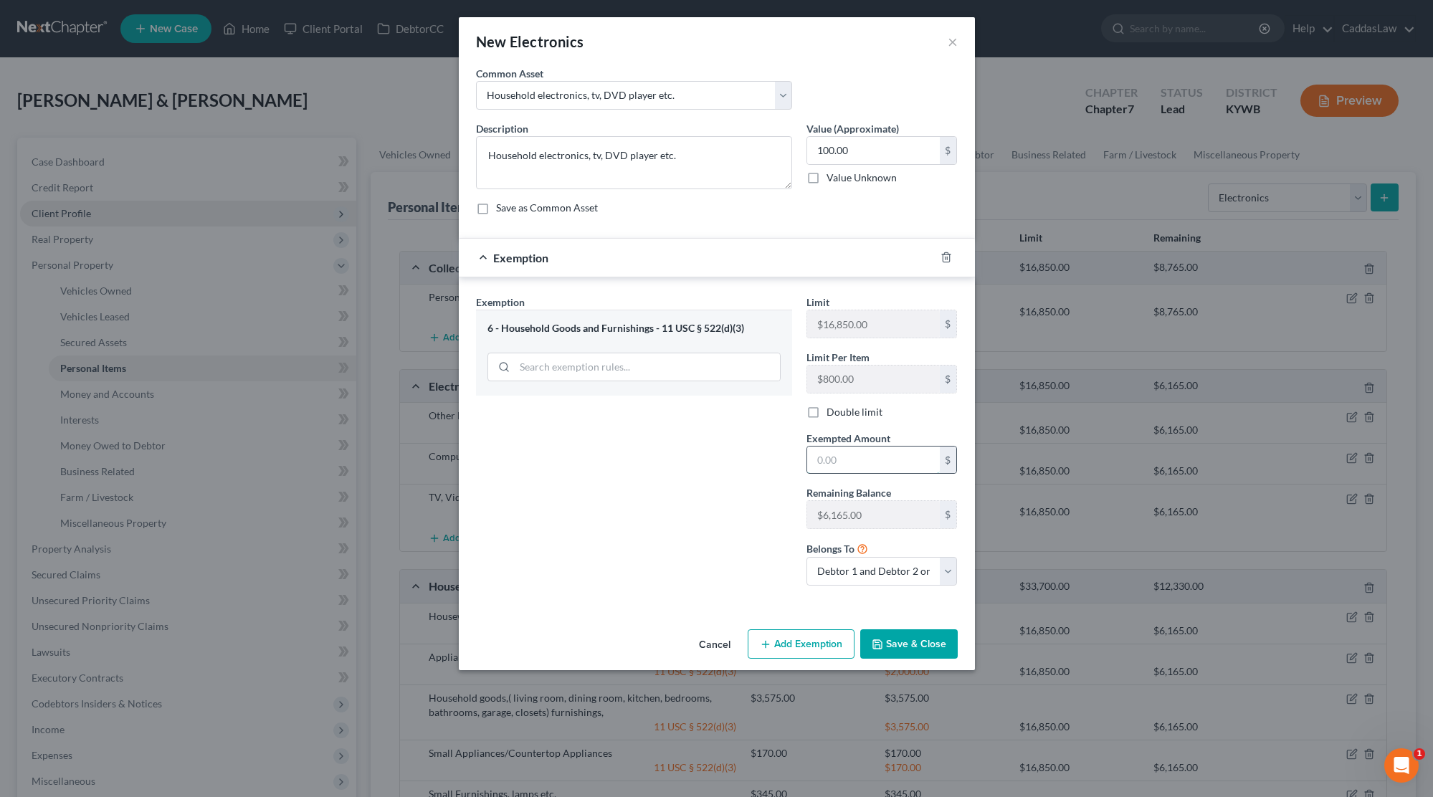
click at [846, 452] on input "text" at bounding box center [873, 460] width 133 height 27
click at [901, 653] on button "Save & Close" at bounding box center [908, 644] width 97 height 30
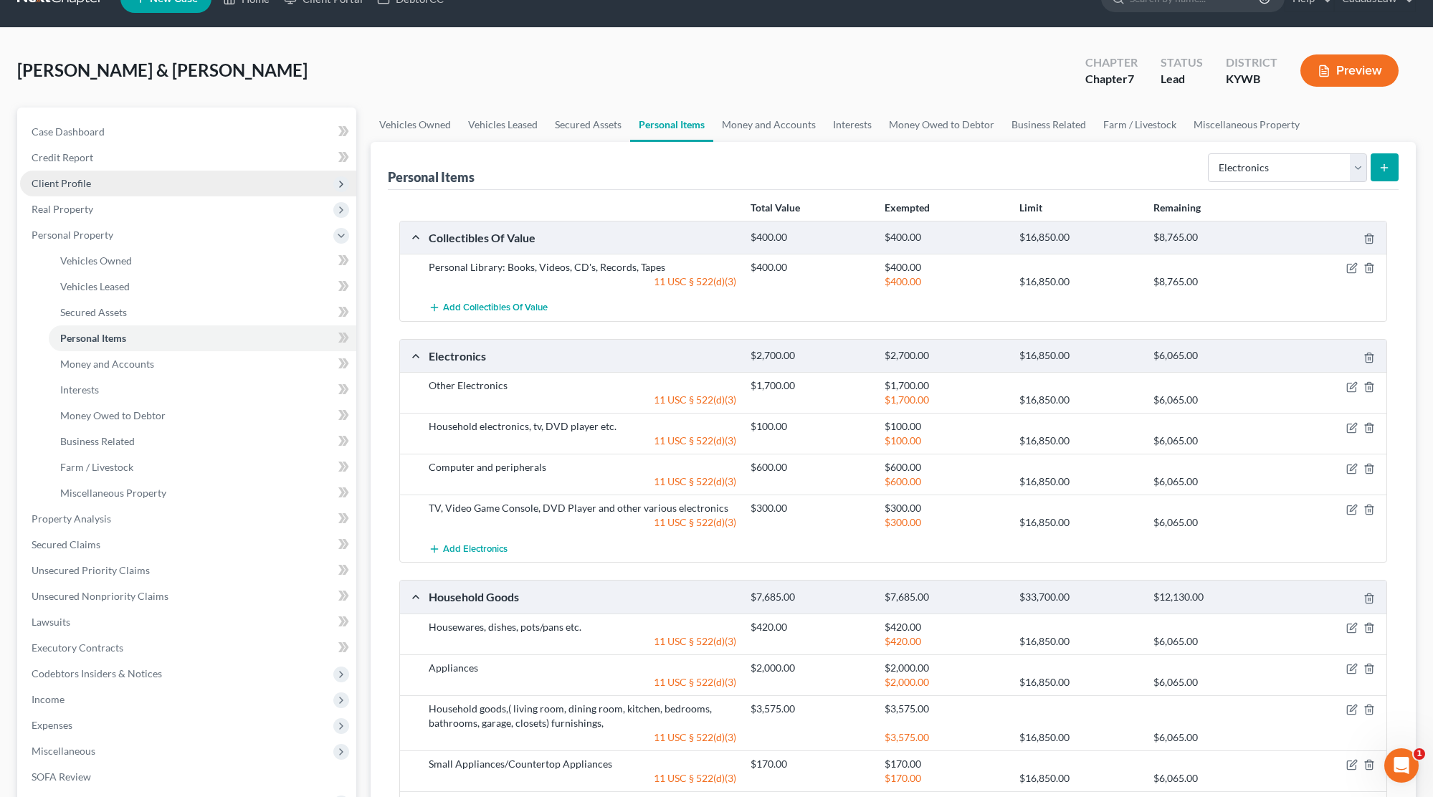
scroll to position [32, 0]
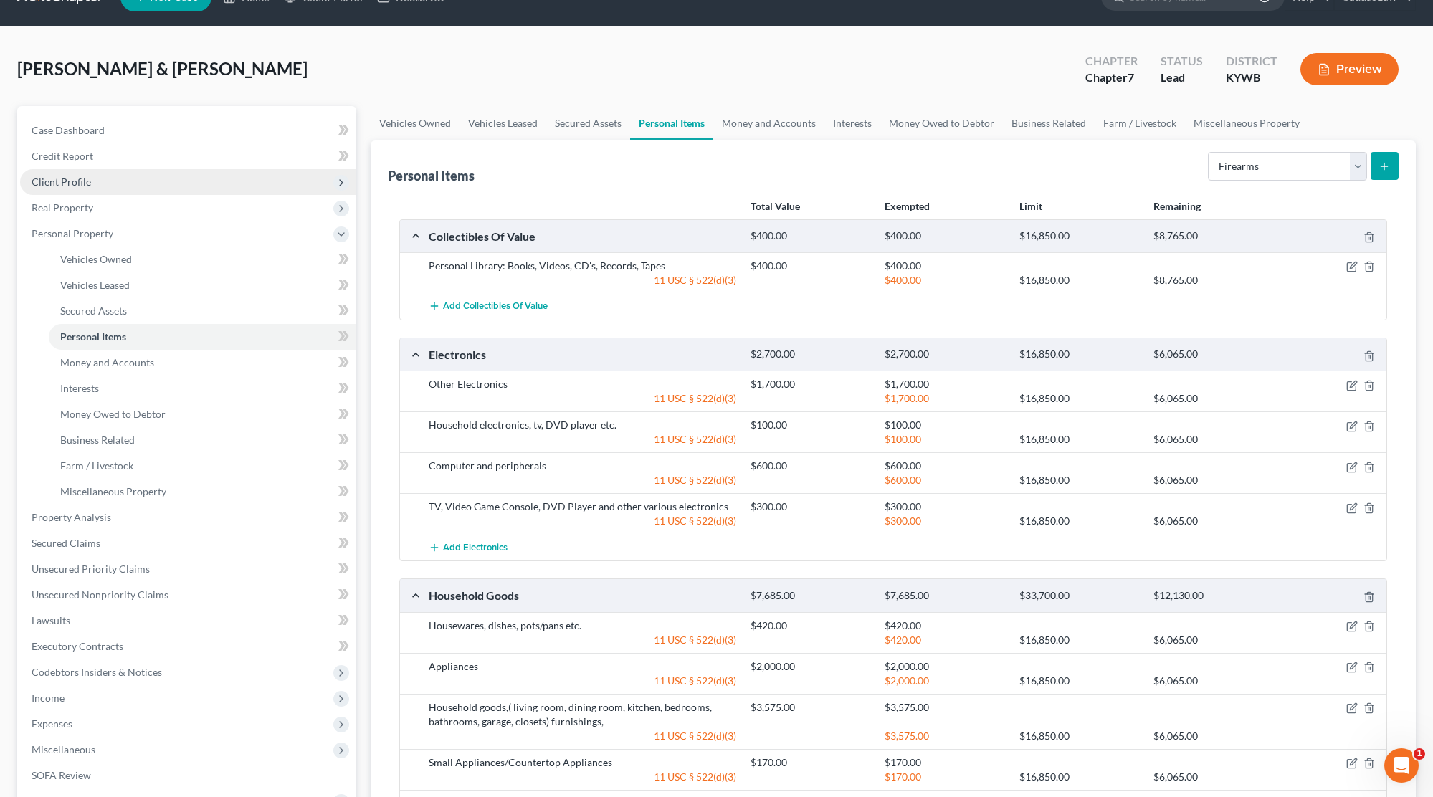
click at [1384, 168] on line "submit" at bounding box center [1384, 166] width 0 height 6
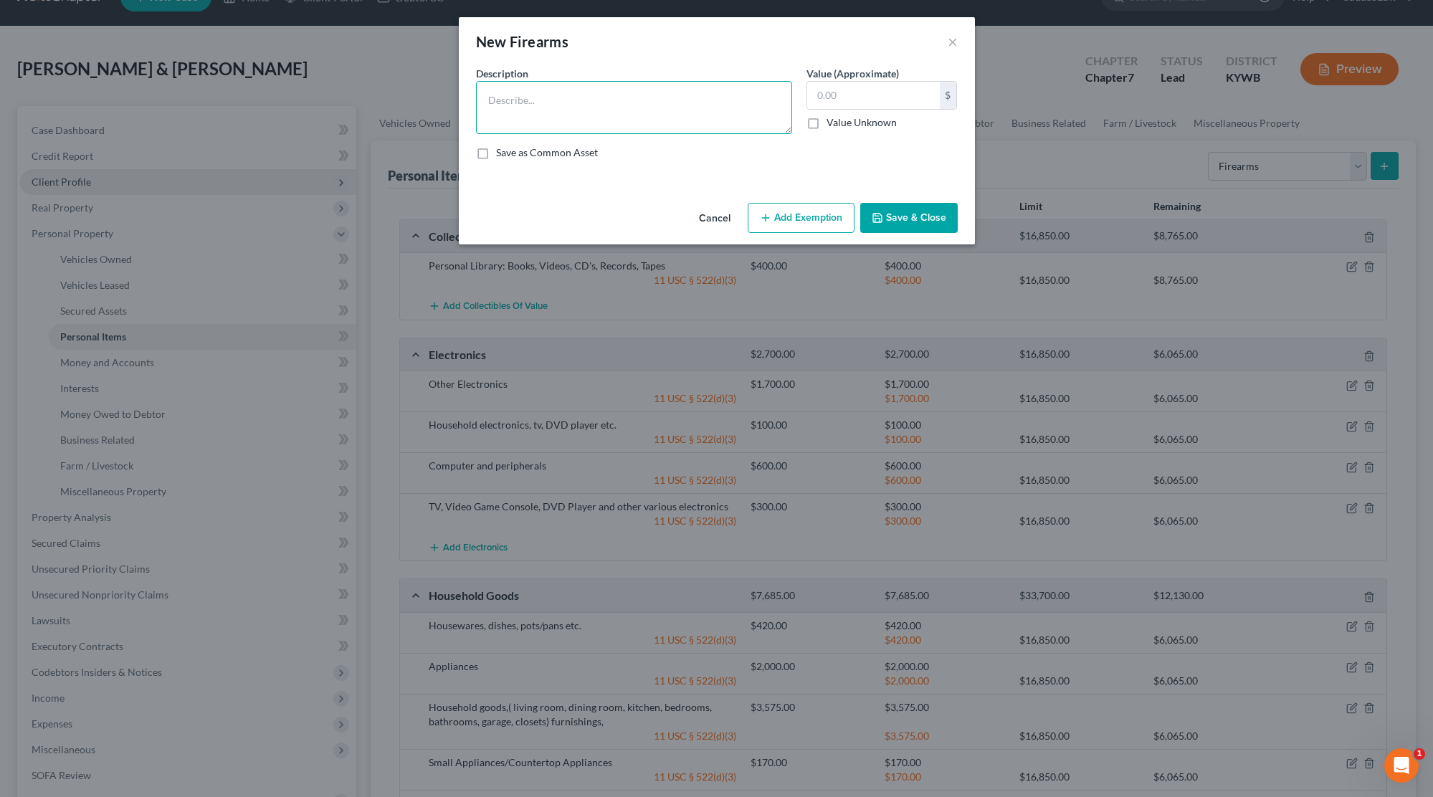
click at [608, 123] on textarea at bounding box center [634, 107] width 316 height 53
click at [615, 100] on textarea "[PERSON_NAME] & [PERSON_NAME] M & P Shield, Rock Island Armory 1911" at bounding box center [634, 107] width 316 height 53
click at [589, 114] on textarea "[PERSON_NAME] & [PERSON_NAME] M & P Shield 9mm Rock Island Armory 1911" at bounding box center [634, 107] width 316 height 53
click at [601, 114] on textarea "[PERSON_NAME] & [PERSON_NAME] M & P Shield 9mm Rock Island Armory 1911" at bounding box center [634, 107] width 316 height 53
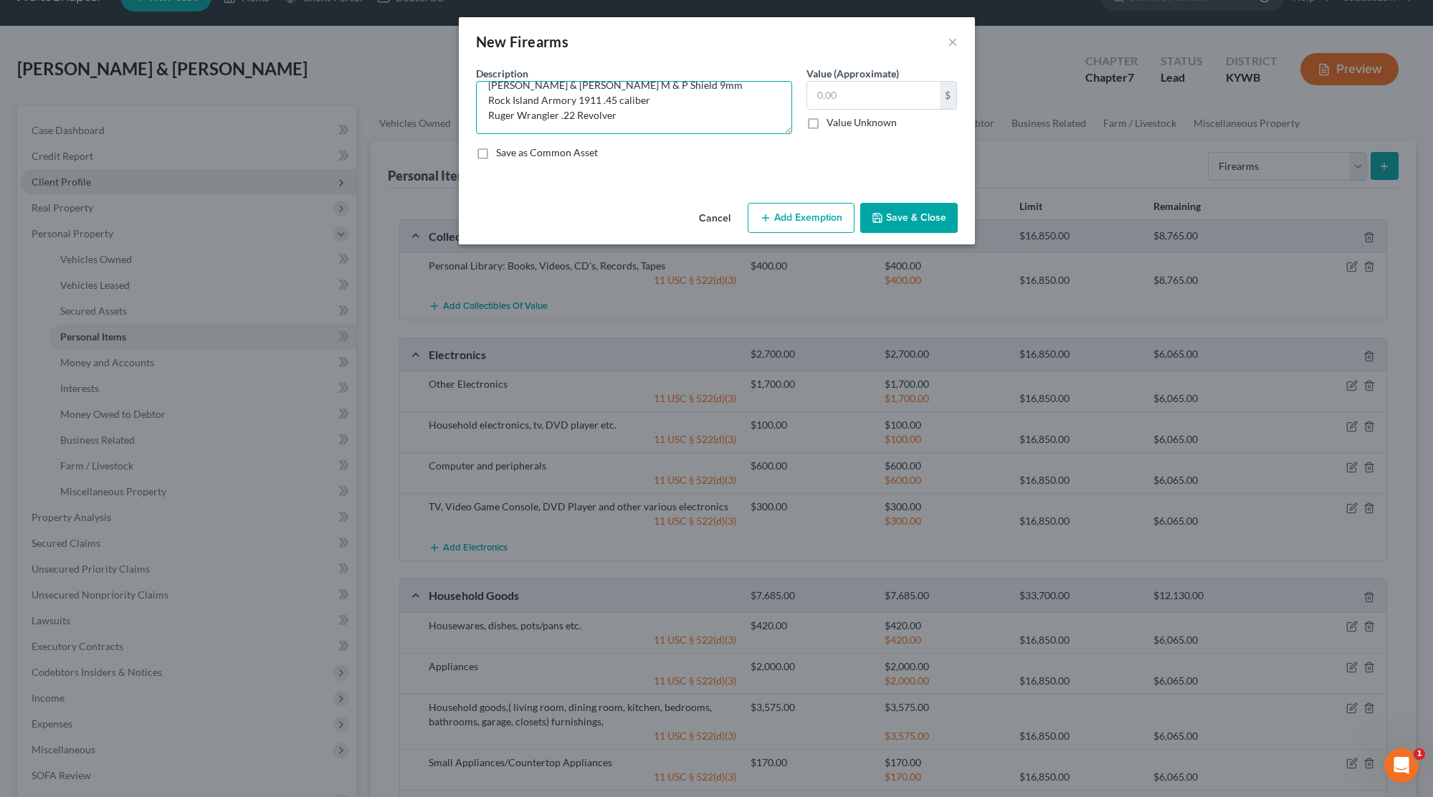
click at [663, 84] on textarea "[PERSON_NAME] & [PERSON_NAME] M & P Shield 9mm Rock Island Armory 1911 .45 cali…" at bounding box center [634, 107] width 316 height 53
click at [657, 110] on textarea "[PERSON_NAME] & Wesson M & P Shield 9mm Semi-Automatic Rock Island Armory 1911 …" at bounding box center [634, 107] width 316 height 53
click at [622, 105] on textarea "[PERSON_NAME] & Wesson M & P Shield 9mm Semi-Automatic Rock Island Armory 1911 …" at bounding box center [634, 107] width 316 height 53
click at [624, 123] on textarea "[PERSON_NAME] & Wesson M & P Shield 9mm Semi-Automatic Rock Island Armory 1911 …" at bounding box center [634, 107] width 316 height 53
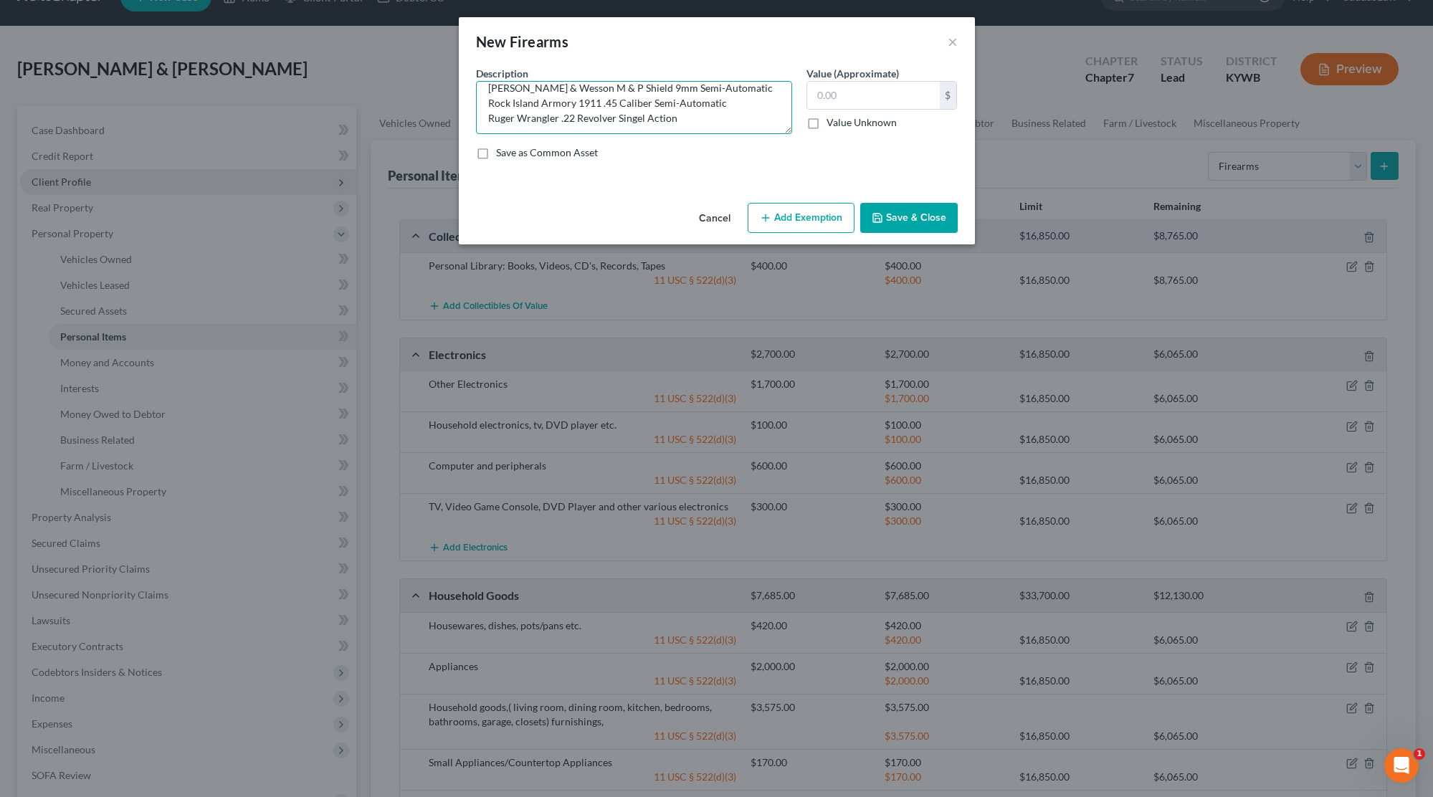
scroll to position [18, 0]
click at [639, 110] on textarea "[PERSON_NAME] & Wesson M & P Shield 9mm Semi-Automatic Rock Island Armory 1911 …" at bounding box center [634, 107] width 316 height 53
click at [685, 114] on textarea "[PERSON_NAME] & Wesson M & P Shield 9mm Semi-Automatic Rock Island Armory 1911 …" at bounding box center [634, 107] width 316 height 53
click at [881, 102] on input "text" at bounding box center [873, 95] width 133 height 27
click at [776, 217] on button "Add Exemption" at bounding box center [801, 218] width 107 height 30
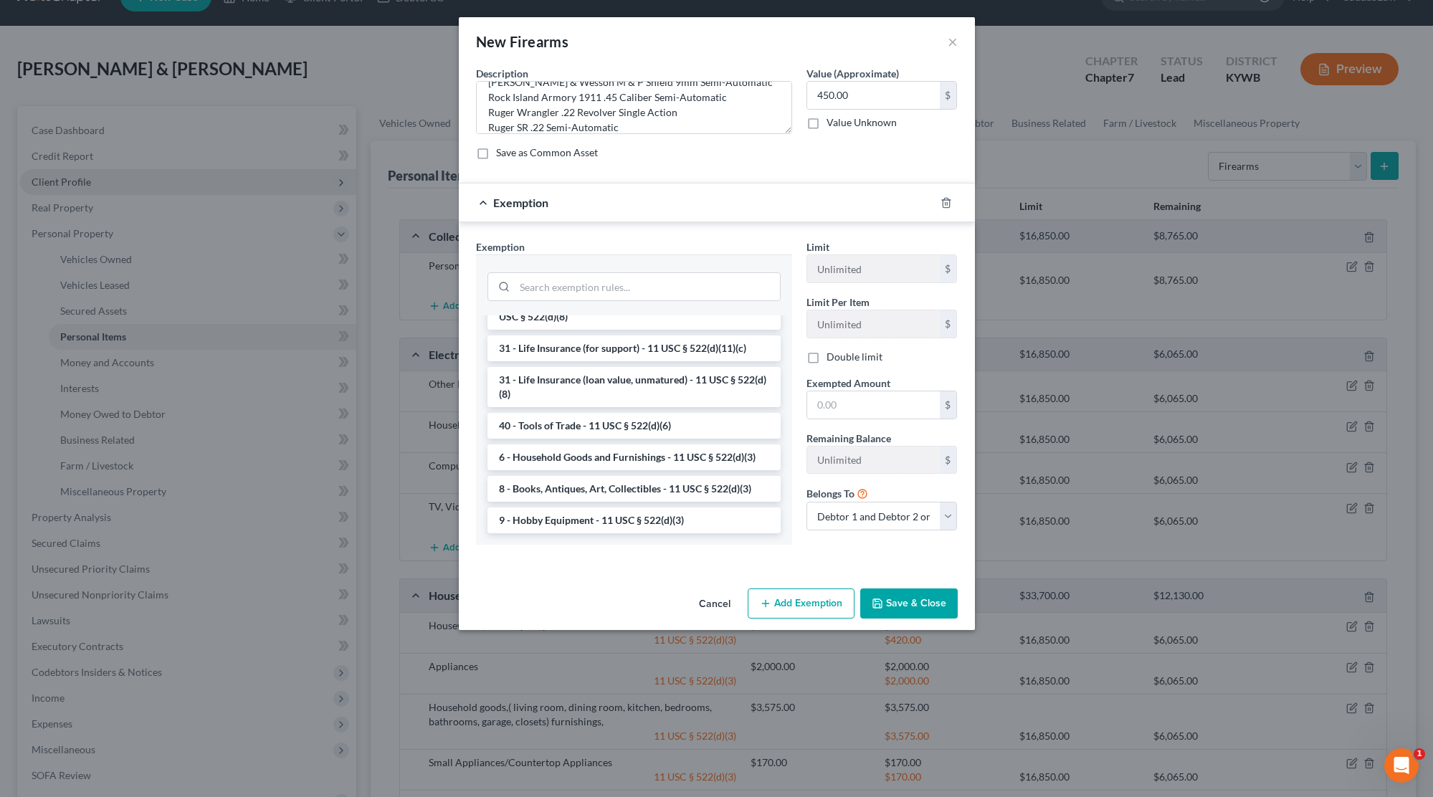
scroll to position [1110, 0]
click at [576, 516] on li "9 - Hobby Equipment - 11 USC § 522(d)(3)" at bounding box center [633, 520] width 293 height 26
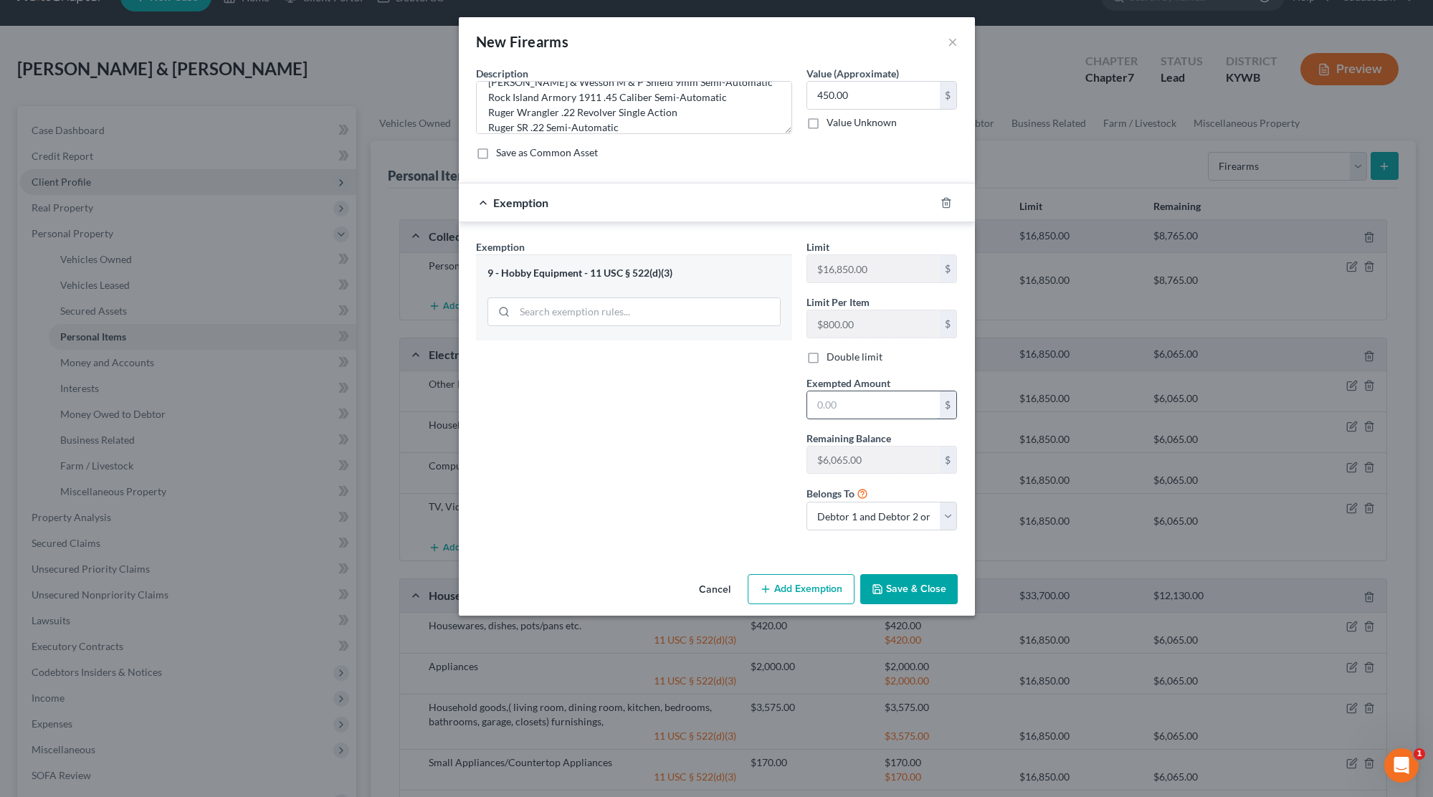
click at [855, 407] on input "text" at bounding box center [873, 404] width 133 height 27
click at [907, 572] on div "Cancel Add Exemption Save & Close" at bounding box center [717, 591] width 516 height 47
click at [907, 577] on button "Save & Close" at bounding box center [908, 589] width 97 height 30
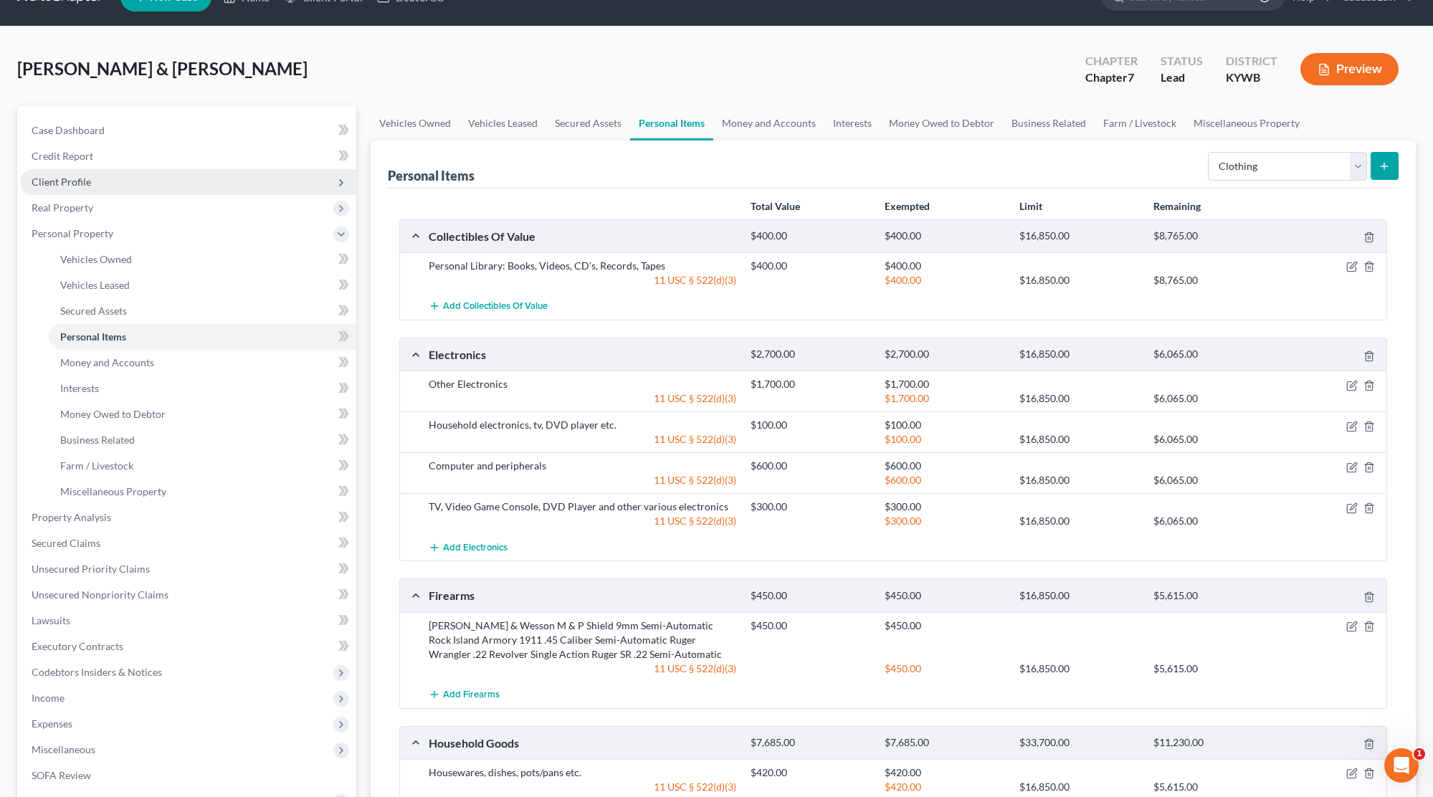
click at [1376, 168] on button "submit" at bounding box center [1384, 166] width 28 height 28
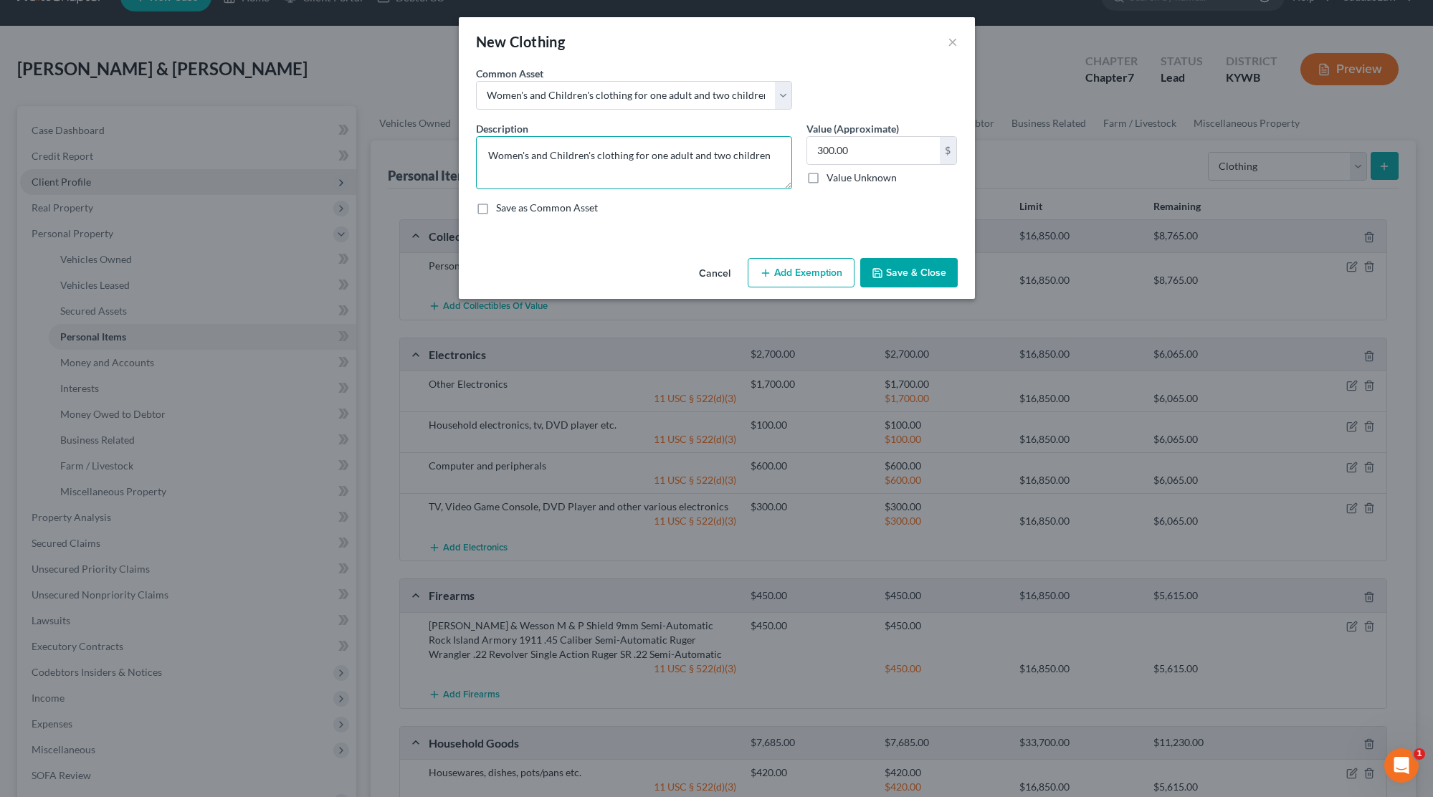
click at [722, 157] on textarea "Women's and Children's clothing for one adult and two children" at bounding box center [634, 162] width 316 height 53
click at [864, 151] on input "300.00" at bounding box center [873, 150] width 133 height 27
drag, startPoint x: 864, startPoint y: 151, endPoint x: 745, endPoint y: 151, distance: 118.3
click at [745, 151] on div "Description * Women's and Children's clothing for one adult and three children …" at bounding box center [717, 173] width 496 height 105
click at [801, 277] on button "Add Exemption" at bounding box center [801, 273] width 107 height 30
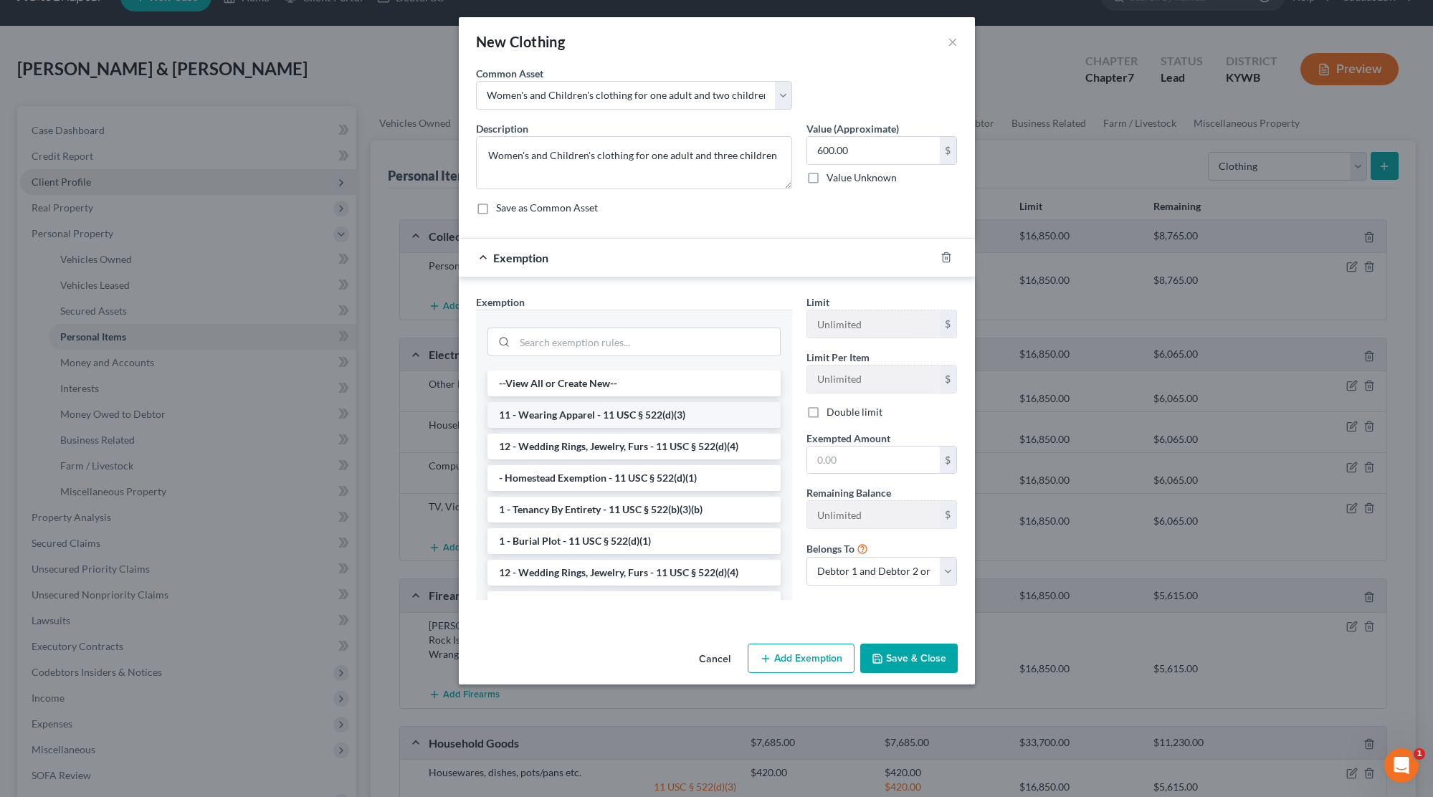
click at [538, 421] on li "11 - Wearing Apparel - 11 USC § 522(d)(3)" at bounding box center [633, 415] width 293 height 26
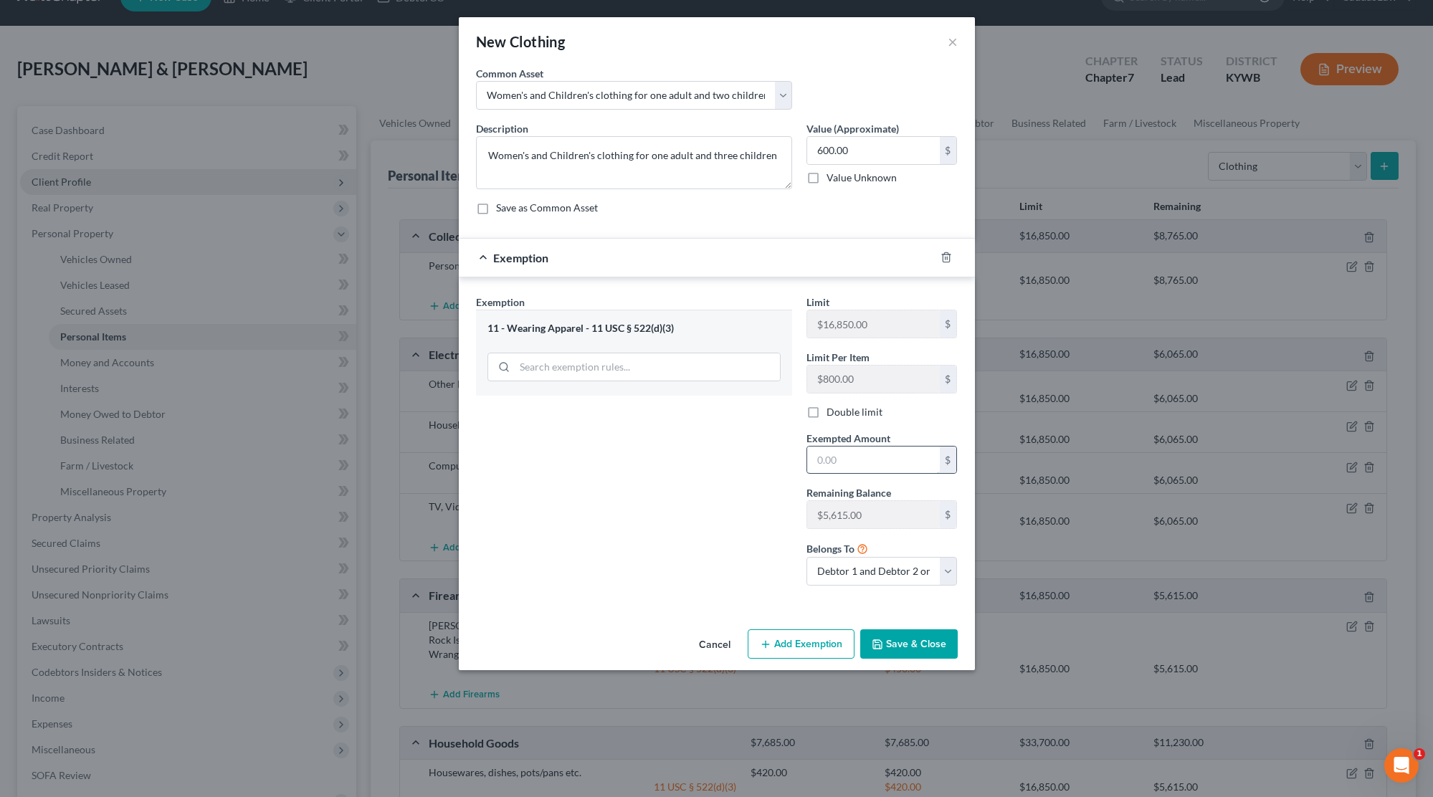
click at [826, 449] on input "text" at bounding box center [873, 460] width 133 height 27
click at [920, 644] on button "Save & Close" at bounding box center [908, 644] width 97 height 30
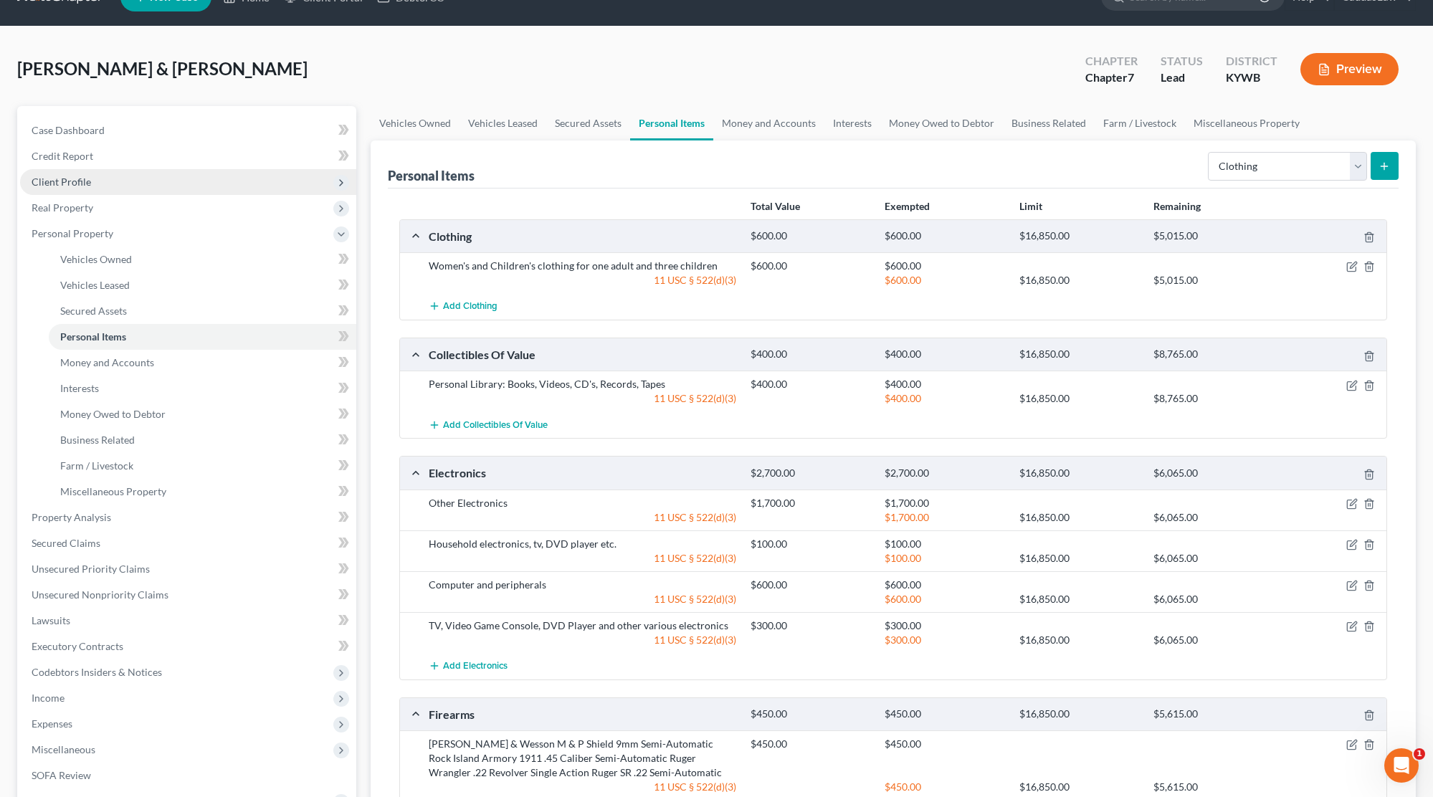
click at [1396, 168] on button "submit" at bounding box center [1384, 166] width 28 height 28
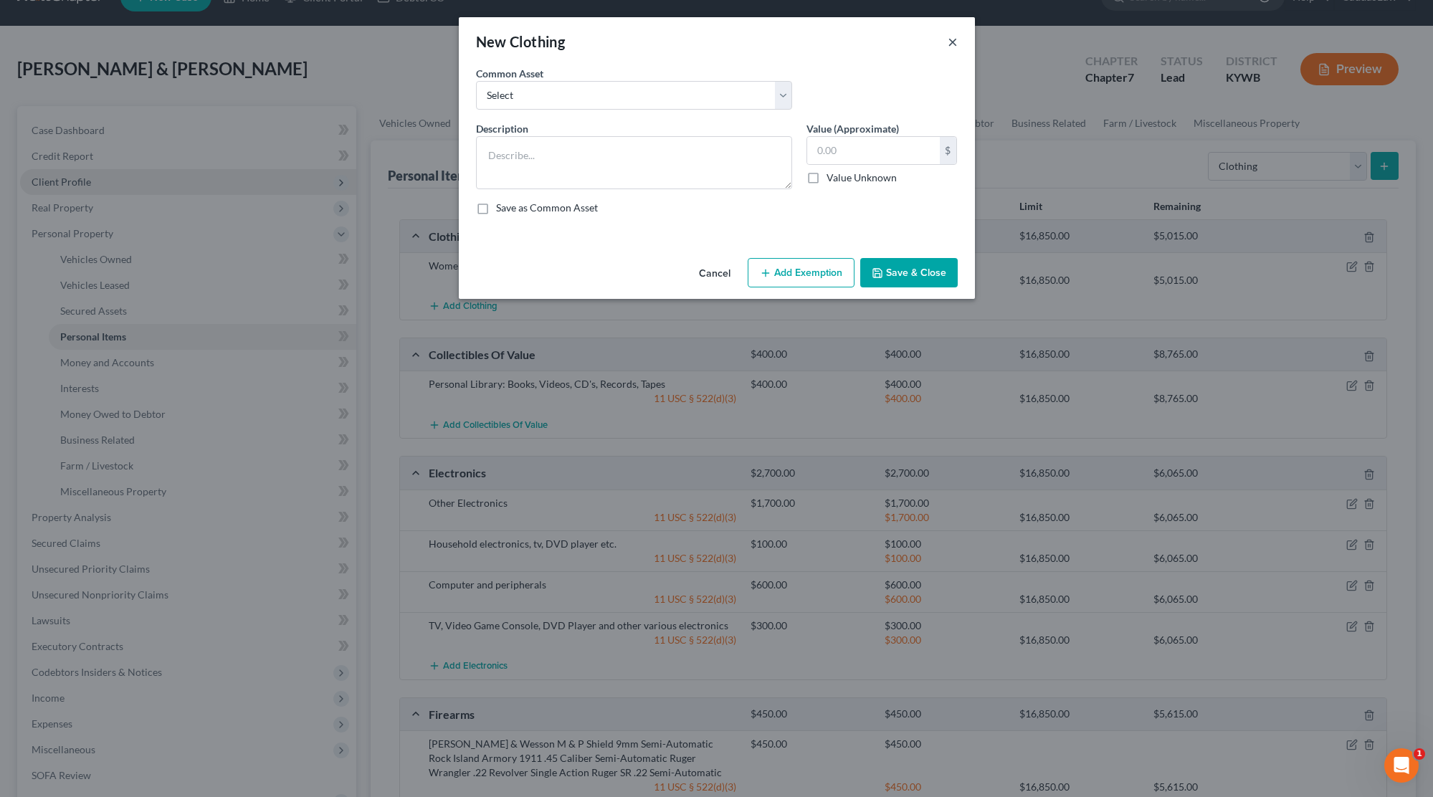
click at [951, 41] on button "×" at bounding box center [953, 41] width 10 height 17
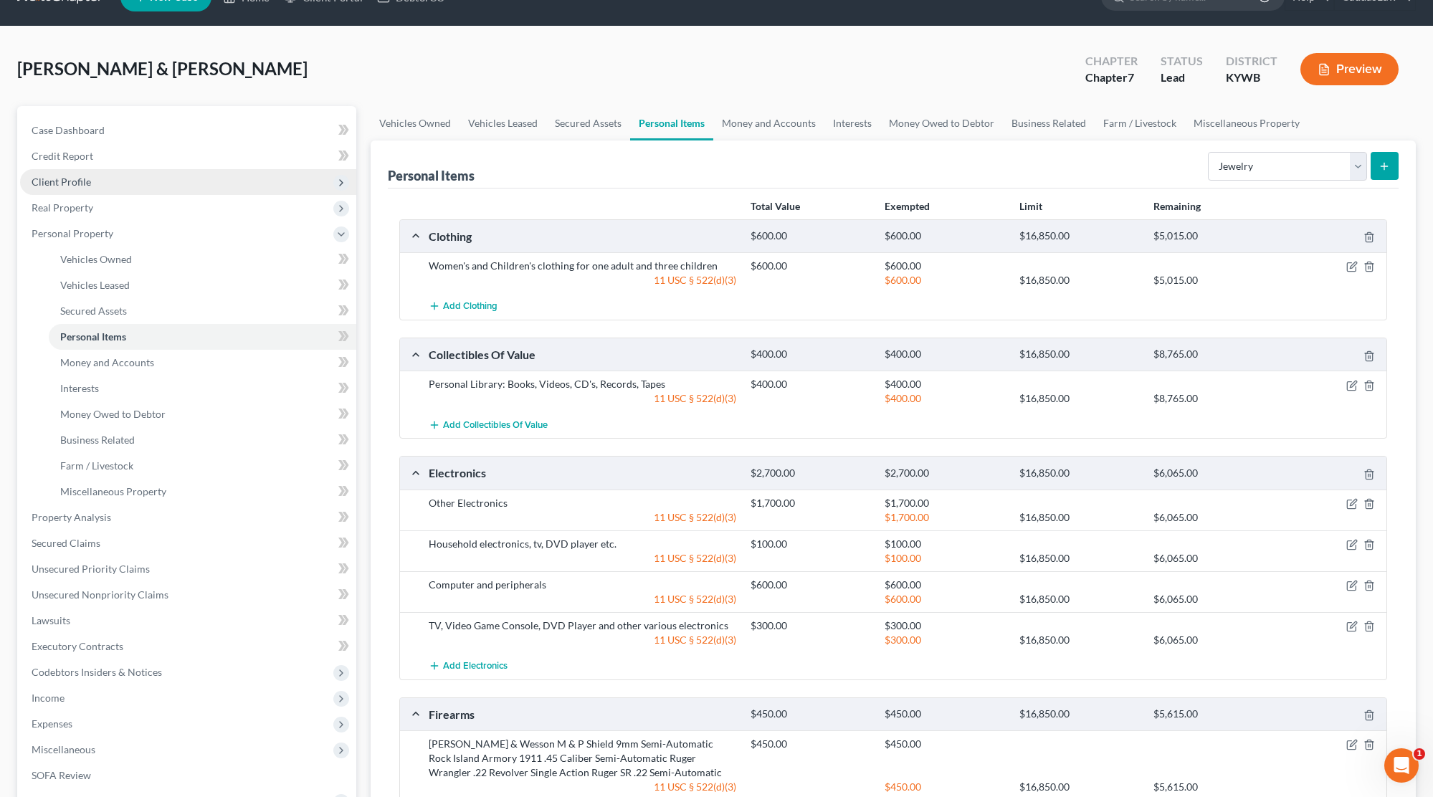
click at [1390, 169] on icon "submit" at bounding box center [1383, 166] width 11 height 11
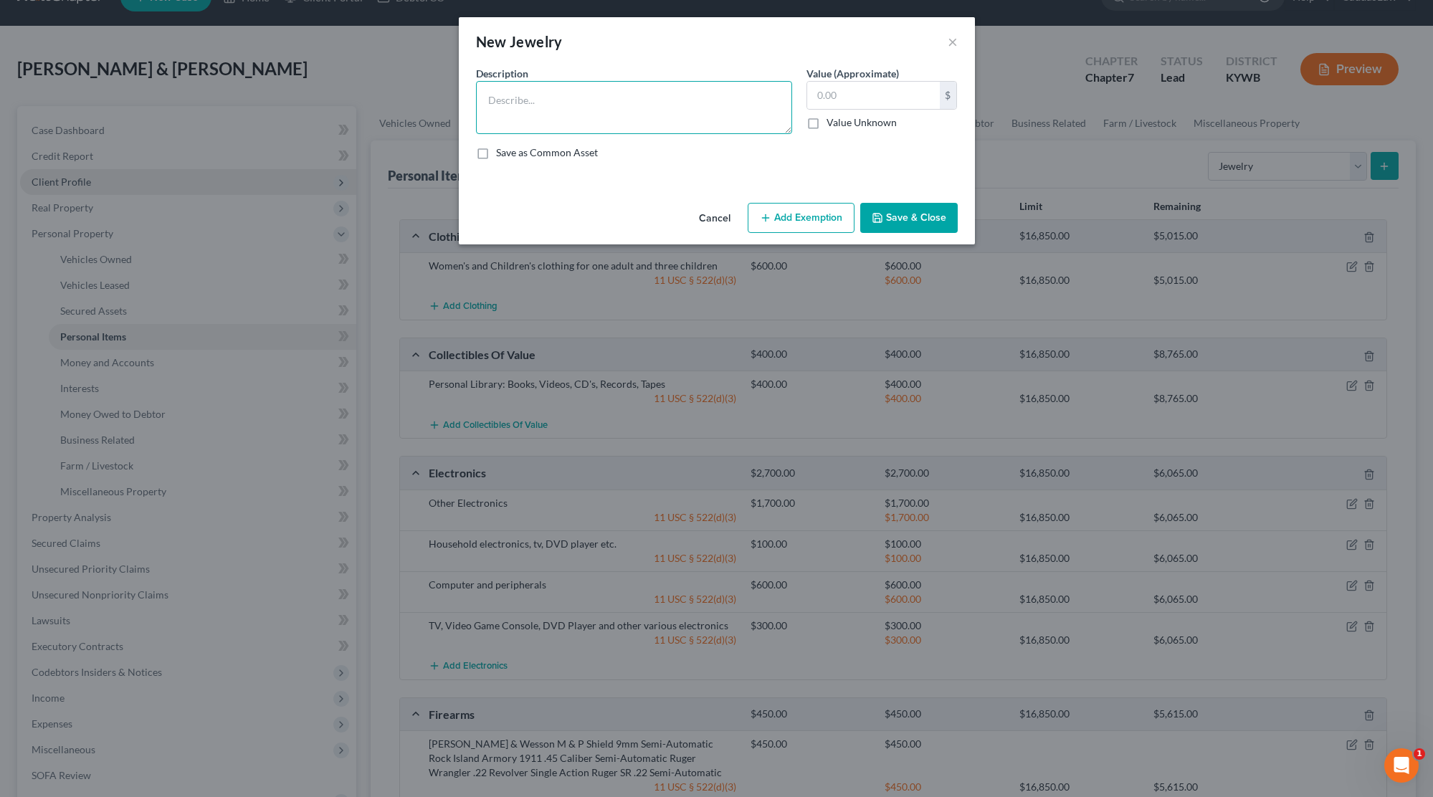
click at [634, 105] on textarea at bounding box center [634, 107] width 316 height 53
click at [785, 217] on button "Add Exemption" at bounding box center [801, 218] width 107 height 30
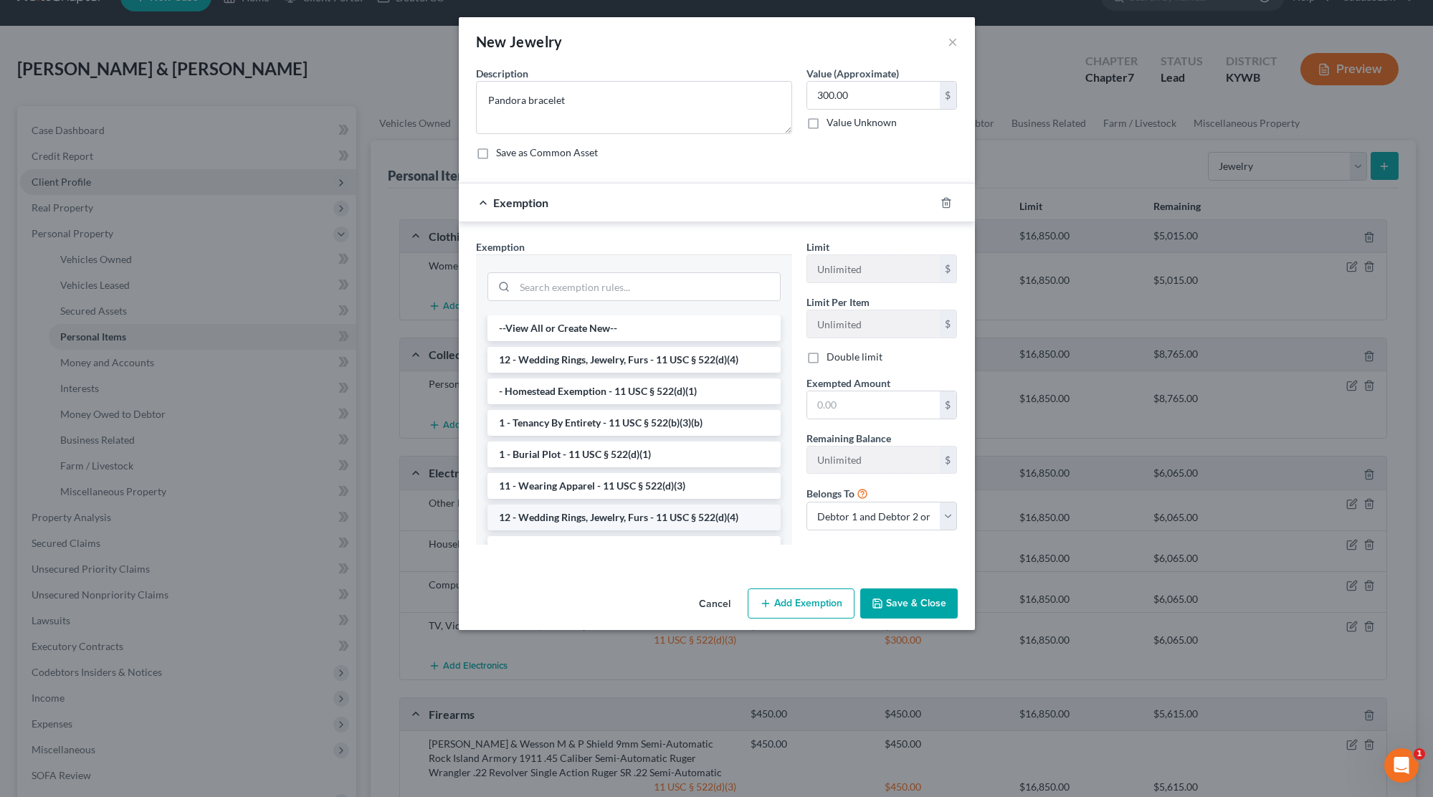
click at [614, 519] on li "12 - Wedding Rings, Jewelry, Furs - 11 USC § 522(d)(4)" at bounding box center [633, 518] width 293 height 26
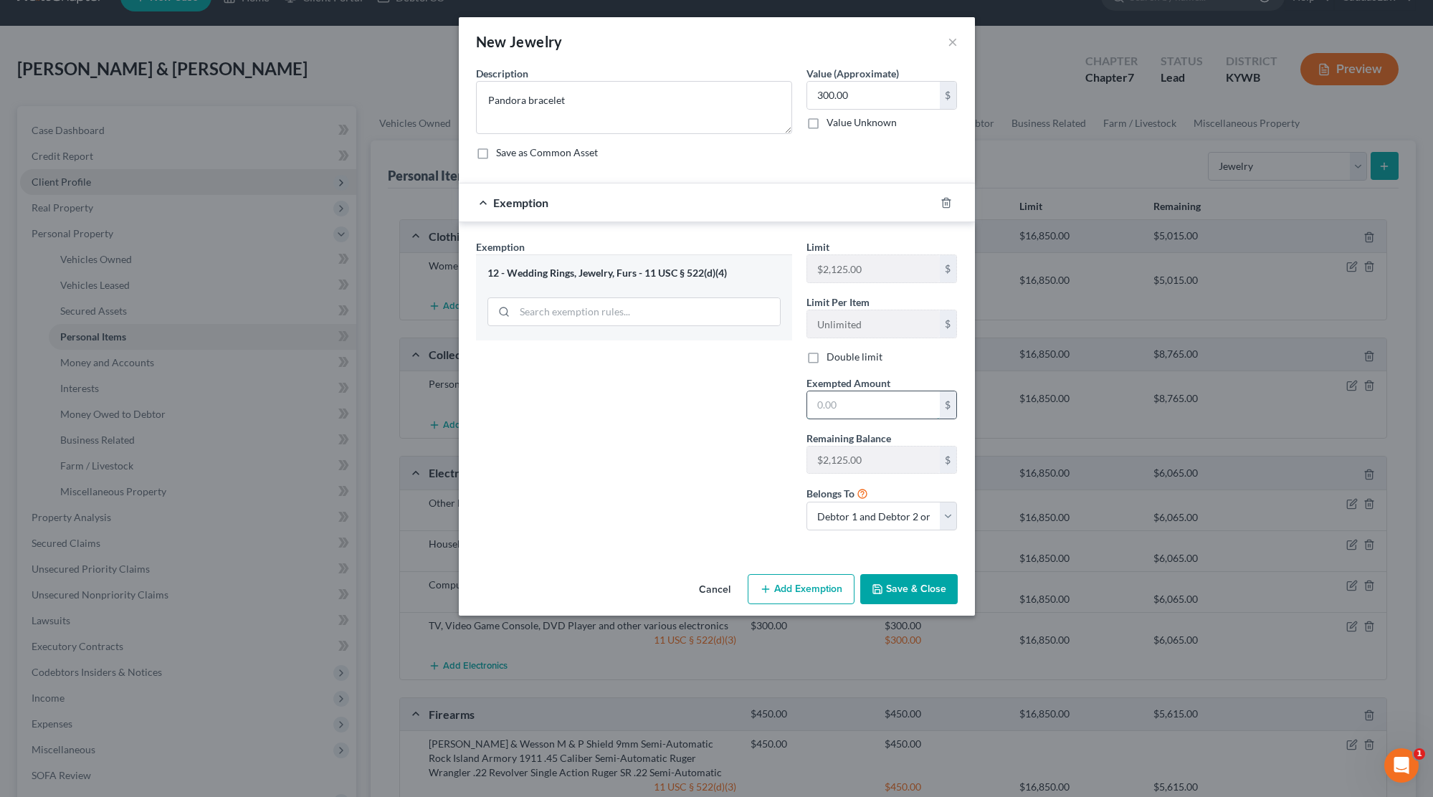
click at [850, 403] on input "text" at bounding box center [873, 404] width 133 height 27
click at [583, 102] on textarea "Pandora bracelet" at bounding box center [634, 107] width 316 height 53
drag, startPoint x: 869, startPoint y: 96, endPoint x: 762, endPoint y: 96, distance: 106.8
click at [762, 96] on div "Description * Pandora bracelet & wedding ring Value (Approximate) 300.00 $ Valu…" at bounding box center [717, 118] width 496 height 105
click at [817, 393] on input "text" at bounding box center [873, 404] width 133 height 27
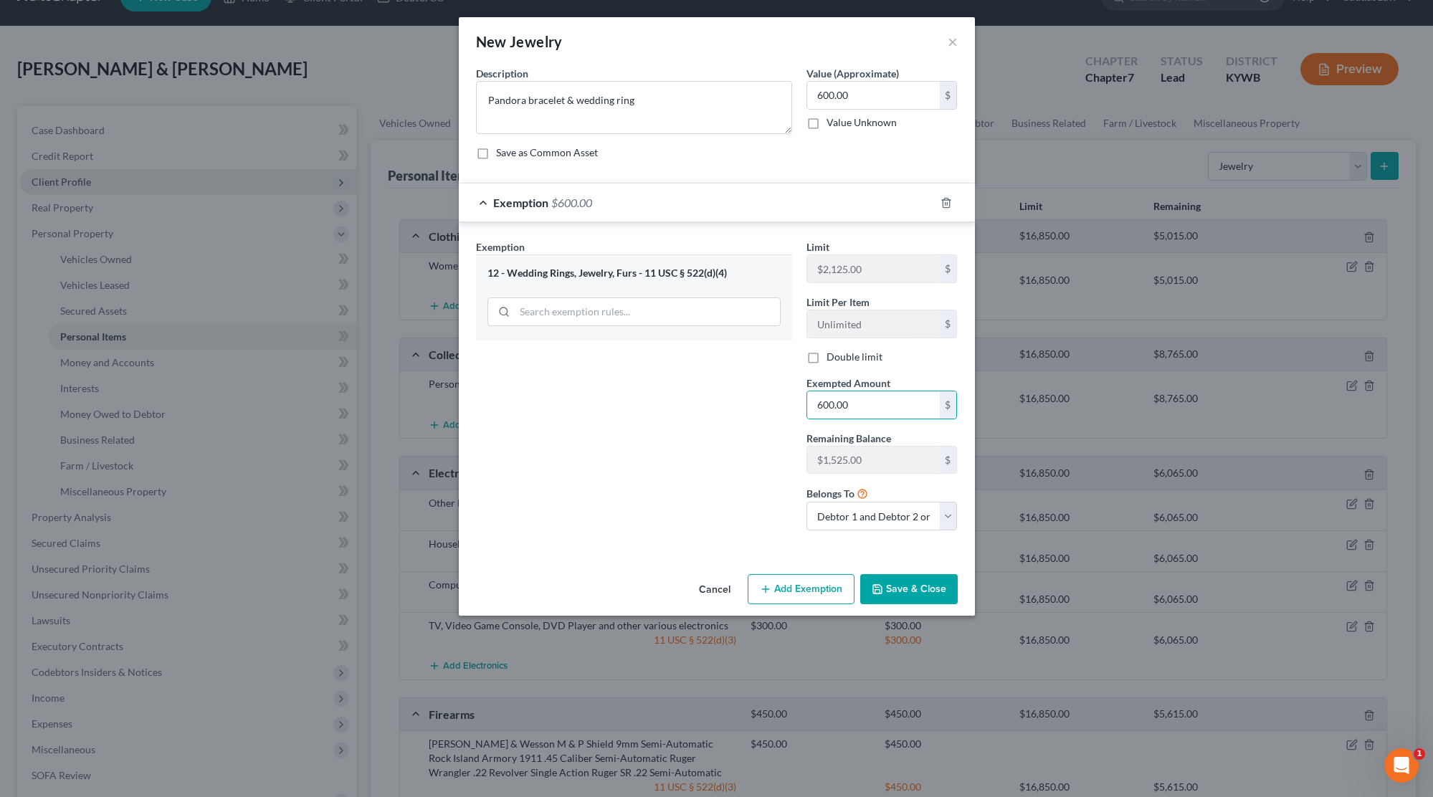
click at [913, 579] on button "Save & Close" at bounding box center [908, 589] width 97 height 30
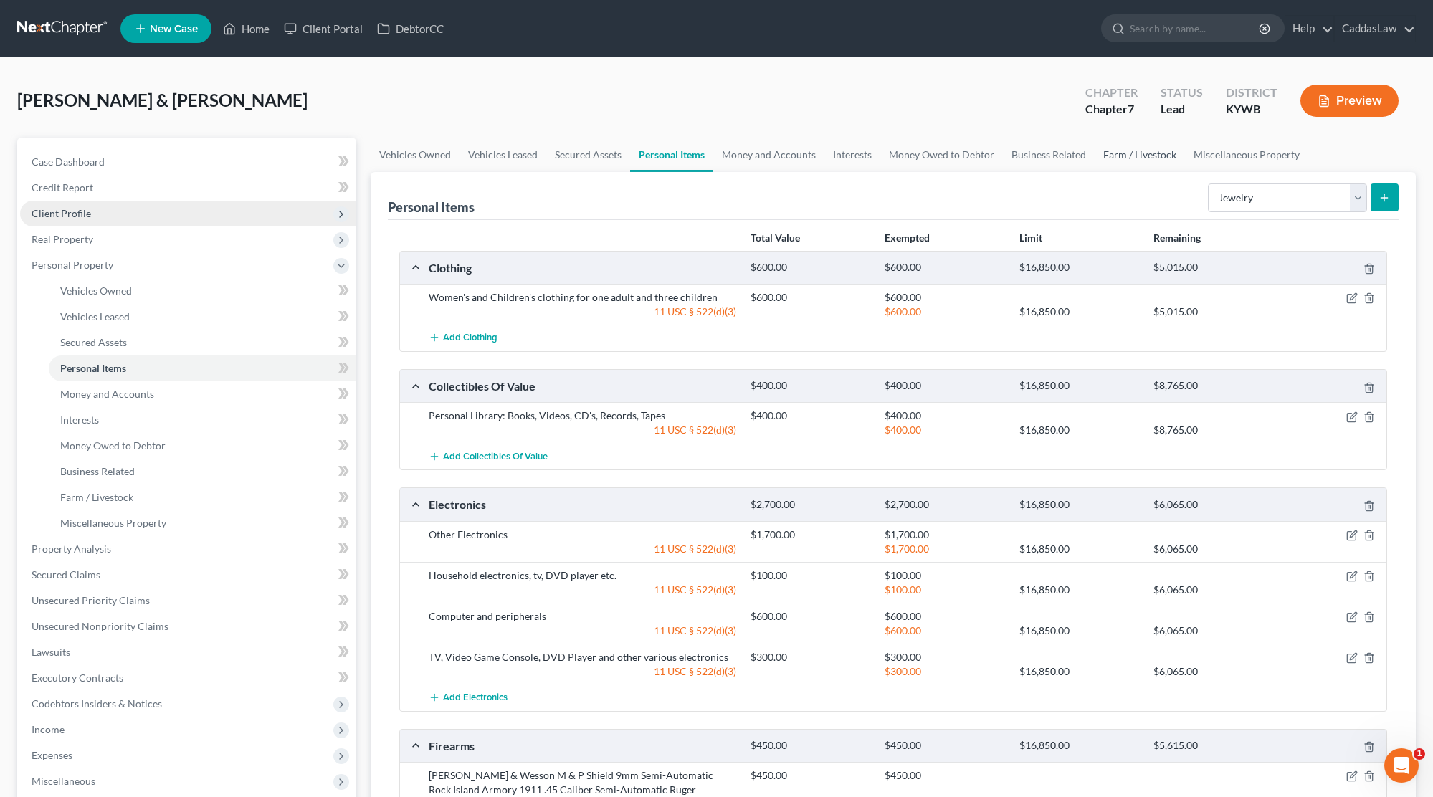
scroll to position [0, 0]
click at [1388, 199] on icon "submit" at bounding box center [1383, 197] width 11 height 11
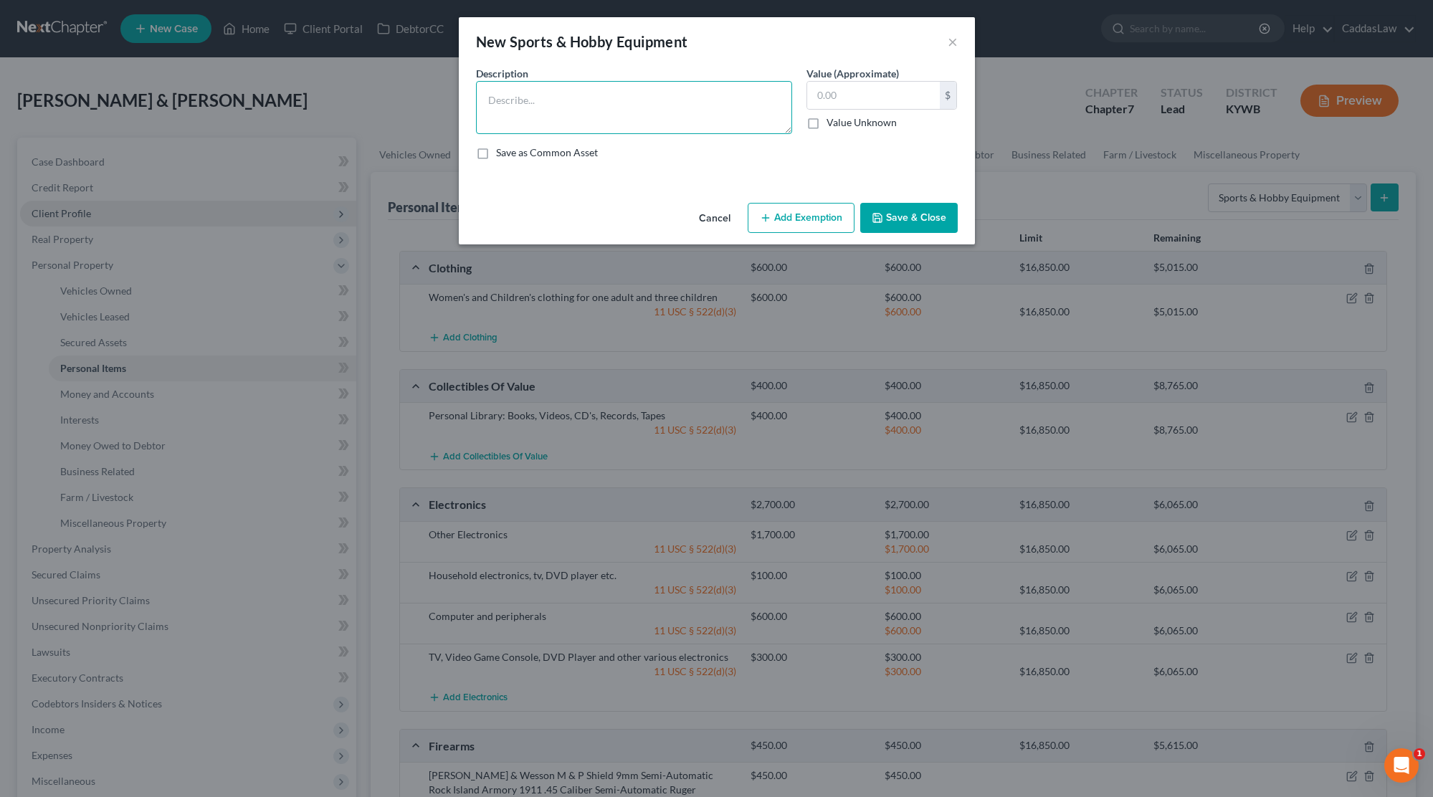
click at [682, 120] on textarea at bounding box center [634, 107] width 316 height 53
click at [860, 106] on input "text" at bounding box center [873, 95] width 133 height 27
click at [742, 105] on textarea "Cricut Explore Air 2, Sewing Machine, Children's bikes," at bounding box center [634, 107] width 316 height 53
click at [739, 103] on textarea "Cricut Explore Air 2, Sewing Machine, Children's bikes, 3 scooters" at bounding box center [634, 107] width 316 height 53
click at [702, 98] on textarea "Cricut Explore Air 2, Sewing Machine, Children's bikes, 3 scooters" at bounding box center [634, 107] width 316 height 53
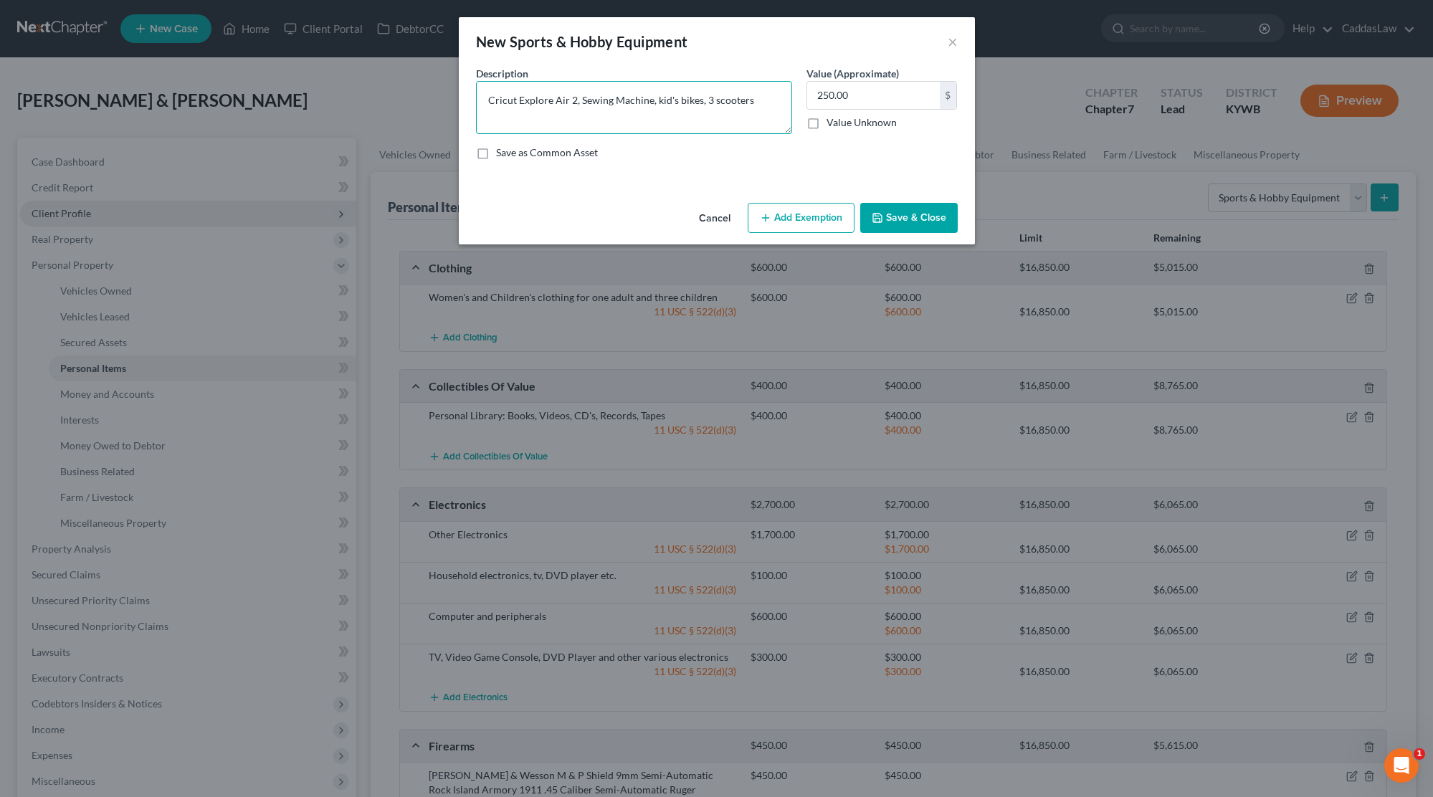
click at [712, 99] on textarea "Cricut Explore Air 2, Sewing Machine, kid's bikes, 3 scooters" at bounding box center [634, 107] width 316 height 53
click at [657, 97] on textarea "Cricut Explore Air 2, Sewing Machine, kid's bikes, (3) scooters" at bounding box center [634, 107] width 316 height 53
click at [783, 213] on button "Add Exemption" at bounding box center [801, 218] width 107 height 30
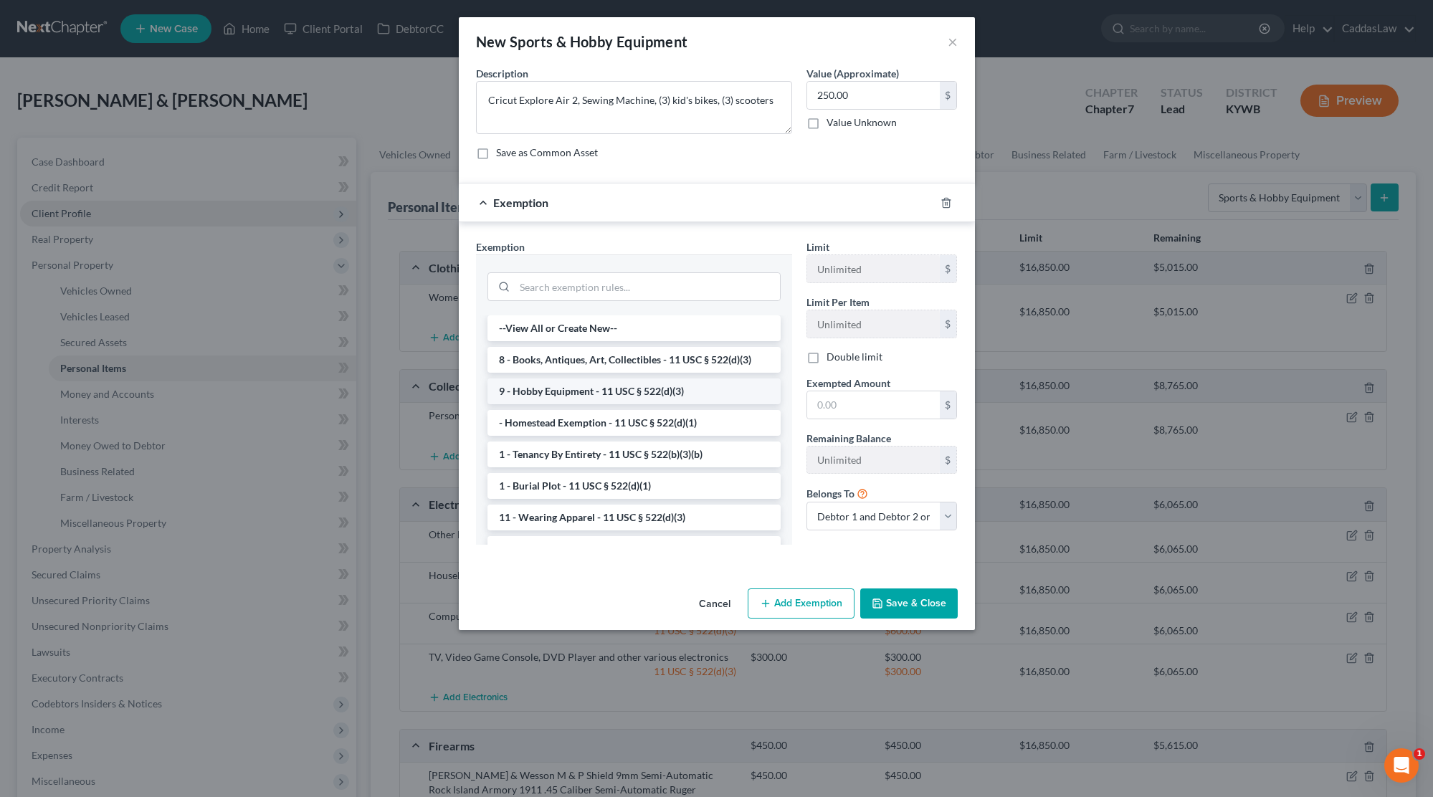
click at [629, 390] on li "9 - Hobby Equipment - 11 USC § 522(d)(3)" at bounding box center [633, 391] width 293 height 26
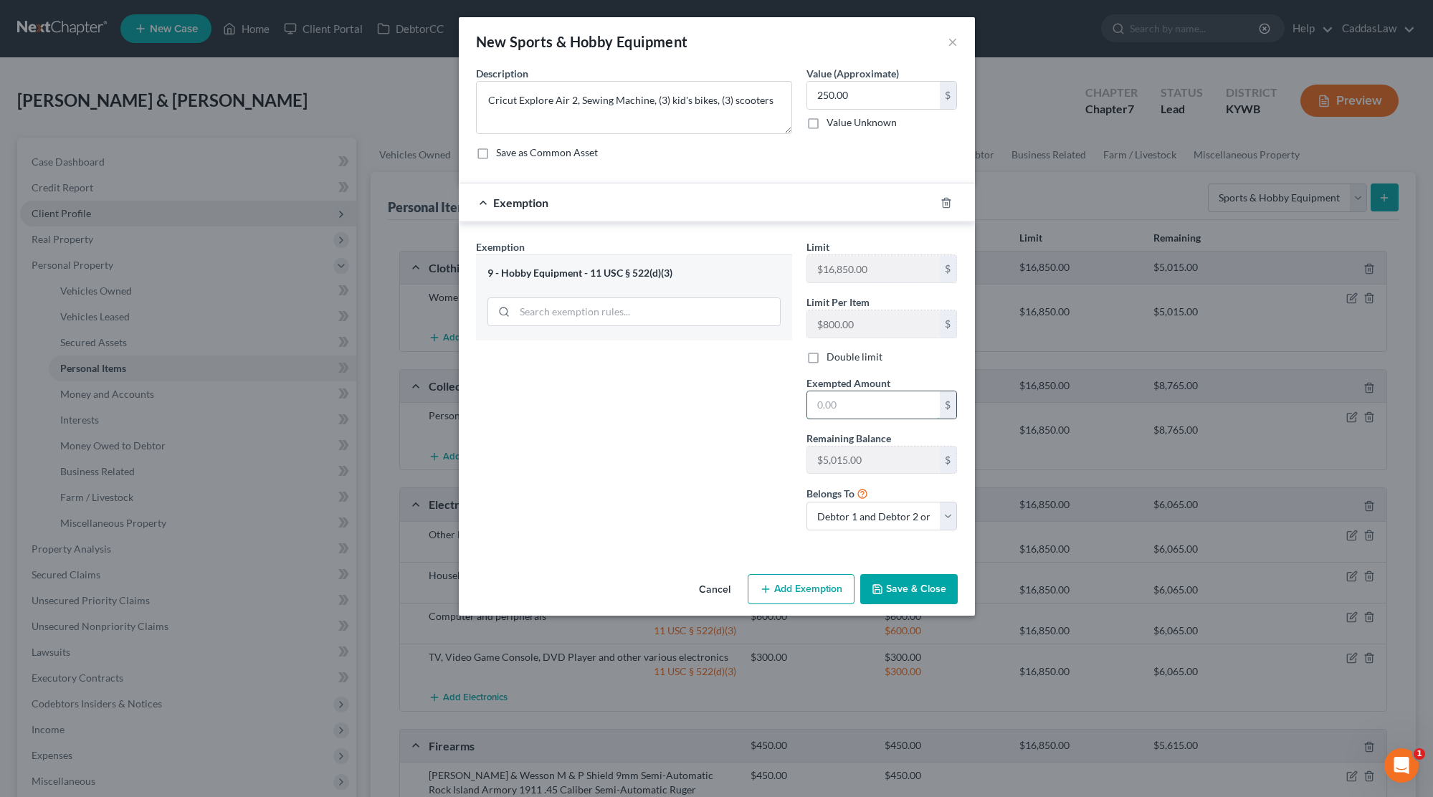
click at [821, 401] on input "text" at bounding box center [873, 404] width 133 height 27
click at [897, 582] on button "Save & Close" at bounding box center [908, 589] width 97 height 30
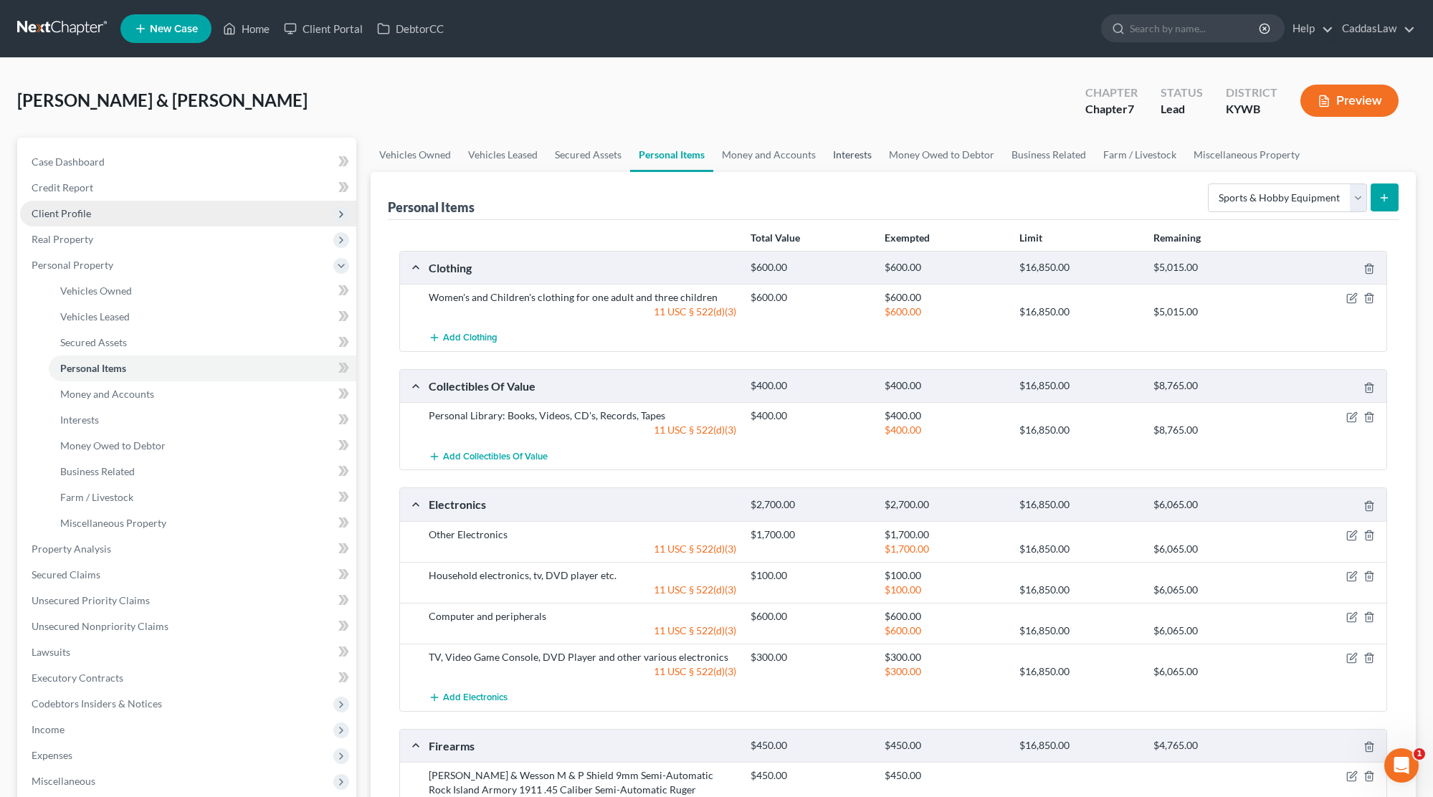
click at [848, 158] on link "Interests" at bounding box center [852, 155] width 56 height 34
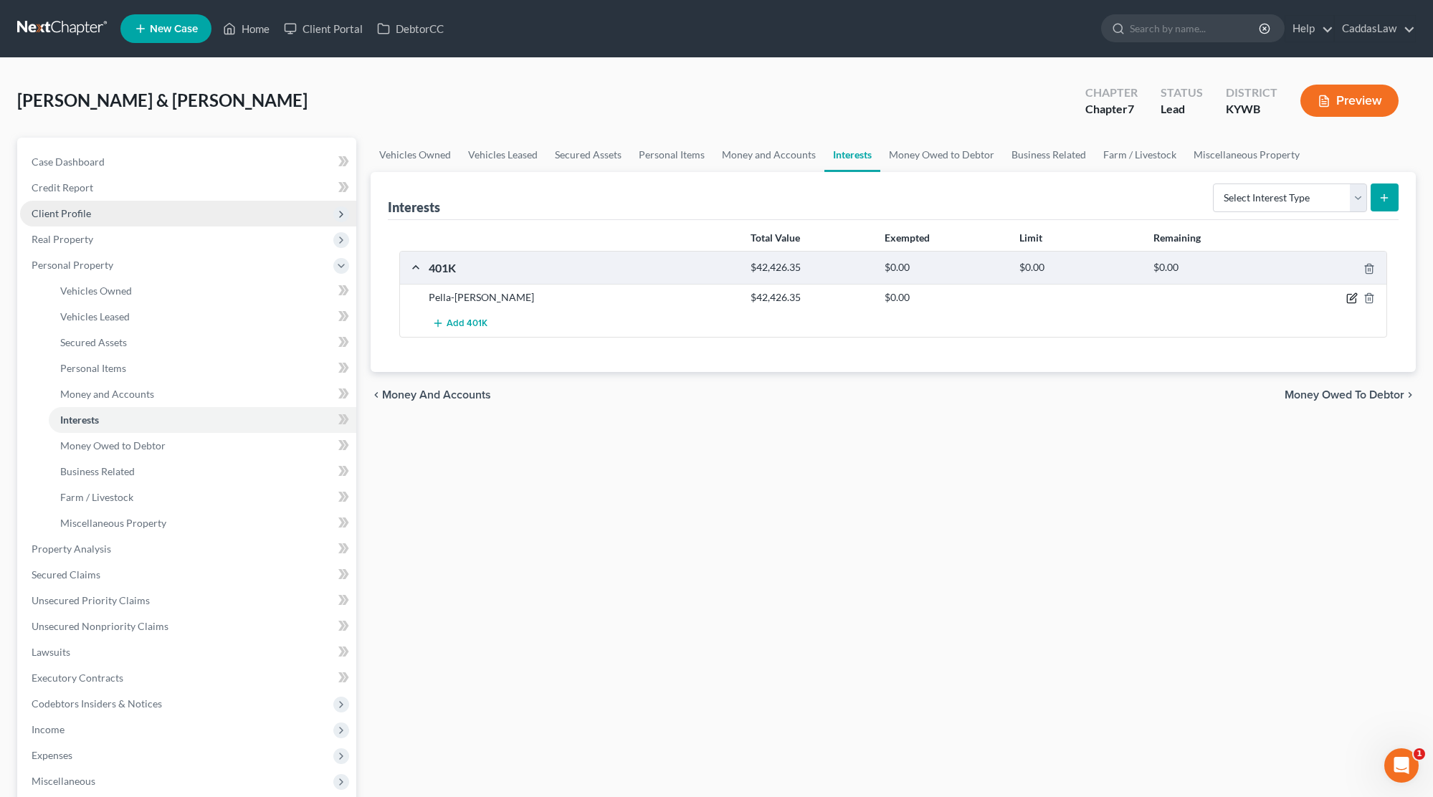
click at [1348, 302] on icon "button" at bounding box center [1351, 297] width 11 height 11
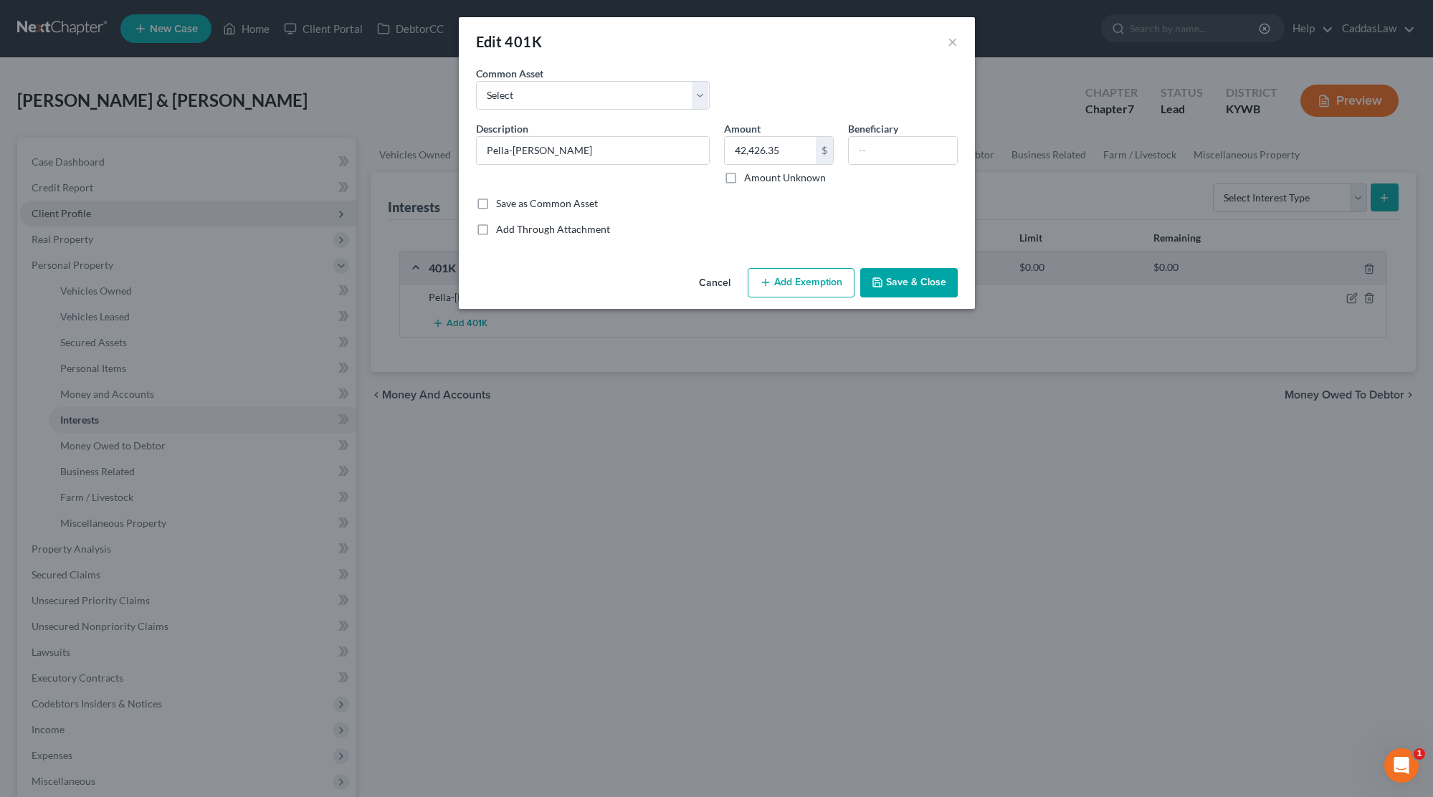
click at [798, 286] on button "Add Exemption" at bounding box center [801, 283] width 107 height 30
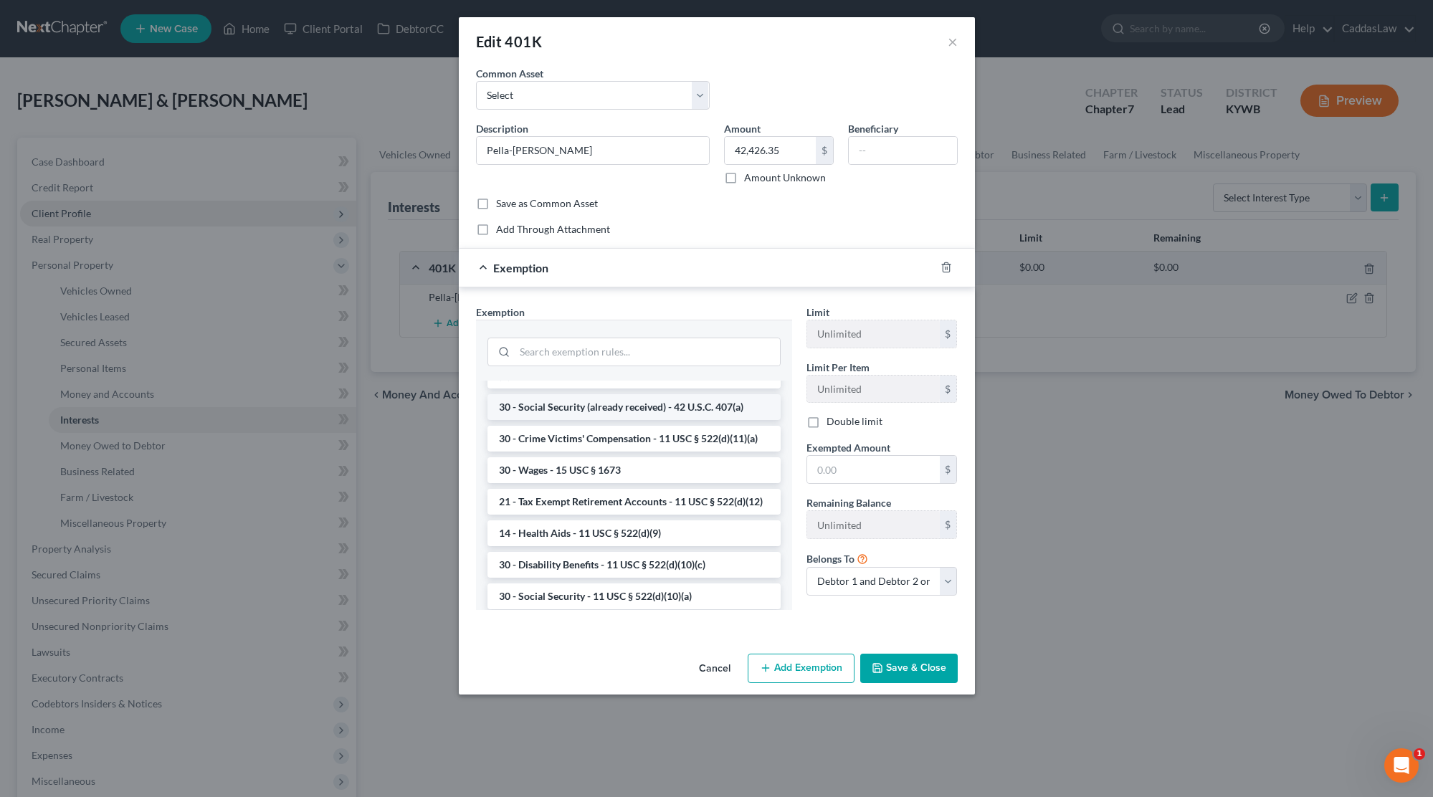
scroll to position [615, 0]
click at [571, 500] on li "21 - Tax Exempt Retirement Accounts - 11 USC § 522(d)(12)" at bounding box center [633, 501] width 293 height 26
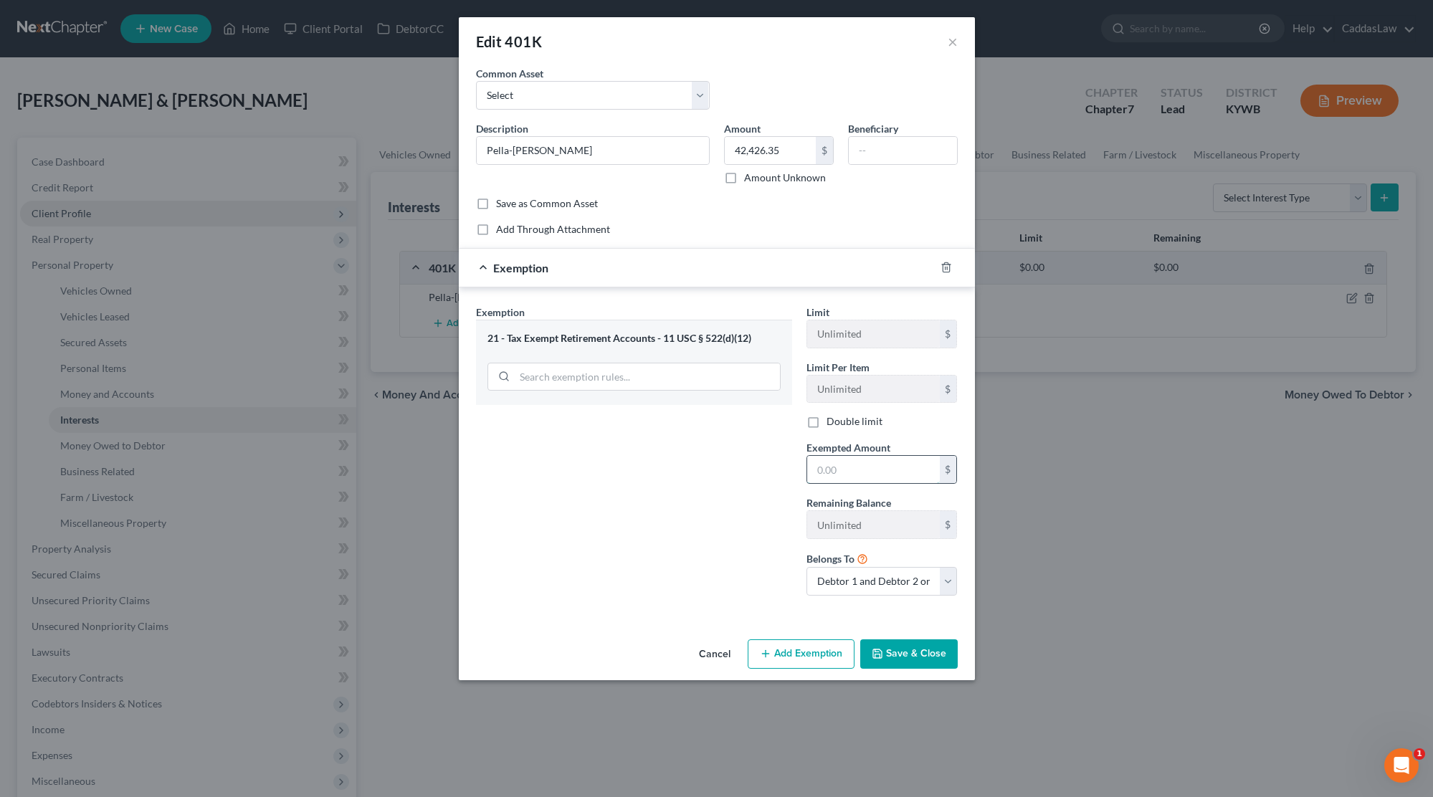
click at [858, 466] on input "text" at bounding box center [873, 469] width 133 height 27
click at [929, 655] on button "Save & Close" at bounding box center [908, 654] width 97 height 30
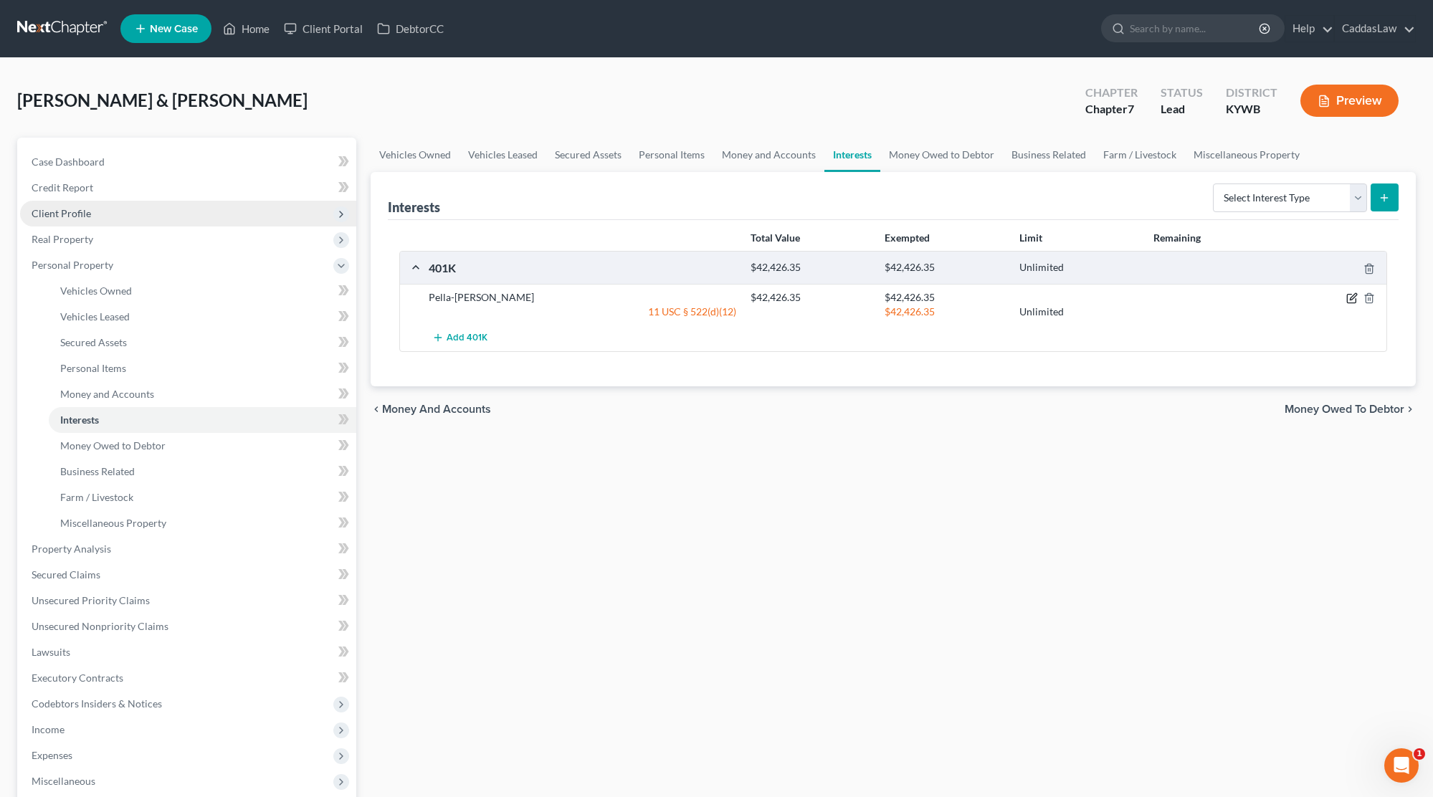
click at [1350, 300] on icon "button" at bounding box center [1353, 297] width 6 height 6
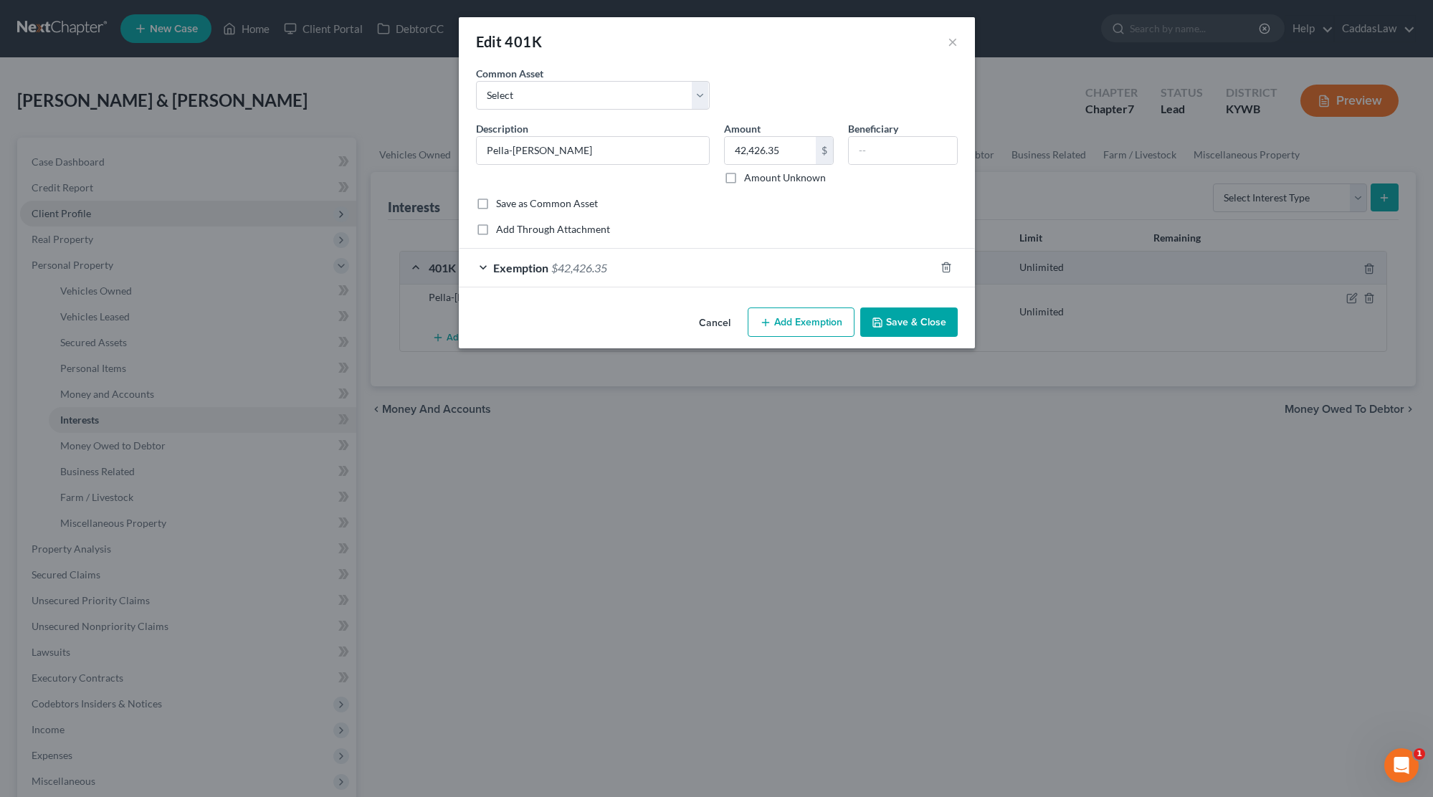
click at [669, 265] on div "Exemption $42,426.35" at bounding box center [697, 268] width 476 height 38
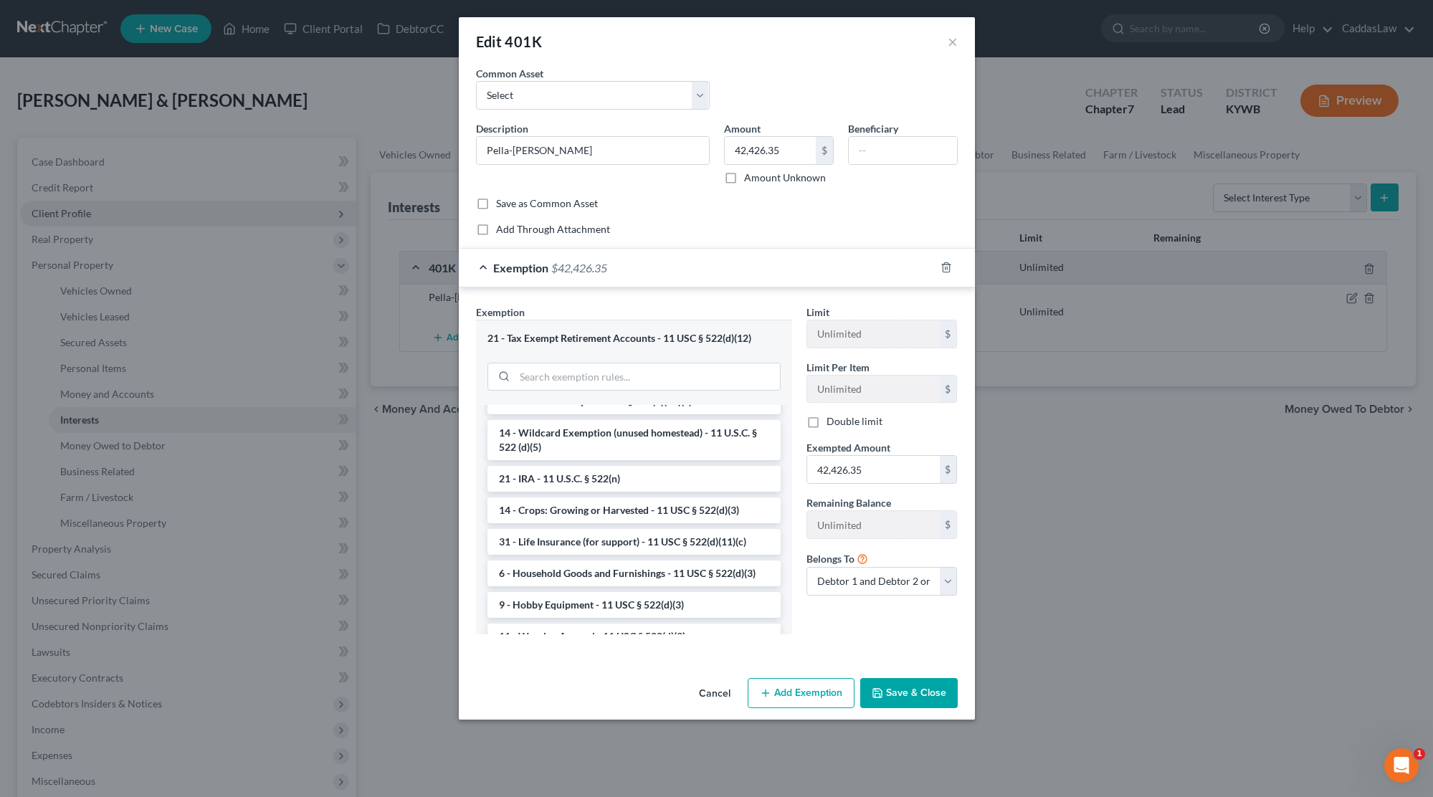
scroll to position [839, 0]
click at [563, 469] on li "21 - IRA - 11 U.S.C. § 522(n)" at bounding box center [633, 474] width 293 height 26
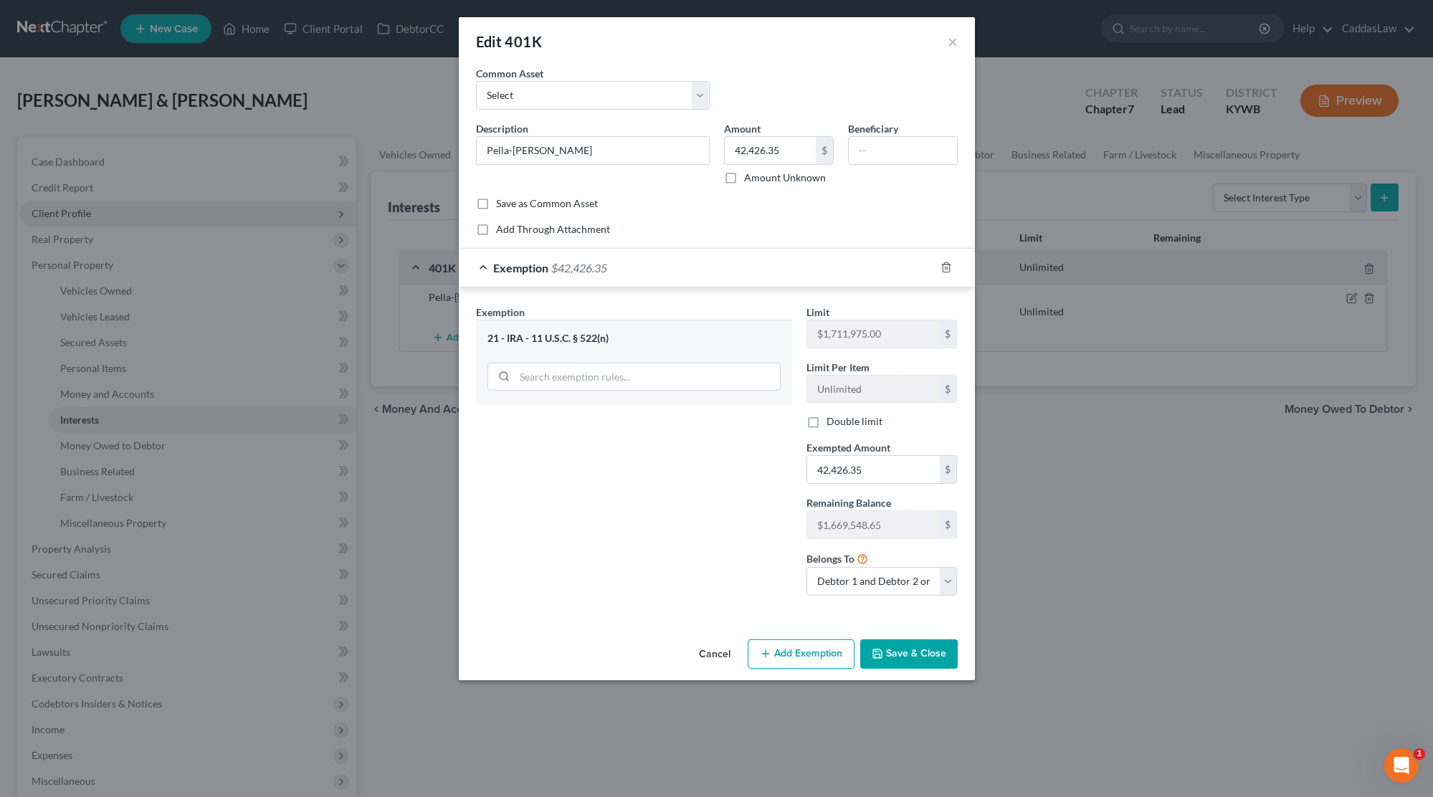
click at [654, 332] on div "21 - IRA - 11 U.S.C. § 522(n)" at bounding box center [633, 339] width 293 height 14
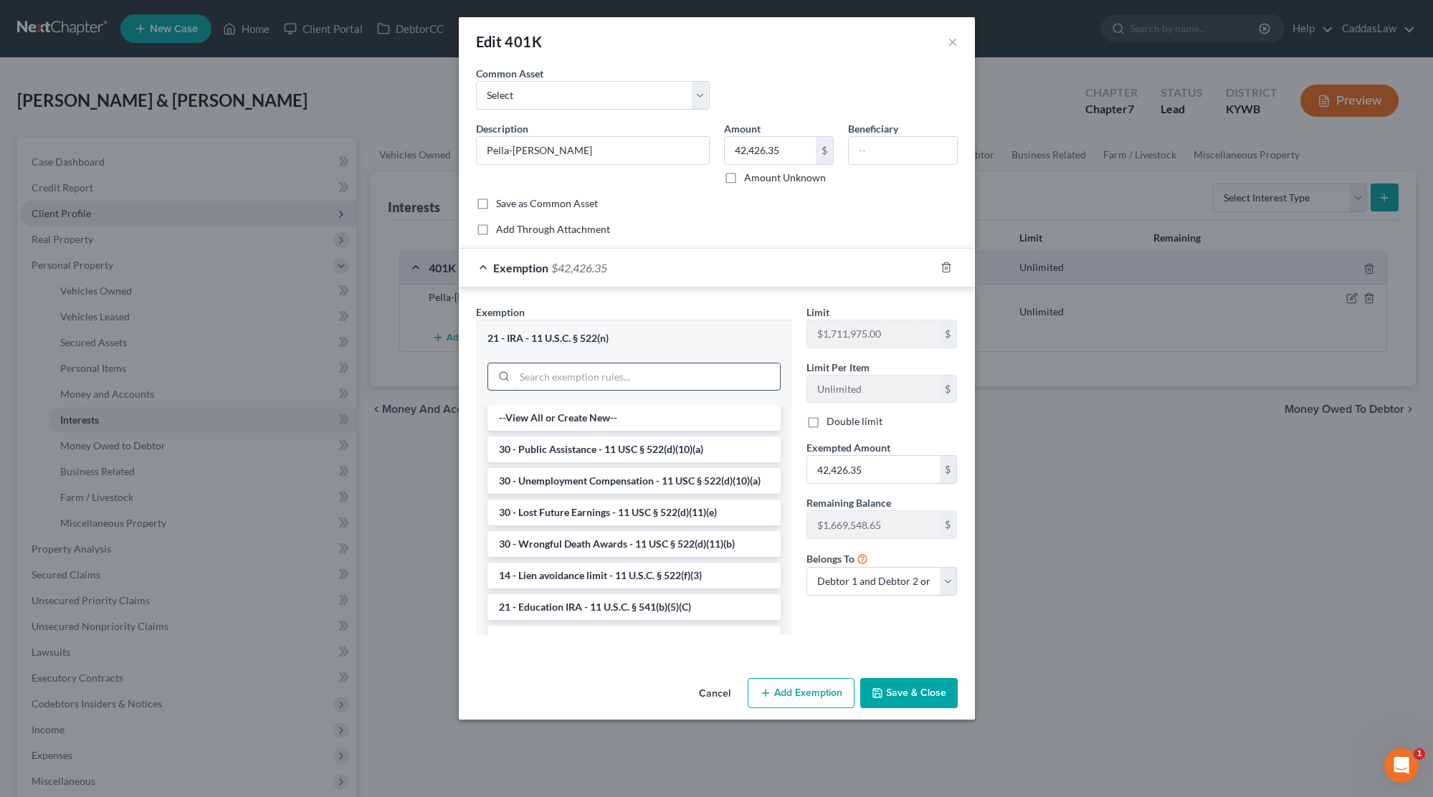
click at [586, 384] on input "search" at bounding box center [647, 376] width 265 height 27
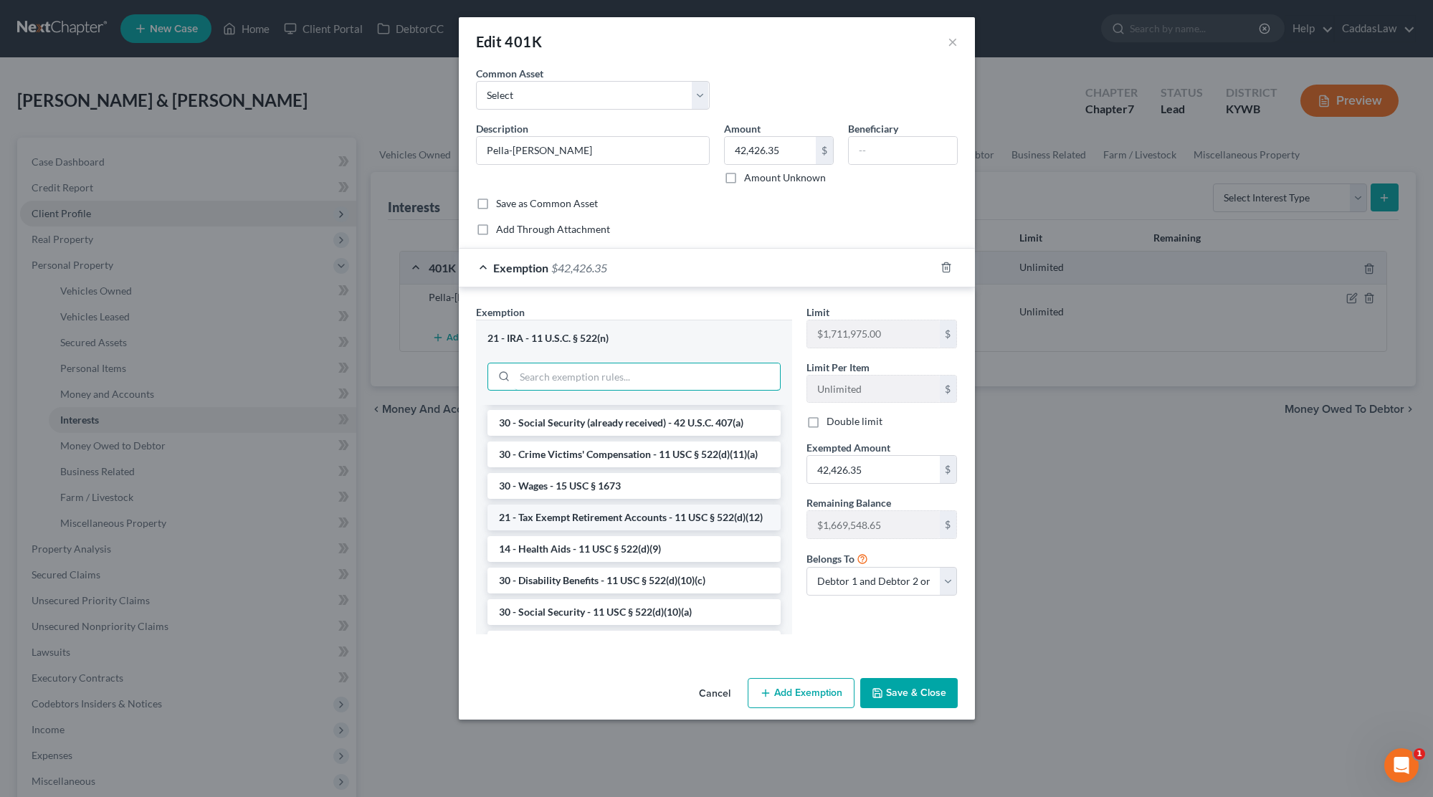
scroll to position [644, 0]
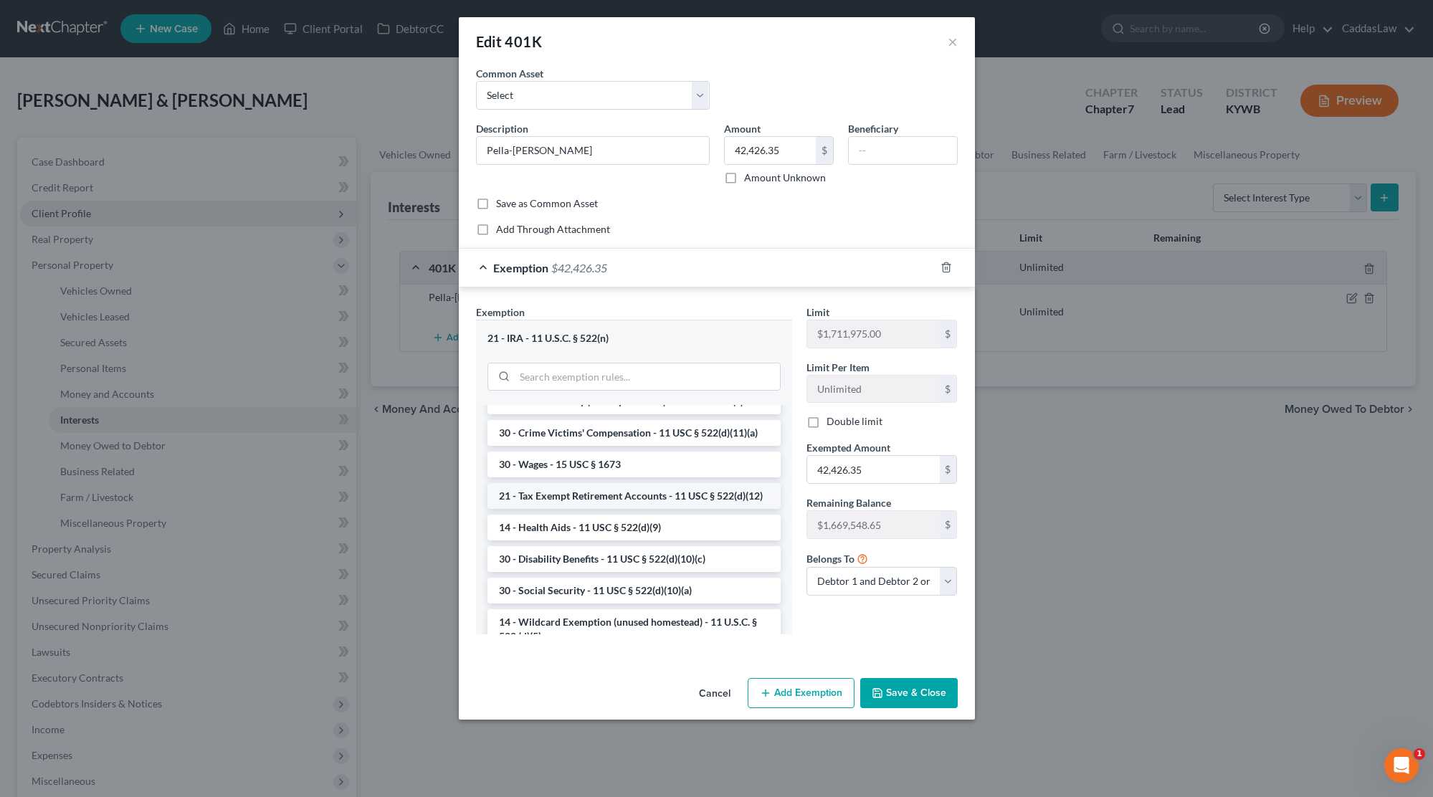
click at [606, 502] on li "21 - Tax Exempt Retirement Accounts - 11 USC § 522(d)(12)" at bounding box center [633, 496] width 293 height 26
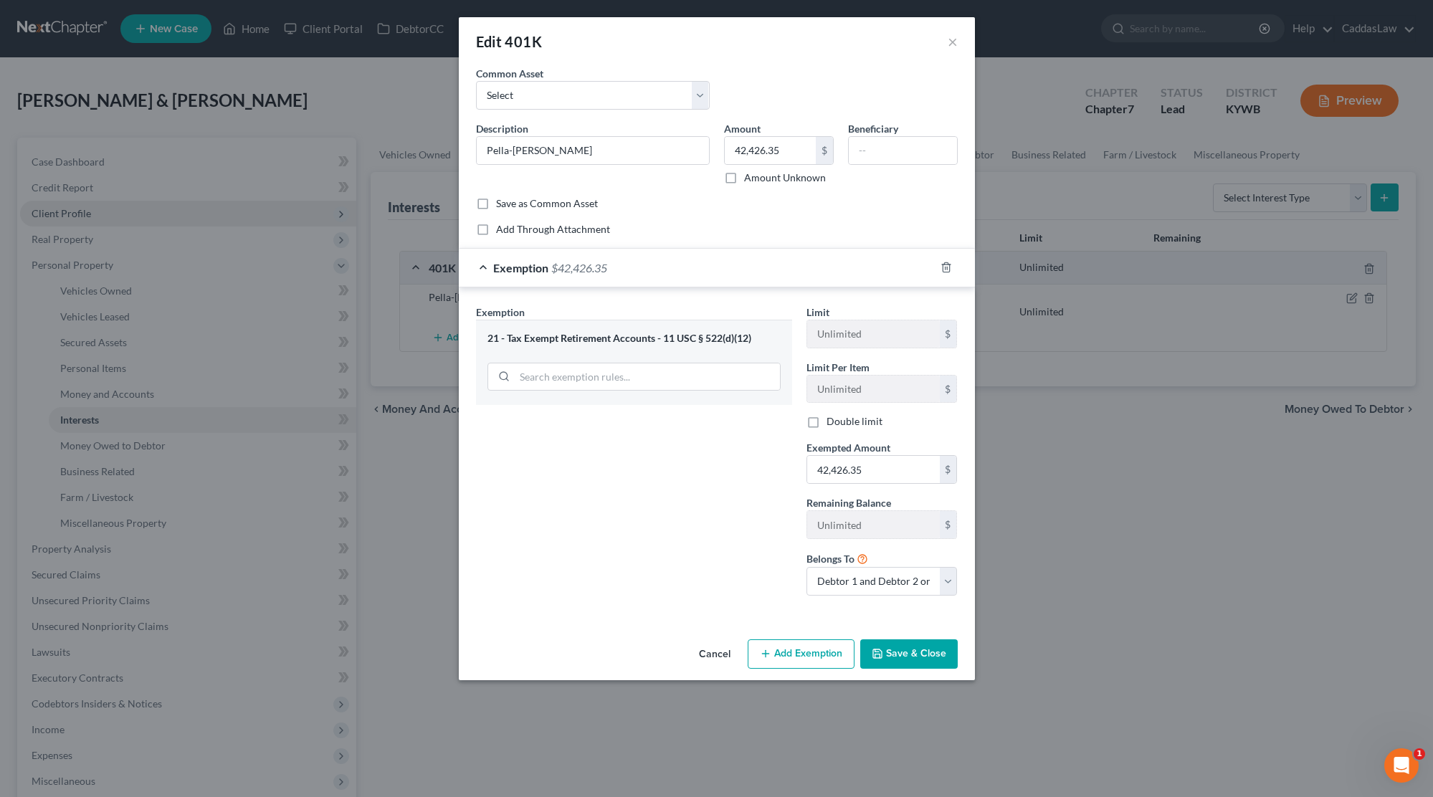
click at [929, 634] on div "Cancel Add Exemption Save & Close" at bounding box center [717, 657] width 516 height 47
click at [921, 649] on button "Save & Close" at bounding box center [908, 654] width 97 height 30
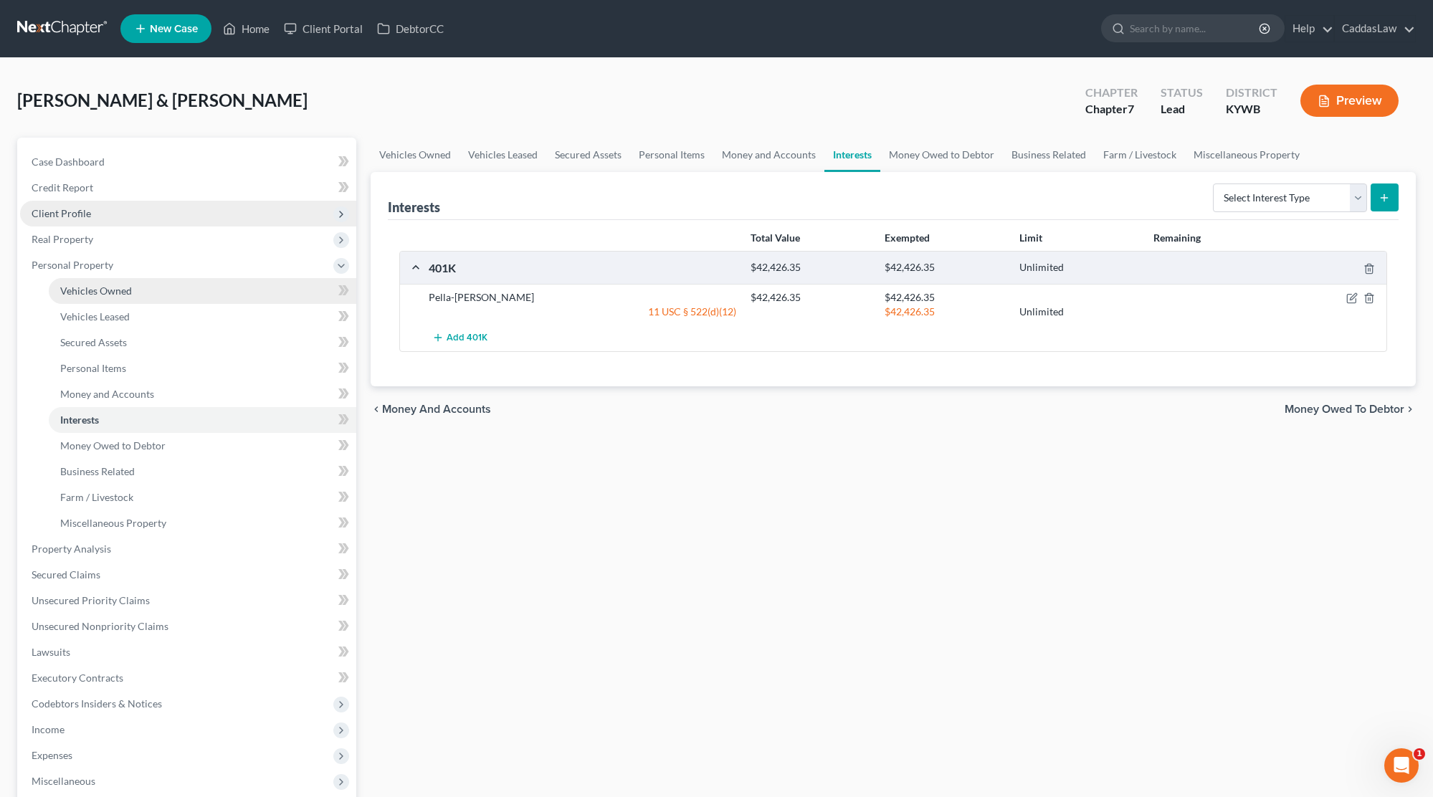
click at [143, 294] on link "Vehicles Owned" at bounding box center [202, 291] width 307 height 26
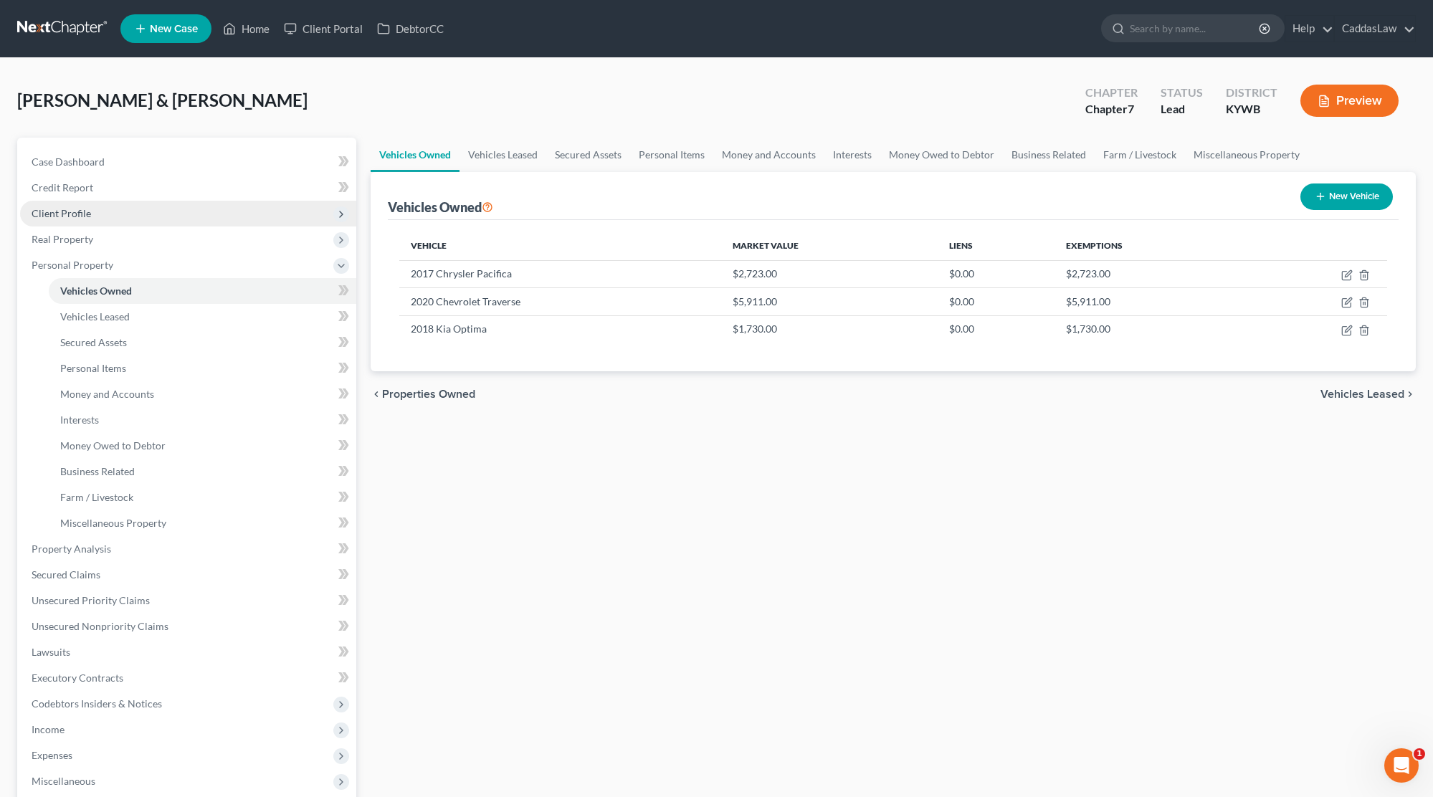
click at [90, 219] on span "Client Profile" at bounding box center [188, 214] width 336 height 26
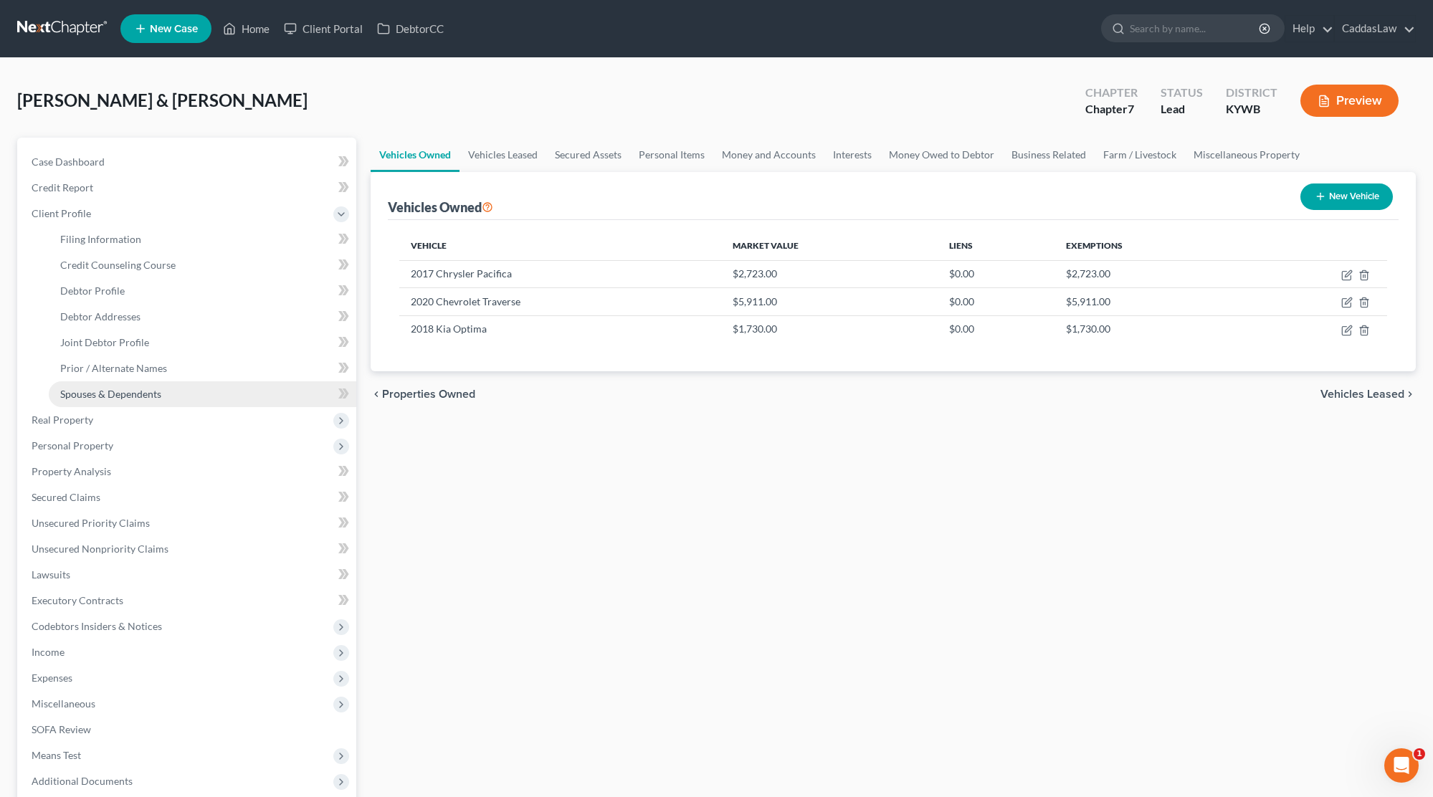
click at [135, 404] on link "Spouses & Dependents" at bounding box center [202, 394] width 307 height 26
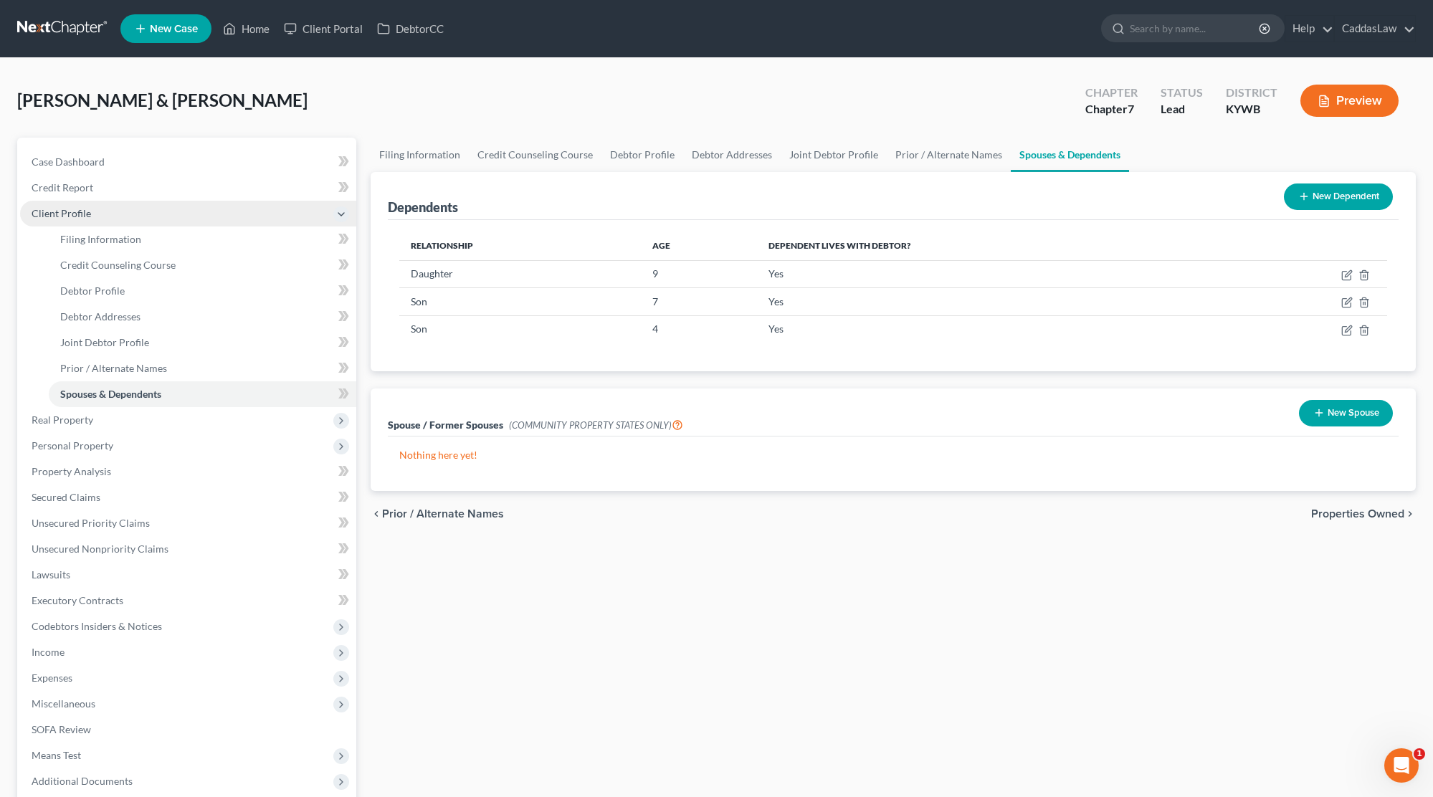
click at [338, 214] on icon at bounding box center [340, 214] width 11 height 11
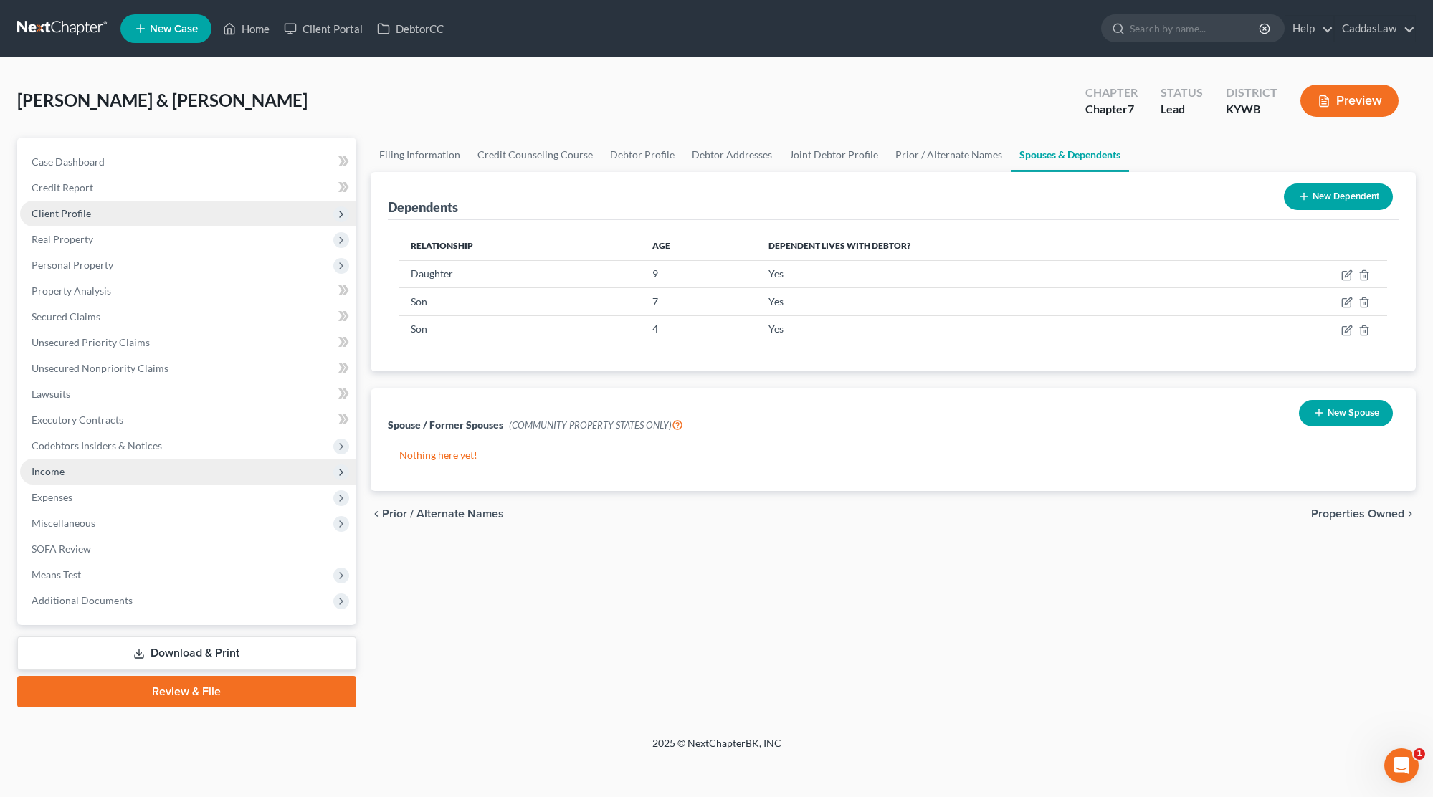
click at [85, 471] on span "Income" at bounding box center [188, 472] width 336 height 26
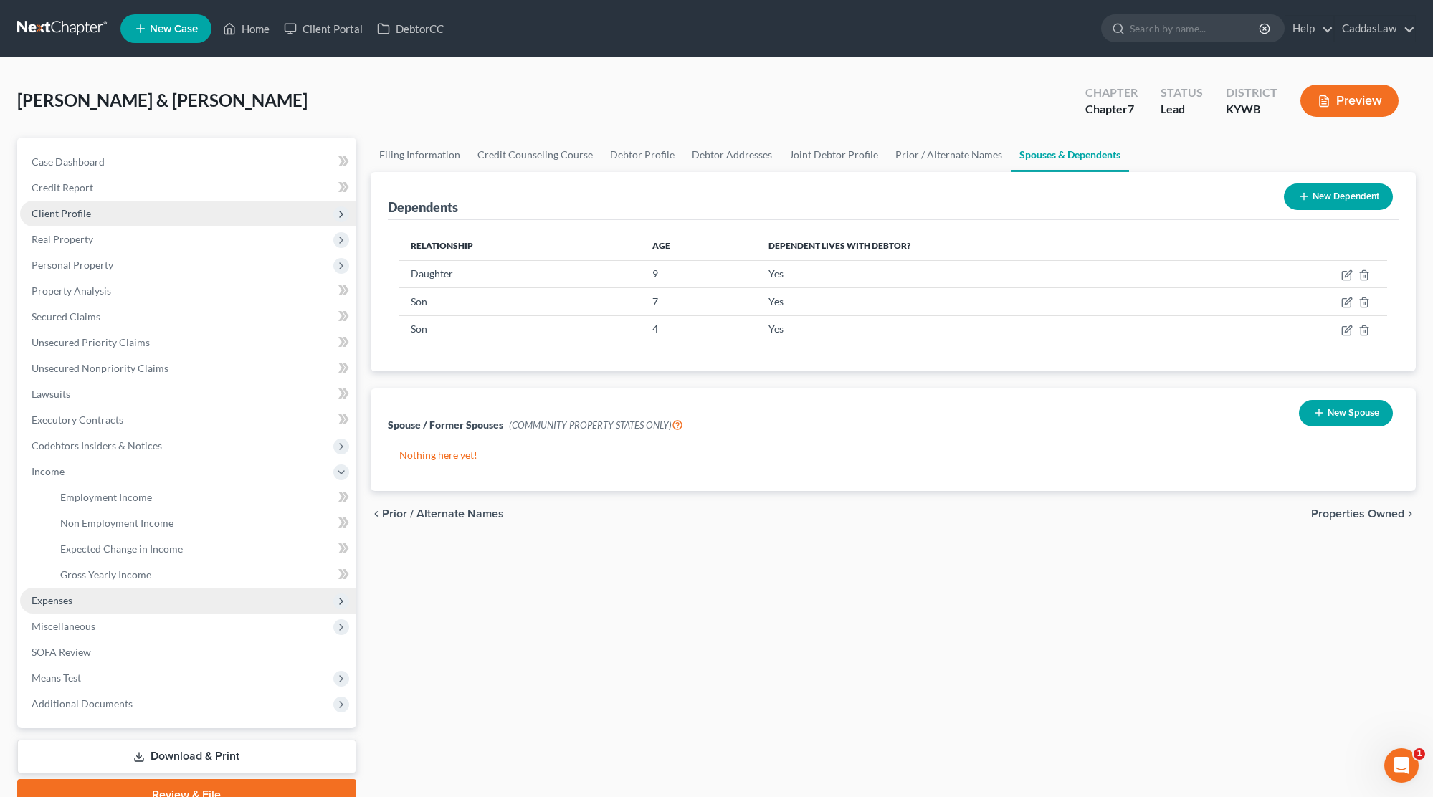
click at [71, 599] on span "Expenses" at bounding box center [52, 600] width 41 height 12
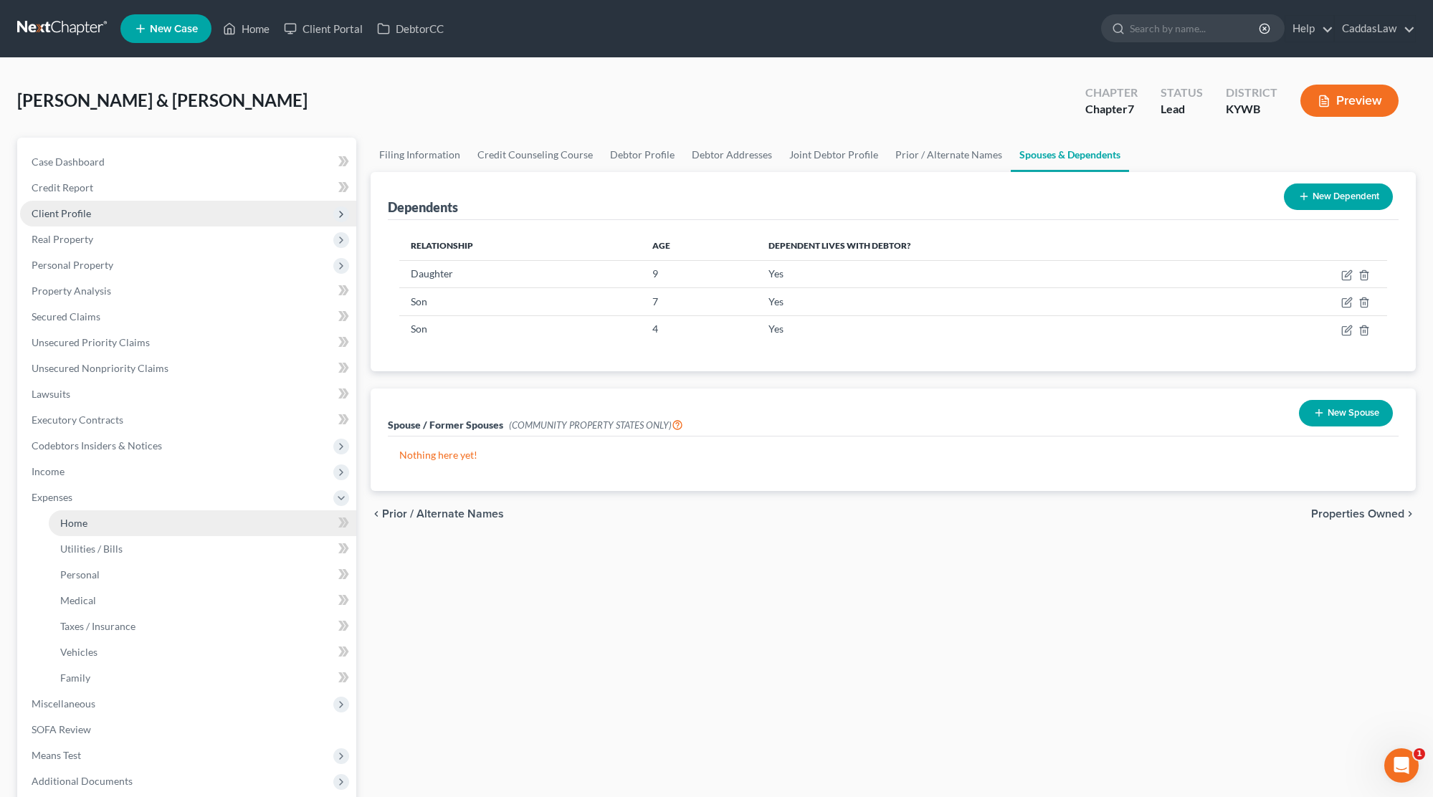
click at [100, 523] on link "Home" at bounding box center [202, 523] width 307 height 26
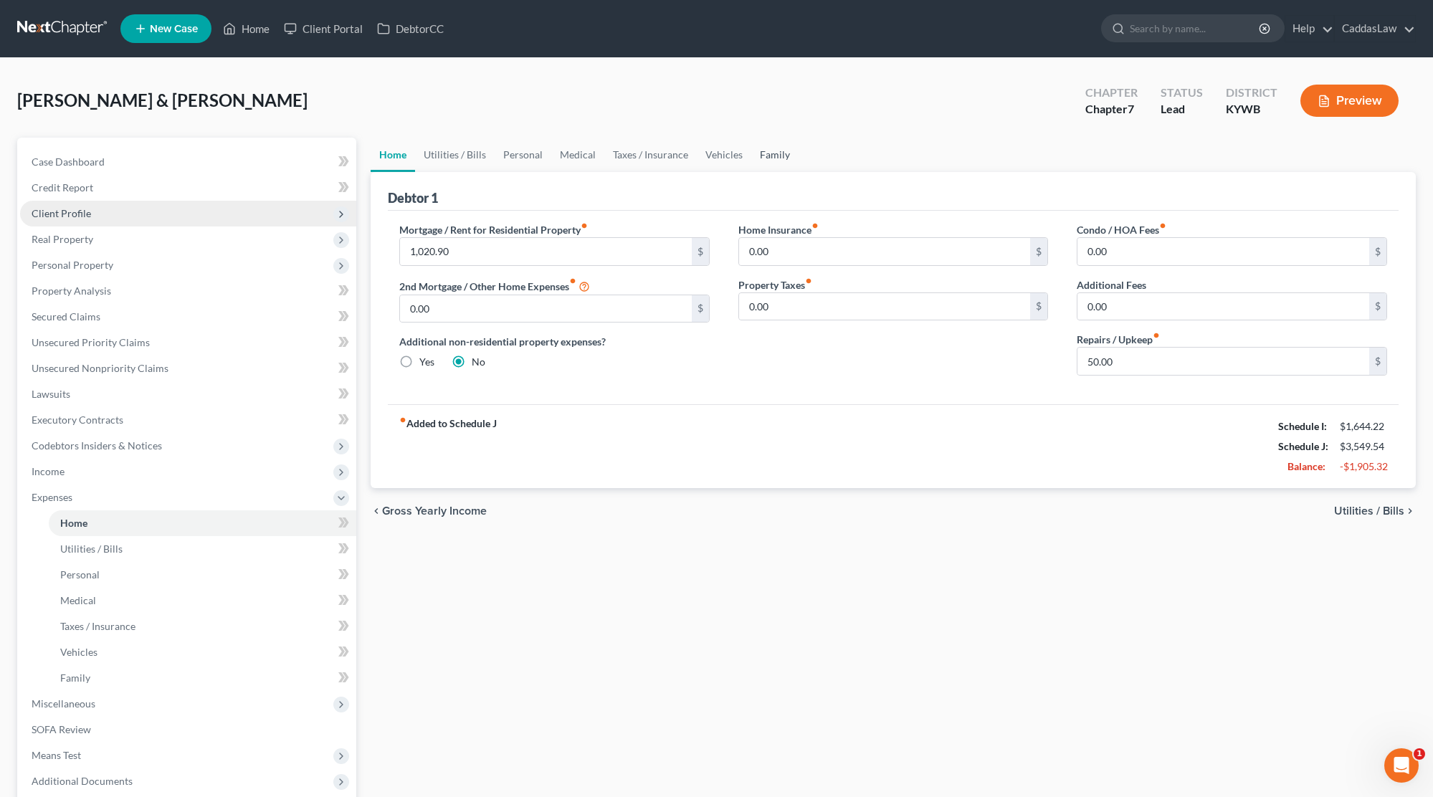
click at [766, 151] on link "Family" at bounding box center [774, 155] width 47 height 34
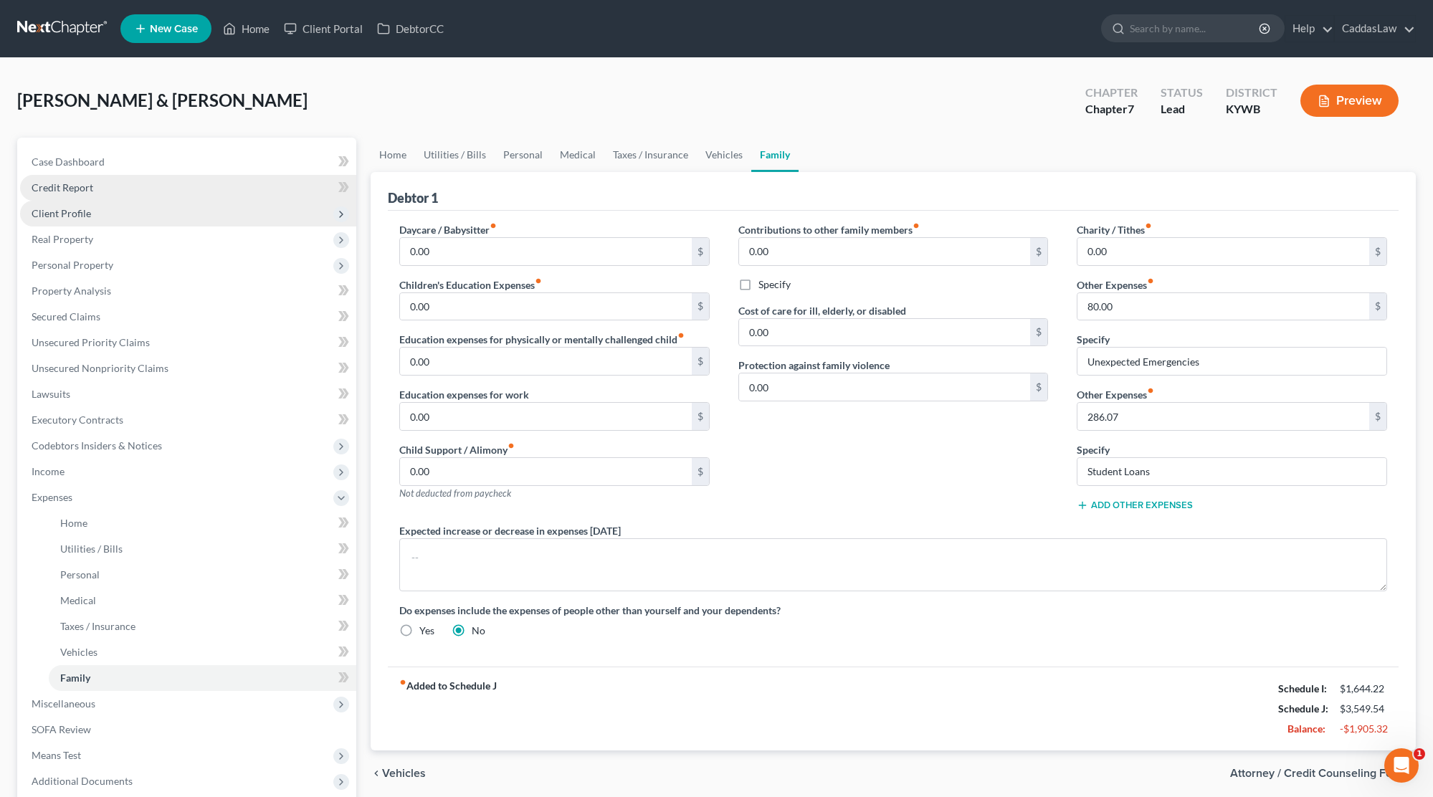
click at [75, 184] on span "Credit Report" at bounding box center [63, 187] width 62 height 12
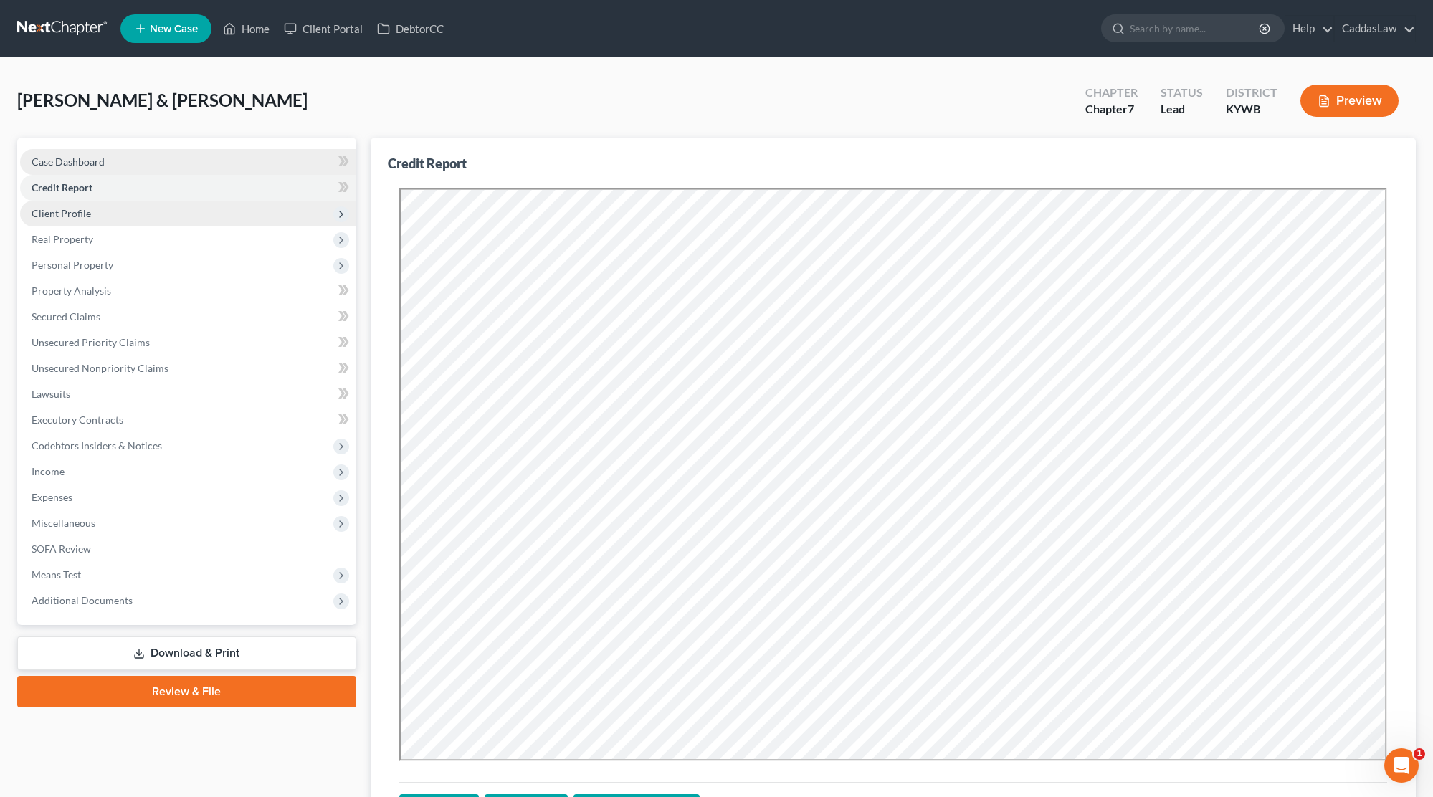
click at [62, 167] on span "Case Dashboard" at bounding box center [68, 162] width 73 height 12
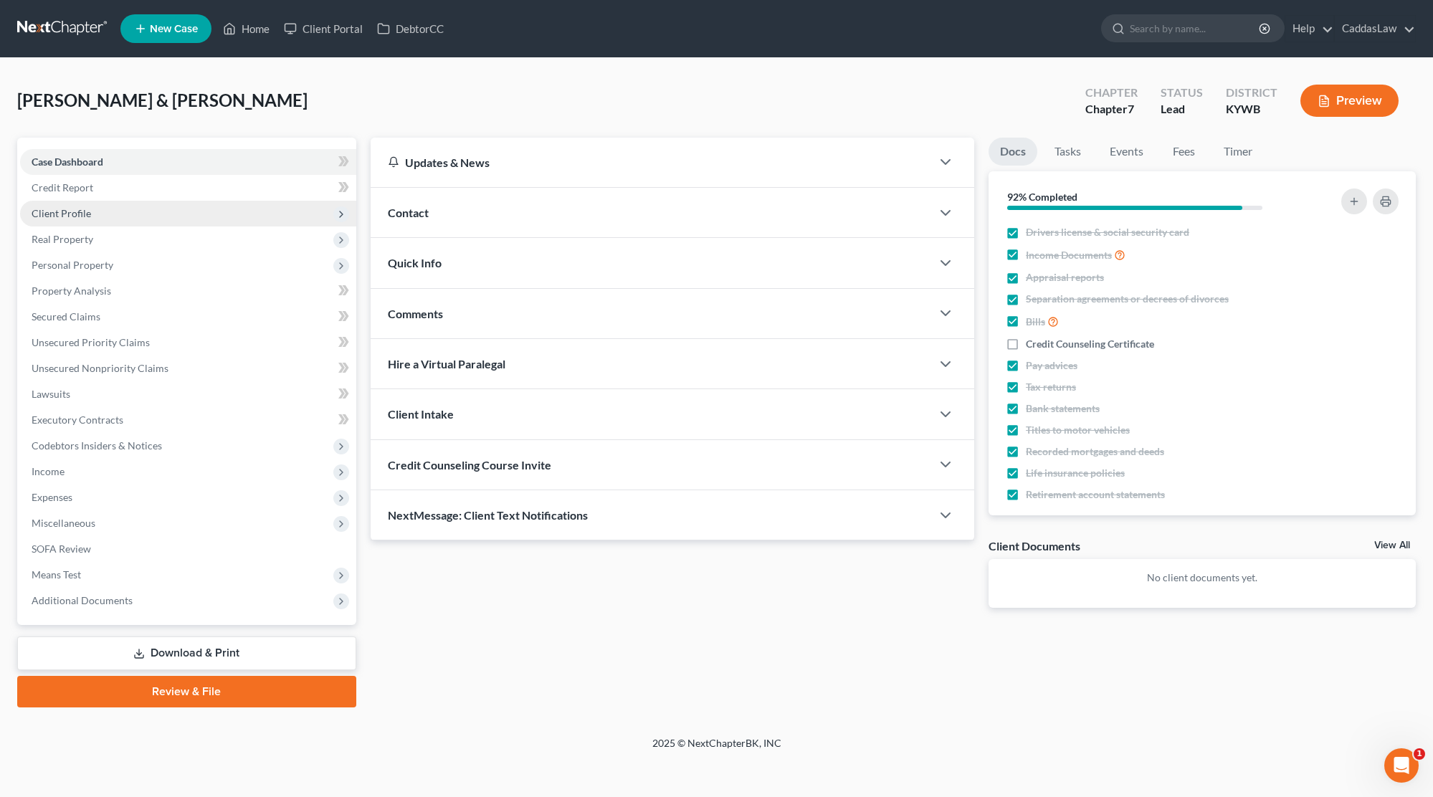
click at [518, 463] on span "Credit Counseling Course Invite" at bounding box center [469, 465] width 163 height 14
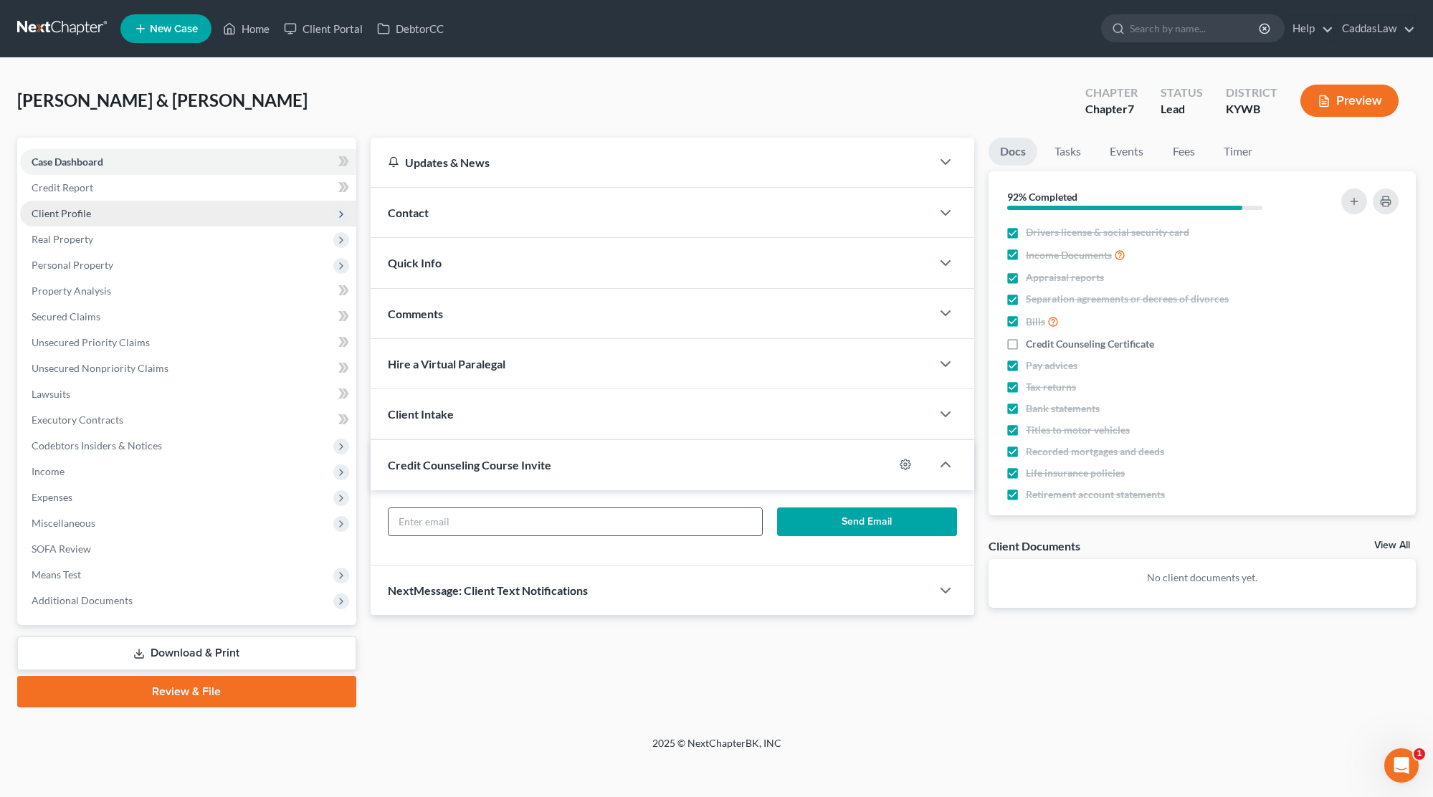
click at [477, 520] on input "text" at bounding box center [574, 521] width 373 height 27
click at [851, 527] on button "Send Email" at bounding box center [867, 521] width 180 height 29
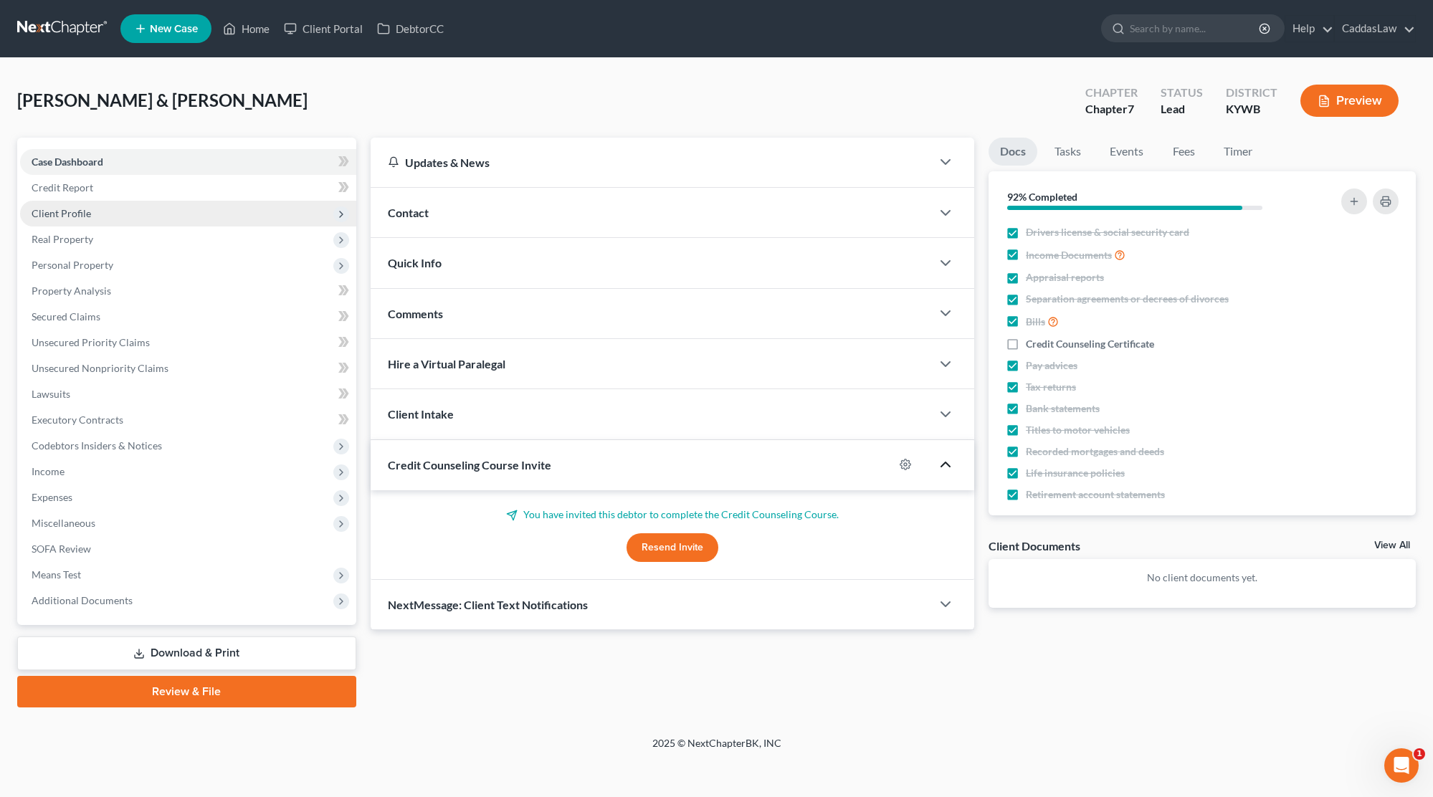
click at [942, 466] on icon "button" at bounding box center [945, 464] width 17 height 17
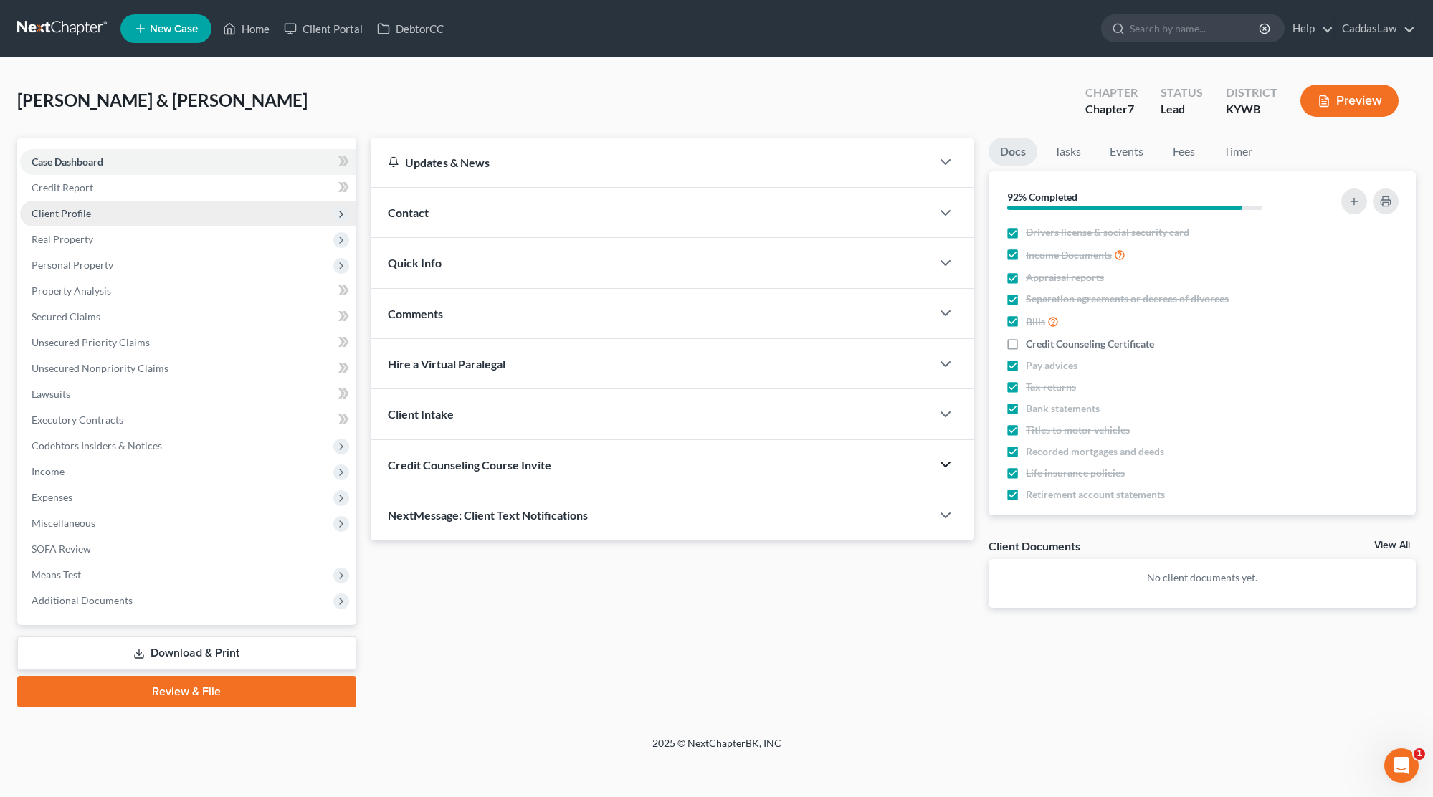
click at [942, 466] on icon "button" at bounding box center [945, 464] width 17 height 17
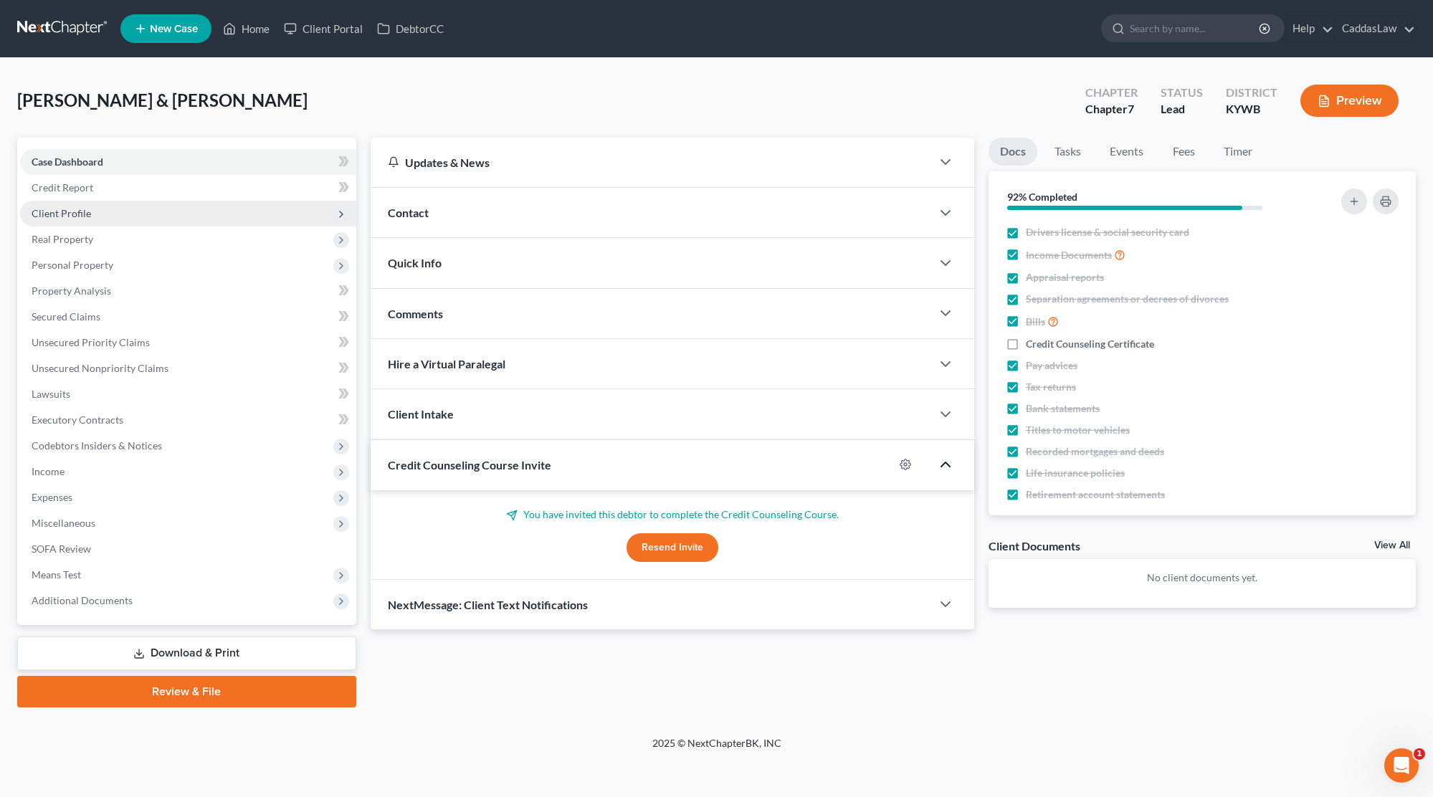
click at [575, 463] on div "Credit Counseling Course Invite" at bounding box center [632, 464] width 523 height 49
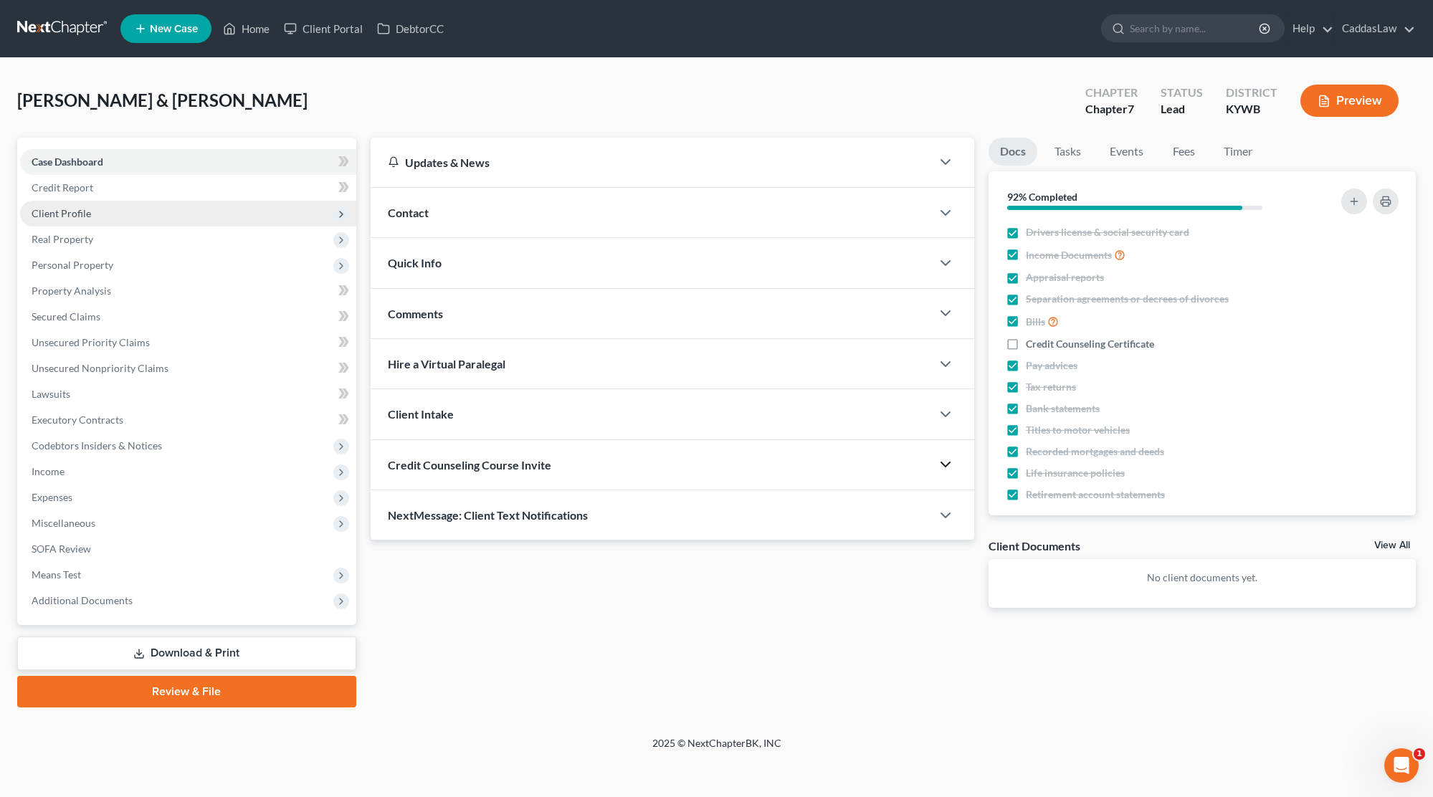
click at [870, 485] on div "Credit Counseling Course Invite" at bounding box center [651, 464] width 561 height 49
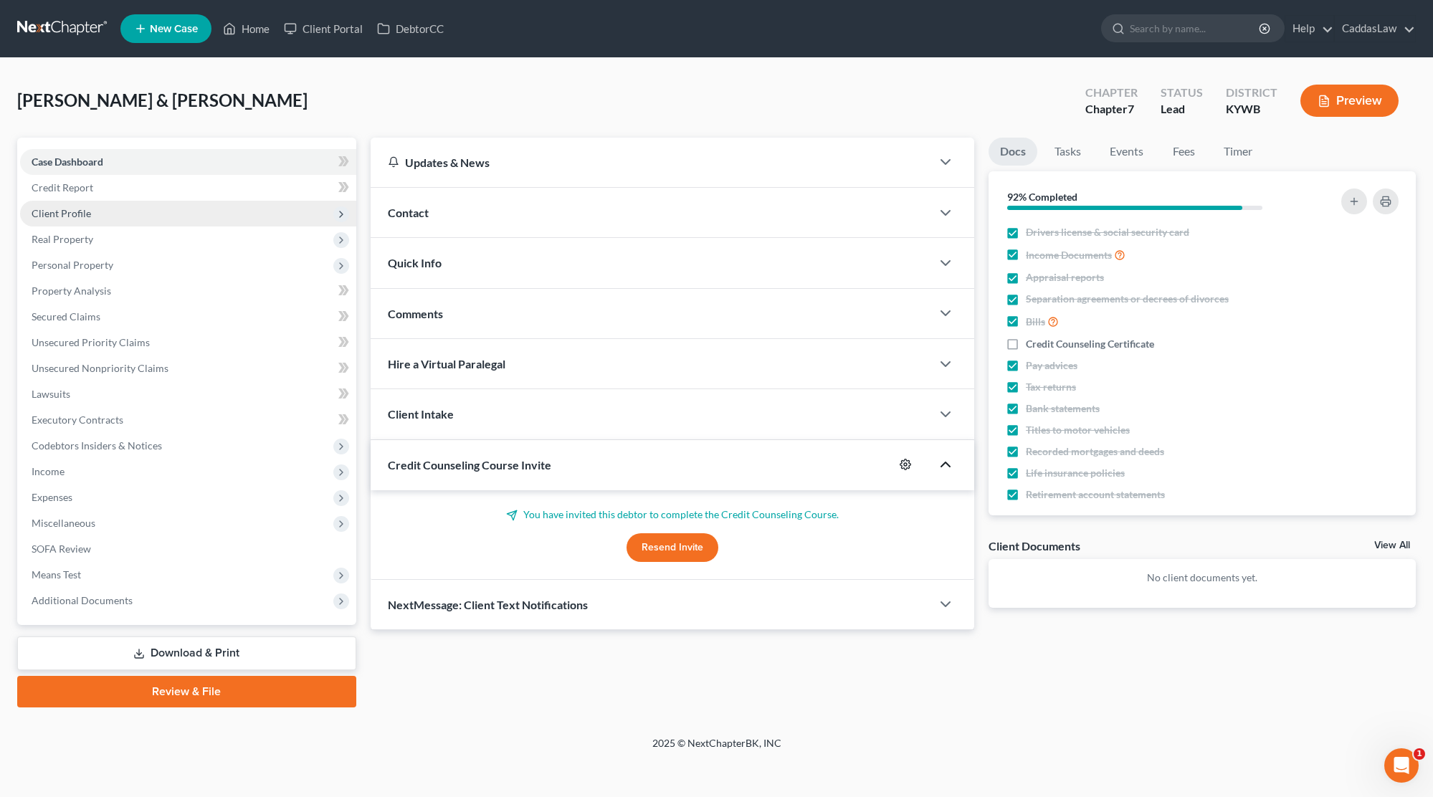
click at [910, 465] on icon "button" at bounding box center [905, 464] width 11 height 11
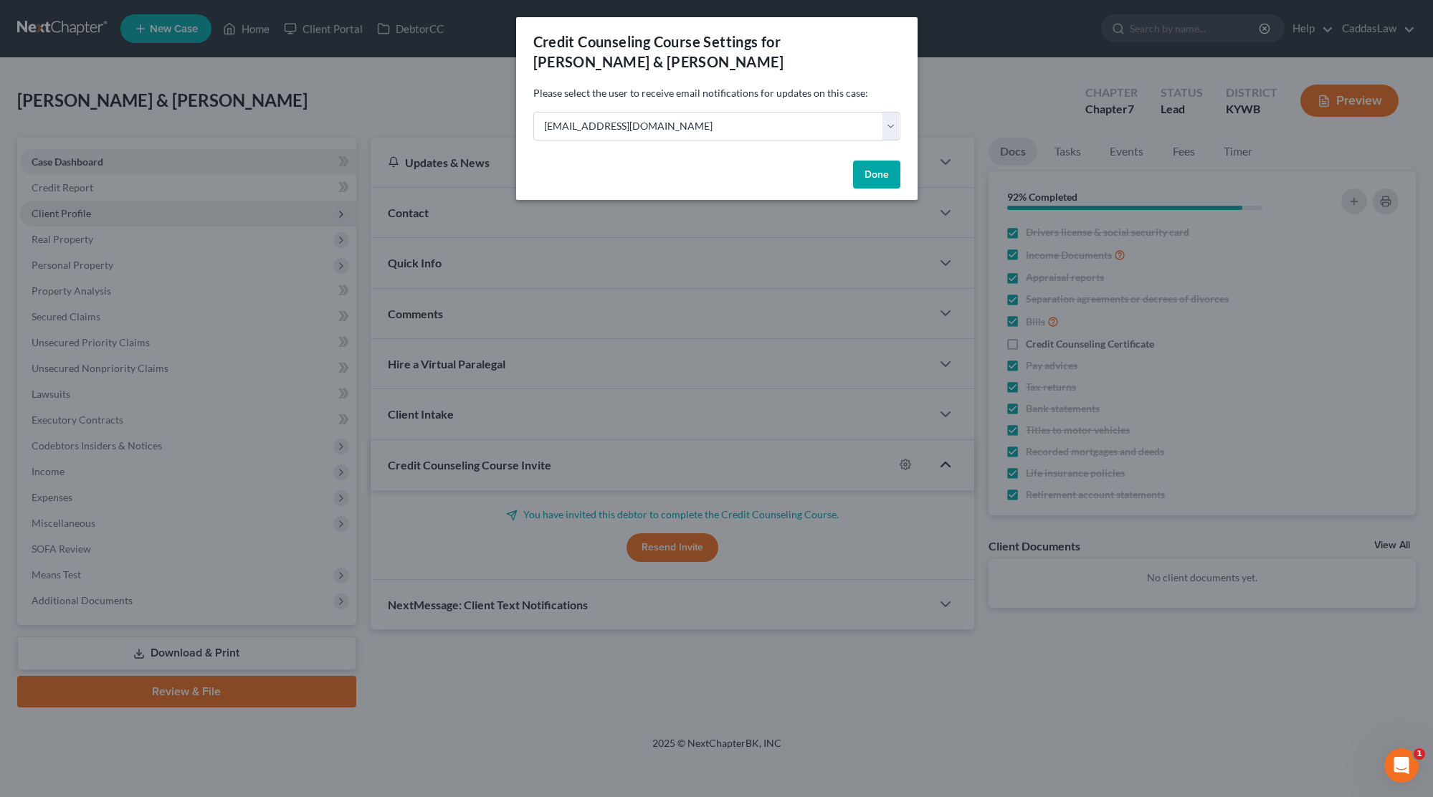
click at [878, 180] on button "Done" at bounding box center [876, 175] width 47 height 29
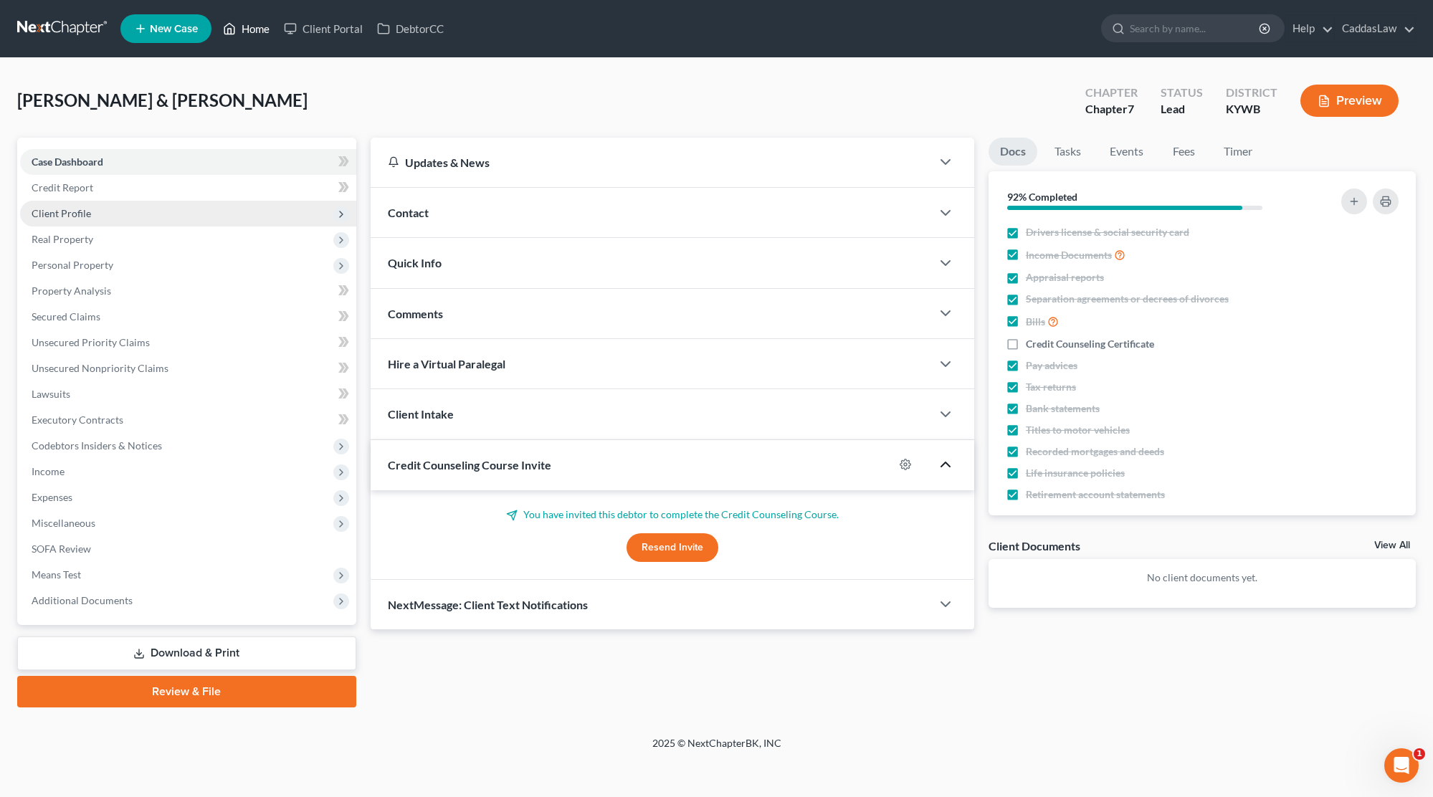
click at [266, 24] on link "Home" at bounding box center [246, 29] width 61 height 26
